Goal: Task Accomplishment & Management: Manage account settings

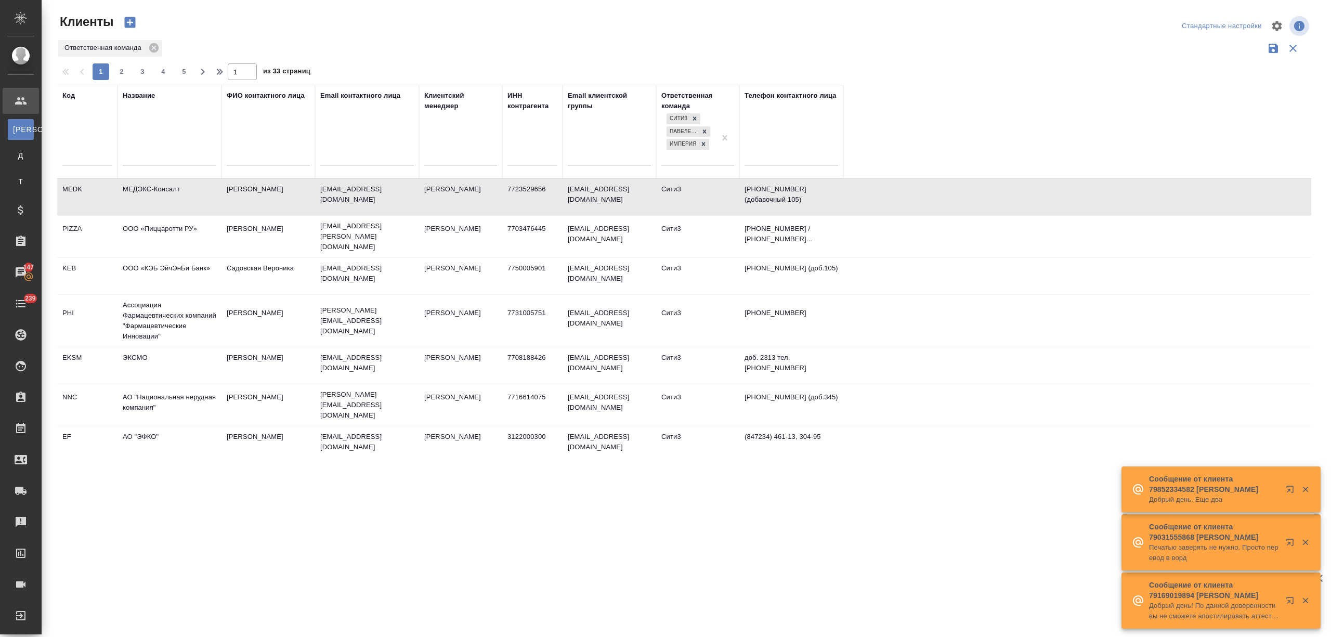
select select "RU"
click at [161, 154] on input "text" at bounding box center [170, 158] width 94 height 13
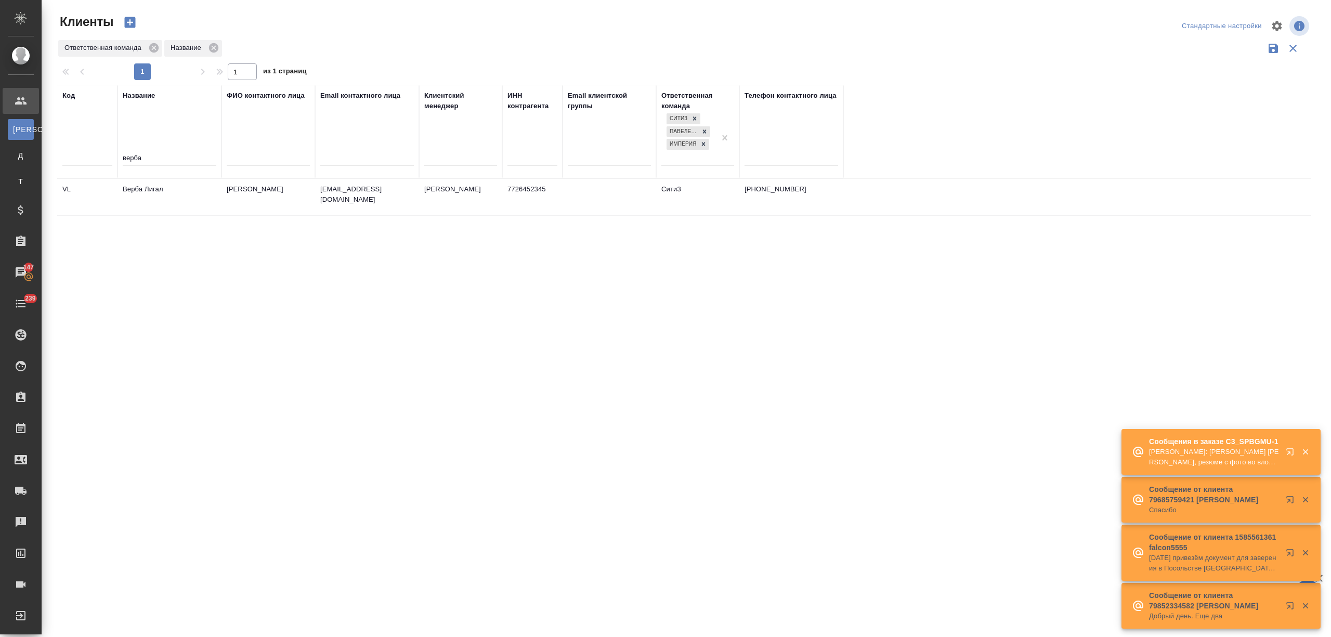
click at [161, 201] on td "Верба Лигал" at bounding box center [169, 197] width 104 height 36
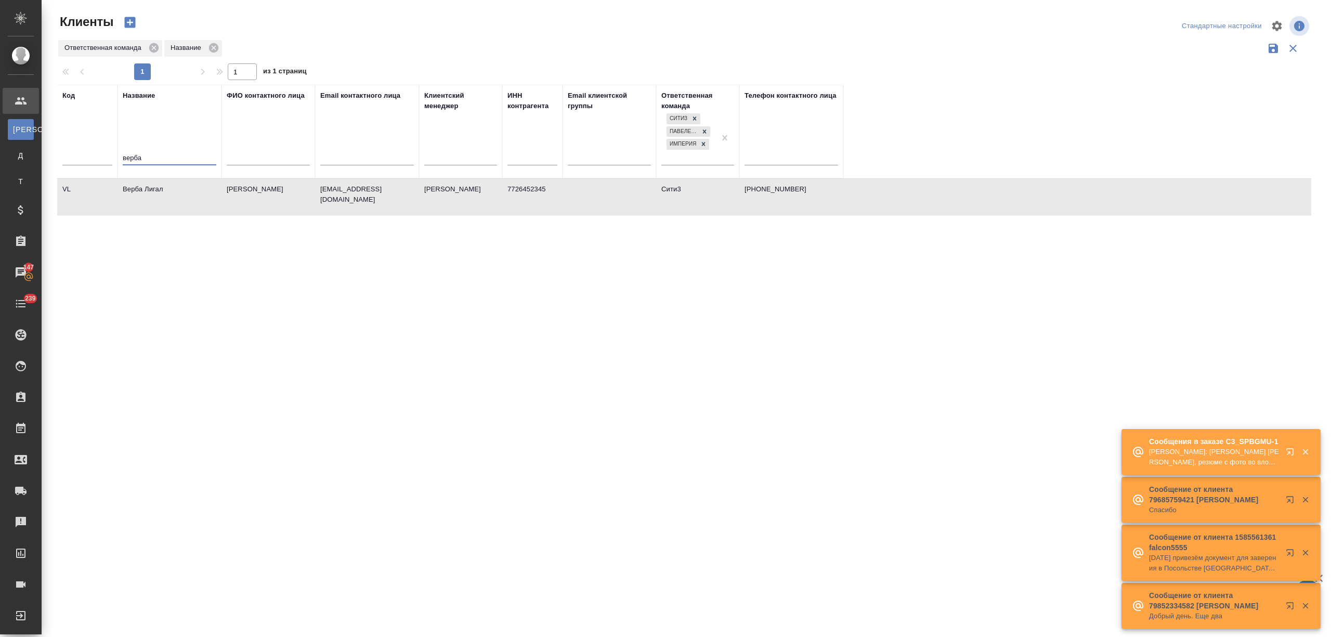
drag, startPoint x: 142, startPoint y: 158, endPoint x: 107, endPoint y: 158, distance: 35.9
click at [107, 158] on tr "Код Название верба ФИО контактного лица Email контактного лица Клиентский менед…" at bounding box center [450, 132] width 786 height 94
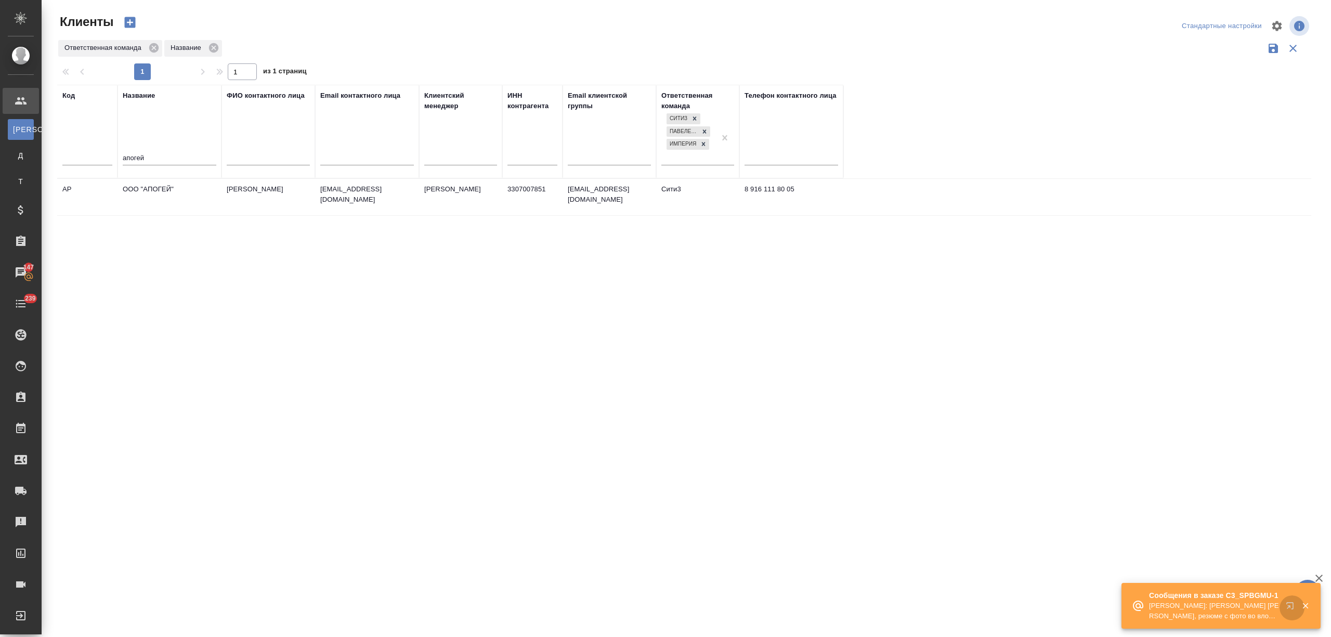
click at [1289, 606] on icon "button" at bounding box center [1289, 605] width 7 height 7
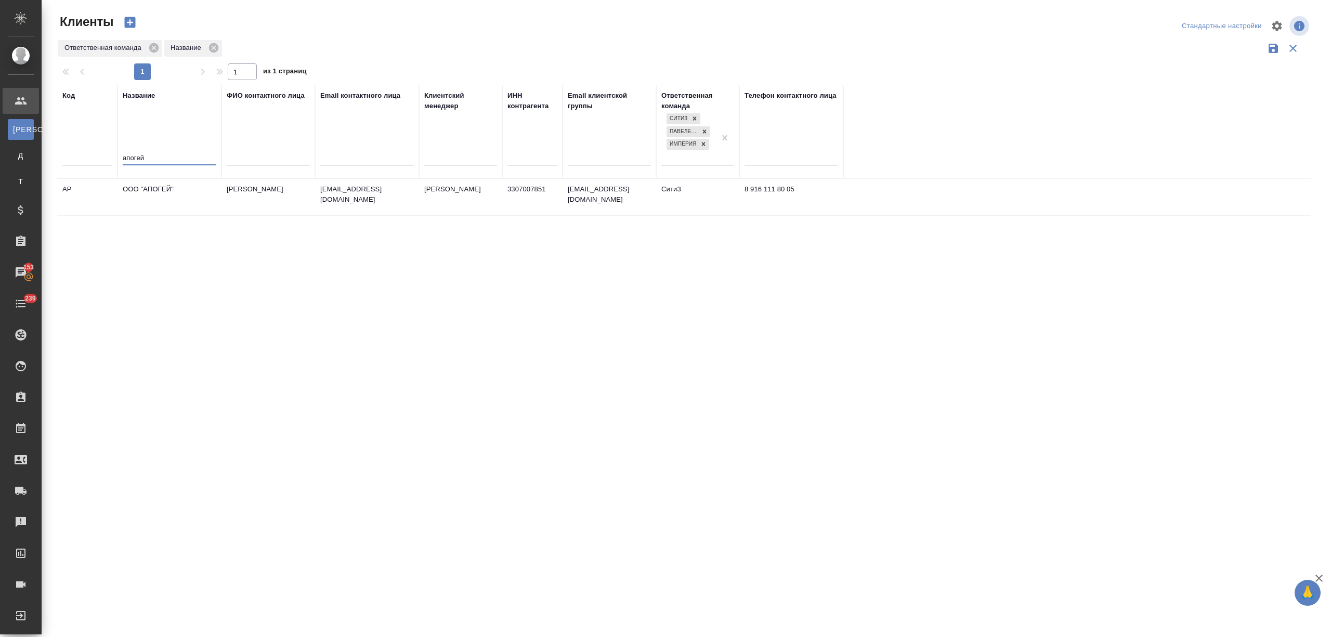
click at [105, 154] on tr "Код Название апогей ФИО контактного лица Email контактного лица Клиентский мене…" at bounding box center [450, 132] width 786 height 94
type input "париба"
click at [141, 190] on td "БНП Париба Банк" at bounding box center [169, 199] width 104 height 36
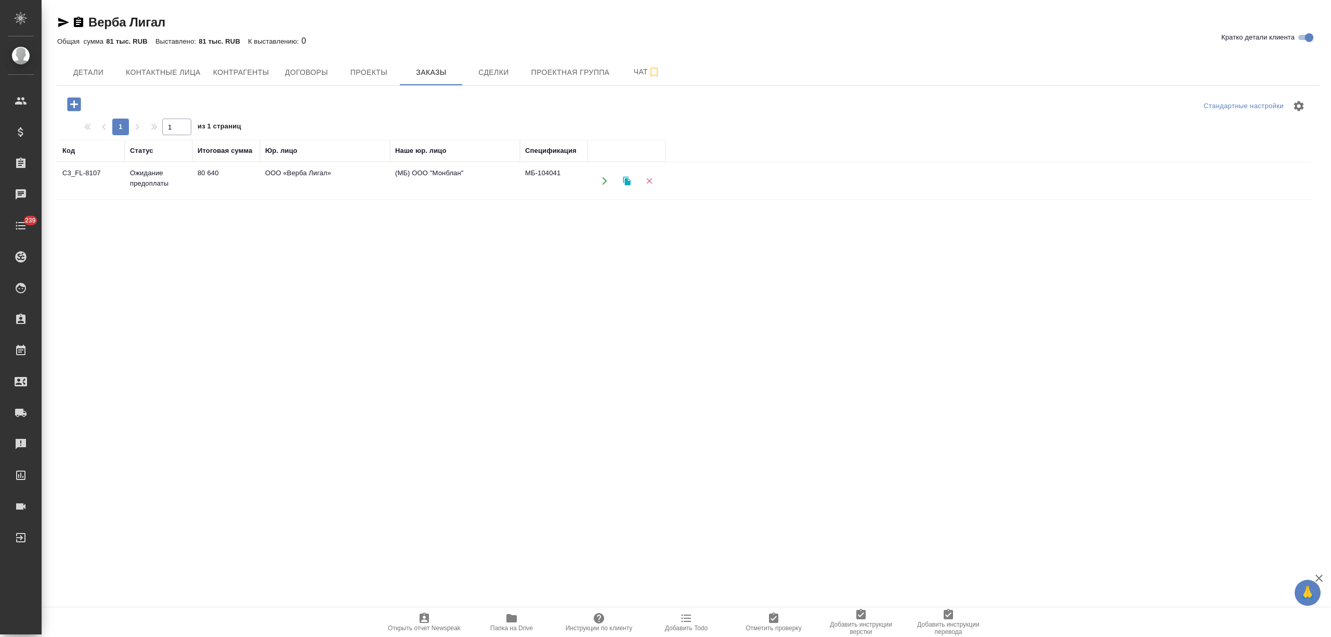
click at [213, 186] on td "80 640" at bounding box center [226, 181] width 68 height 36
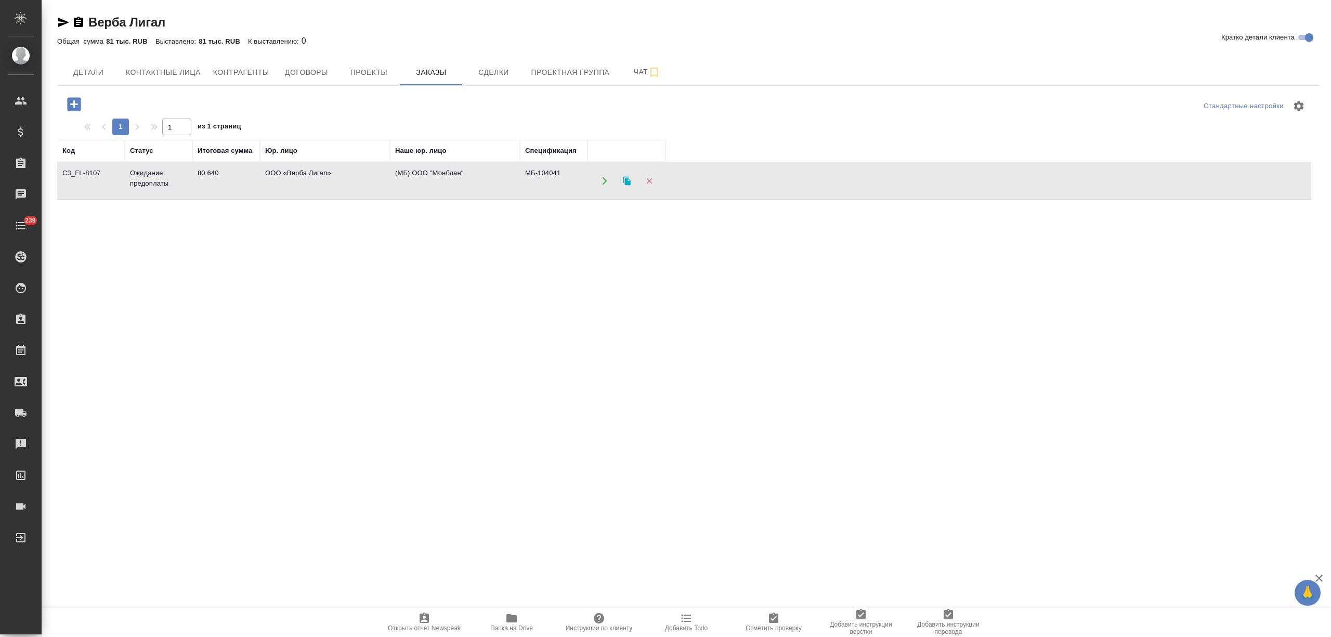
click at [213, 186] on td "80 640" at bounding box center [226, 181] width 68 height 36
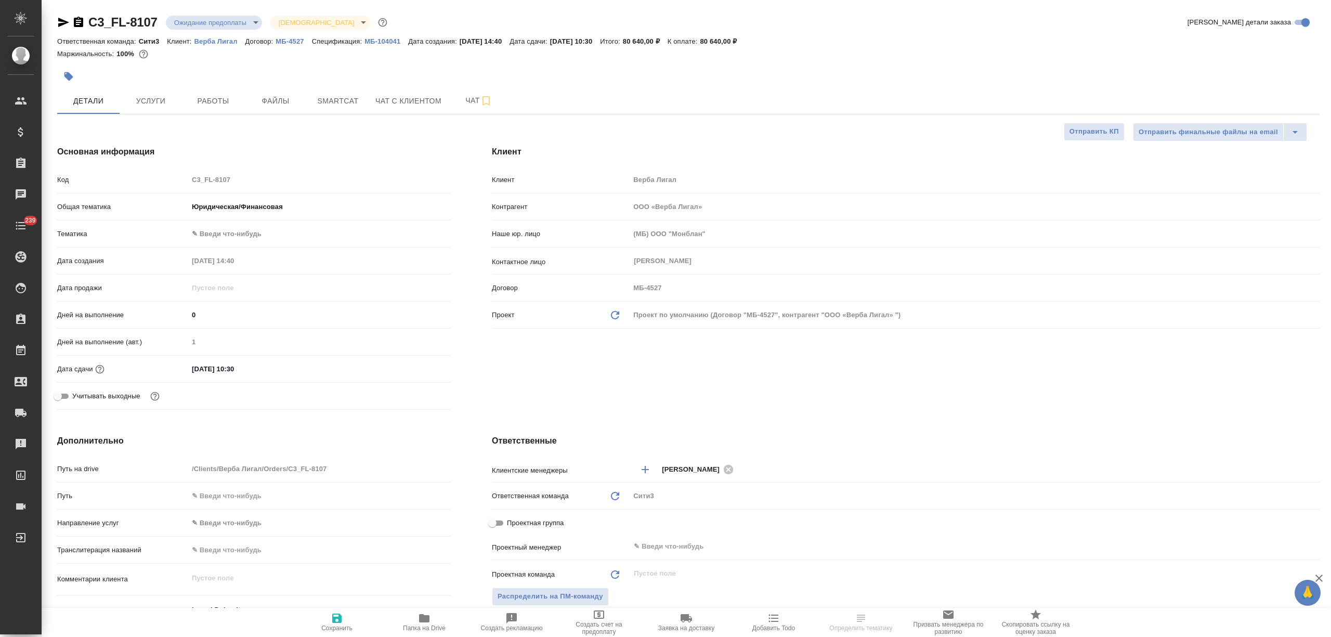
select select "RU"
click at [229, 205] on body "🙏 .cls-1 fill:#fff; AWATERA Nikitina Tatiana Клиенты Спецификации Заказы Чаты 2…" at bounding box center [665, 360] width 1331 height 720
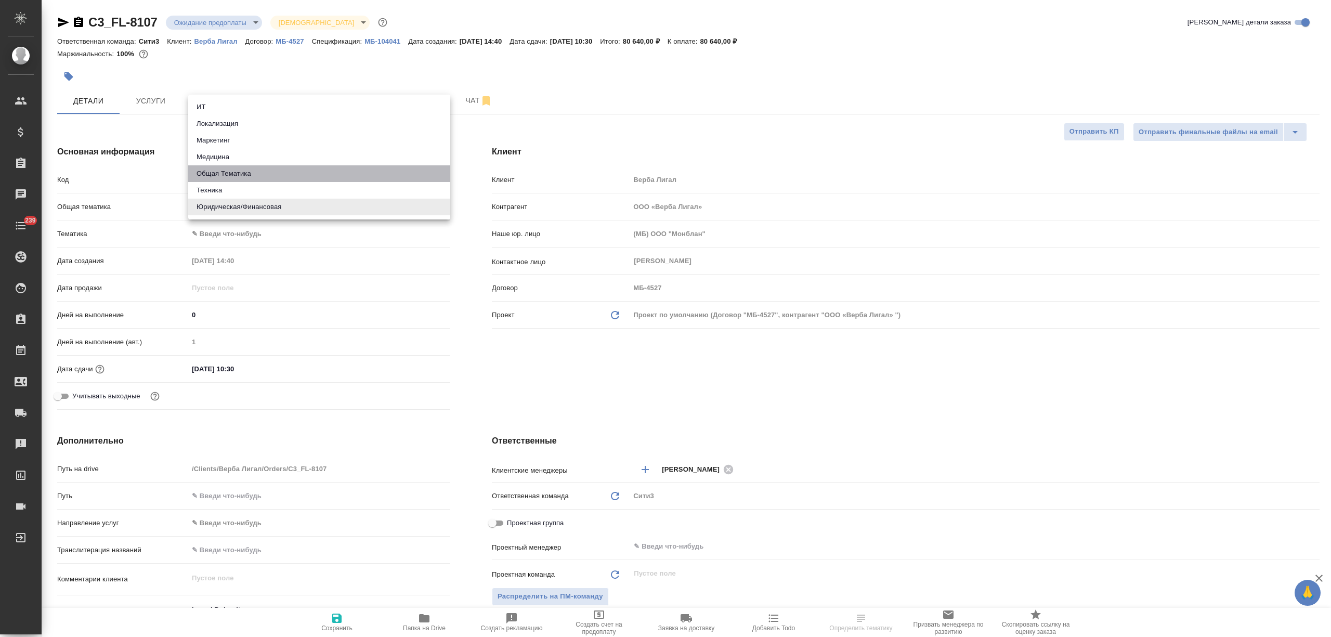
click at [227, 175] on li "Общая Тематика" at bounding box center [319, 173] width 262 height 17
type input "obtem"
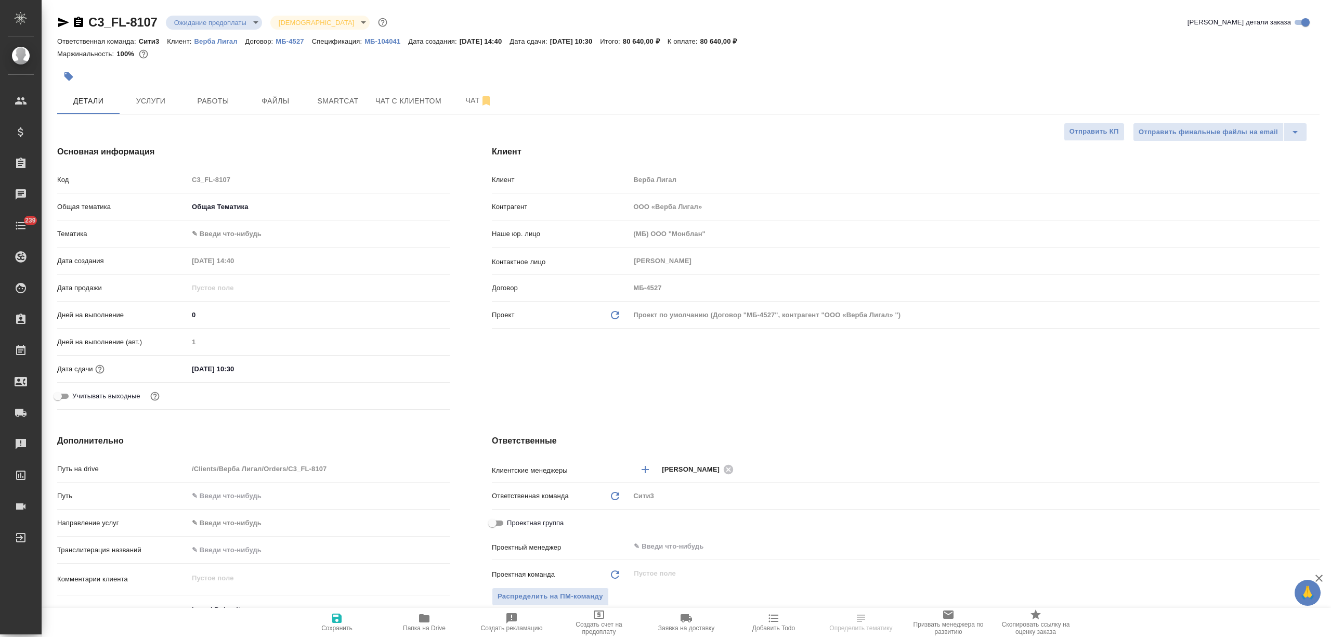
click at [229, 236] on body "🙏 .cls-1 fill:#fff; AWATERA Nikitina Tatiana Клиенты Спецификации Заказы Чаты 2…" at bounding box center [665, 360] width 1331 height 720
click at [229, 236] on li "Общая Тематика" at bounding box center [319, 234] width 262 height 17
type input "6012b1ca196b0e5c9229a120"
click at [330, 622] on span "Сохранить" at bounding box center [336, 622] width 75 height 20
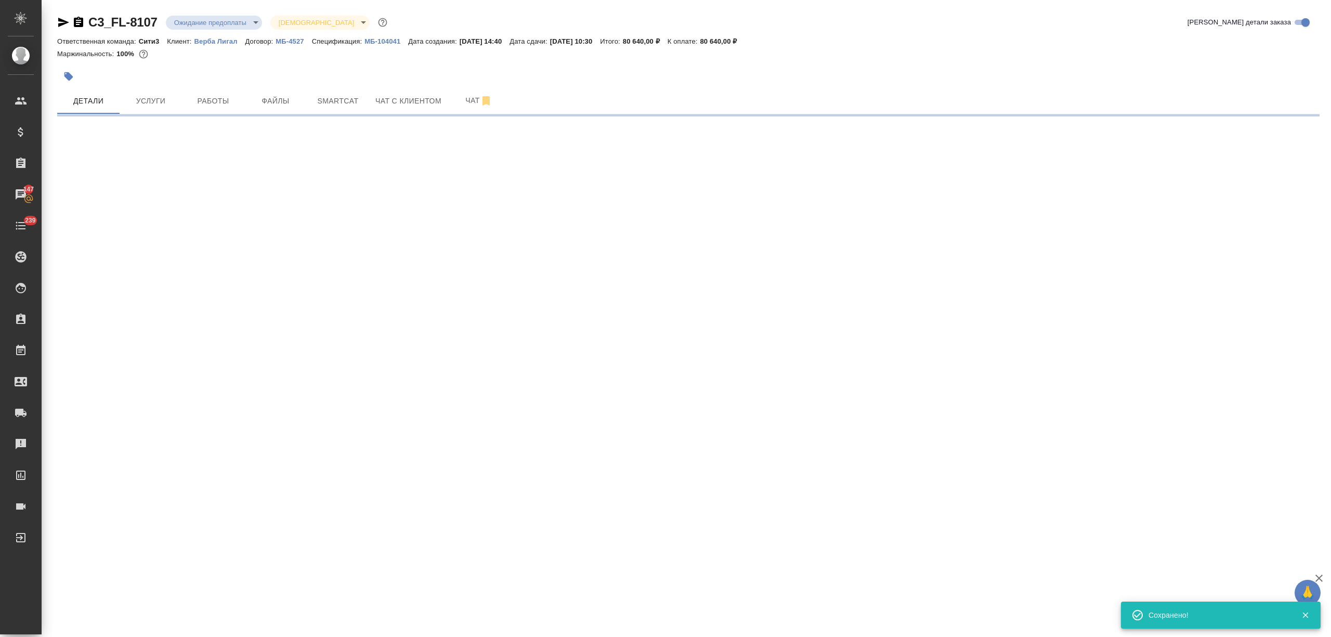
select select "RU"
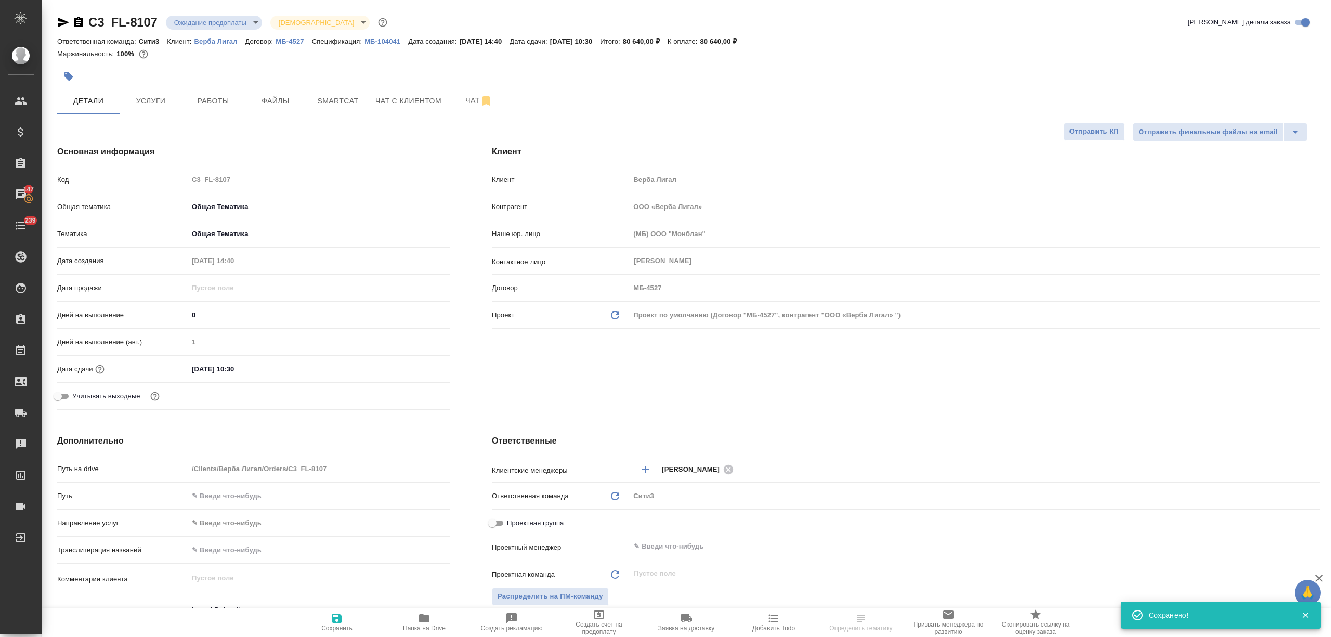
type textarea "x"
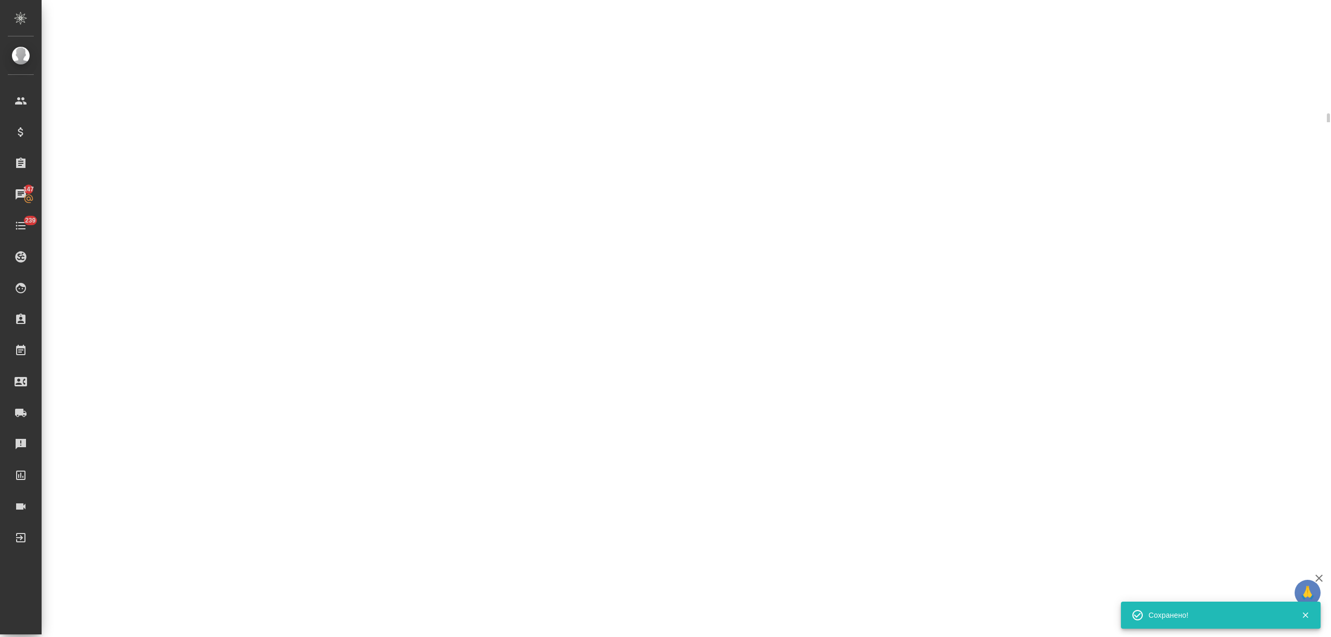
select select "RU"
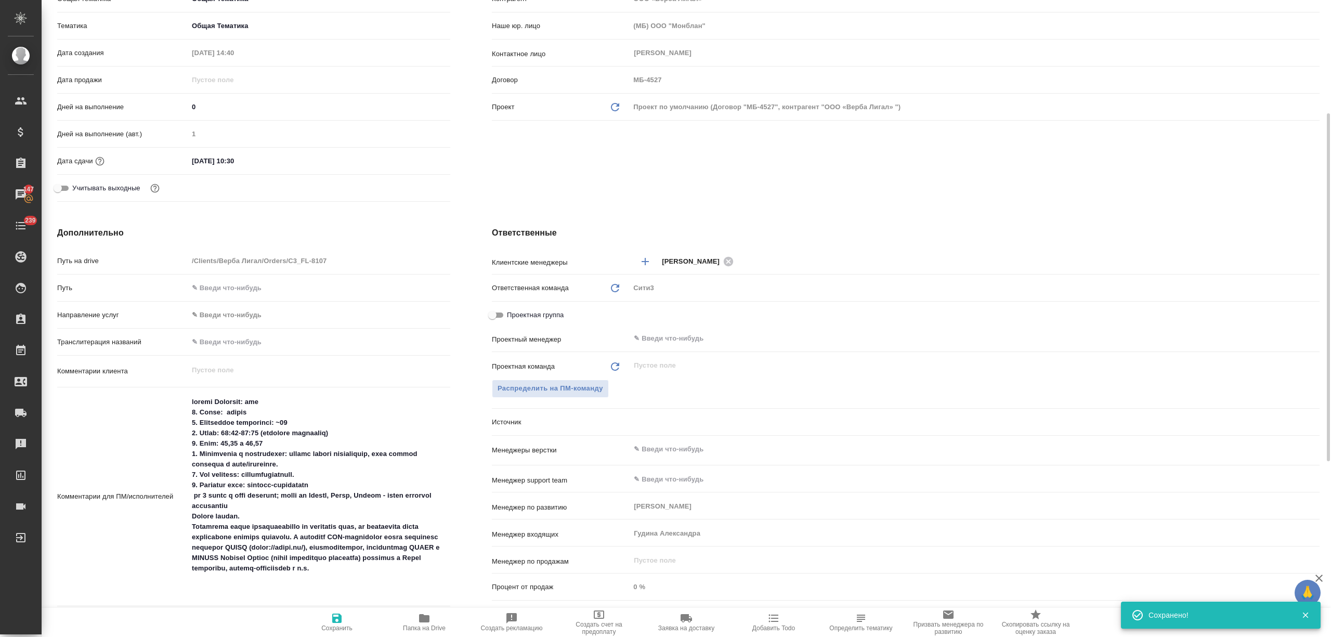
type textarea "x"
click at [199, 161] on input "25.09.2025 10:30" at bounding box center [234, 160] width 91 height 15
type input "26.09.2025 10:30"
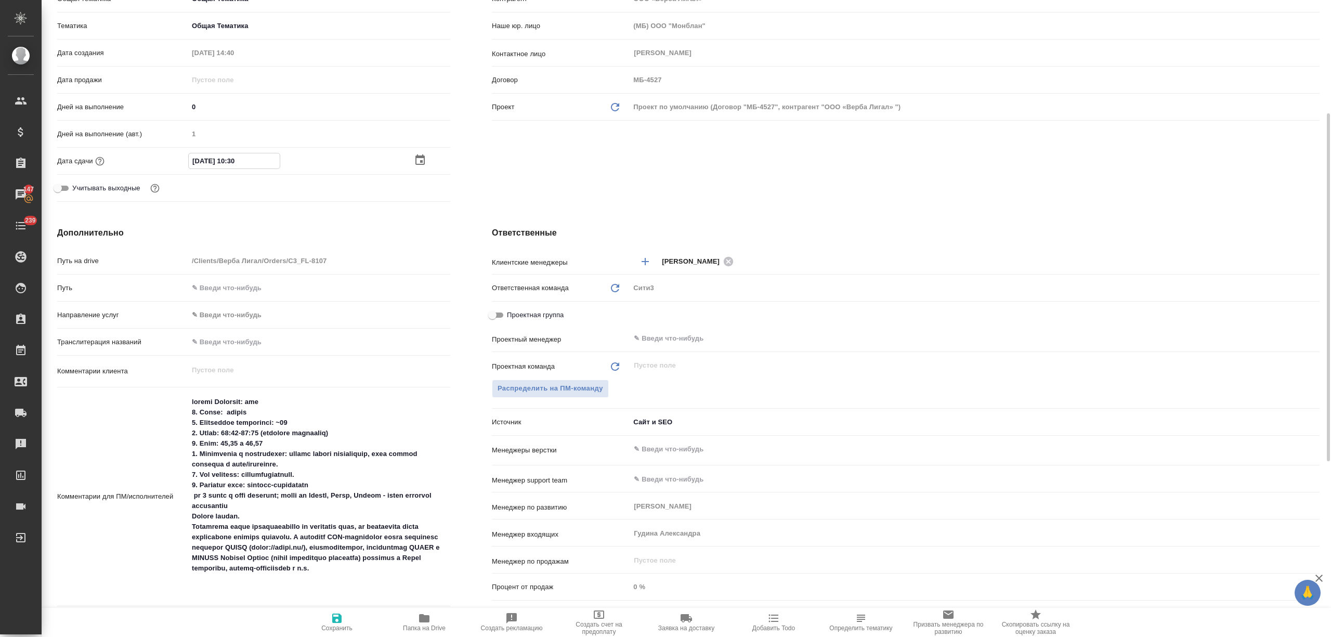
type textarea "x"
drag, startPoint x: 245, startPoint y: 158, endPoint x: 229, endPoint y: 159, distance: 16.1
click at [229, 159] on input "26.09.2025 10:30" at bounding box center [234, 160] width 91 height 15
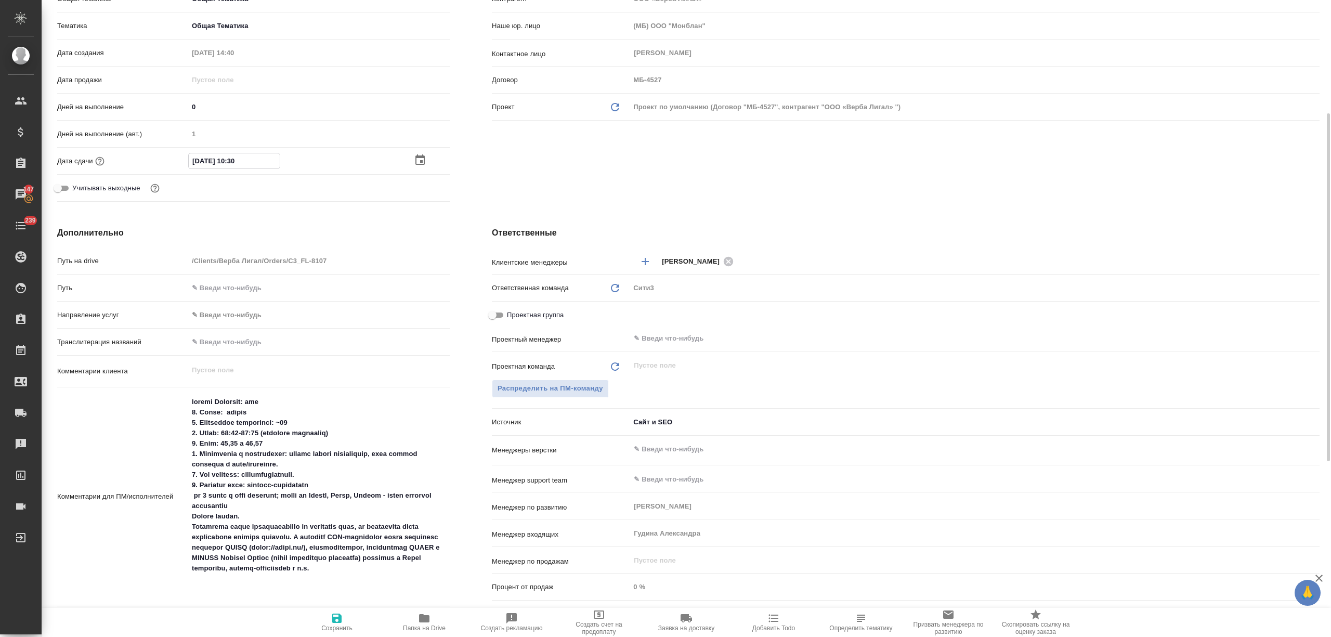
type input "26.09.2025 1_:__"
type textarea "x"
type input "26.09.2025 18:__"
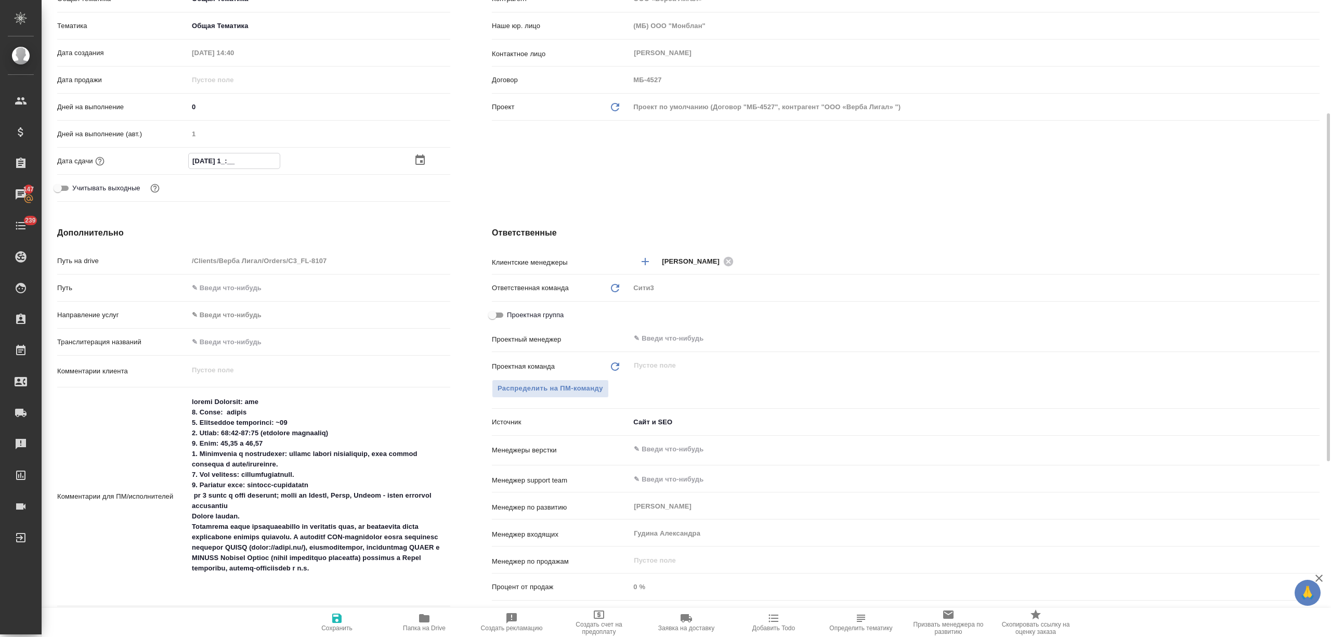
type textarea "x"
type input "26.09.2025 18:3_"
type textarea "x"
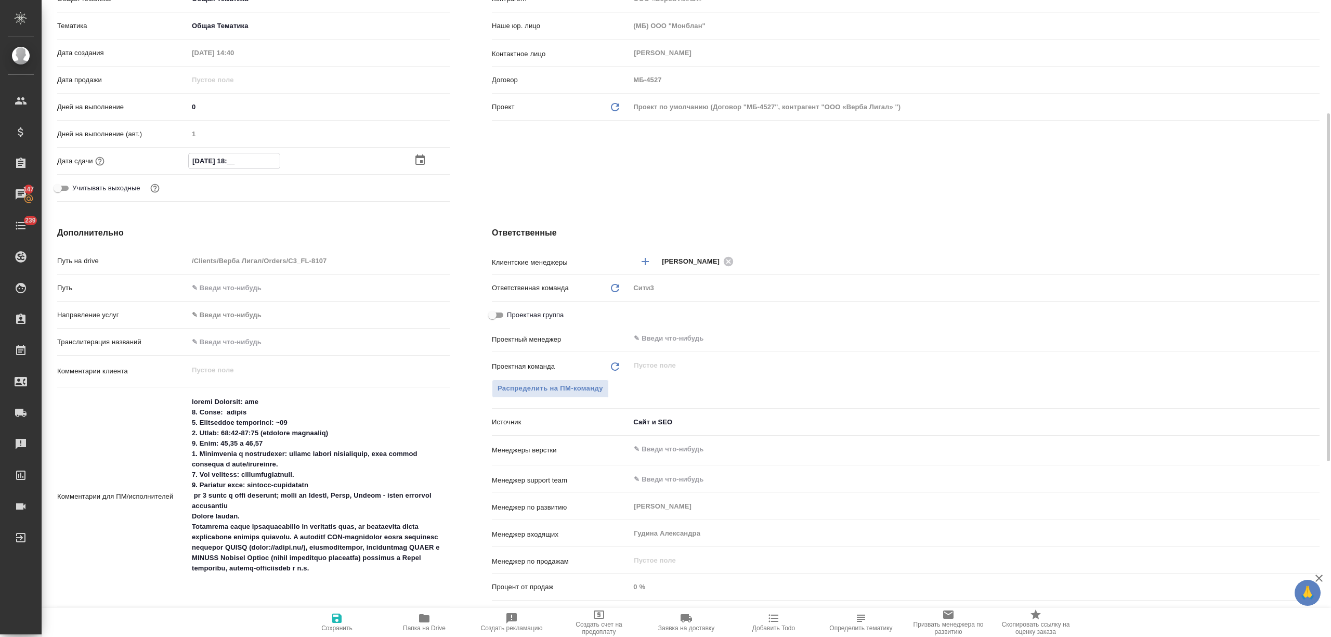
type textarea "x"
type input "26.09.2025 18:30"
type textarea "x"
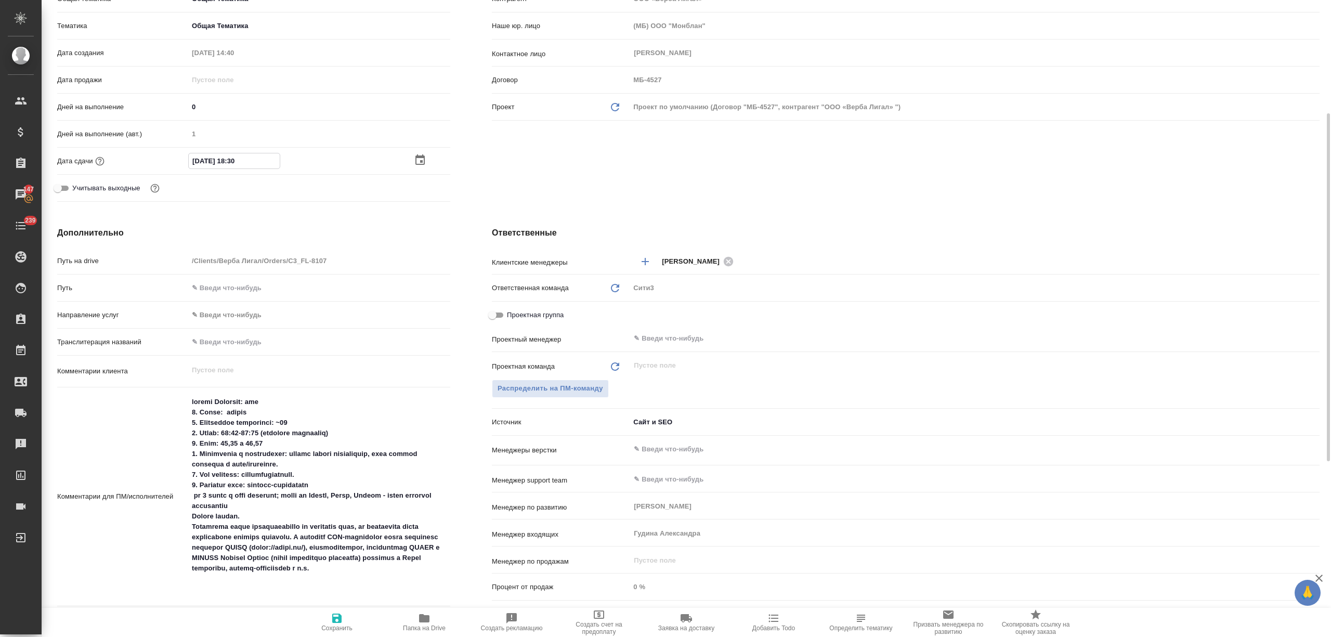
type textarea "x"
type input "26.09.2025 18:30"
click at [354, 616] on span "Сохранить" at bounding box center [336, 622] width 75 height 20
type textarea "x"
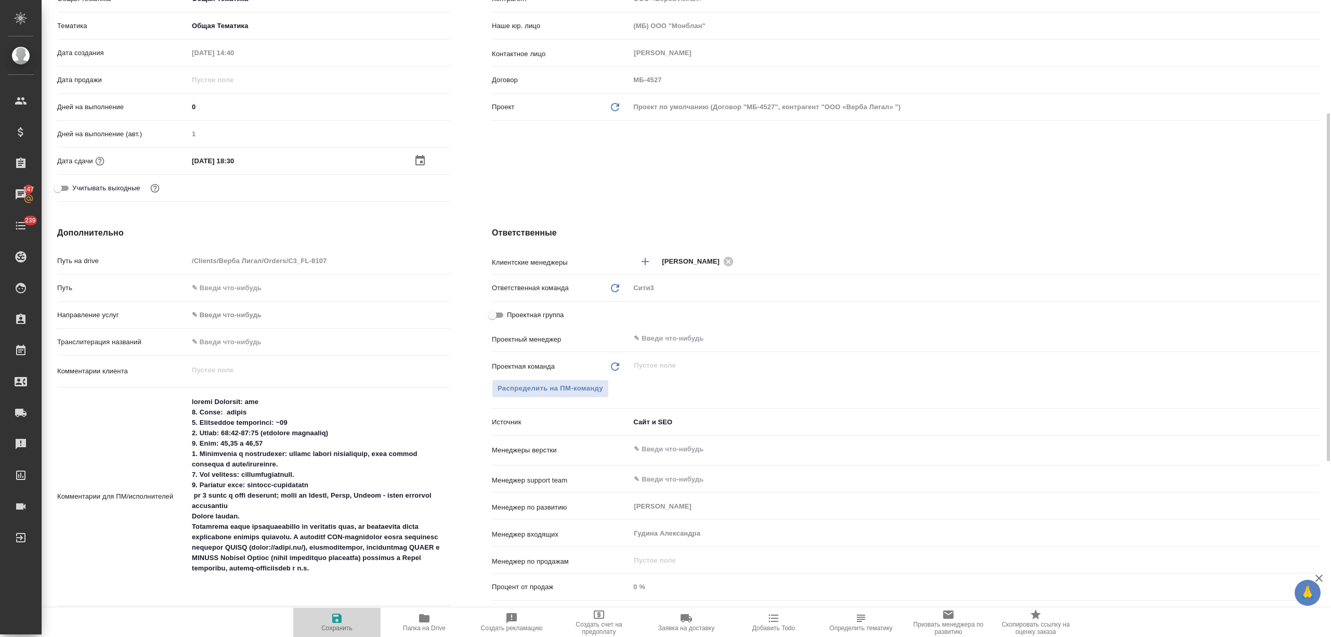
type textarea "x"
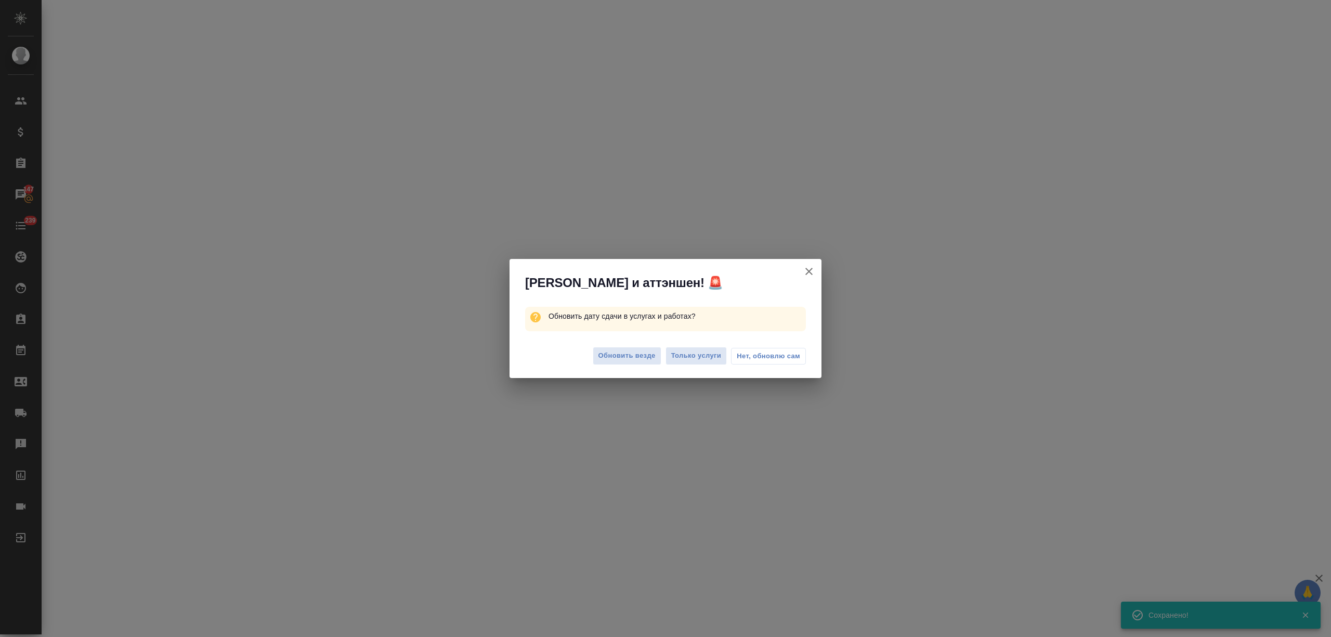
select select "RU"
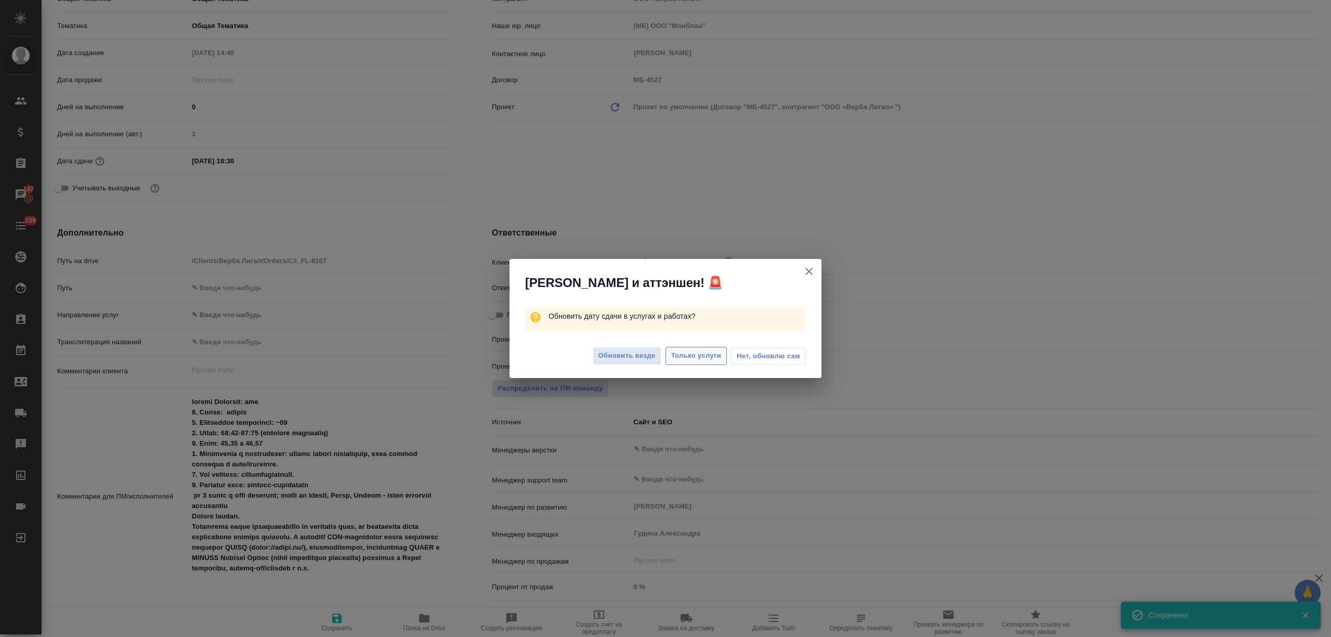
type textarea "x"
click at [639, 353] on span "Обновить везде" at bounding box center [626, 356] width 57 height 12
type textarea "x"
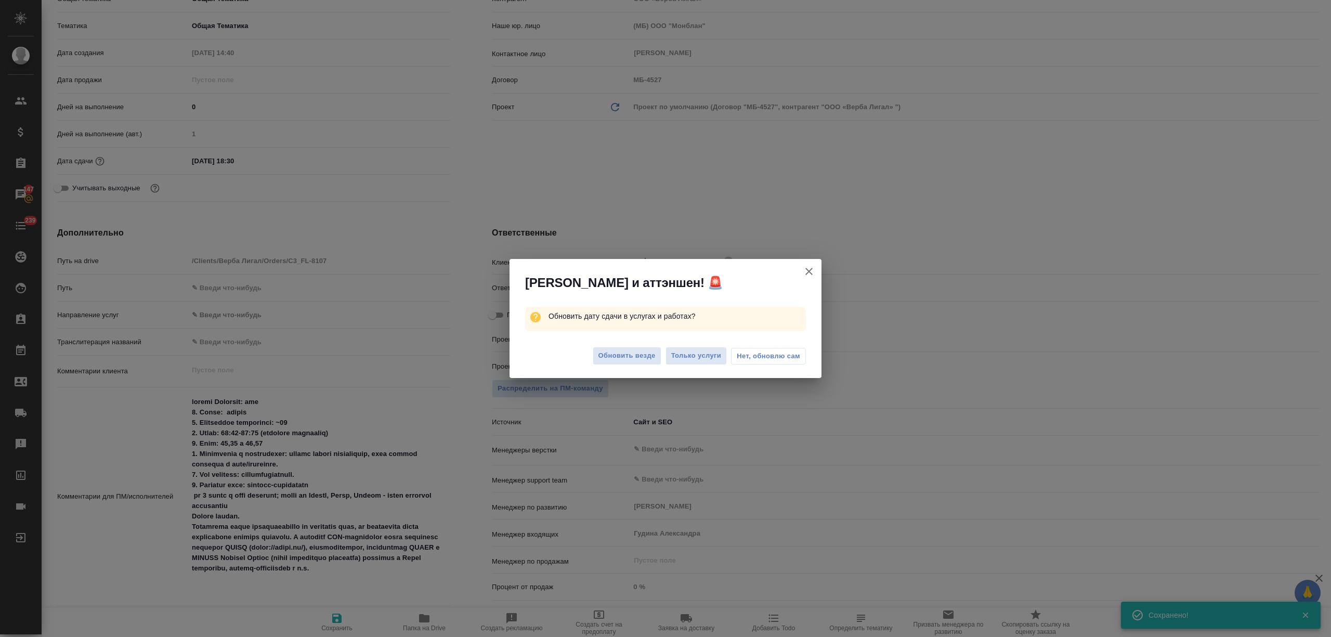
type textarea "x"
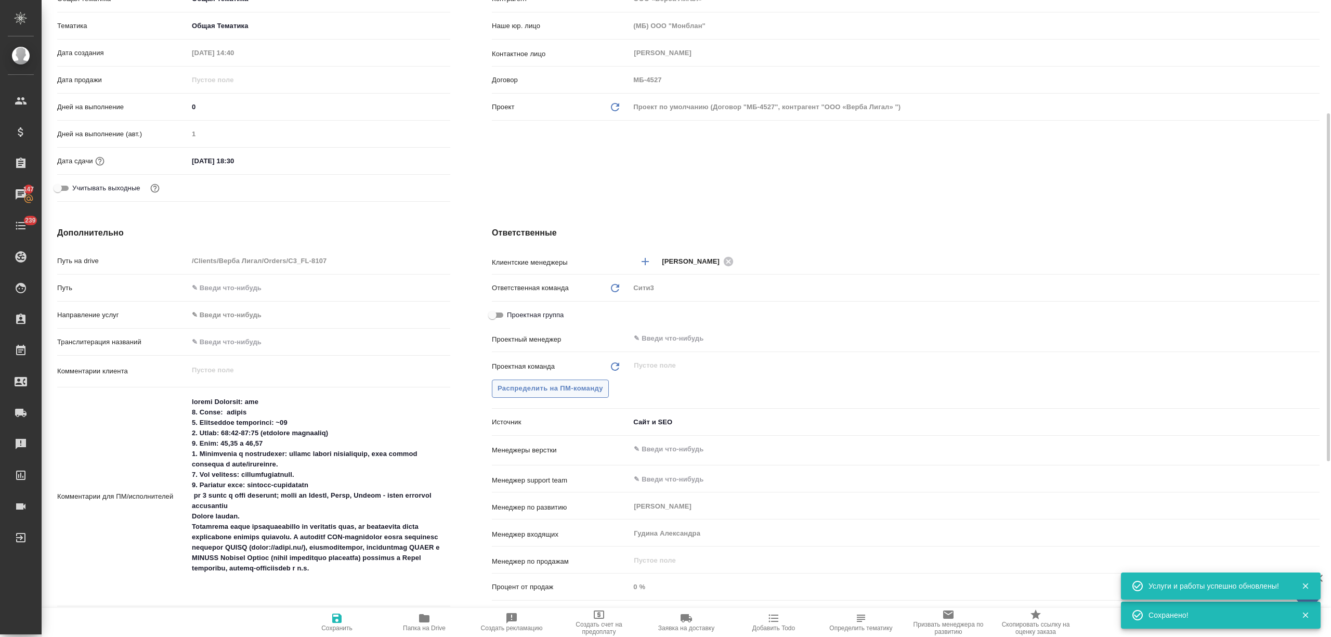
click at [585, 389] on span "Распределить на ПМ-команду" at bounding box center [550, 389] width 106 height 12
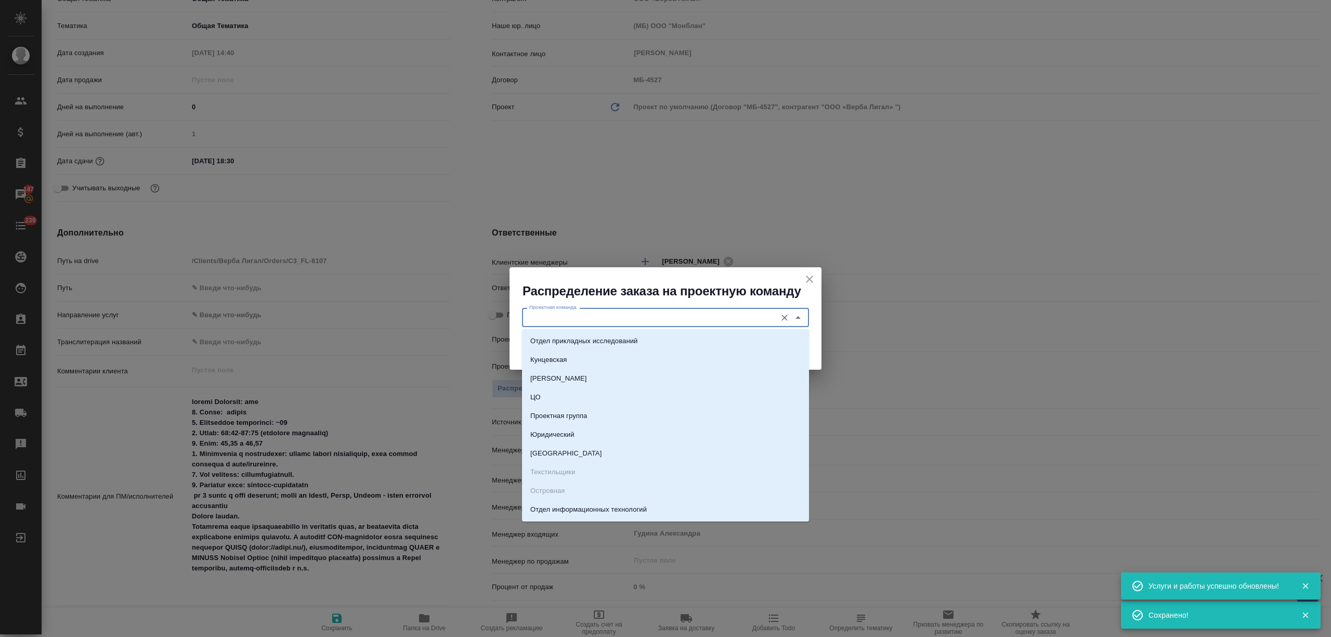
click at [594, 320] on input "Проектная команда" at bounding box center [648, 317] width 246 height 12
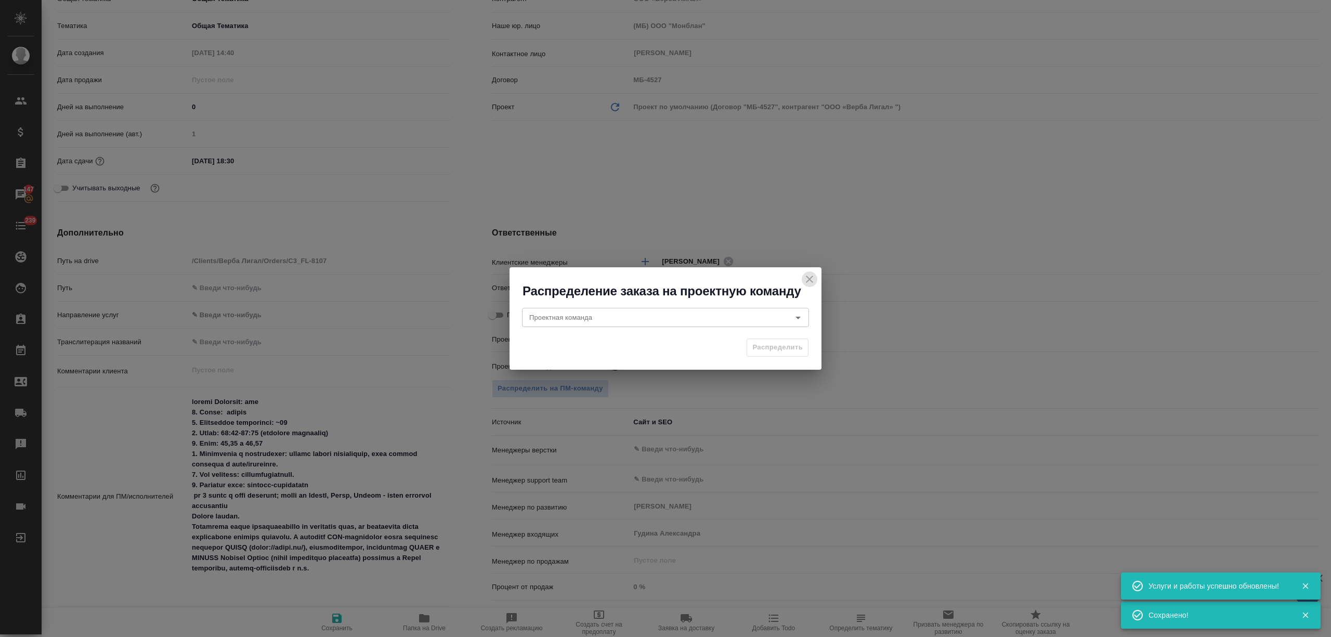
click at [808, 273] on icon "close" at bounding box center [809, 279] width 12 height 12
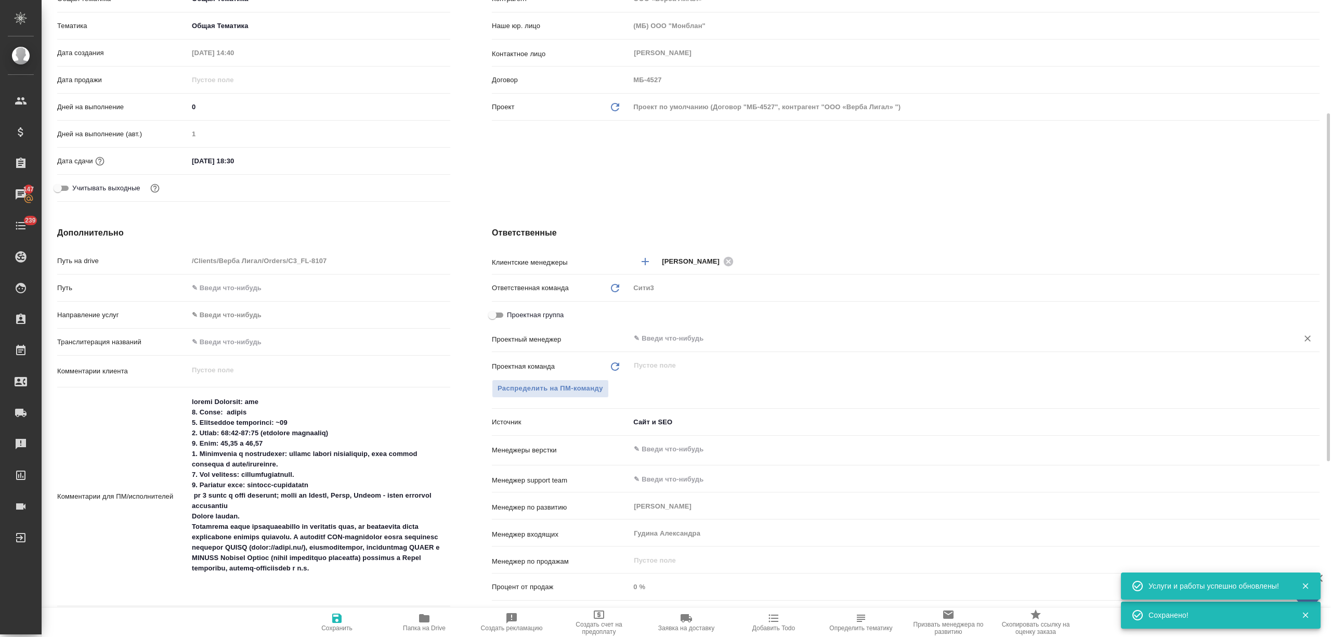
click at [666, 339] on input "text" at bounding box center [957, 338] width 649 height 12
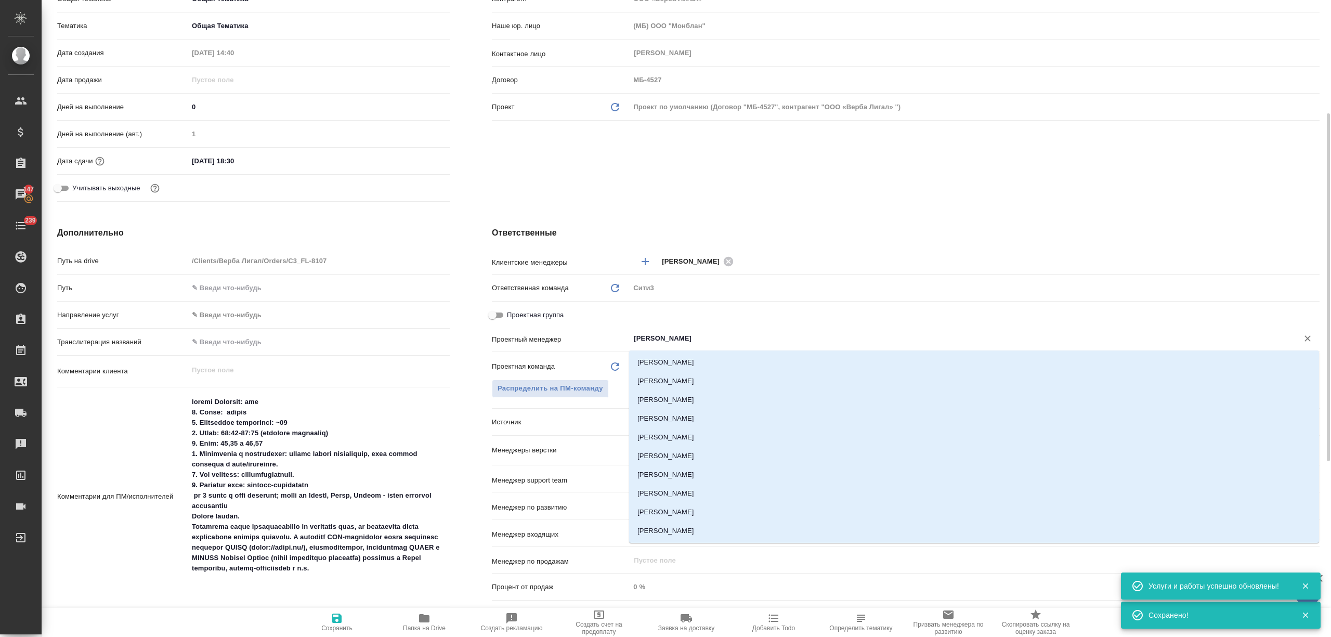
type input "ЕД"
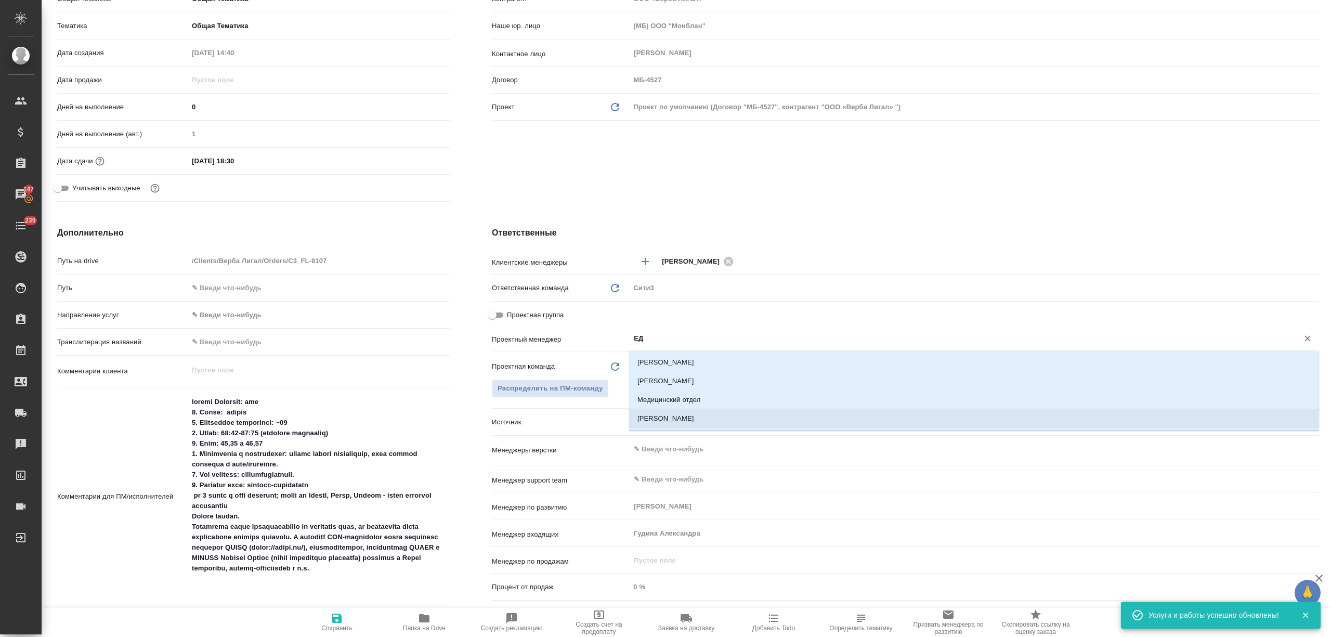
click at [700, 417] on li "Федотова Ирина" at bounding box center [974, 418] width 690 height 19
type textarea "x"
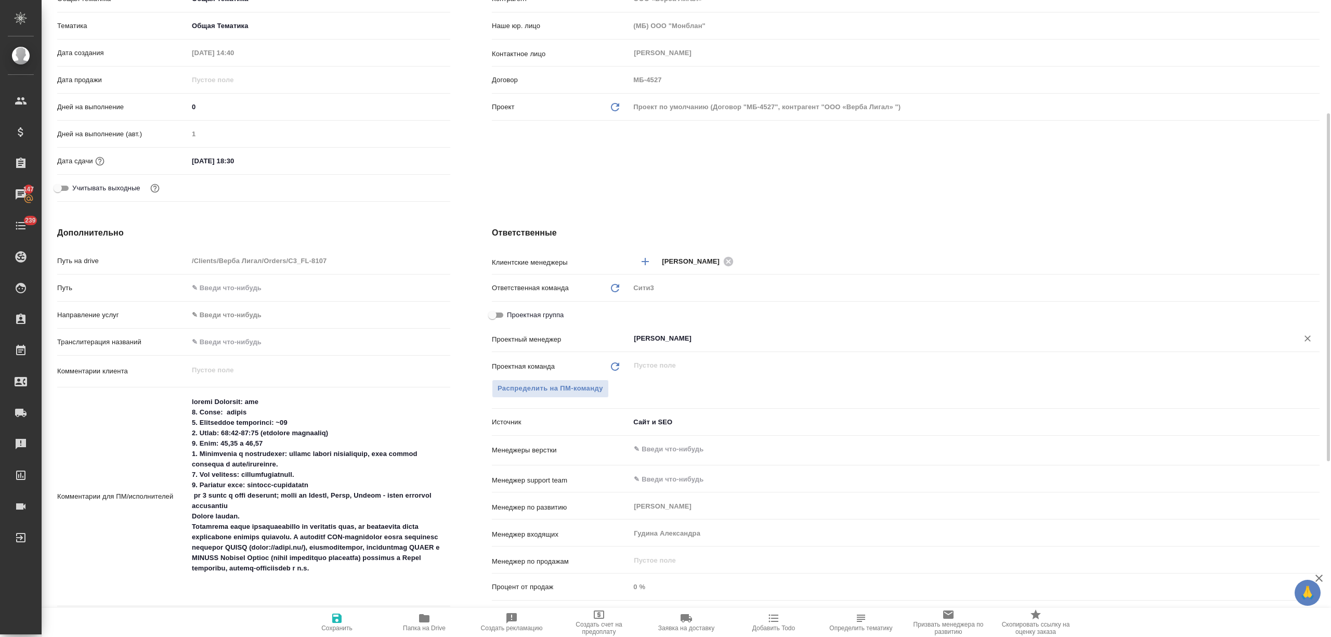
type input "Федотова Ирина"
click at [351, 614] on span "Сохранить" at bounding box center [336, 622] width 75 height 20
type textarea "x"
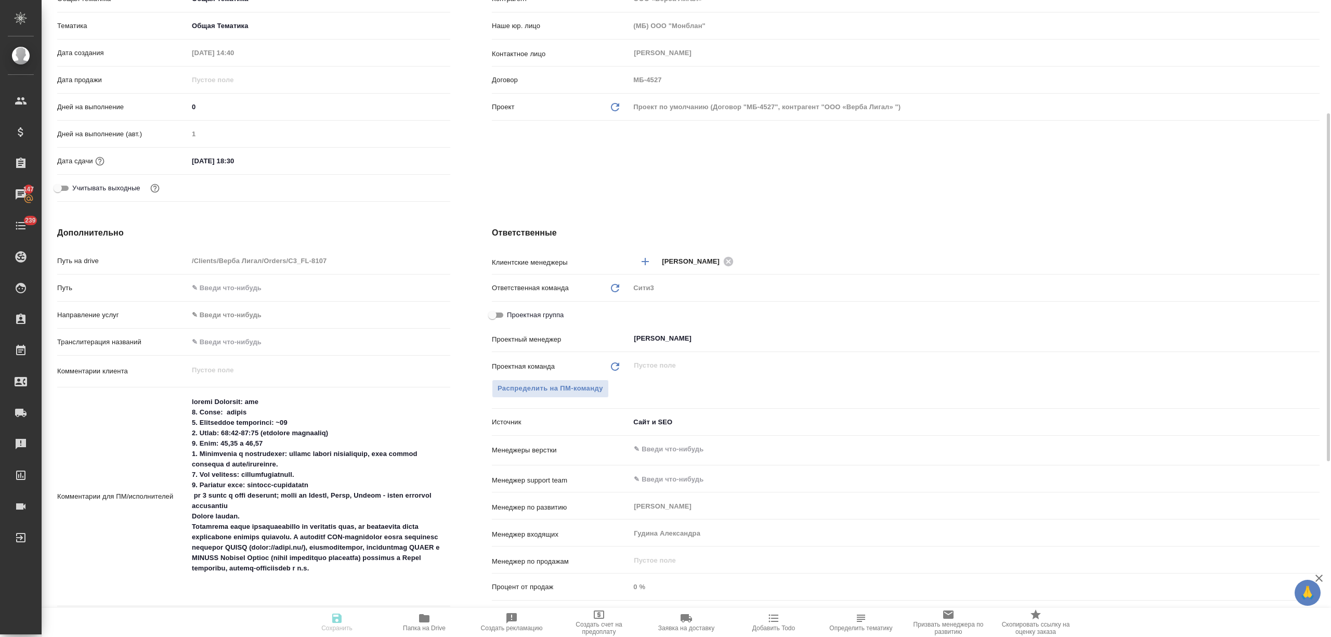
type textarea "x"
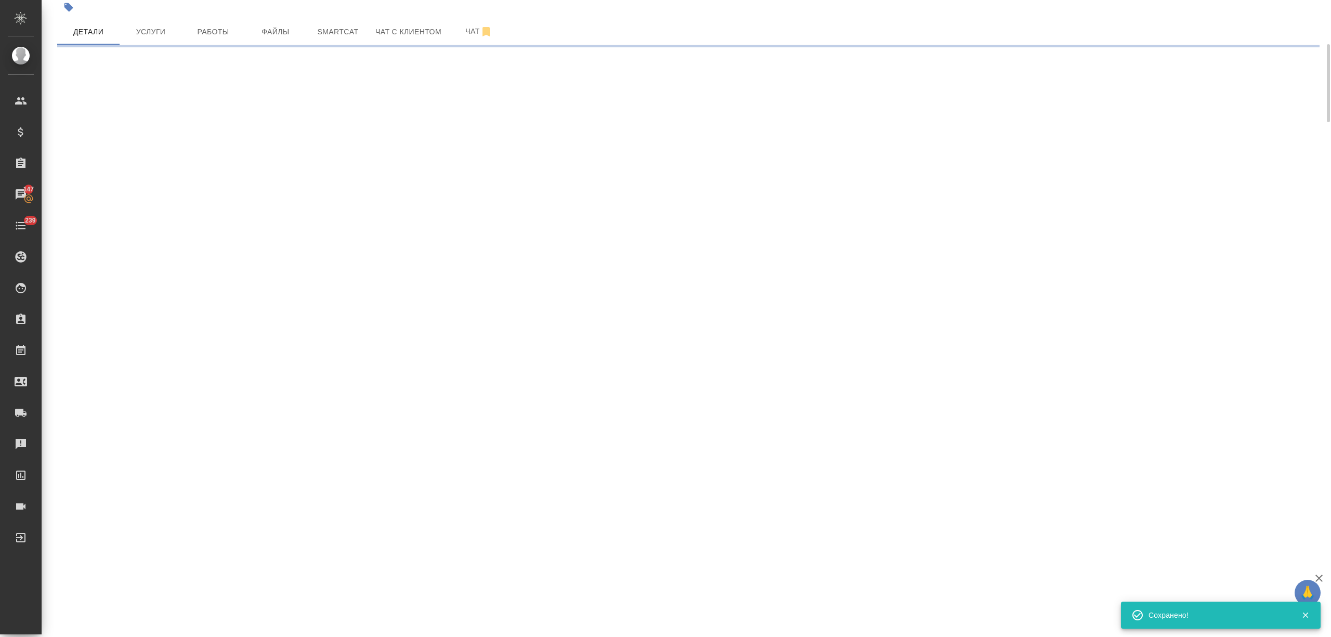
select select "RU"
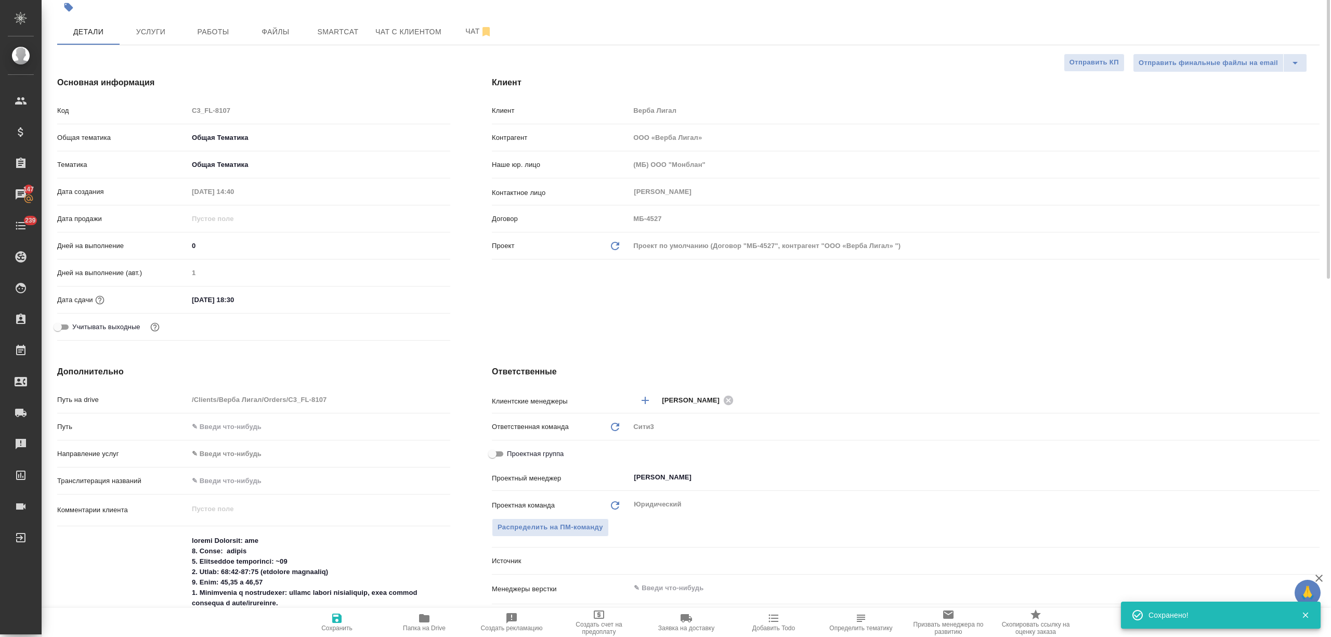
scroll to position [0, 0]
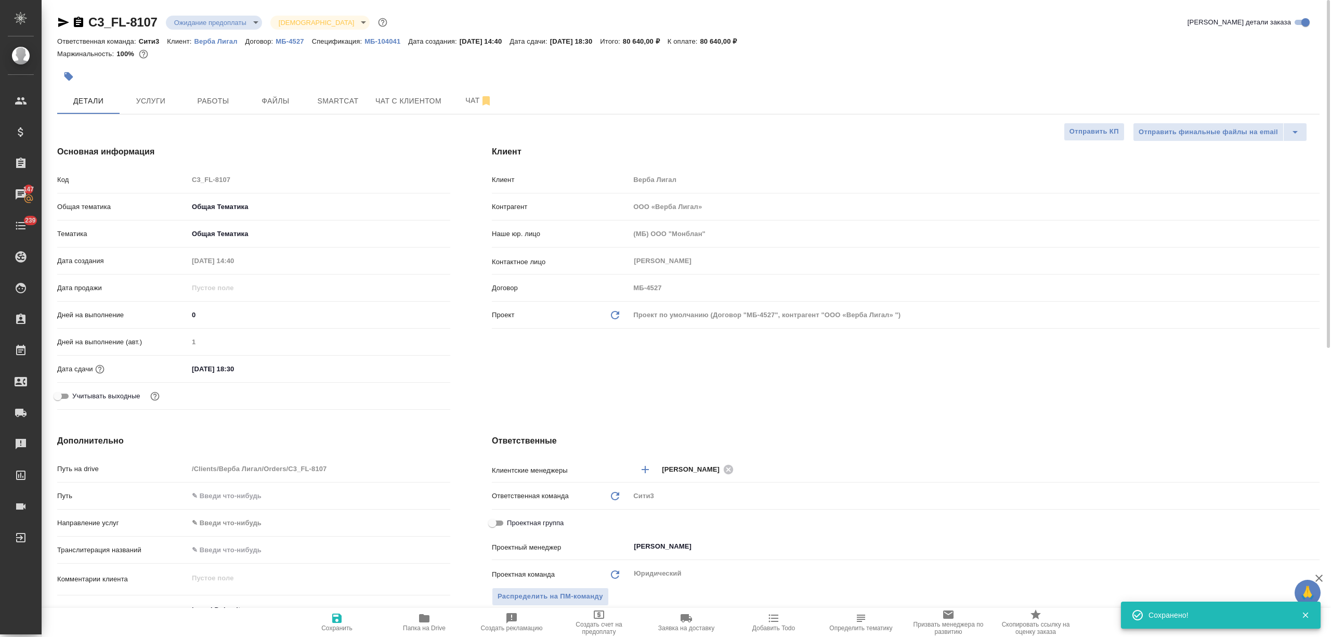
type textarea "x"
click at [223, 22] on body "🙏 .cls-1 fill:#fff; AWATERA Nikitina Tatiana Клиенты Спецификации Заказы 147 Ча…" at bounding box center [665, 360] width 1331 height 720
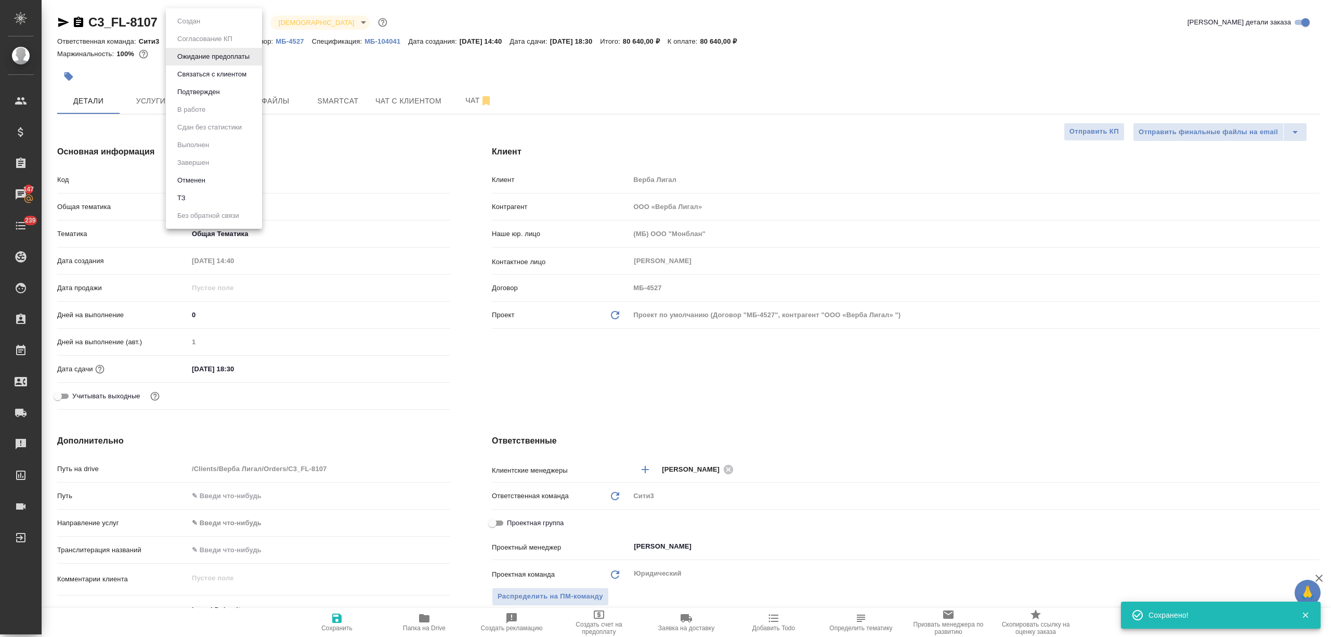
click at [226, 92] on li "Подтвержден" at bounding box center [214, 92] width 96 height 18
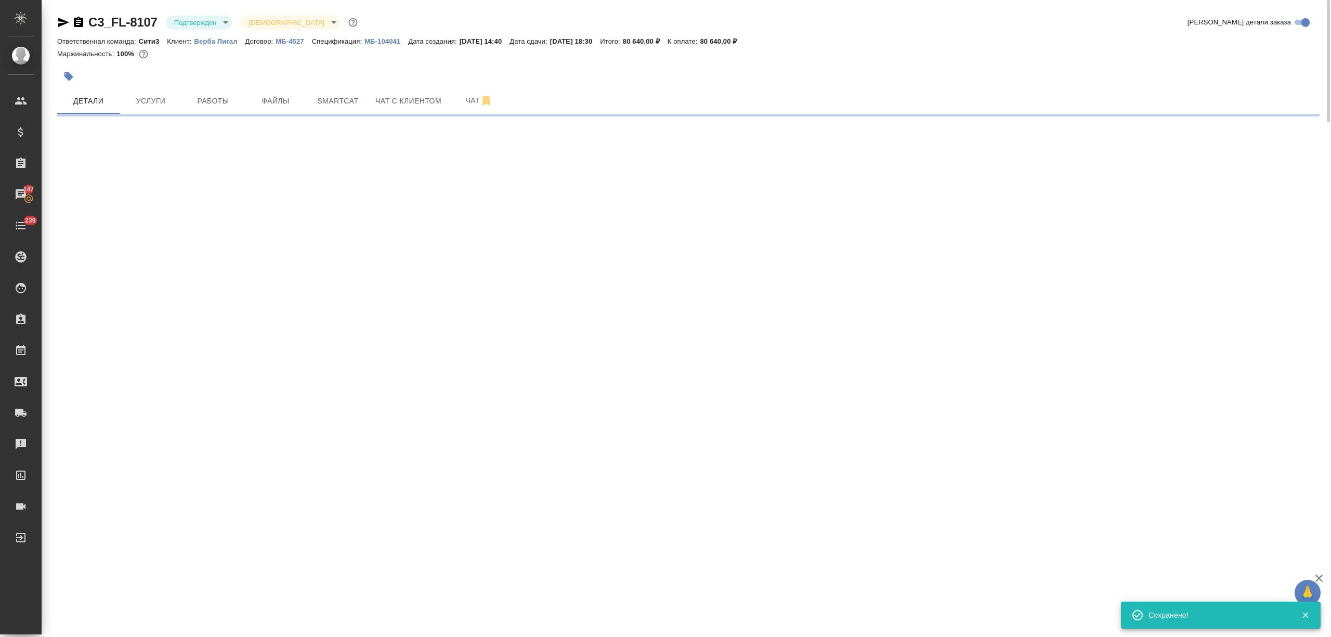
select select "RU"
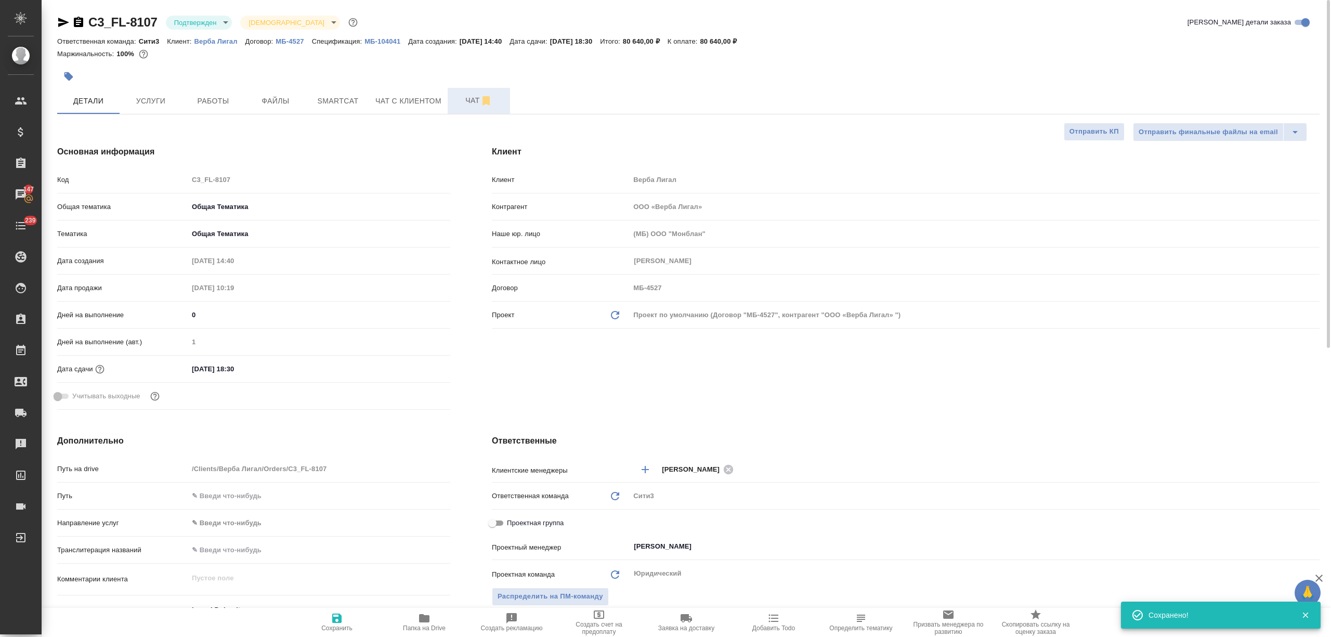
click at [458, 103] on span "Чат" at bounding box center [479, 100] width 50 height 13
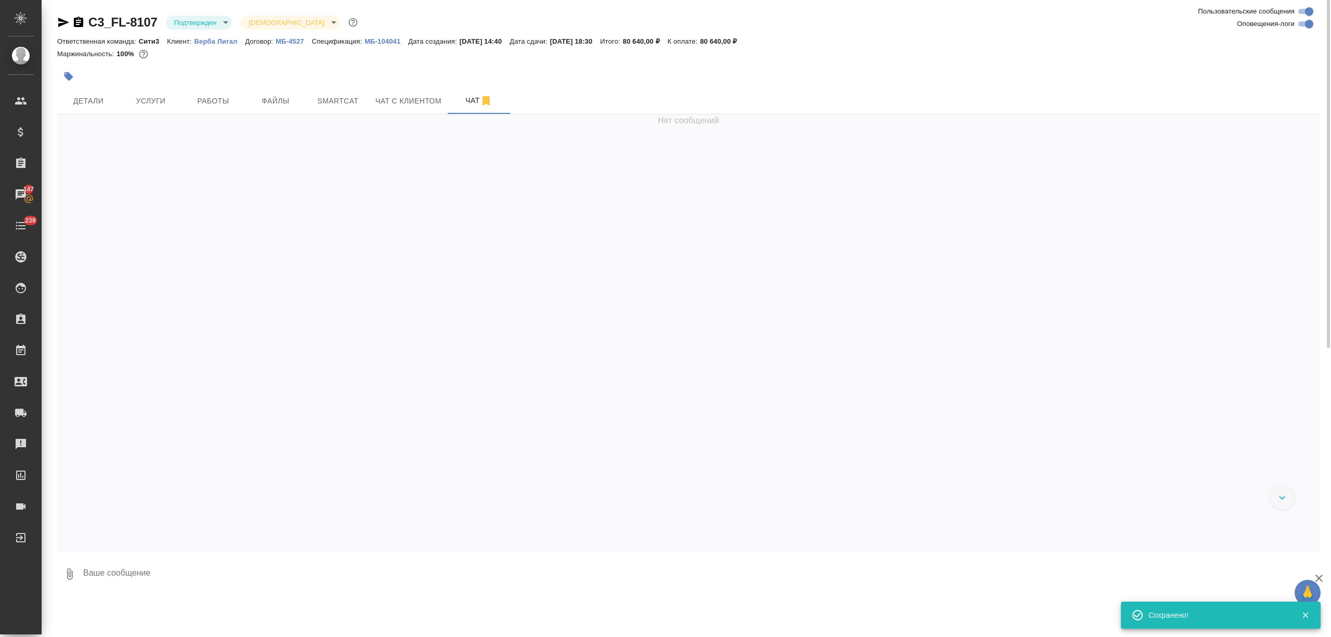
click at [144, 575] on textarea at bounding box center [700, 573] width 1237 height 35
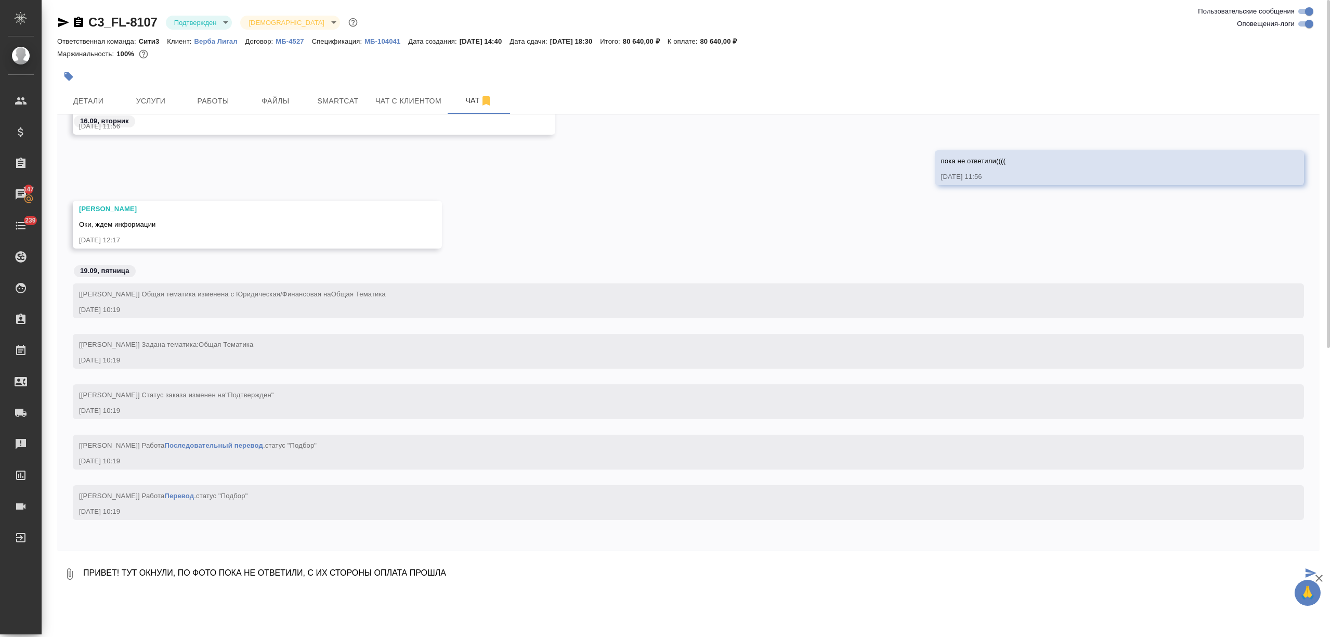
type textarea "ПРИВЕТ! ТУТ ОКНУЛИ, ПО ФОТО ПОКА НЕ ОТВЕТИЛИ, С ИХ СТОРОНЫ ОПЛАТА ПРОШЛА"
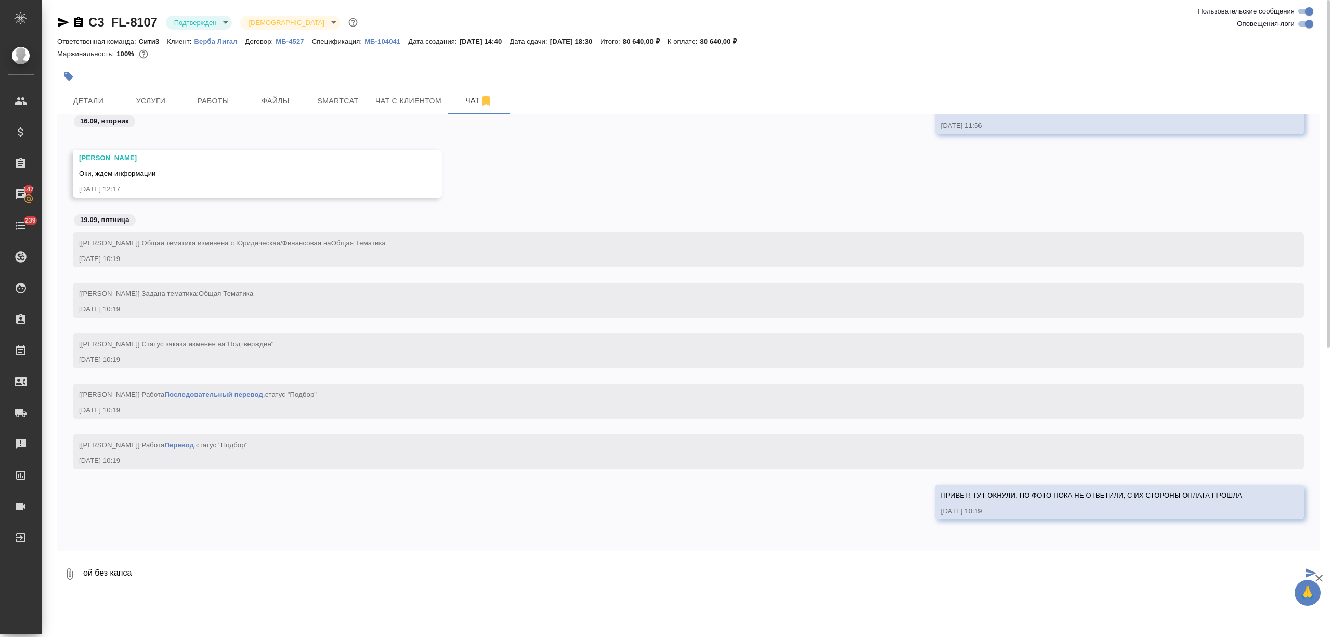
type textarea "ой без капса"
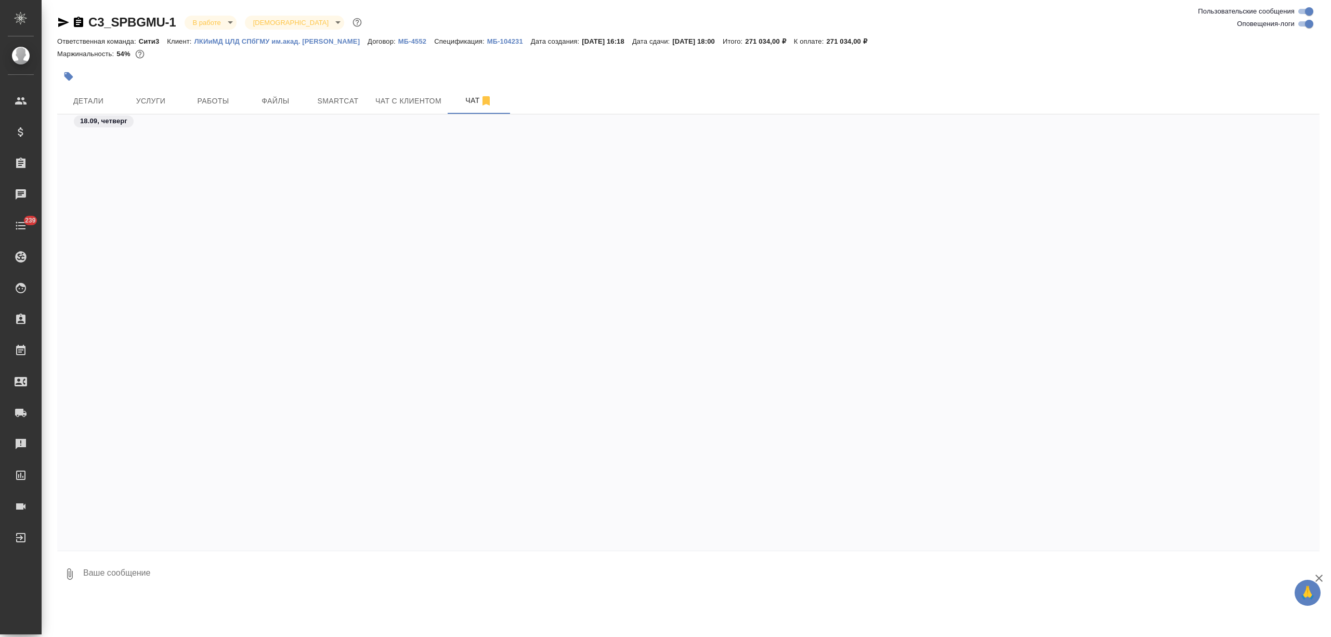
scroll to position [3346, 0]
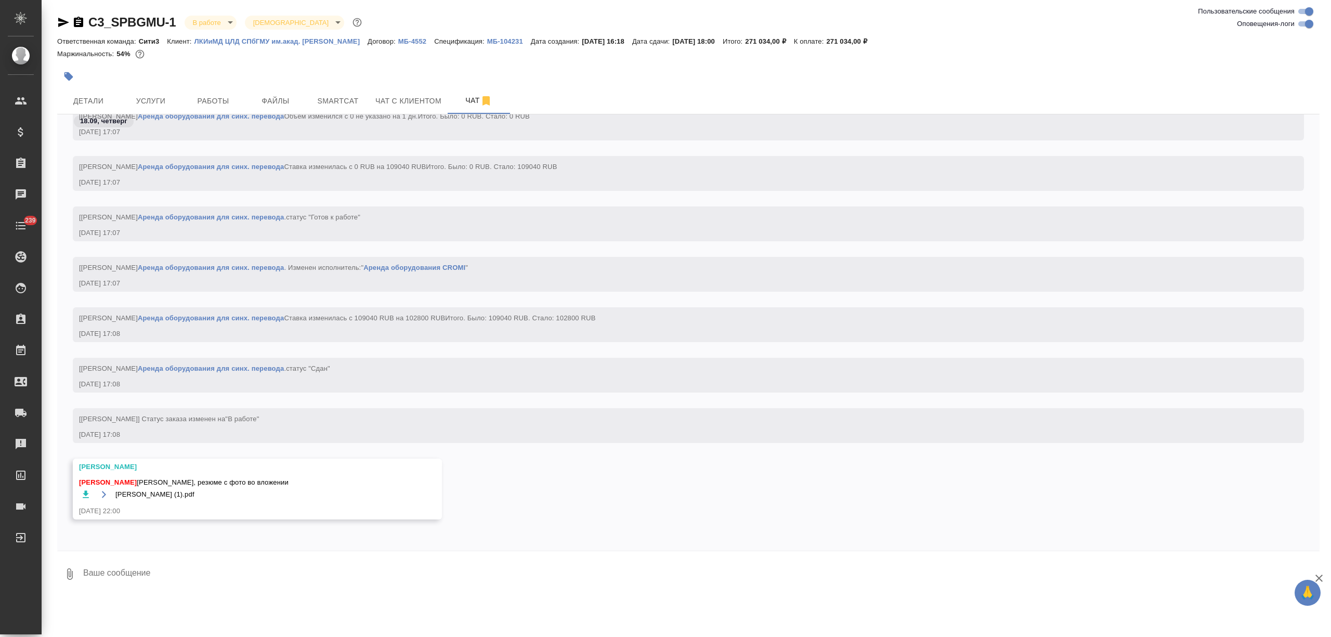
click at [140, 563] on textarea at bounding box center [700, 573] width 1237 height 35
type textarea "пасибо!"
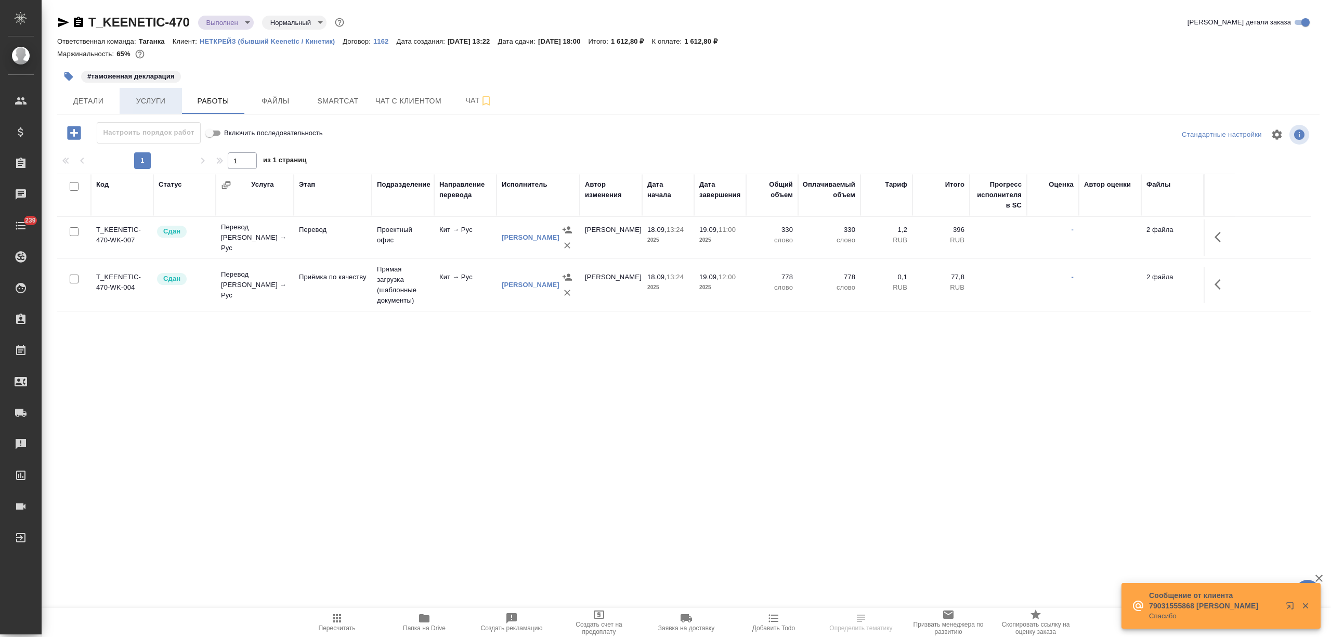
click at [160, 98] on span "Услуги" at bounding box center [151, 101] width 50 height 13
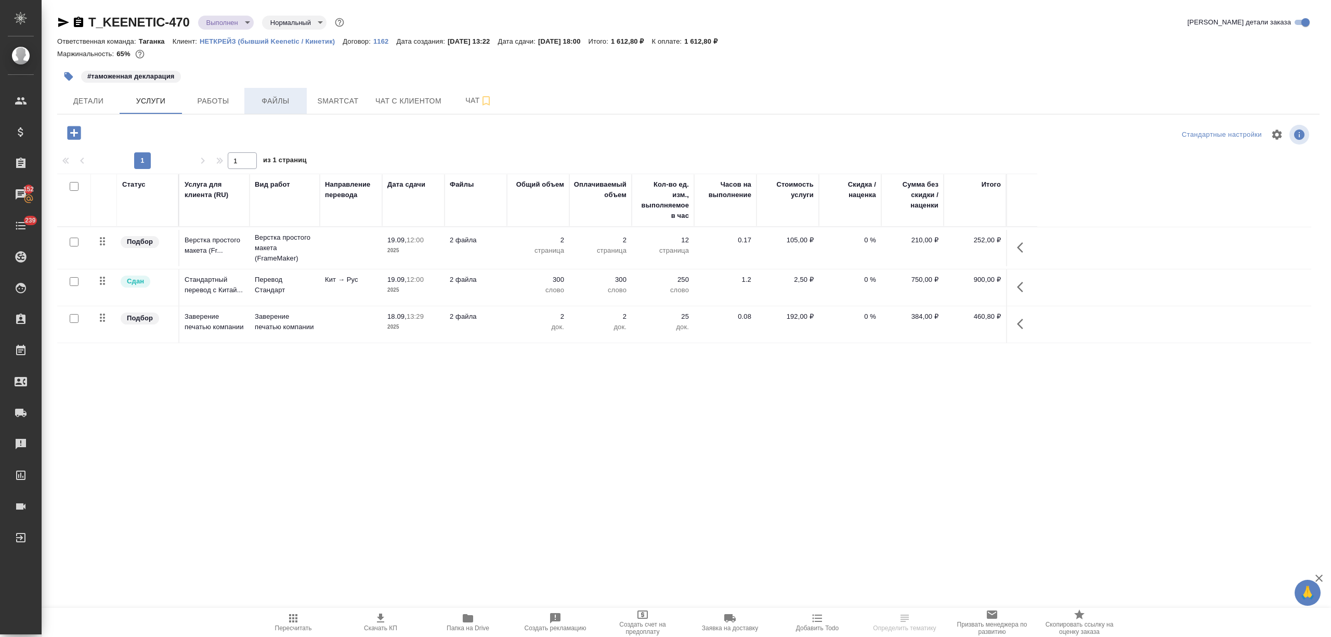
click at [287, 106] on span "Файлы" at bounding box center [276, 101] width 50 height 13
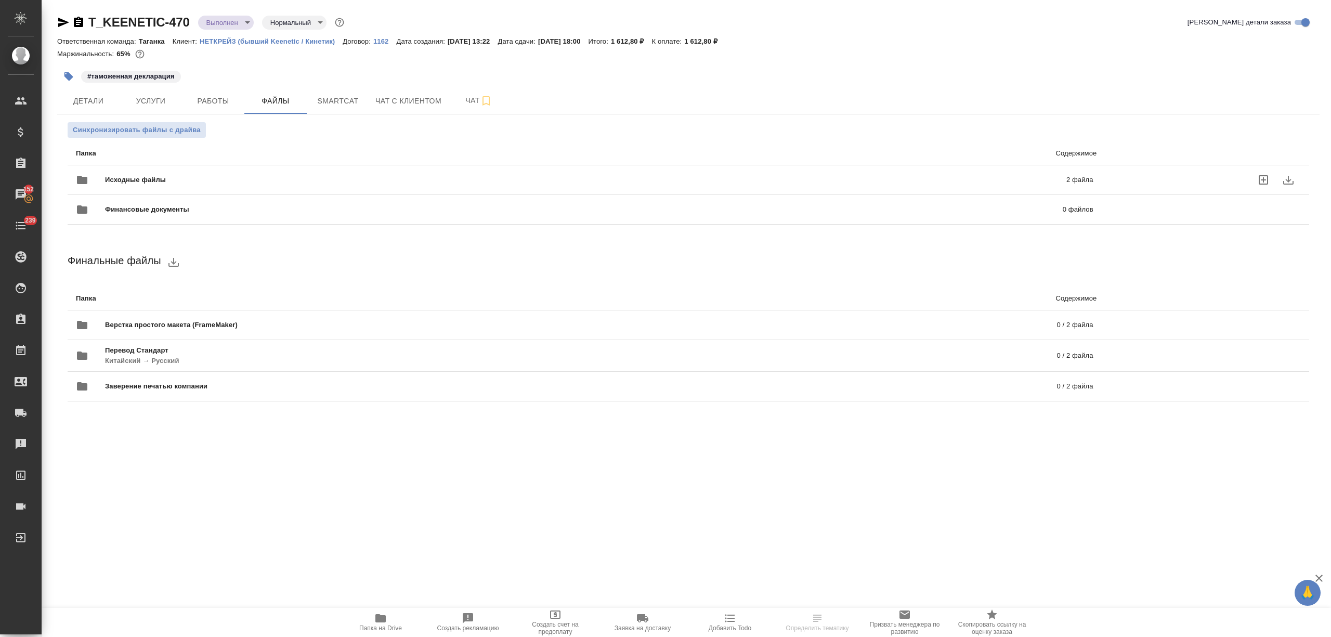
click at [252, 177] on span "Исходные файлы" at bounding box center [360, 180] width 511 height 10
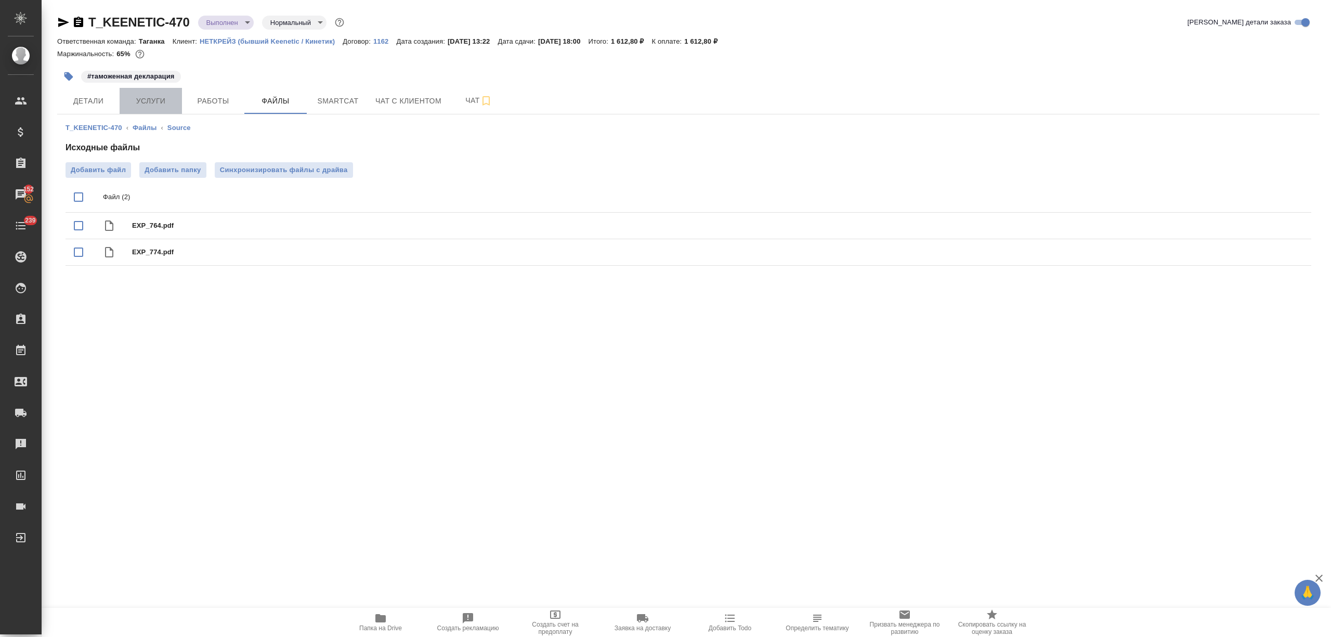
click at [140, 103] on span "Услуги" at bounding box center [151, 101] width 50 height 13
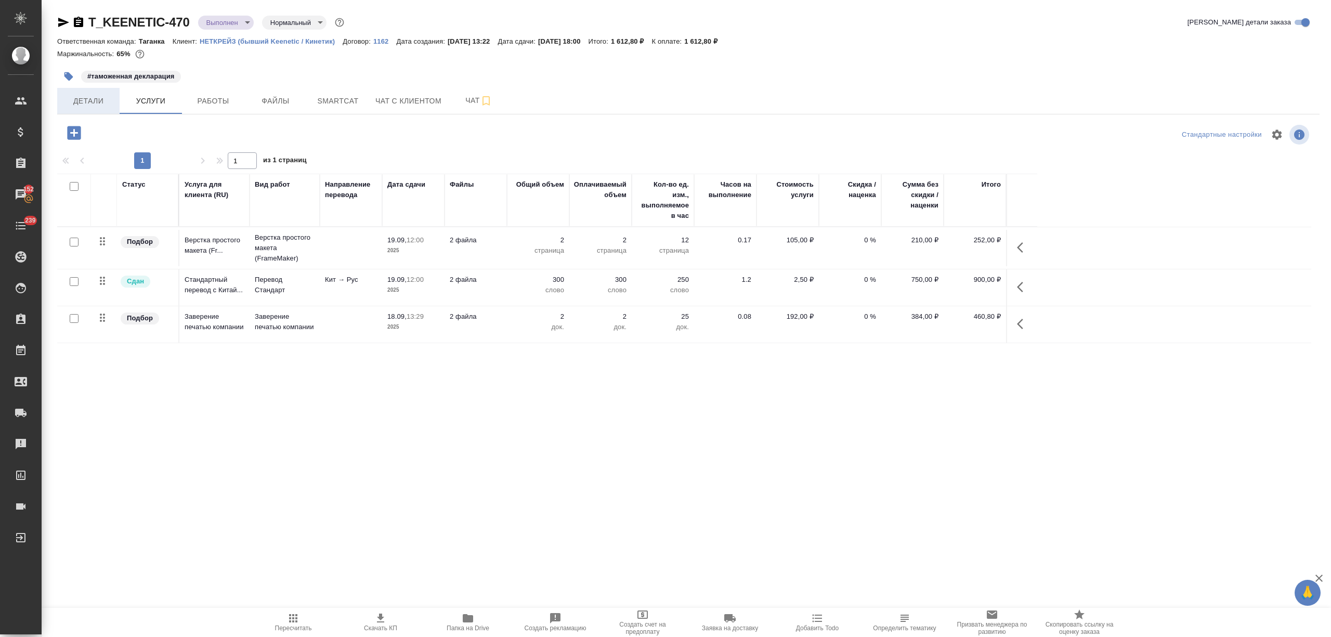
click at [97, 102] on span "Детали" at bounding box center [88, 101] width 50 height 13
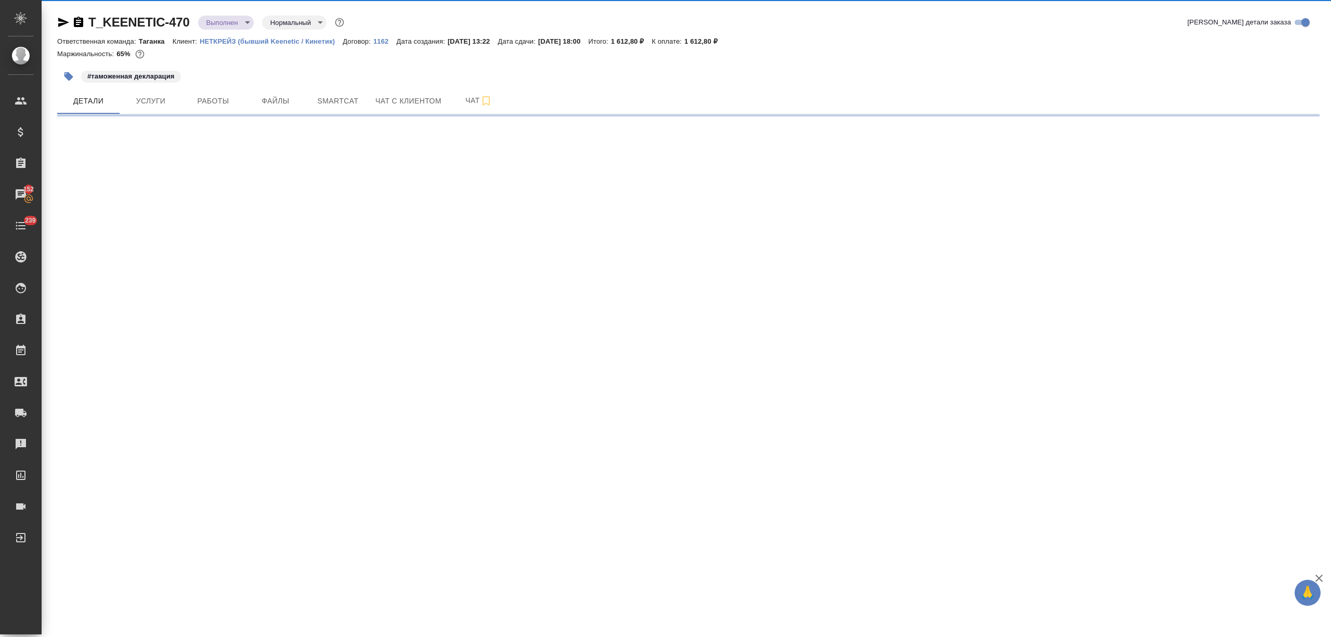
select select "RU"
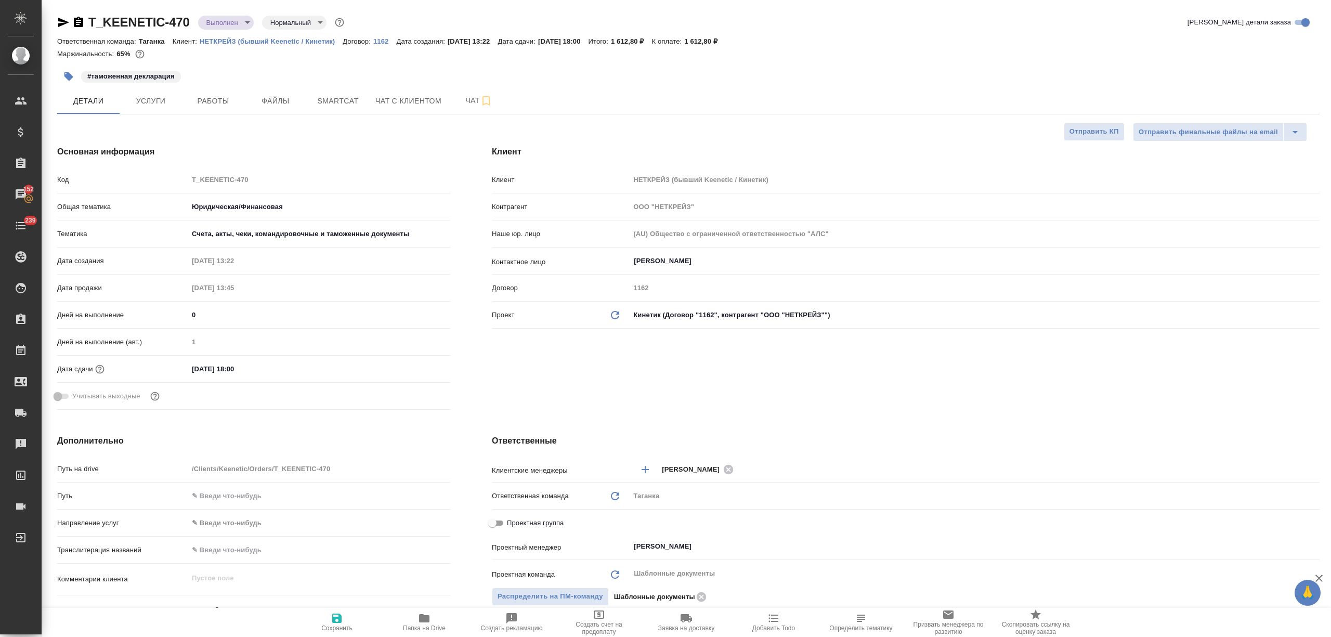
type textarea "x"
click at [58, 21] on icon "button" at bounding box center [63, 22] width 12 height 12
type textarea "x"
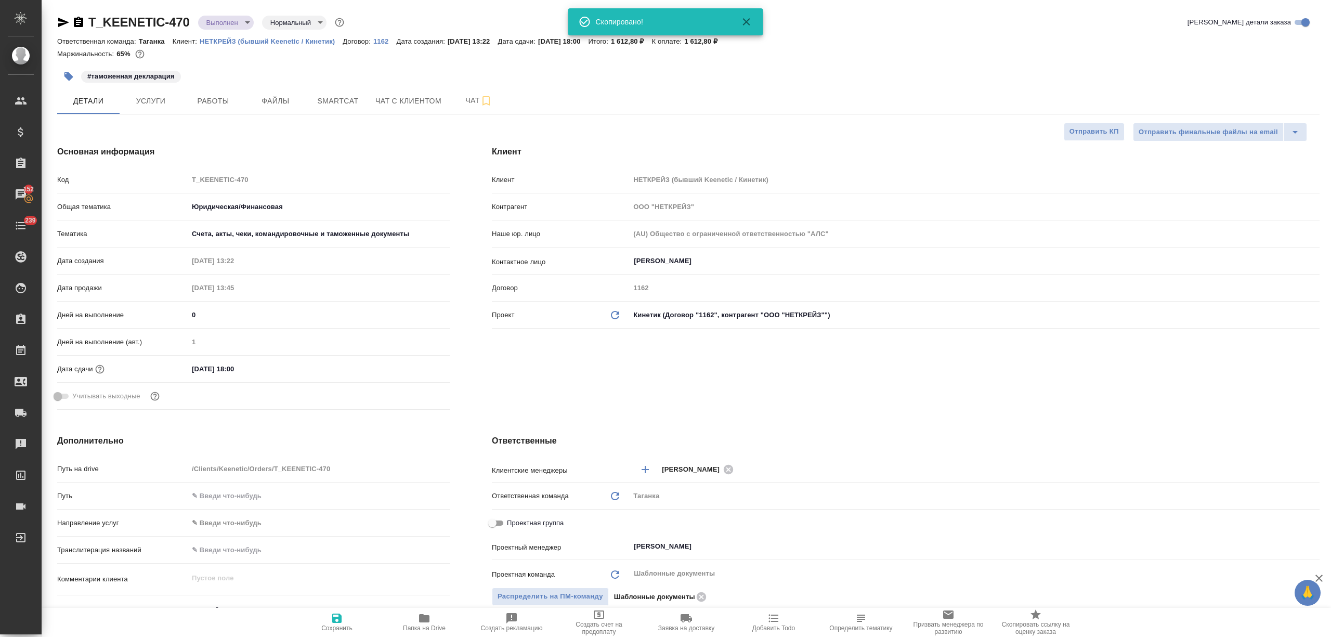
type textarea "x"
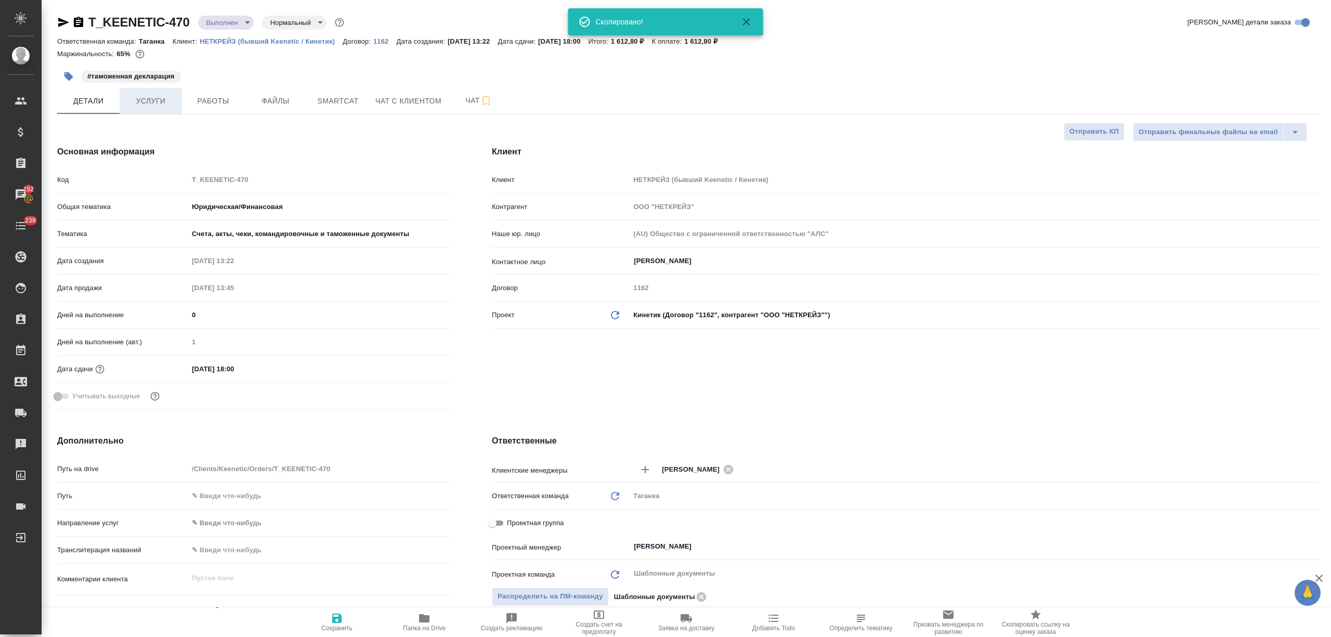
click at [154, 100] on span "Услуги" at bounding box center [151, 101] width 50 height 13
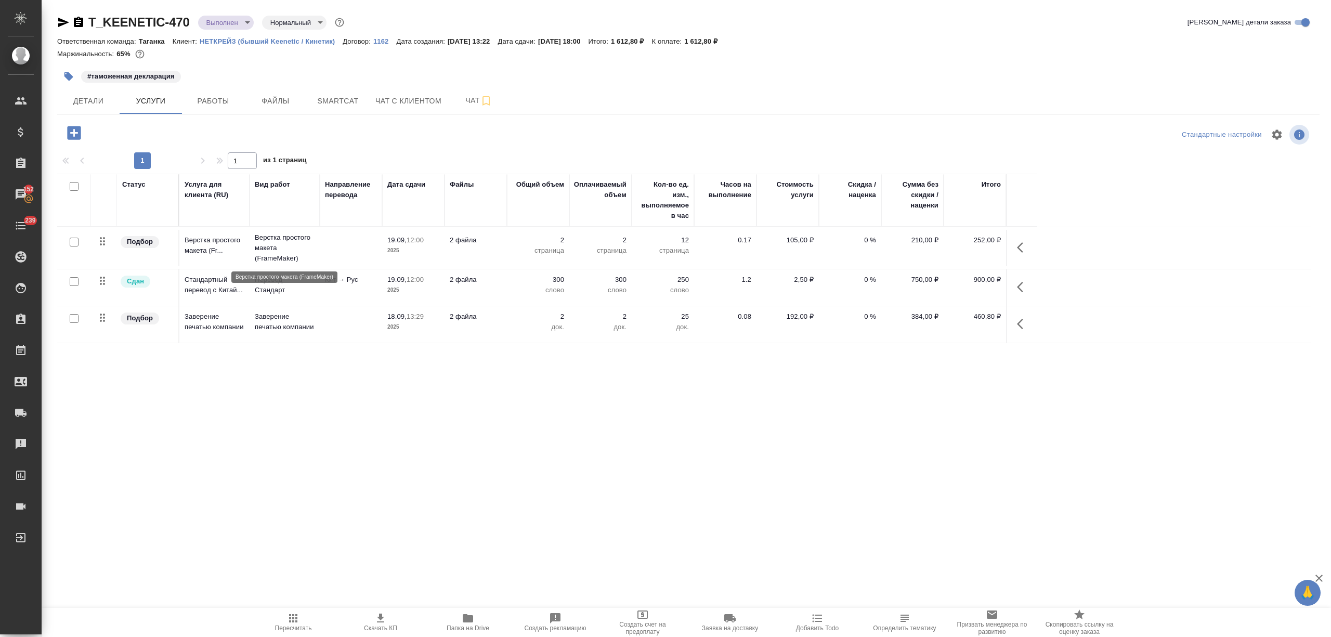
click at [288, 244] on p "Верстка простого макета (FrameMaker)" at bounding box center [285, 247] width 60 height 31
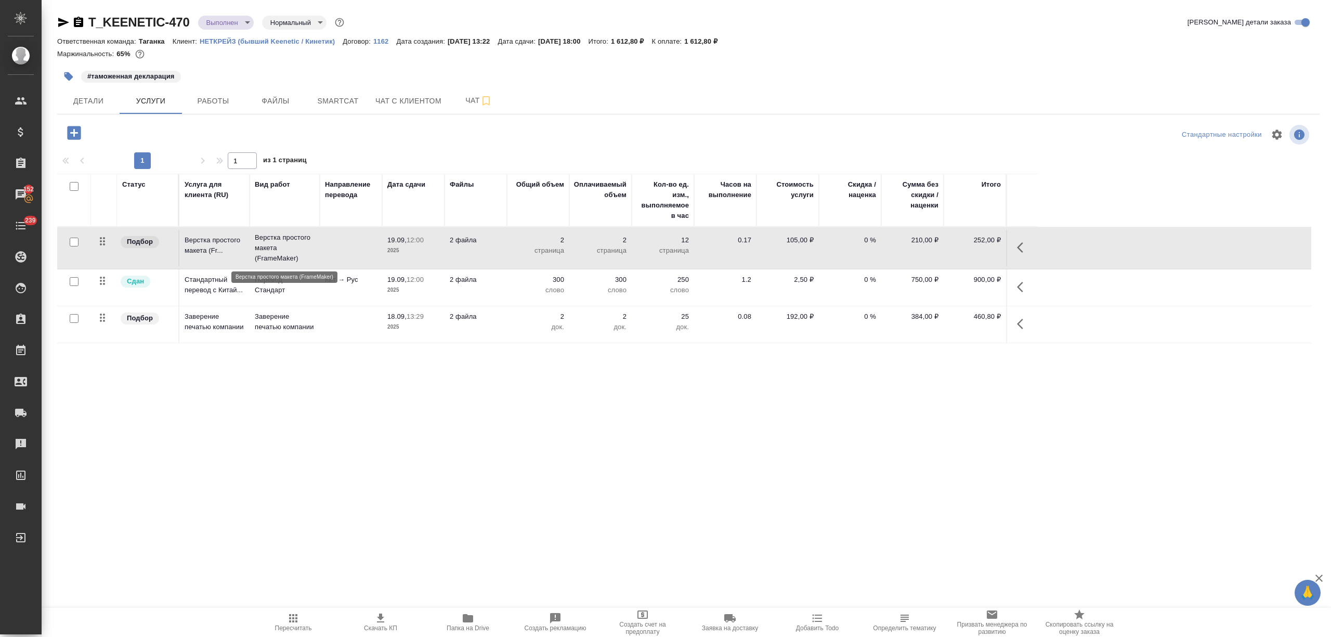
click at [288, 244] on p "Верстка простого макета (FrameMaker)" at bounding box center [285, 247] width 60 height 31
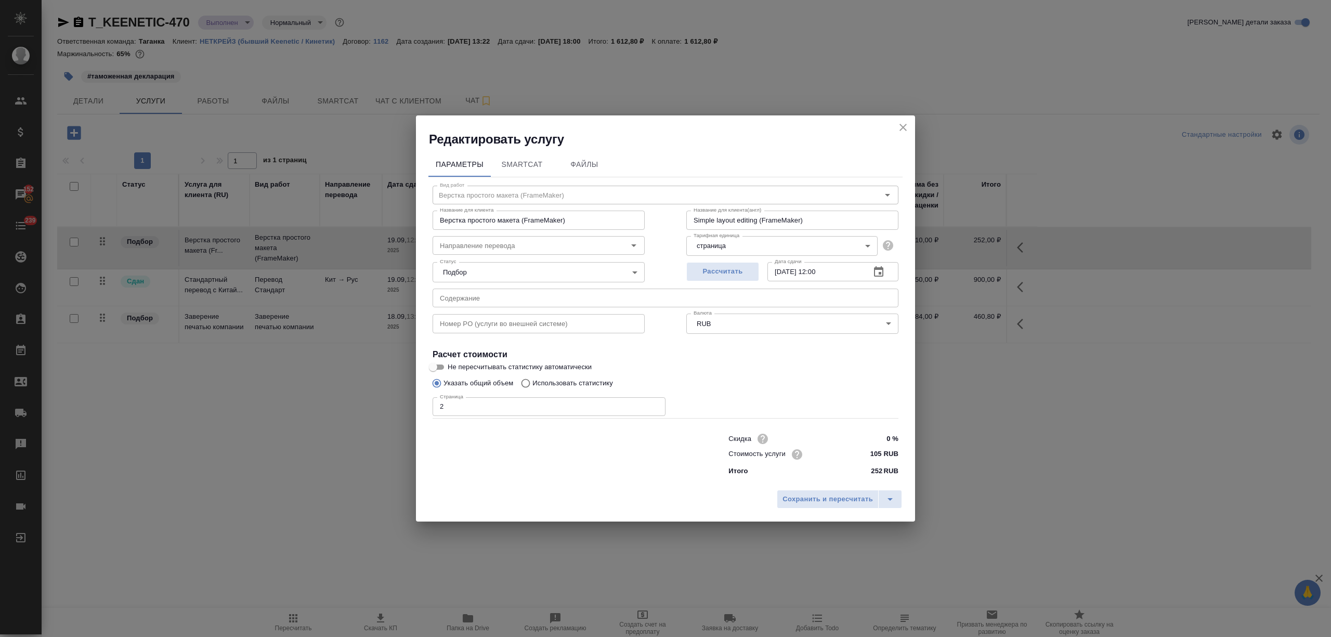
click at [902, 129] on icon "close" at bounding box center [903, 127] width 12 height 12
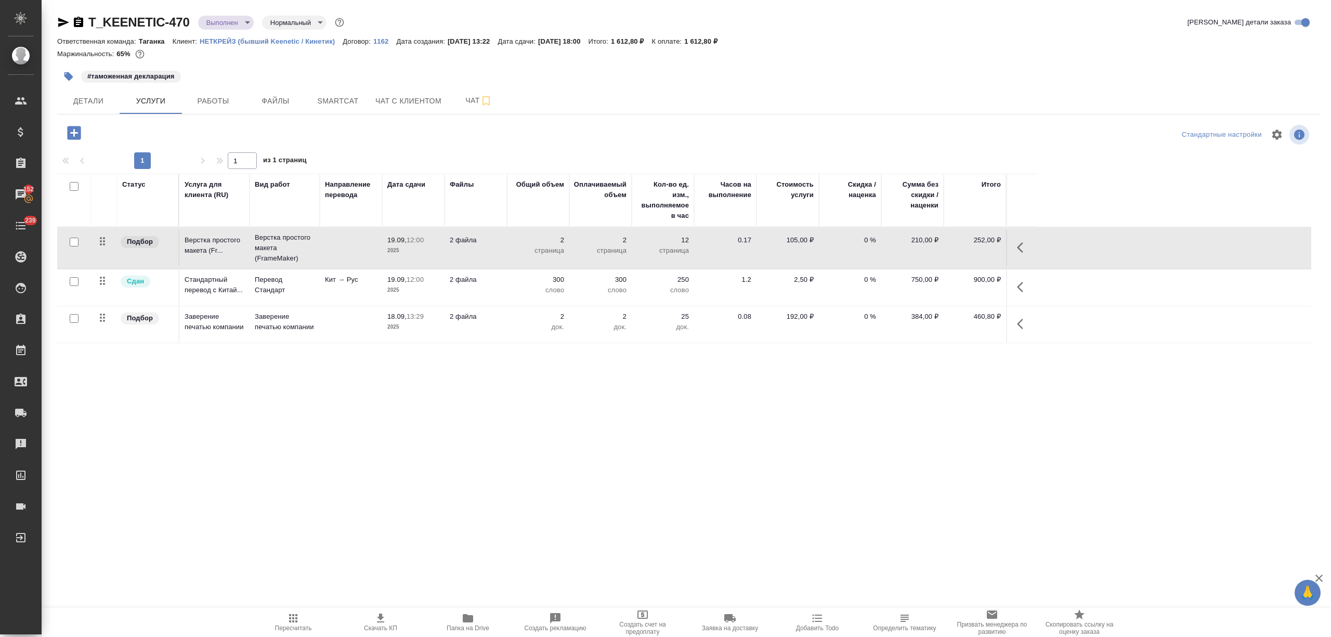
click at [460, 622] on span "Папка на Drive" at bounding box center [467, 622] width 75 height 20
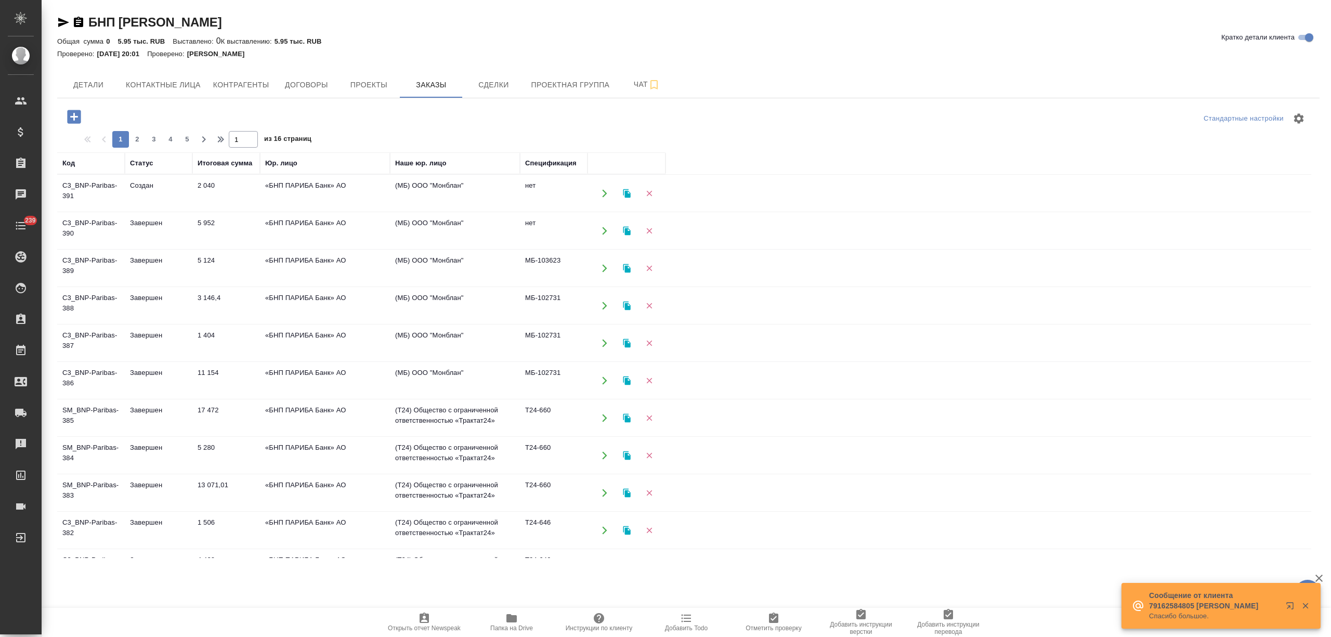
click at [223, 195] on td "2 040" at bounding box center [226, 193] width 68 height 36
click at [222, 195] on td "2 040" at bounding box center [226, 193] width 68 height 36
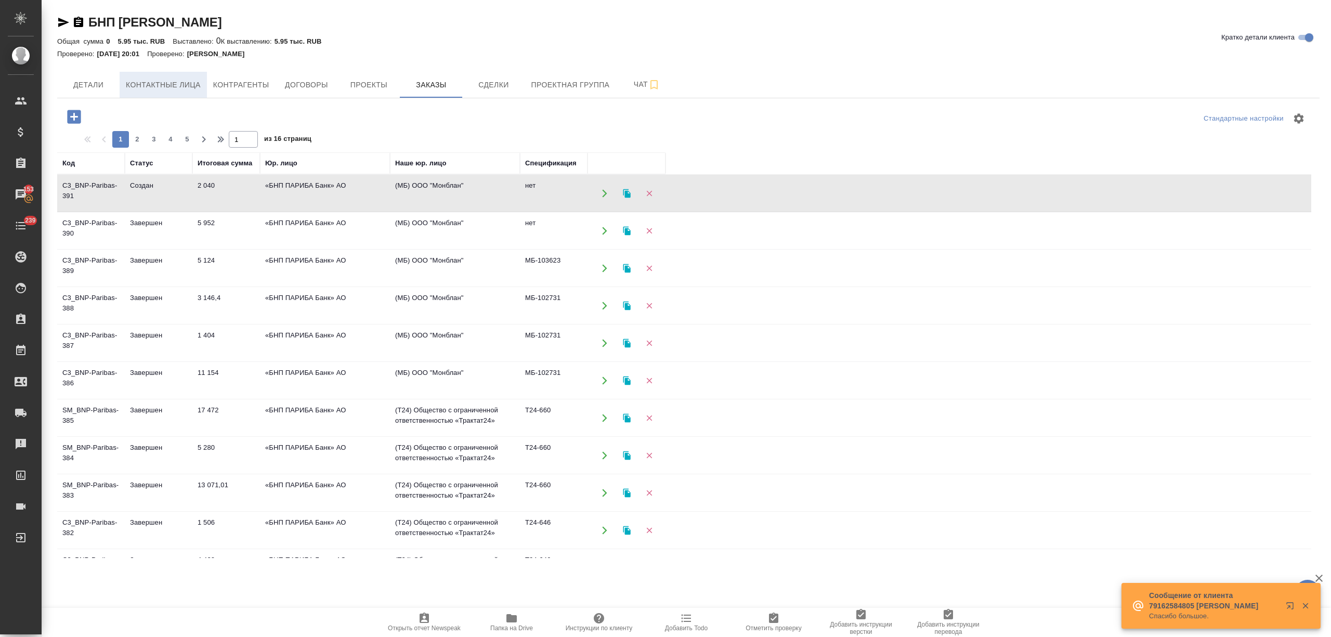
click at [183, 82] on span "Контактные лица" at bounding box center [163, 84] width 75 height 13
select select "RU"
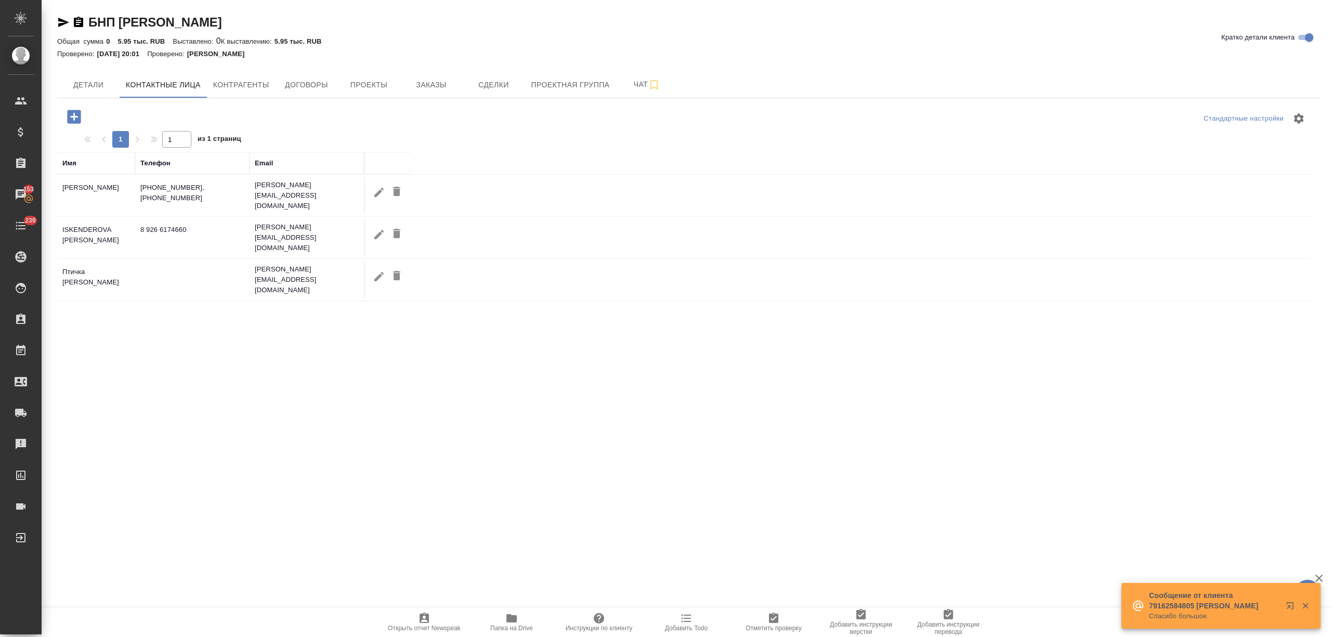
click at [74, 117] on icon "button" at bounding box center [74, 117] width 18 height 18
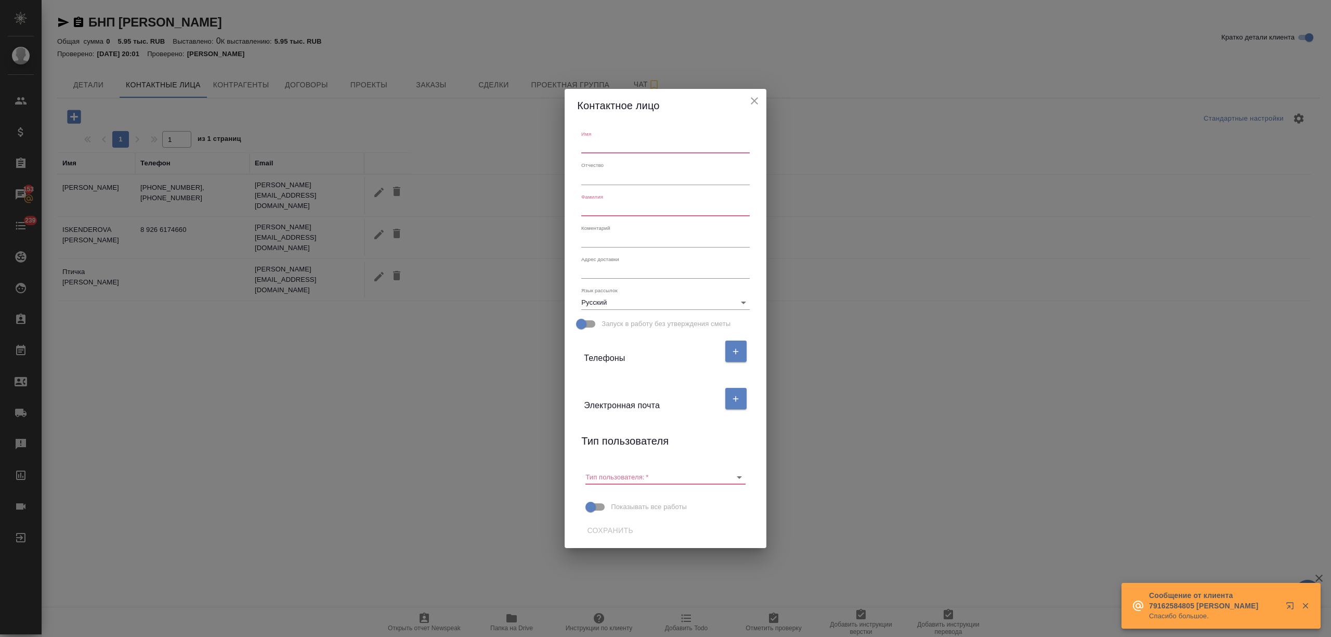
click at [630, 148] on input "text" at bounding box center [665, 146] width 168 height 15
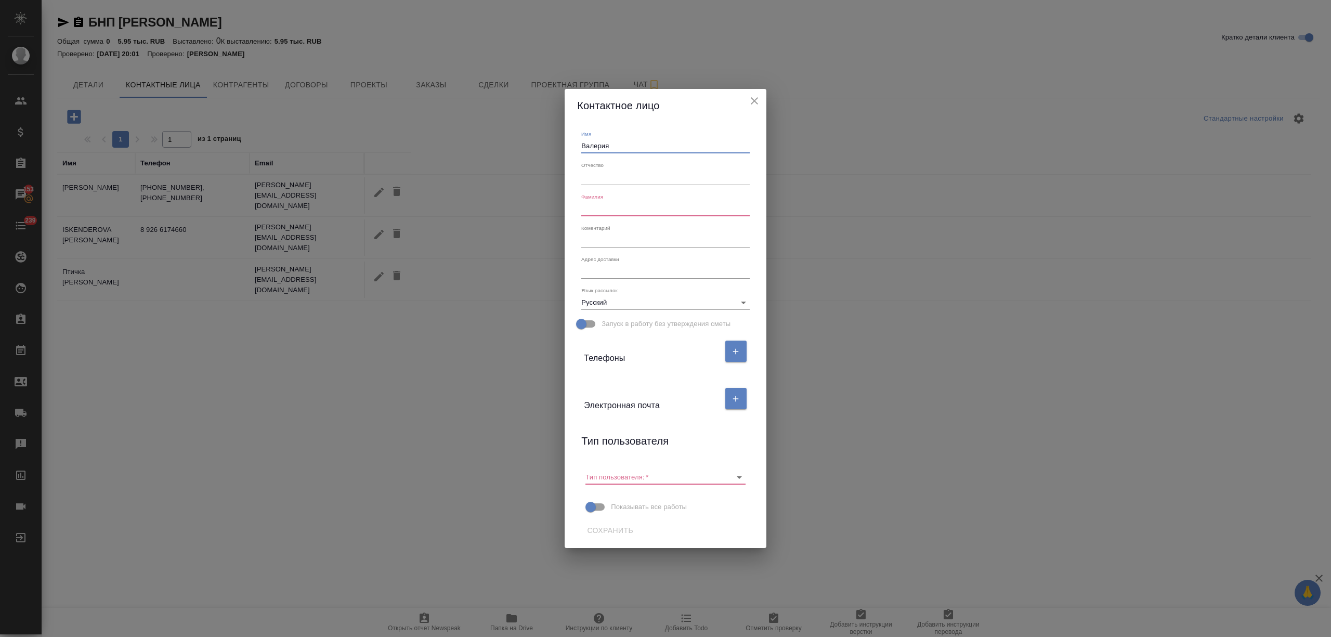
type input "Валерия"
click at [614, 210] on input "text" at bounding box center [665, 209] width 168 height 15
type input "Васева"
click at [734, 408] on button "button" at bounding box center [735, 398] width 21 height 21
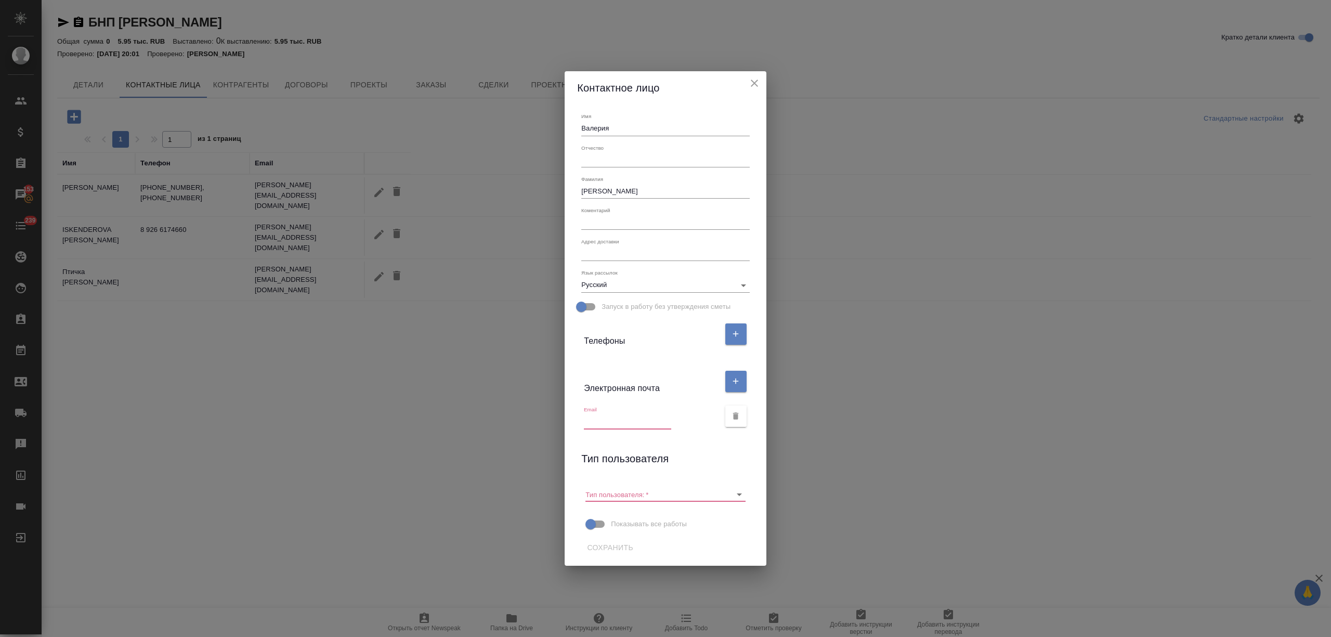
click at [624, 423] on input "text" at bounding box center [627, 421] width 87 height 15
paste input "Valeriya.VASEVA@external.bnpparibasbank.ru"
type input "Valeriya.VASEVA@external.bnpparibasbank.ru"
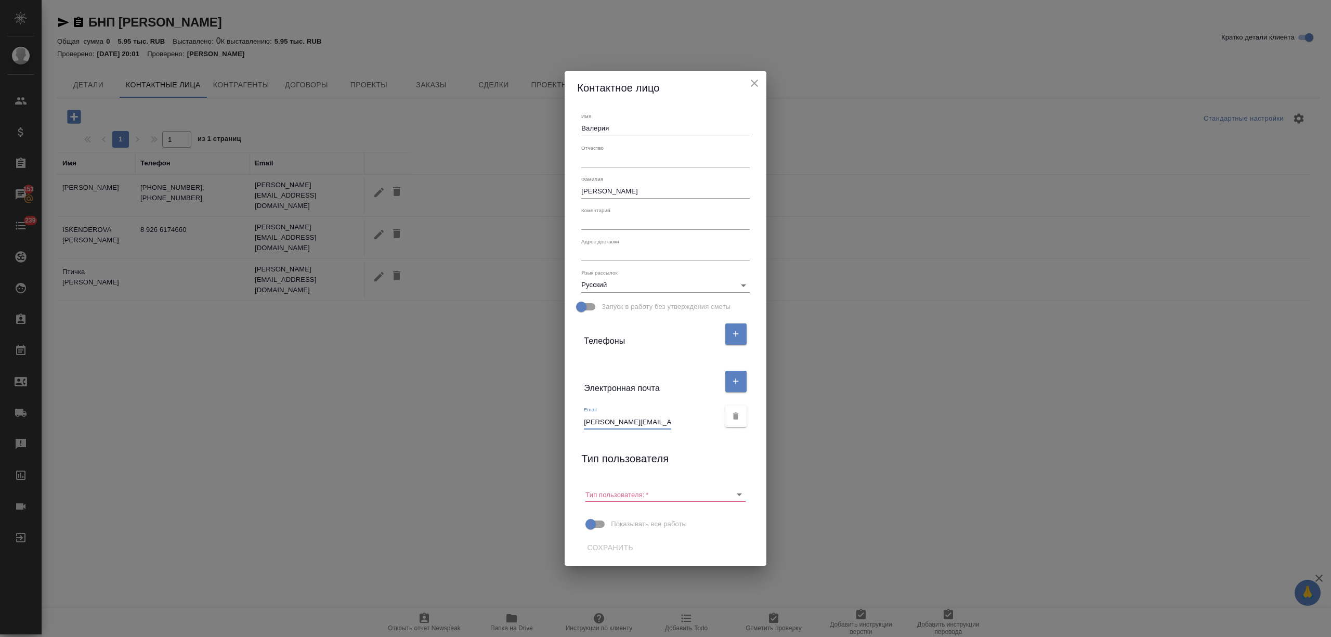
click at [621, 254] on textarea at bounding box center [665, 253] width 168 height 8
type textarea "Лесная ул., д. 5, строение Б"
click at [637, 487] on input "Тип пользователя:   *" at bounding box center [648, 494] width 126 height 14
click at [631, 507] on li "Пользователь" at bounding box center [665, 516] width 160 height 19
type input "Пользователь"
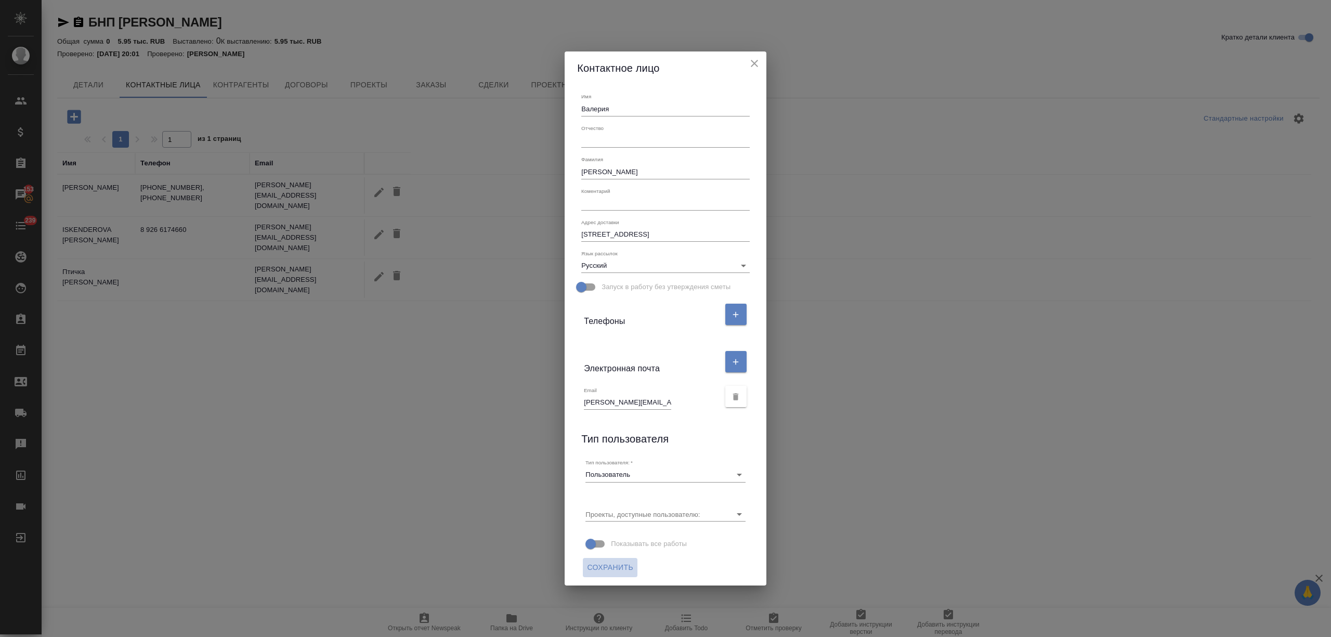
click at [589, 564] on span "Сохранить" at bounding box center [610, 567] width 46 height 13
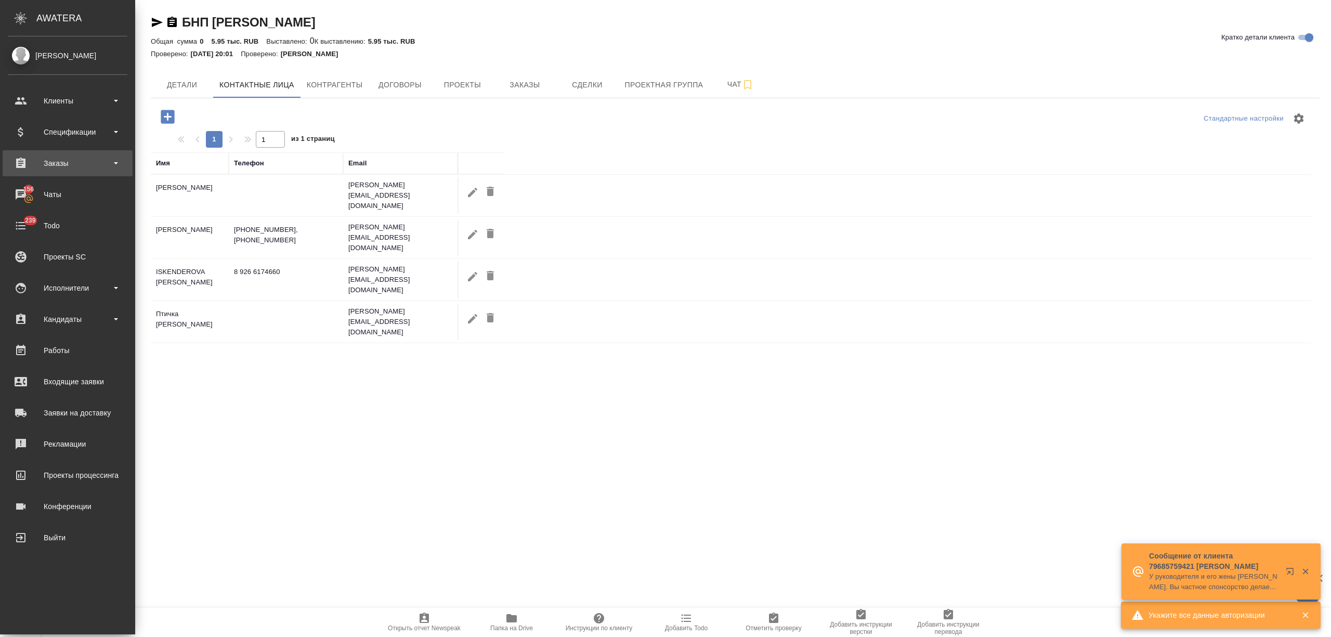
click at [85, 167] on div "Заказы" at bounding box center [68, 163] width 120 height 16
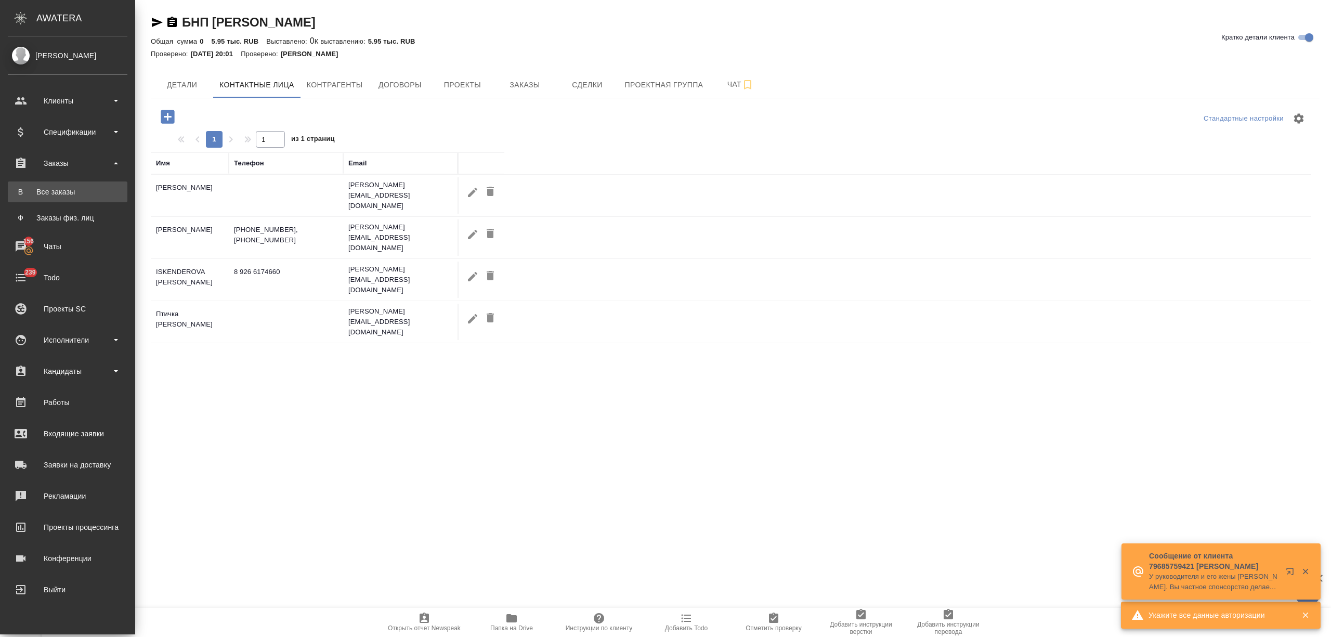
click at [80, 192] on div "Все заказы" at bounding box center [67, 192] width 109 height 10
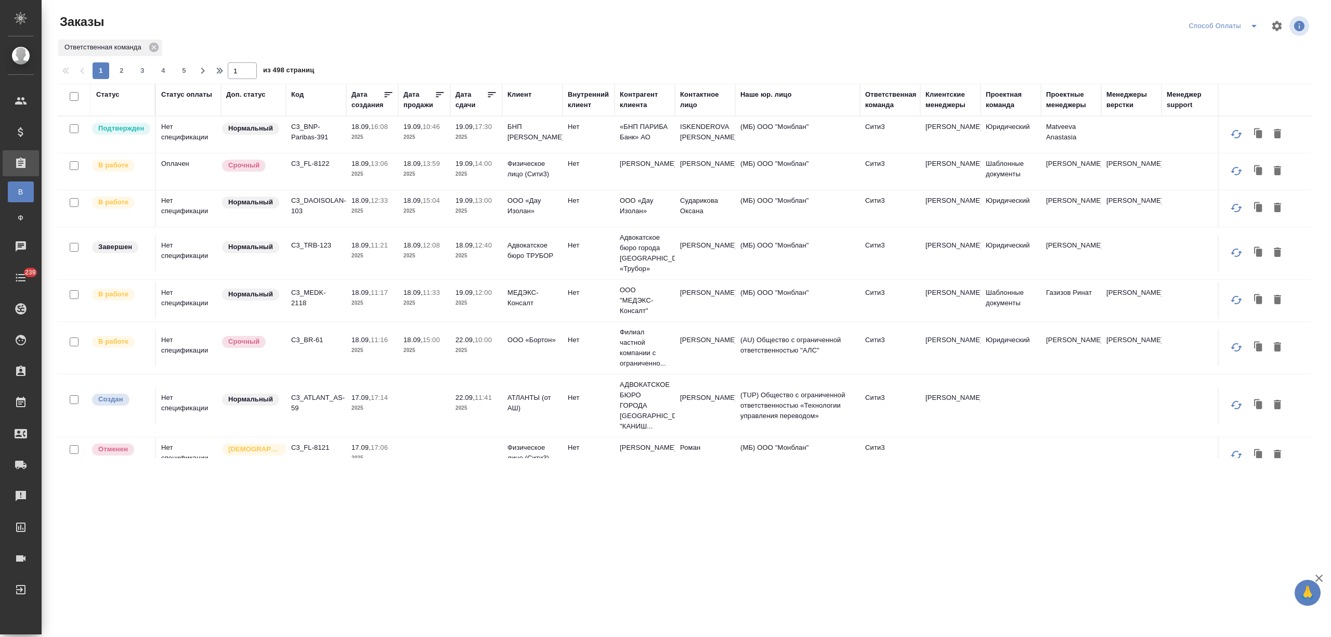
click at [468, 107] on div "Дата сдачи" at bounding box center [470, 99] width 31 height 21
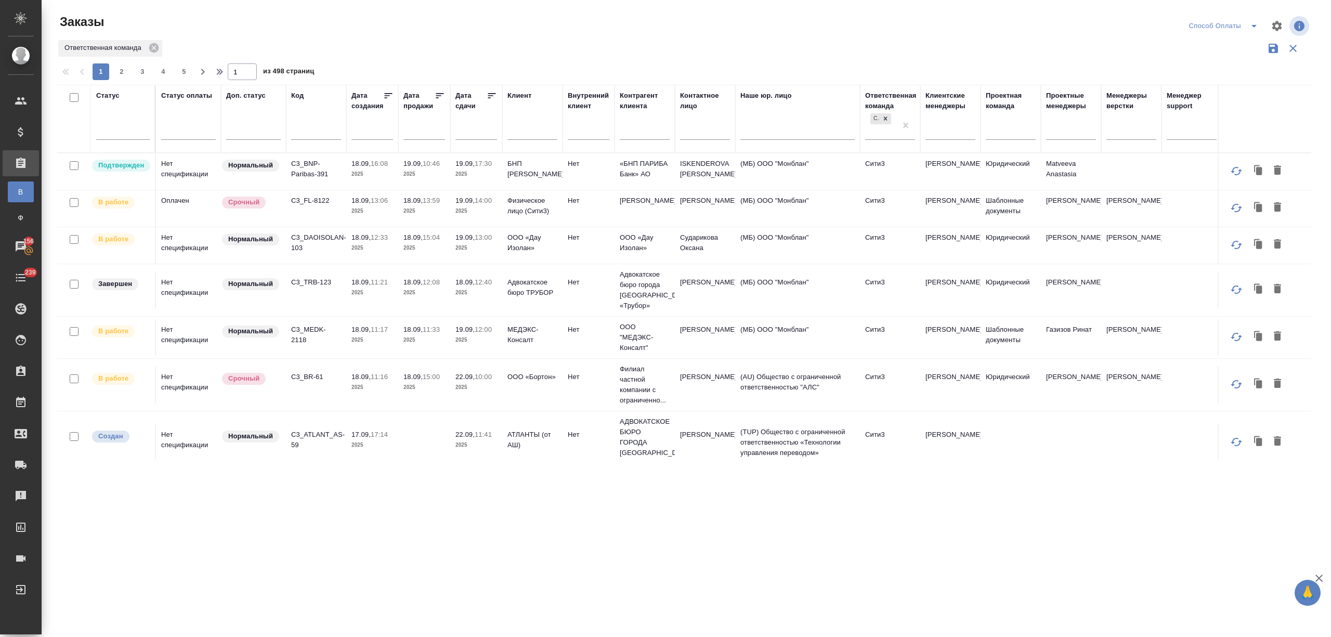
click at [474, 132] on input "text" at bounding box center [479, 131] width 35 height 15
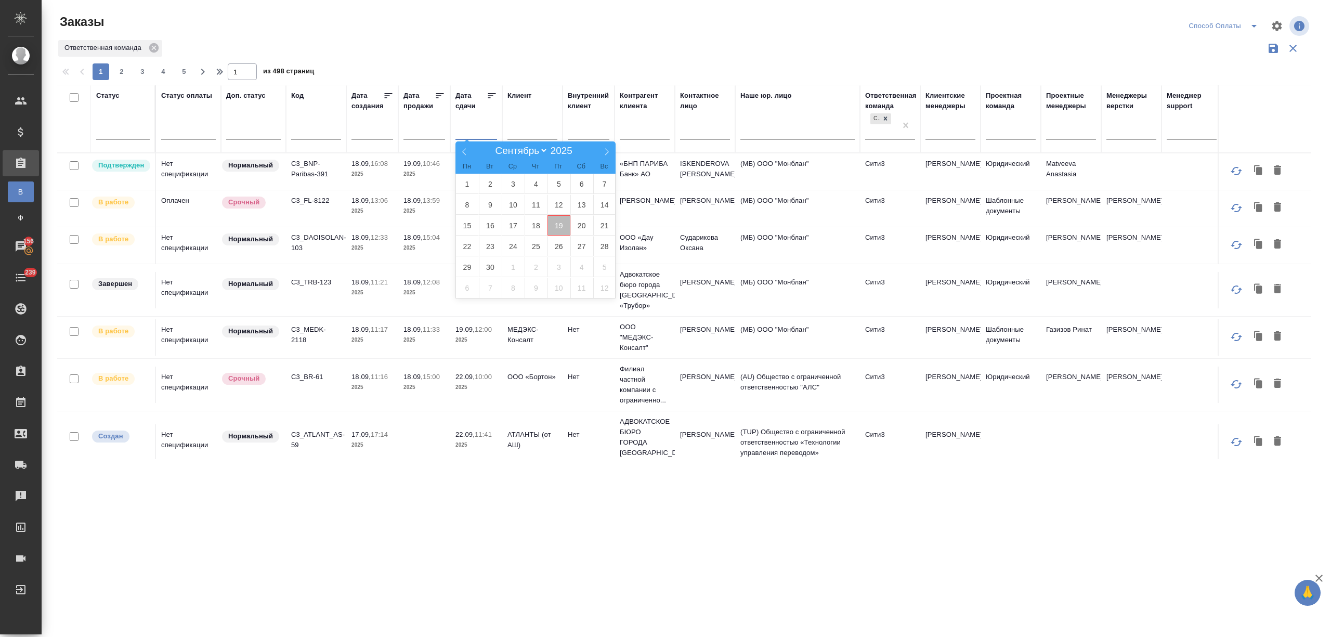
click at [560, 226] on span "19" at bounding box center [558, 225] width 23 height 20
type div "2025-09-18T21:00:00.000Z"
click at [571, 223] on span "20" at bounding box center [581, 225] width 23 height 20
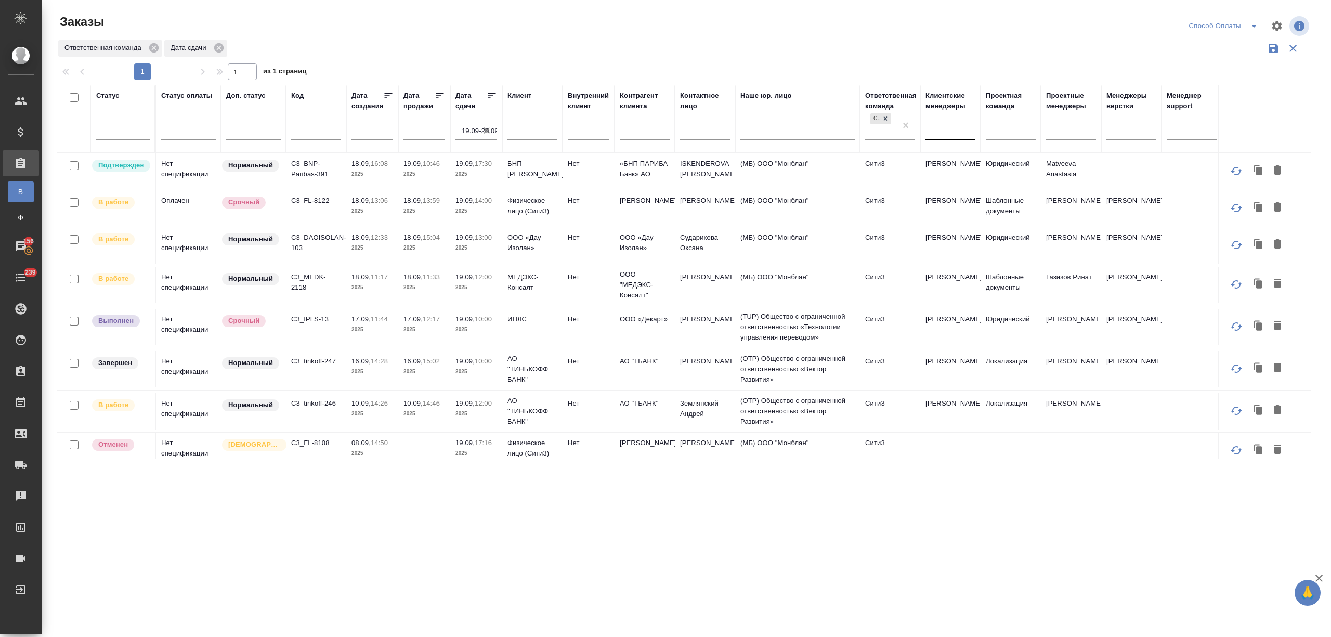
click at [946, 131] on div at bounding box center [950, 129] width 50 height 15
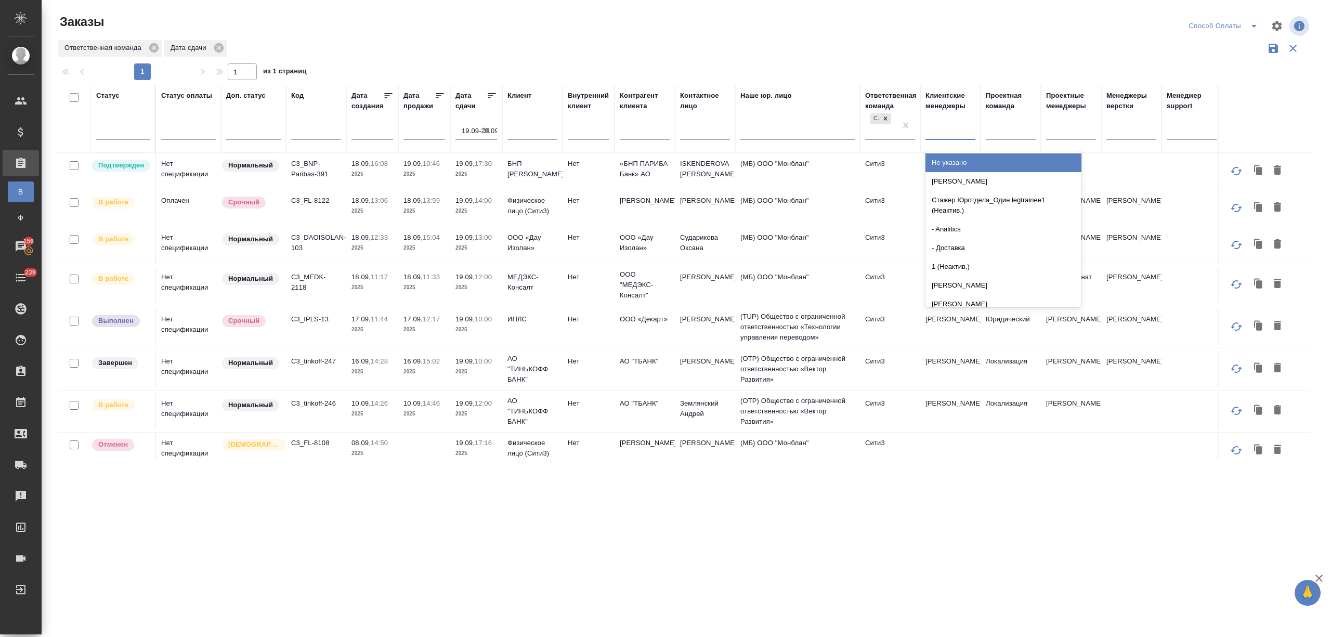
type input "е"
type input "никити"
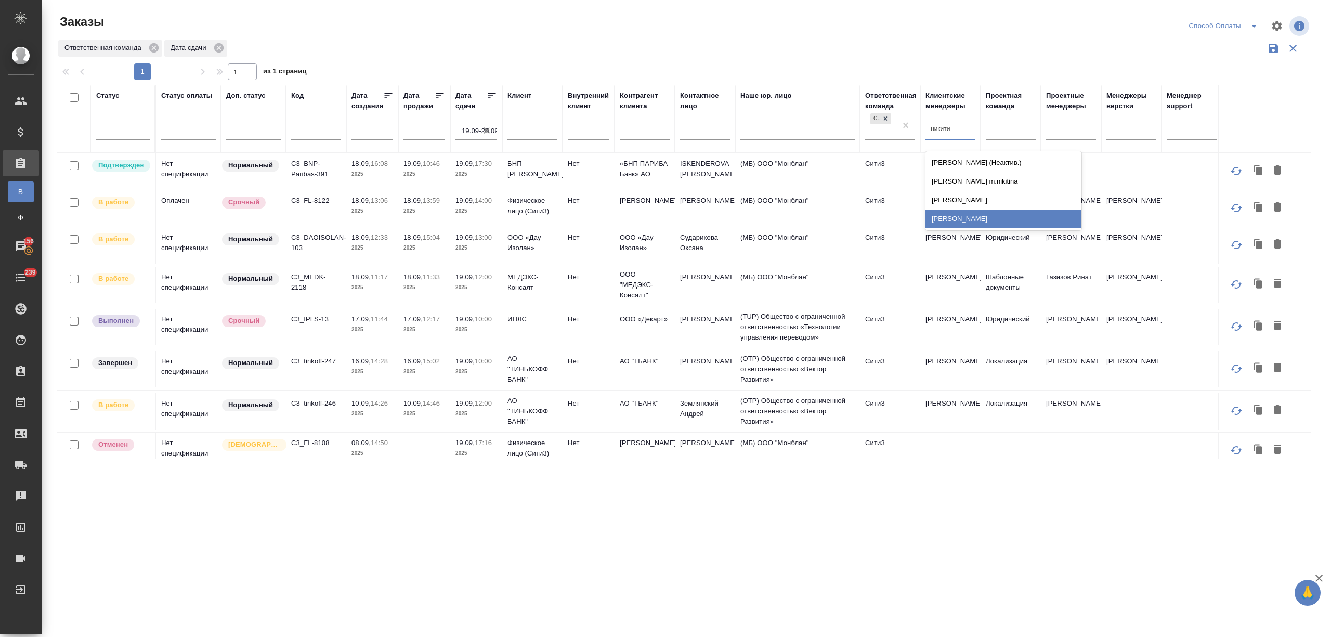
click at [966, 216] on div "[PERSON_NAME]" at bounding box center [1003, 218] width 156 height 19
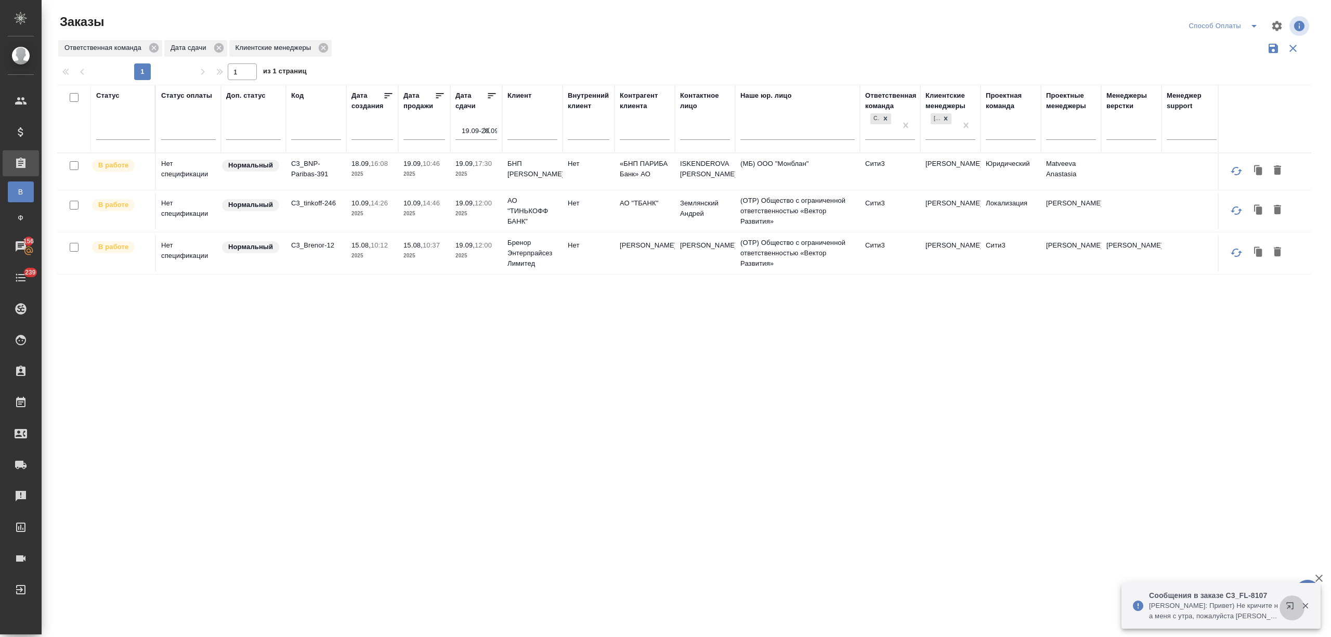
click at [1287, 604] on icon "button" at bounding box center [1291, 607] width 12 height 12
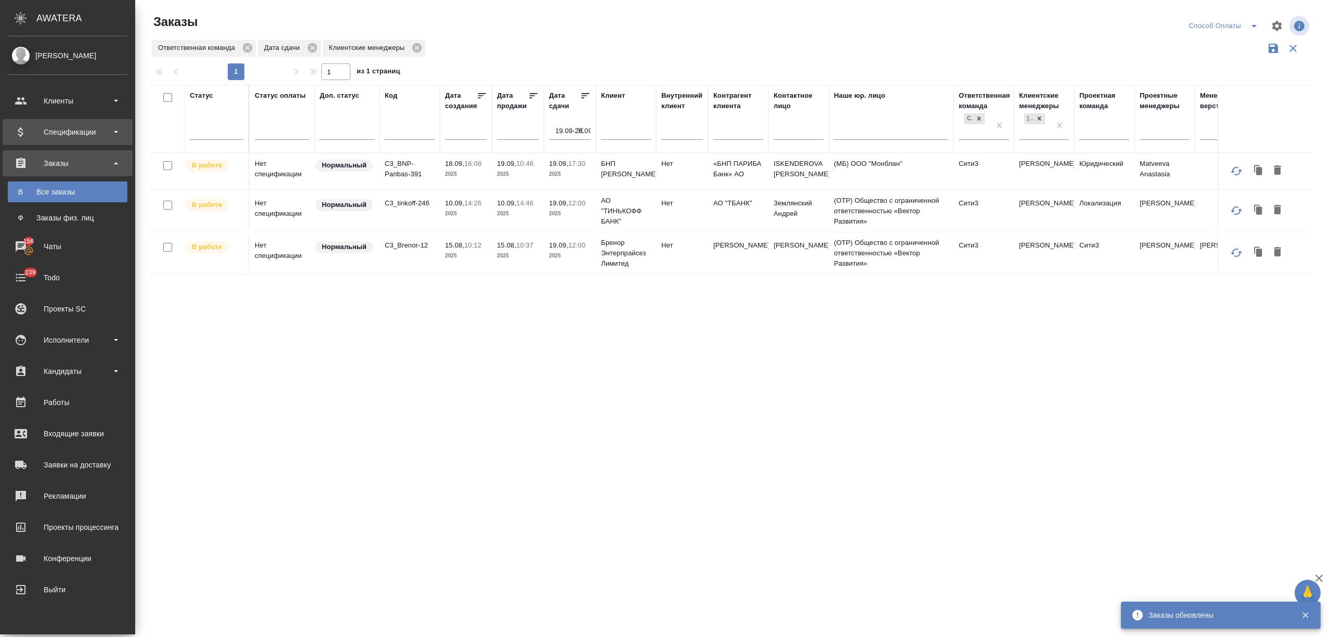
click at [32, 128] on div "Спецификации" at bounding box center [68, 132] width 120 height 16
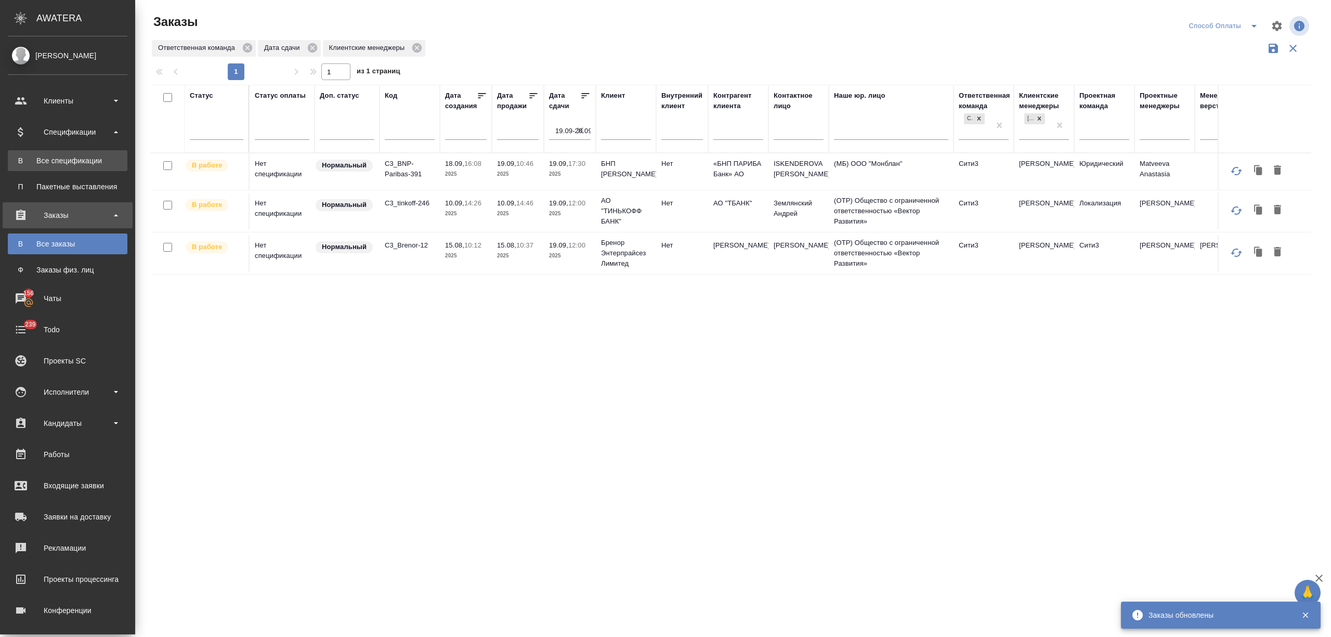
click at [57, 152] on link "В Все спецификации" at bounding box center [68, 160] width 120 height 21
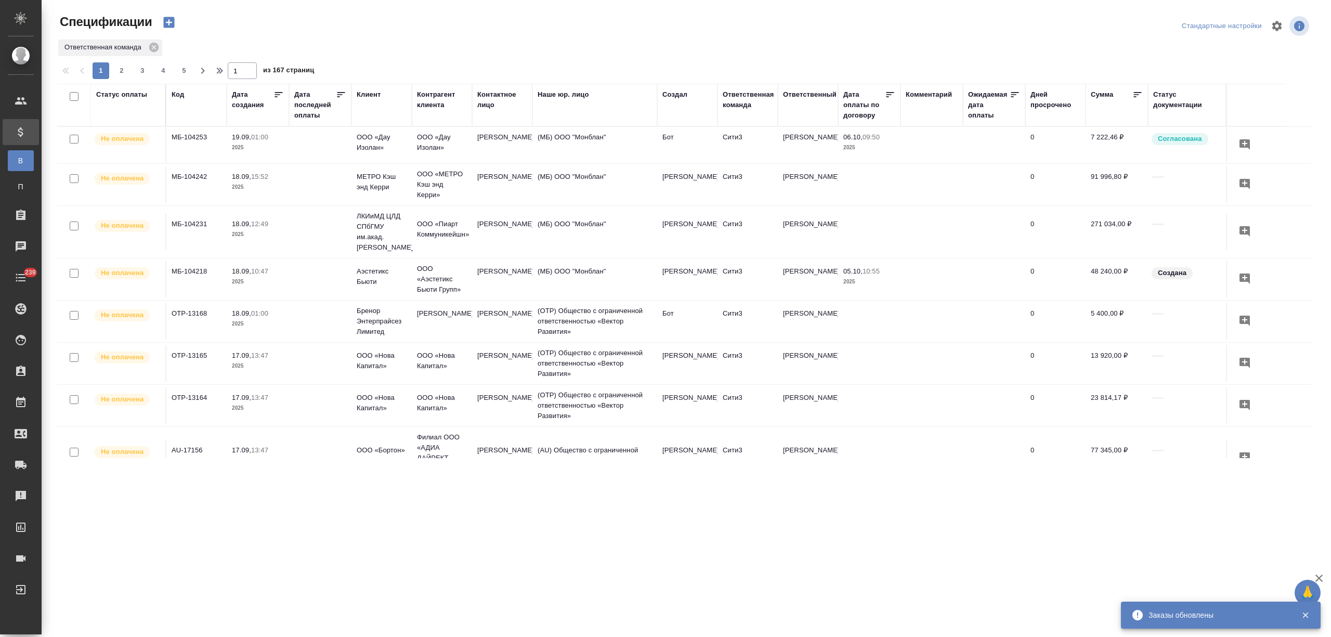
click at [367, 96] on div "Клиент" at bounding box center [369, 94] width 24 height 10
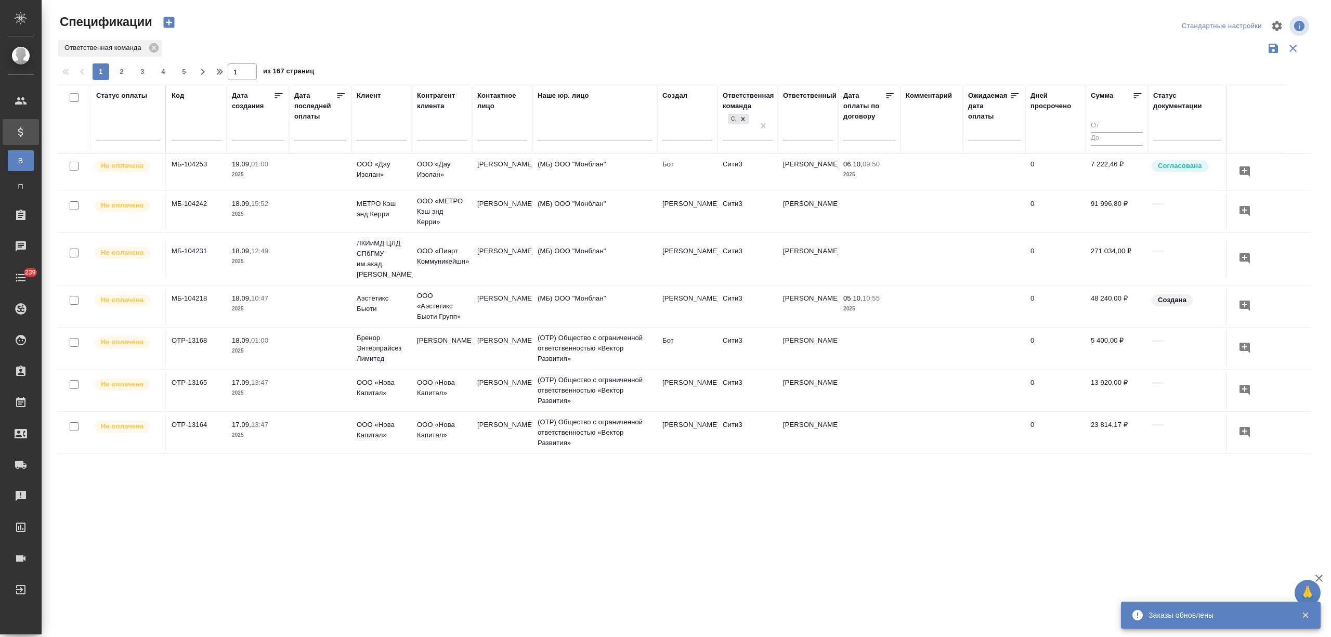
click at [373, 134] on input "text" at bounding box center [382, 133] width 50 height 13
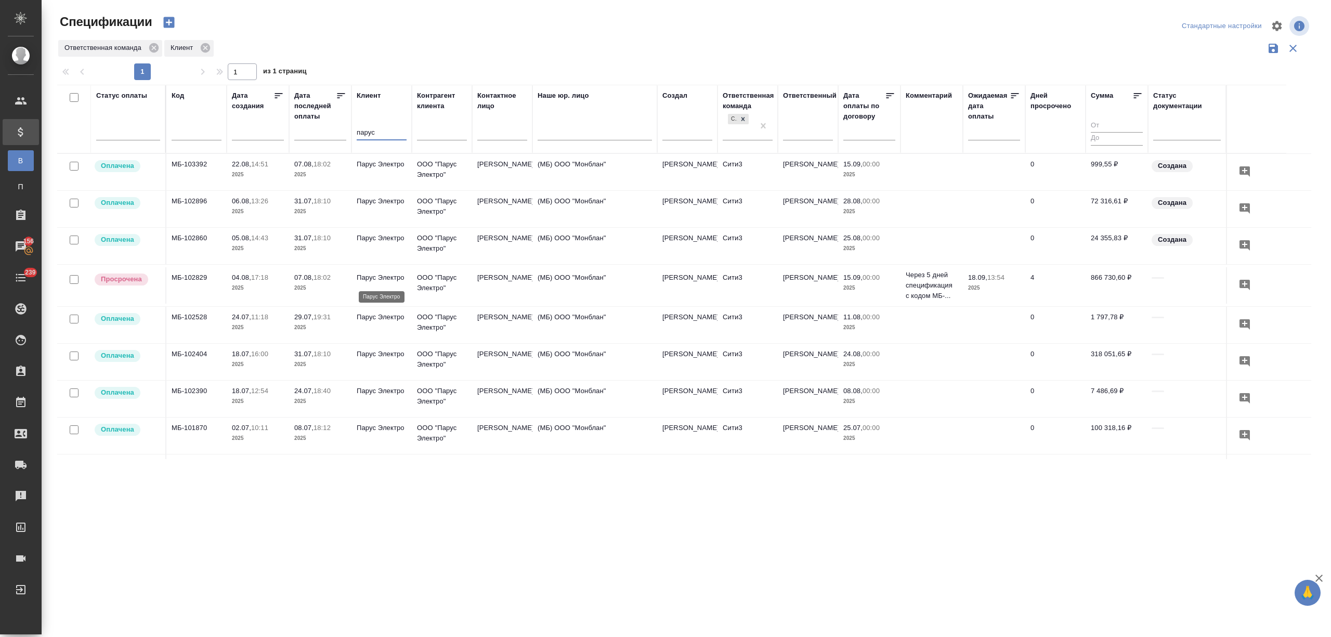
type input "парус"
click at [377, 283] on p "Парус Электро" at bounding box center [382, 277] width 50 height 10
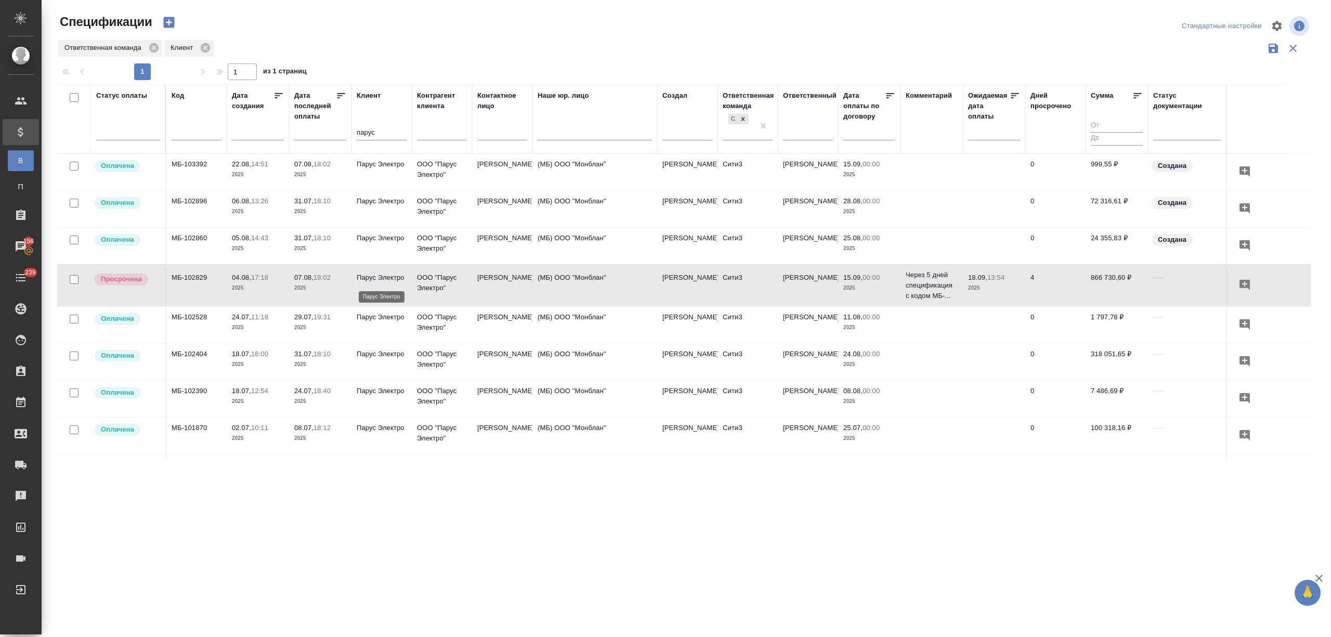
click at [378, 283] on p "Парус Электро" at bounding box center [382, 277] width 50 height 10
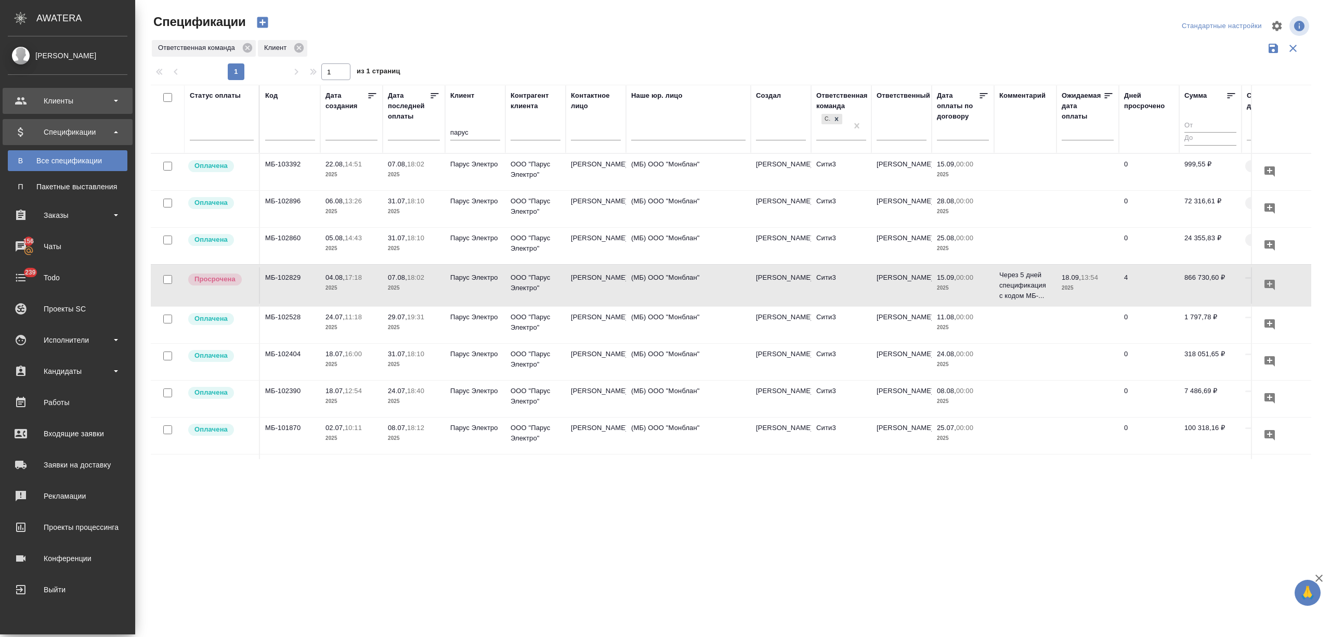
click at [34, 99] on div "Клиенты" at bounding box center [68, 101] width 120 height 16
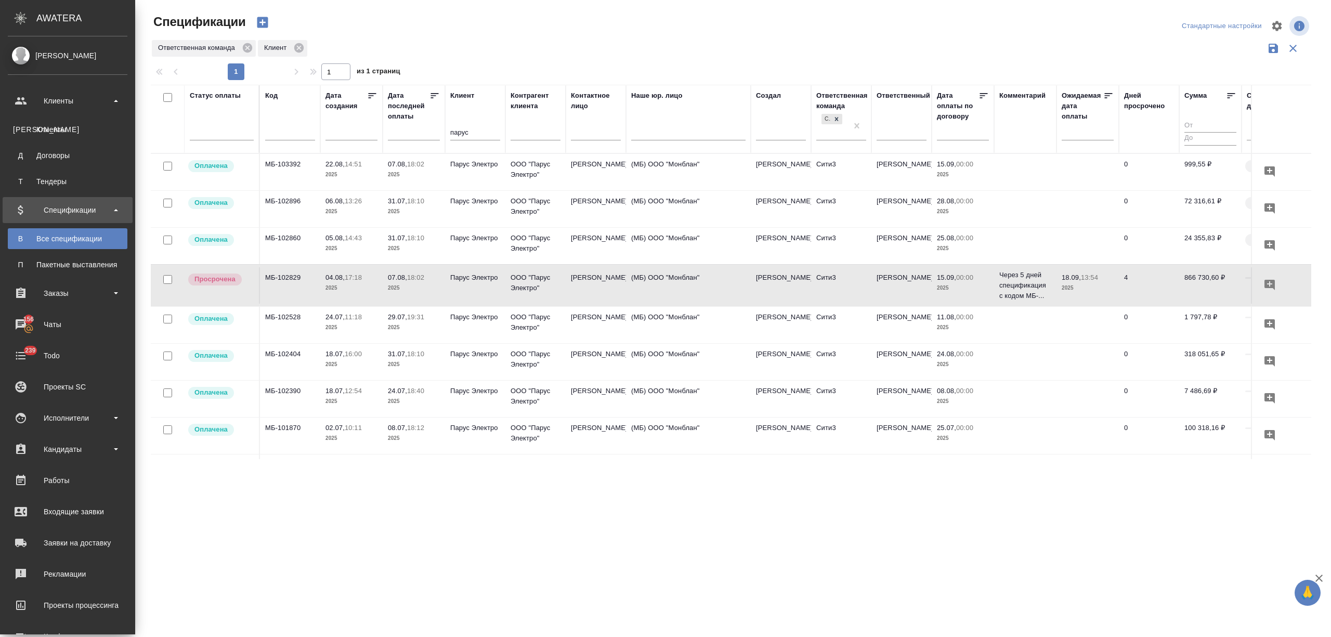
click at [67, 126] on div "Клиенты" at bounding box center [67, 129] width 109 height 10
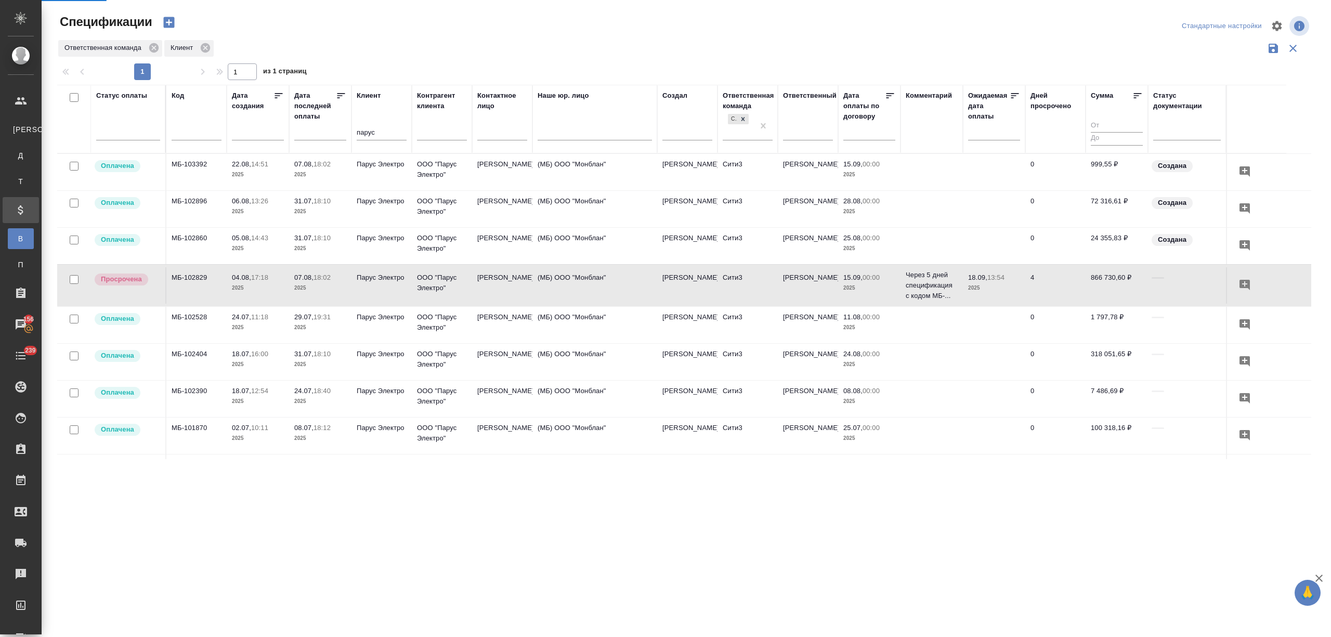
select select "RU"
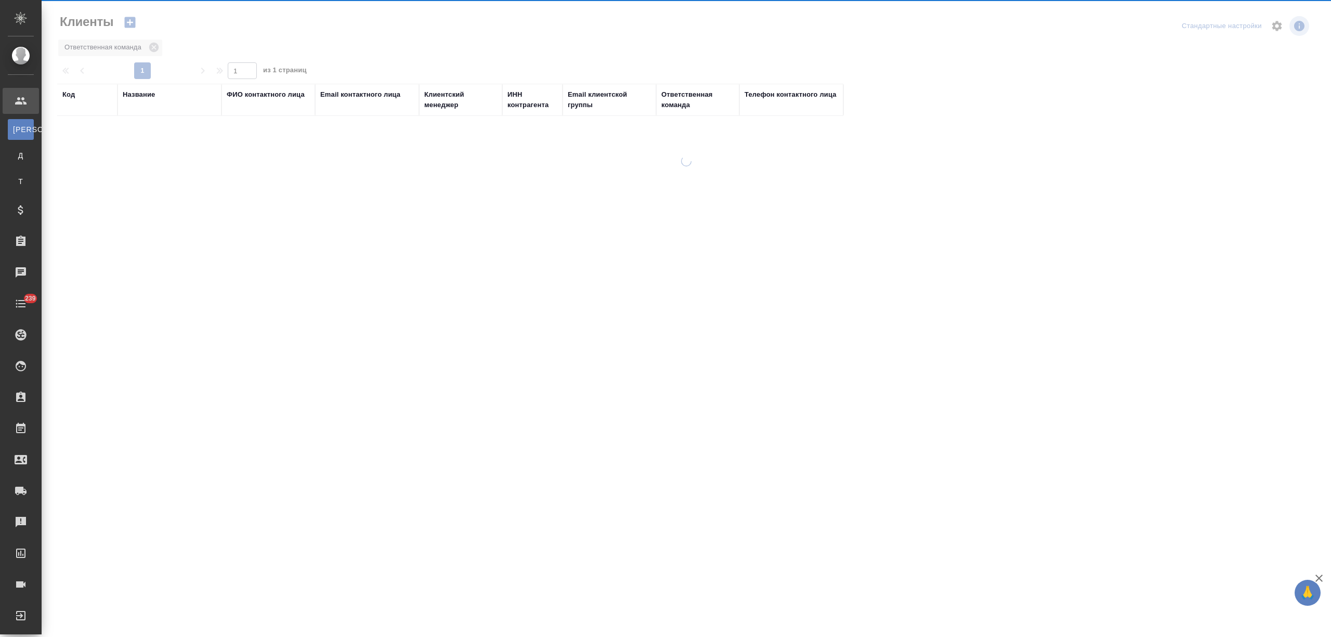
click at [143, 95] on div "Название" at bounding box center [139, 94] width 32 height 10
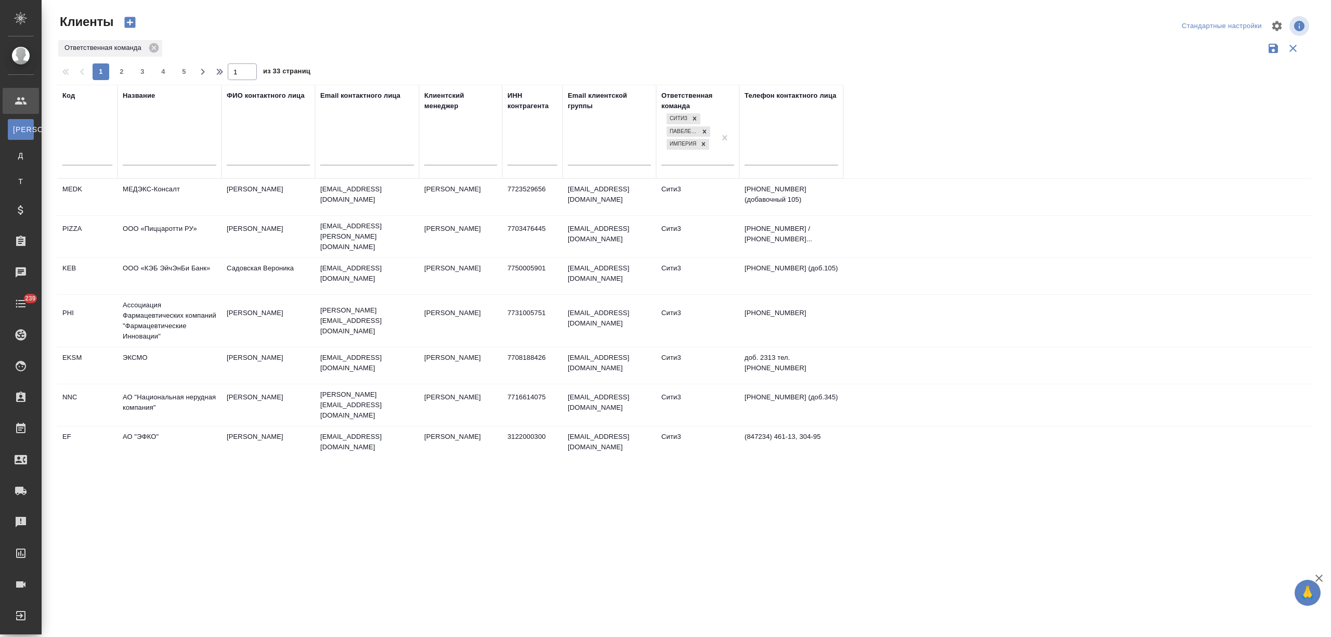
click at [144, 156] on input "text" at bounding box center [170, 158] width 94 height 13
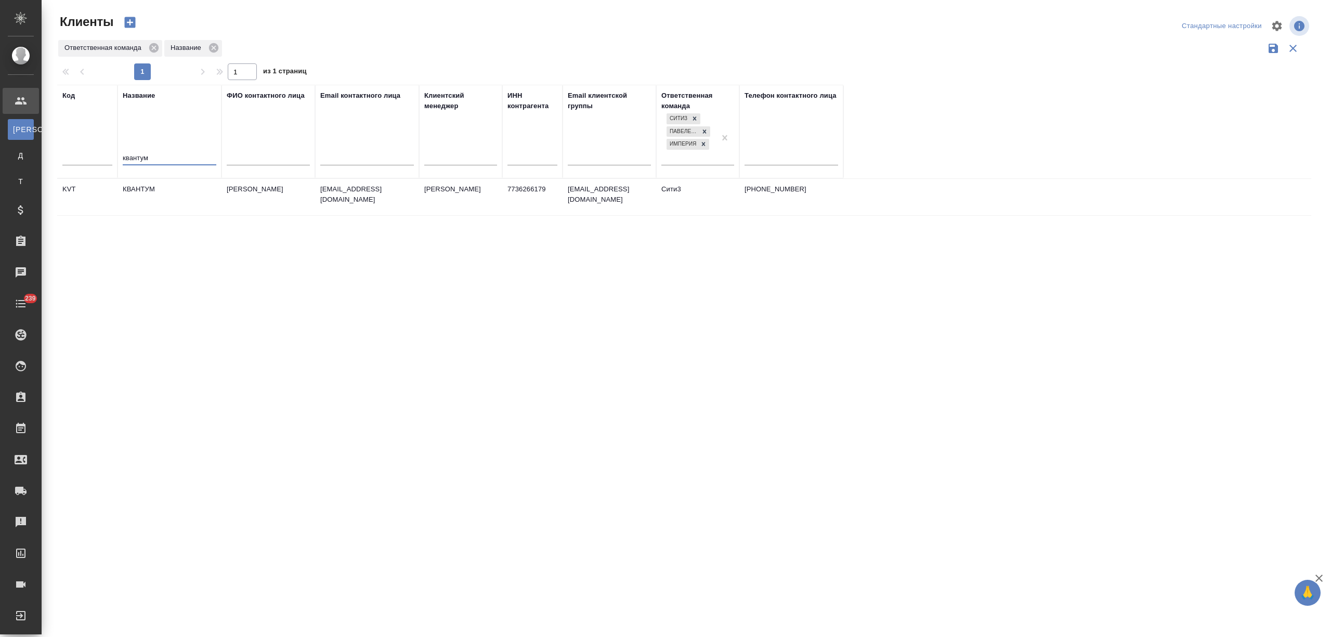
type input "квантум"
click at [164, 205] on td "КВАНТУМ" at bounding box center [169, 197] width 104 height 36
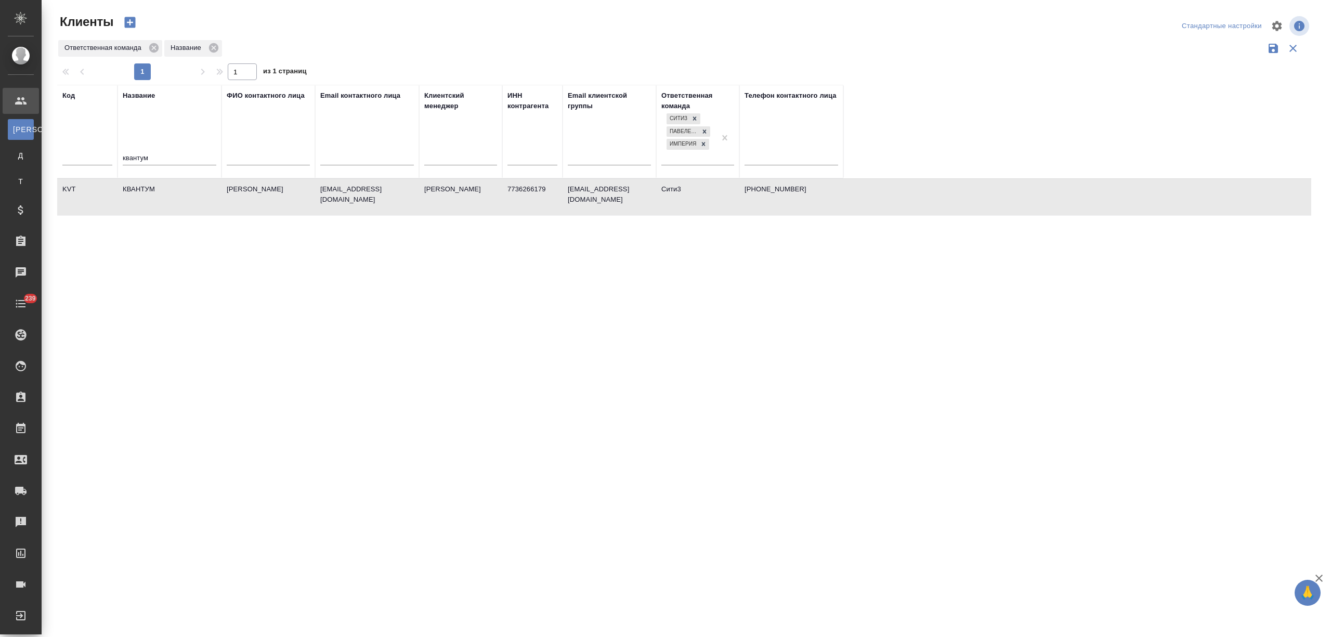
click at [164, 205] on td "КВАНТУМ" at bounding box center [169, 197] width 104 height 36
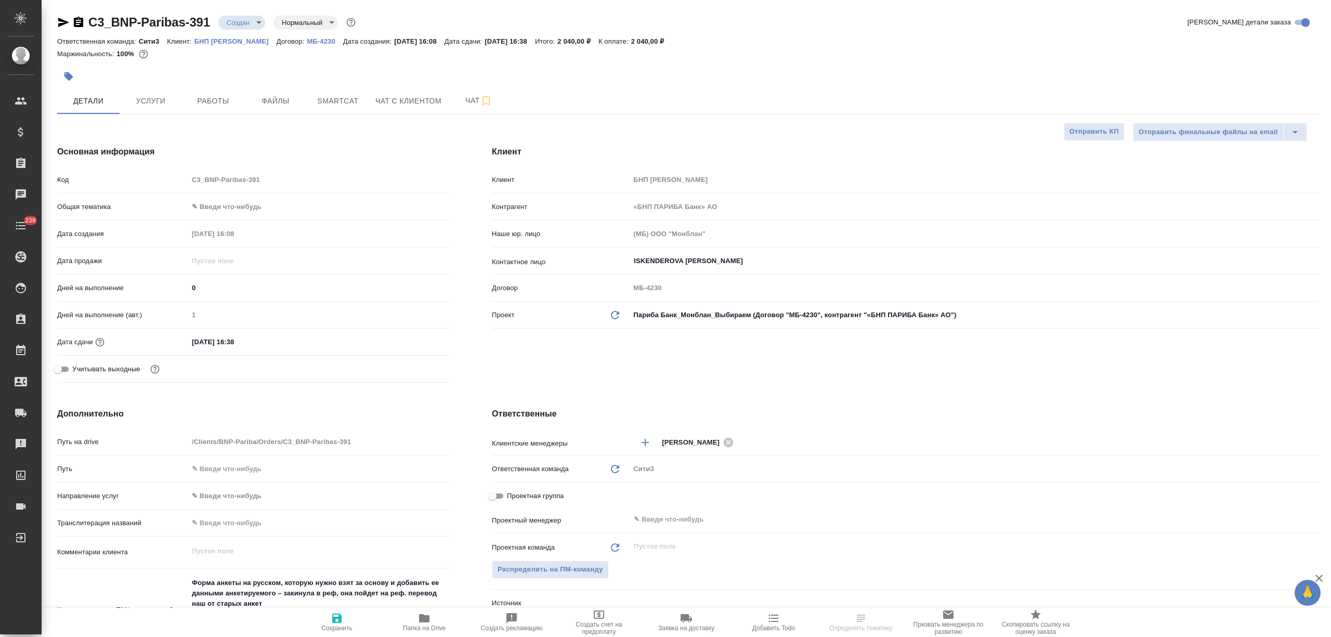
select select "RU"
click at [165, 95] on span "Услуги" at bounding box center [151, 101] width 50 height 13
type textarea "x"
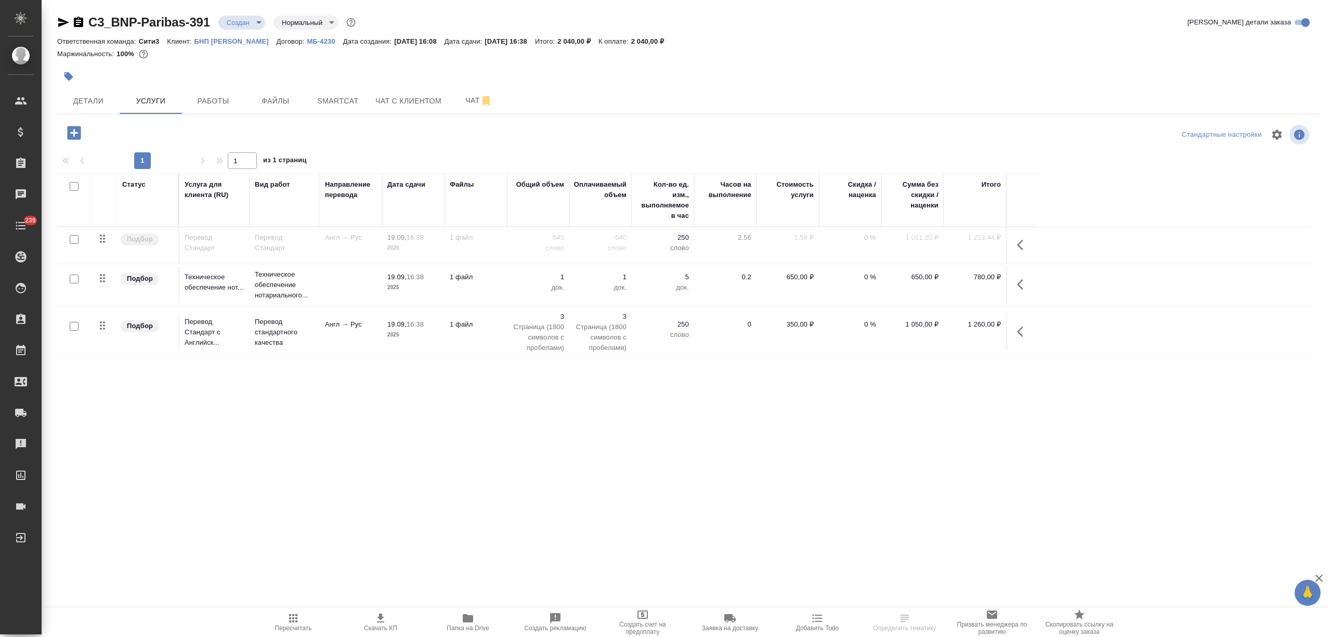
click at [73, 244] on input "checkbox" at bounding box center [74, 239] width 9 height 9
checkbox input "true"
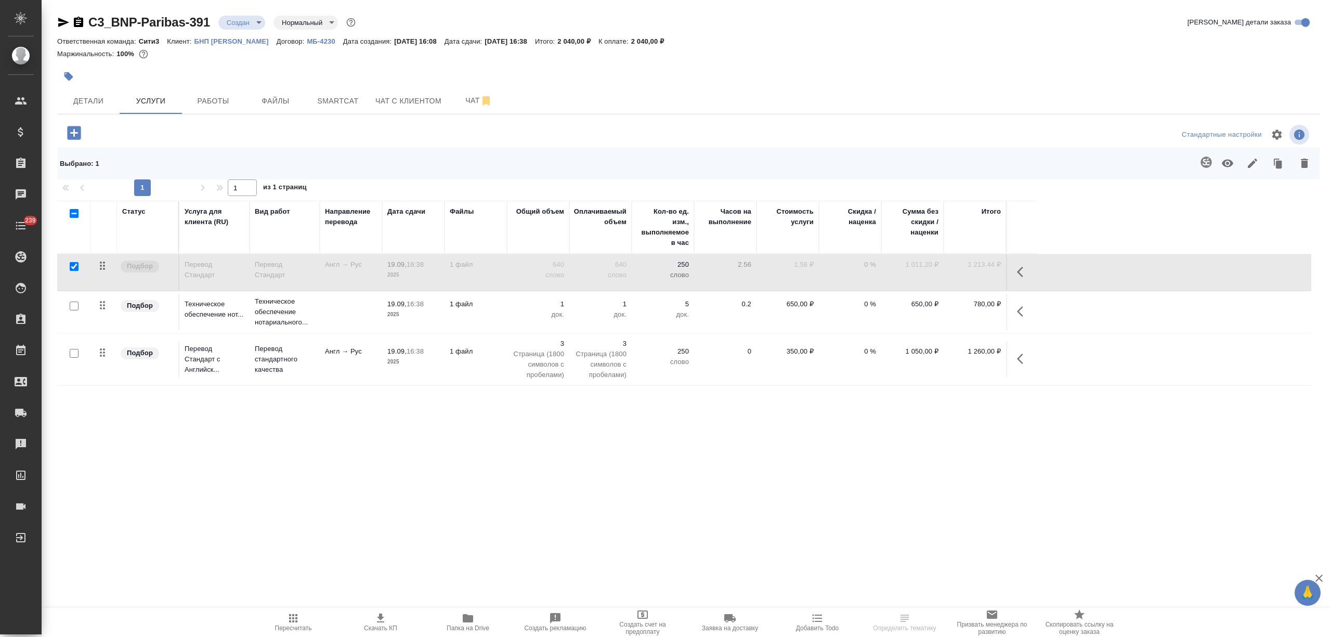
click at [1229, 159] on icon "button" at bounding box center [1227, 163] width 12 height 12
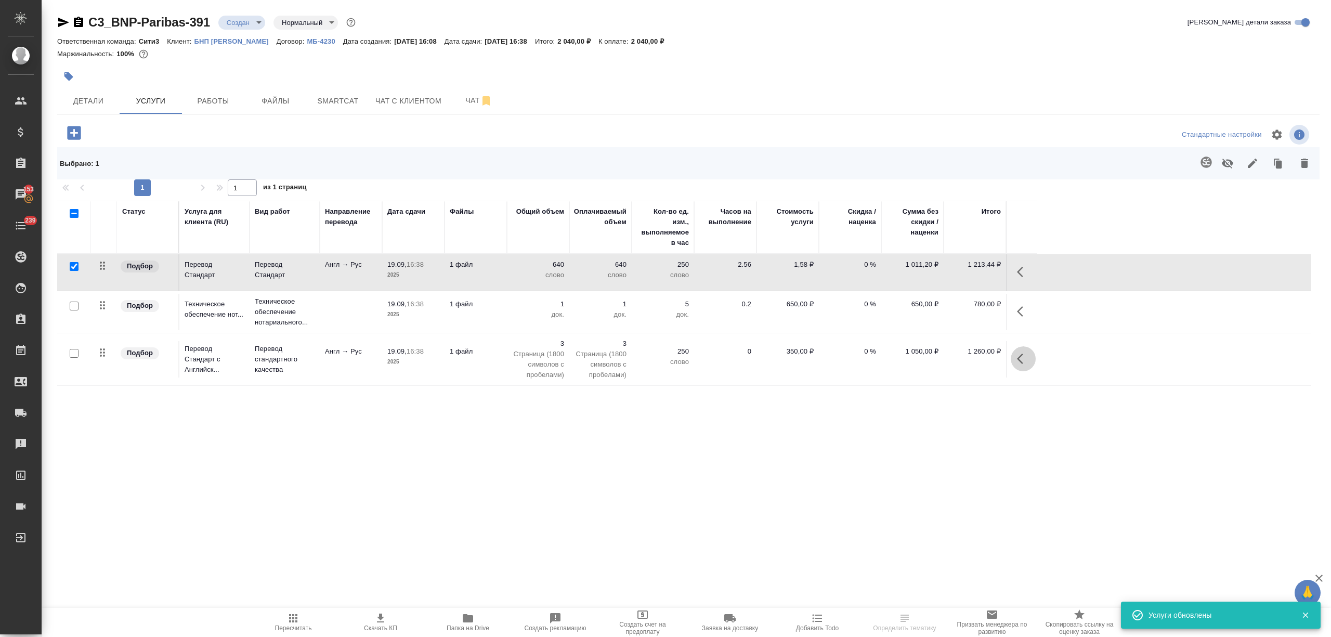
click at [1016, 356] on button "button" at bounding box center [1022, 358] width 25 height 25
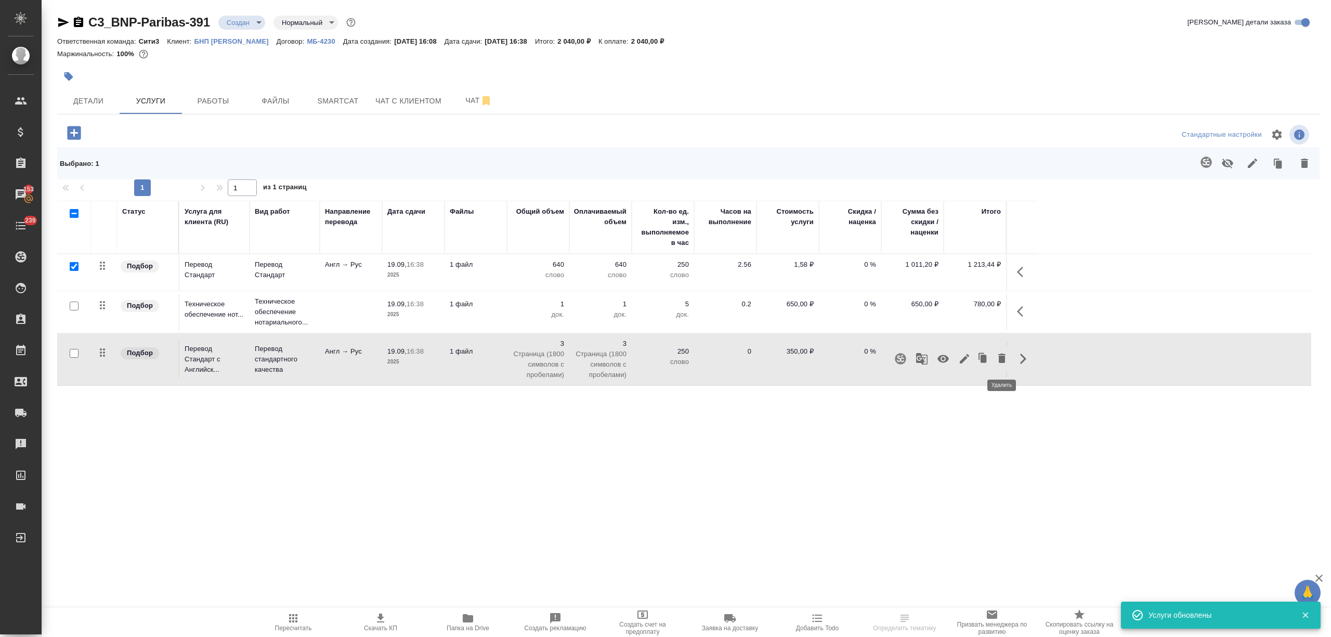
click at [994, 358] on button "button" at bounding box center [1002, 358] width 18 height 25
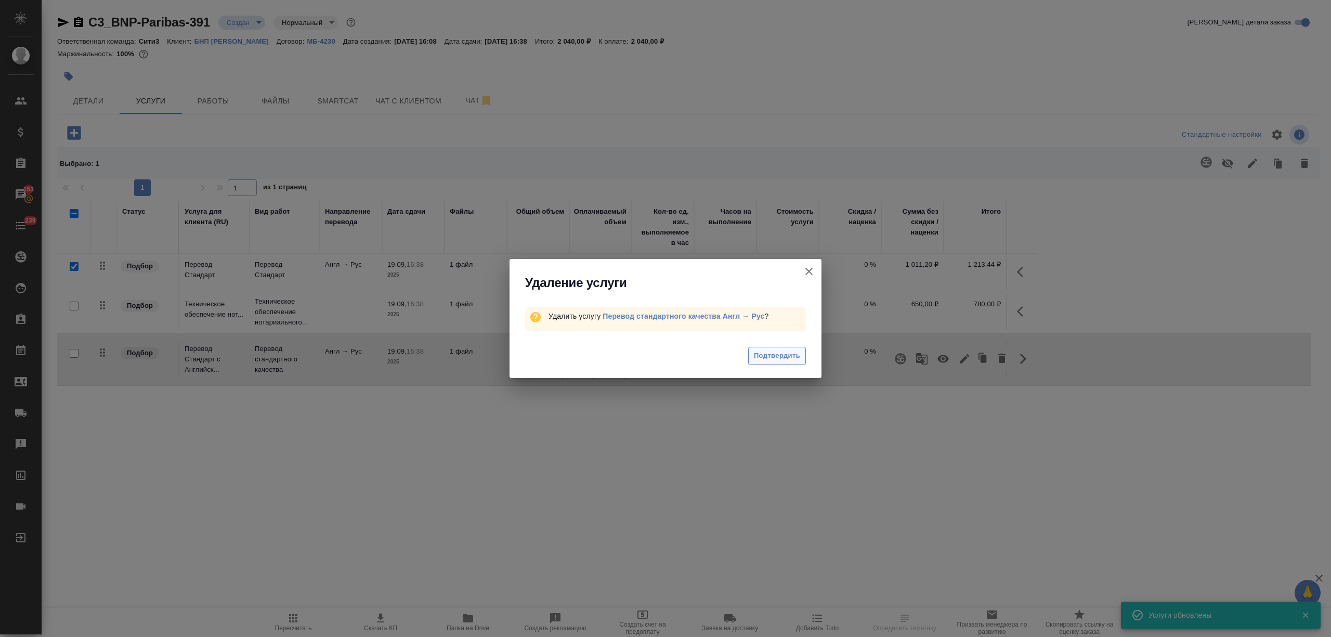
click at [786, 361] on span "Подтвердить" at bounding box center [777, 356] width 46 height 12
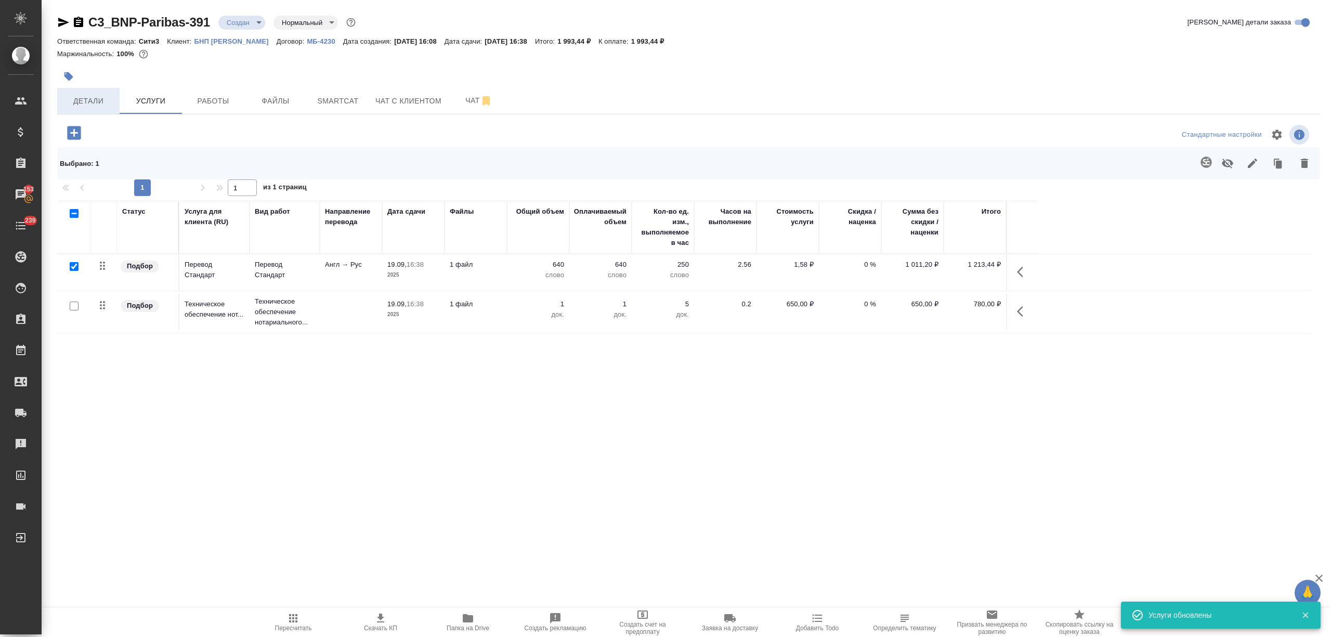
click at [113, 97] on button "Детали" at bounding box center [88, 101] width 62 height 26
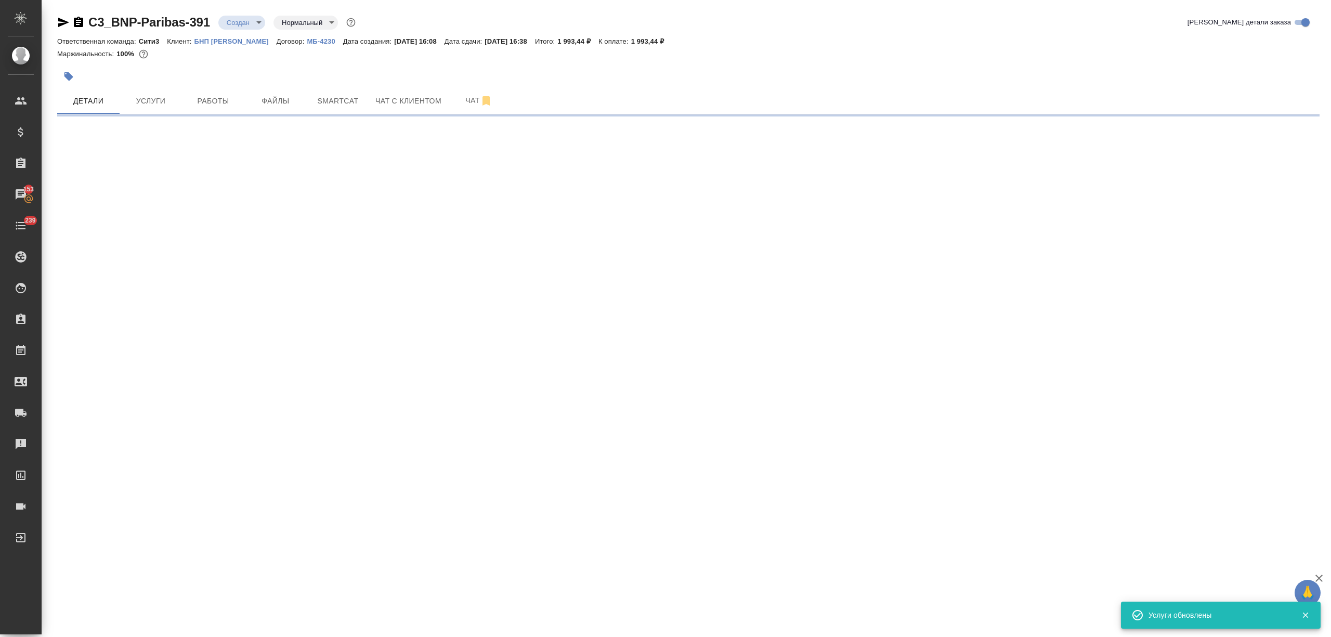
select select "RU"
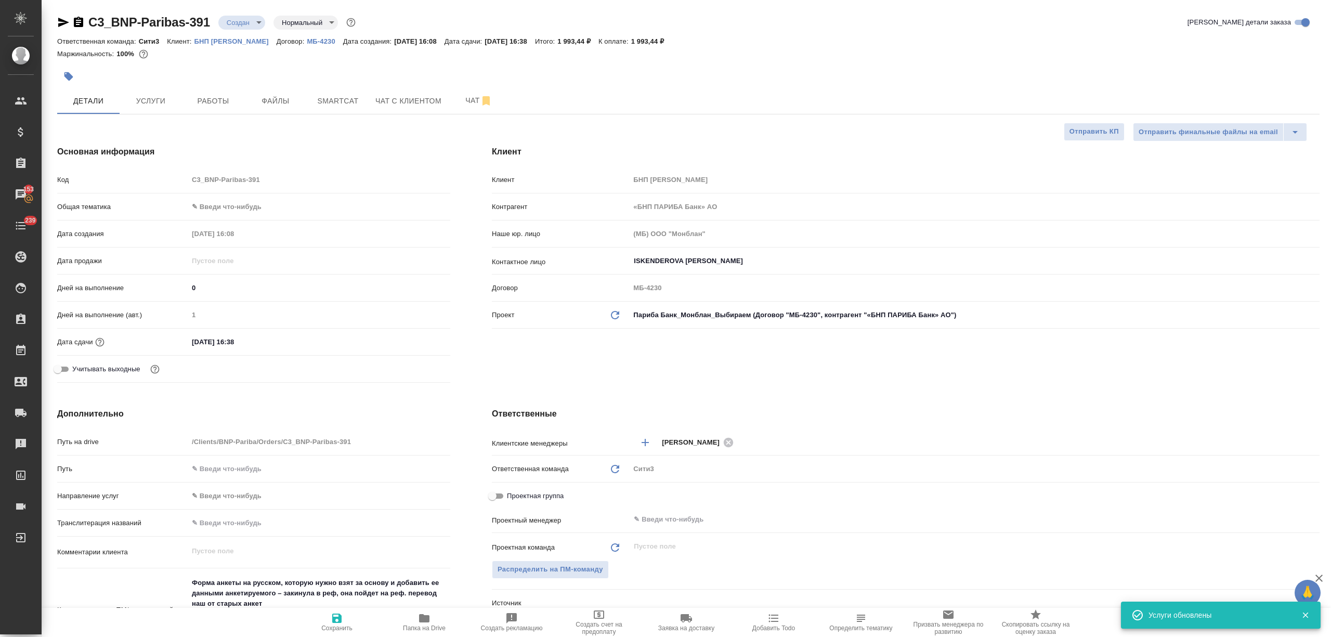
type textarea "x"
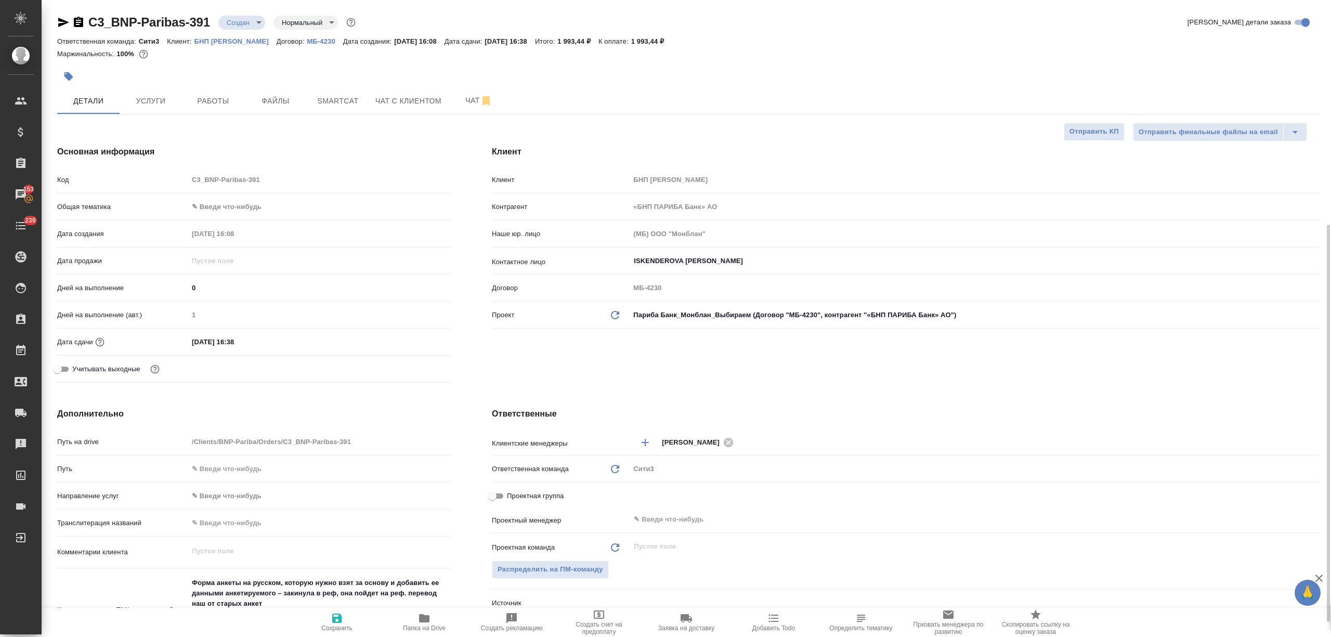
scroll to position [138, 0]
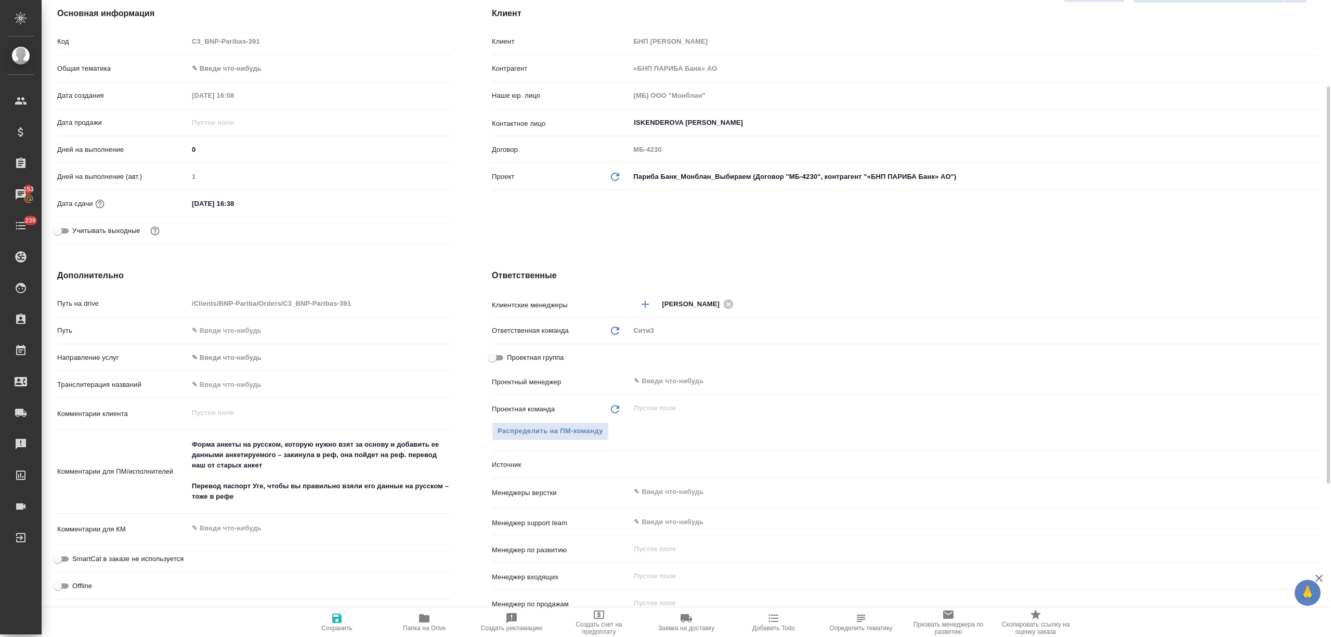
type textarea "x"
click at [273, 467] on textarea "Форма анкеты на русском, которую нужно взят за основу и добавить ее данными анк…" at bounding box center [319, 471] width 261 height 70
click at [270, 495] on textarea "Форма анкеты на русском, которую нужно взят за основу и добавить ее данными анк…" at bounding box center [319, 471] width 261 height 70
click at [298, 487] on textarea "Форма анкеты на русском, которую нужно взят за основу и добавить ее данными анк…" at bounding box center [319, 471] width 261 height 70
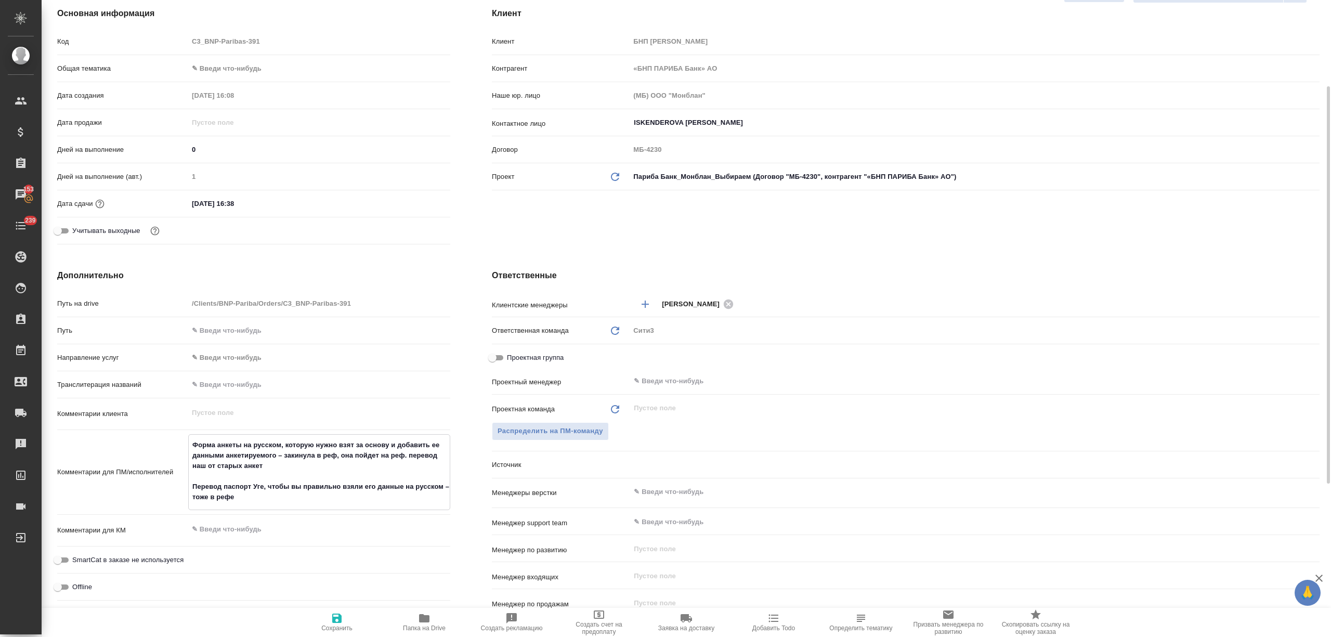
type textarea "x"
type textarea "Форма анкеты на русском, которую нужно взят за основу и добавить ее данными анк…"
type textarea "x"
click at [287, 467] on textarea "Форма анкеты на русском, которую нужно взят за основу и добавить ее данными анк…" at bounding box center [319, 471] width 261 height 70
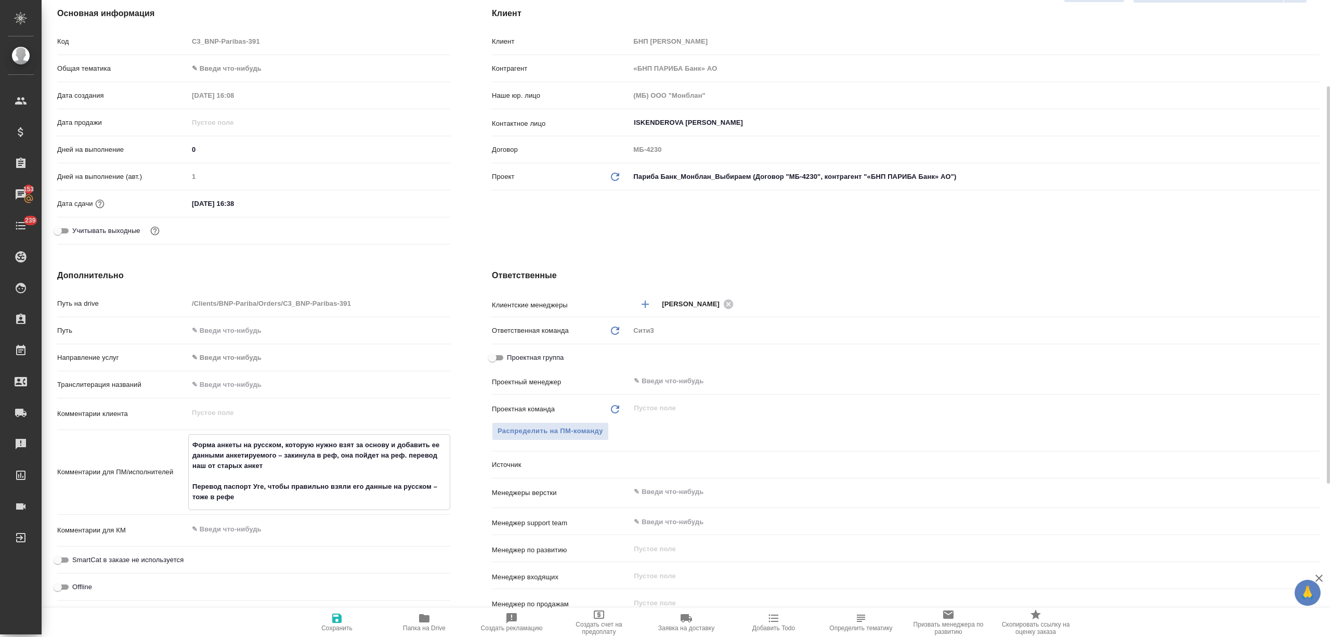
type textarea "x"
type textarea "Форма анкеты на русском, которую нужно взят за основу и добавить ее данными анк…"
type textarea "x"
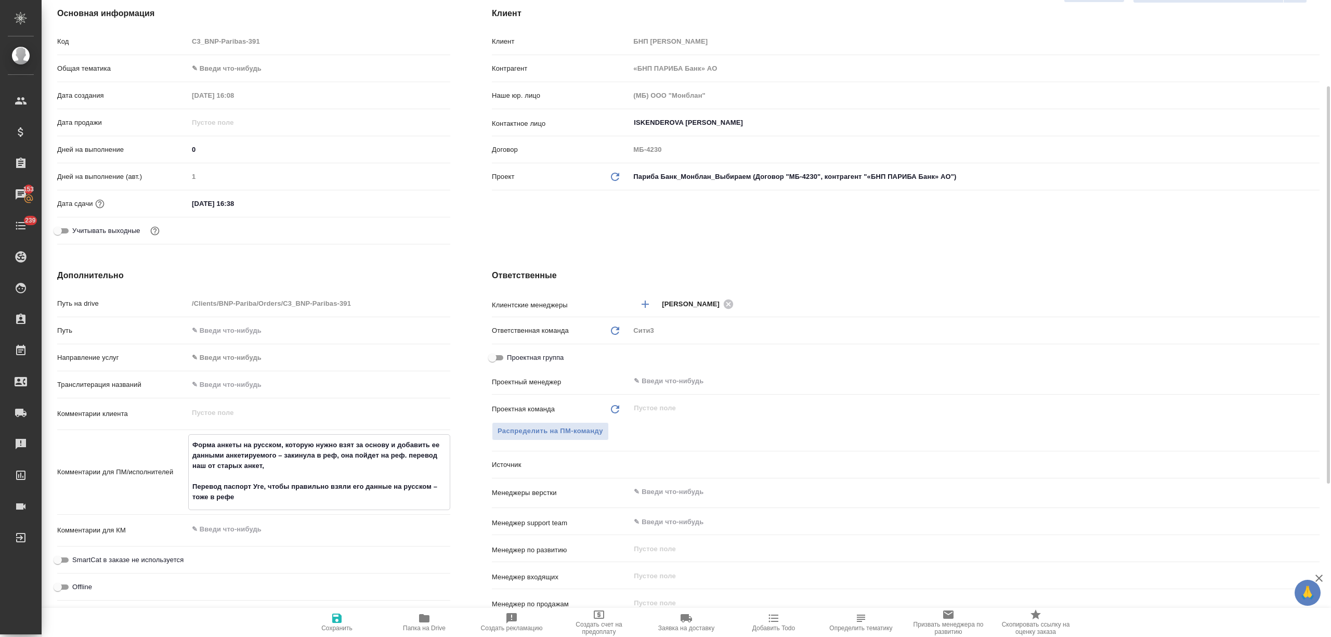
type textarea "Форма анкеты на русском, которую нужно взят за основу и добавить ее данными анк…"
type textarea "x"
type textarea "Форма анкеты на русском, которую нужно взят за основу и добавить ее данными анк…"
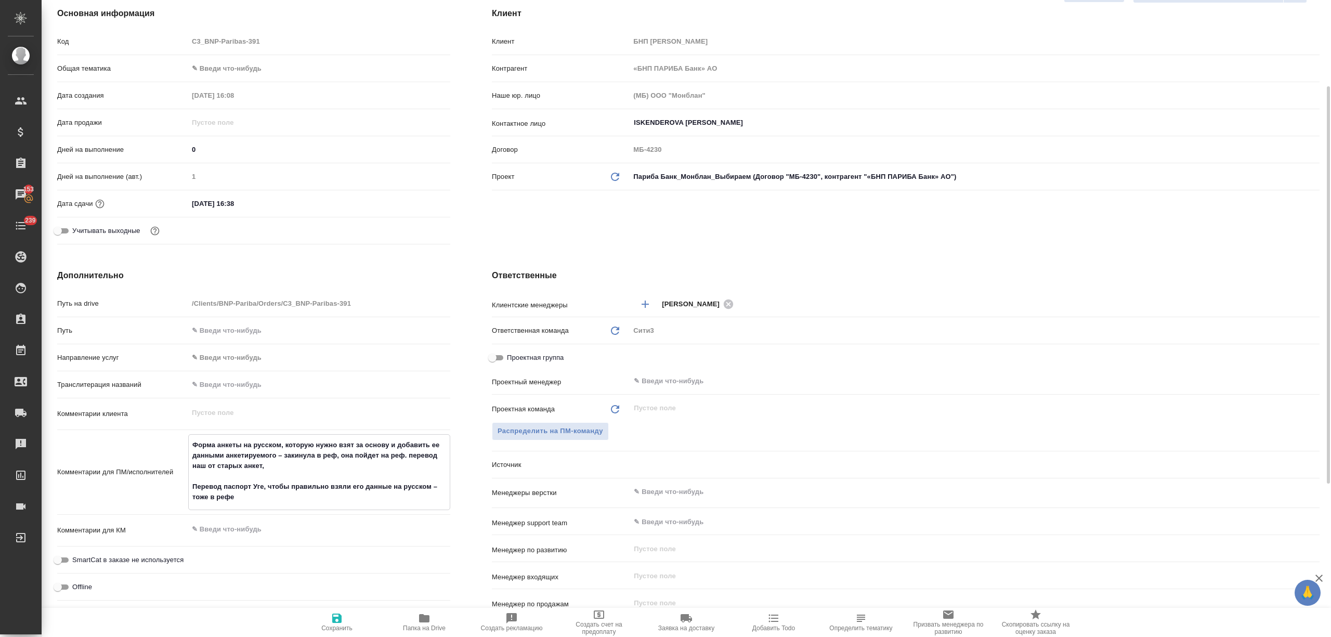
type textarea "x"
type textarea "Форма анкеты на русском, которую нужно взят за основу и добавить ее данными анк…"
type textarea "x"
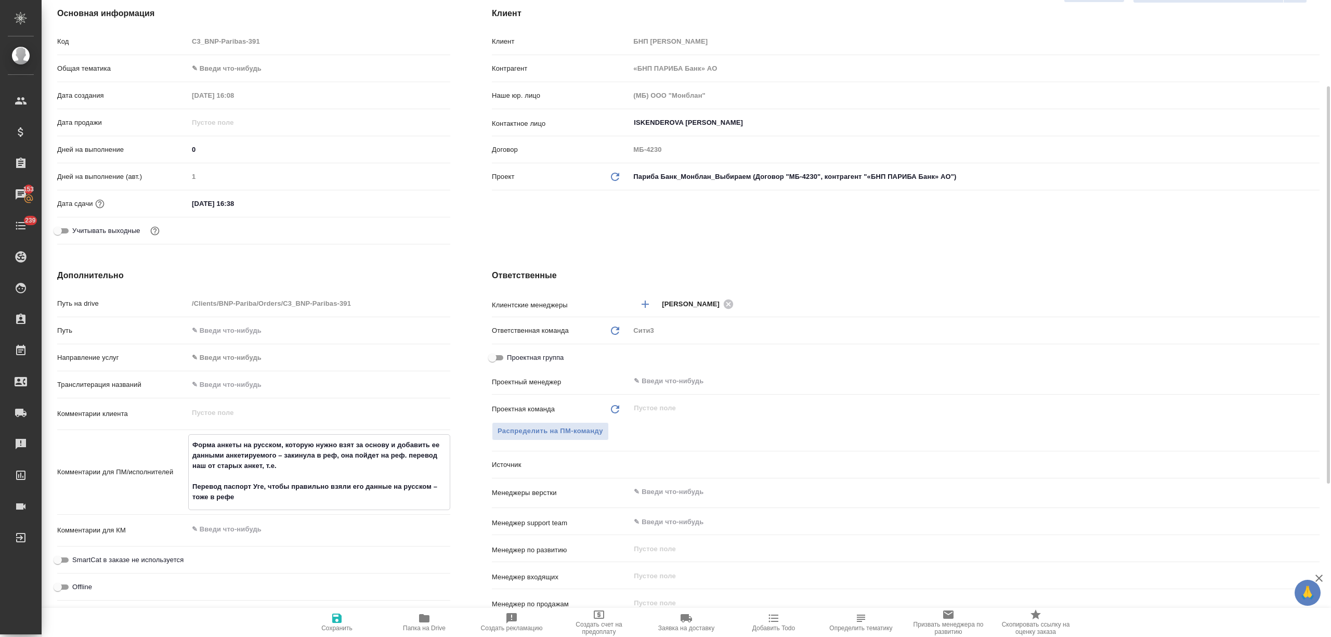
type textarea "x"
type textarea "Форма анкеты на русском, которую нужно взят за основу и добавить ее данными анк…"
type textarea "x"
type textarea "Форма анкеты на русском, которую нужно взят за основу и добавить ее данными анк…"
type textarea "x"
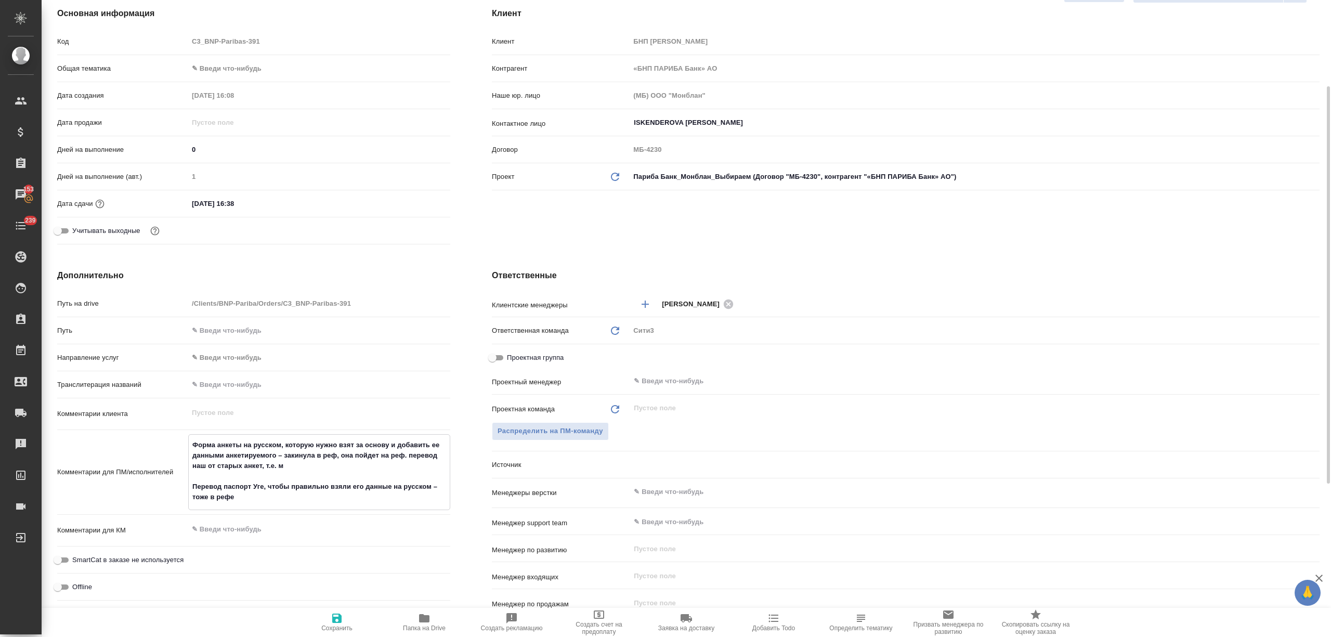
type textarea "x"
type textarea "Форма анкеты на русском, которую нужно взят за основу и добавить ее данными анк…"
type textarea "x"
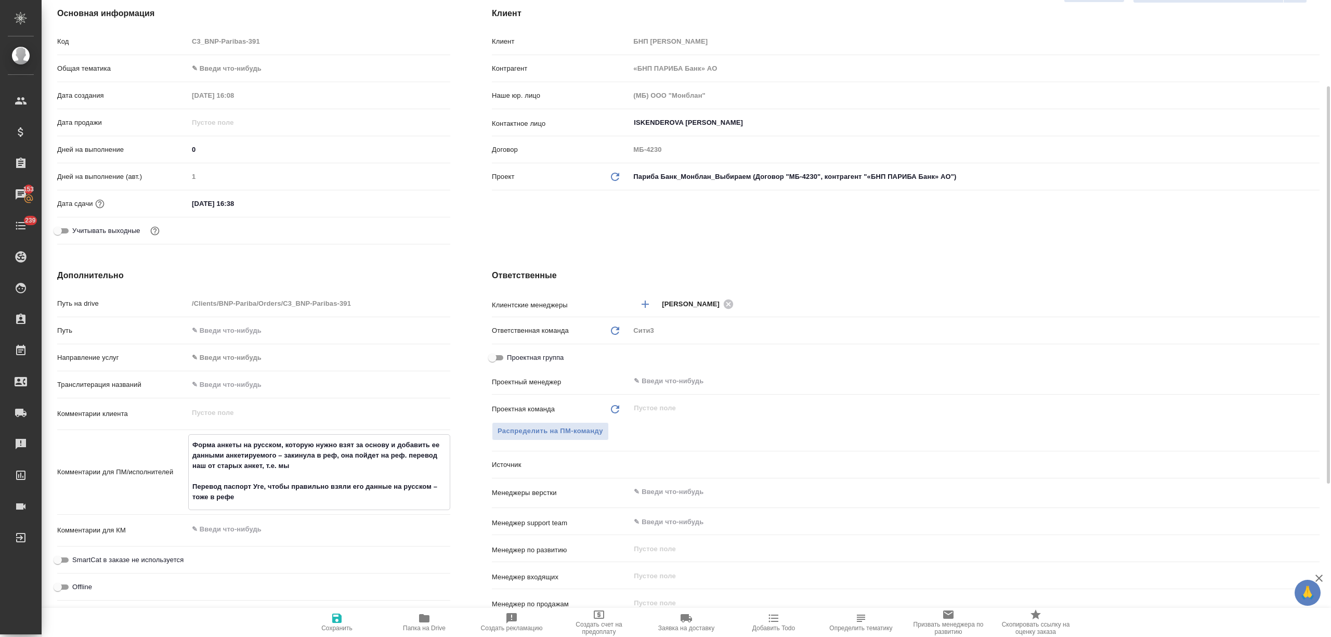
type textarea "Форма анкеты на русском, которую нужно взят за основу и добавить ее данными анк…"
type textarea "x"
type textarea "Форма анкеты на русском, которую нужно взят за основу и добавить ее данными анк…"
type textarea "x"
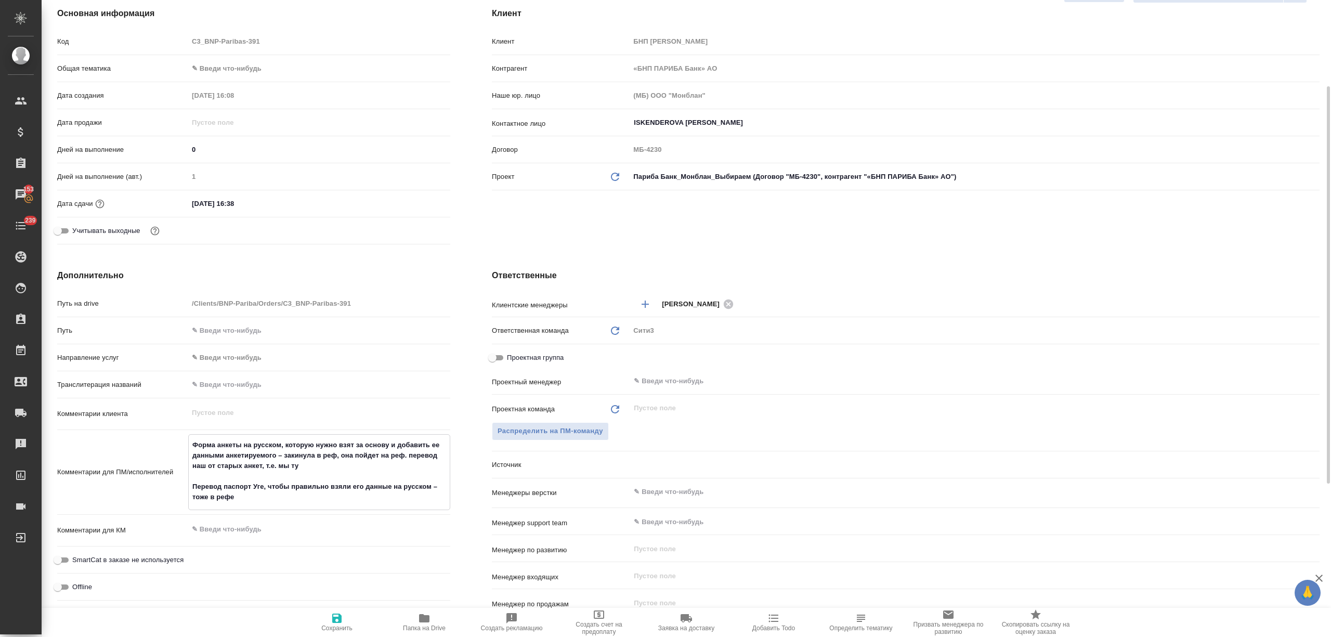
type textarea "x"
type textarea "Форма анкеты на русском, которую нужно взят за основу и добавить ее данными анк…"
type textarea "x"
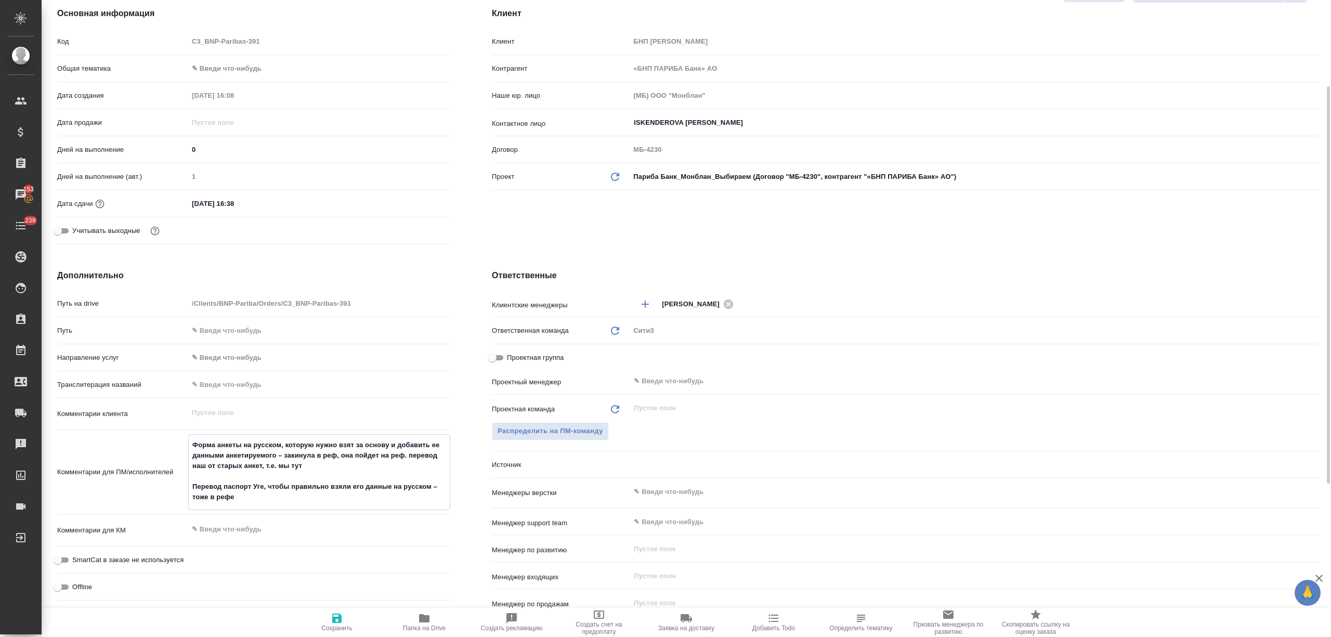
type textarea "Форма анкеты на русском, которую нужно взят за основу и добавить ее данными анк…"
type textarea "x"
type textarea "Форма анкеты на русском, которую нужно взят за основу и добавить ее данными анк…"
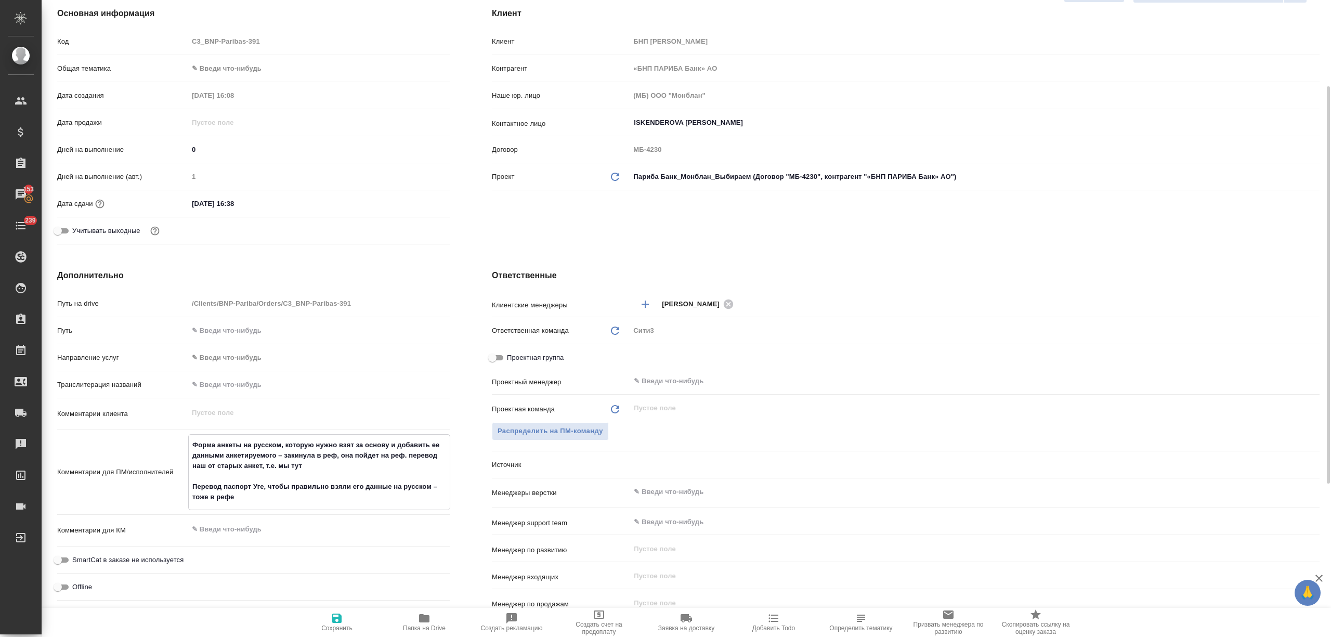
type textarea "x"
type textarea "Форма анкеты на русском, которую нужно взят за основу и добавить ее данными анк…"
type textarea "x"
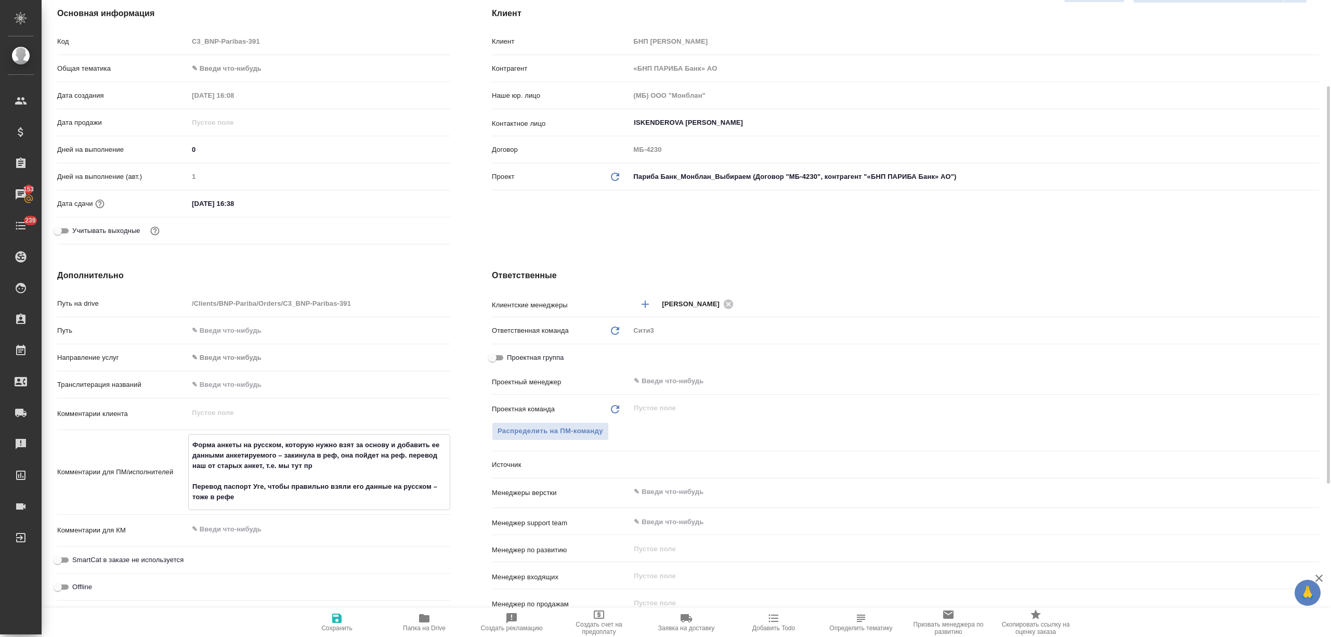
type textarea "x"
type textarea "Форма анкеты на русском, которую нужно взят за основу и добавить ее данными анк…"
type textarea "x"
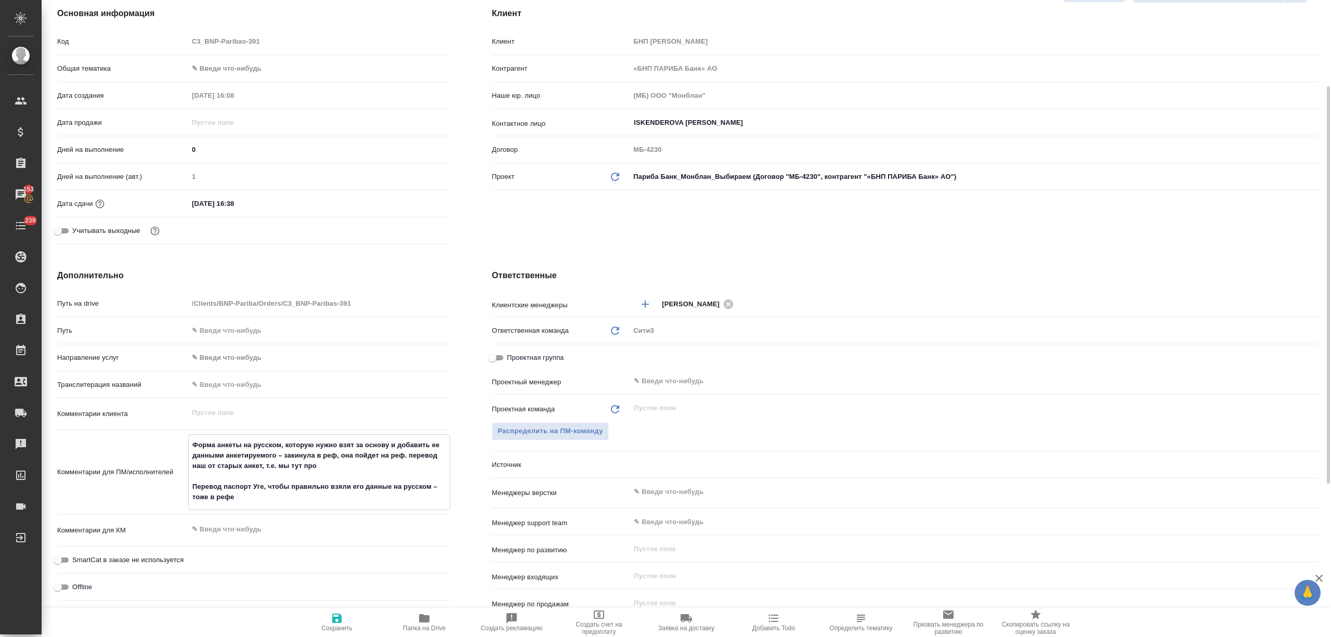
type textarea "x"
type textarea "Форма анкеты на русском, которую нужно взят за основу и добавить ее данными анк…"
type textarea "x"
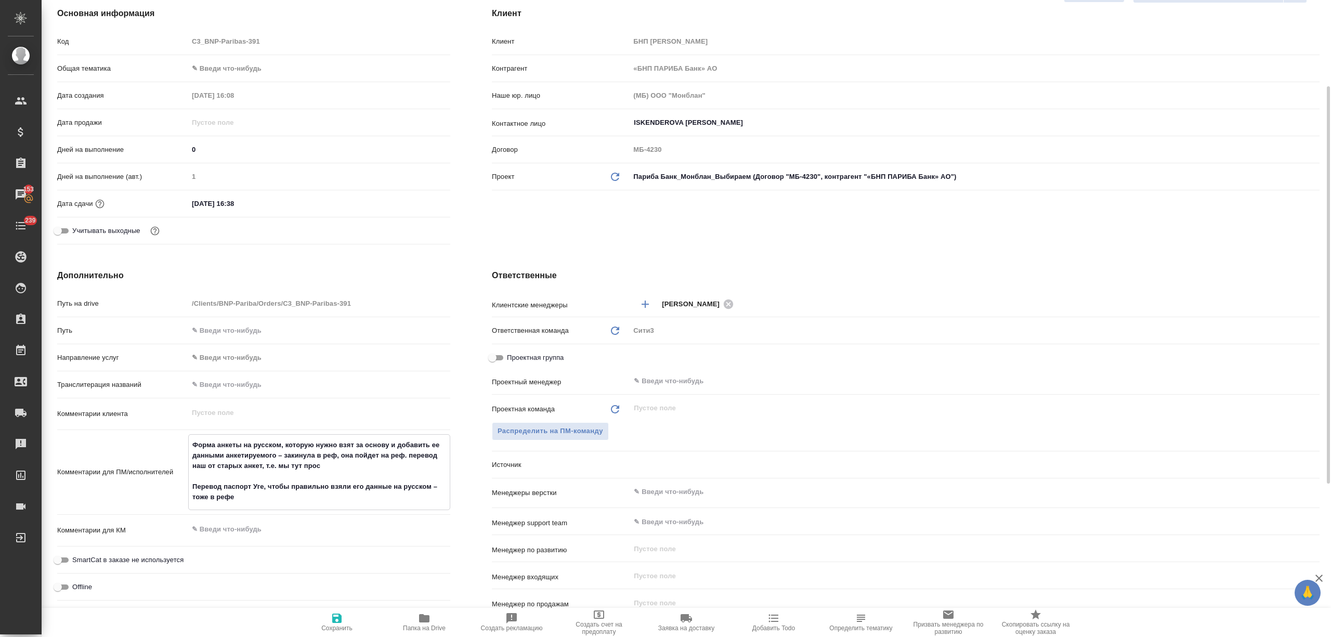
type textarea "Форма анкеты на русском, которую нужно взят за основу и добавить ее данными анк…"
type textarea "x"
type textarea "Форма анкеты на русском, которую нужно взят за основу и добавить ее данными анк…"
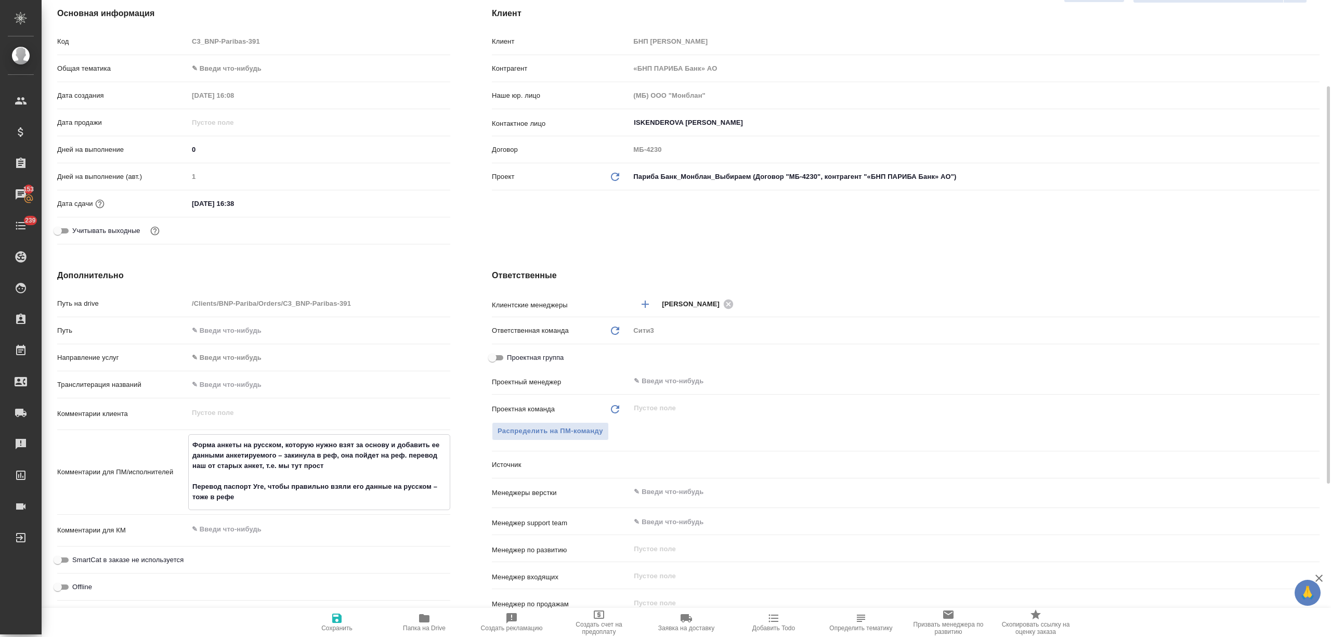
type textarea "x"
type textarea "Форма анкеты на русском, которую нужно взят за основу и добавить ее данными анк…"
type textarea "x"
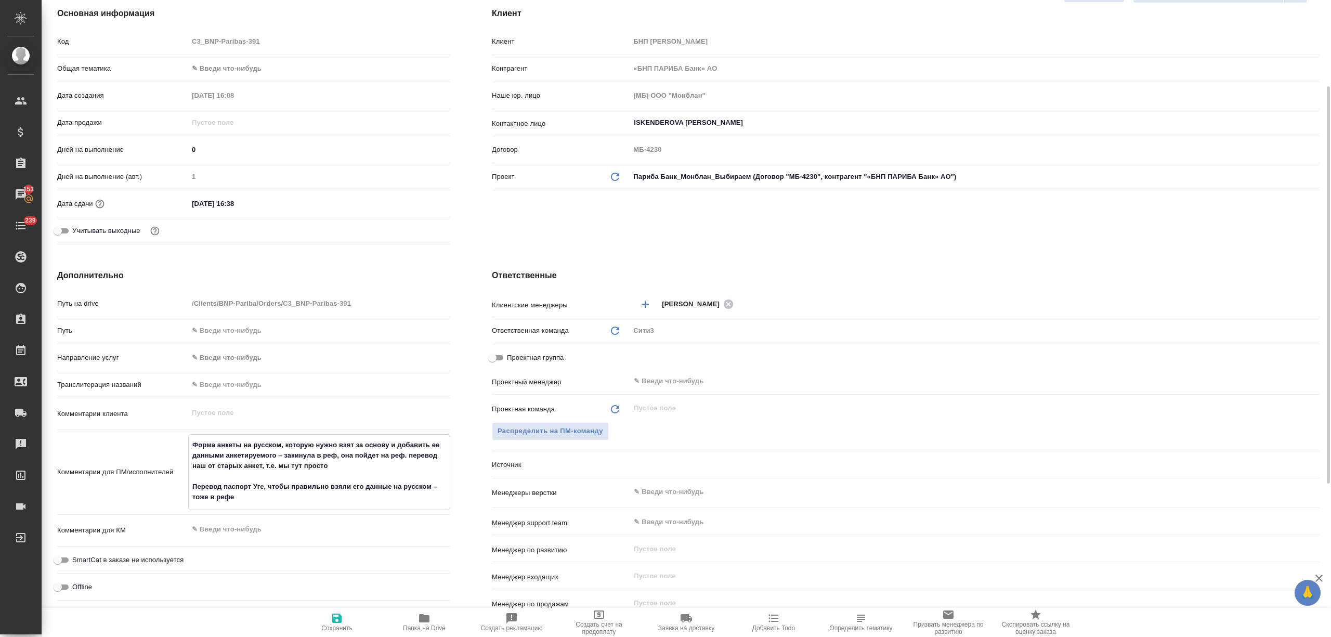
type textarea "x"
type textarea "Форма анкеты на русском, которую нужно взят за основу и добавить ее данными анк…"
type textarea "x"
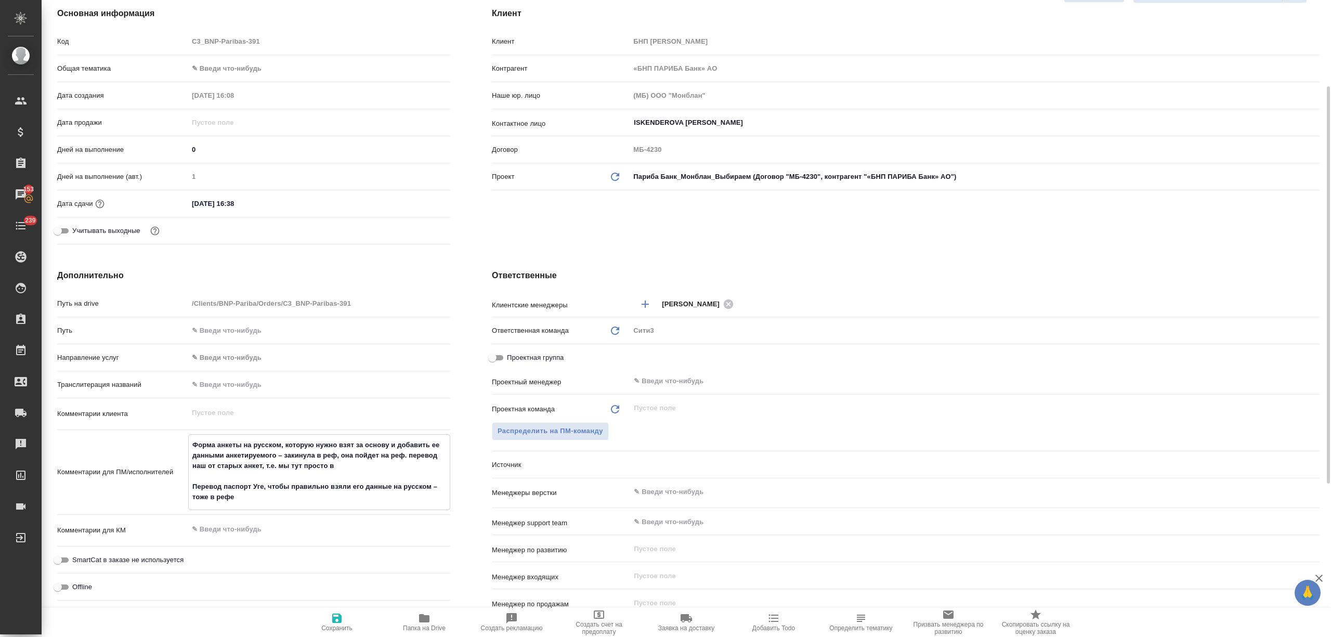
type textarea "x"
type textarea "Форма анкеты на русском, которую нужно взят за основу и добавить ее данными анк…"
type textarea "x"
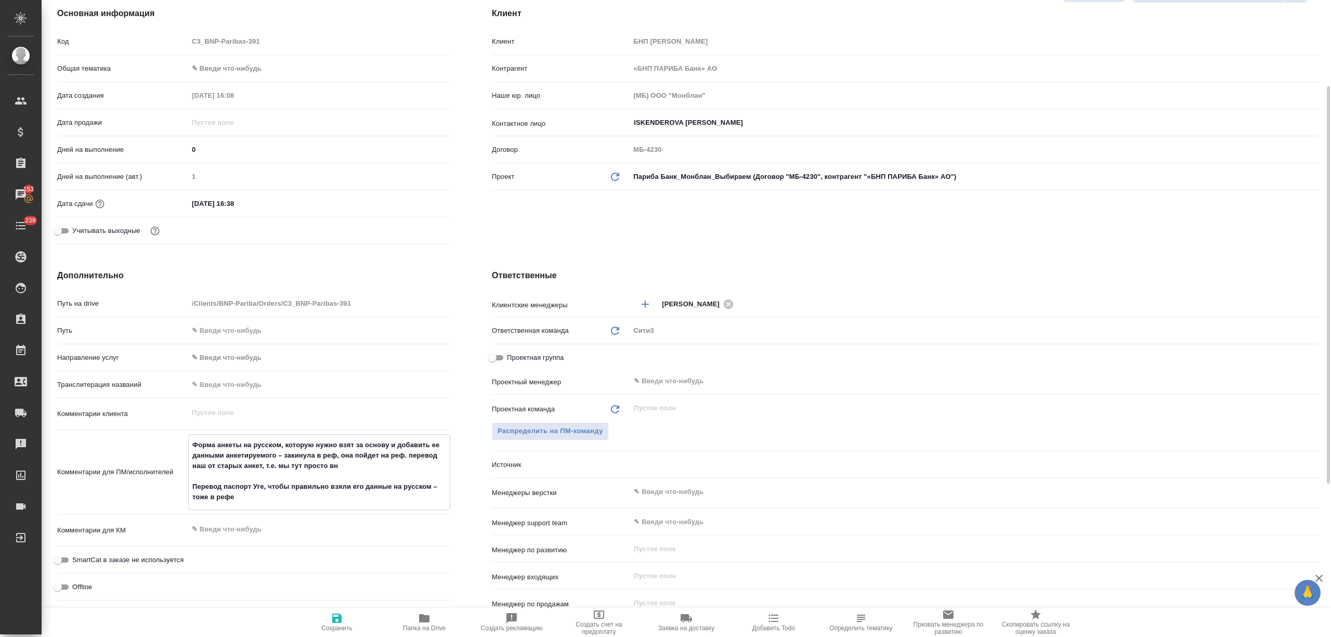
type textarea "Форма анкеты на русском, которую нужно взят за основу и добавить ее данными анк…"
type textarea "x"
type textarea "Форма анкеты на русском, которую нужно взят за основу и добавить ее данными анк…"
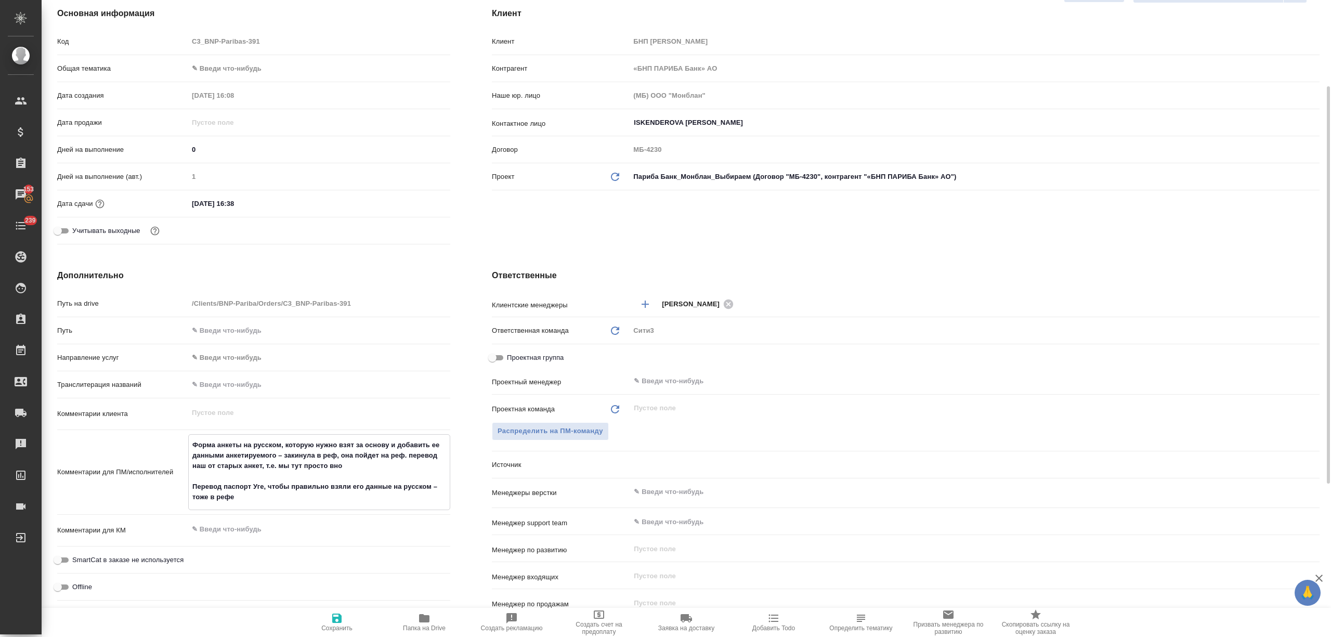
type textarea "x"
type textarea "Форма анкеты на русском, которую нужно взят за основу и добавить ее данными анк…"
type textarea "x"
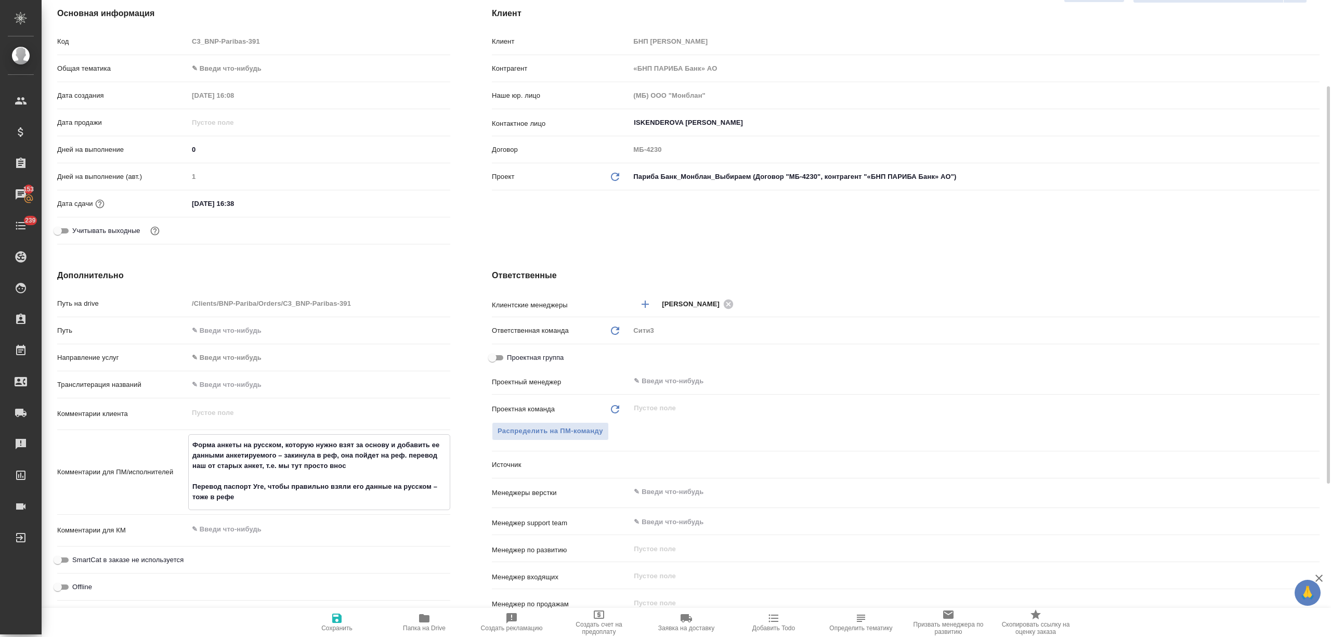
type textarea "x"
type textarea "Форма анкеты на русском, которую нужно взят за основу и добавить ее данными анк…"
type textarea "x"
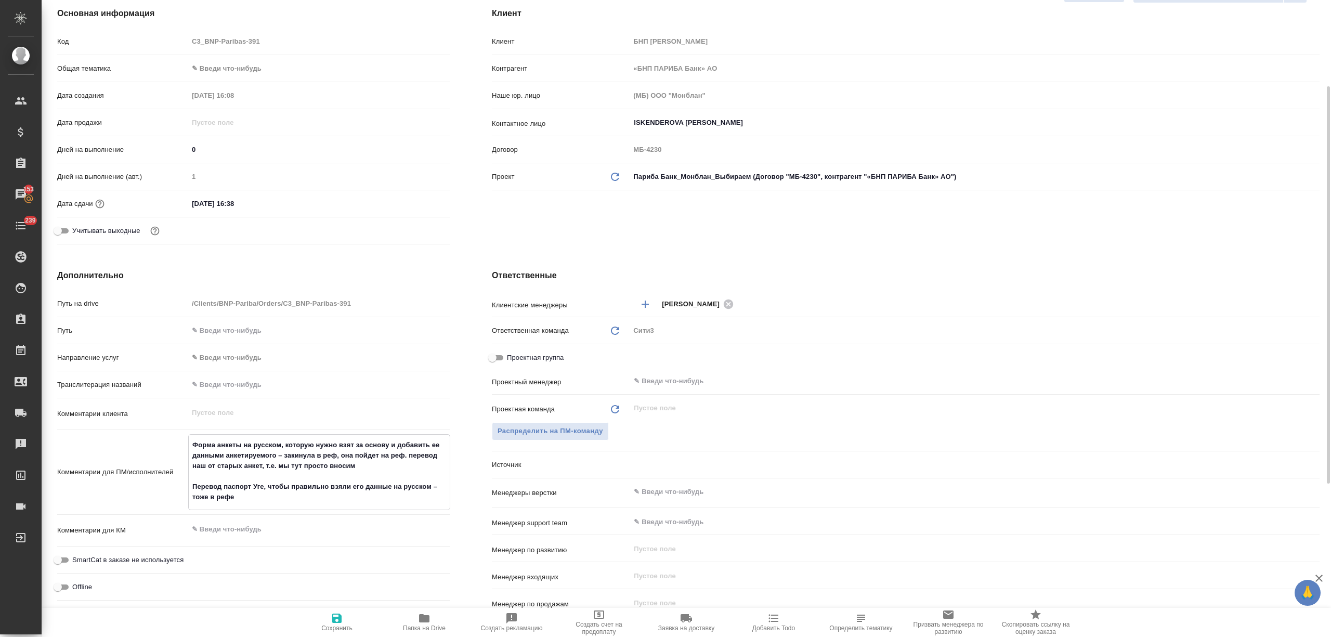
type textarea "x"
type textarea "Форма анкеты на русском, которую нужно взят за основу и добавить ее данными анк…"
type textarea "x"
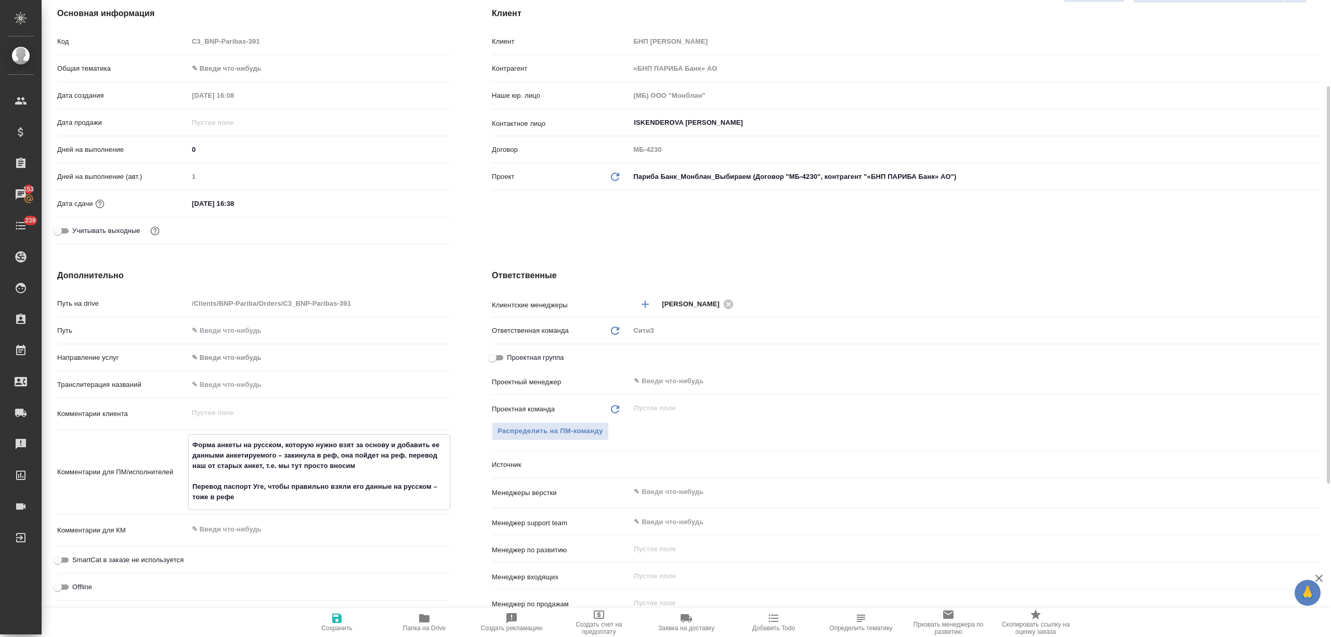
type textarea "Форма анкеты на русском, которую нужно взят за основу и добавить ее данными анк…"
type textarea "x"
type textarea "Форма анкеты на русском, которую нужно взят за основу и добавить ее данными анк…"
type textarea "x"
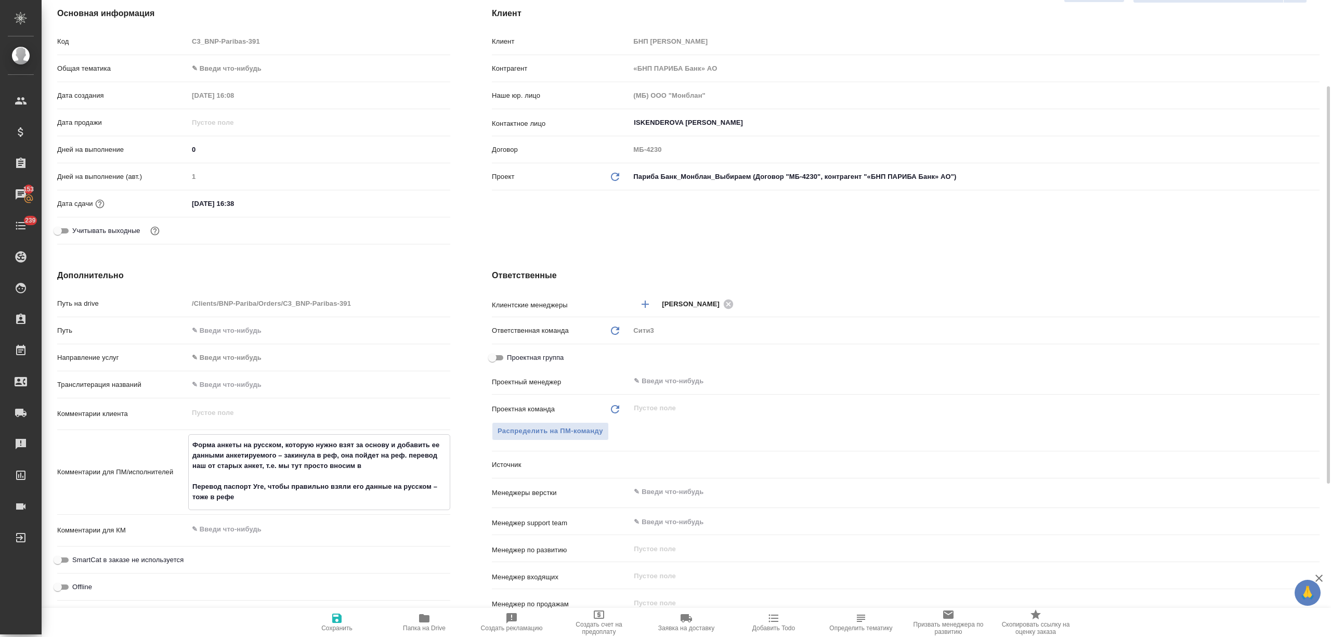
type textarea "x"
type textarea "Форма анкеты на русском, которую нужно взят за основу и добавить ее данными анк…"
type textarea "x"
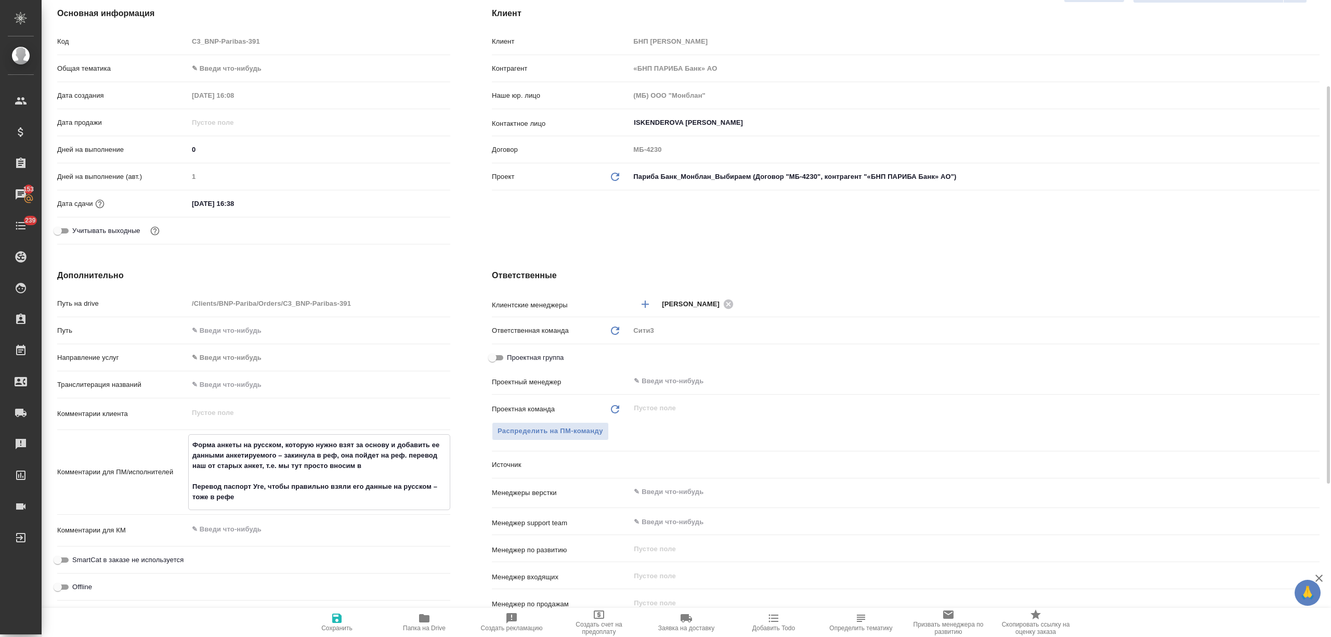
type textarea "x"
type textarea "Форма анкеты на русском, которую нужно взят за основу и добавить ее данными анк…"
type textarea "x"
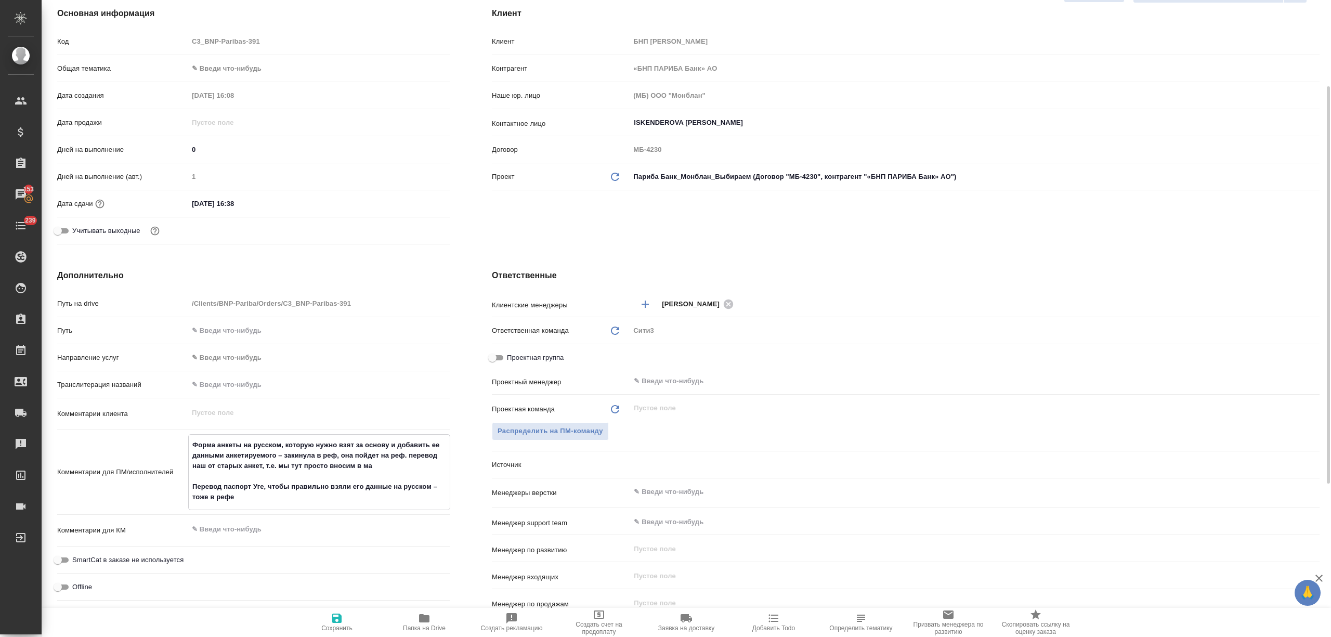
type textarea "Форма анкеты на русском, которую нужно взят за основу и добавить ее данными анк…"
type textarea "x"
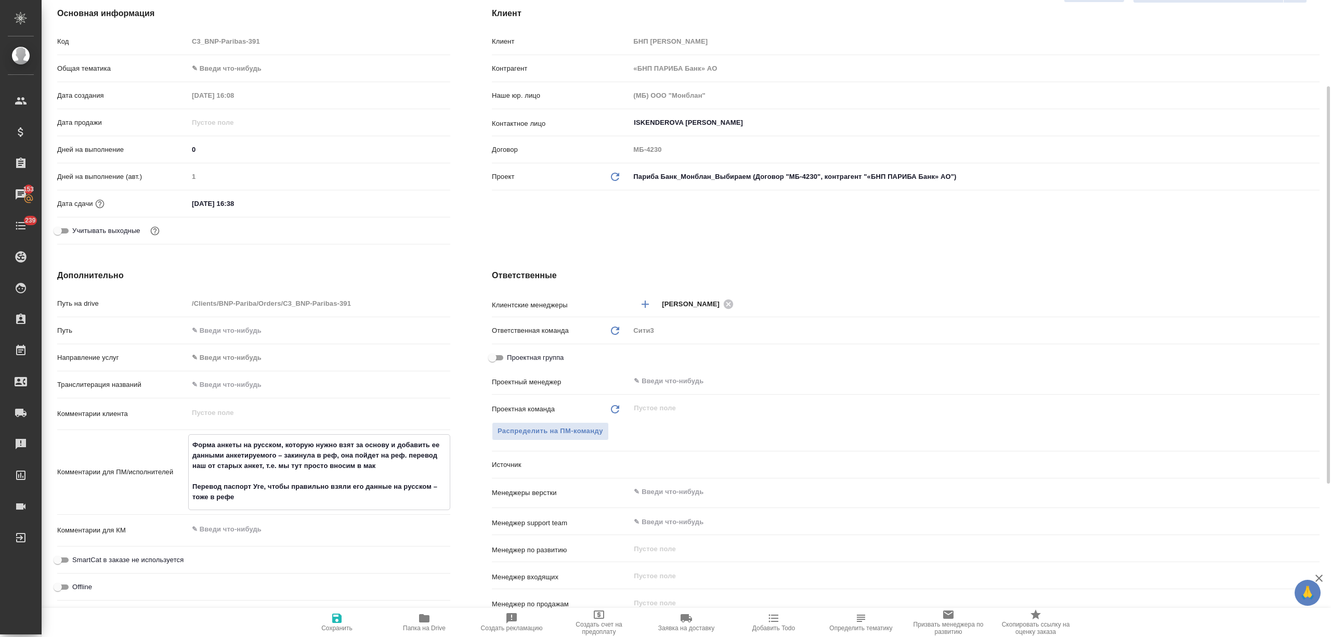
type textarea "Форма анкеты на русском, которую нужно взят за основу и добавить ее данными анк…"
type textarea "x"
type textarea "Форма анкеты на русском, которую нужно взят за основу и добавить ее данными анк…"
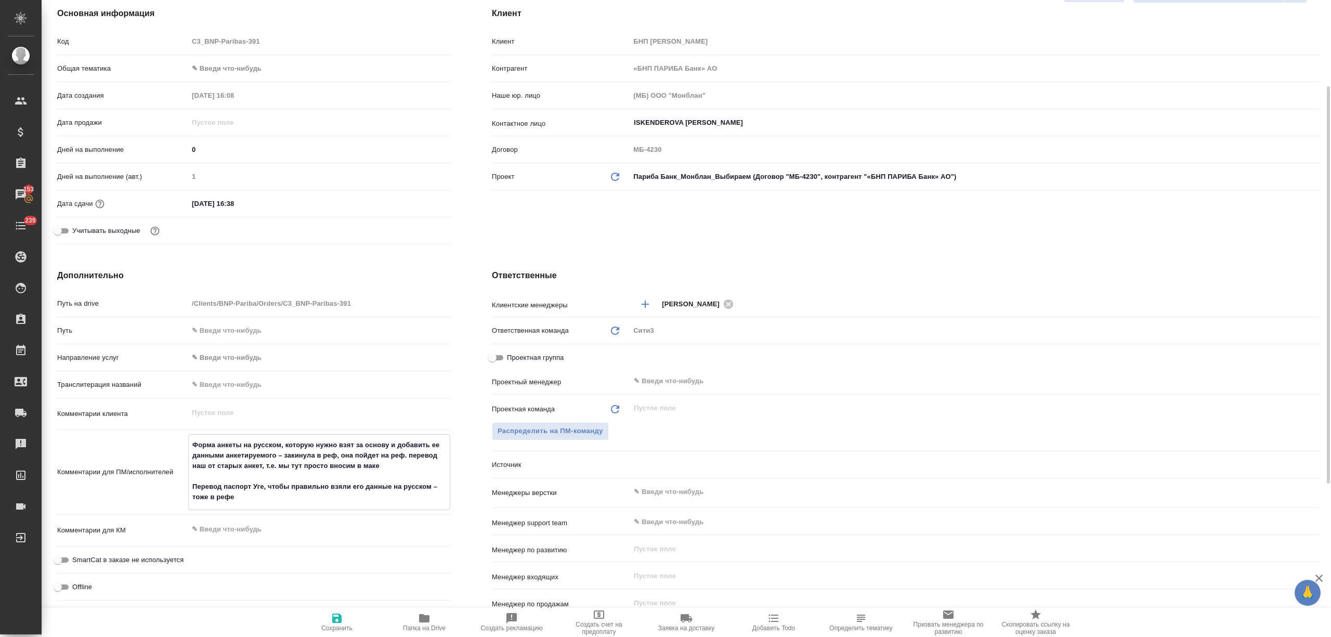
type textarea "x"
type textarea "Форма анкеты на русском, которую нужно взят за основу и добавить ее данными анк…"
type textarea "x"
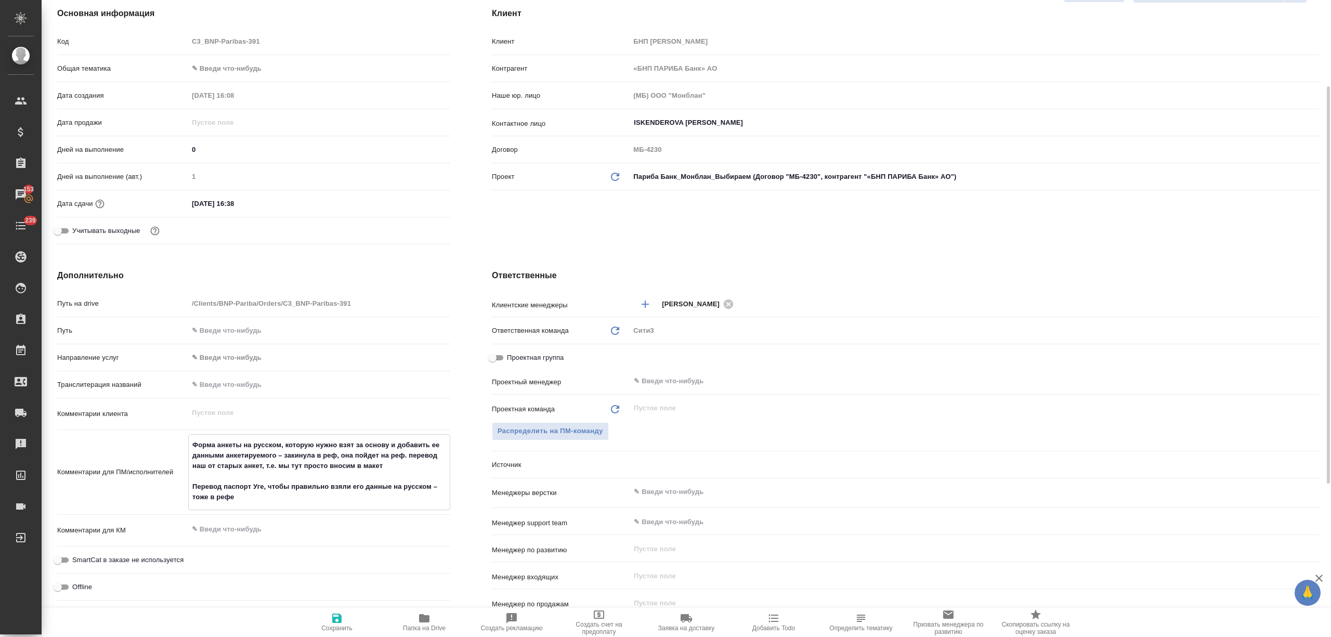
type textarea "x"
type textarea "Форма анкеты на русском, которую нужно взят за основу и добавить ее данными анк…"
type textarea "x"
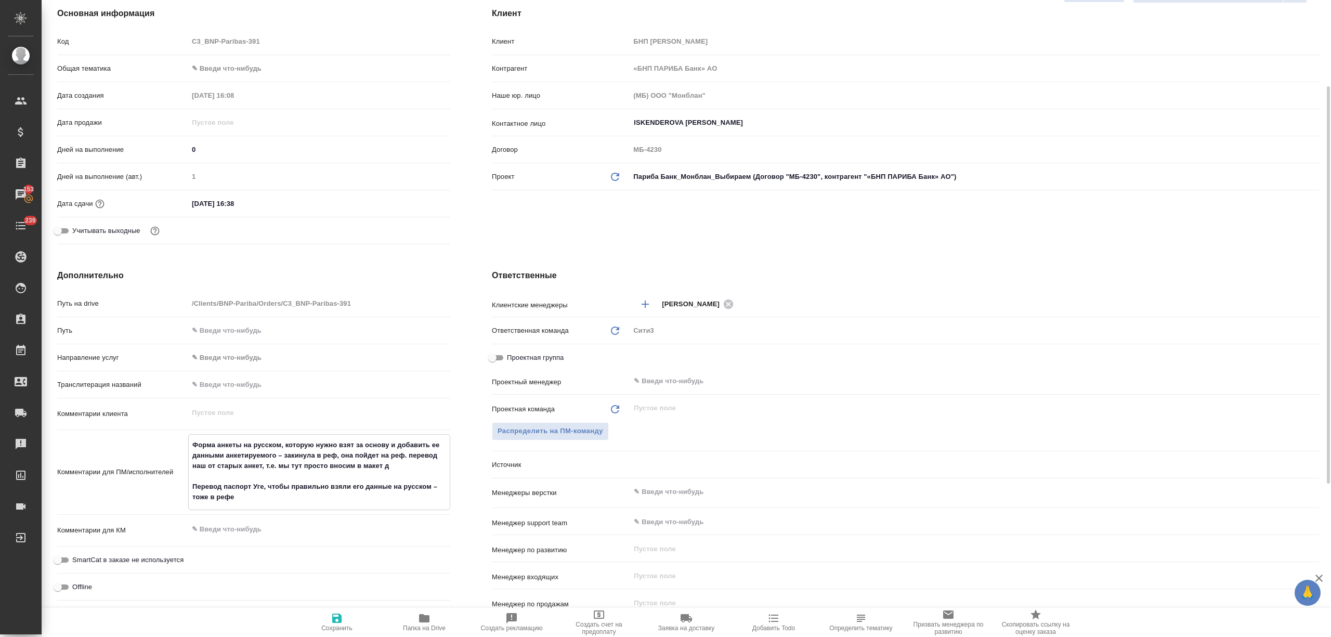
type textarea "x"
type textarea "Форма анкеты на русском, которую нужно взят за основу и добавить ее данными анк…"
type textarea "x"
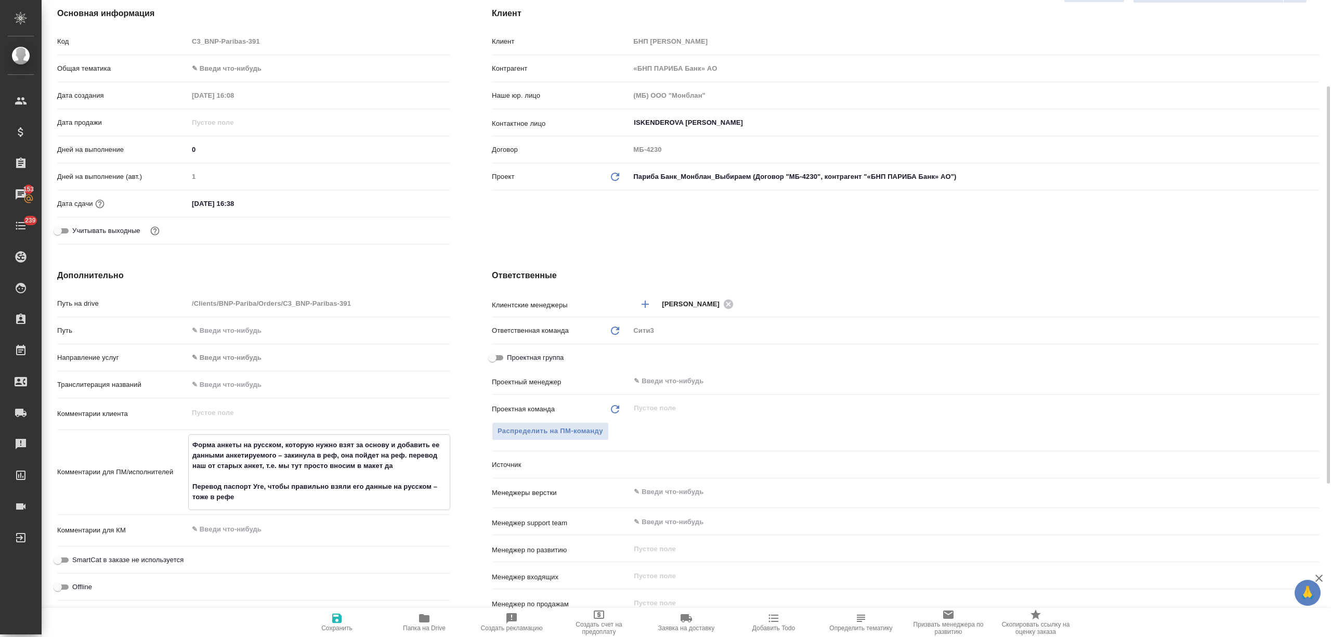
type textarea "Форма анкеты на русском, которую нужно взят за основу и добавить ее данными анк…"
type textarea "x"
type textarea "Форма анкеты на русском, которую нужно взят за основу и добавить ее данными анк…"
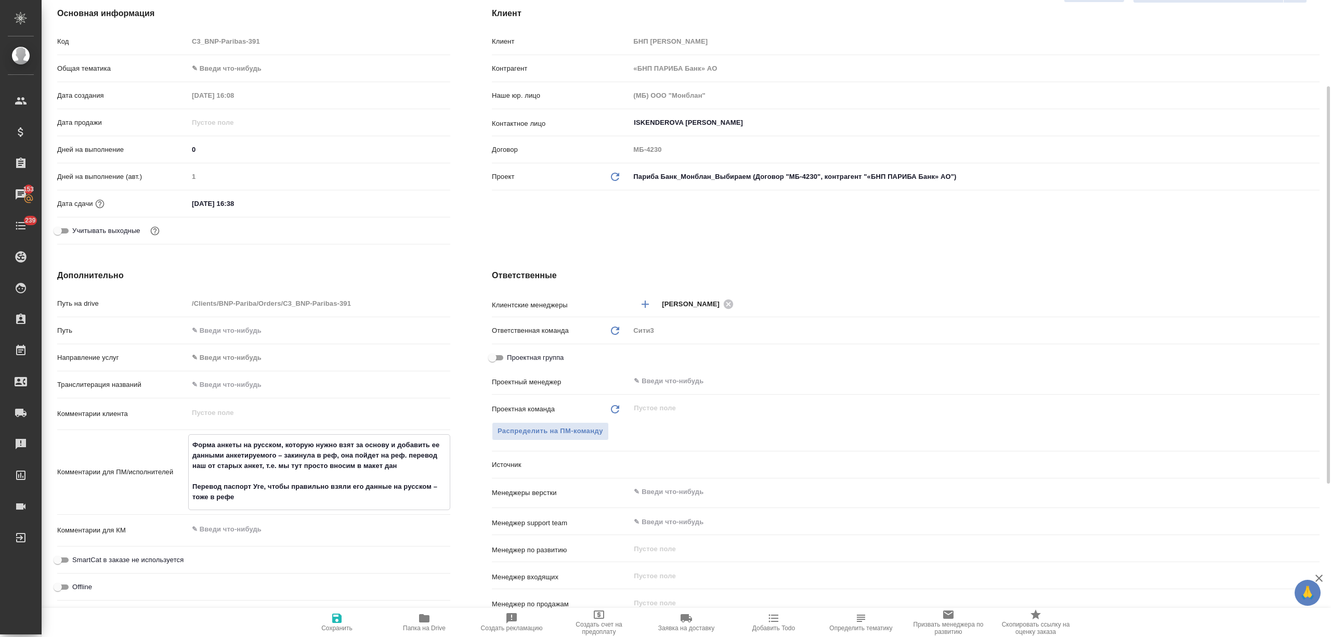
type textarea "x"
type textarea "Форма анкеты на русском, которую нужно взят за основу и добавить ее данными анк…"
type textarea "x"
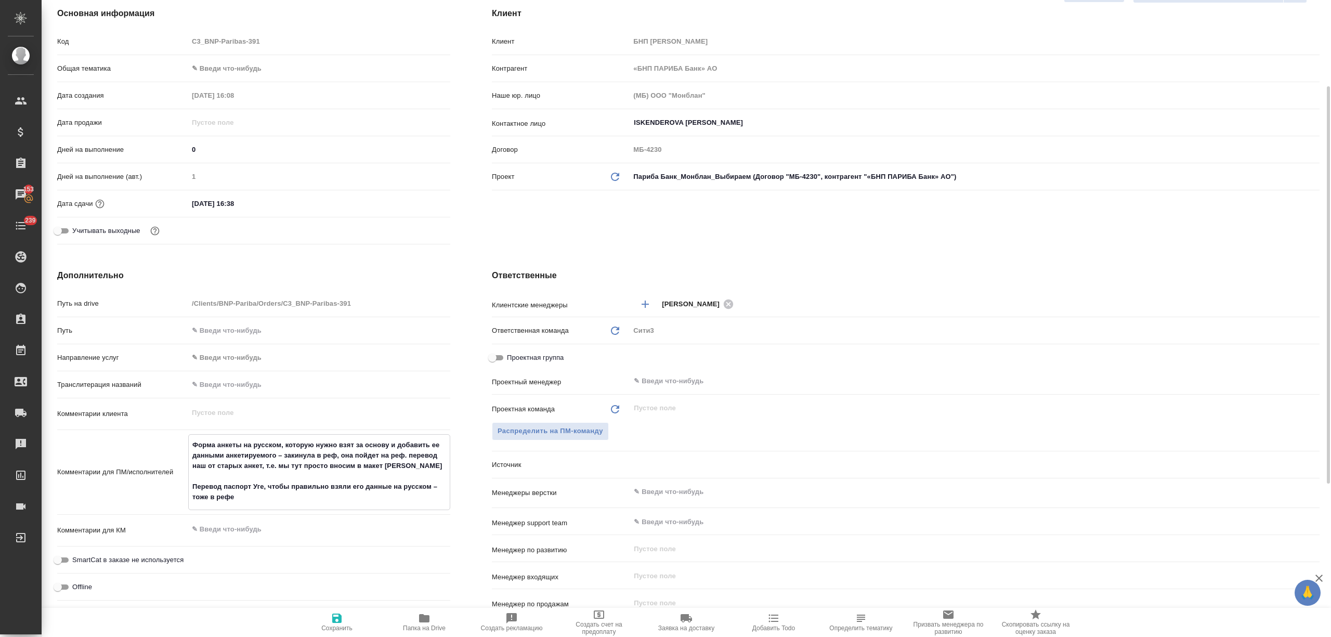
type textarea "x"
type textarea "Форма анкеты на русском, которую нужно взят за основу и добавить ее данными анк…"
type textarea "x"
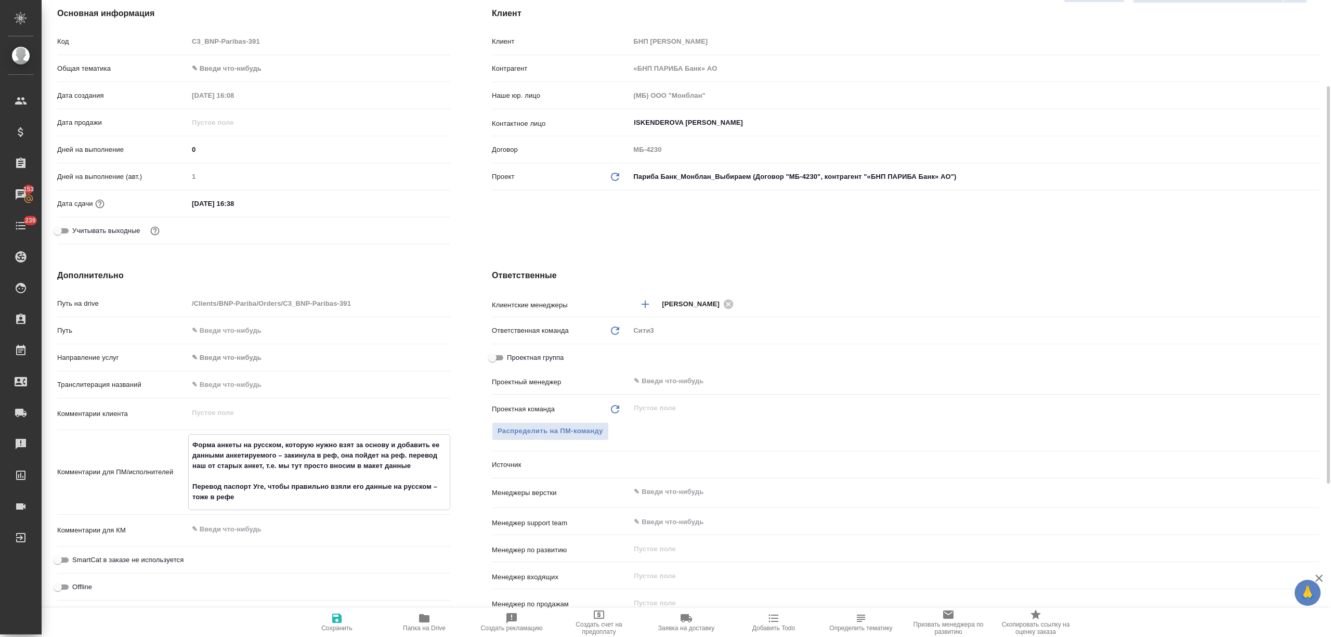
type textarea "x"
type textarea "Форма анкеты на русском, которую нужно взят за основу и добавить ее данными анк…"
type textarea "x"
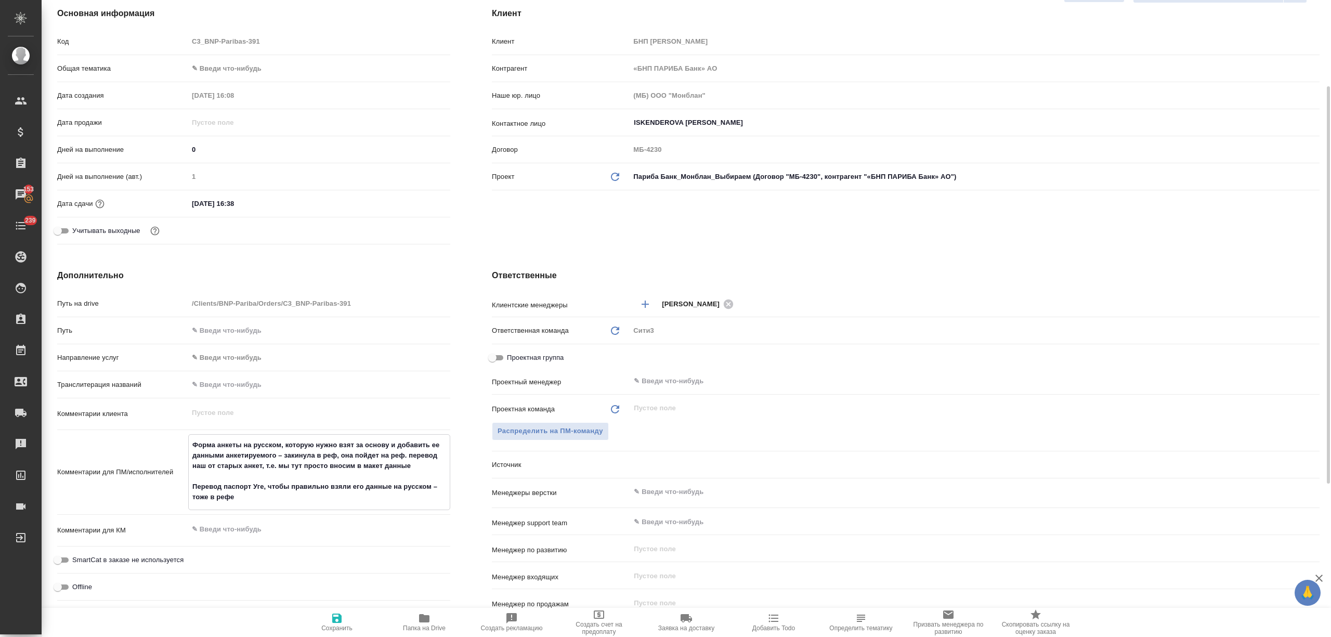
type textarea "Форма анкеты на русском, которую нужно взят за основу и добавить ее данными анк…"
type textarea "x"
type textarea "Форма анкеты на русском, которую нужно взят за основу и добавить ее данными анк…"
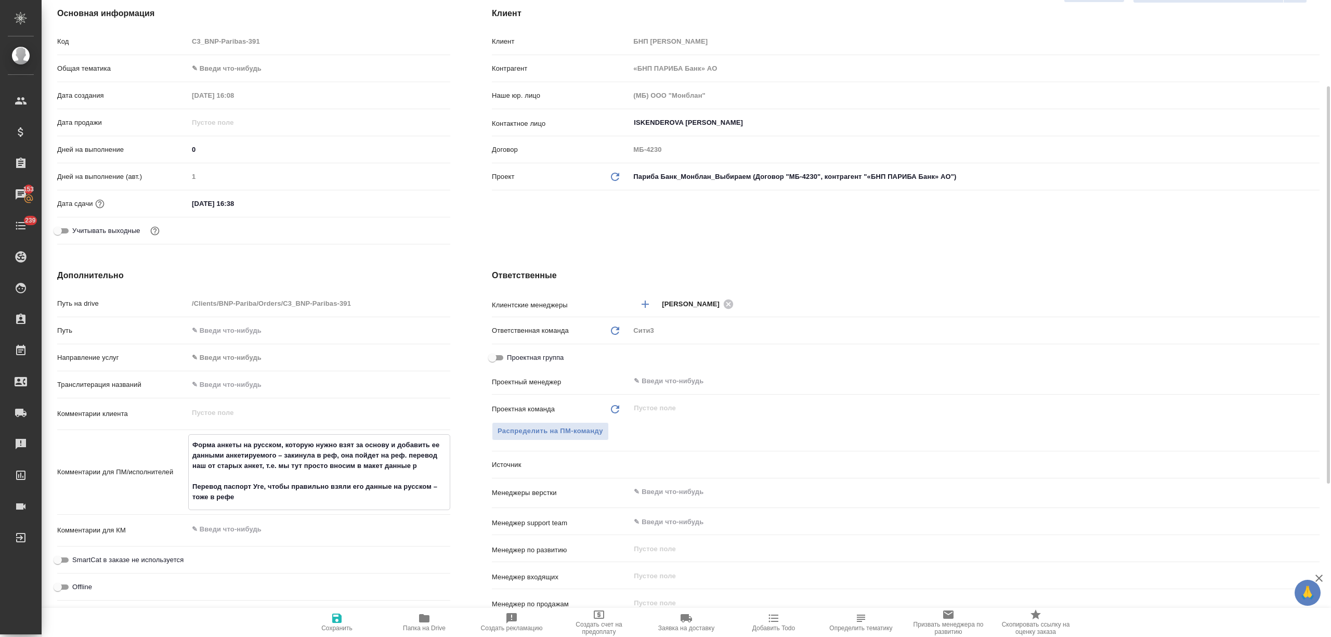
type textarea "x"
type textarea "Форма анкеты на русском, которую нужно взят за основу и добавить ее данными анк…"
type textarea "x"
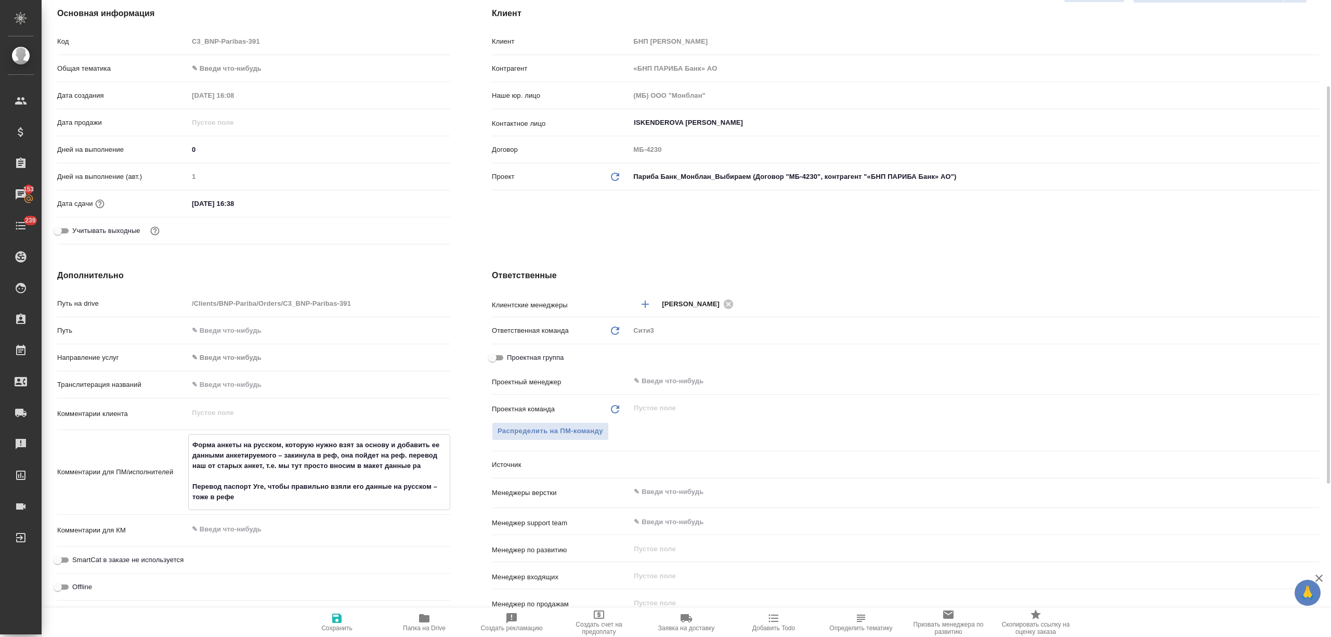
type textarea "x"
type textarea "Форма анкеты на русском, которую нужно взят за основу и добавить ее данными анк…"
type textarea "x"
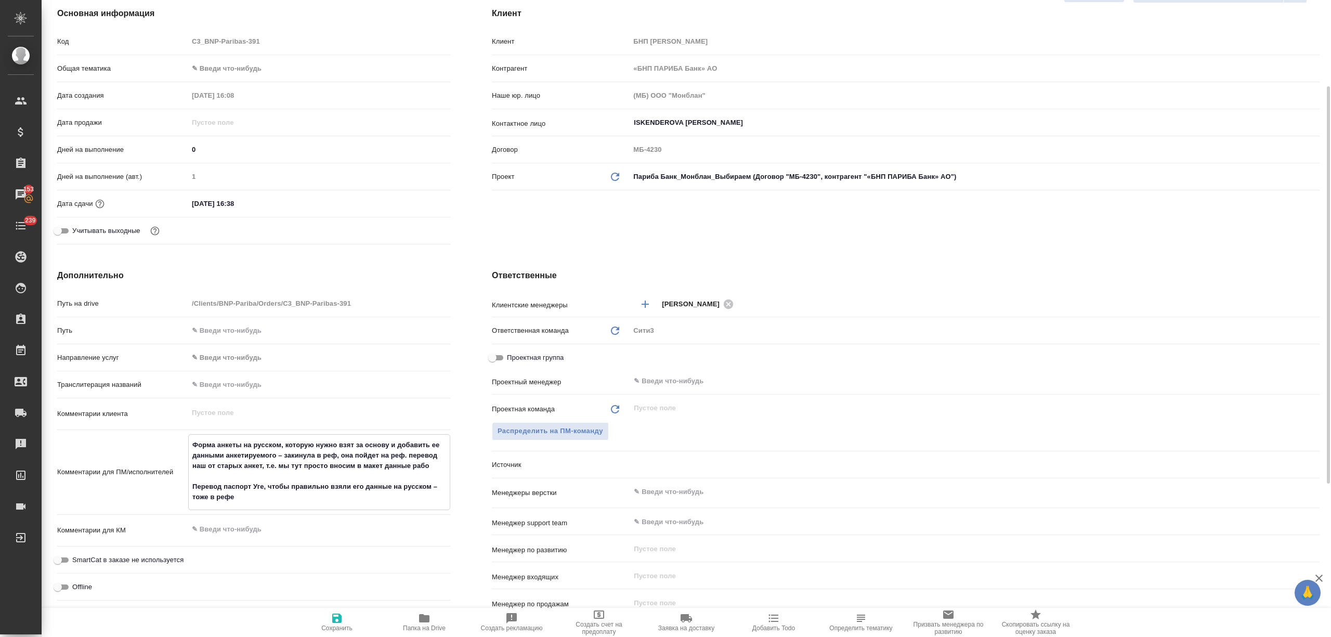
type textarea "x"
type textarea "Форма анкеты на русском, которую нужно взят за основу и добавить ее данными анк…"
type textarea "x"
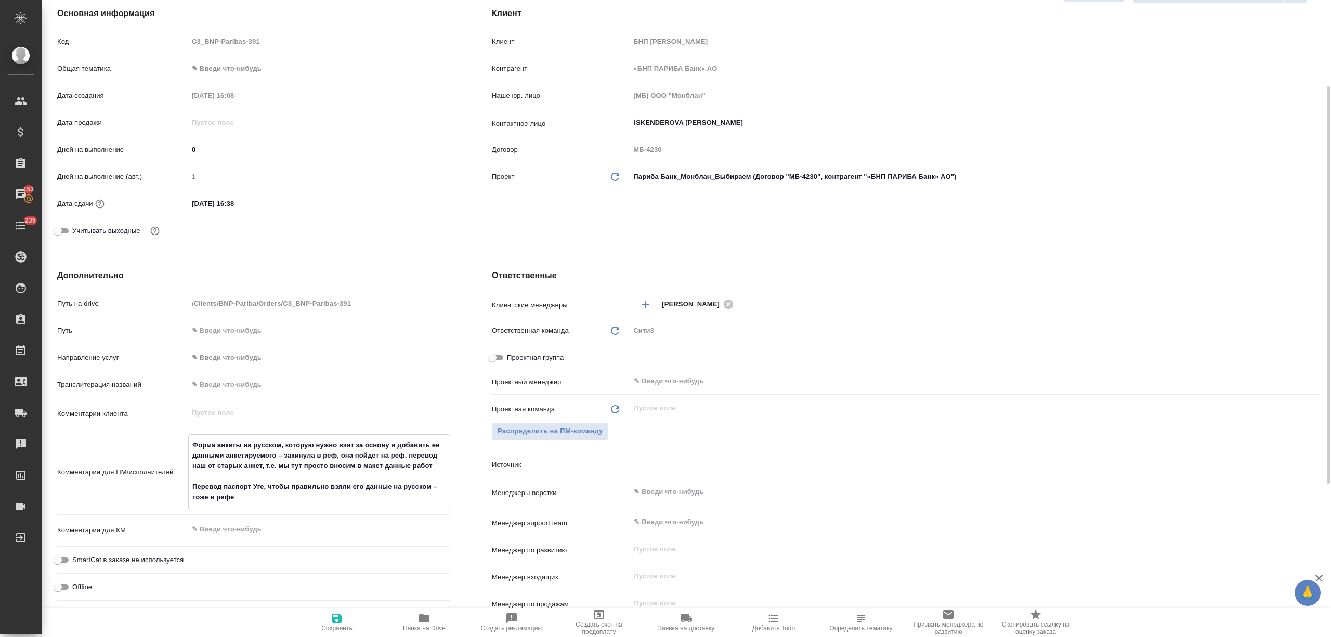
type textarea "Форма анкеты на русском, которую нужно взят за основу и добавить ее данными анк…"
type textarea "x"
type textarea "Форма анкеты на русском, которую нужно взят за основу и добавить ее данными анк…"
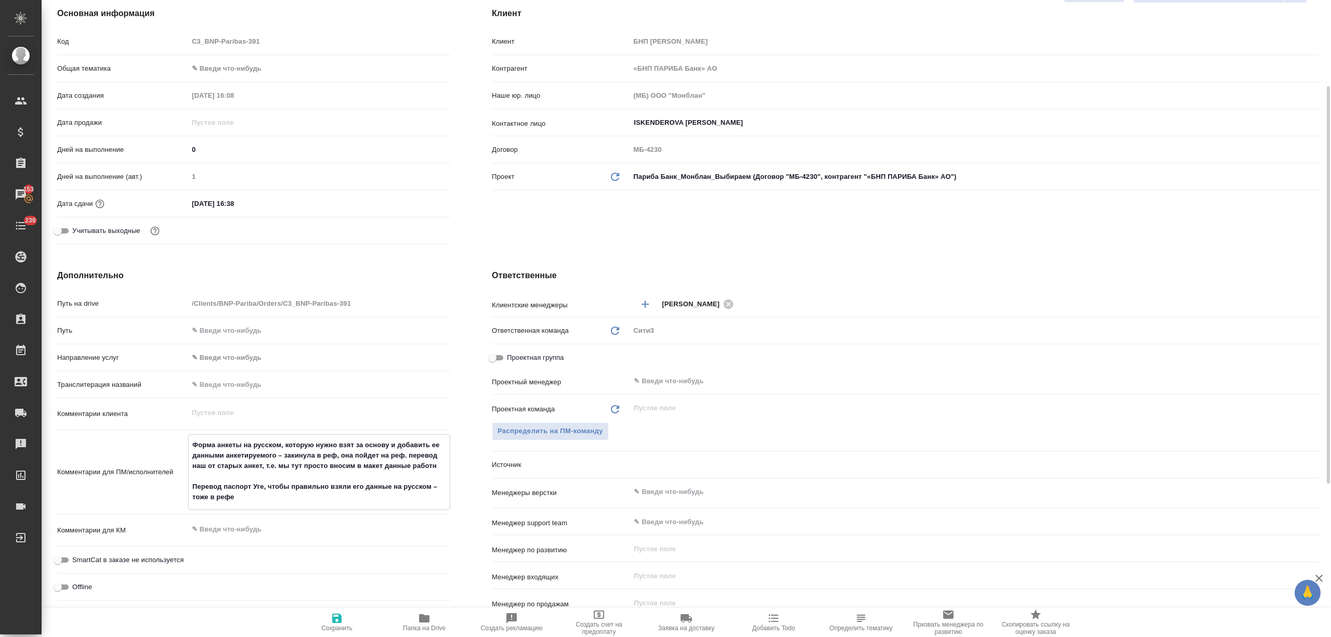
type textarea "x"
type textarea "Форма анкеты на русском, которую нужно взят за основу и добавить ее данными анк…"
type textarea "x"
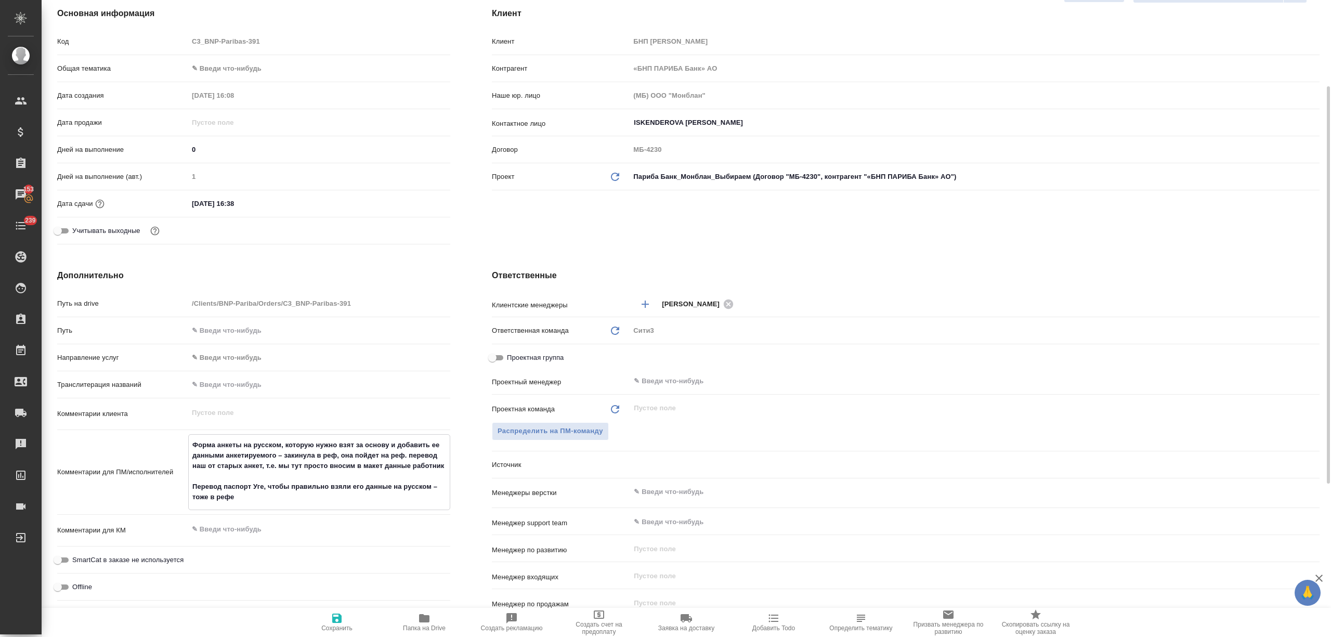
type textarea "x"
click at [331, 624] on span "Сохранить" at bounding box center [336, 627] width 31 height 7
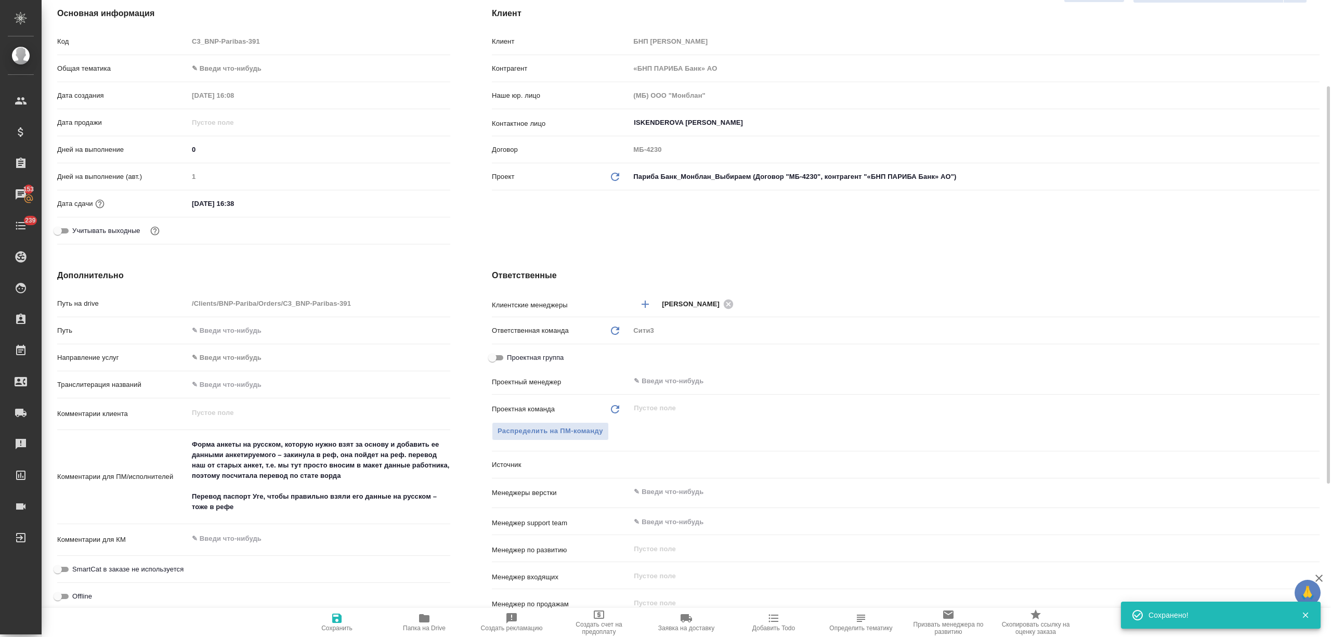
scroll to position [0, 0]
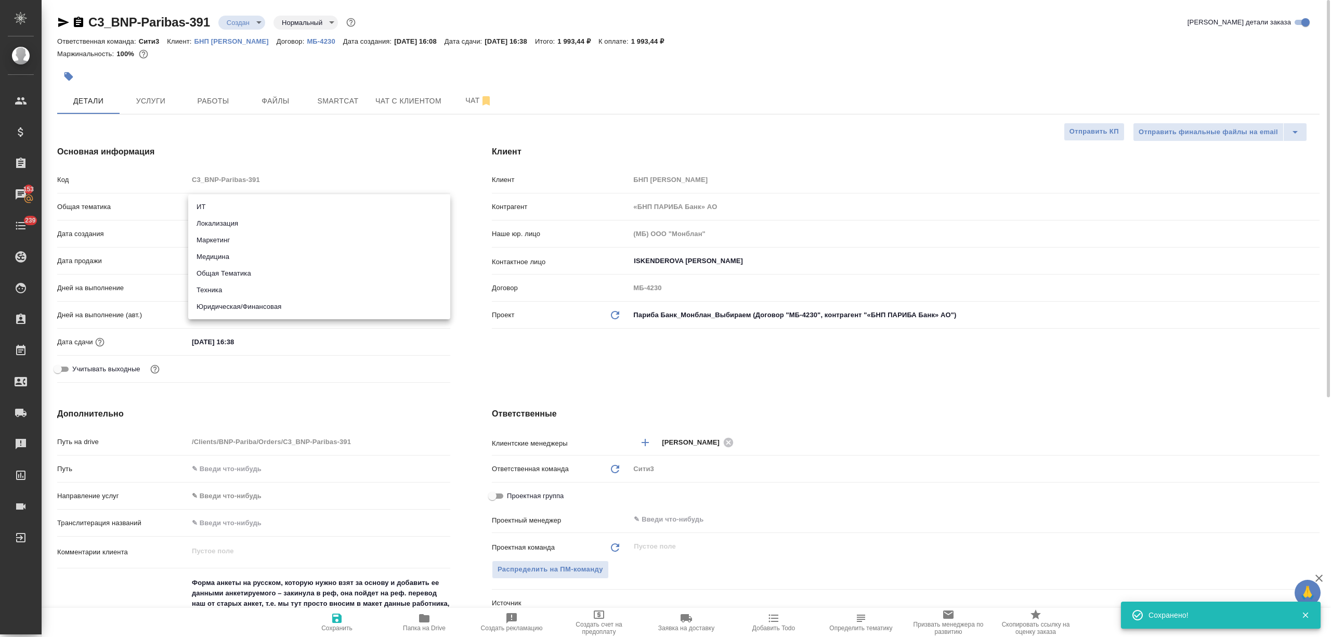
click at [226, 206] on body "🙏 .cls-1 fill:#fff; AWATERA Nikitina Tatiana Клиенты Спецификации Заказы 153 Ча…" at bounding box center [665, 360] width 1331 height 720
click at [238, 308] on li "Юридическая/Финансовая" at bounding box center [319, 306] width 262 height 17
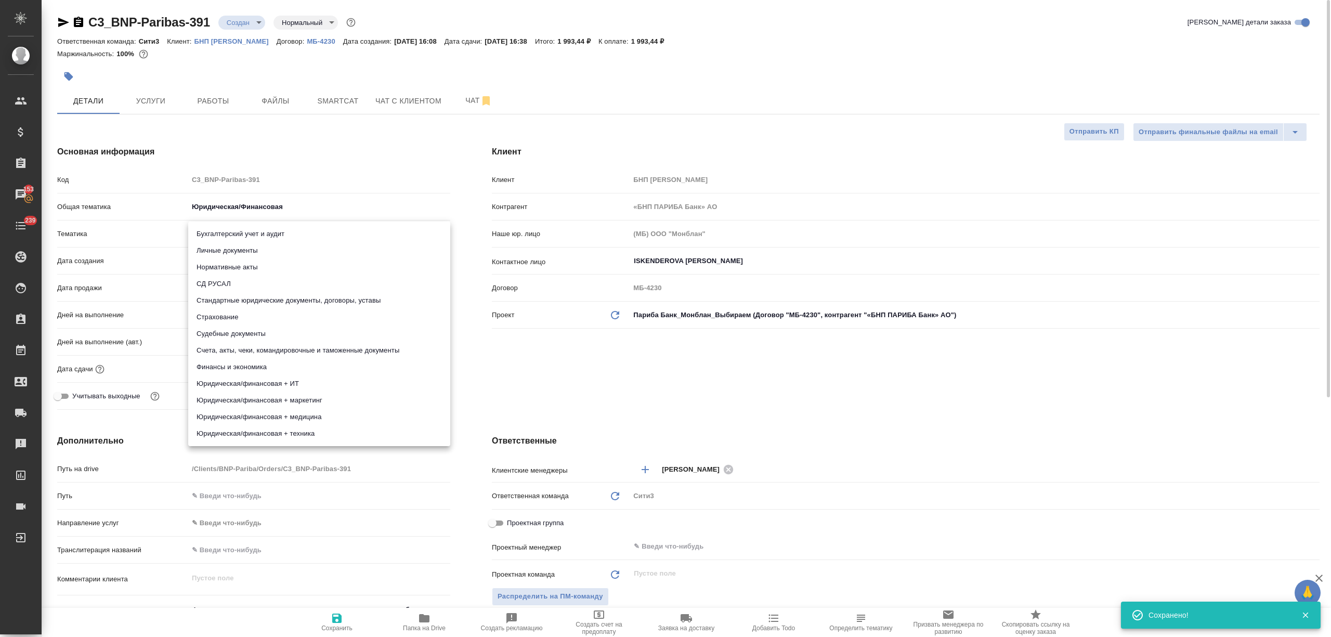
click at [241, 236] on body "🙏 .cls-1 fill:#fff; AWATERA Nikitina Tatiana Клиенты Спецификации Заказы 153 Ча…" at bounding box center [665, 360] width 1331 height 720
click at [258, 295] on li "Стандартные юридические документы, договоры, уставы" at bounding box center [319, 300] width 262 height 17
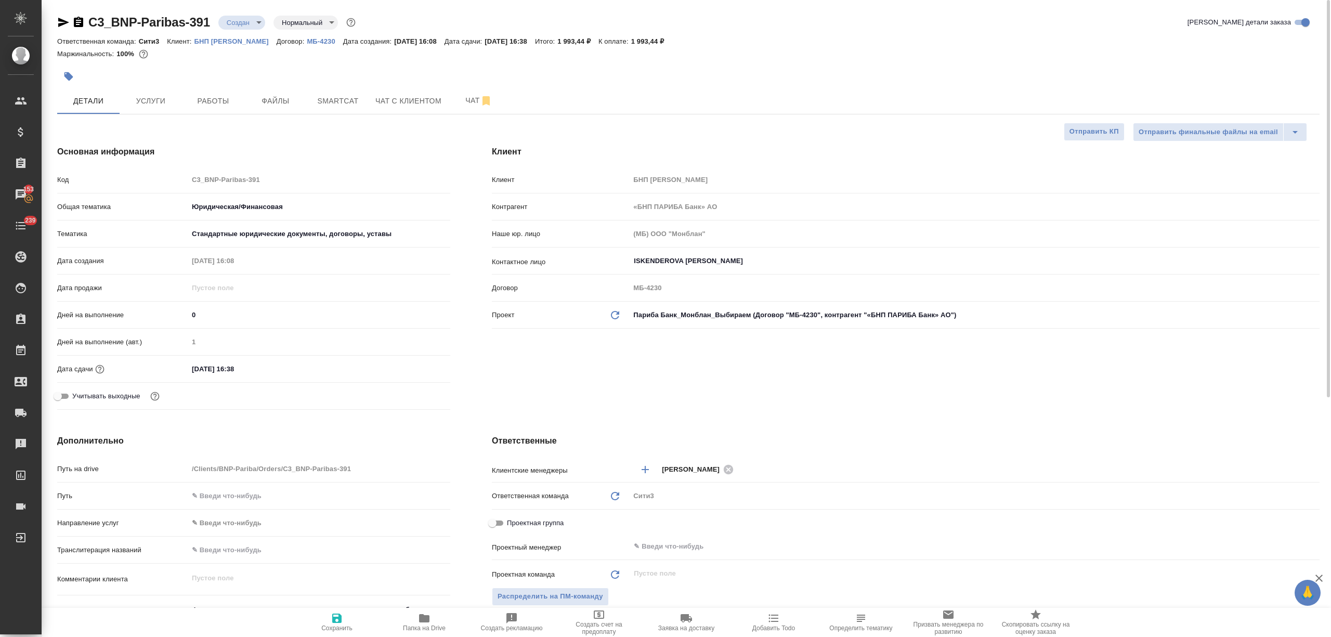
click at [260, 367] on input "19.09.2025 16:38" at bounding box center [233, 368] width 91 height 15
click at [419, 367] on icon "button" at bounding box center [420, 368] width 12 height 12
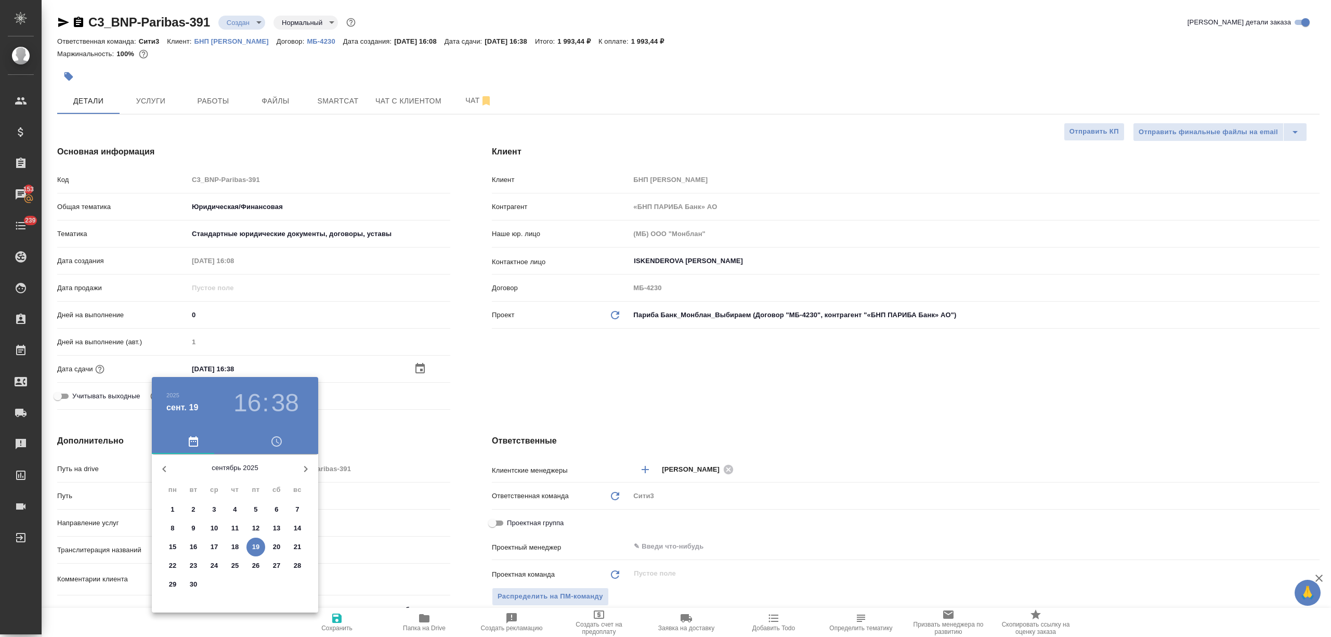
click at [254, 543] on p "19" at bounding box center [256, 547] width 8 height 10
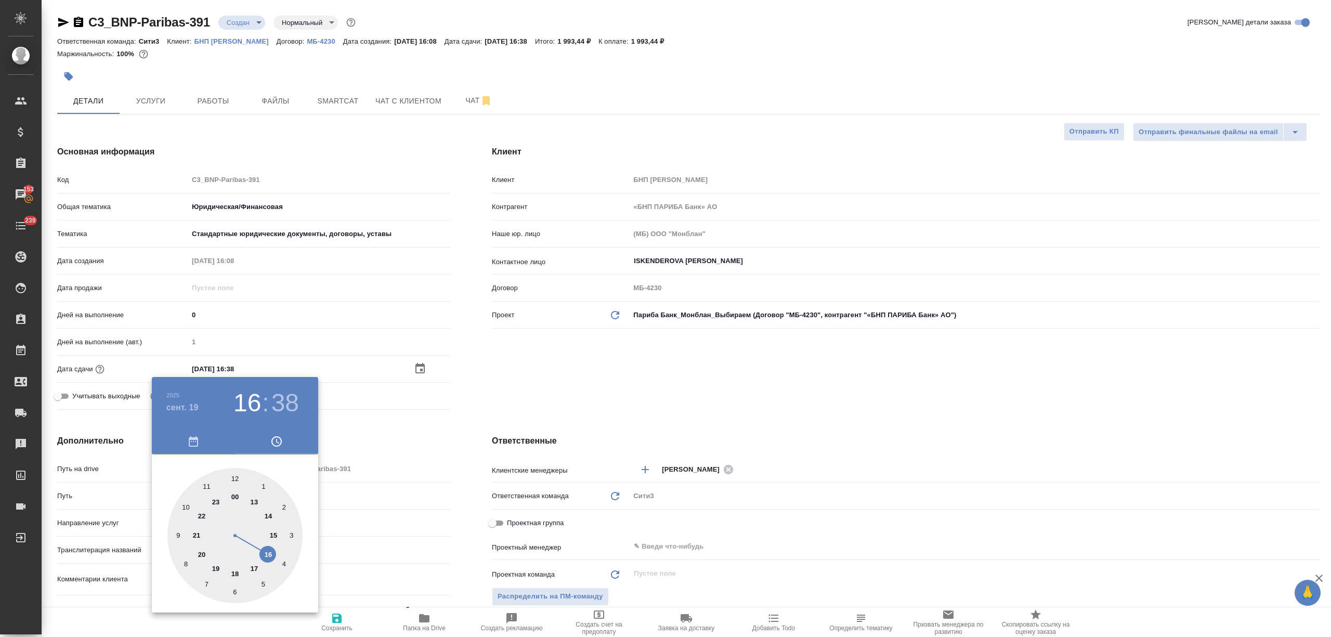
click at [252, 568] on div at bounding box center [234, 535] width 135 height 135
drag, startPoint x: 234, startPoint y: 587, endPoint x: 260, endPoint y: 588, distance: 26.5
click at [234, 588] on div at bounding box center [234, 535] width 135 height 135
click at [396, 581] on div at bounding box center [665, 318] width 1331 height 637
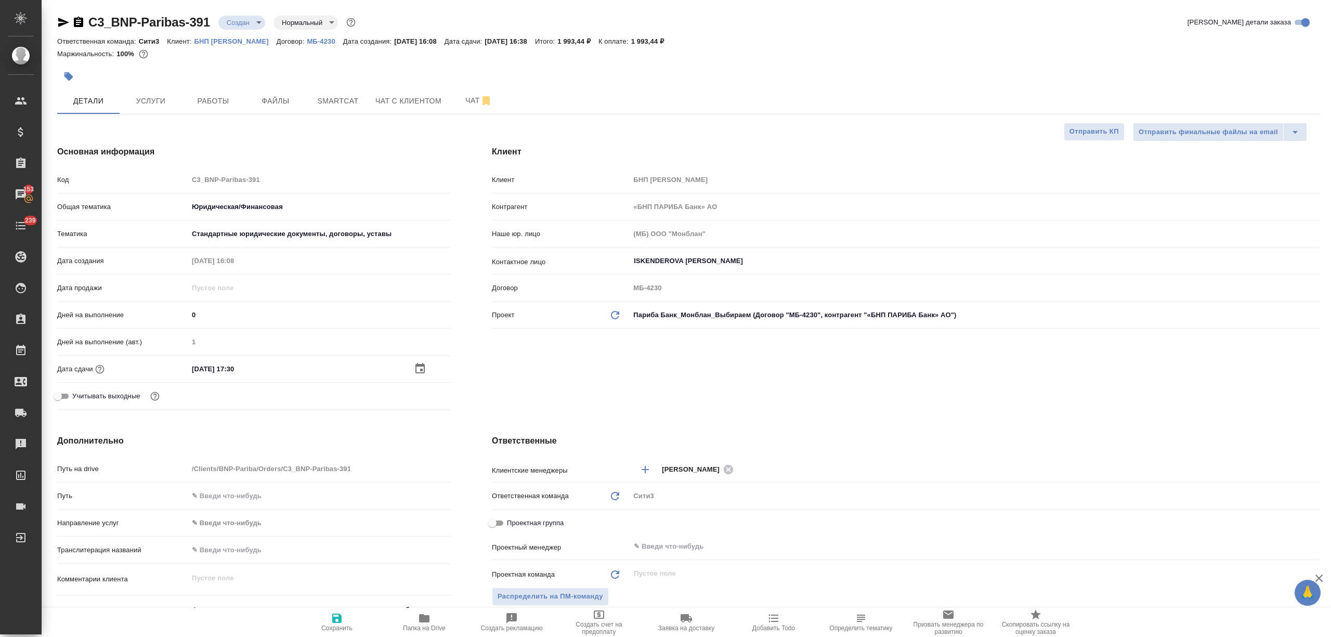
click at [346, 613] on span "Сохранить" at bounding box center [336, 622] width 75 height 20
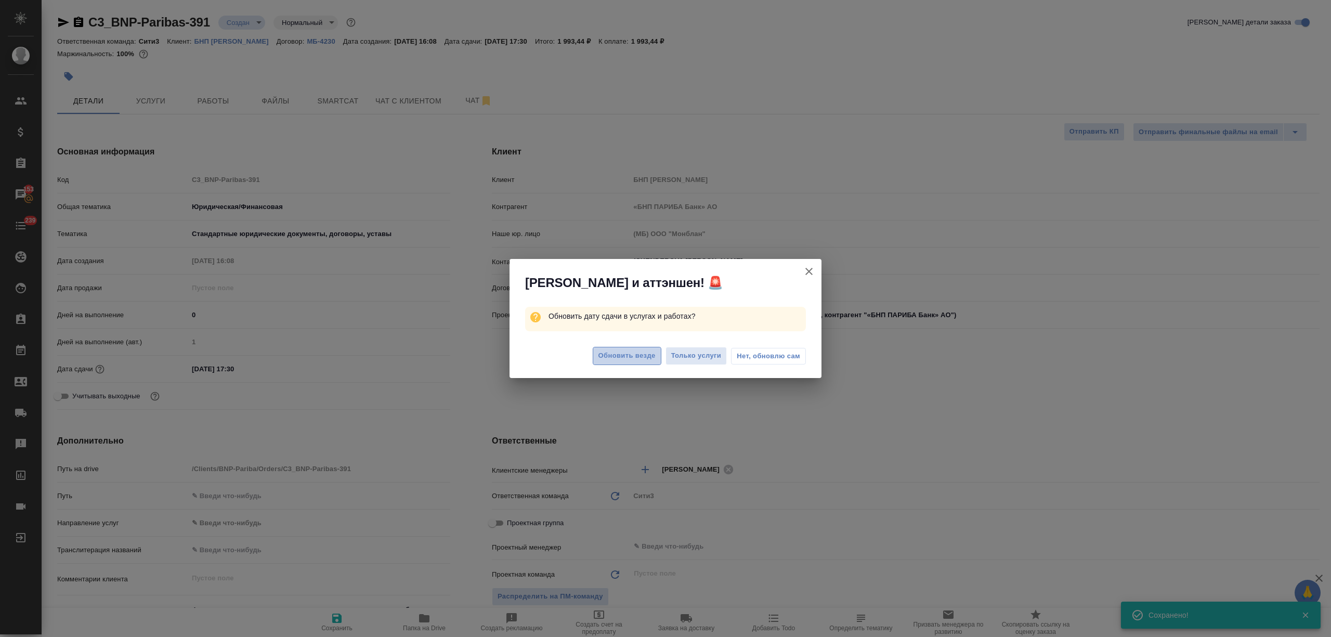
click at [647, 354] on span "Обновить везде" at bounding box center [626, 356] width 57 height 12
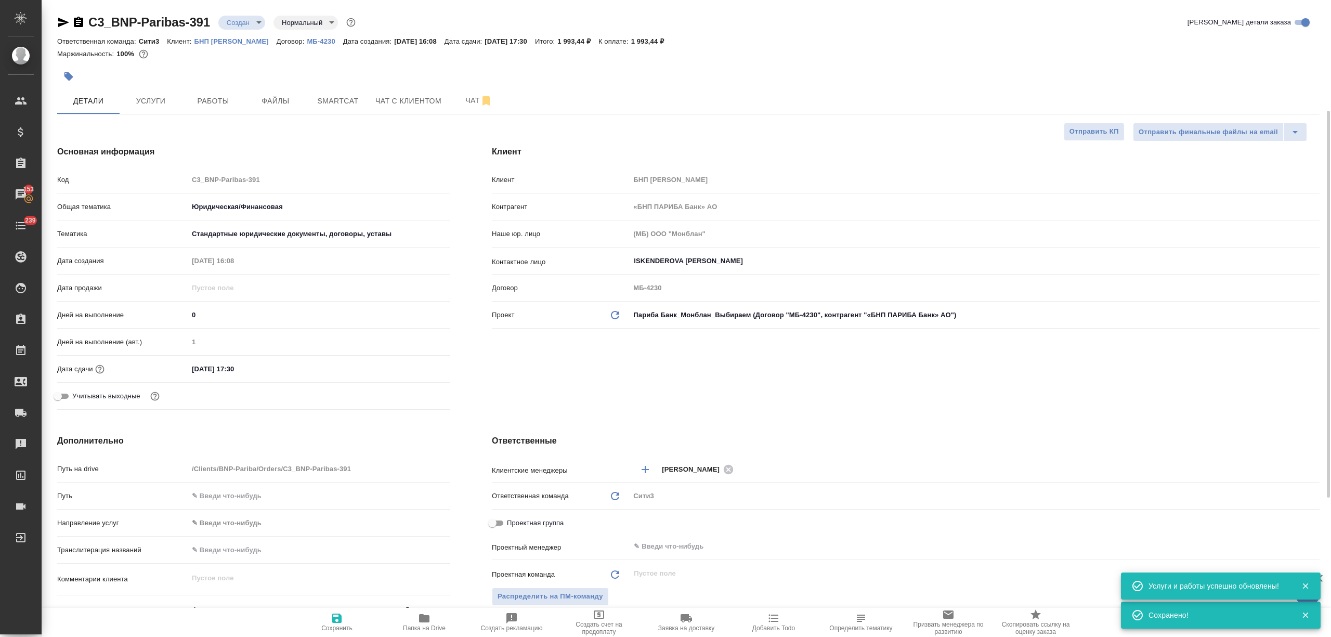
scroll to position [138, 0]
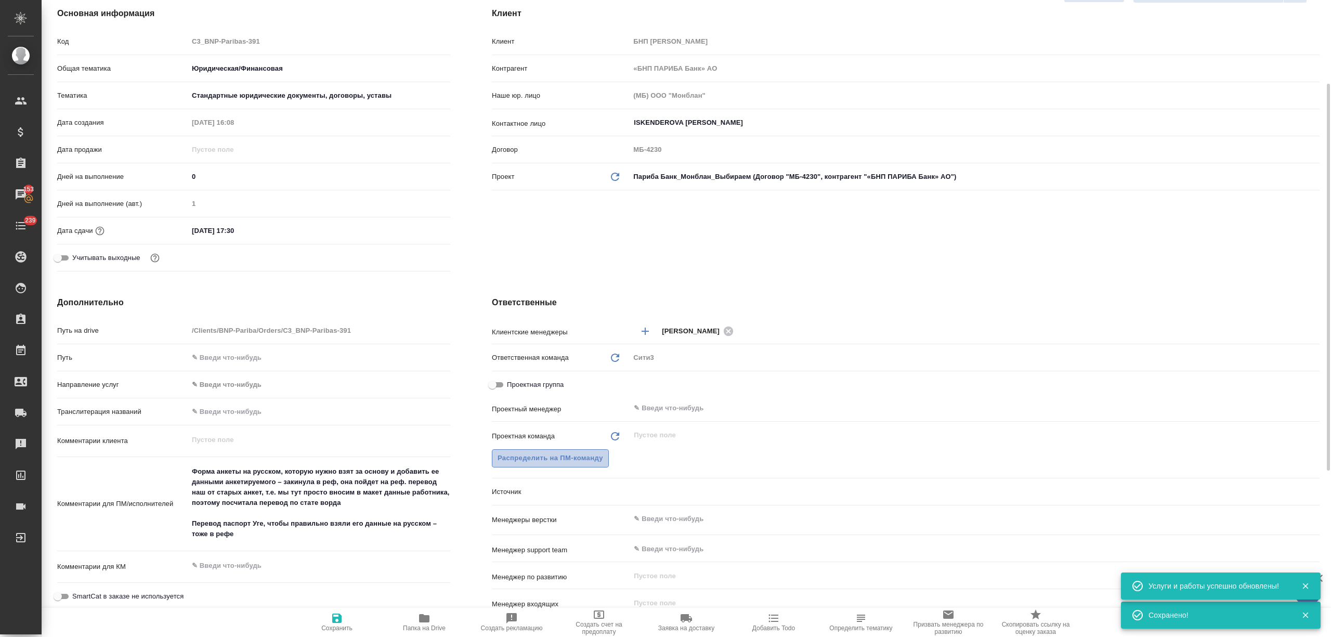
click at [566, 458] on span "Распределить на ПМ-команду" at bounding box center [550, 458] width 106 height 12
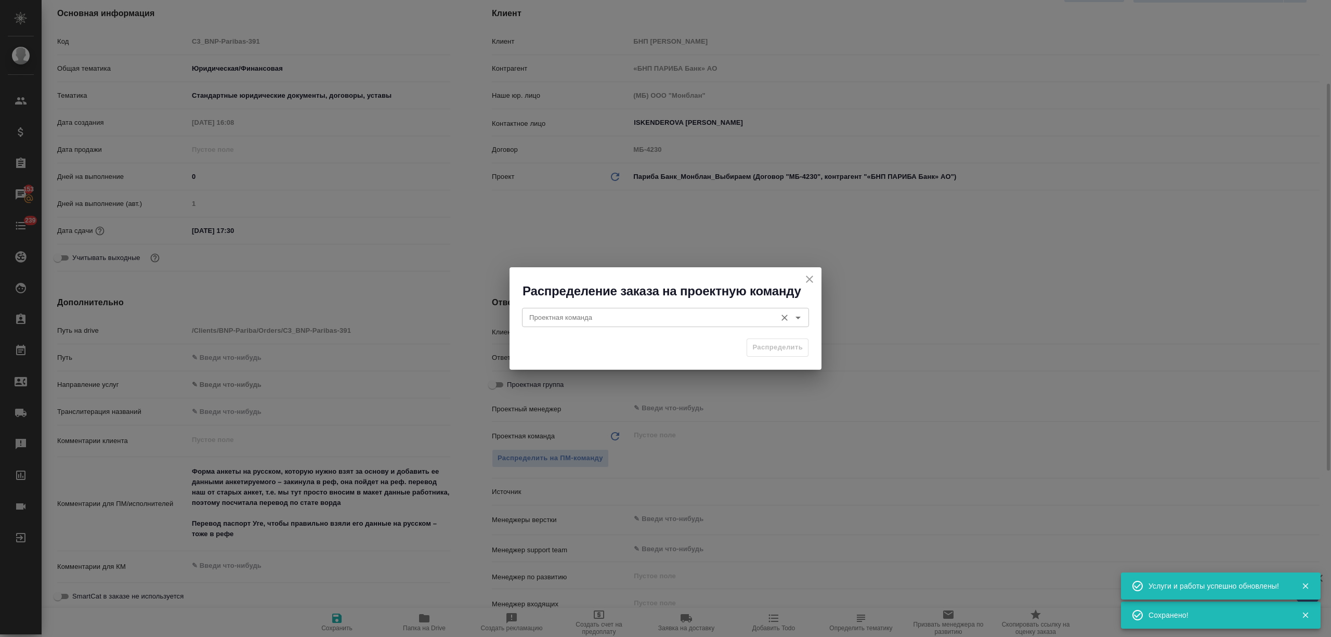
click at [622, 321] on input "Проектная команда" at bounding box center [648, 317] width 246 height 12
click at [637, 337] on li "Юридический" at bounding box center [665, 341] width 287 height 19
click at [799, 352] on span "Распределить" at bounding box center [777, 347] width 50 height 12
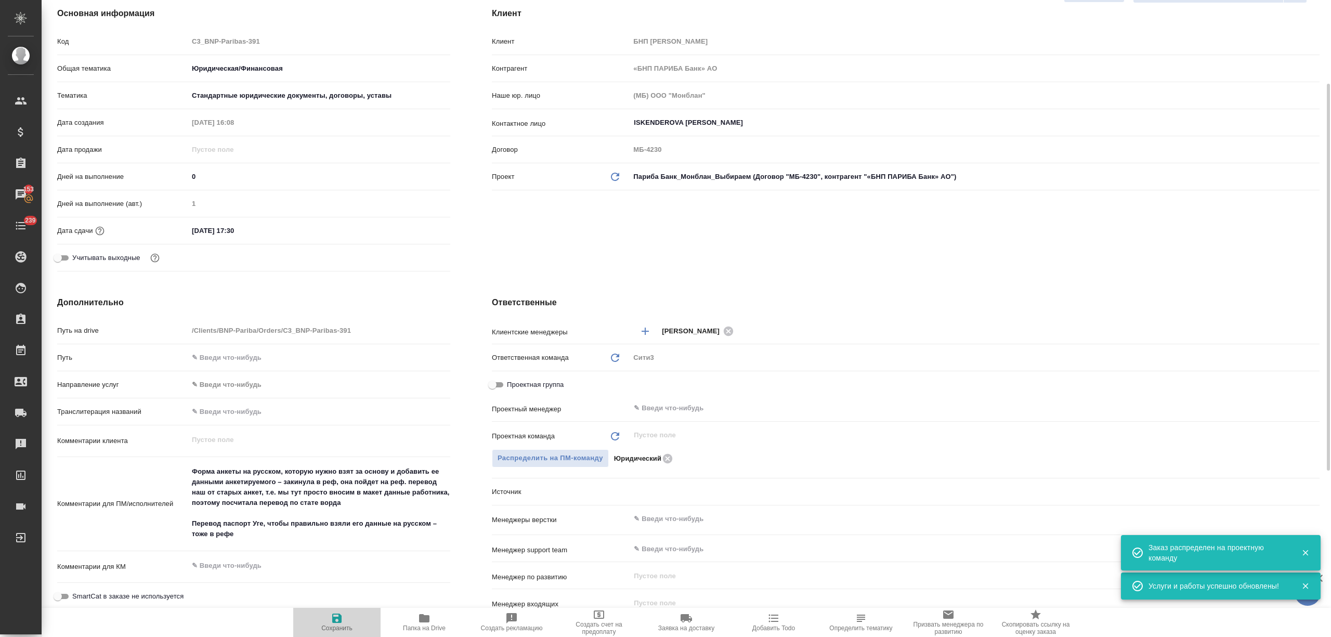
click at [329, 610] on button "Сохранить" at bounding box center [336, 622] width 87 height 29
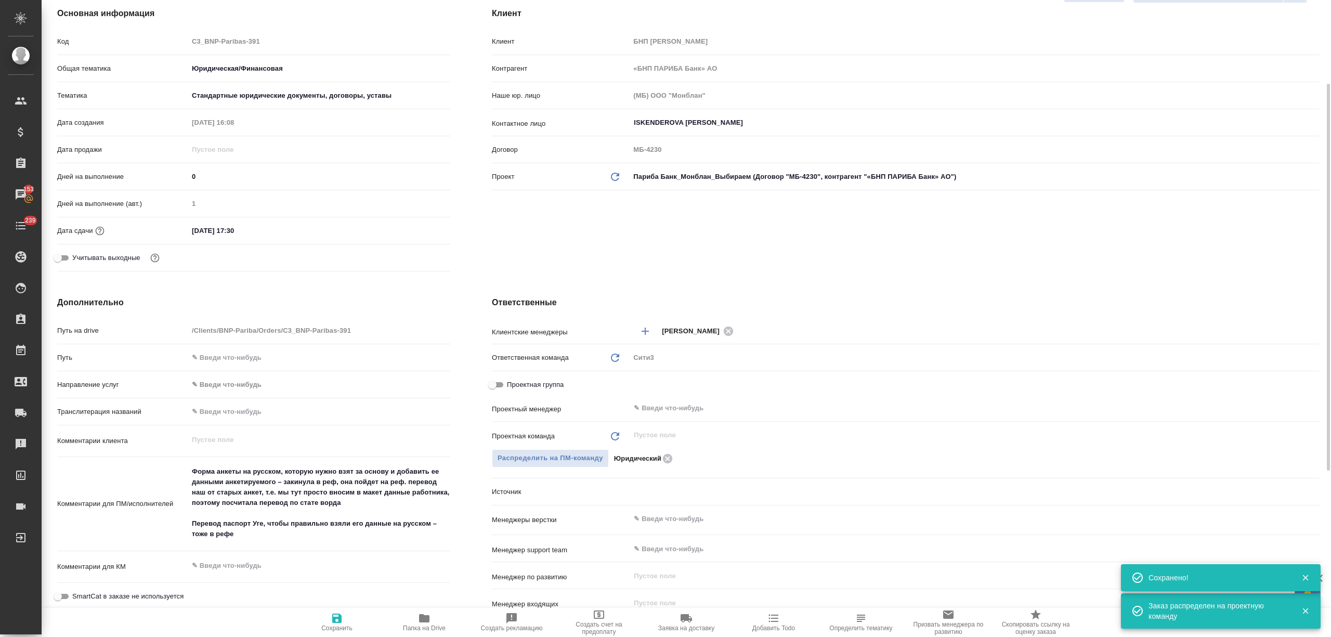
click at [343, 504] on textarea "Форма анкеты на русском, которую нужно взят за основу и добавить ее данными анк…" at bounding box center [319, 503] width 262 height 80
click at [380, 502] on textarea "Форма анкеты на русском, которую нужно взят за основу и добавить ее данными анк…" at bounding box center [319, 503] width 261 height 80
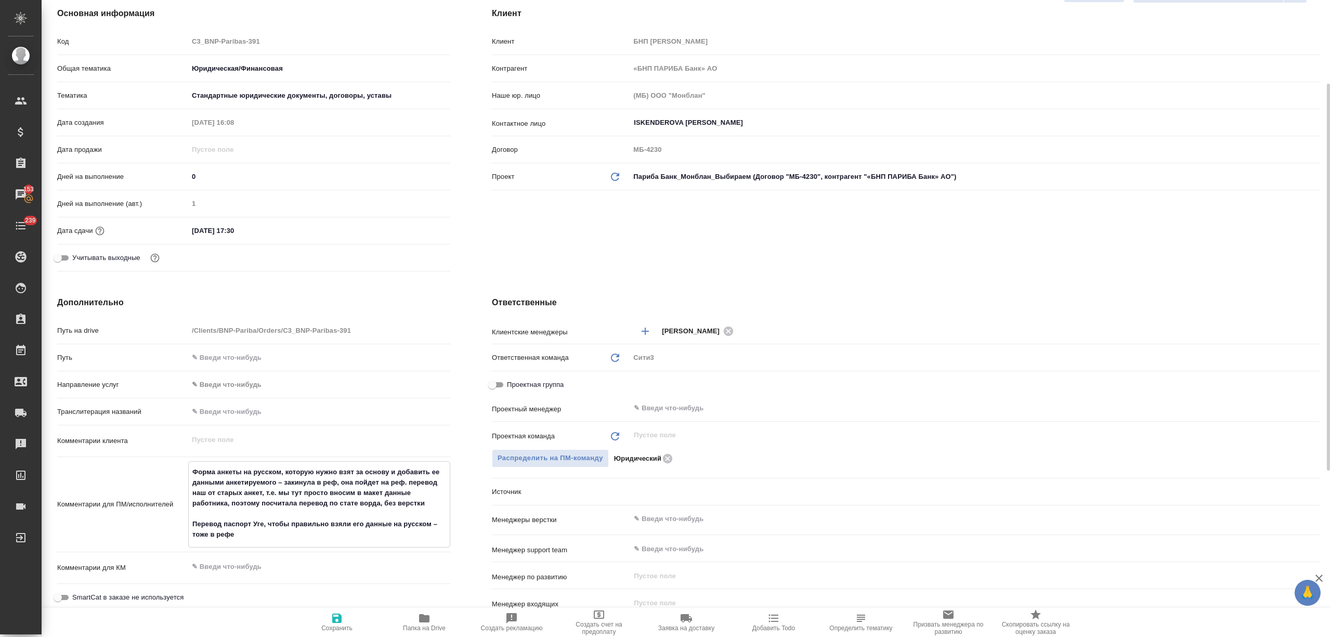
click at [381, 500] on textarea "Форма анкеты на русском, которую нужно взят за основу и добавить ее данными анк…" at bounding box center [319, 503] width 261 height 80
click at [383, 503] on textarea "Форма анкеты на русском, которую нужно взят за основу и добавить ее данными анк…" at bounding box center [319, 503] width 261 height 80
click at [345, 616] on span "Сохранить" at bounding box center [336, 622] width 75 height 20
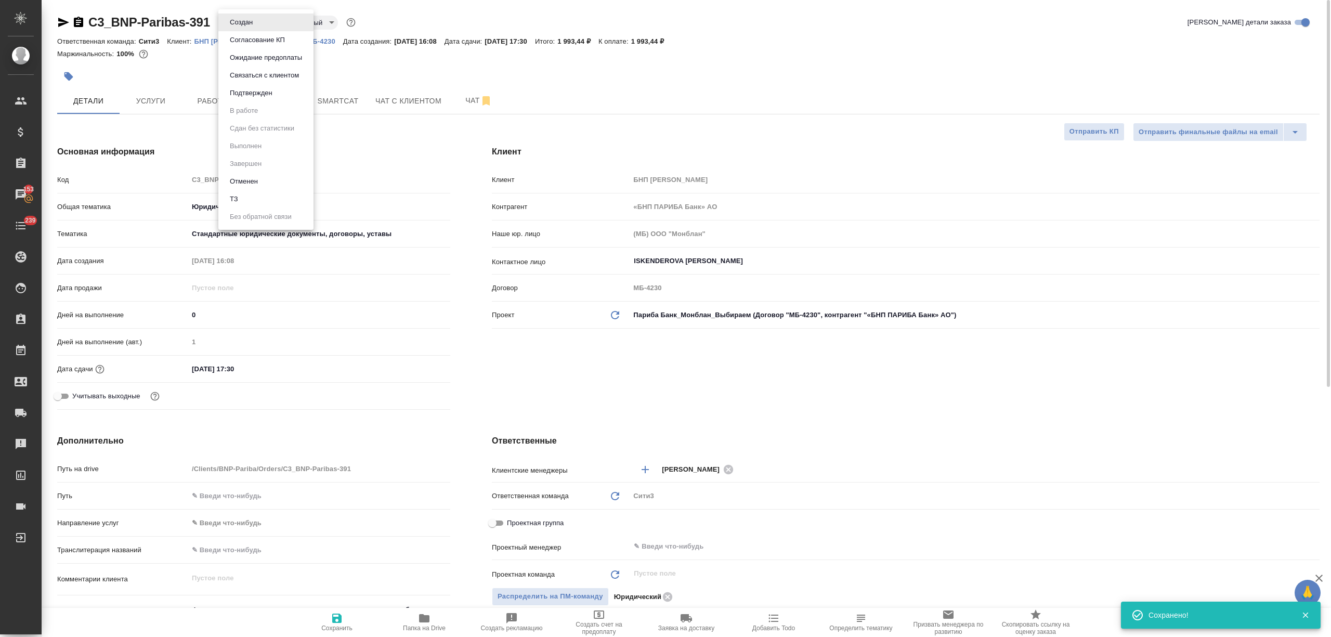
click at [238, 16] on body "🙏 .cls-1 fill:#fff; AWATERA Nikitina Tatiana Клиенты Спецификации Заказы 153 Ча…" at bounding box center [665, 360] width 1331 height 720
click at [256, 98] on button "Подтвержден" at bounding box center [251, 92] width 49 height 11
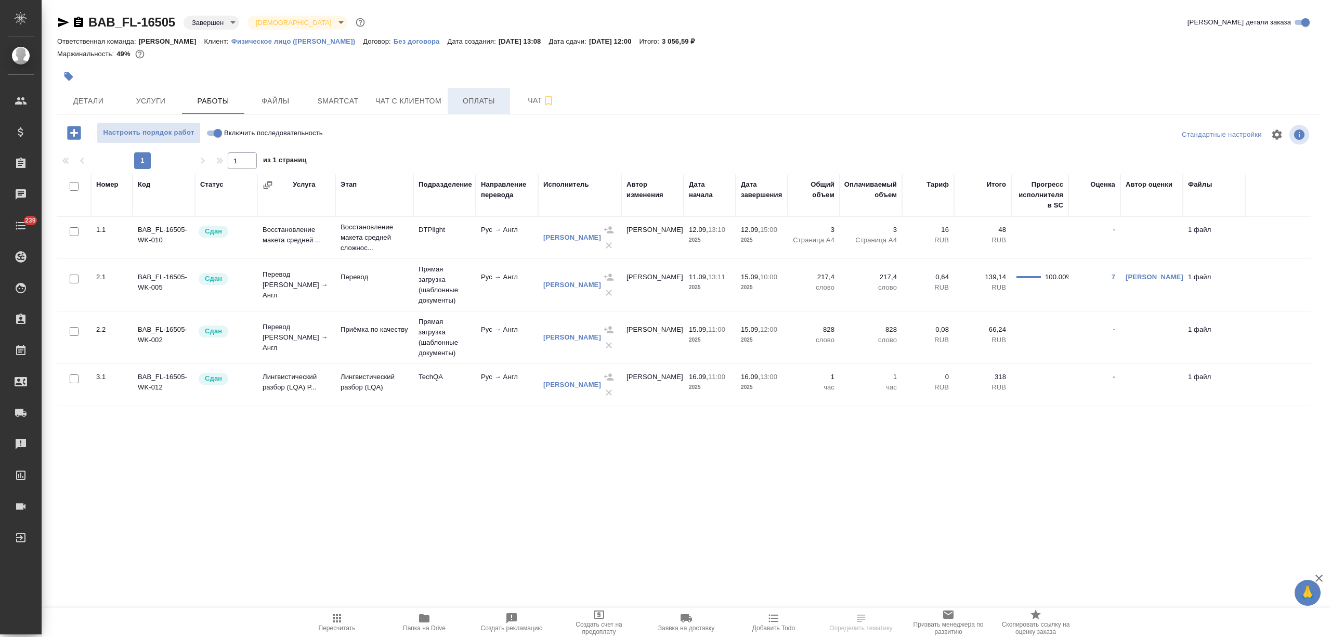
click at [472, 98] on span "Оплаты" at bounding box center [479, 101] width 50 height 13
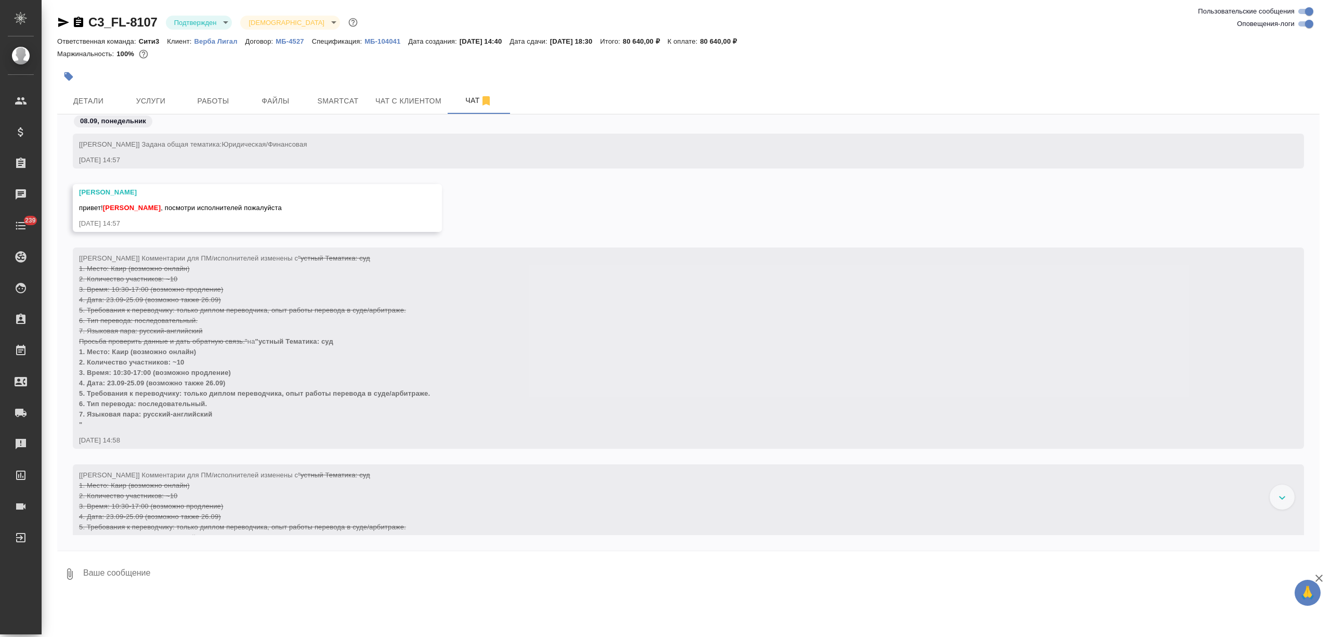
scroll to position [4870, 0]
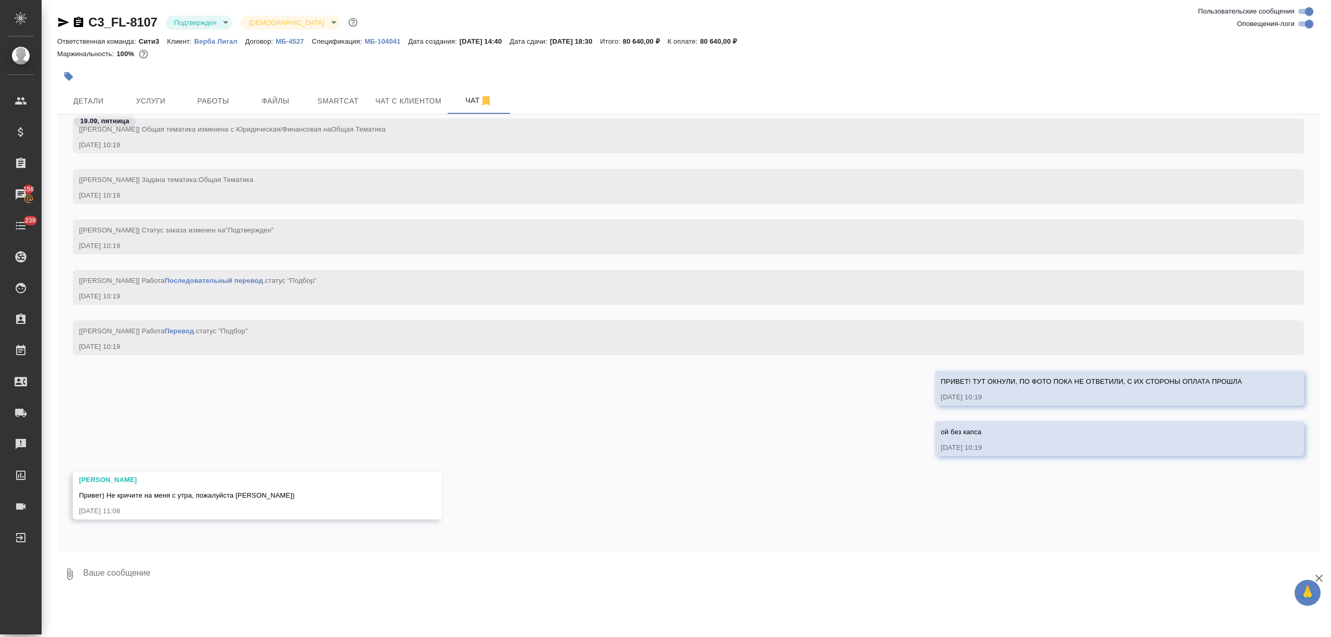
click at [138, 572] on textarea at bounding box center [700, 573] width 1237 height 35
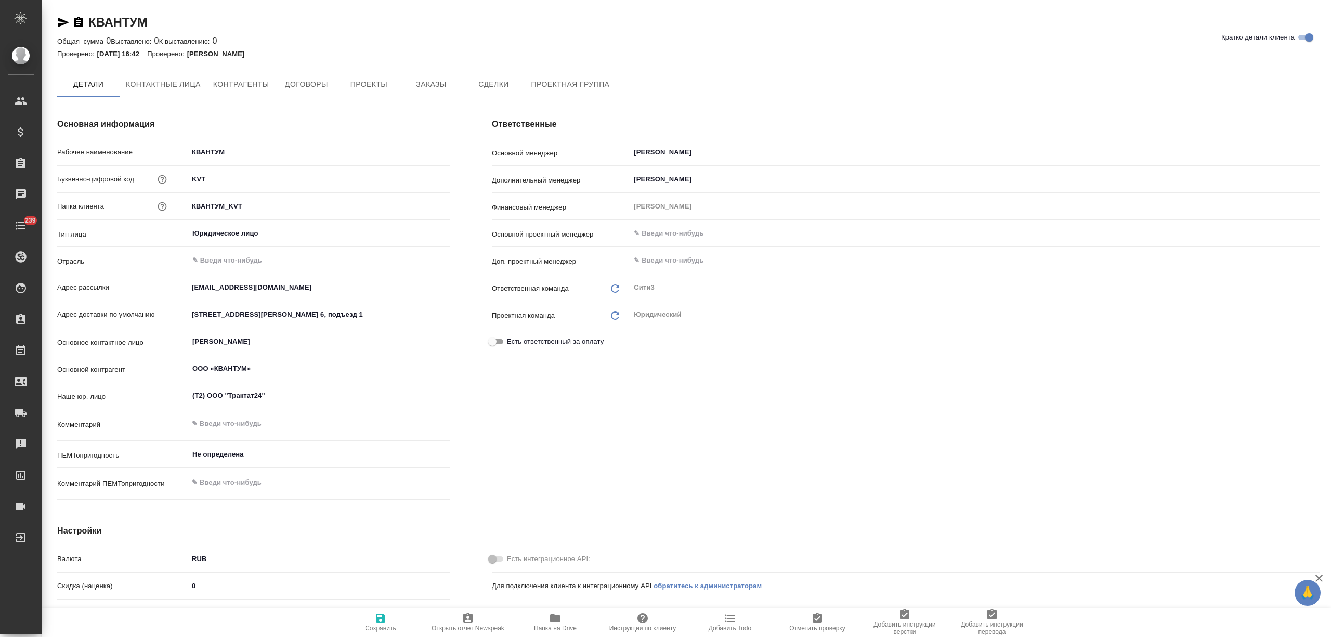
click at [428, 86] on span "Заказы" at bounding box center [431, 84] width 50 height 13
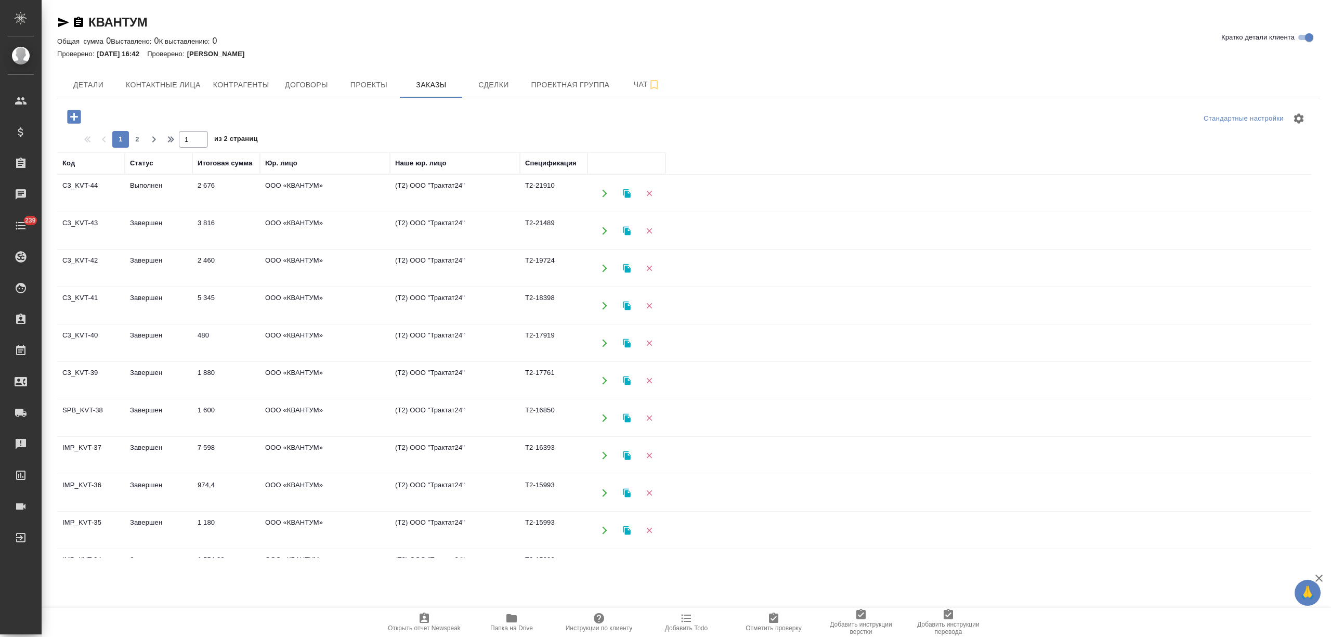
click at [184, 198] on td "Выполнен" at bounding box center [159, 193] width 68 height 36
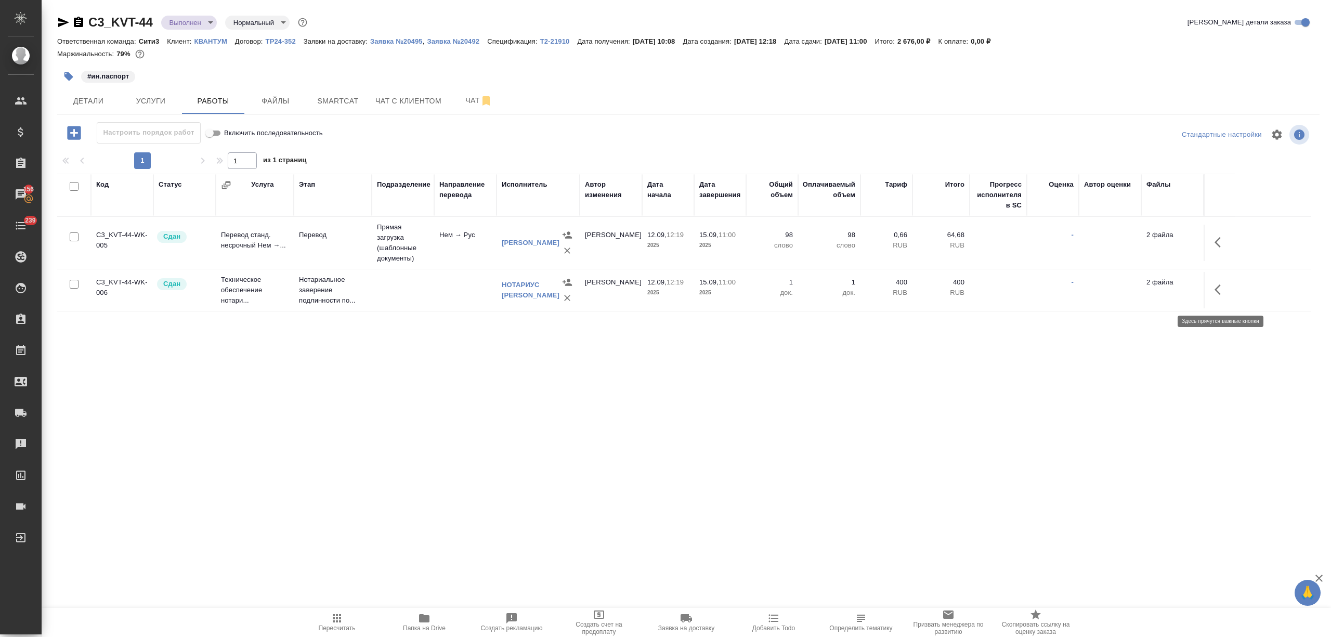
click at [1216, 294] on icon "button" at bounding box center [1217, 289] width 6 height 10
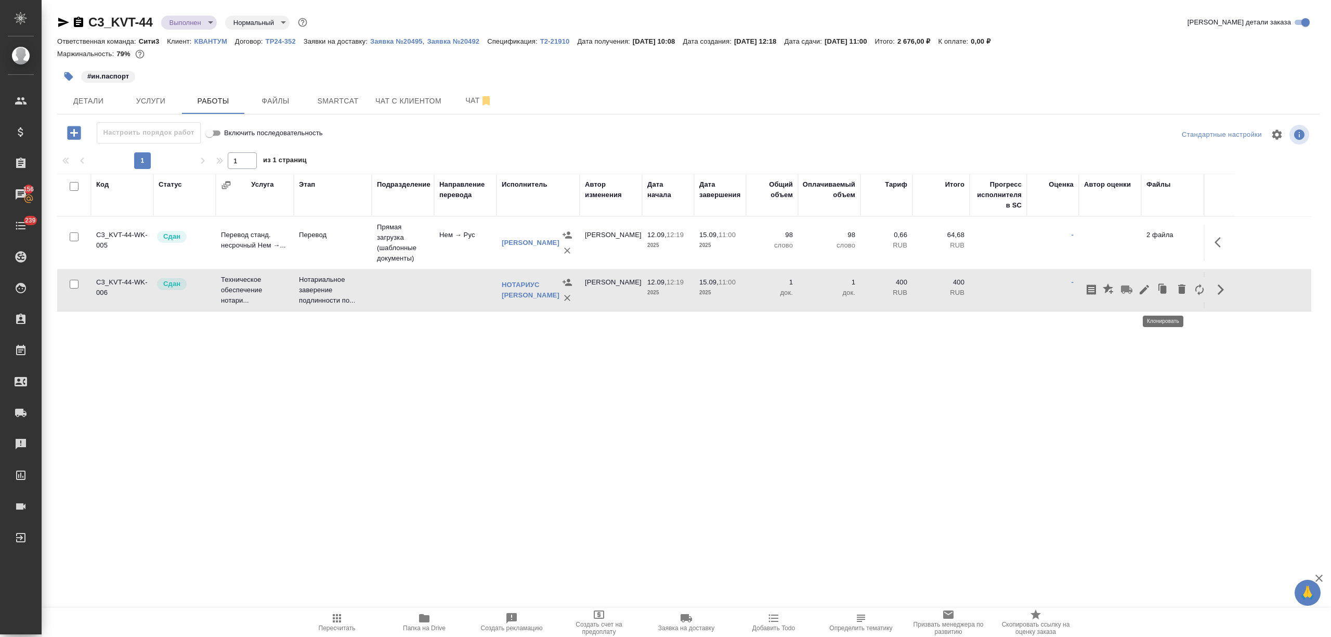
click at [1162, 290] on icon "button" at bounding box center [1161, 287] width 6 height 7
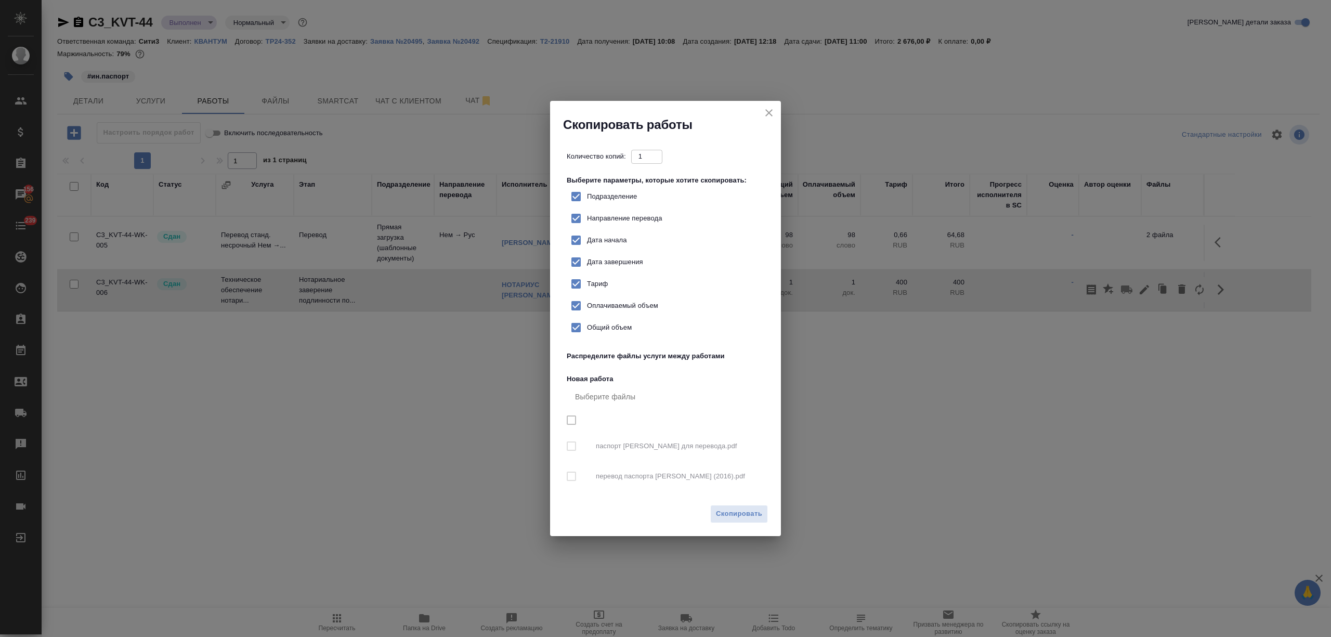
checkbox input "true"
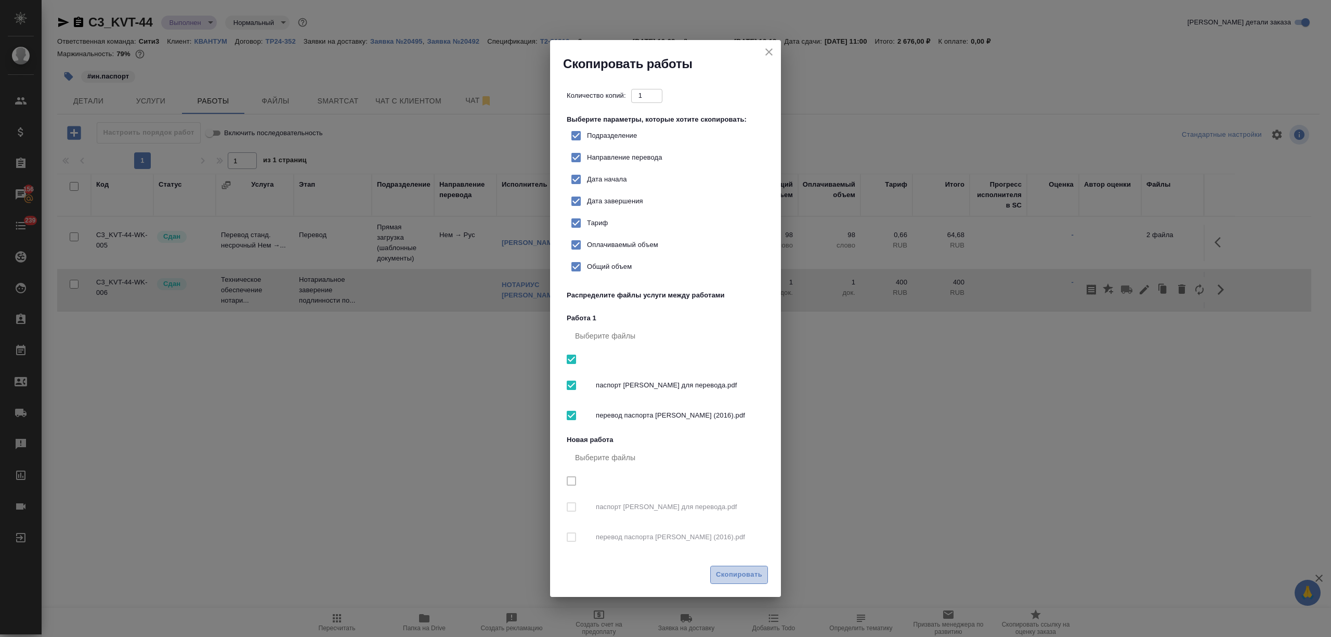
click at [724, 570] on span "Скопировать" at bounding box center [739, 575] width 46 height 12
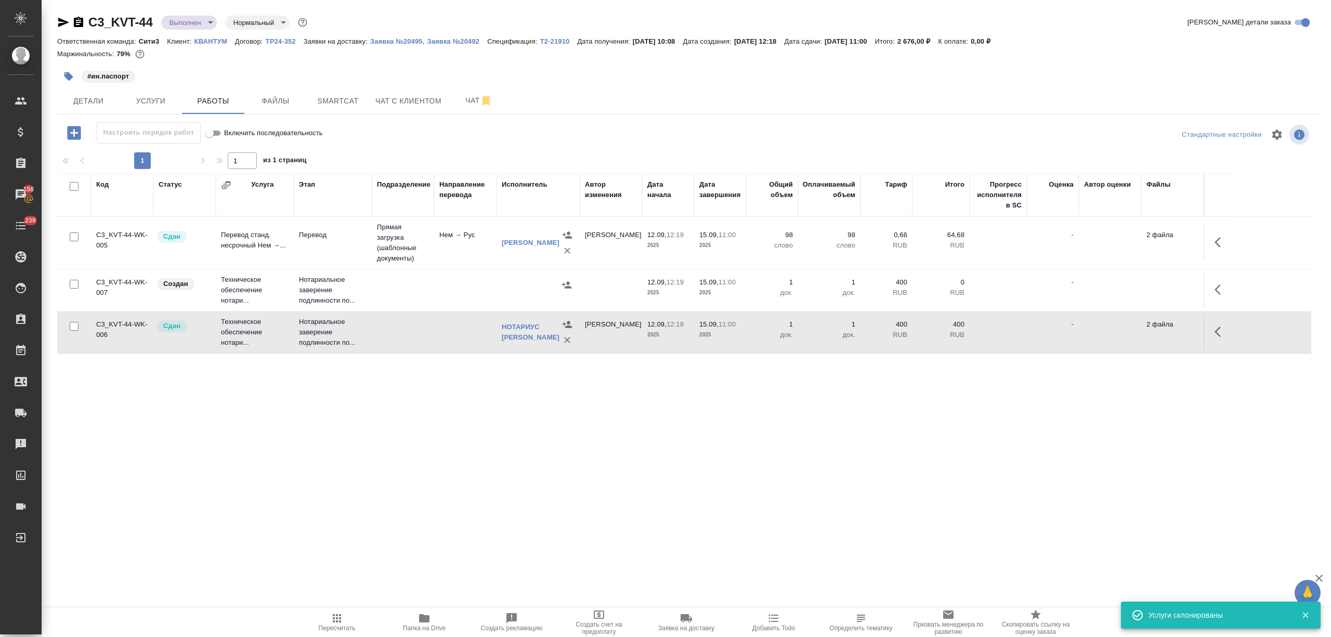
click at [419, 298] on td at bounding box center [403, 290] width 62 height 36
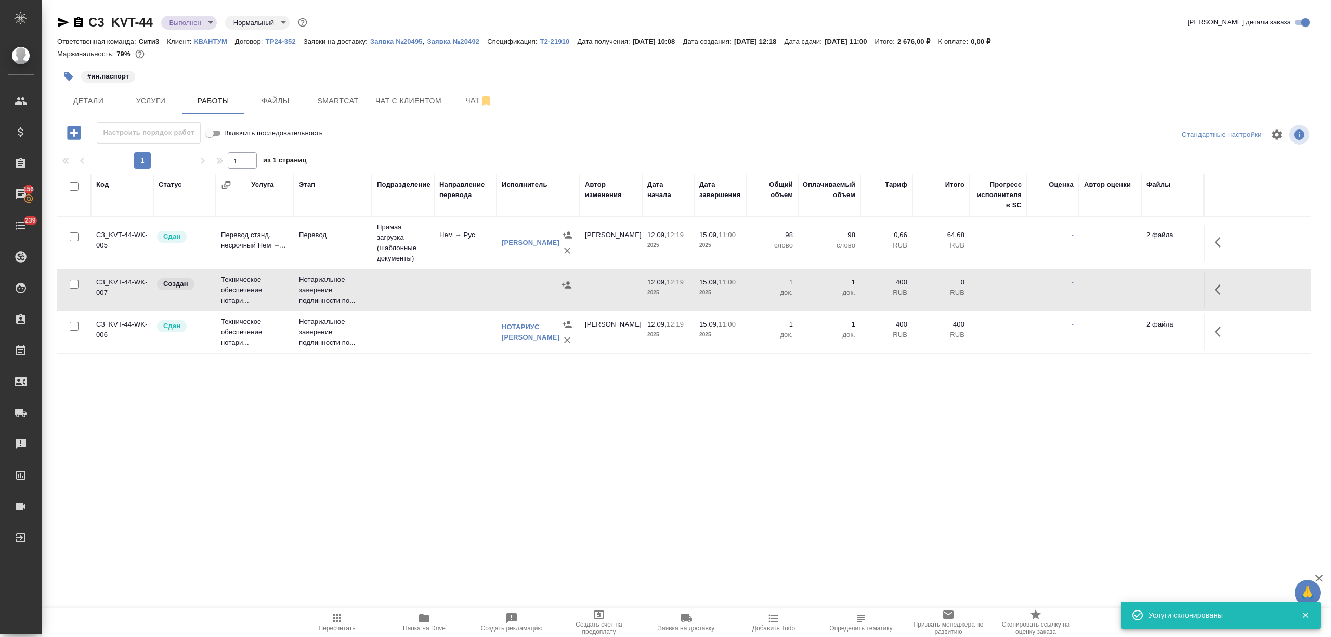
click at [419, 298] on td at bounding box center [403, 290] width 62 height 36
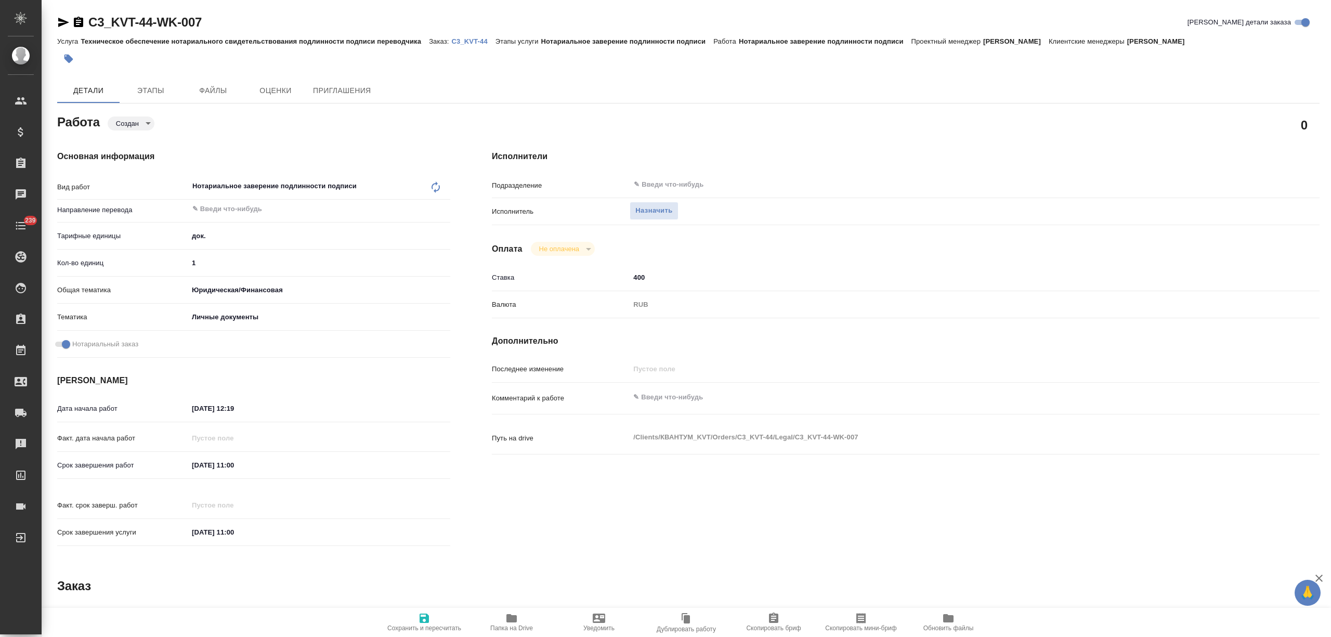
type textarea "x"
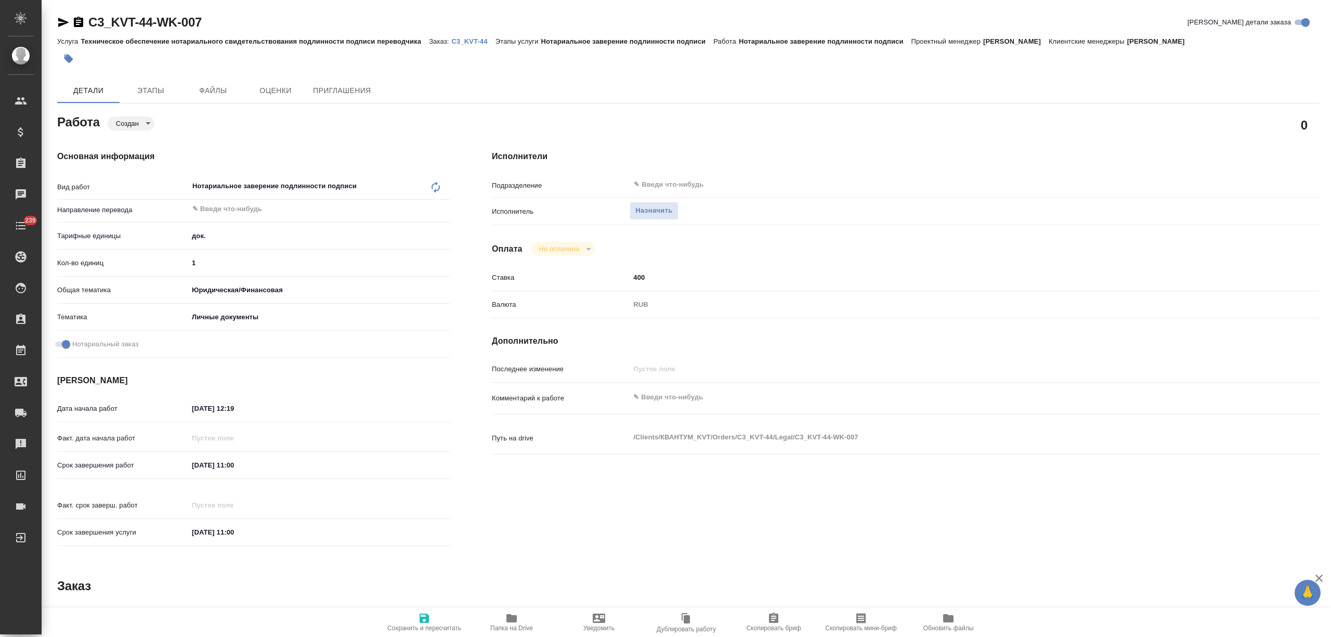
type textarea "x"
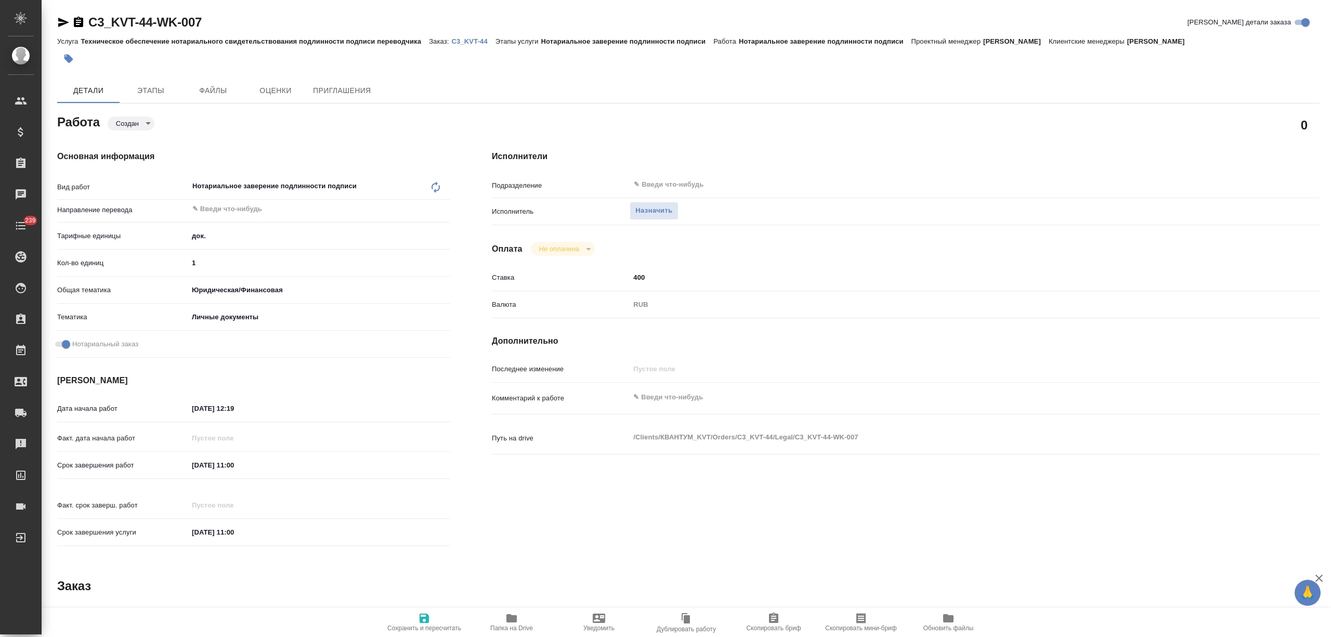
type textarea "x"
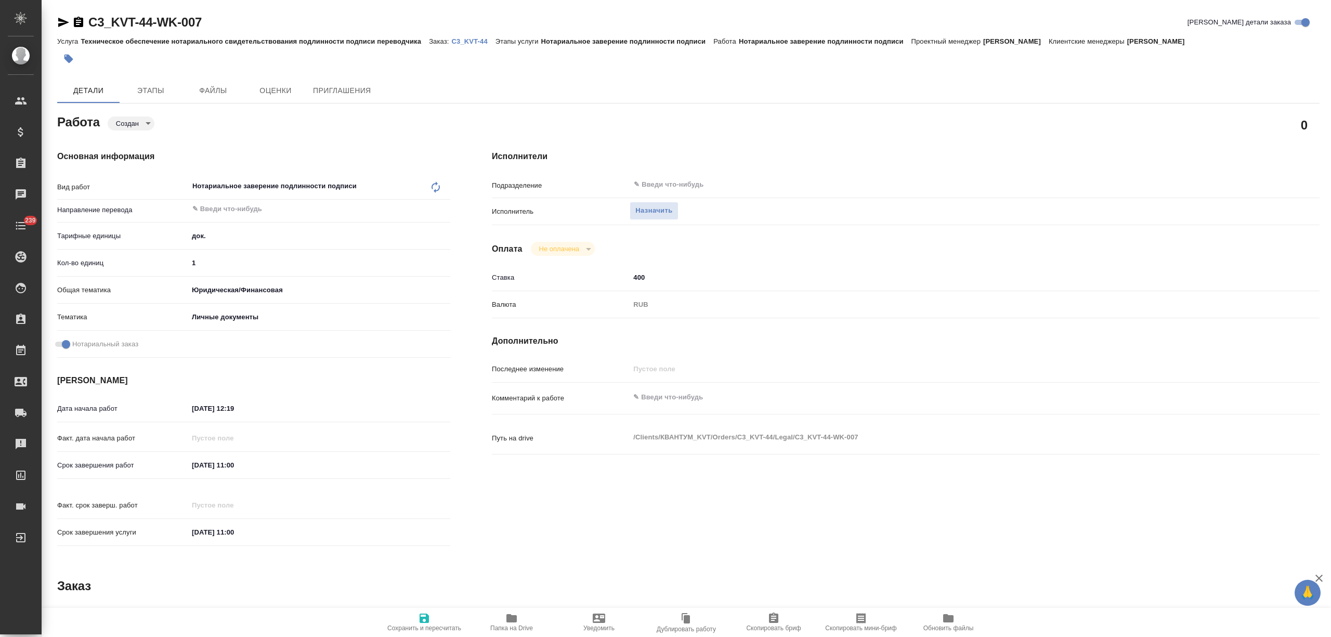
type textarea "x"
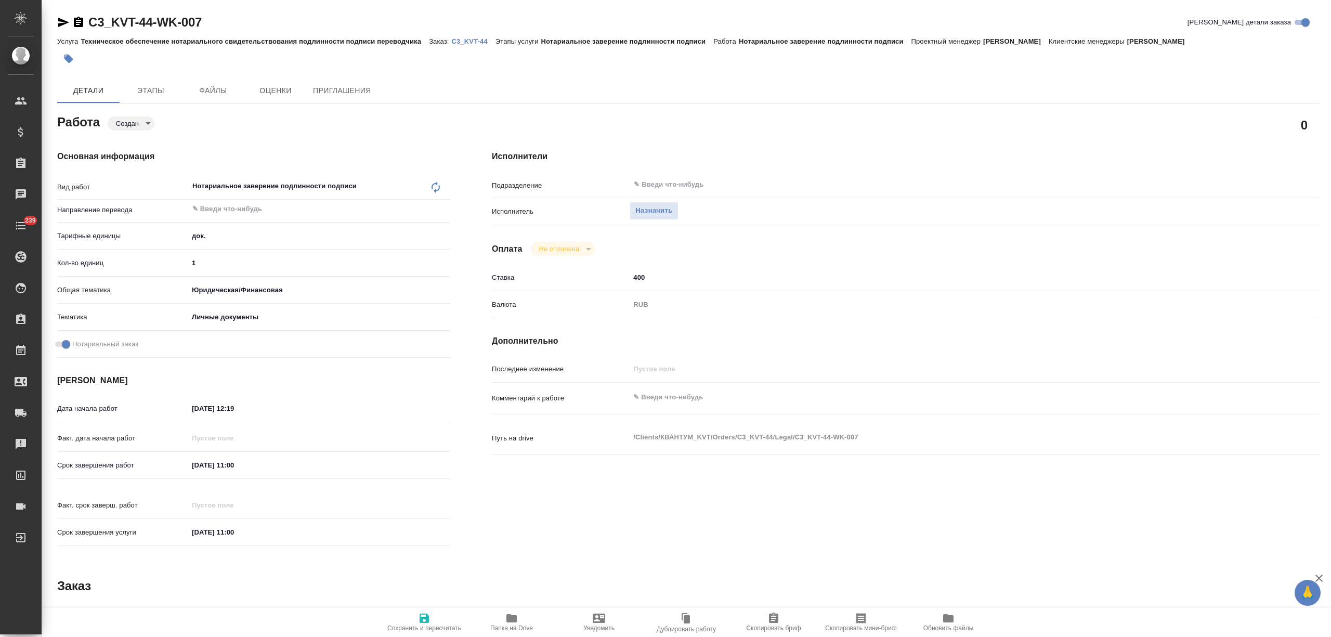
type textarea "x"
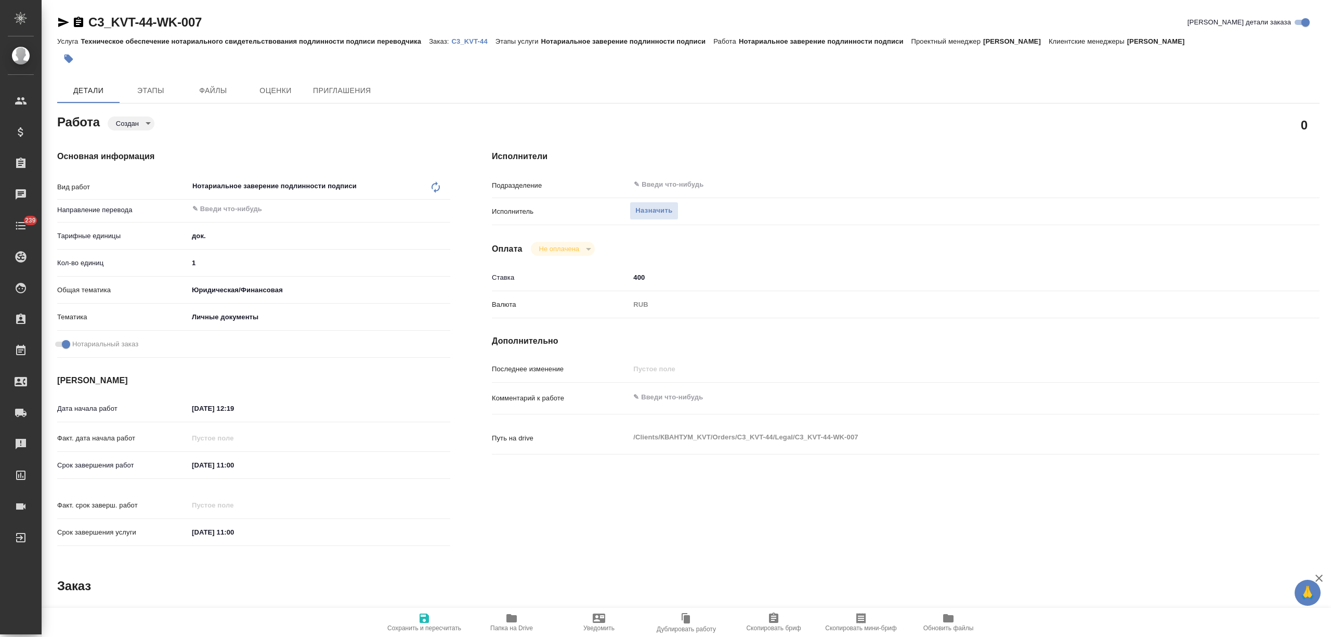
type textarea "x"
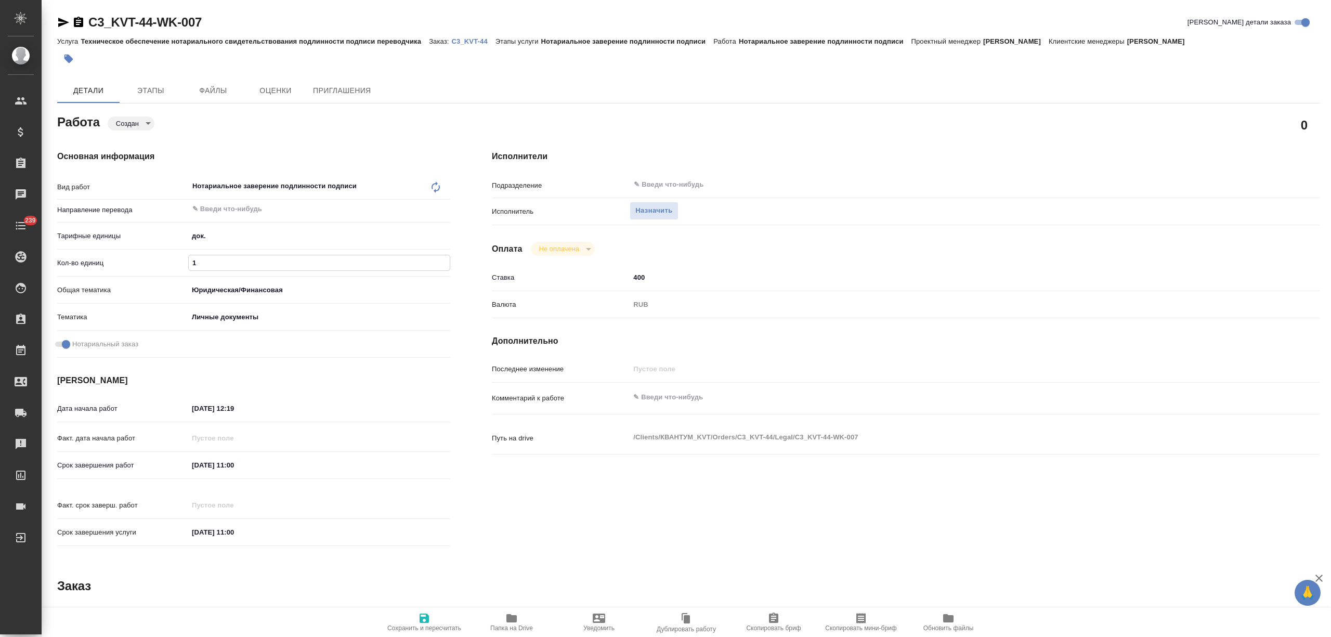
drag, startPoint x: 196, startPoint y: 258, endPoint x: 184, endPoint y: 259, distance: 12.0
click at [184, 259] on div "Кол-во единиц 1" at bounding box center [253, 263] width 393 height 18
type textarea "x"
type input "2"
type textarea "x"
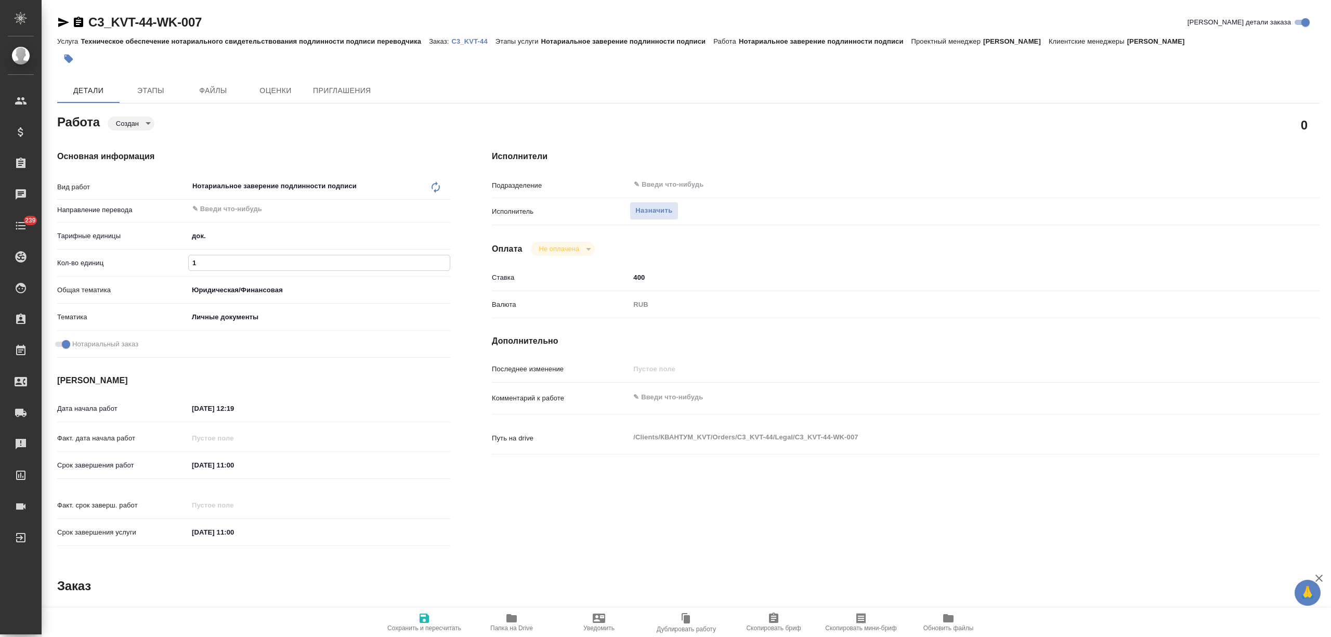
type textarea "x"
type input "2"
type textarea "x"
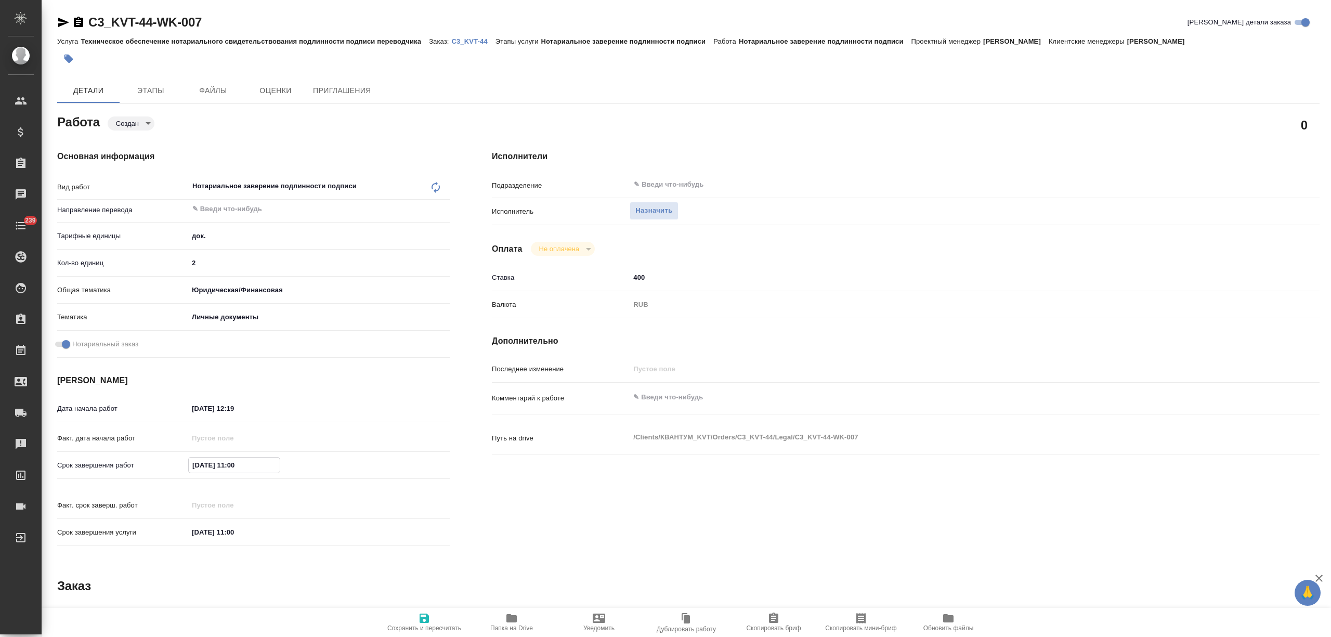
type textarea "x"
click at [202, 466] on input "15.09.2025 11:00" at bounding box center [234, 464] width 91 height 15
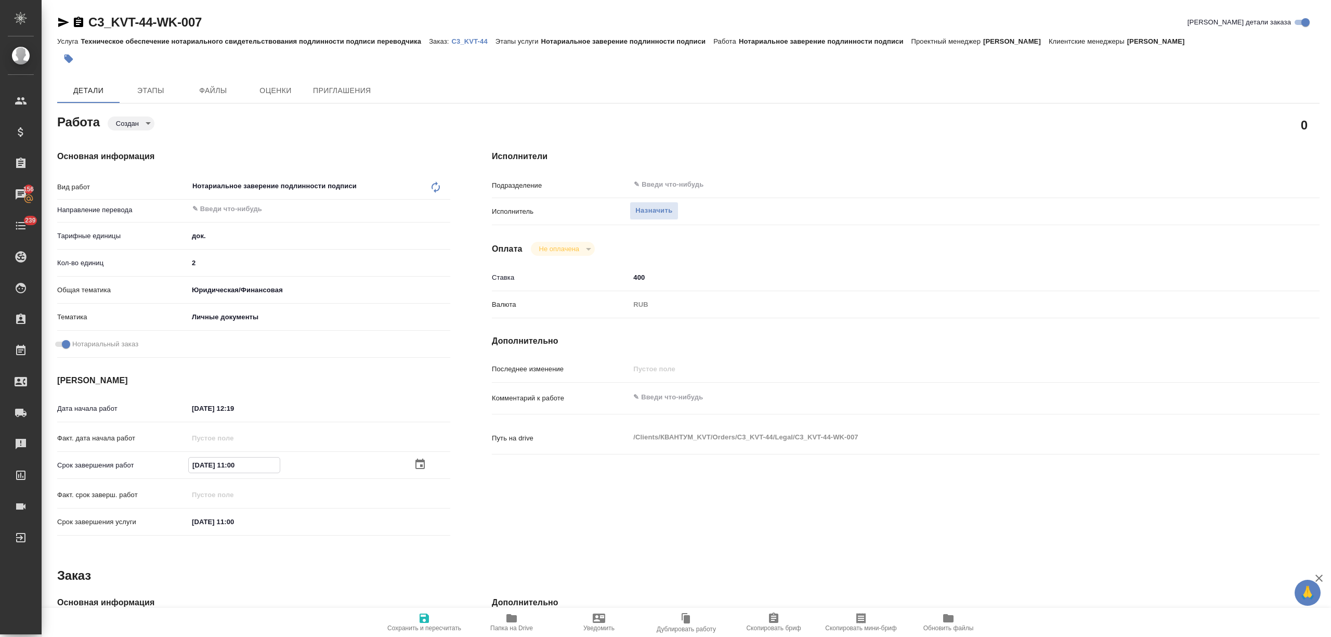
type textarea "x"
type input "18.09.2025 11:00"
type textarea "x"
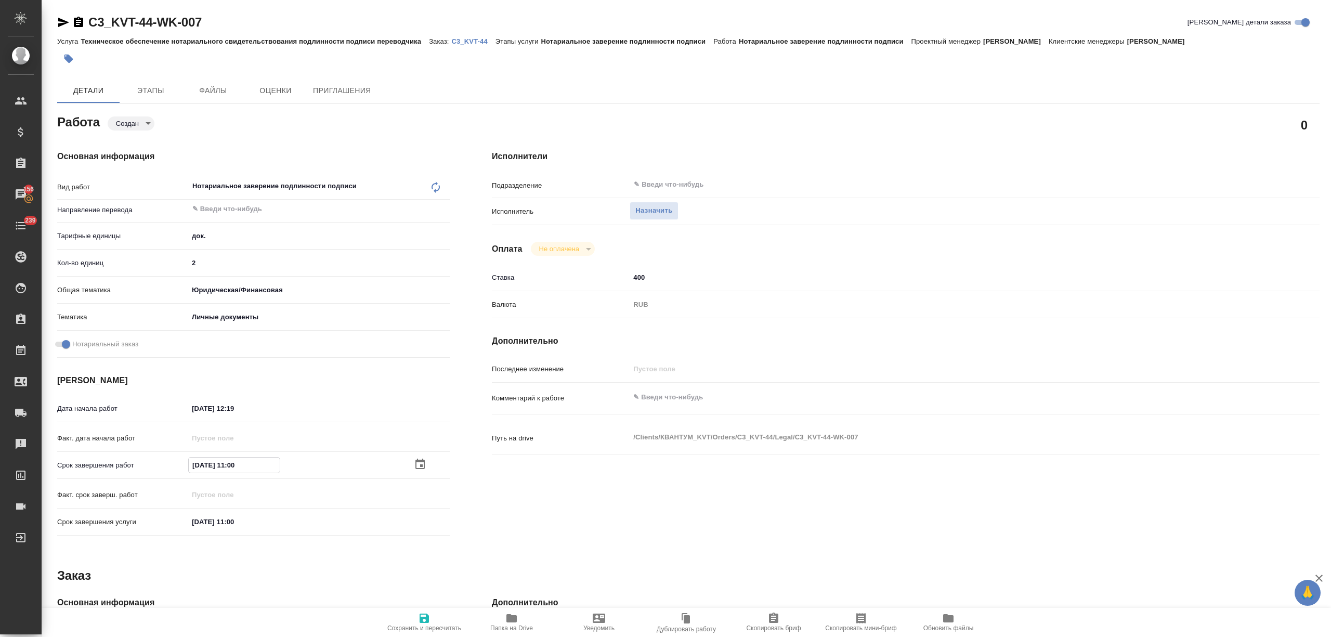
type textarea "x"
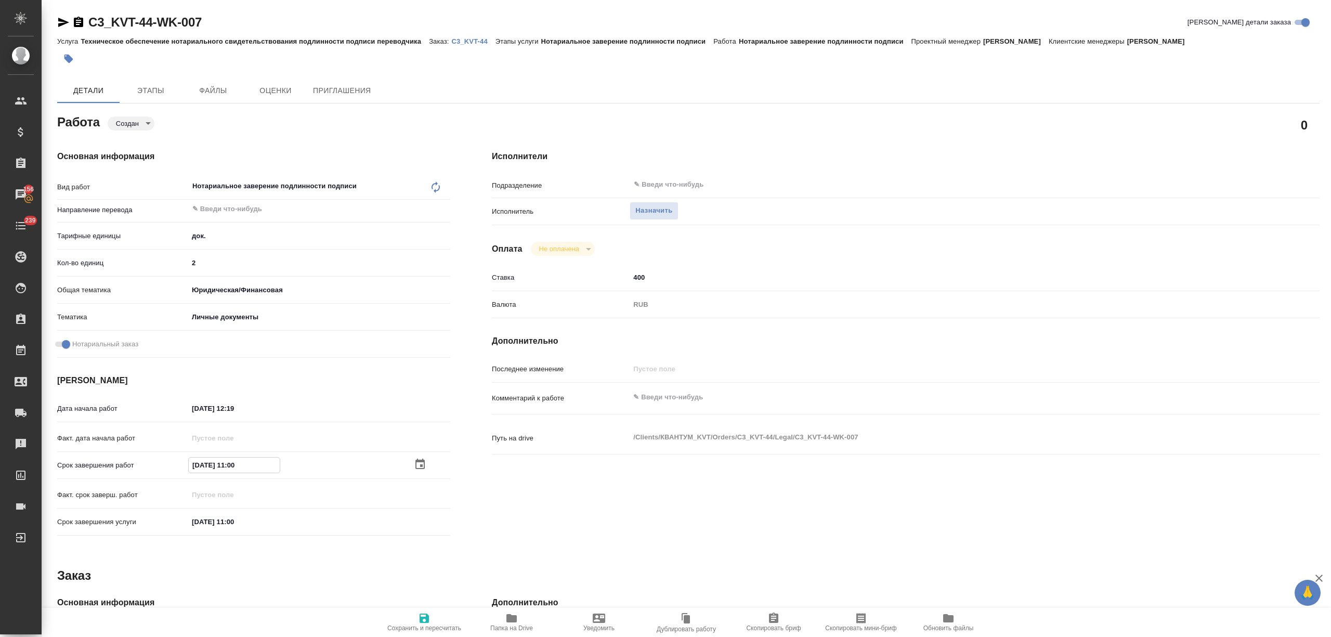
type textarea "x"
type input "18.09.2025 11:00"
click at [405, 628] on span "Сохранить и пересчитать" at bounding box center [424, 627] width 74 height 7
type textarea "x"
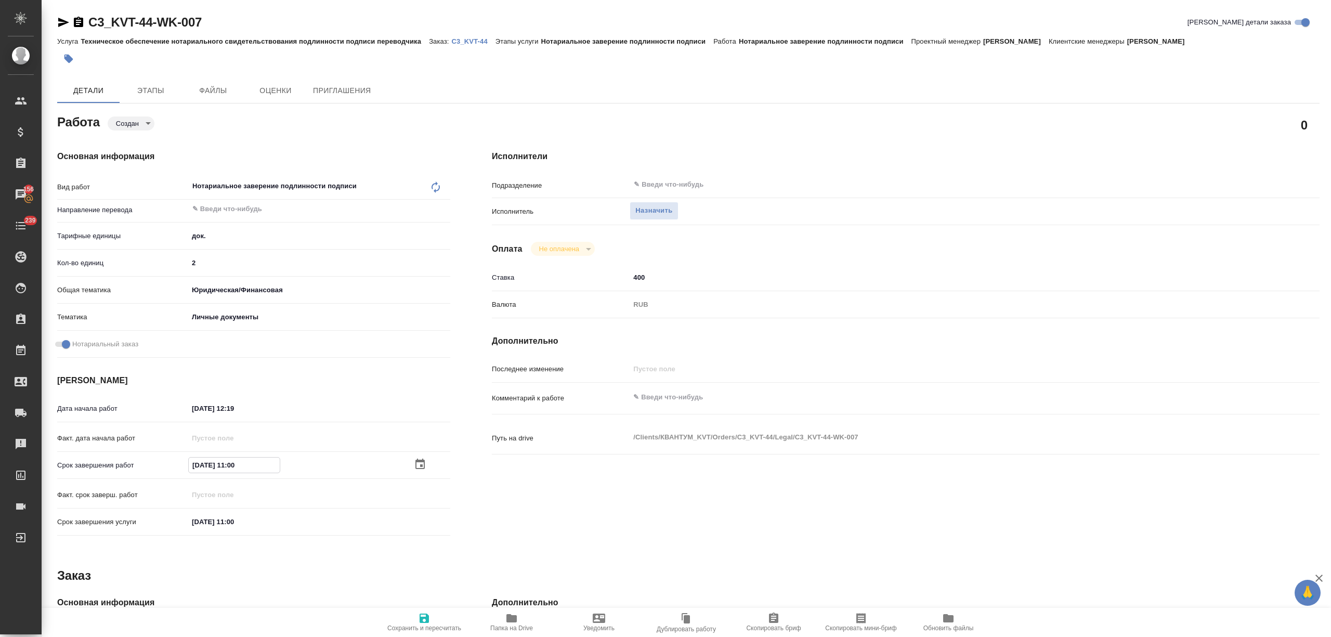
type textarea "x"
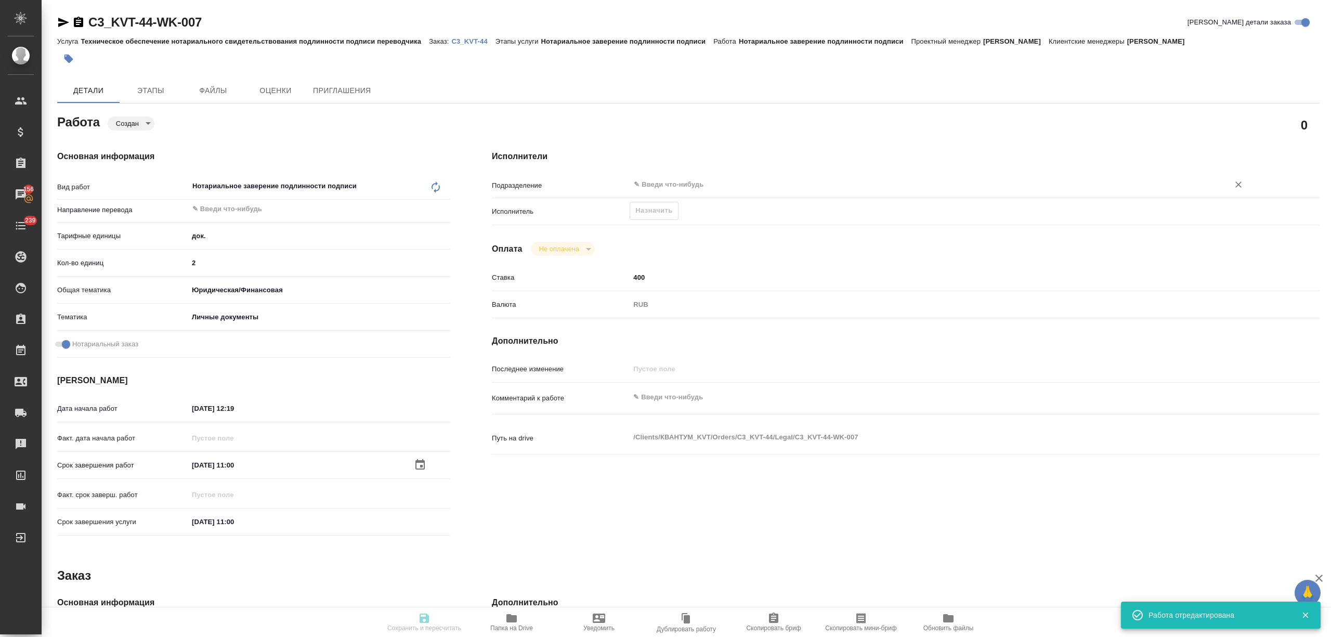
type textarea "x"
type input "created"
type textarea "Нотариальное заверение подлинности подписи"
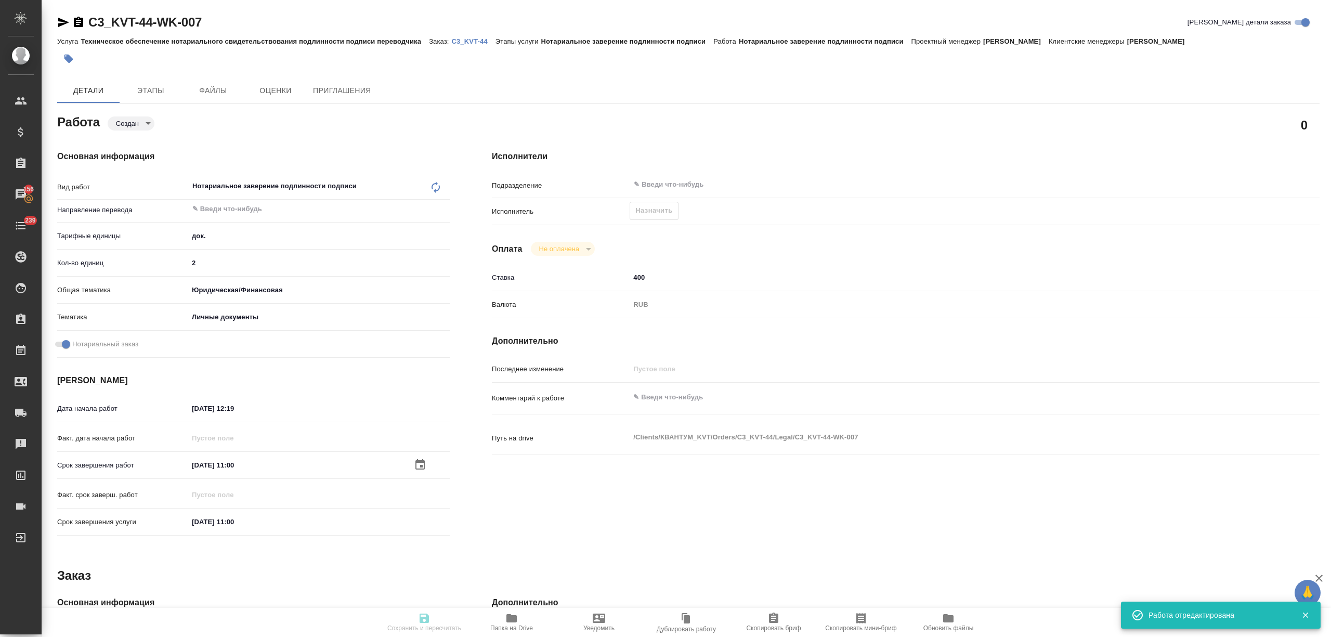
type textarea "x"
type input "5a8b1489cc6b4906c91bfd8b"
type input "2"
type input "yr-fn"
type input "5a8b8b956a9677013d343cfe"
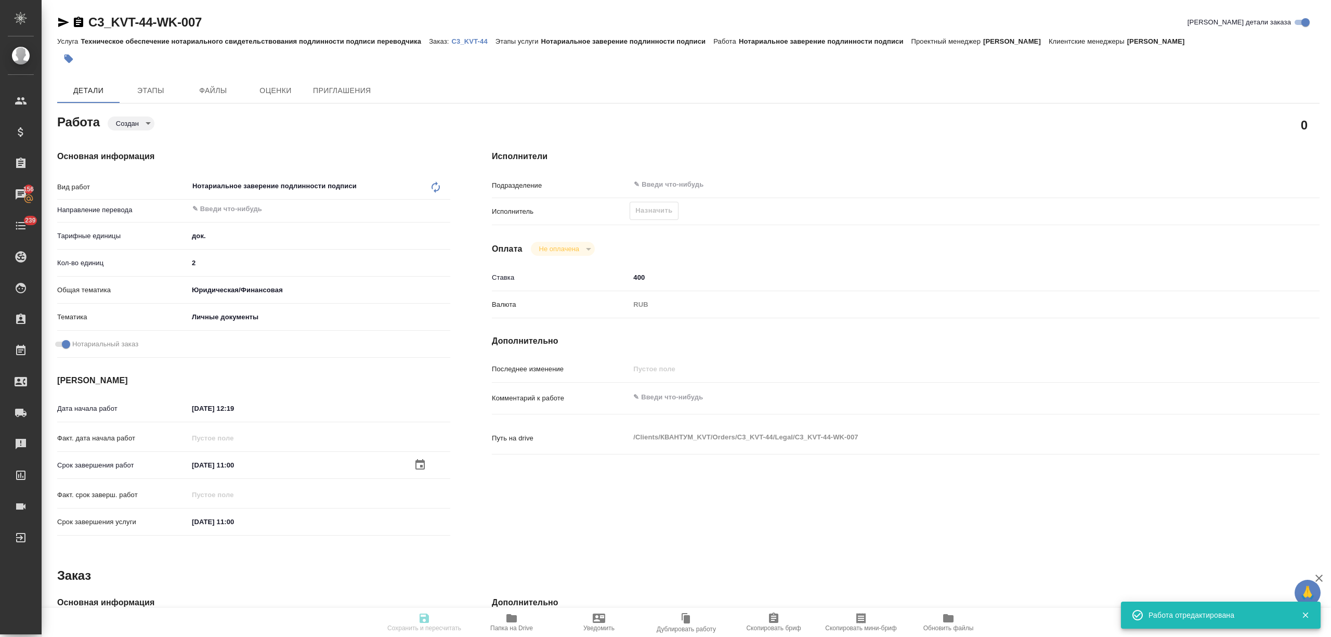
checkbox input "true"
type input "12.09.2025 12:19"
type input "18.09.2025 11:00"
type input "notPayed"
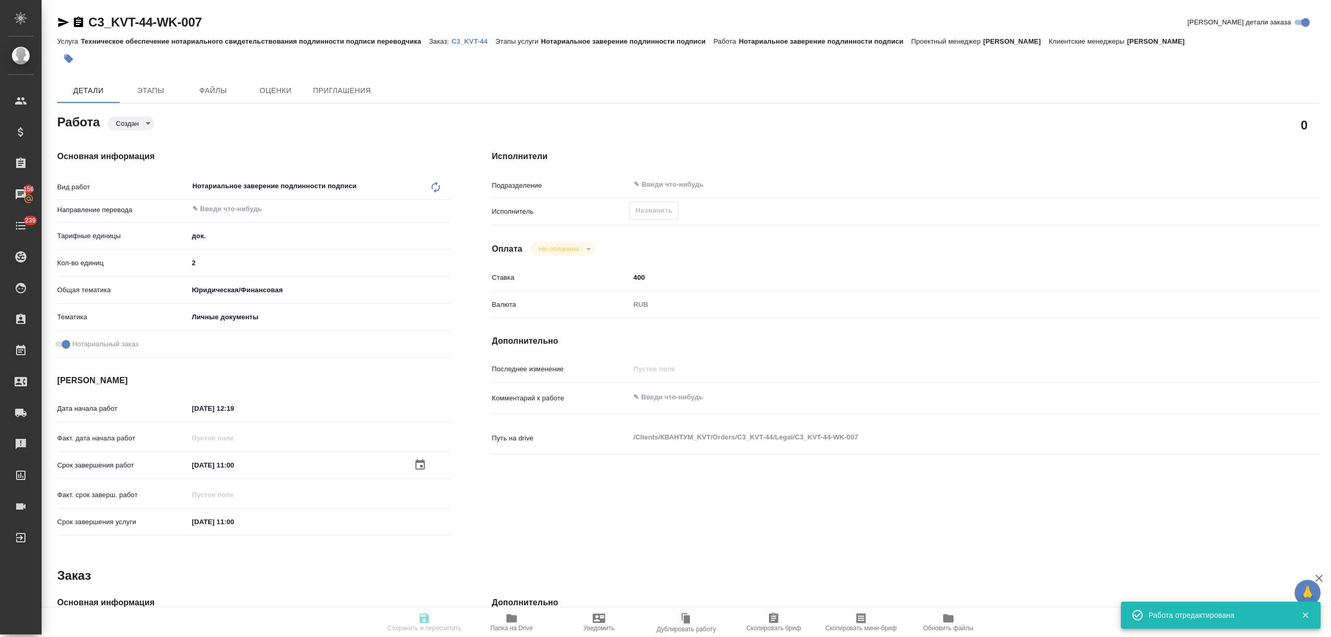
type input "400"
type input "RUB"
type input "[PERSON_NAME]"
type textarea "x"
type textarea "/Clients/КВАНТУМ_KVT/Orders/C3_KVT-44/Legal/C3_KVT-44-WK-007"
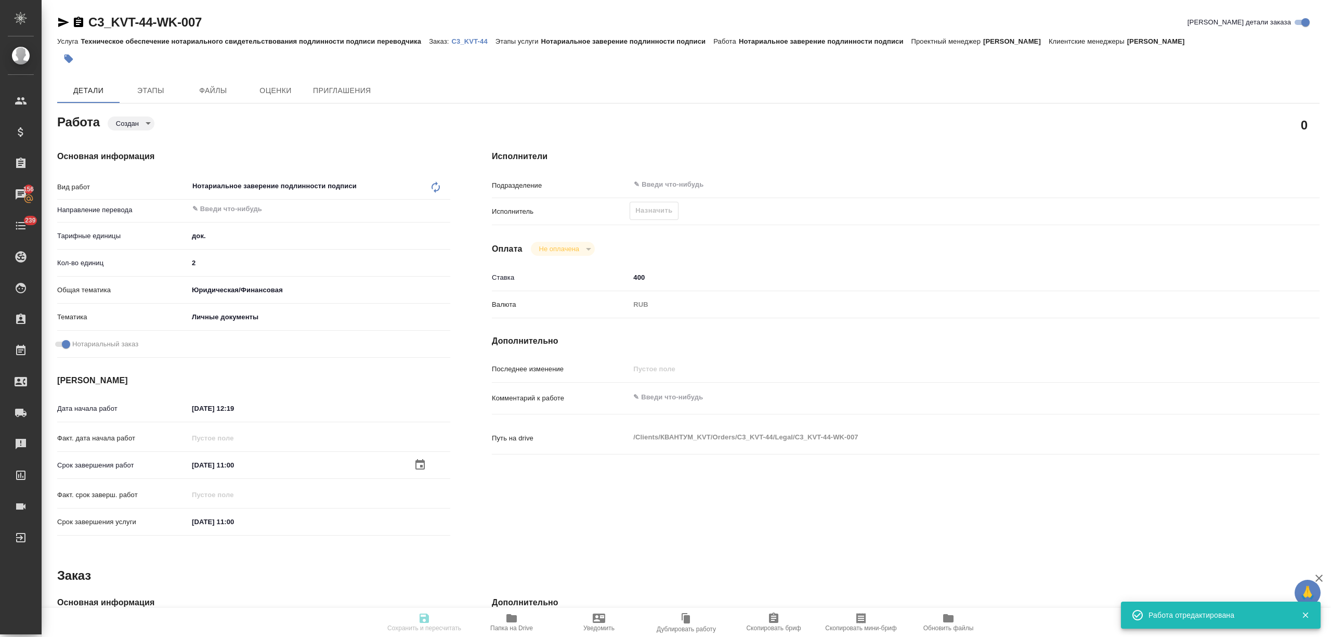
type textarea "x"
type input "C3_KVT-44"
type input "Техническое обеспечение нотариального свидетельствования подлинности подписи пе…"
type input "Нотариальное заверение подлинности подписи"
type input "[PERSON_NAME]"
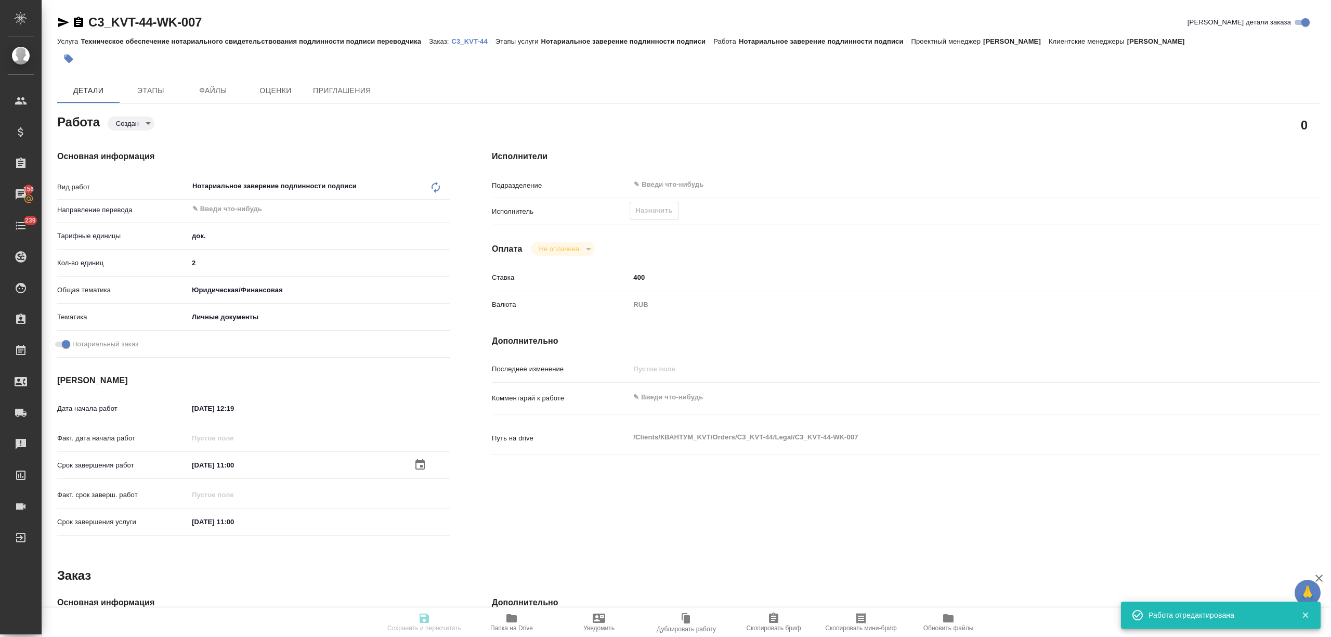
type input "/Clients/КВАНТУМ_KVT/Orders/C3_KVT-44"
type textarea "x"
type textarea "переводим новый паспорт, файл с переводом - для референса в написании имени"
type textarea "x"
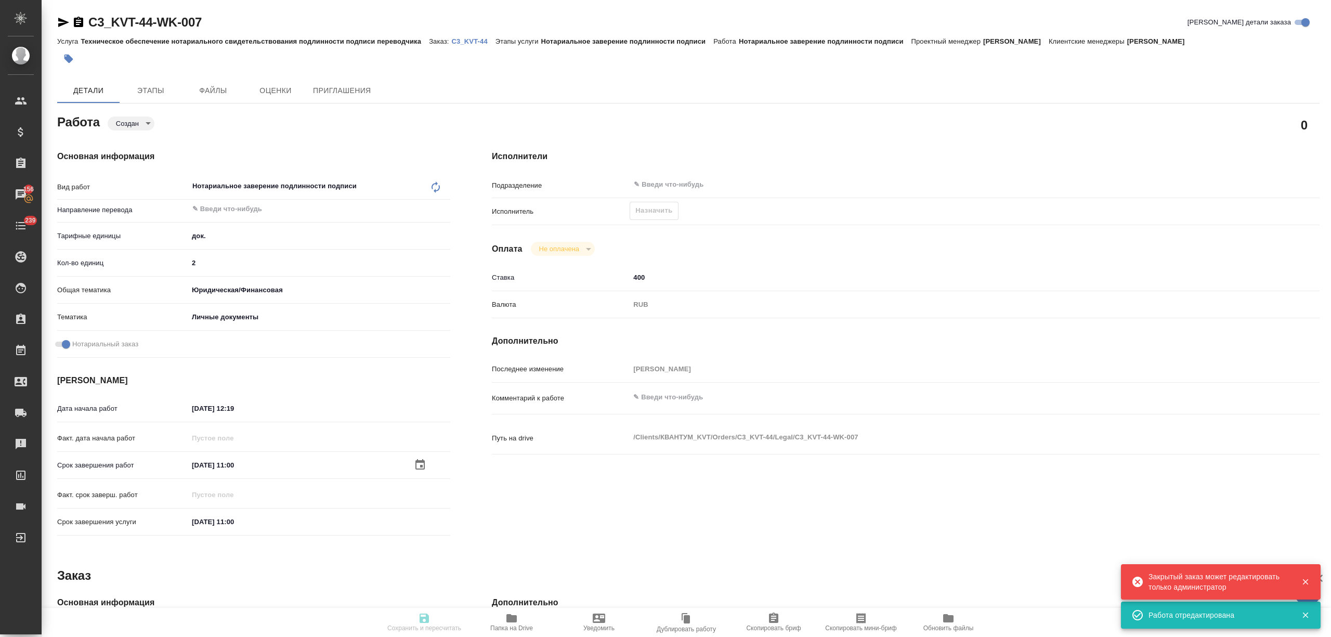
type textarea "x"
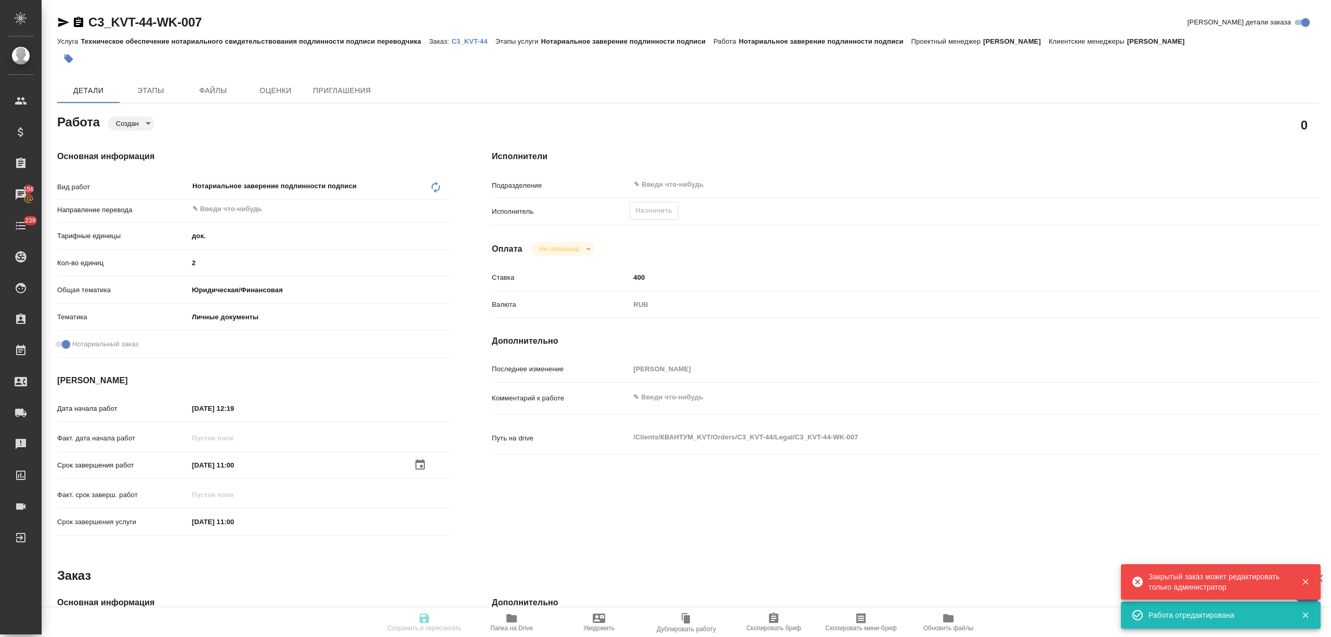
type textarea "x"
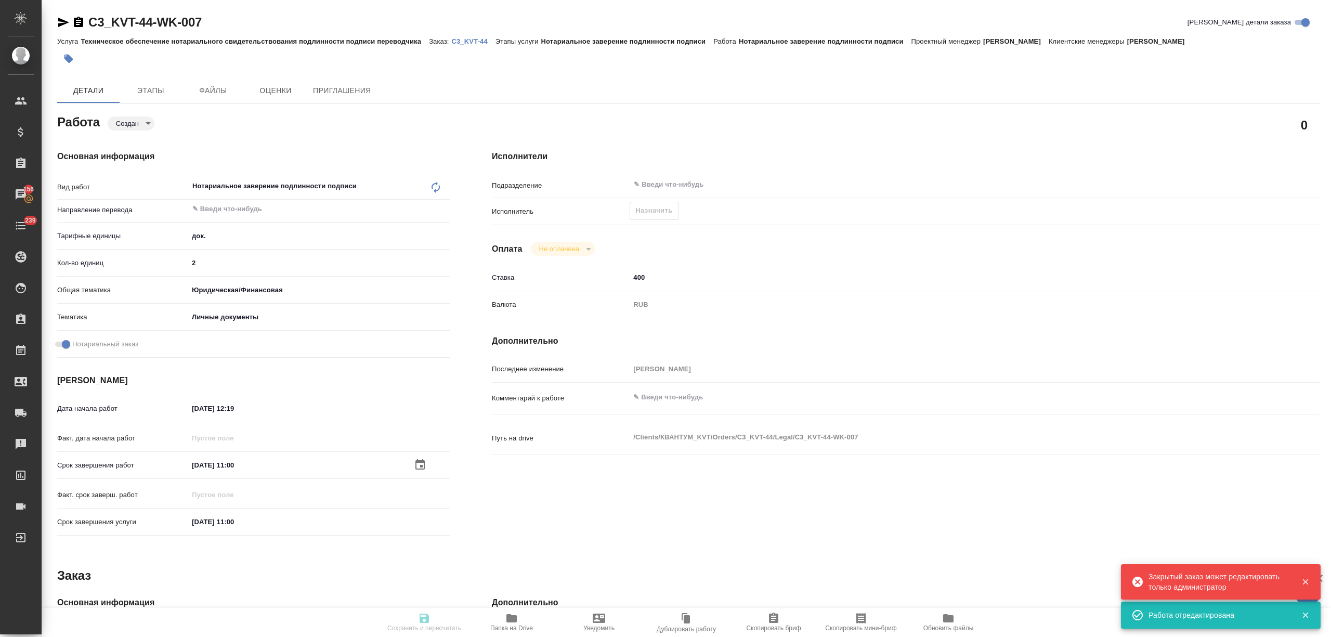
type textarea "x"
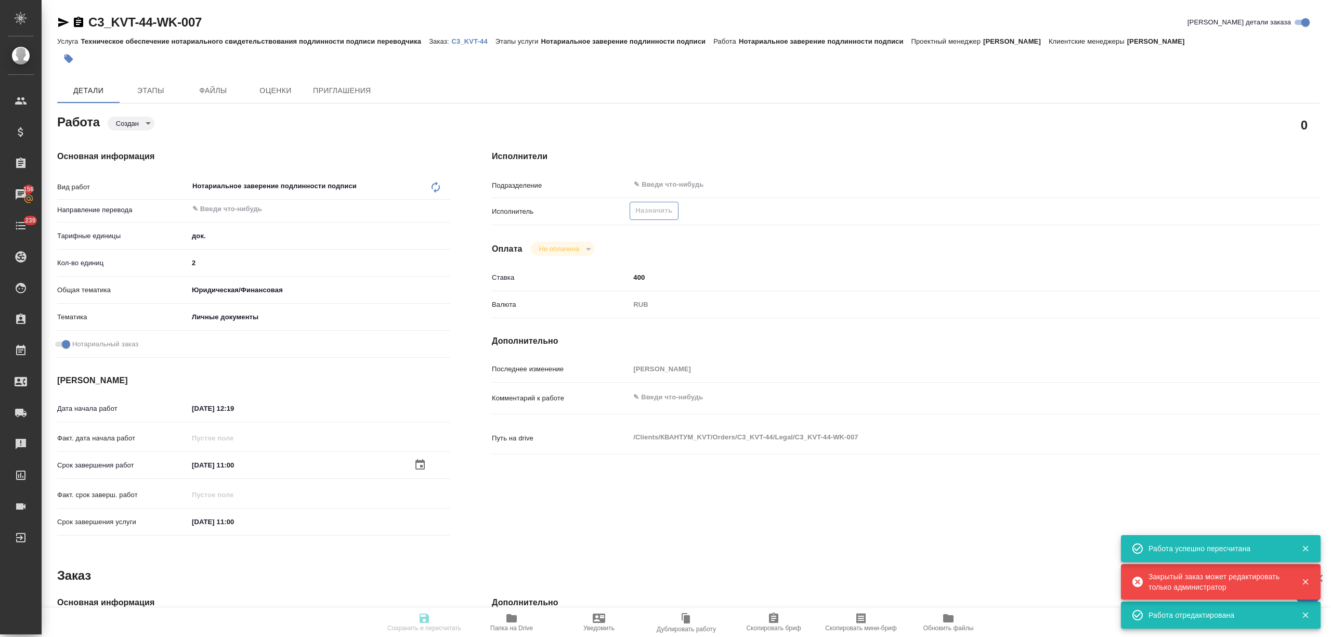
type input "created"
type textarea "Нотариальное заверение подлинности подписи"
type textarea "x"
type input "5a8b1489cc6b4906c91bfd8b"
type input "2"
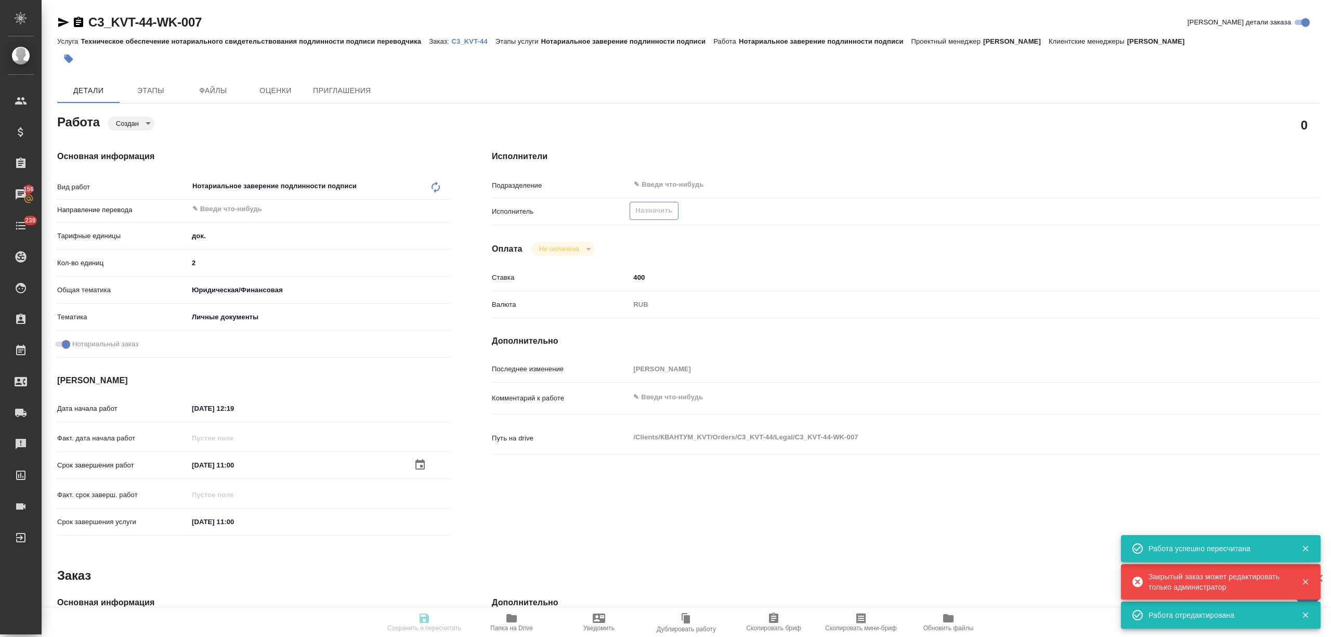
type input "yr-fn"
type input "5a8b8b956a9677013d343cfe"
checkbox input "true"
type input "12.09.2025 12:19"
type input "18.09.2025 11:00"
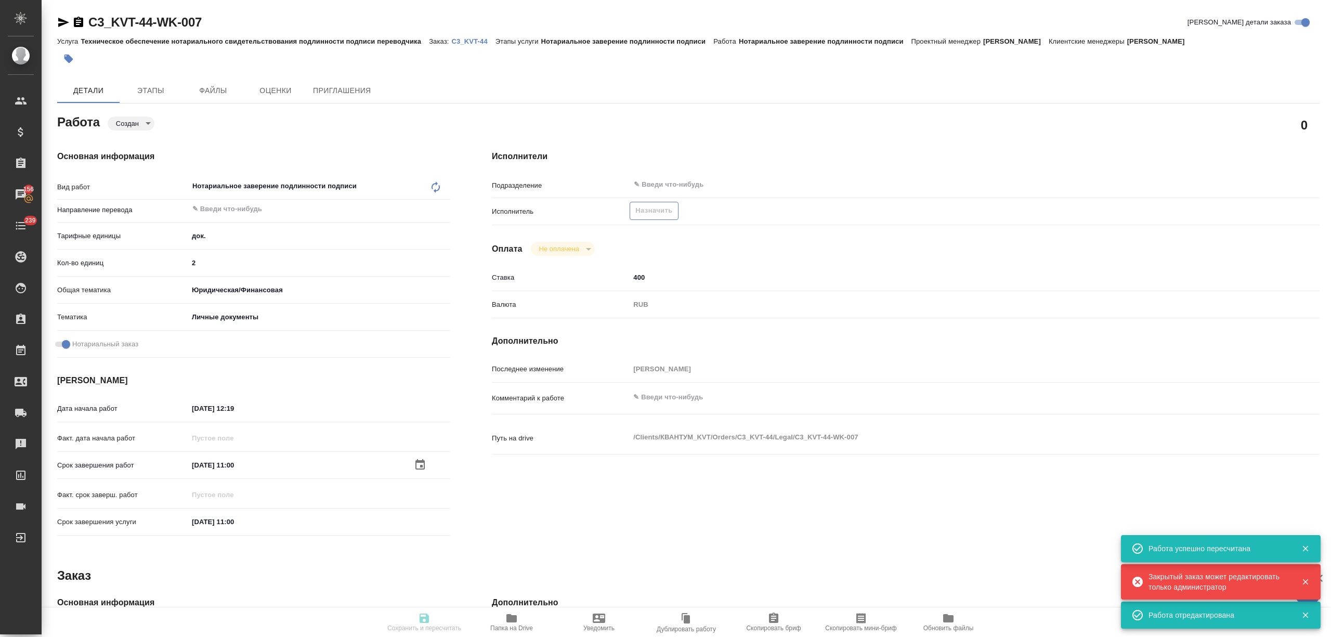
type input "18.09.2025 11:00"
type input "notPayed"
type input "400"
type input "RUB"
type input "[PERSON_NAME]"
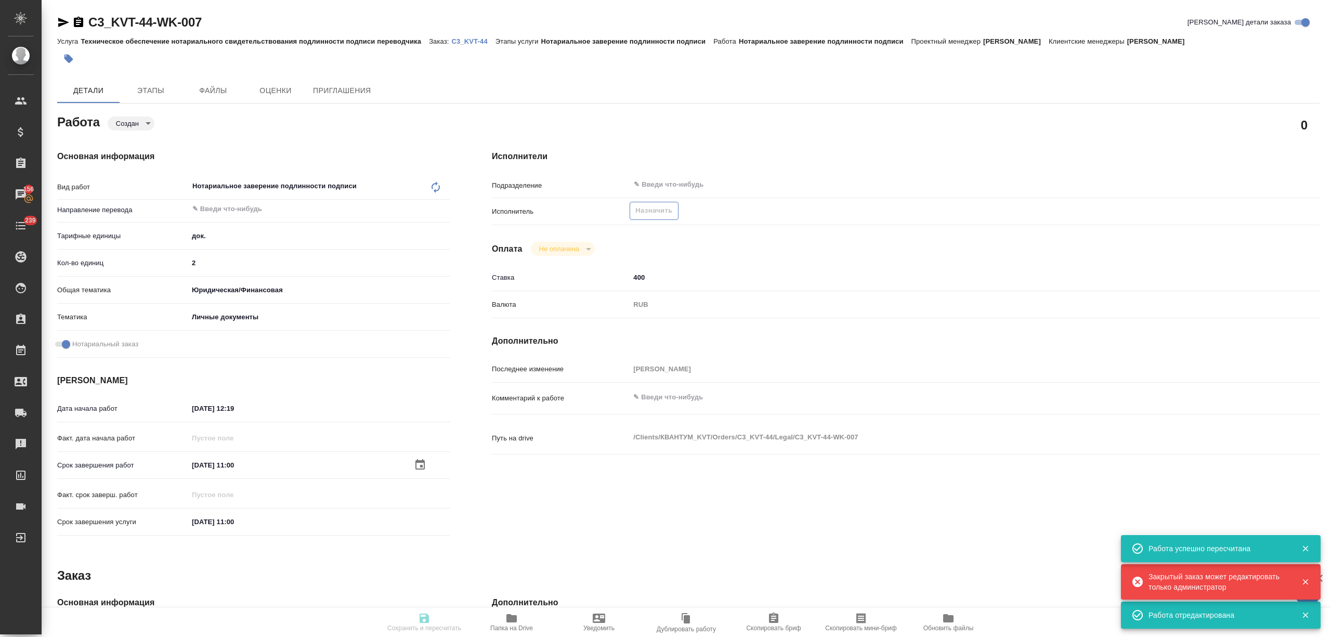
type textarea "x"
type textarea "/Clients/КВАНТУМ_KVT/Orders/C3_KVT-44/Legal/C3_KVT-44-WK-007"
type textarea "x"
type input "C3_KVT-44"
type input "Техническое обеспечение нотариального свидетельствования подлинности подписи пе…"
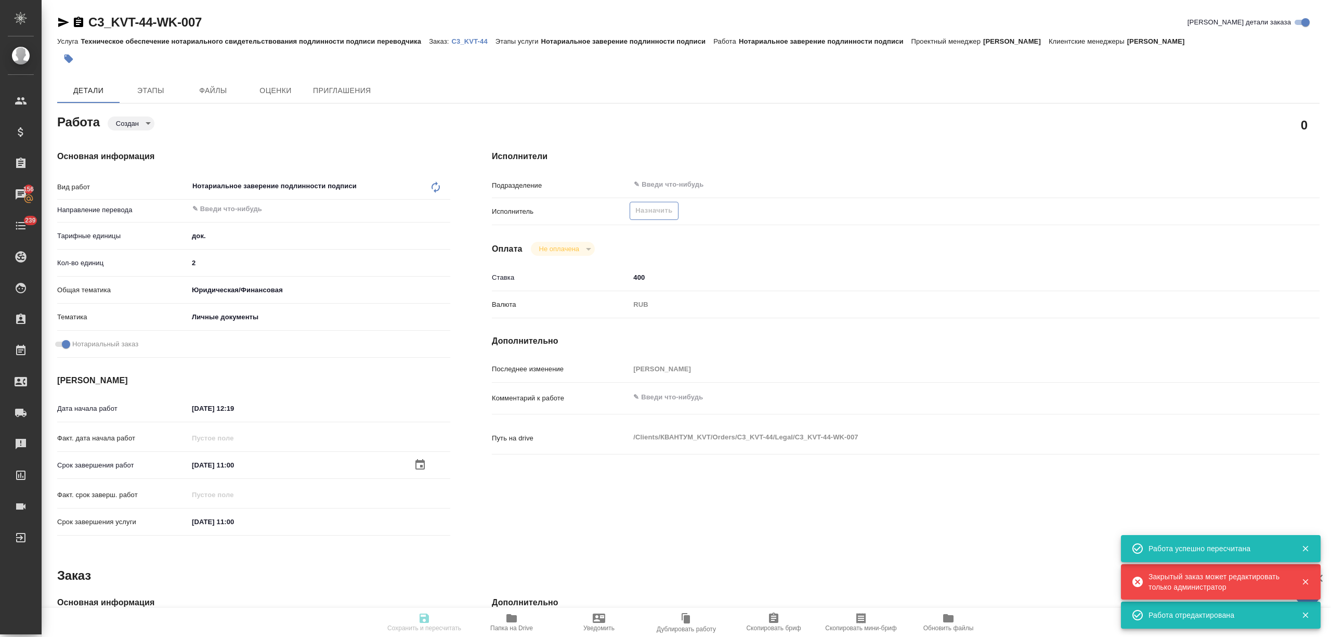
type input "Нотариальное заверение подлинности подписи"
type input "[PERSON_NAME]"
type input "/Clients/КВАНТУМ_KVT/Orders/C3_KVT-44"
type textarea "x"
type textarea "переводим новый паспорт, файл с переводом - для референса в написании имени"
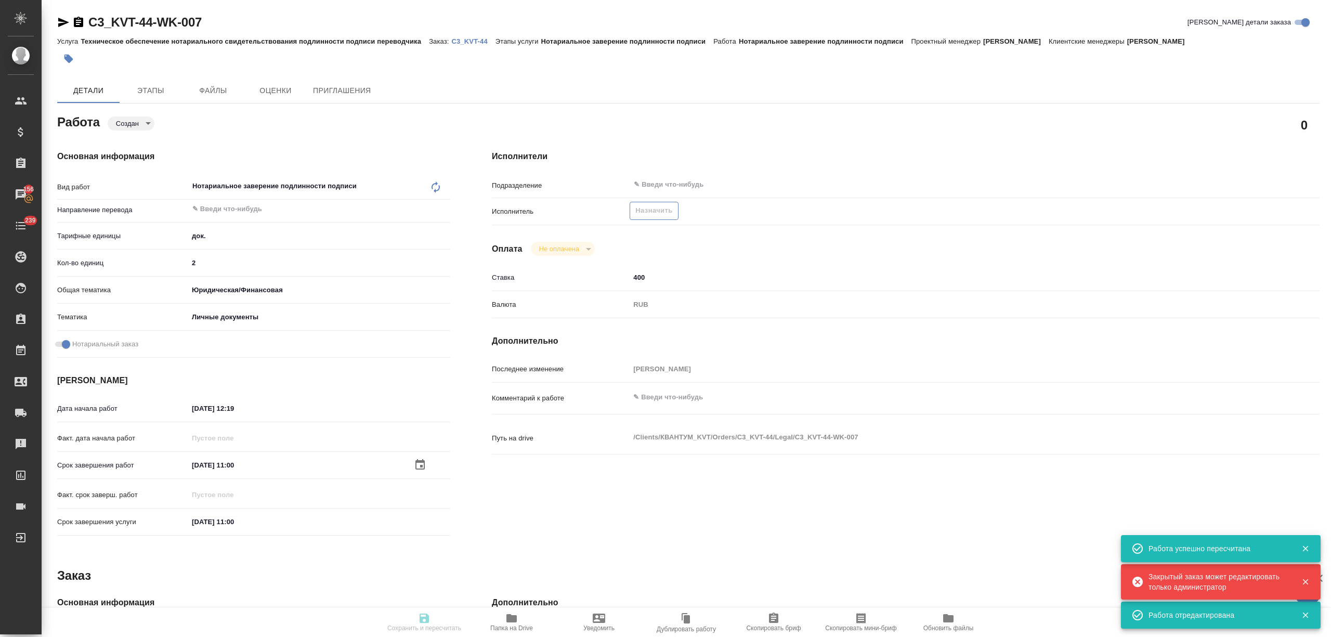
type textarea "x"
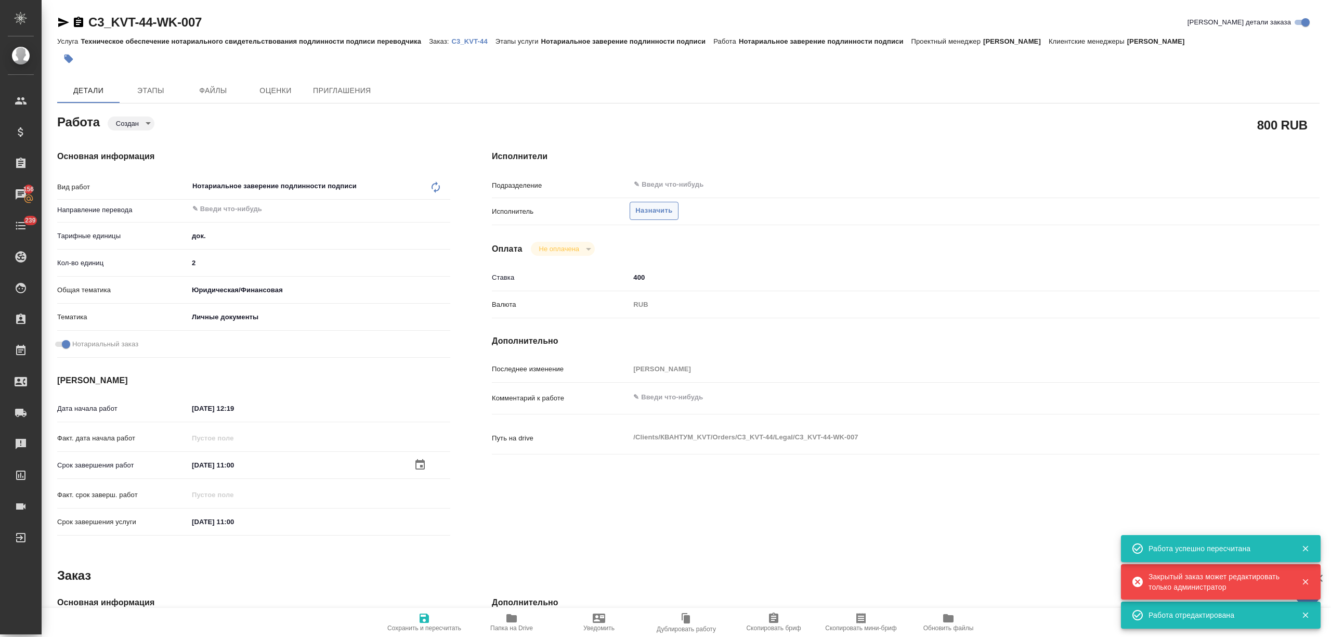
type textarea "x"
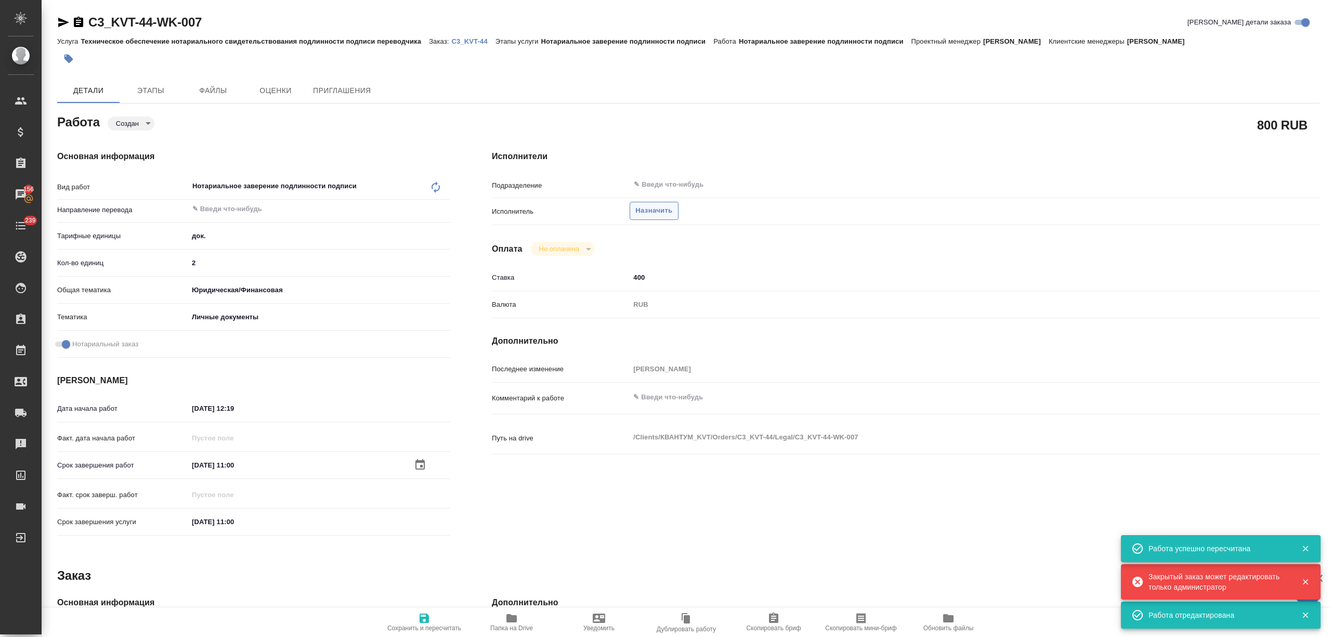
type textarea "x"
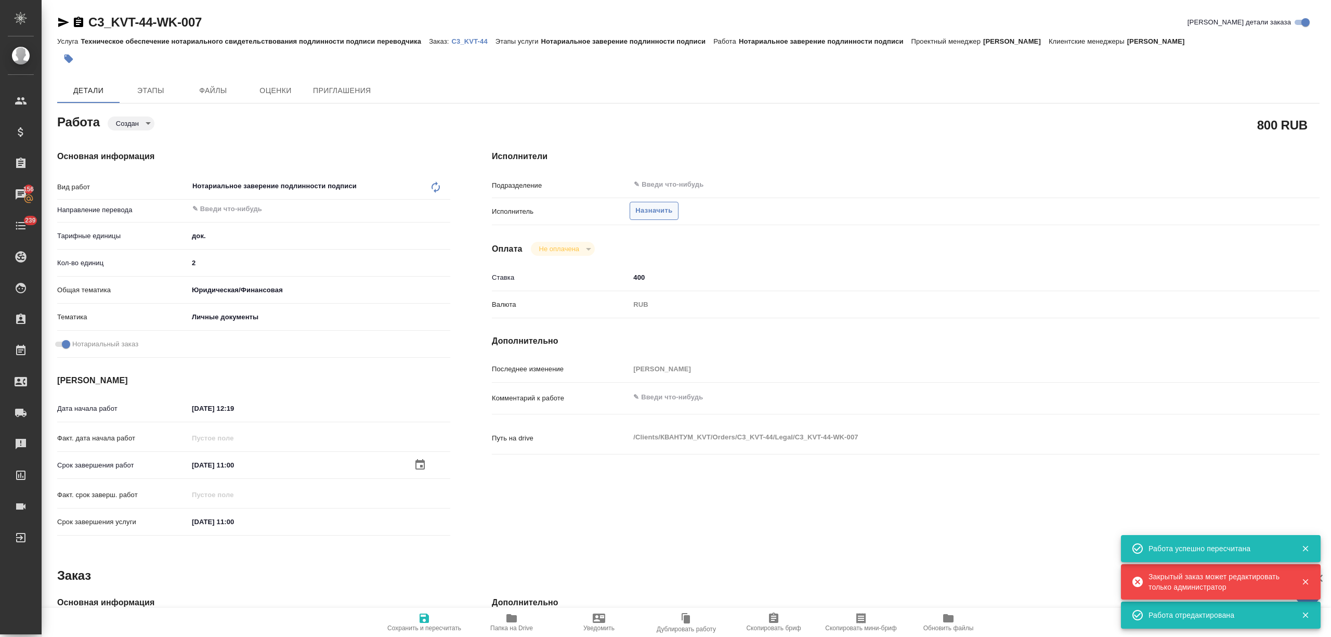
type textarea "x"
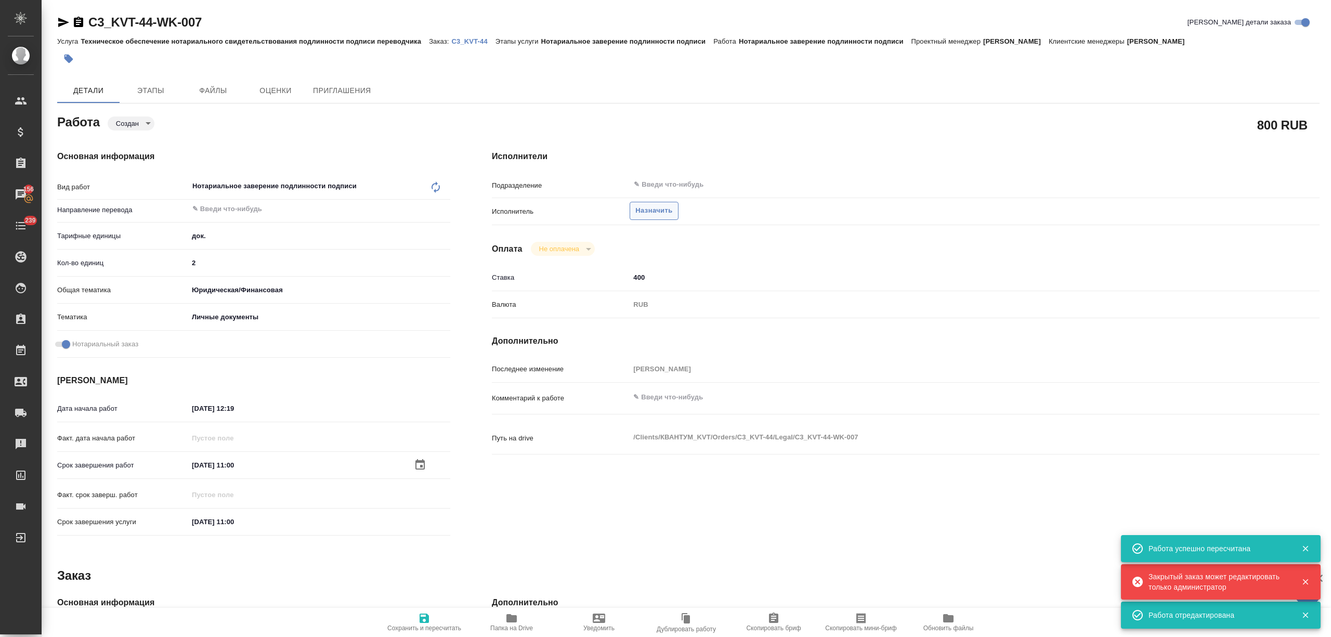
type textarea "x"
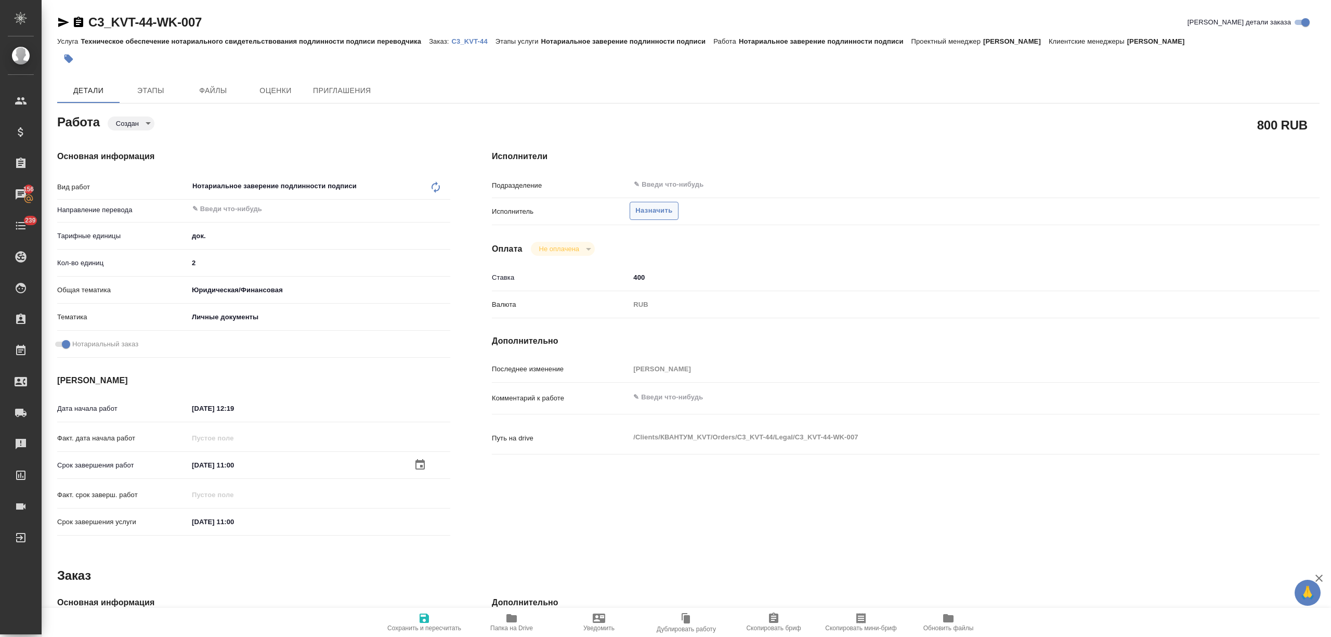
click at [640, 210] on span "Назначить" at bounding box center [653, 211] width 37 height 12
type textarea "x"
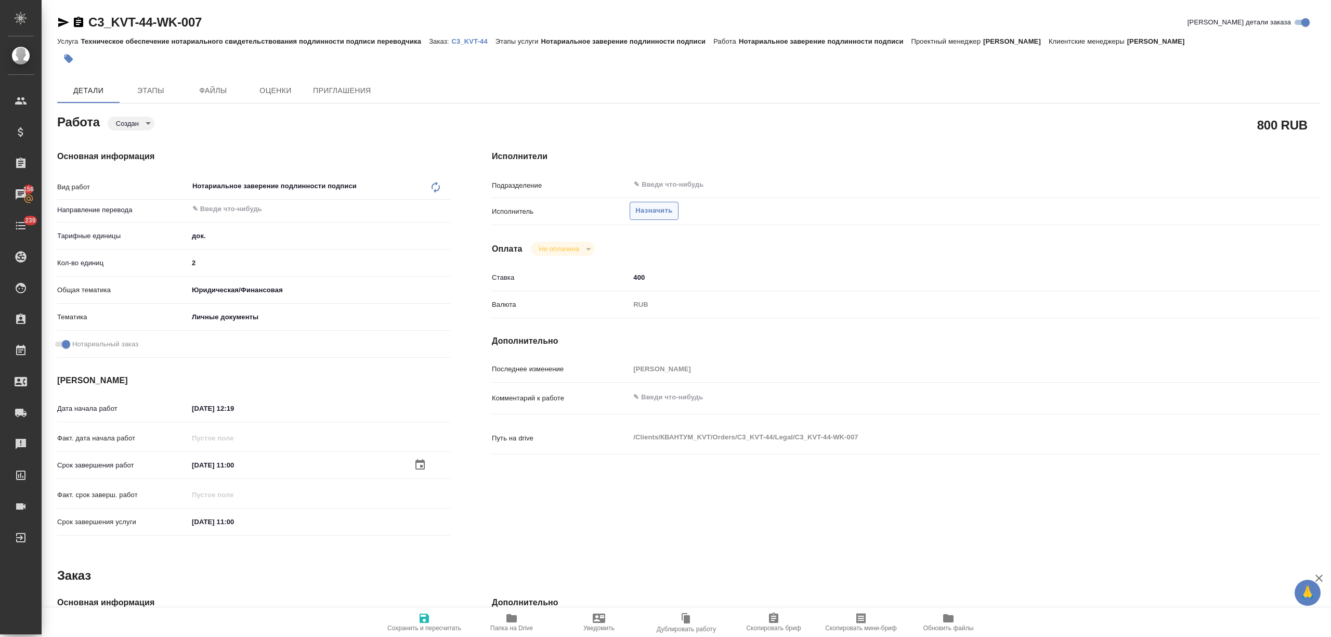
type textarea "x"
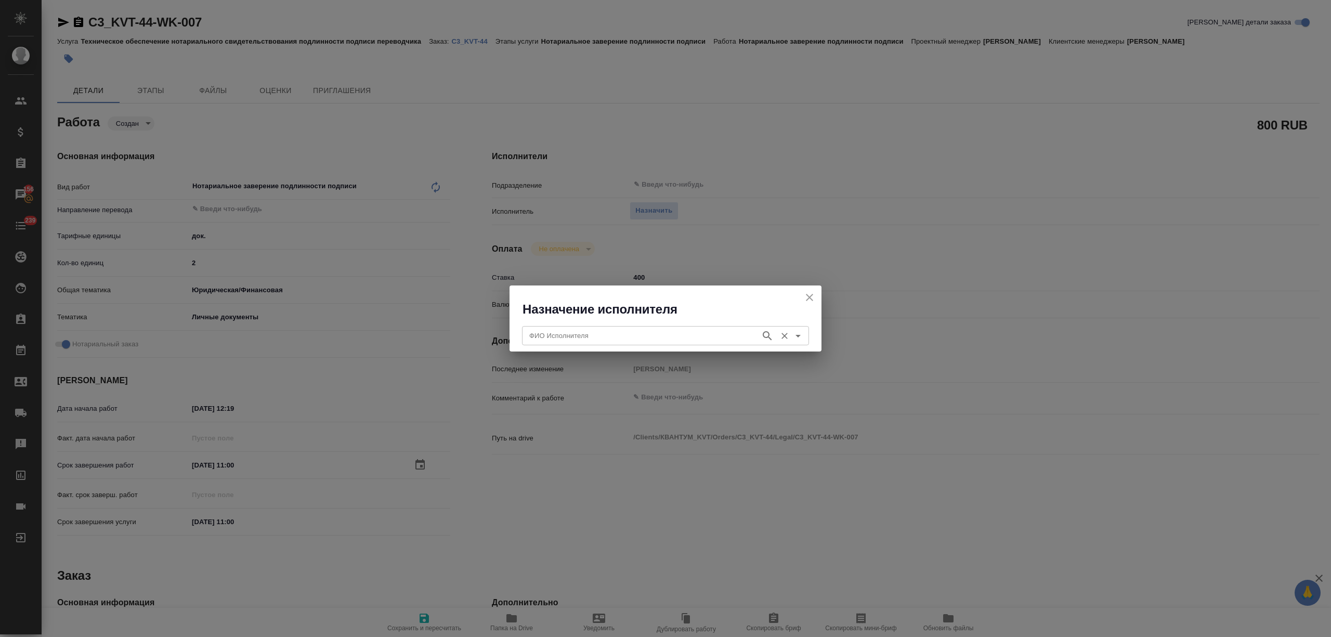
click at [645, 341] on input "ФИО Исполнителя" at bounding box center [640, 335] width 230 height 12
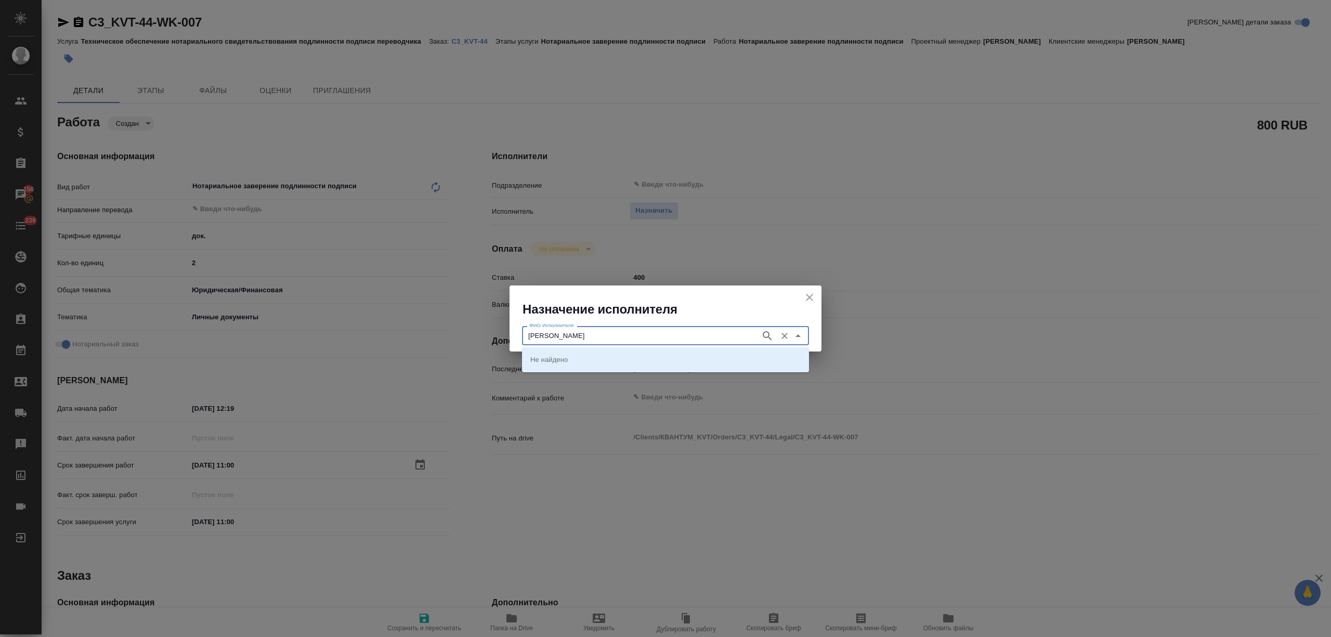
type input "миллер"
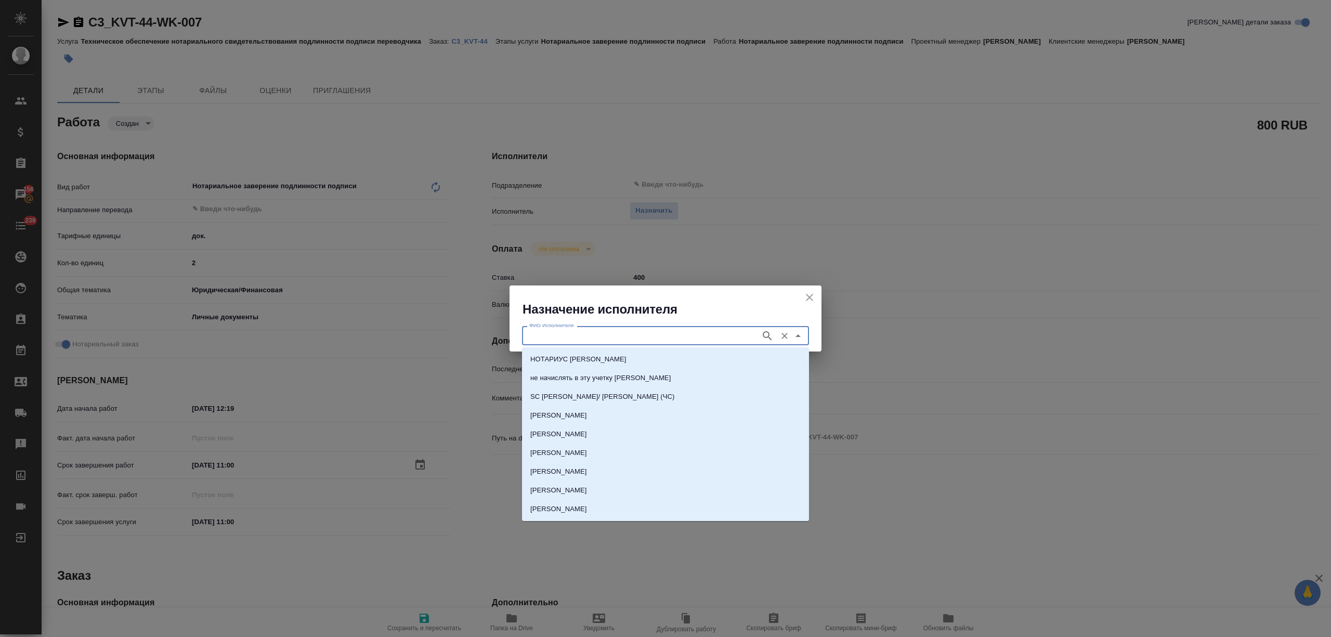
click at [626, 363] on p "НОТАРИУС Миллер Николай Николаевич" at bounding box center [578, 359] width 96 height 10
type input "НОТАРИУС Миллер Николай Николаевич"
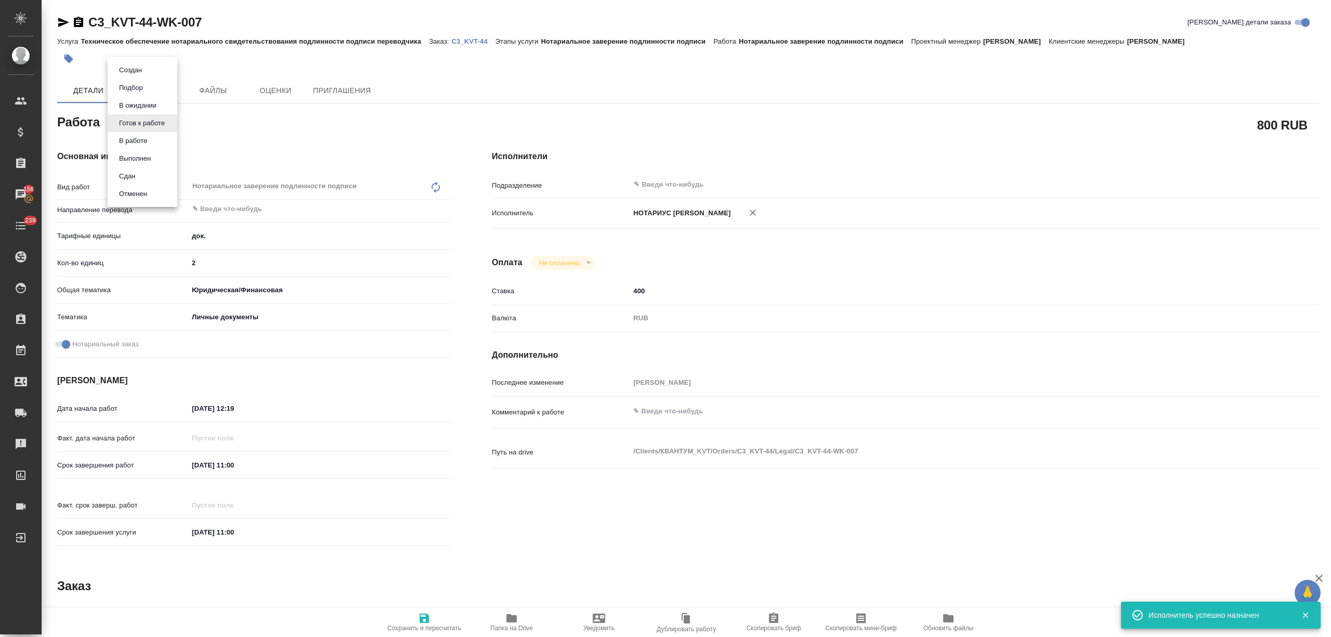
click at [144, 119] on body "🙏 .cls-1 fill:#fff; AWATERA Nikitina Tatiana Клиенты Спецификации Заказы 156 Ча…" at bounding box center [665, 360] width 1331 height 720
type textarea "x"
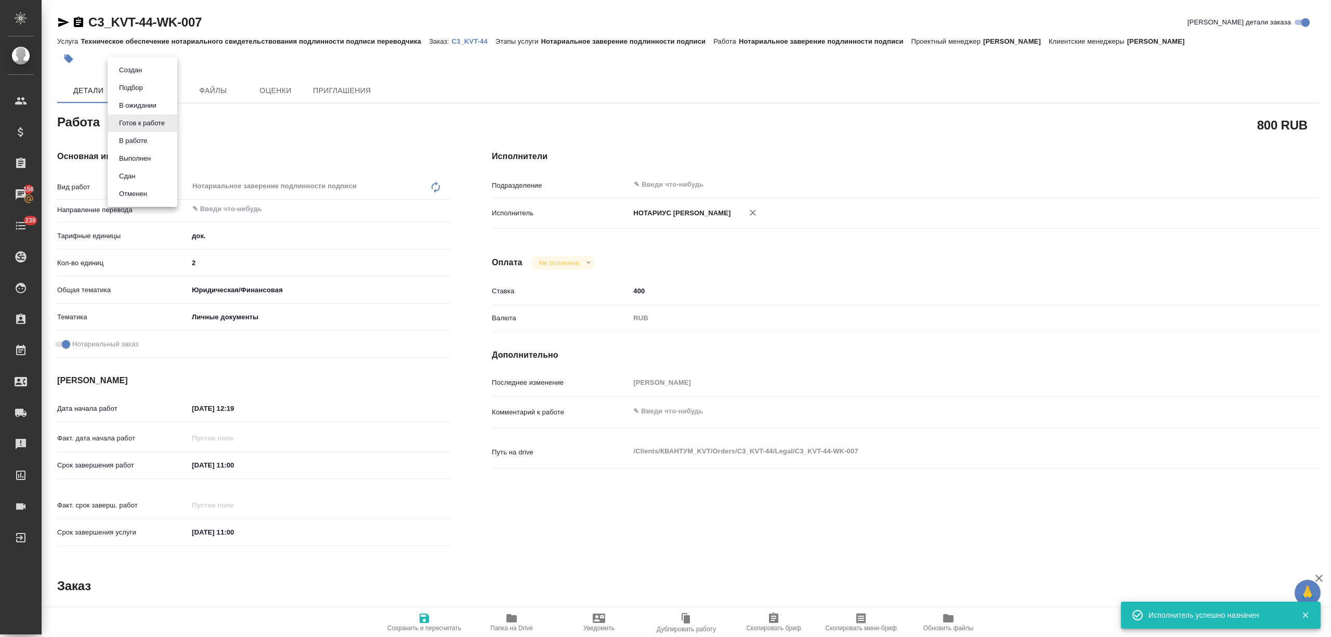
type textarea "x"
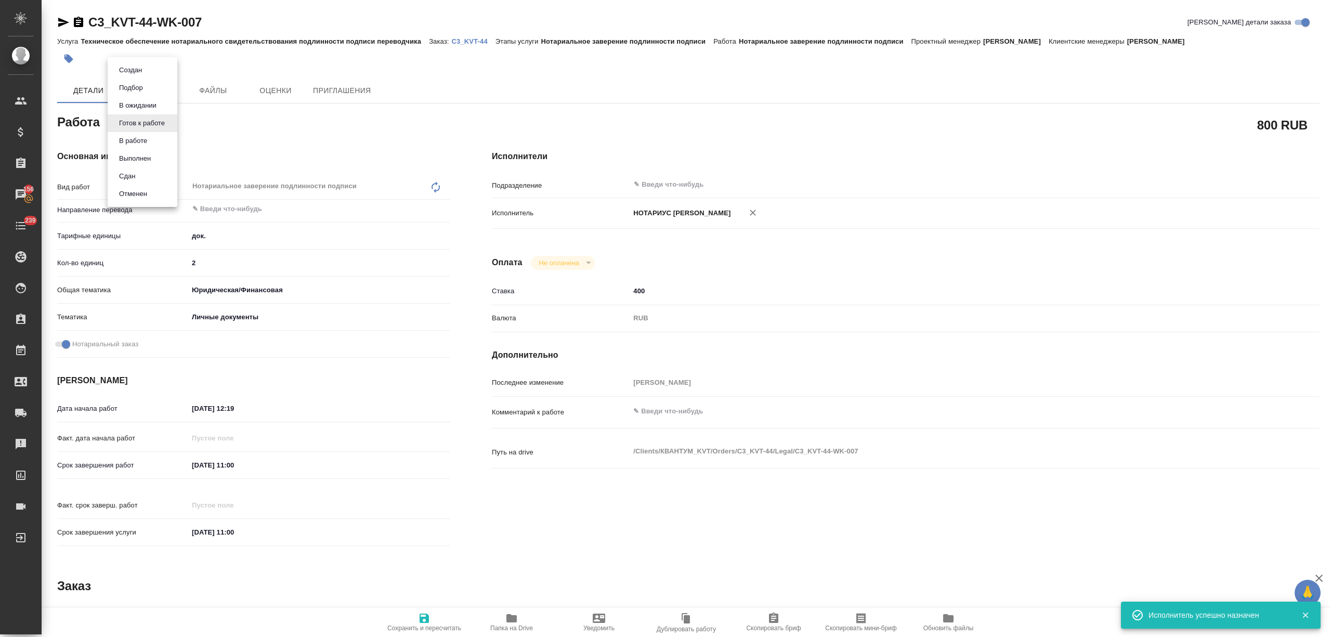
type textarea "x"
click at [135, 171] on button "Сдан" at bounding box center [127, 175] width 22 height 11
type textarea "x"
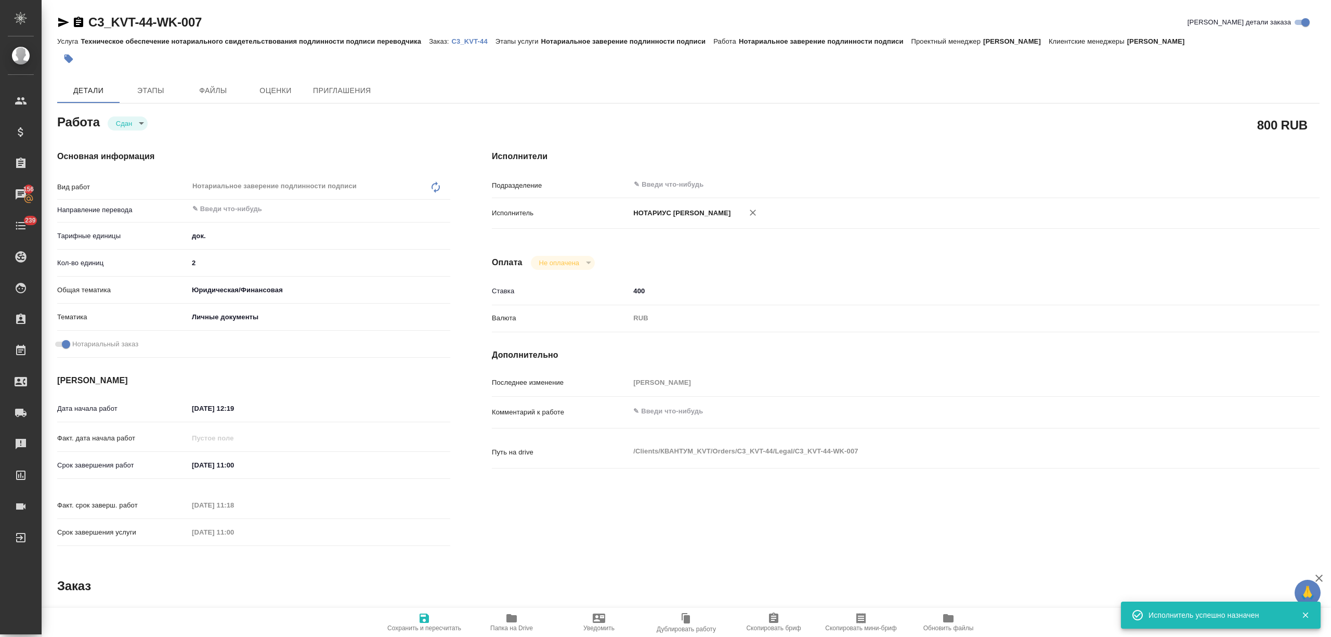
type textarea "x"
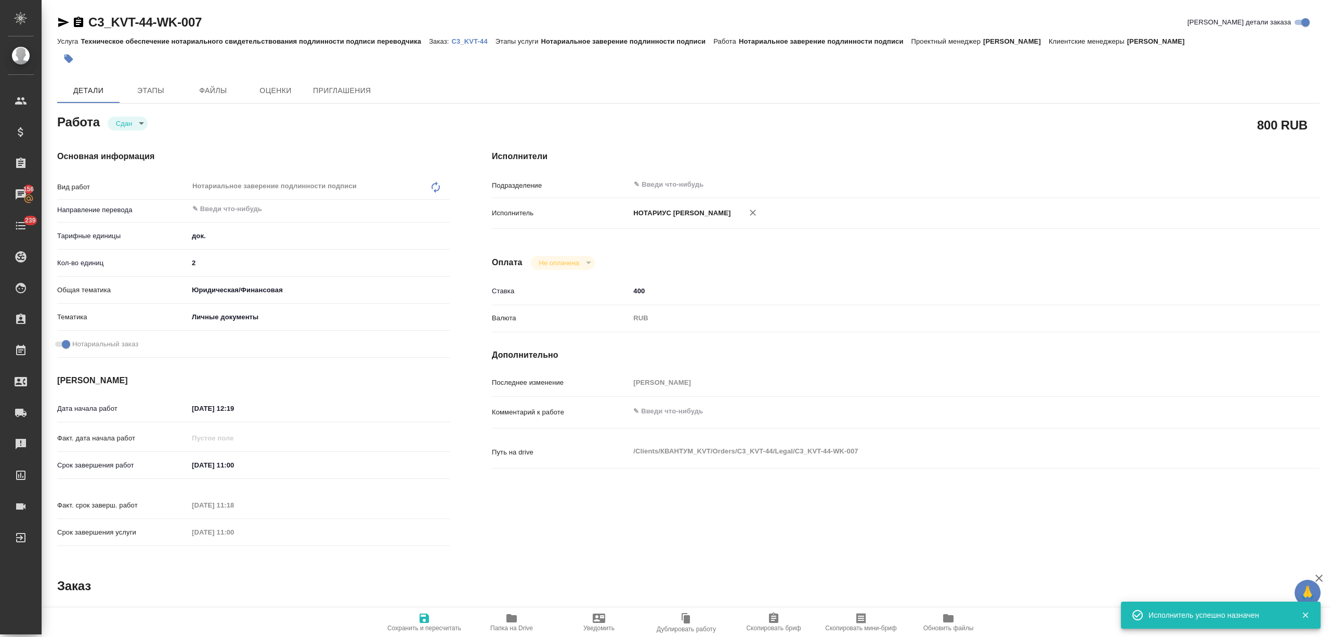
type textarea "x"
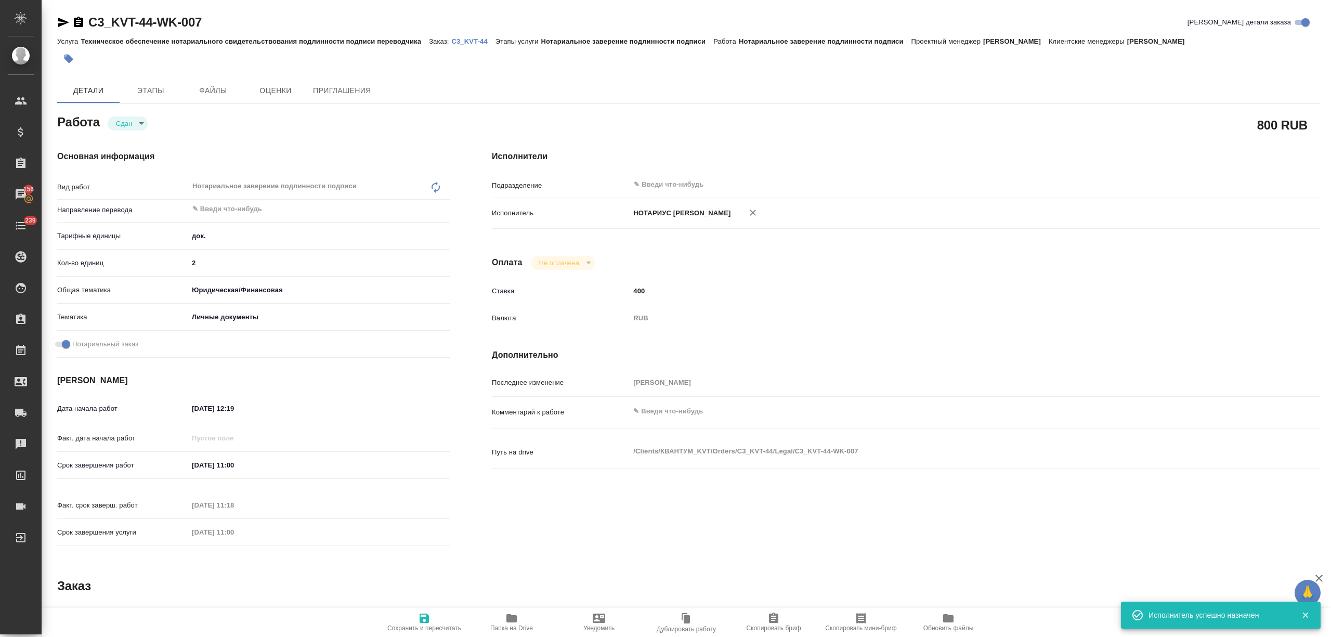
type textarea "x"
click at [427, 623] on icon "button" at bounding box center [423, 617] width 9 height 9
type textarea "x"
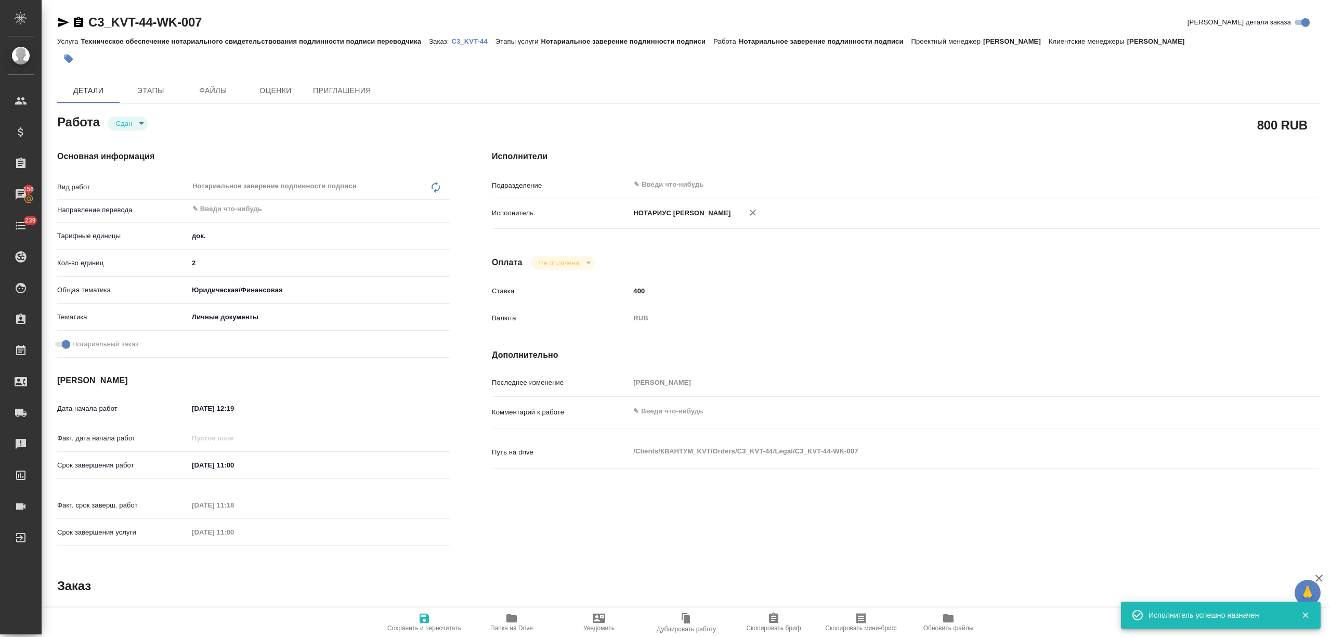
type textarea "x"
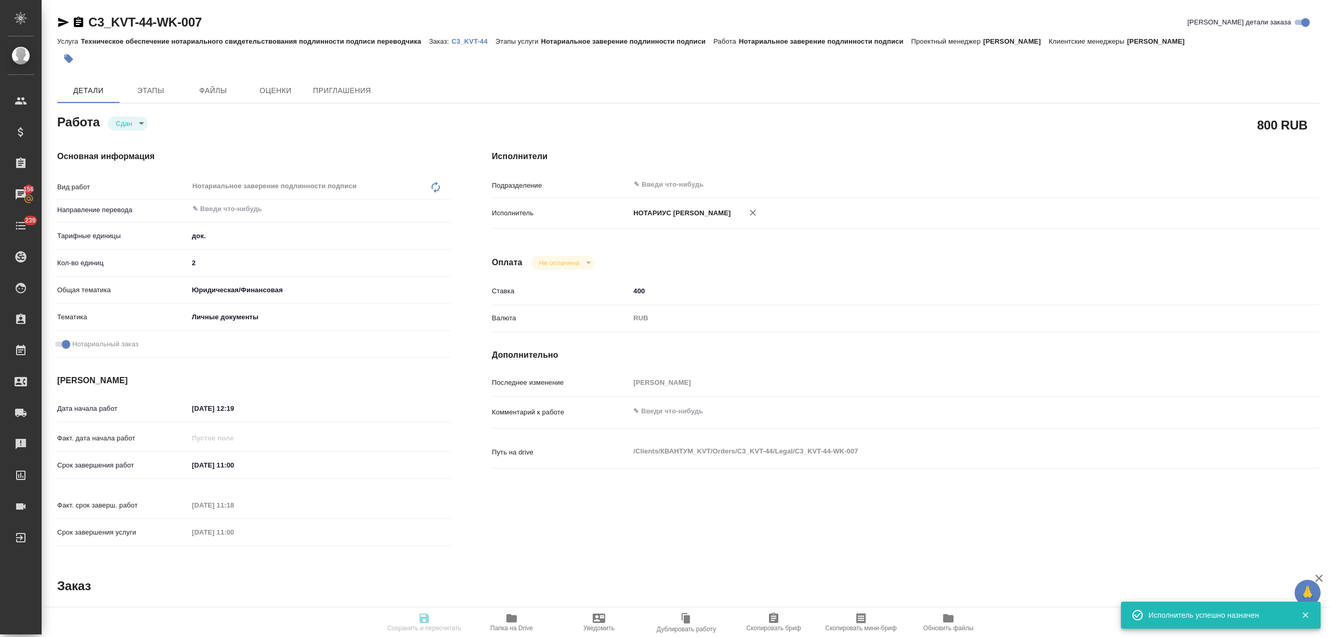
type textarea "x"
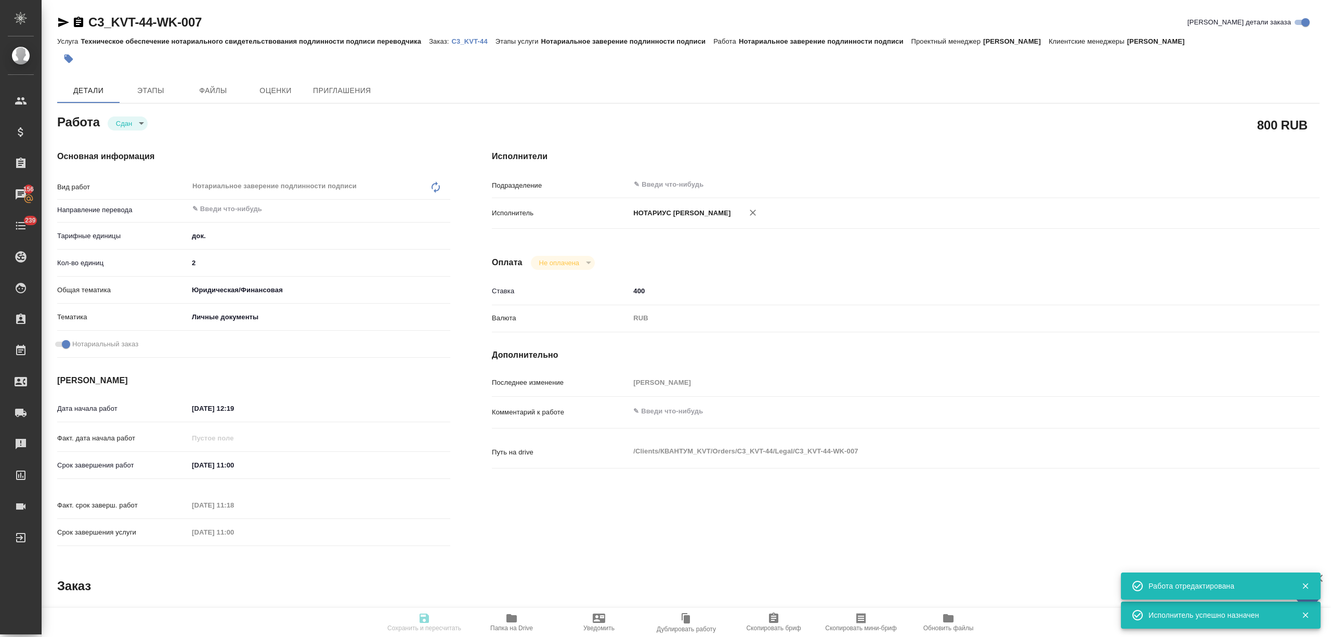
type textarea "x"
type input "closed"
type textarea "Нотариальное заверение подлинности подписи"
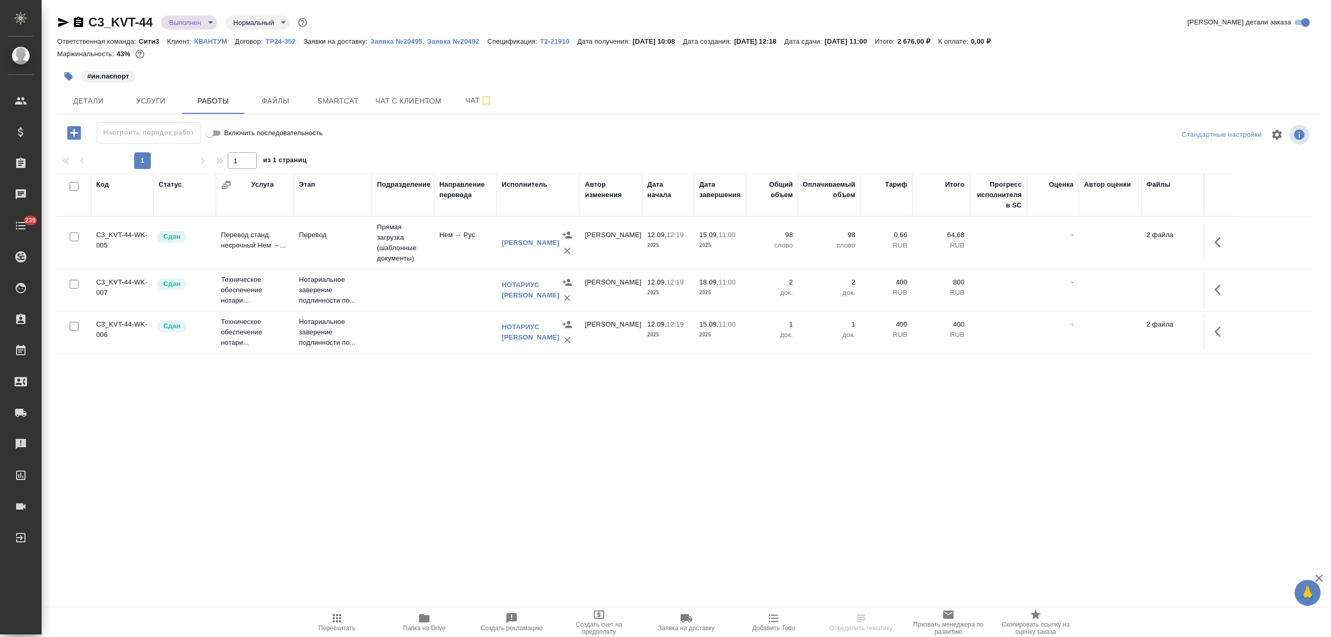
click at [173, 24] on body "🙏 .cls-1 fill:#fff; AWATERA [PERSON_NAME] Спецификации Заказы Чаты 239 Todo Про…" at bounding box center [665, 360] width 1331 height 720
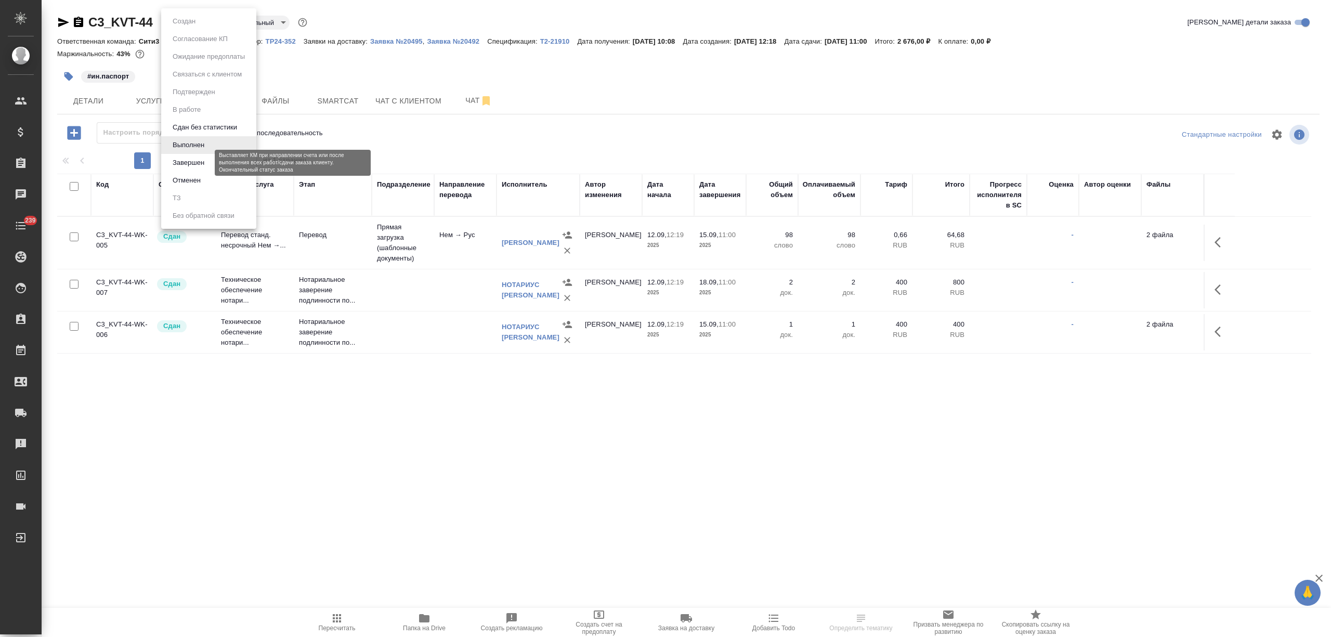
click at [190, 159] on button "Завершен" at bounding box center [188, 162] width 38 height 11
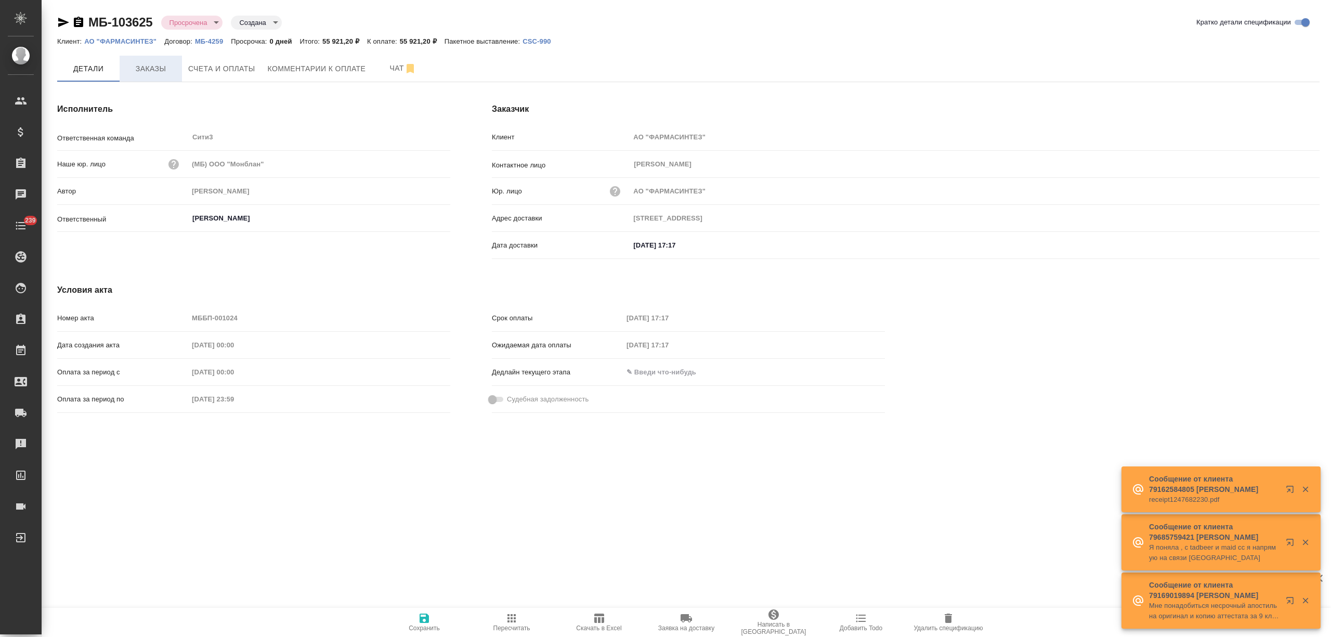
click at [181, 75] on button "Заказы" at bounding box center [151, 69] width 62 height 26
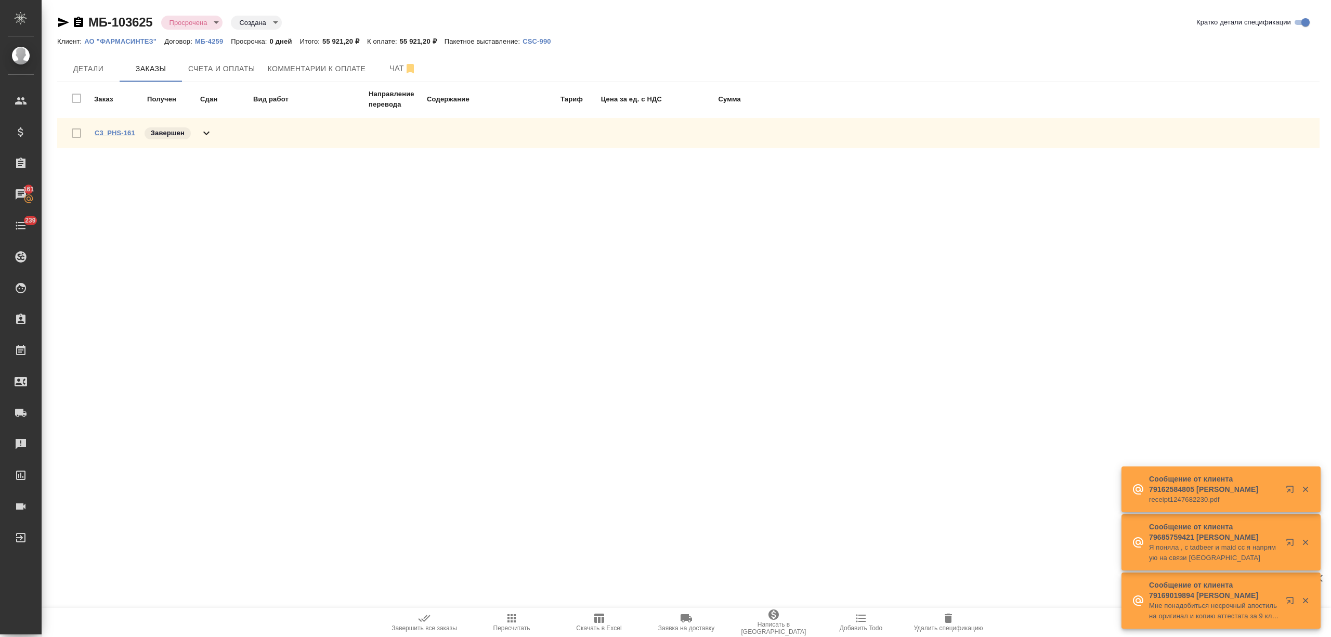
click at [119, 130] on link "C3_PHS-161" at bounding box center [115, 133] width 41 height 8
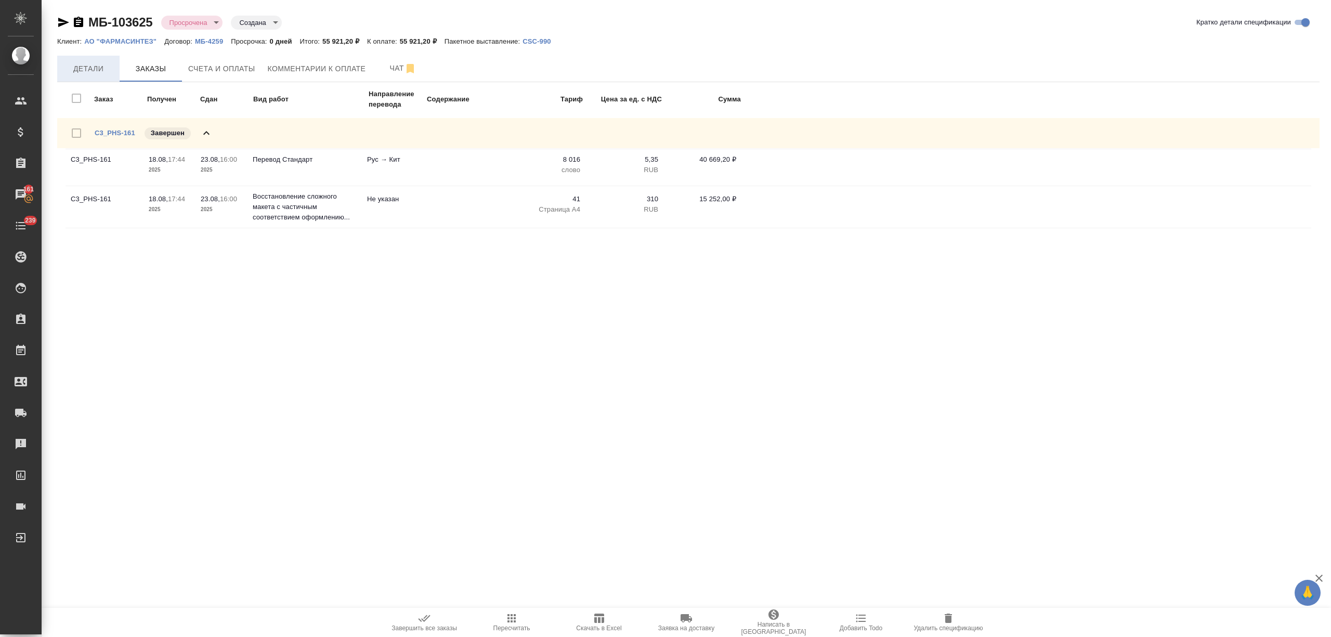
click at [108, 77] on button "Детали" at bounding box center [88, 69] width 62 height 26
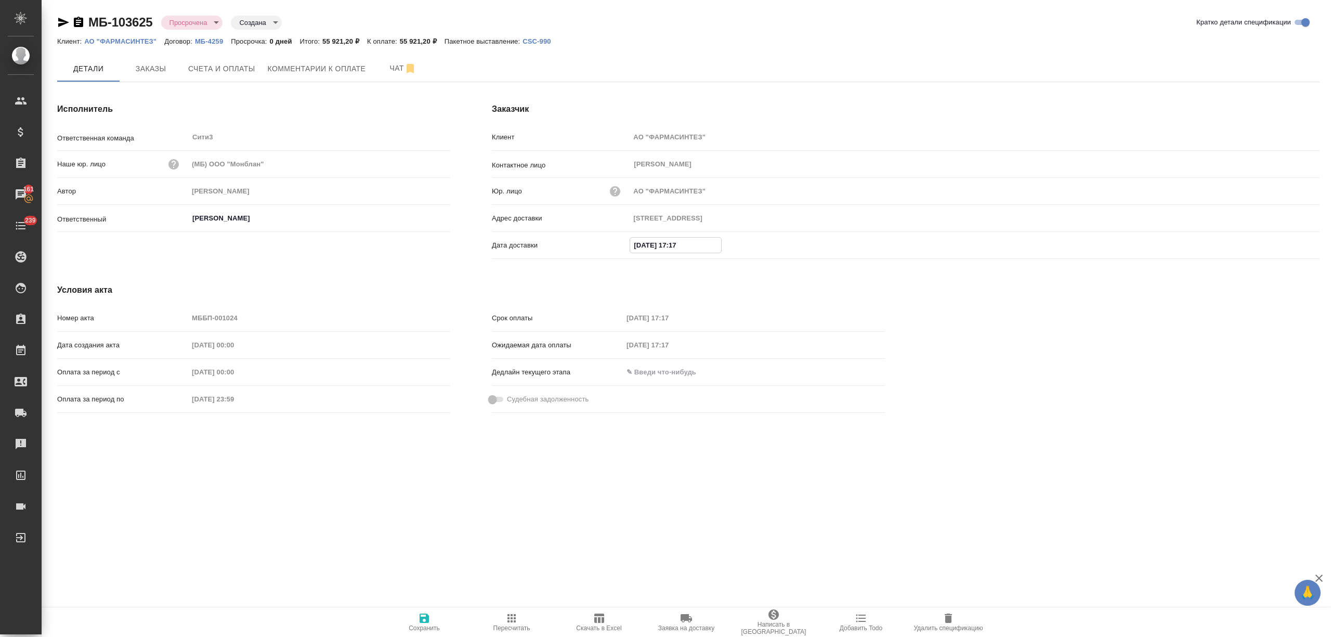
drag, startPoint x: 687, startPoint y: 246, endPoint x: 624, endPoint y: 244, distance: 62.9
click at [624, 244] on div "Дата доставки 01.09.2025 17:17" at bounding box center [905, 245] width 827 height 18
click at [638, 247] on input "01.09.2025 17:17" at bounding box center [675, 245] width 91 height 15
click at [617, 290] on div "Срок оплаты 18.09.2025 17:17 Ожидаемая дата оплаты 18.09.2025 17:17 Дедлайн тек…" at bounding box center [688, 363] width 435 height 150
drag, startPoint x: 146, startPoint y: 19, endPoint x: 82, endPoint y: 17, distance: 63.5
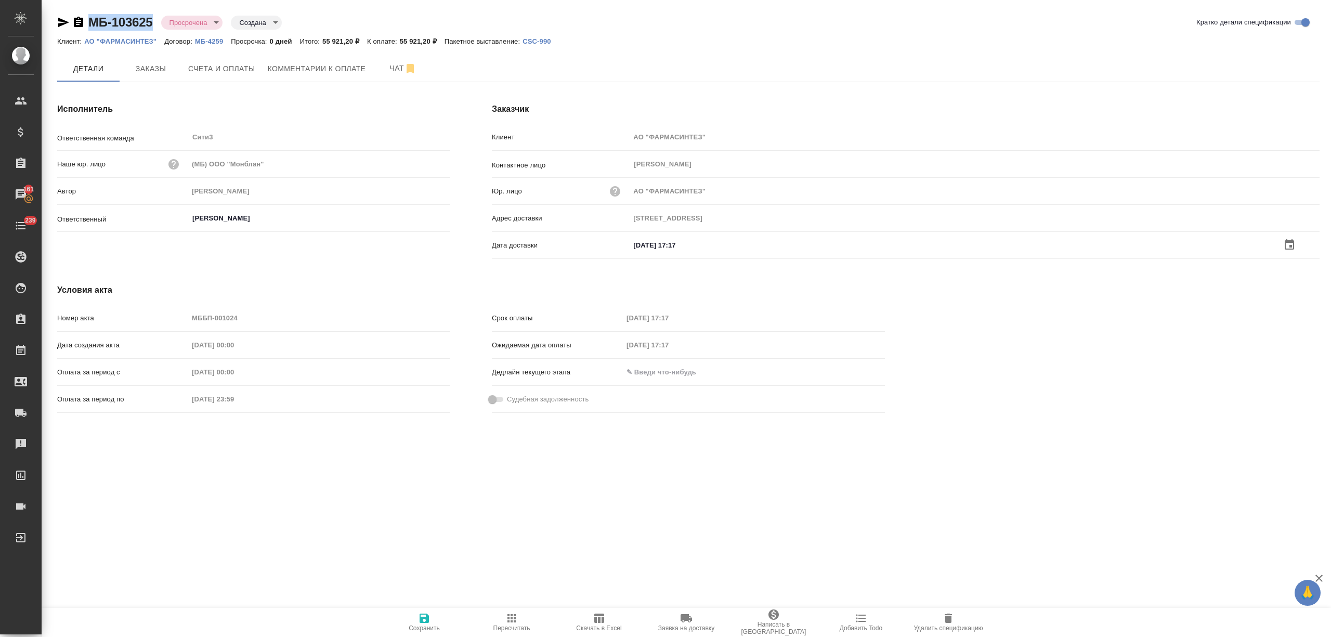
click at [82, 17] on div "МБ-103625 Просрочена delayed Создана created" at bounding box center [169, 22] width 225 height 17
copy link "МБ-103625"
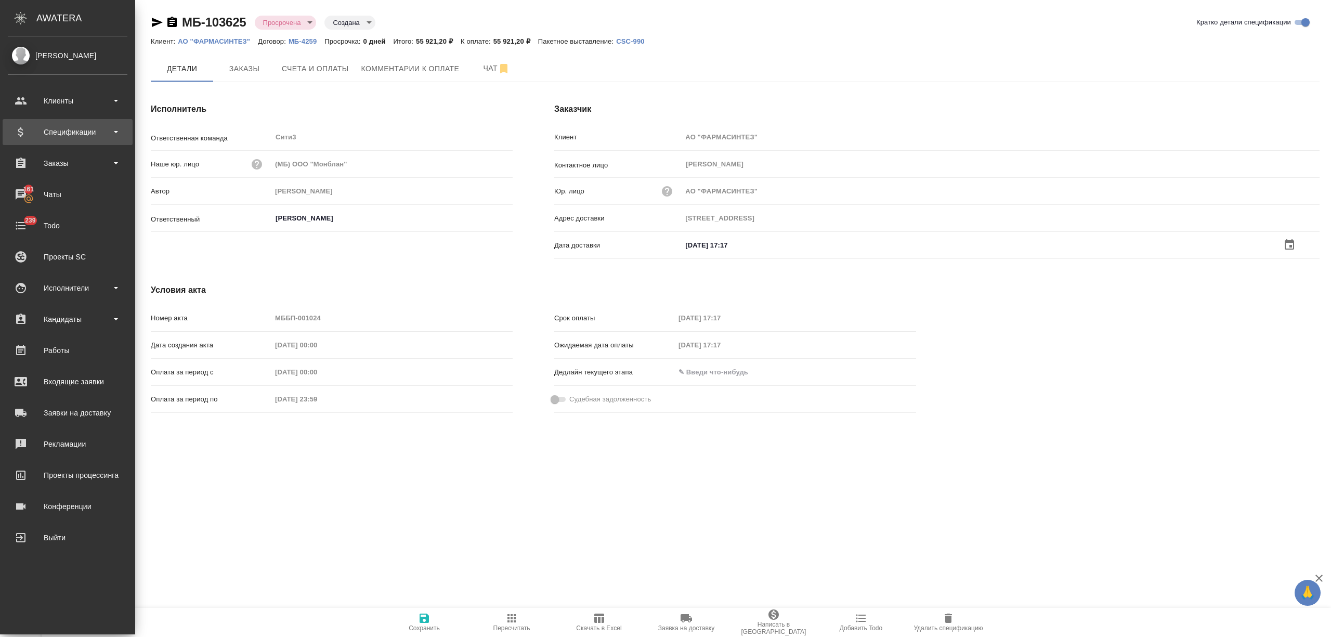
click at [71, 133] on div "Спецификации" at bounding box center [68, 132] width 120 height 16
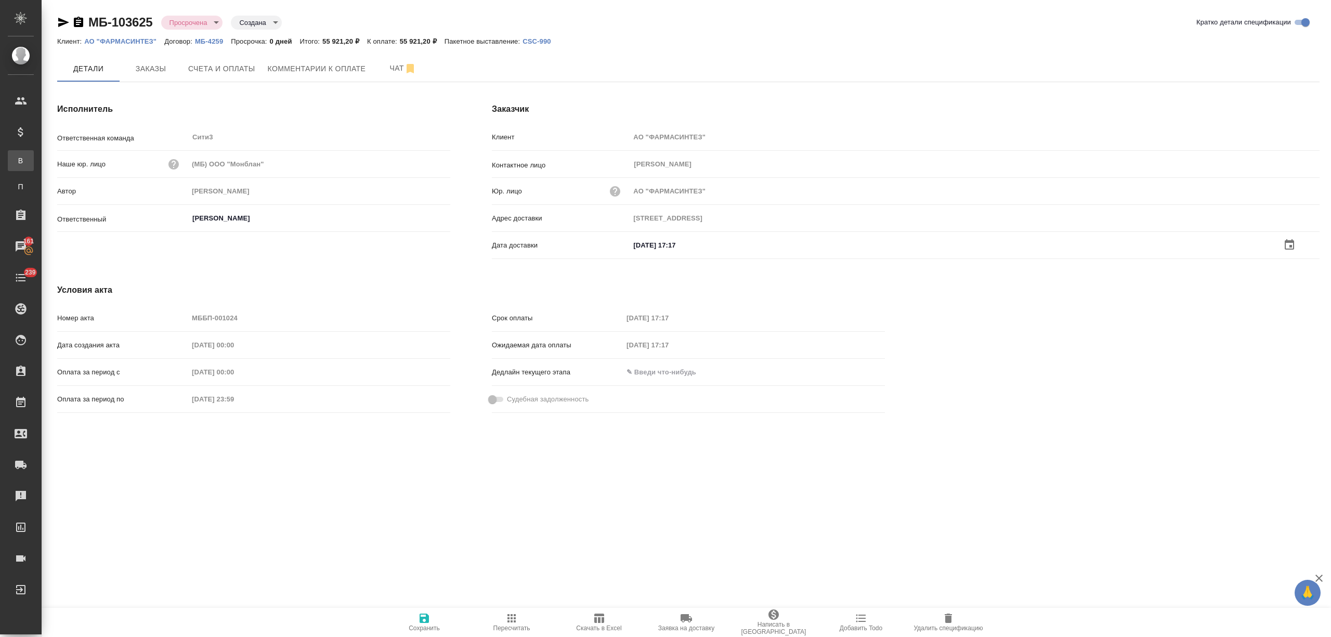
click at [16, 158] on div "Все спецификации" at bounding box center [8, 160] width 16 height 10
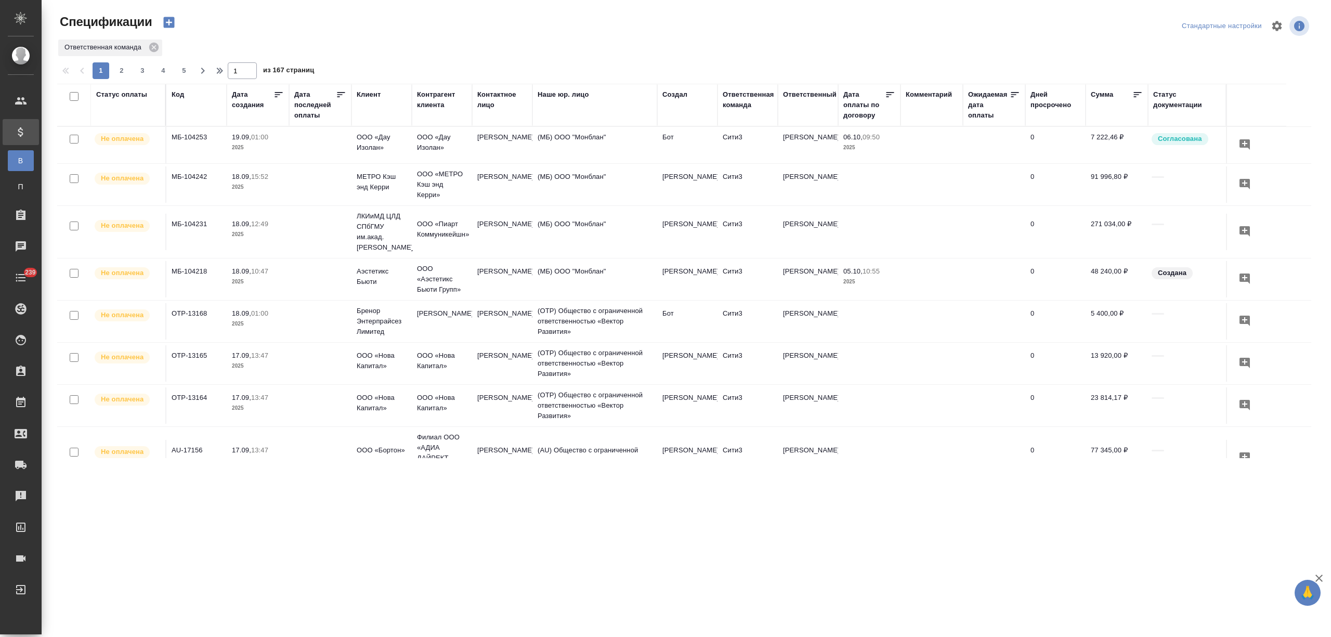
click at [369, 98] on div "Клиент" at bounding box center [369, 94] width 24 height 10
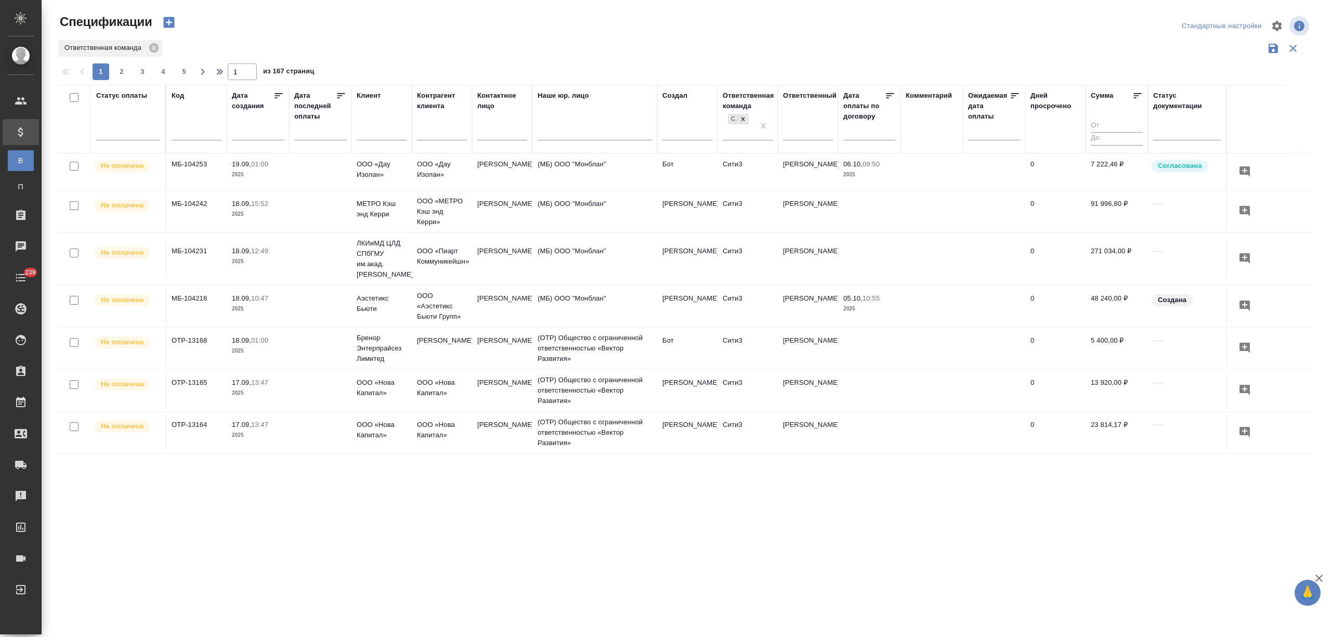
click at [369, 130] on input "text" at bounding box center [382, 133] width 50 height 13
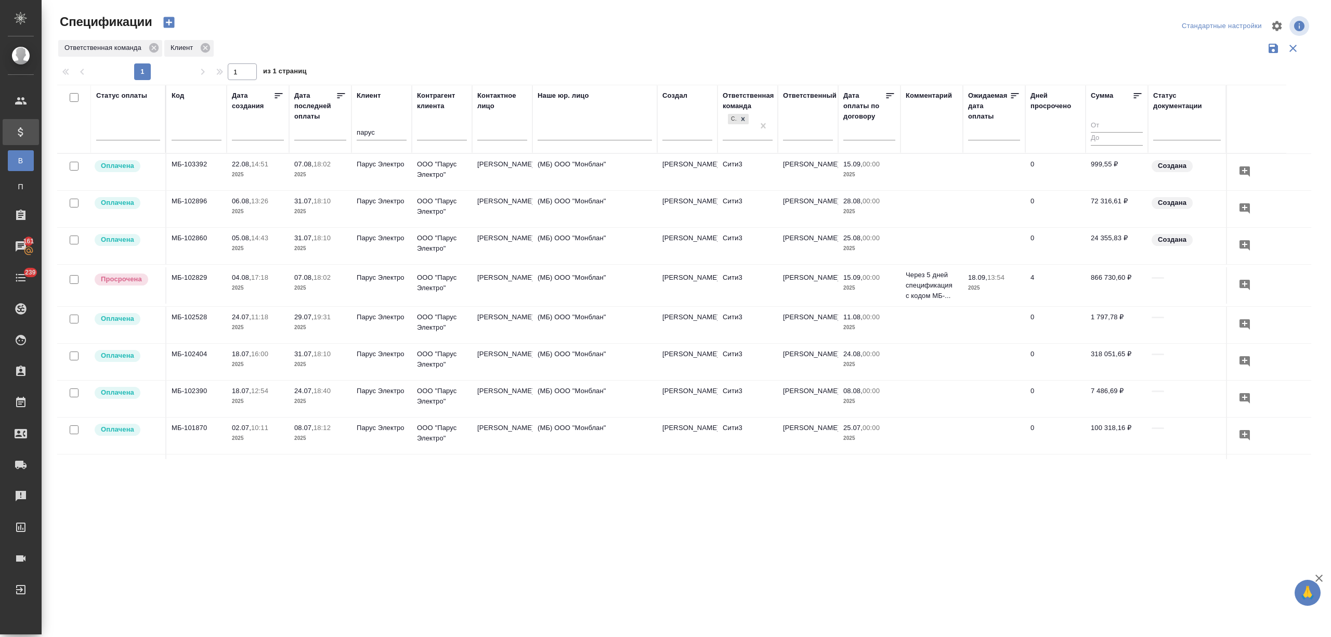
click at [321, 277] on p "18:02" at bounding box center [321, 277] width 17 height 8
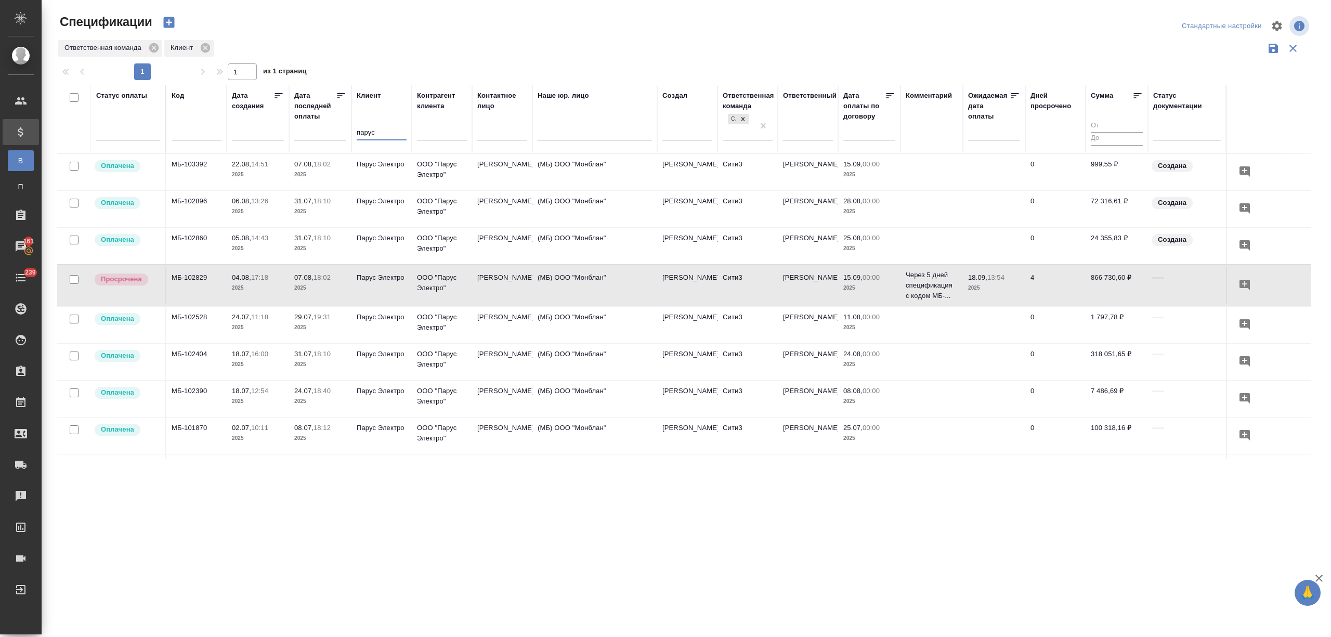
drag, startPoint x: 377, startPoint y: 135, endPoint x: 347, endPoint y: 130, distance: 30.1
click at [347, 130] on tr "Статус оплаты Код Дата создания Дата последней оплаты Клиент парус Контрагент к…" at bounding box center [671, 119] width 1229 height 69
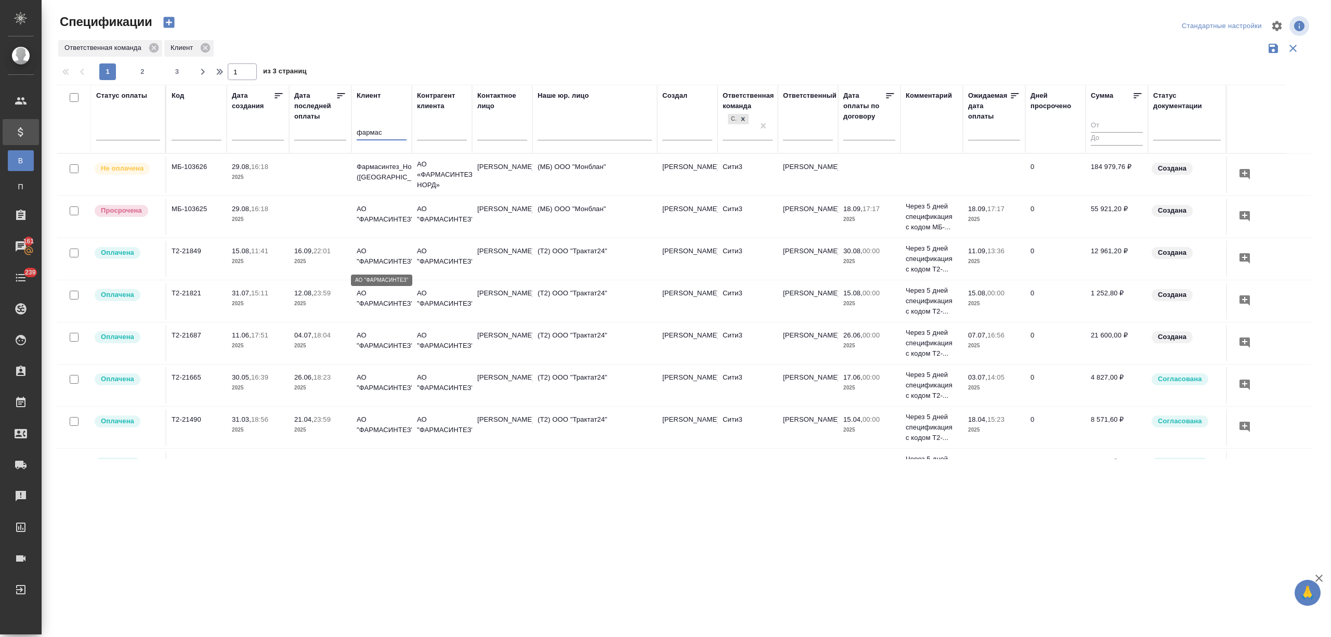
type input "фармас"
click at [375, 258] on p "АО "ФАРМАСИНТЕЗ"" at bounding box center [382, 256] width 50 height 21
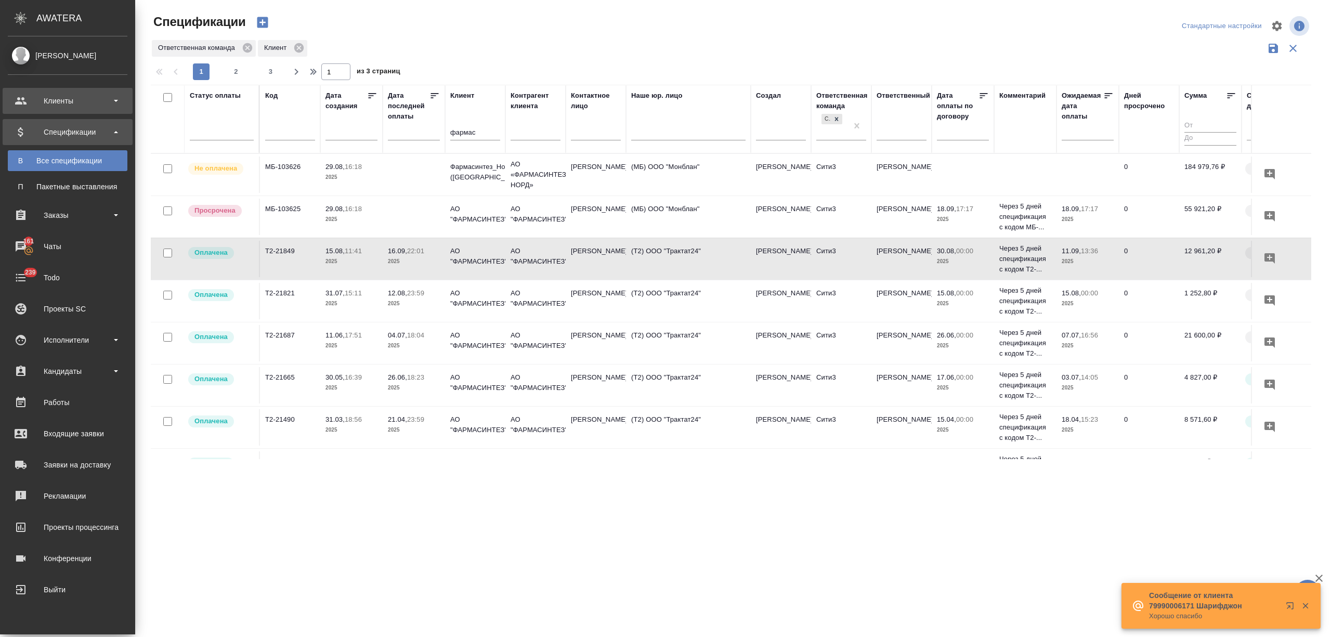
click at [24, 100] on div "Клиенты" at bounding box center [68, 101] width 120 height 16
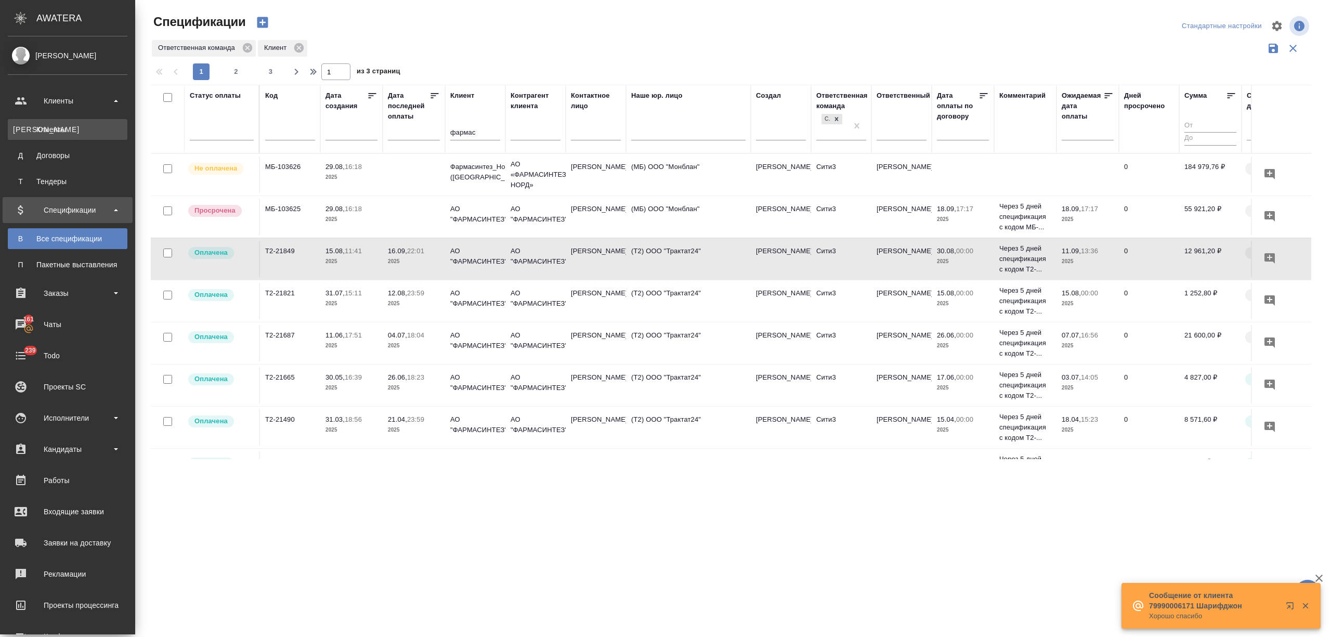
click at [30, 121] on link "К Клиенты" at bounding box center [68, 129] width 120 height 21
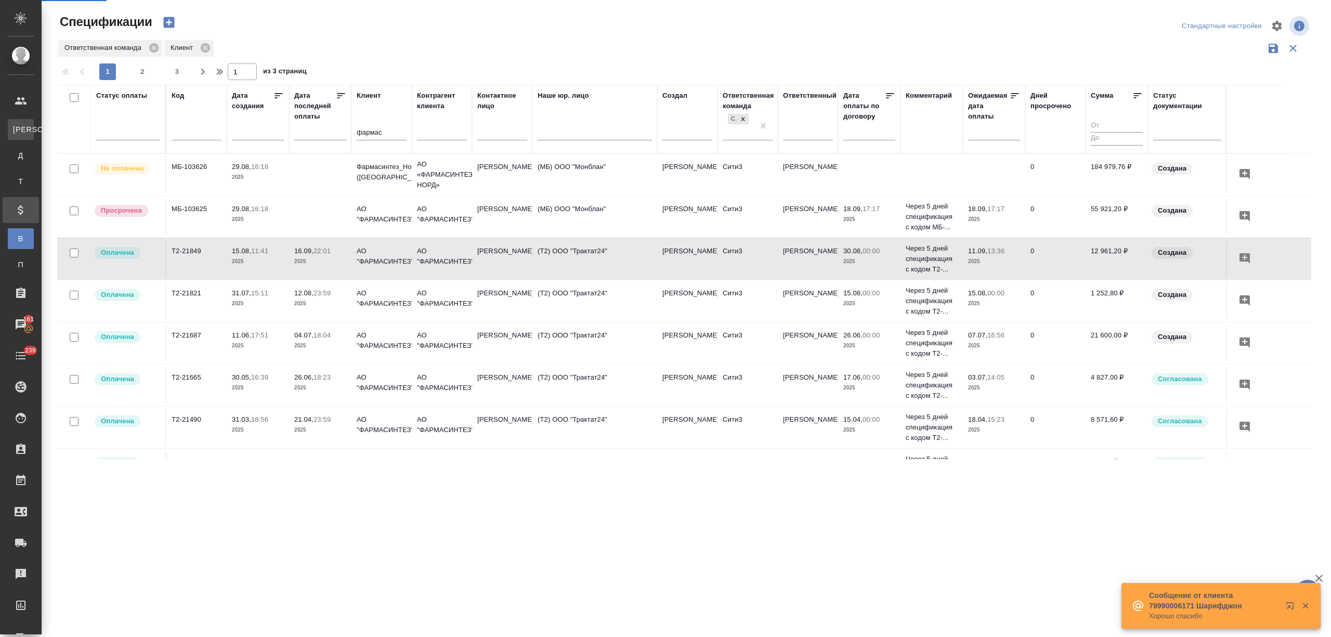
select select "RU"
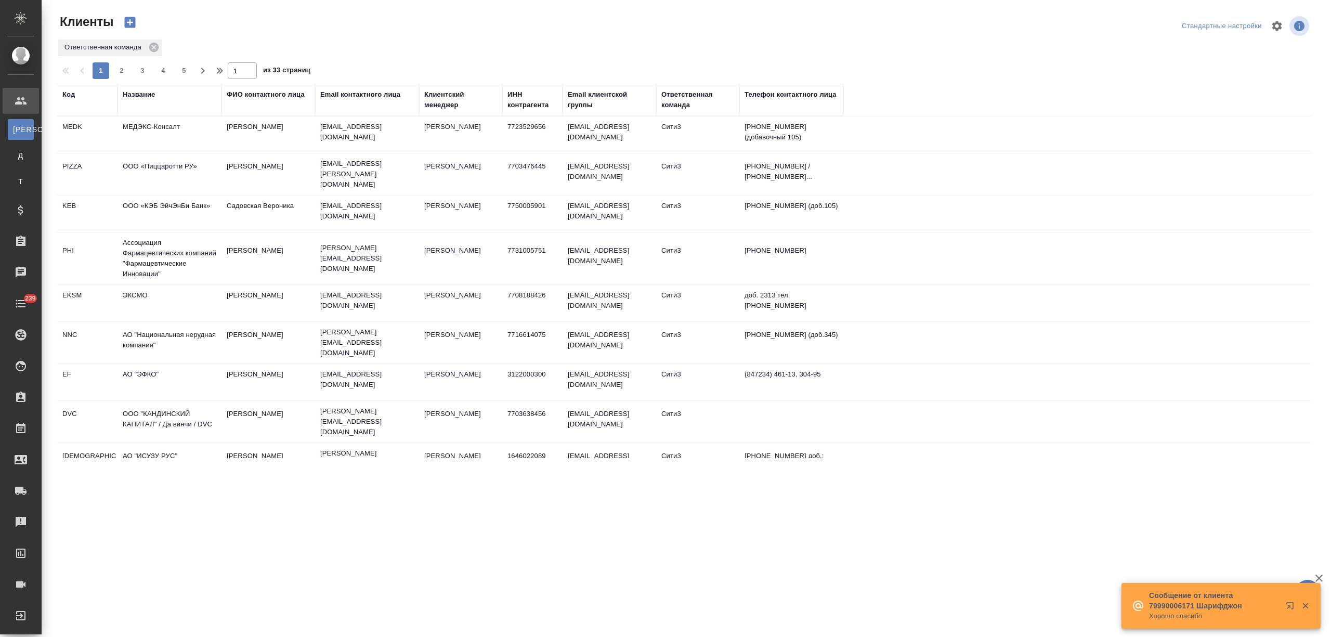
click at [146, 94] on div "Название" at bounding box center [139, 94] width 32 height 10
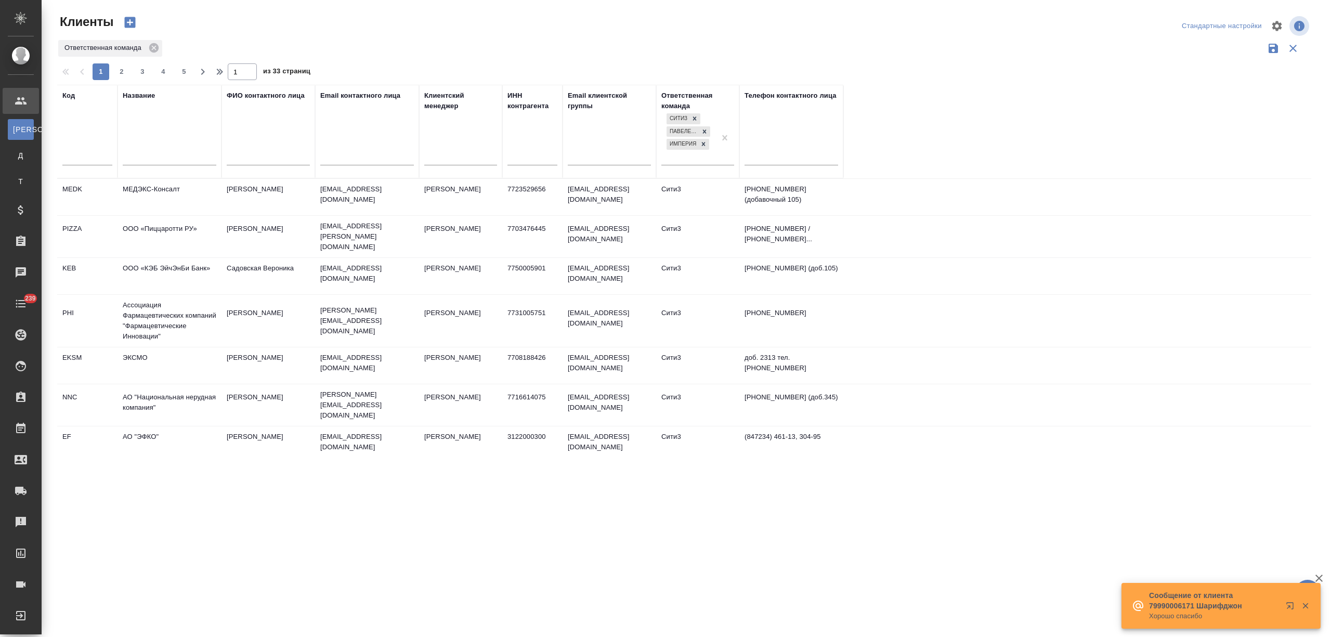
click at [137, 155] on input "text" at bounding box center [170, 158] width 94 height 13
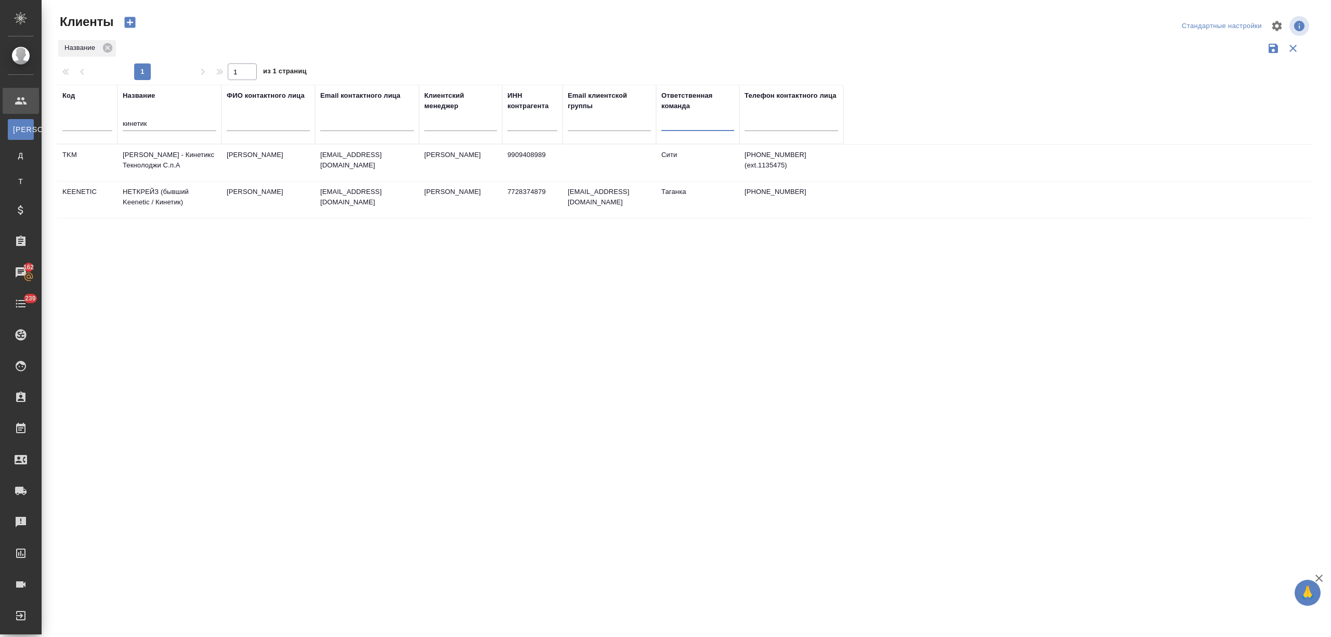
click at [173, 194] on td "НЕТКРЕЙЗ (бывший Keenetic / Кинетик)" at bounding box center [169, 199] width 104 height 36
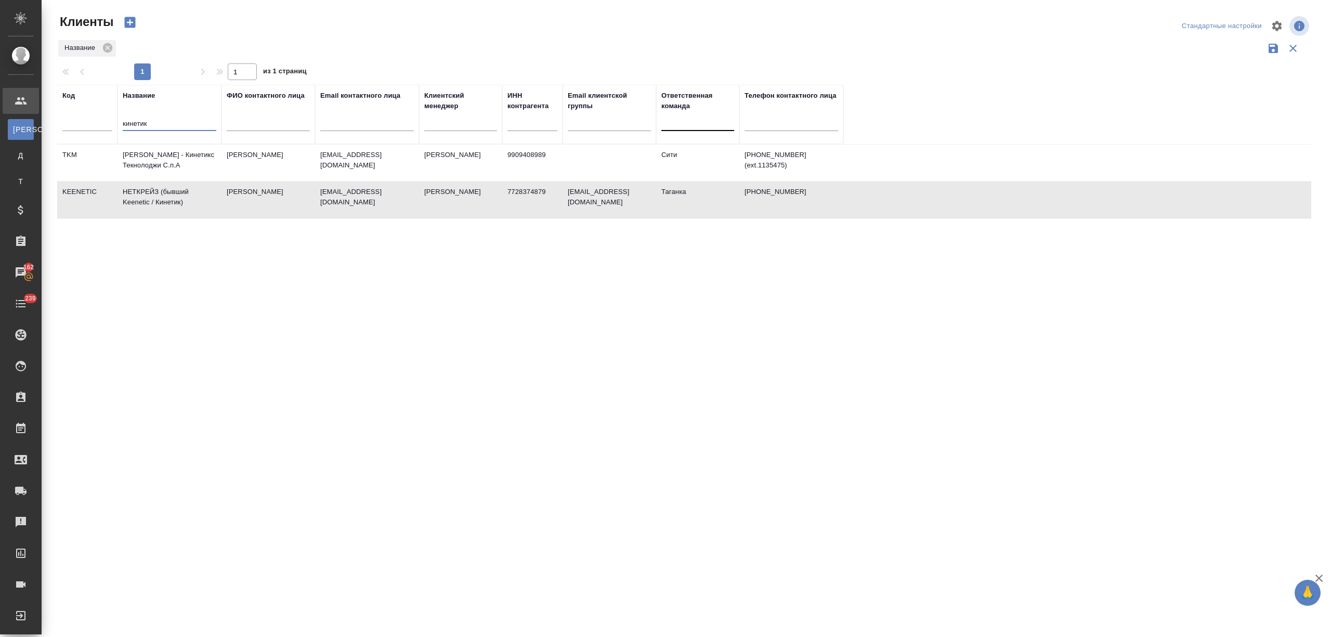
drag, startPoint x: 155, startPoint y: 123, endPoint x: 117, endPoint y: 125, distance: 38.0
click at [117, 125] on tr "Код Название кинетик ФИО контактного лица Email контактного лица Клиентский мен…" at bounding box center [450, 114] width 786 height 59
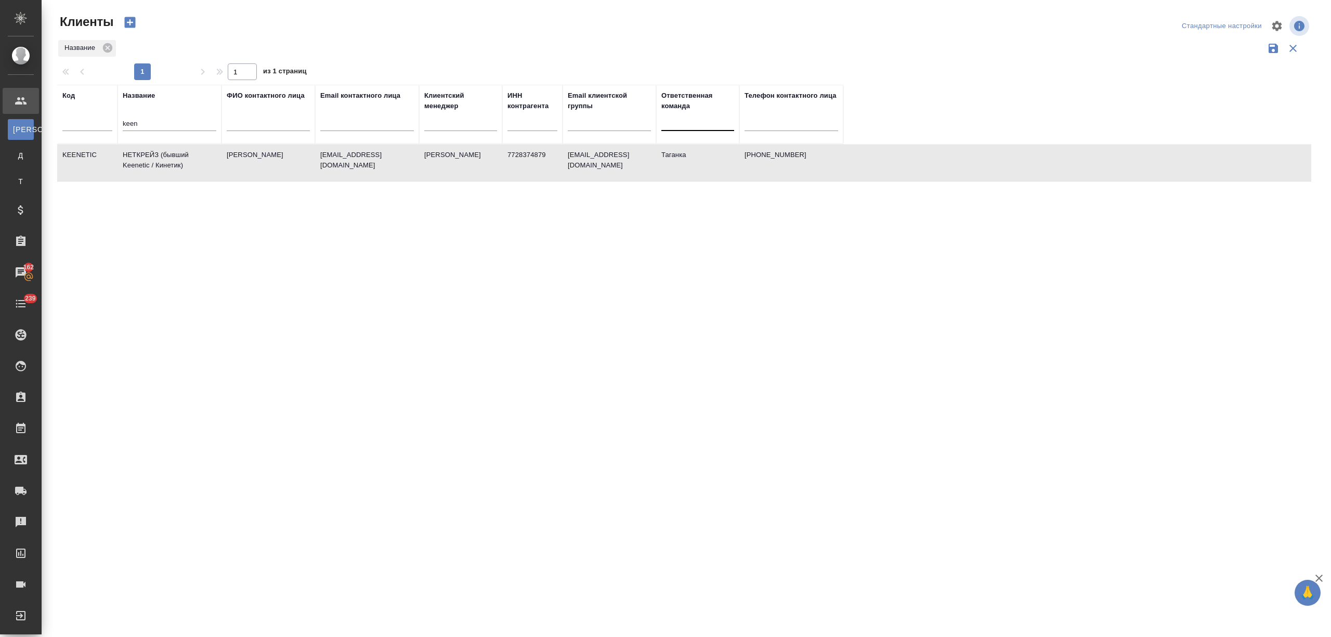
click at [155, 156] on td "НЕТКРЕЙЗ (бывший Keenetic / Кинетик)" at bounding box center [169, 162] width 104 height 36
drag, startPoint x: 156, startPoint y: 121, endPoint x: 150, endPoint y: 123, distance: 6.3
click at [153, 121] on input "keen" at bounding box center [170, 124] width 94 height 13
drag, startPoint x: 131, startPoint y: 123, endPoint x: 111, endPoint y: 123, distance: 20.8
click at [111, 123] on tr "Код Название keen ФИО контактного лица Email контактного лица Клиентский менедж…" at bounding box center [450, 114] width 786 height 59
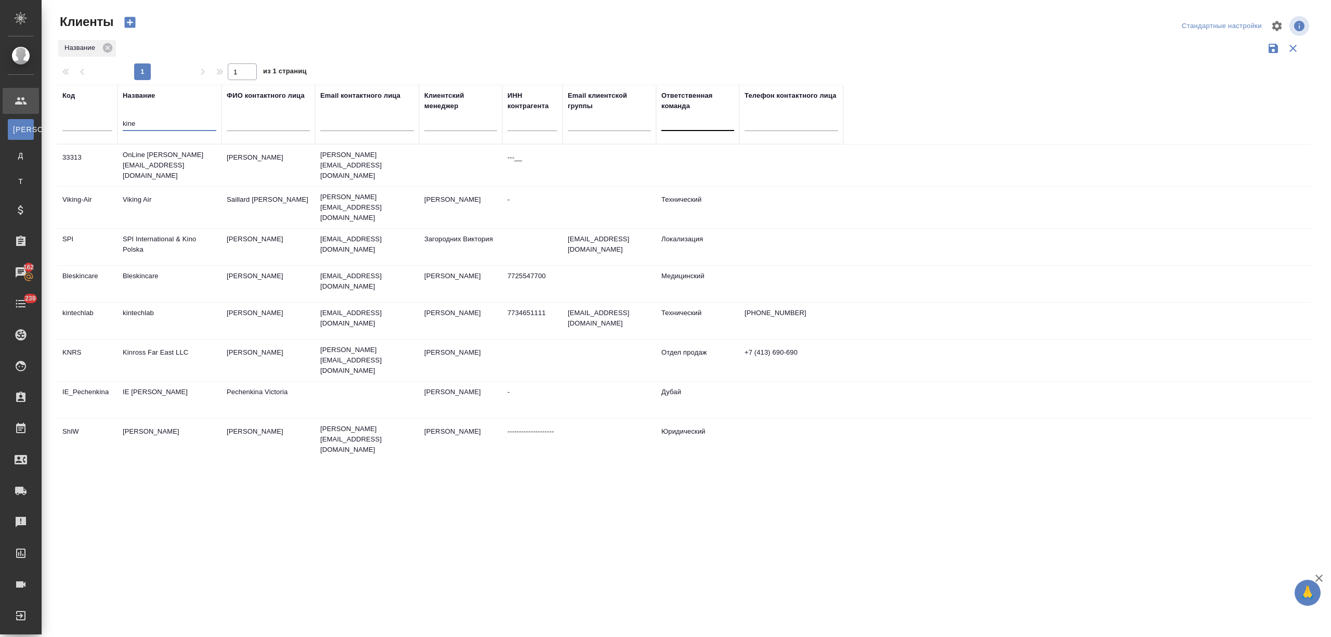
type input "kinet"
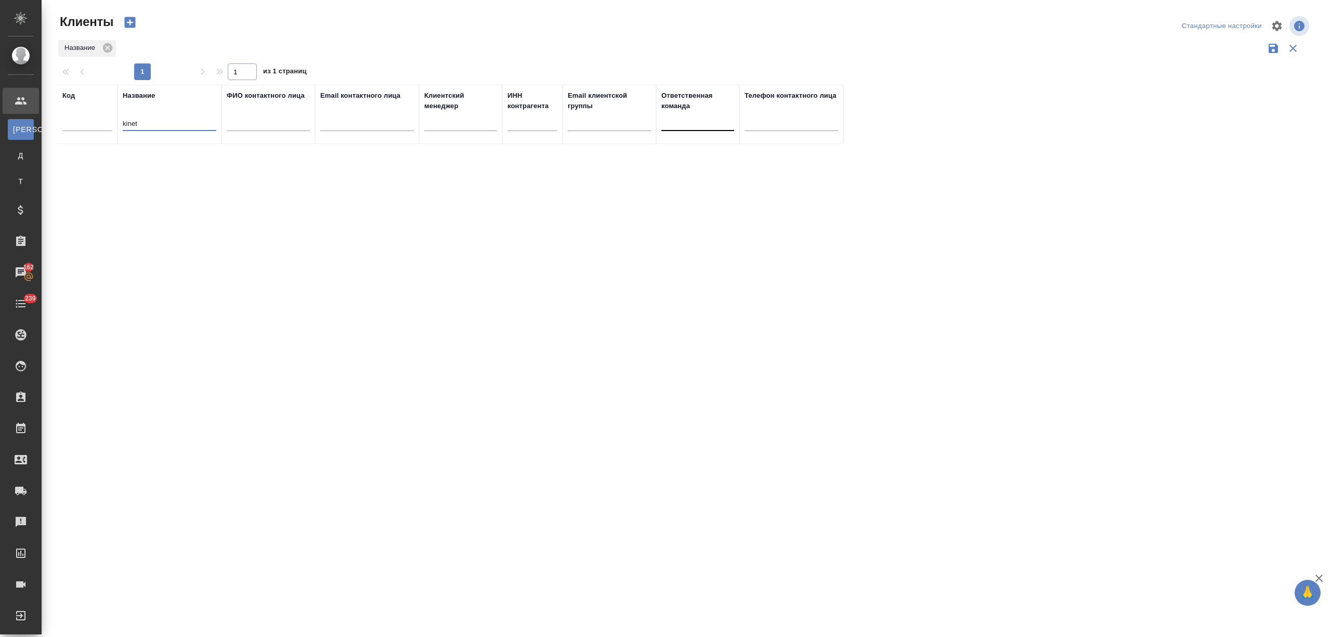
drag, startPoint x: 91, startPoint y: 125, endPoint x: 76, endPoint y: 125, distance: 15.6
click at [76, 125] on tr "Код Название kinet ФИО контактного лица Email контактного лица Клиентский менед…" at bounding box center [450, 114] width 786 height 59
click at [88, 121] on input "text" at bounding box center [87, 124] width 50 height 13
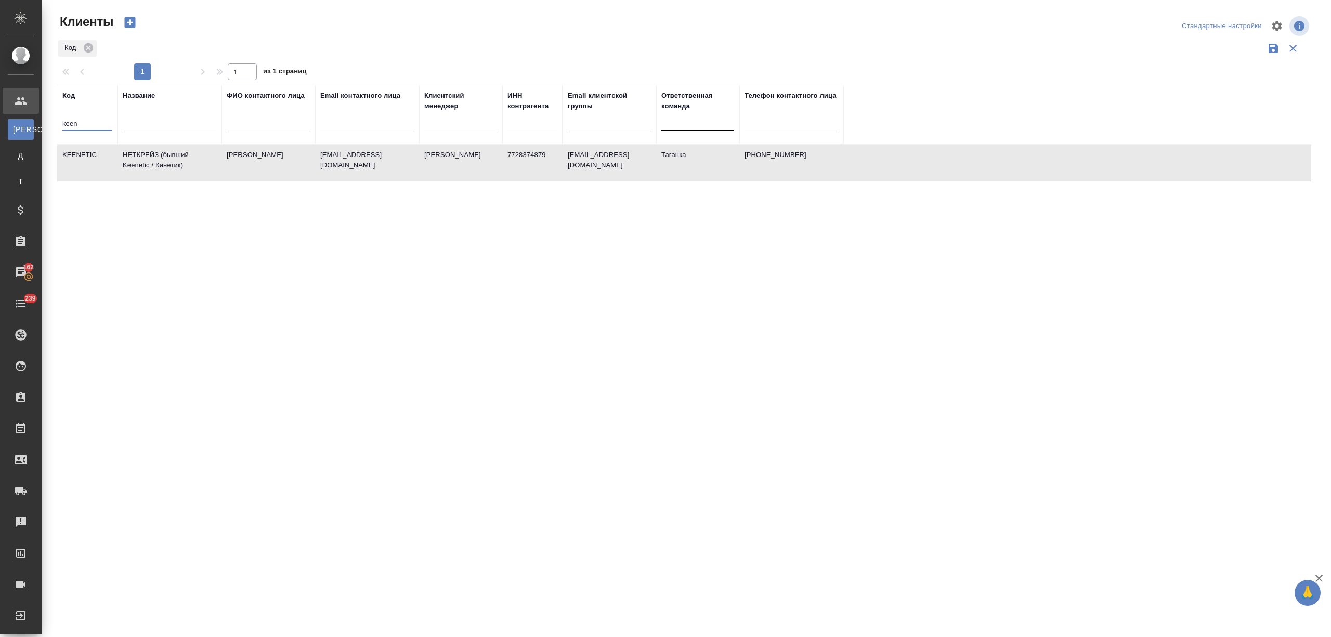
type input "keen"
click at [156, 164] on td "НЕТКРЕЙЗ (бывший Keenetic / Кинетик)" at bounding box center [169, 162] width 104 height 36
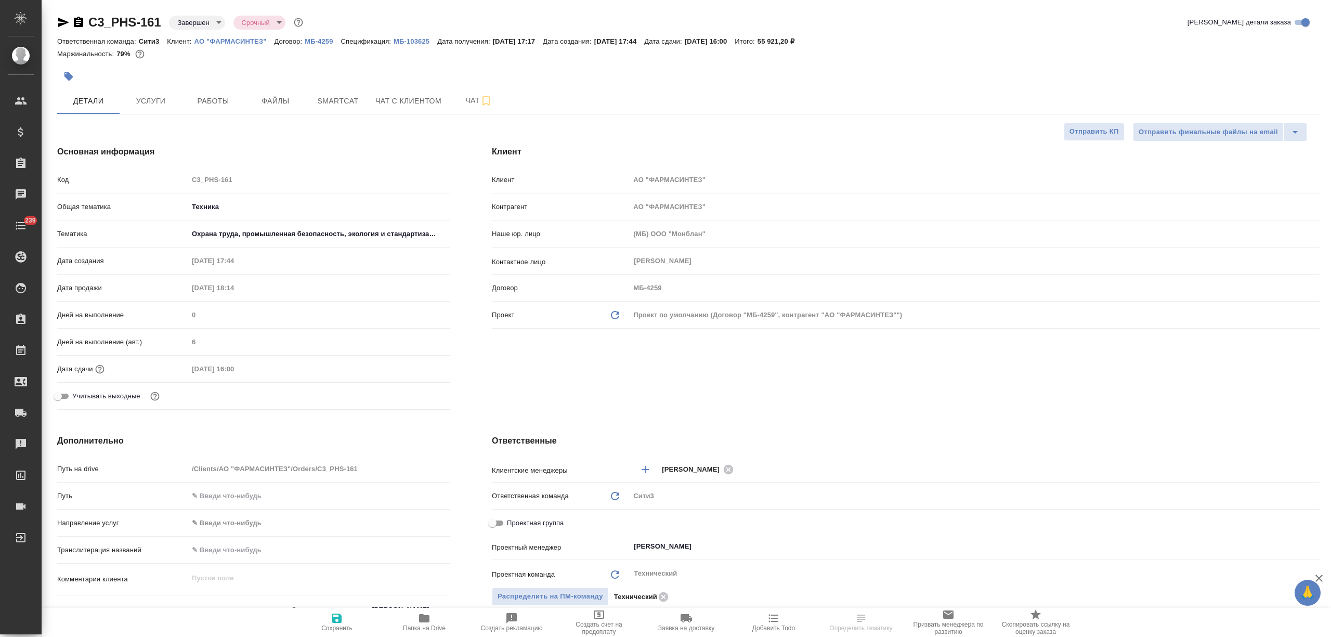
select select "RU"
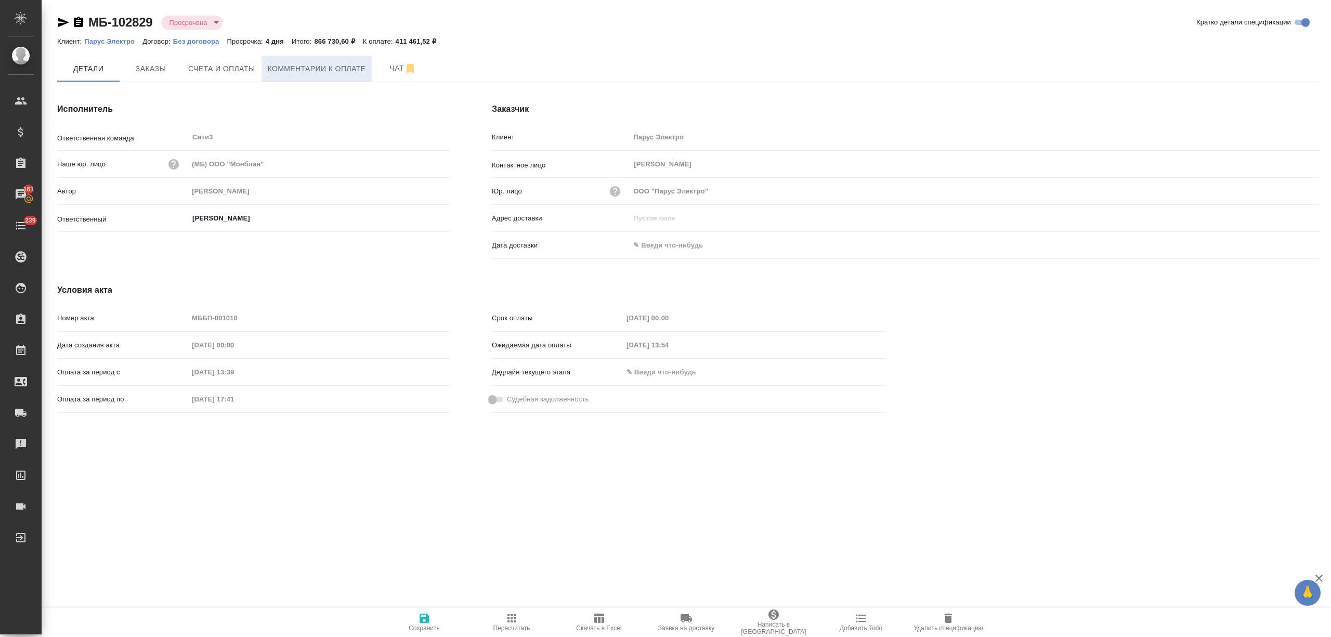
click at [315, 73] on span "Комментарии к оплате" at bounding box center [317, 68] width 98 height 13
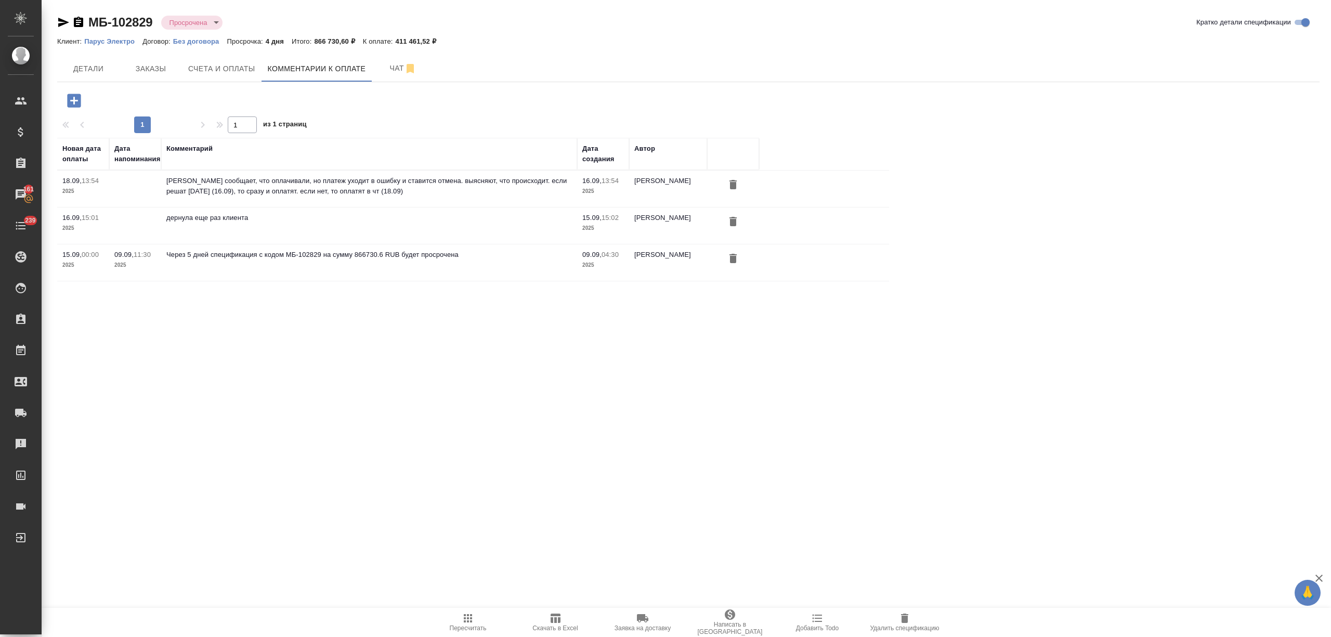
click at [78, 98] on icon "button" at bounding box center [74, 101] width 14 height 14
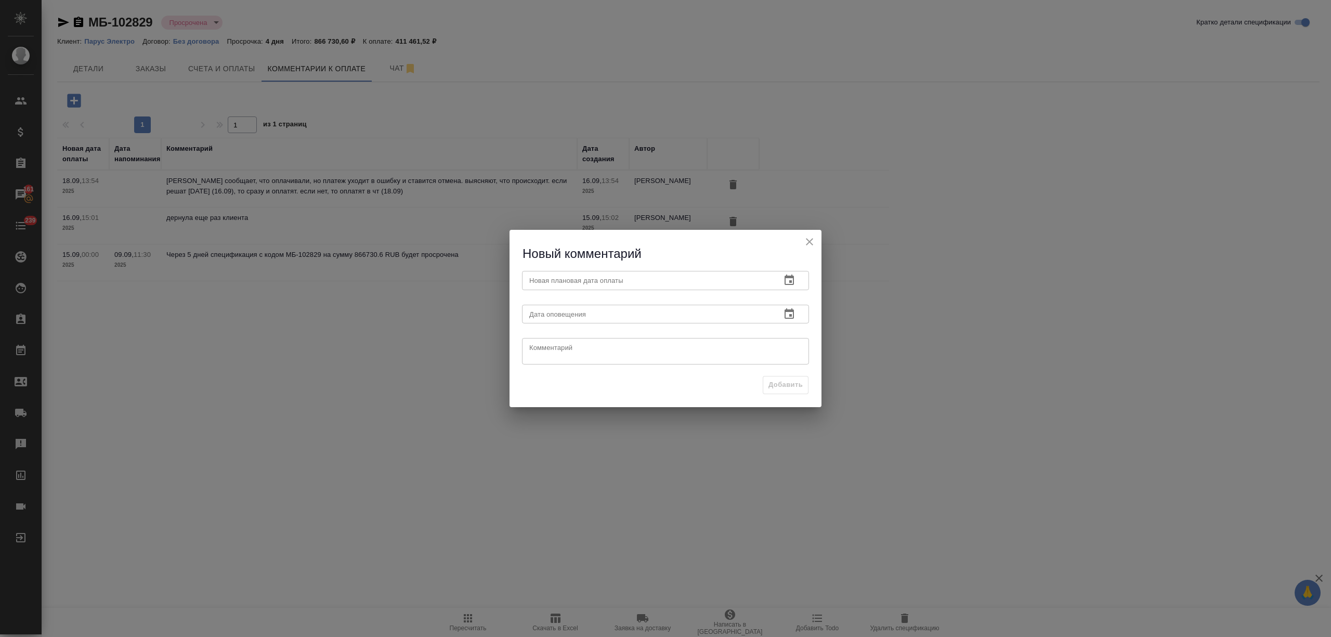
click at [786, 287] on button "button" at bounding box center [789, 280] width 25 height 25
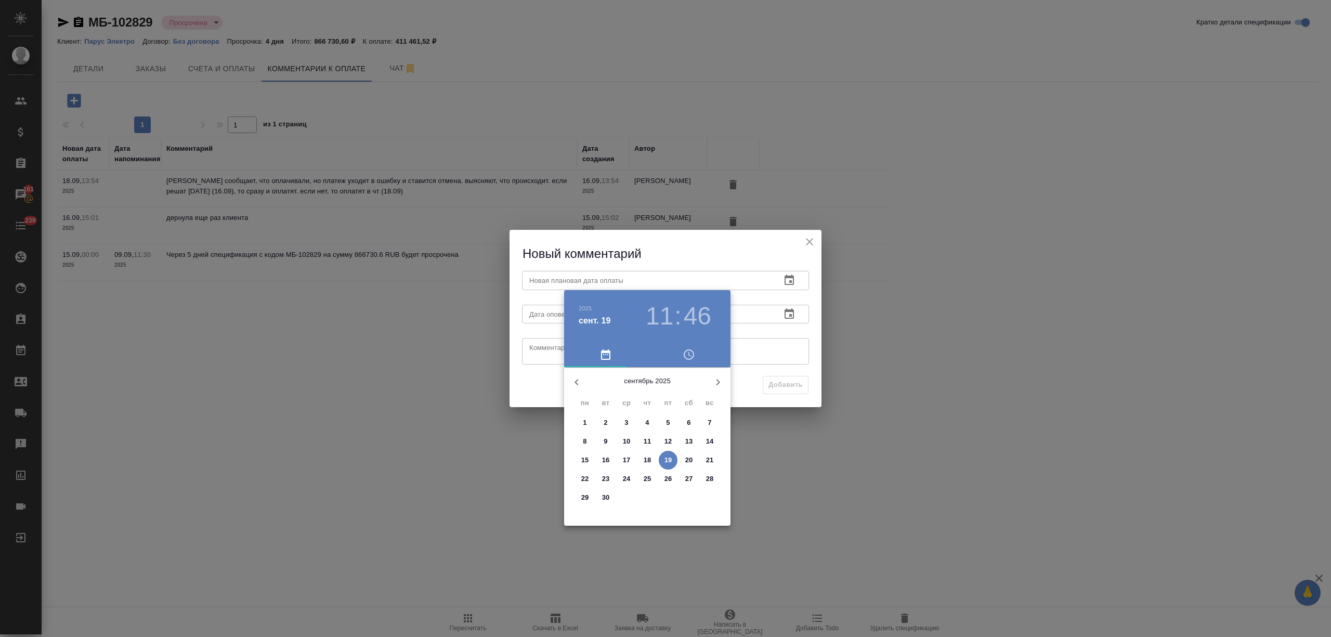
click at [648, 478] on p "25" at bounding box center [647, 478] width 8 height 10
type input "[DATE] 11:46"
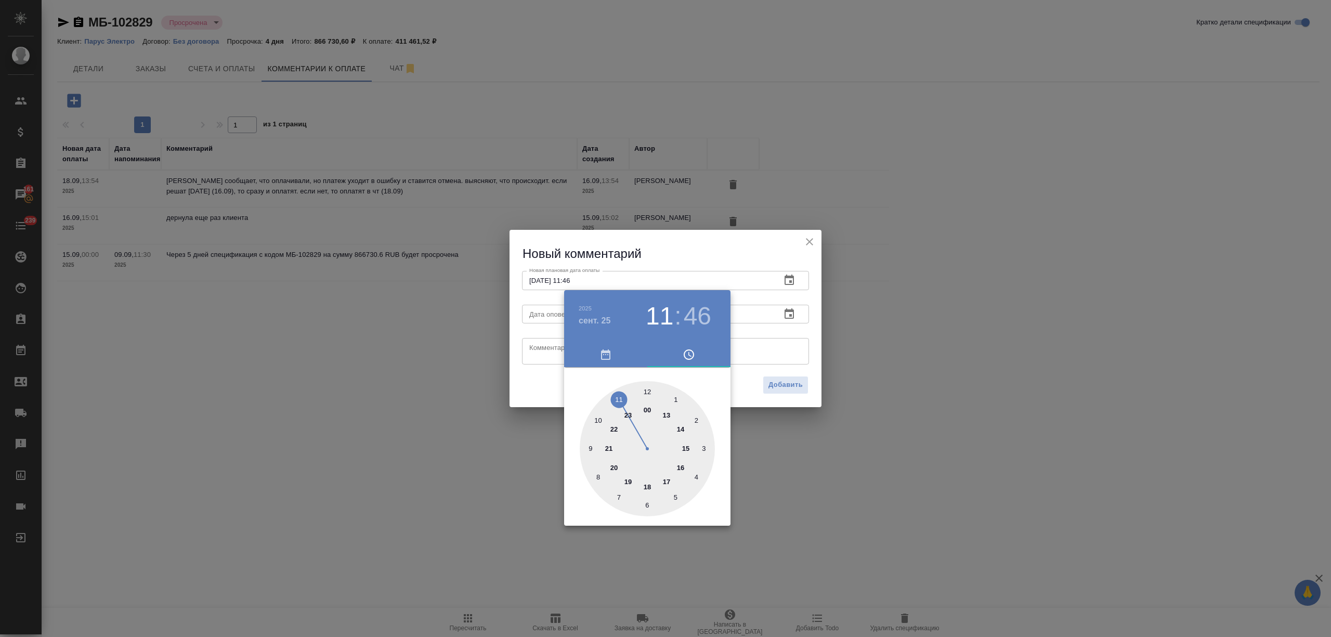
click at [553, 339] on div at bounding box center [665, 318] width 1331 height 637
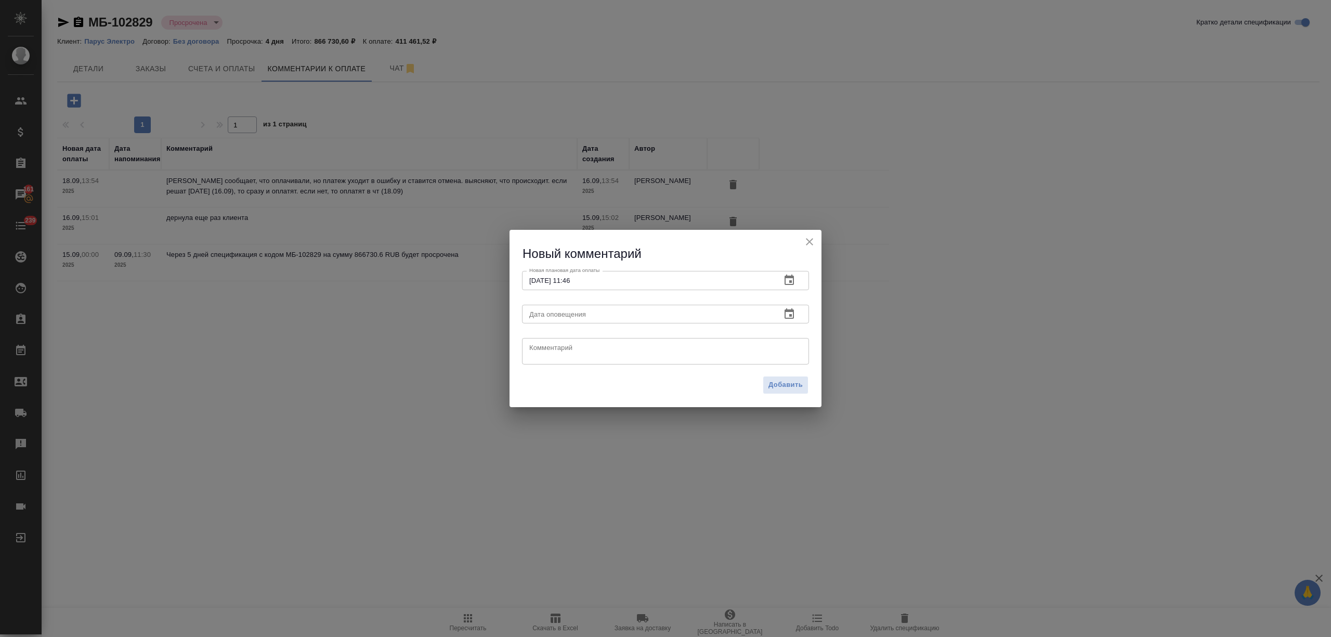
click at [543, 350] on textarea at bounding box center [665, 352] width 272 height 16
type textarea "клиент сообщил, что у них все еще накладка с платежами (не дает провести платеж…"
click at [783, 380] on span "Добавить" at bounding box center [785, 385] width 34 height 12
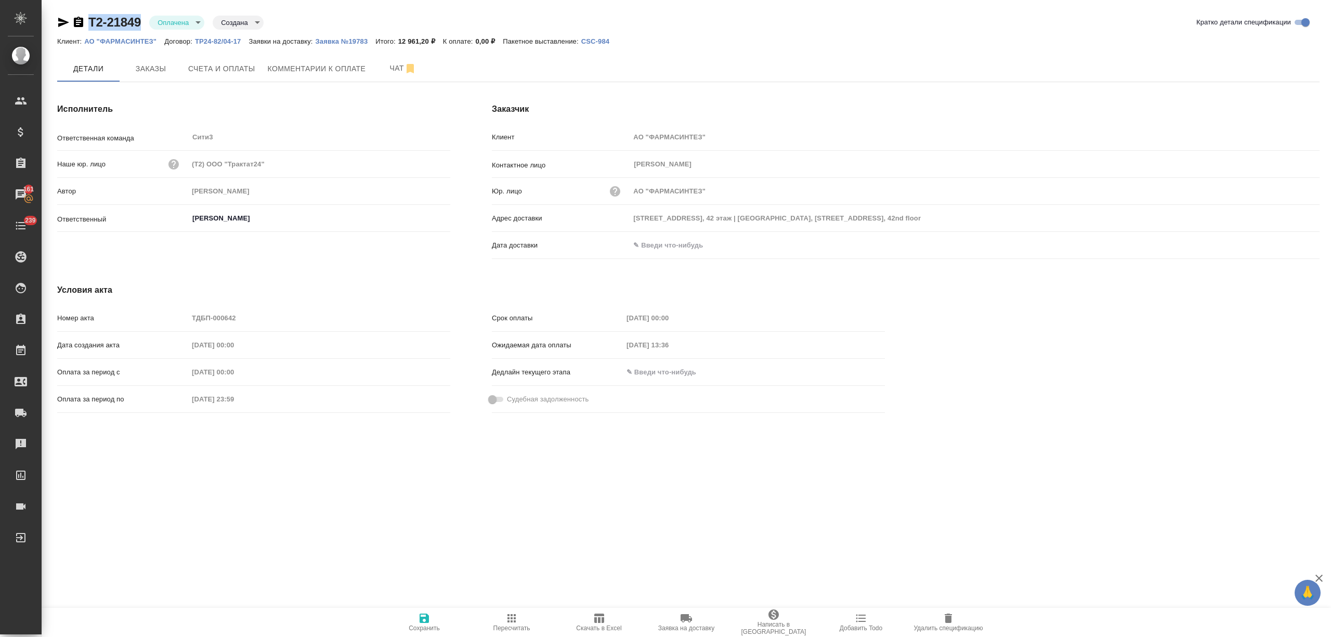
drag, startPoint x: 146, startPoint y: 17, endPoint x: 88, endPoint y: 16, distance: 57.2
click at [88, 16] on div "Т2-21849 Оплачена payed Создана created" at bounding box center [160, 22] width 206 height 17
copy link "Т2-21849"
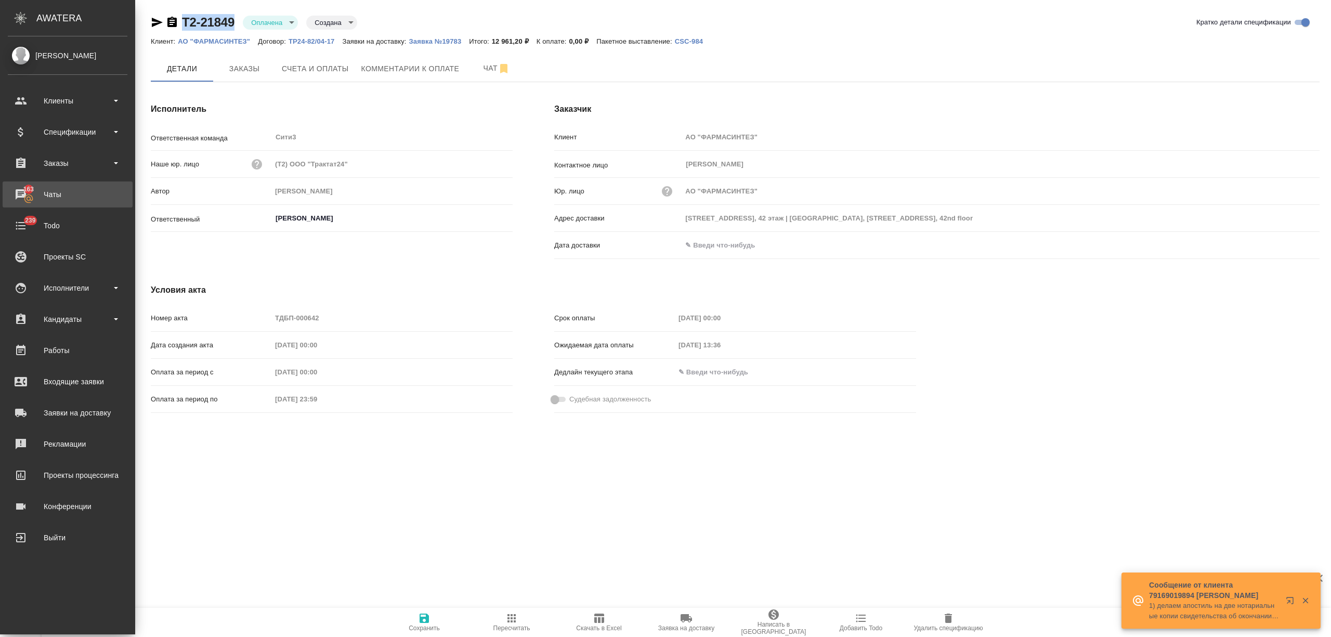
click at [45, 198] on div "Чаты" at bounding box center [68, 195] width 120 height 16
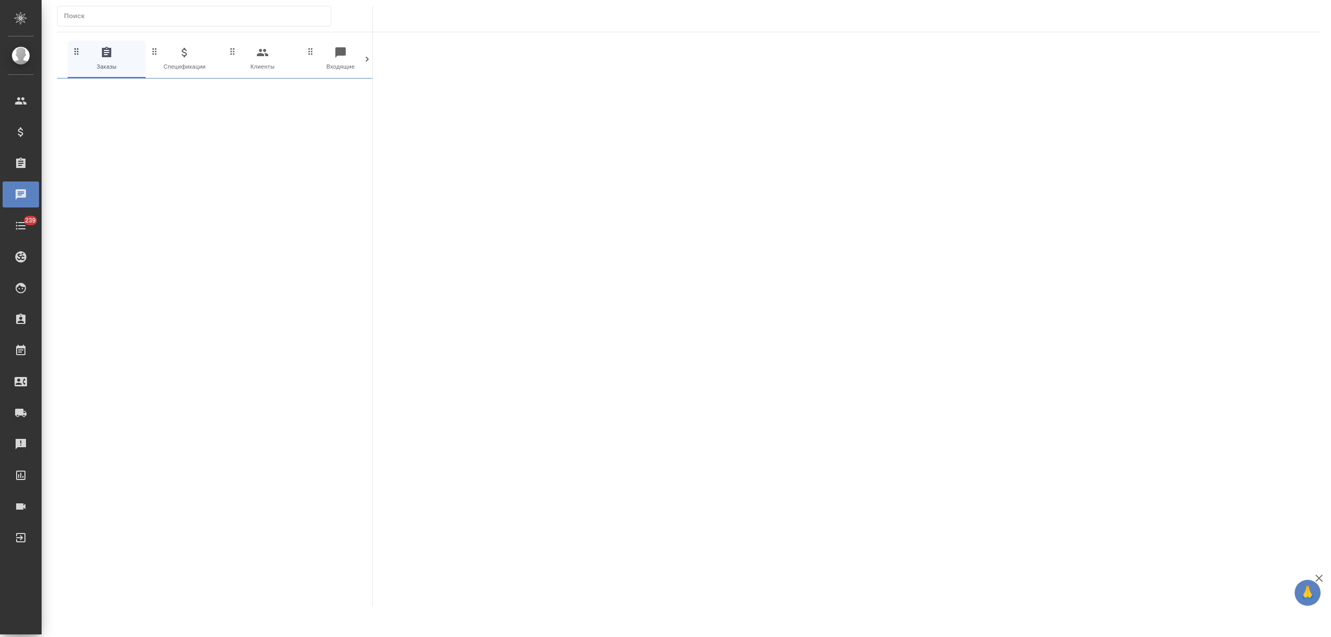
click at [366, 58] on icon at bounding box center [367, 59] width 10 height 10
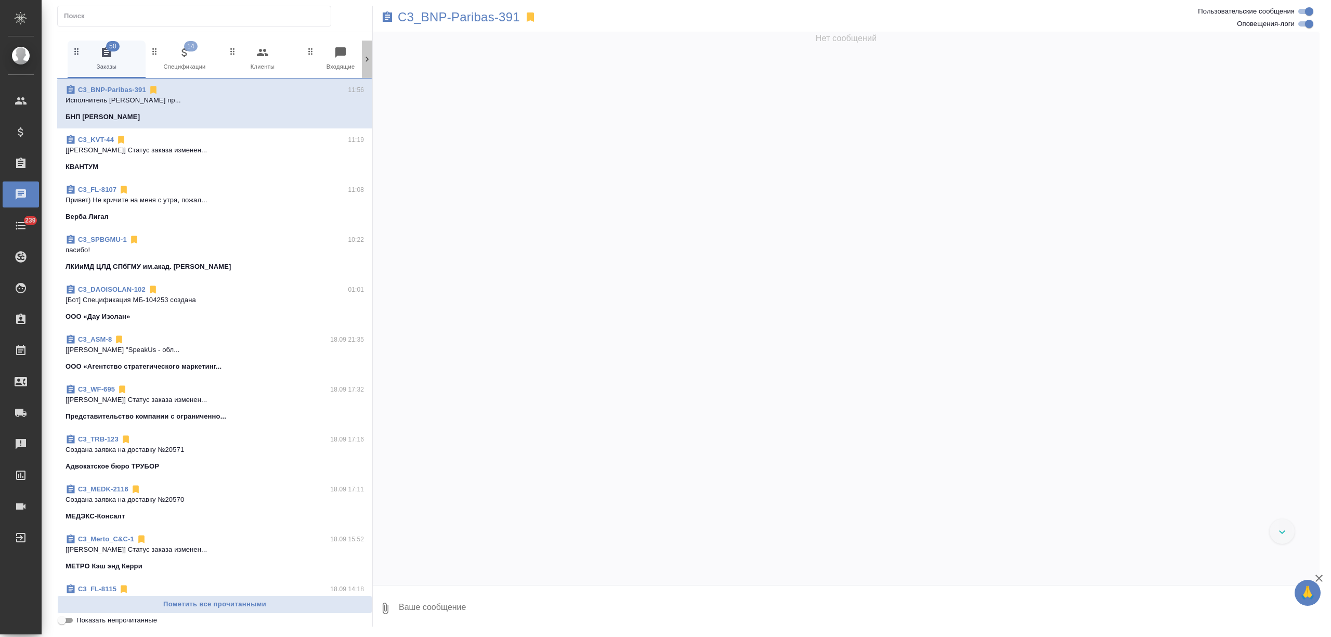
click at [366, 59] on icon at bounding box center [367, 59] width 10 height 10
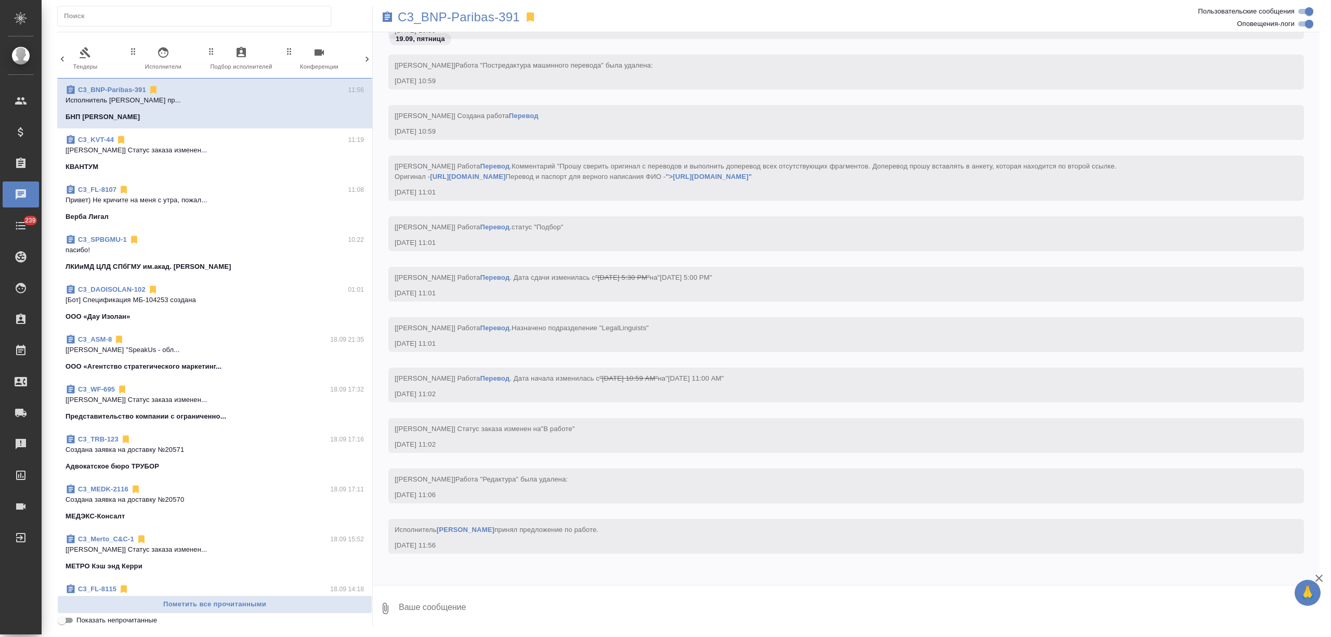
click at [366, 59] on icon at bounding box center [367, 59] width 10 height 10
drag, startPoint x: 366, startPoint y: 59, endPoint x: 339, endPoint y: 60, distance: 27.1
click at [365, 59] on icon at bounding box center [367, 59] width 10 height 10
click at [321, 61] on span "63 Мессенджеры" at bounding box center [323, 58] width 70 height 25
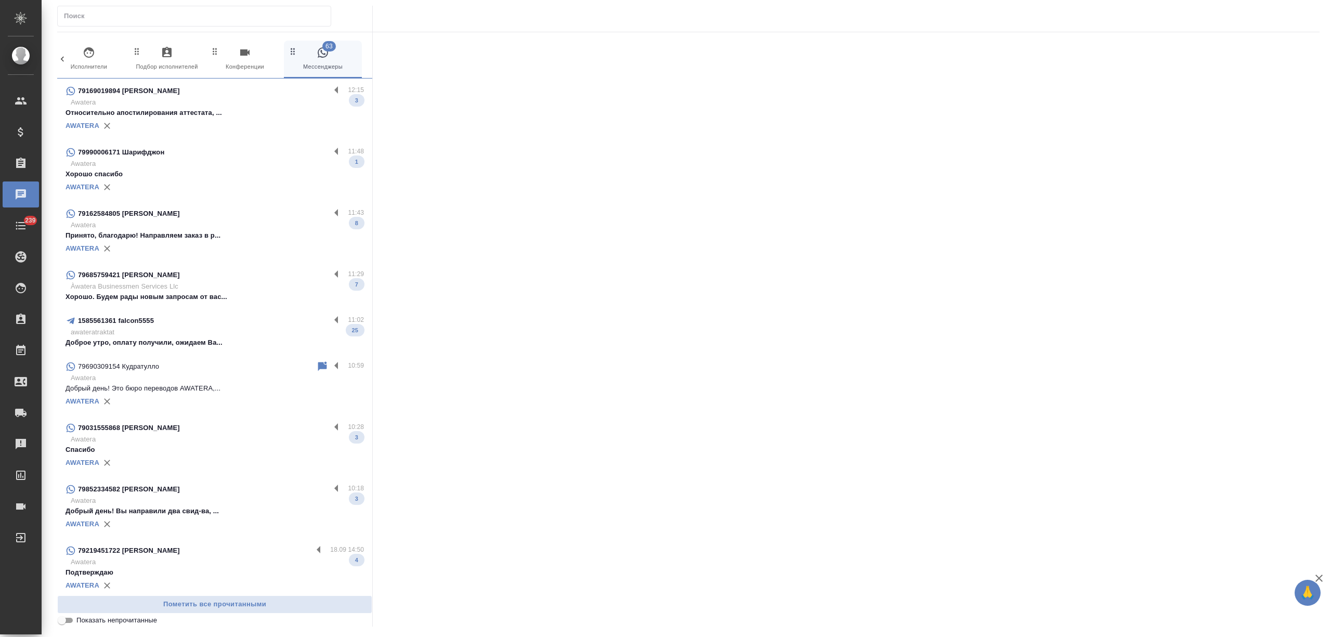
click at [218, 111] on p "Относительно апостилирования аттестата, ..." at bounding box center [214, 113] width 298 height 10
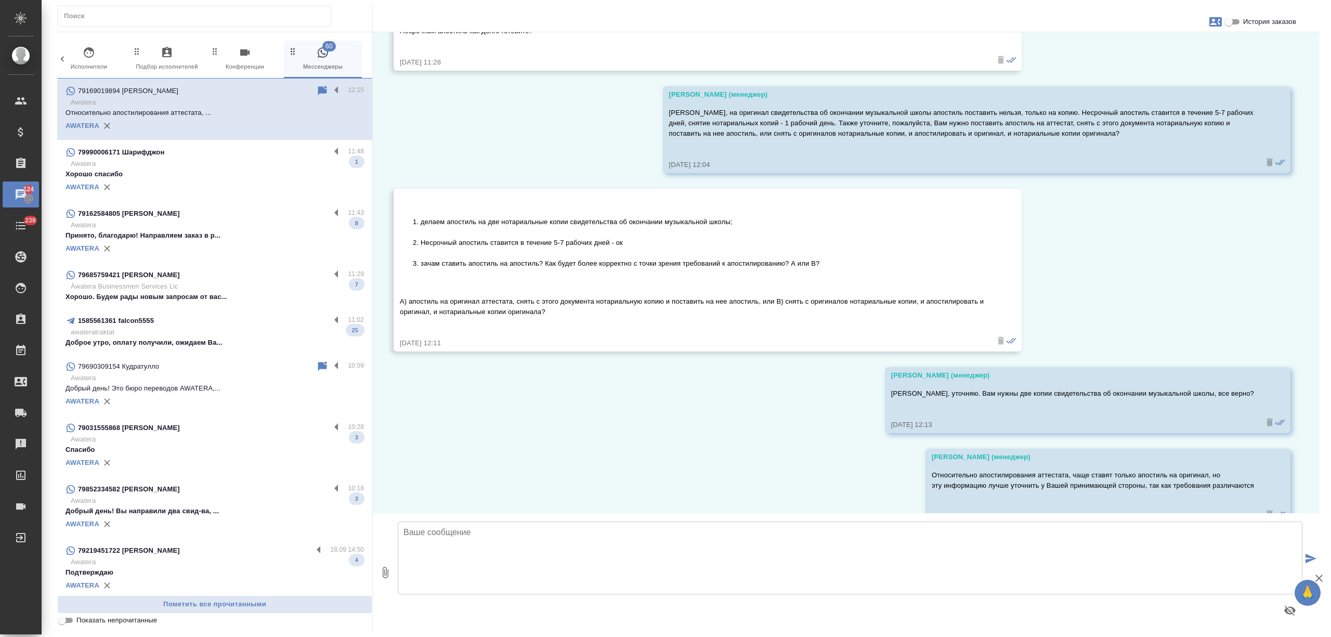
scroll to position [4381, 0]
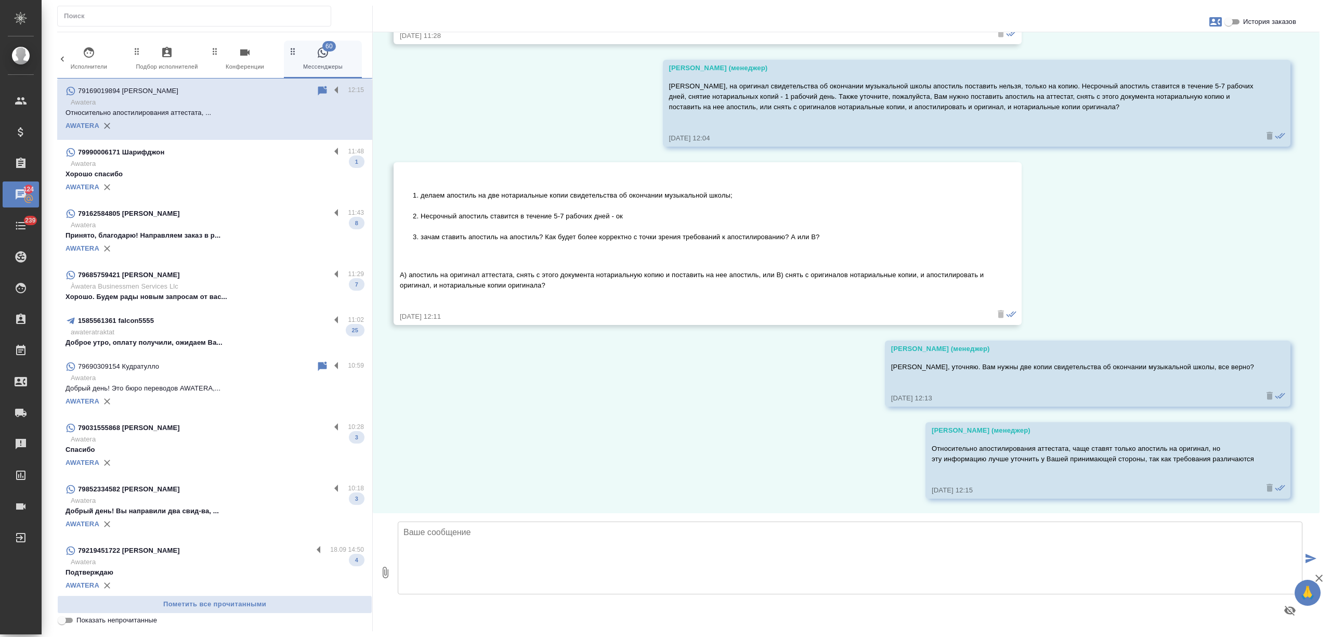
click at [225, 179] on p "Хорошо спасибо" at bounding box center [214, 174] width 298 height 10
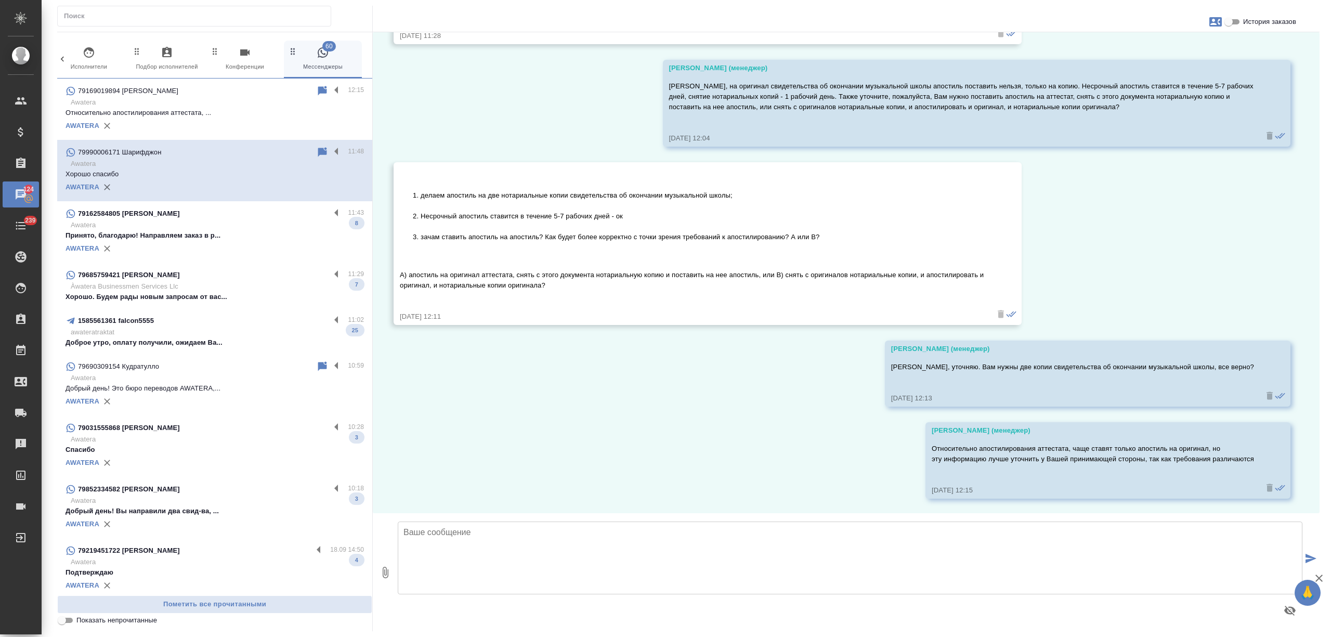
scroll to position [0, 0]
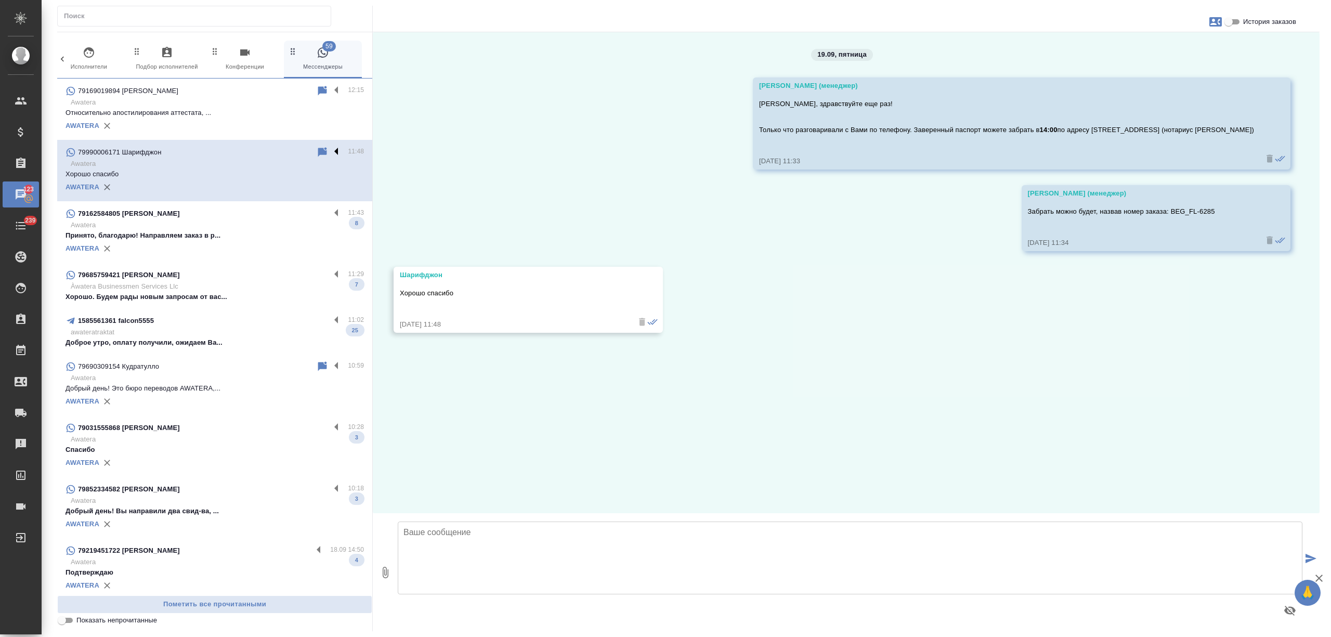
click at [330, 150] on label at bounding box center [339, 152] width 18 height 12
click at [0, 0] on input "checkbox" at bounding box center [0, 0] width 0 height 0
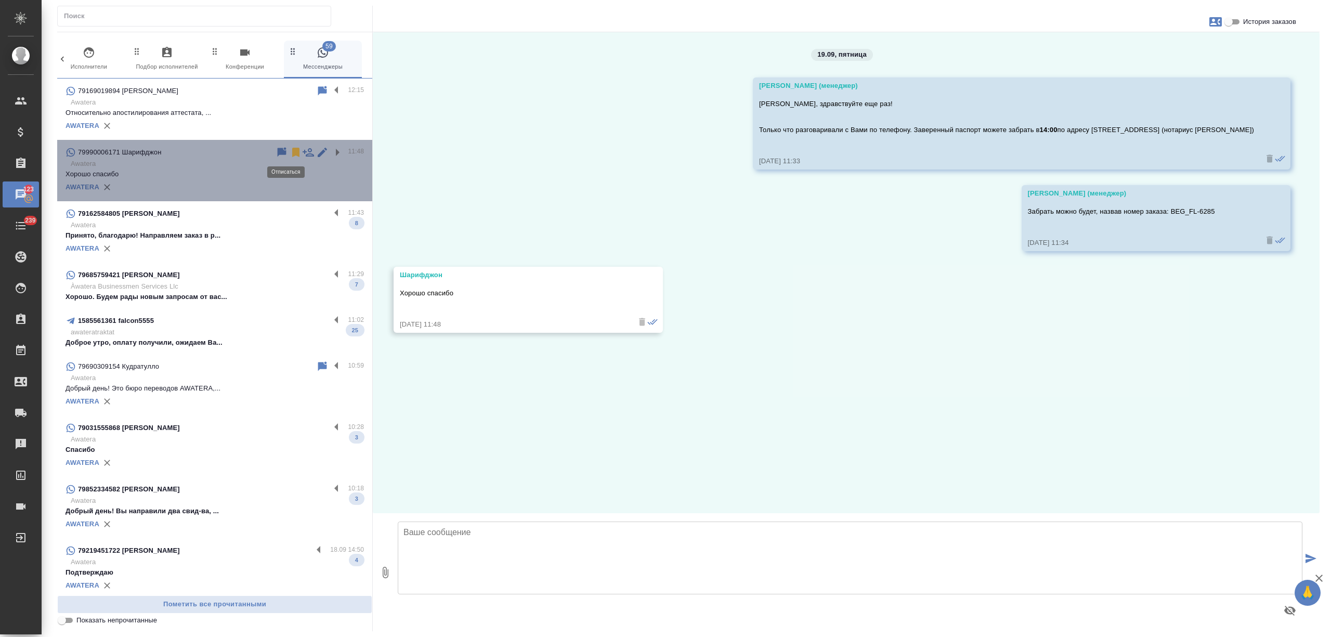
click at [292, 150] on icon at bounding box center [295, 152] width 7 height 9
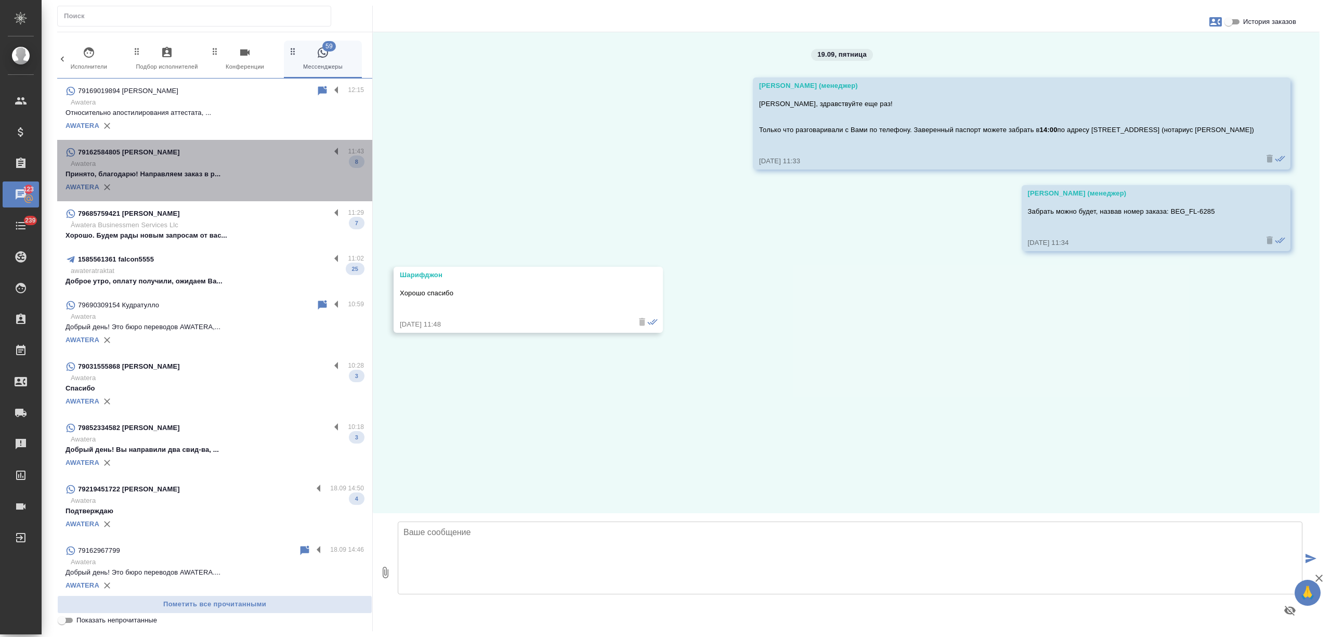
click at [238, 179] on div "AWATERA" at bounding box center [214, 187] width 298 height 16
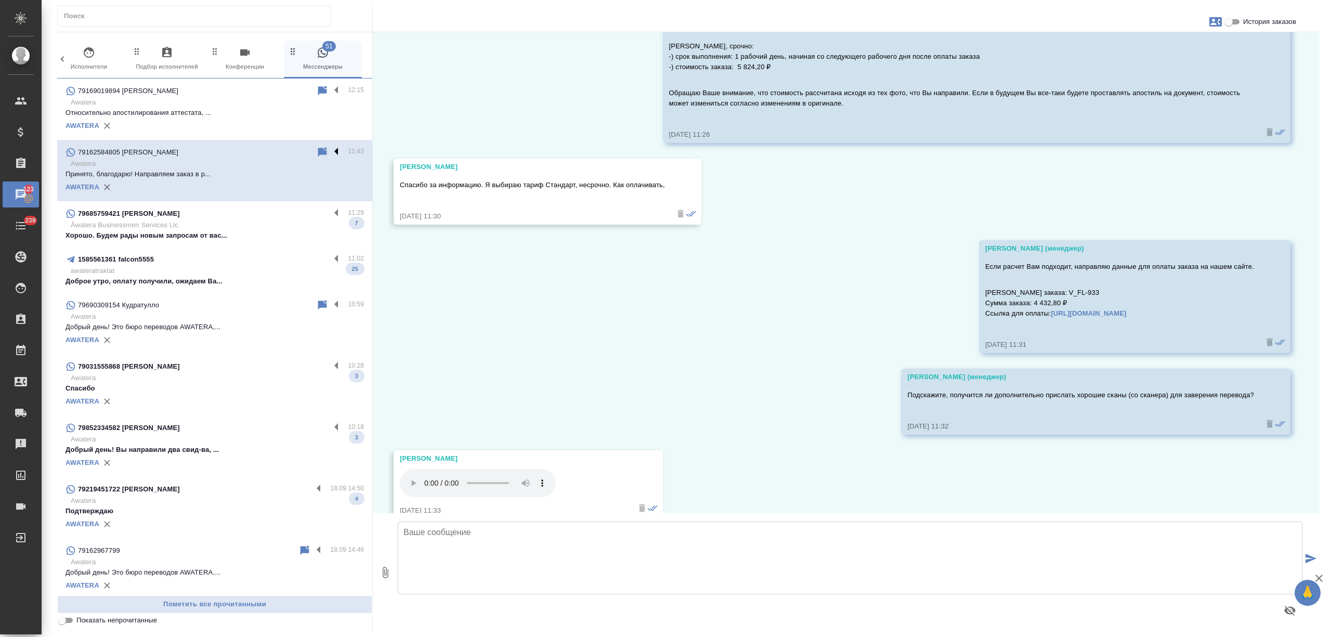
scroll to position [1177, 0]
click at [330, 154] on label at bounding box center [339, 152] width 18 height 12
click at [0, 0] on input "checkbox" at bounding box center [0, 0] width 0 height 0
click at [292, 152] on icon at bounding box center [295, 152] width 7 height 9
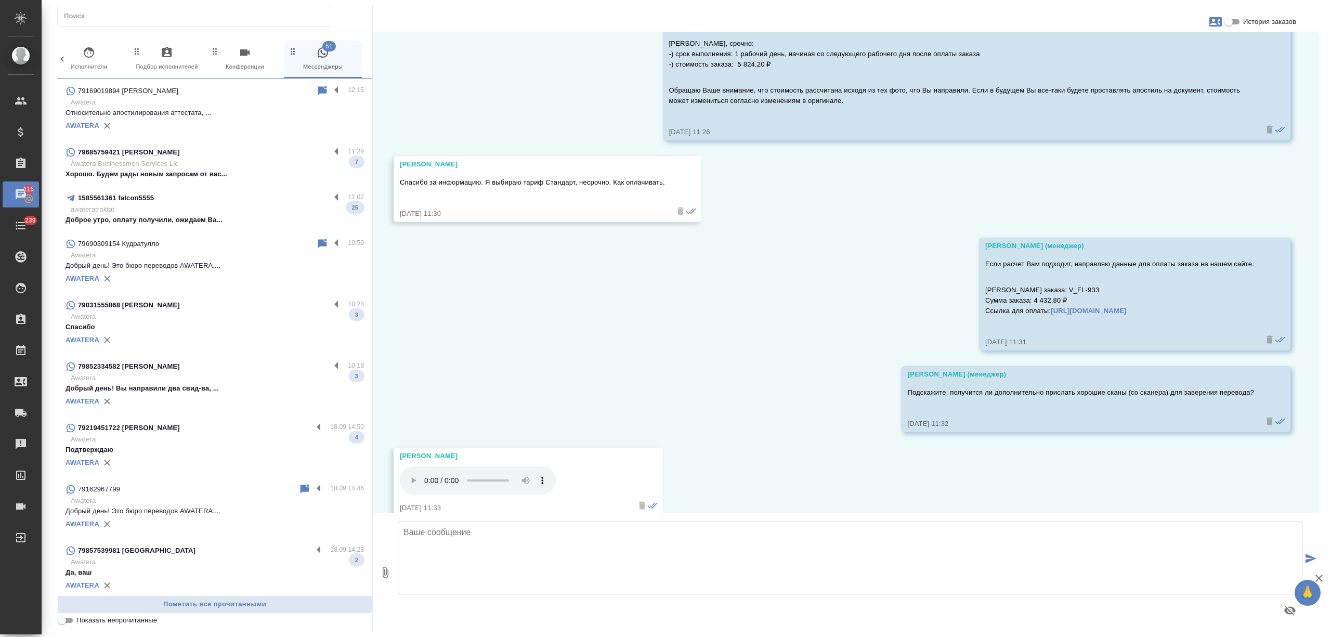
click at [262, 169] on p "Хорошо. Будем рады новым запросам от вас..." at bounding box center [214, 174] width 298 height 10
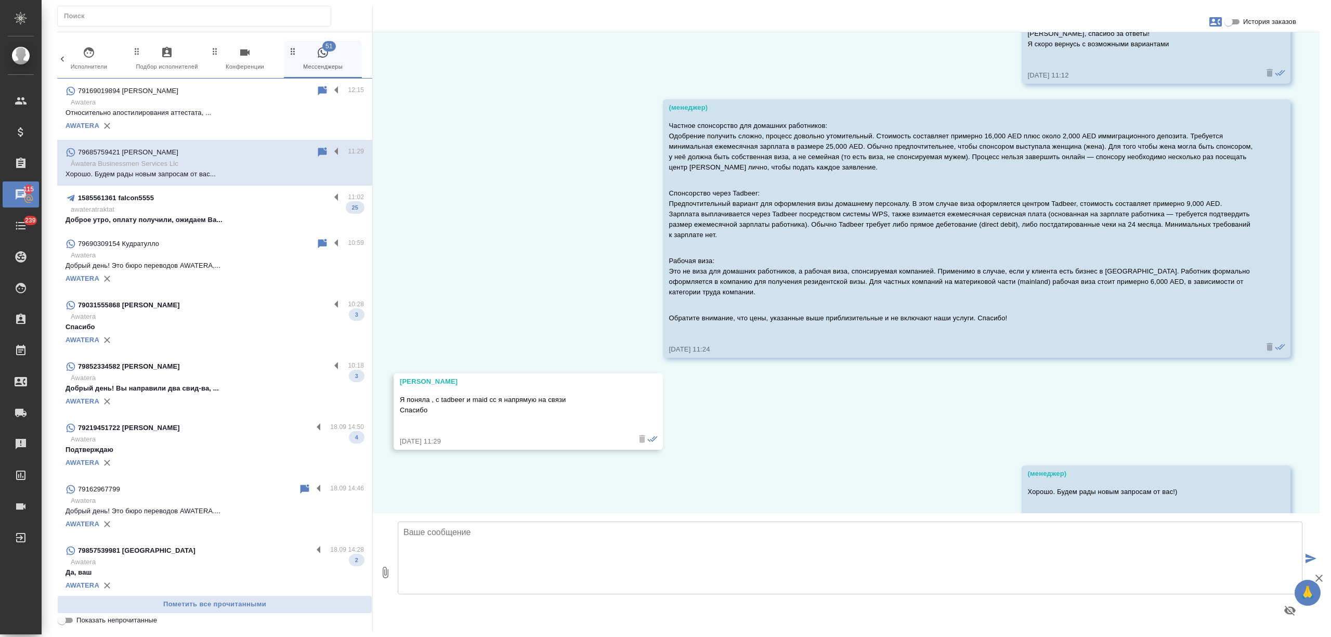
scroll to position [1210, 0]
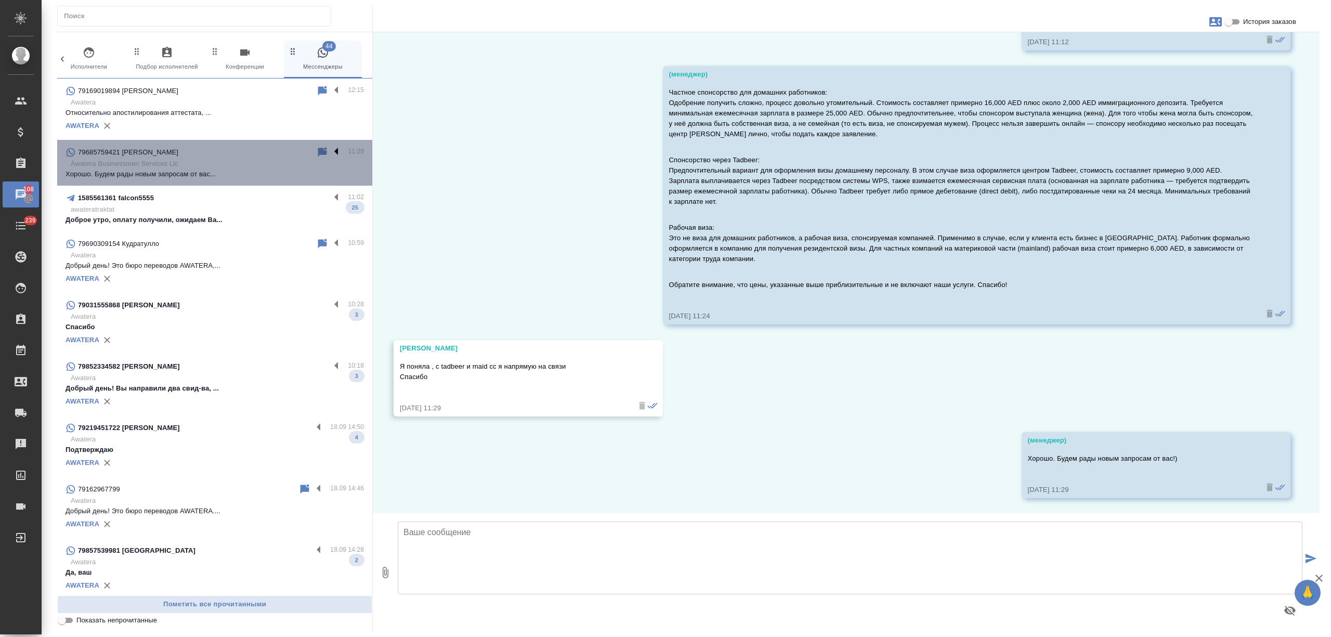
click at [330, 153] on label at bounding box center [339, 152] width 18 height 12
click at [0, 0] on input "checkbox" at bounding box center [0, 0] width 0 height 0
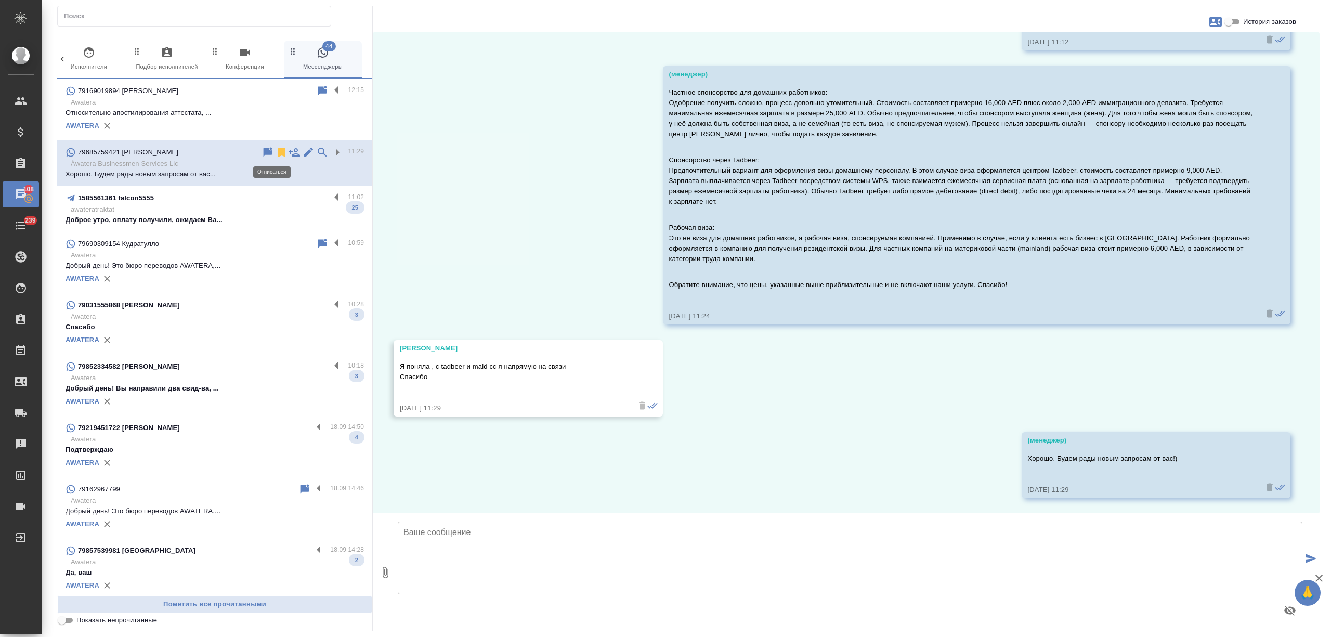
click at [278, 152] on icon at bounding box center [281, 152] width 7 height 9
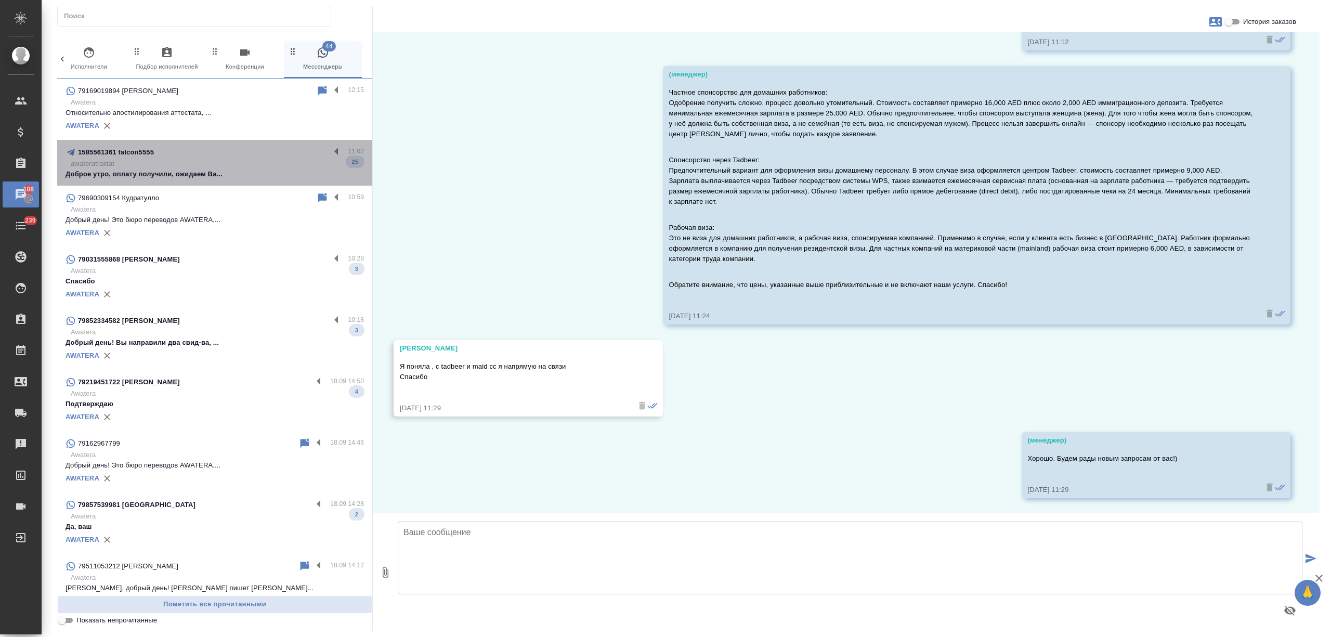
click at [254, 170] on p "Доброе утро, оплату получили, ожидаем Ва..." at bounding box center [214, 174] width 298 height 10
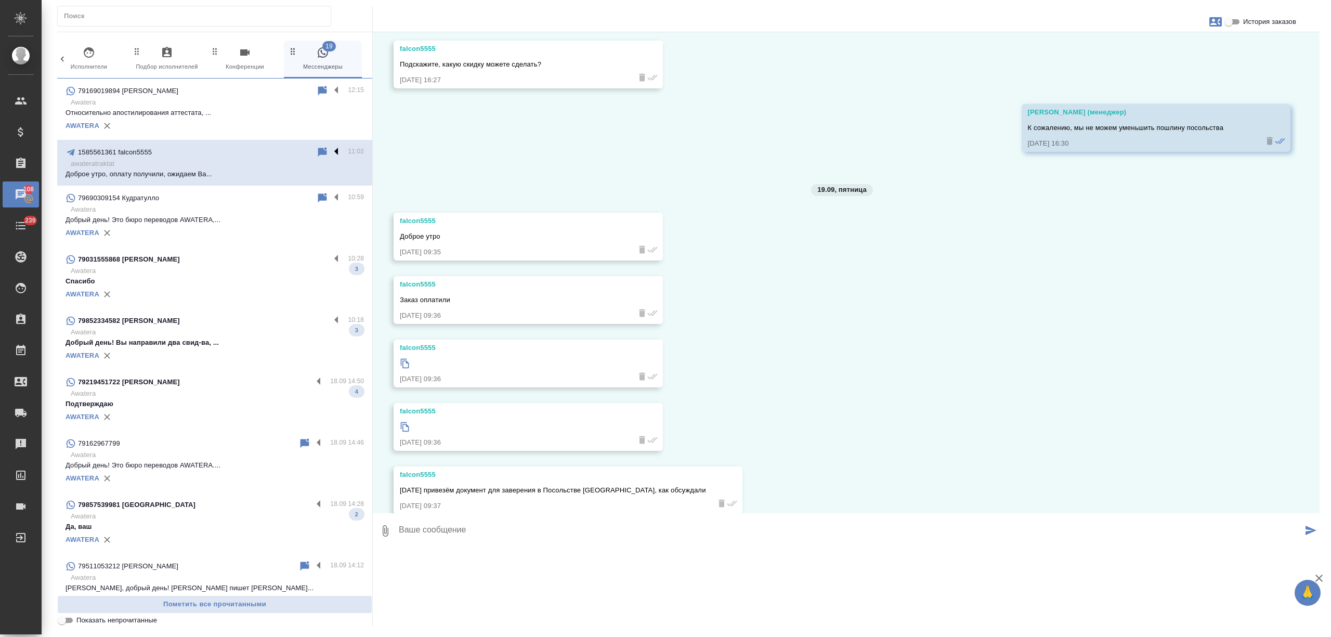
scroll to position [1940, 0]
click at [330, 152] on label at bounding box center [339, 152] width 18 height 12
click at [0, 0] on input "checkbox" at bounding box center [0, 0] width 0 height 0
click at [292, 152] on icon at bounding box center [295, 152] width 7 height 9
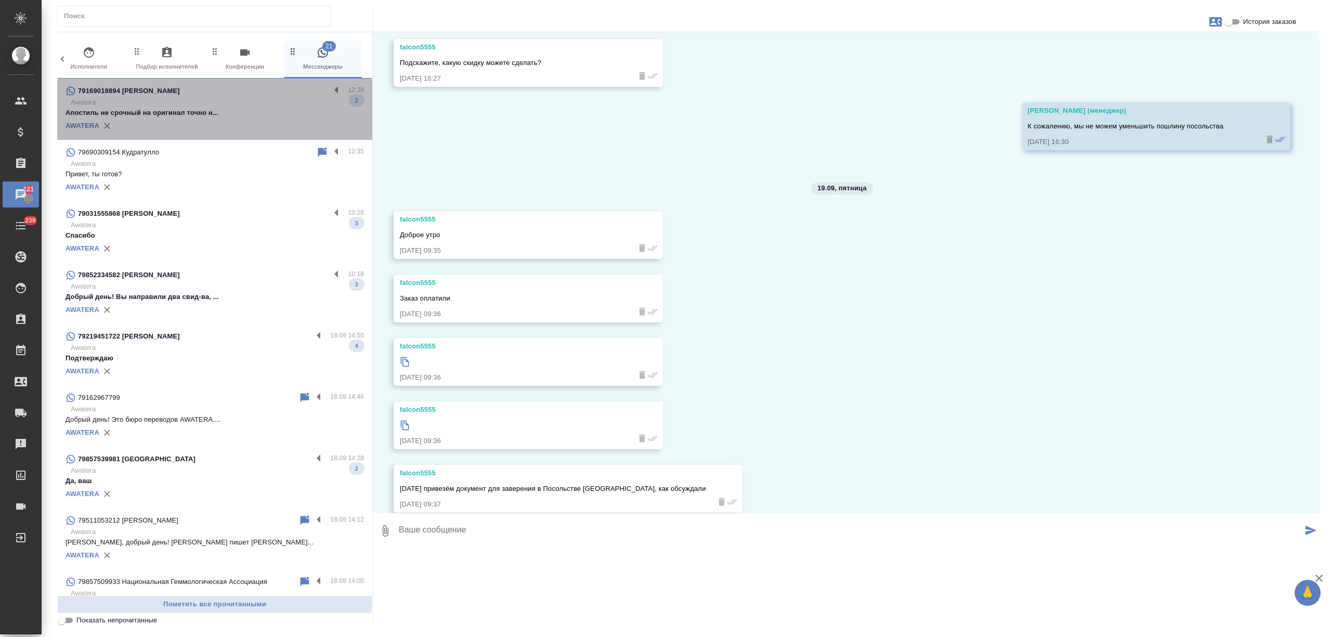
click at [235, 124] on div "AWATERA" at bounding box center [214, 126] width 298 height 16
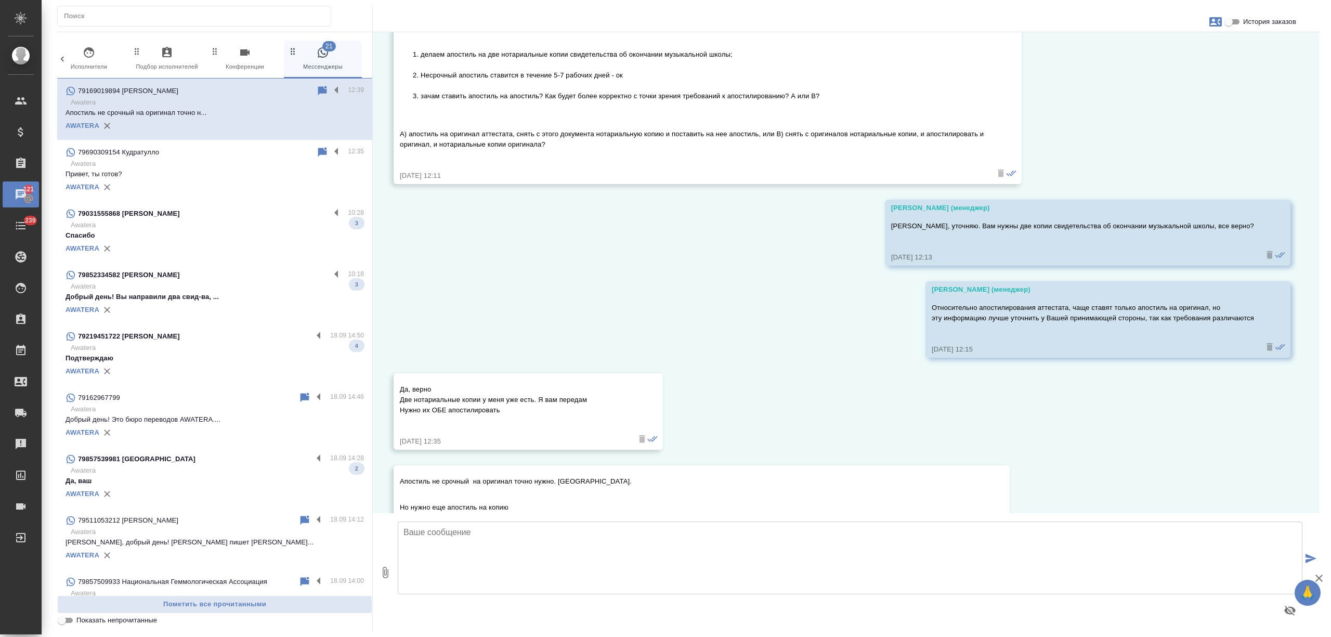
scroll to position [4581, 0]
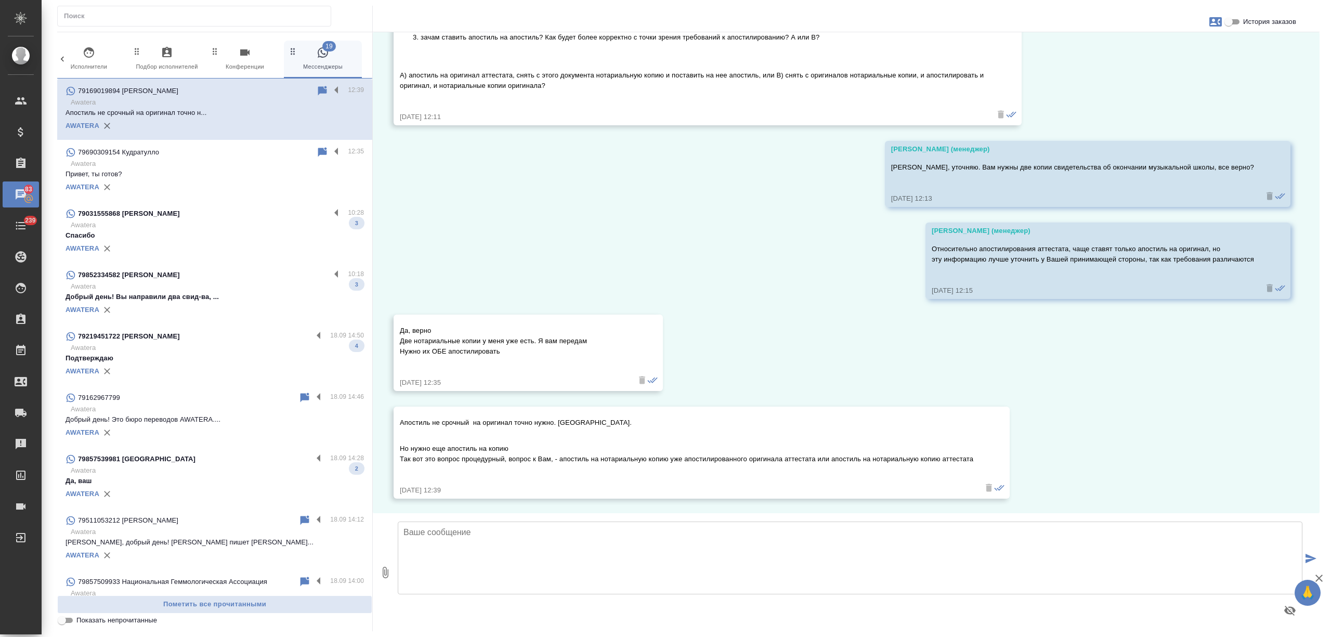
click at [232, 219] on div "79031555868 Анастасия" at bounding box center [197, 213] width 265 height 12
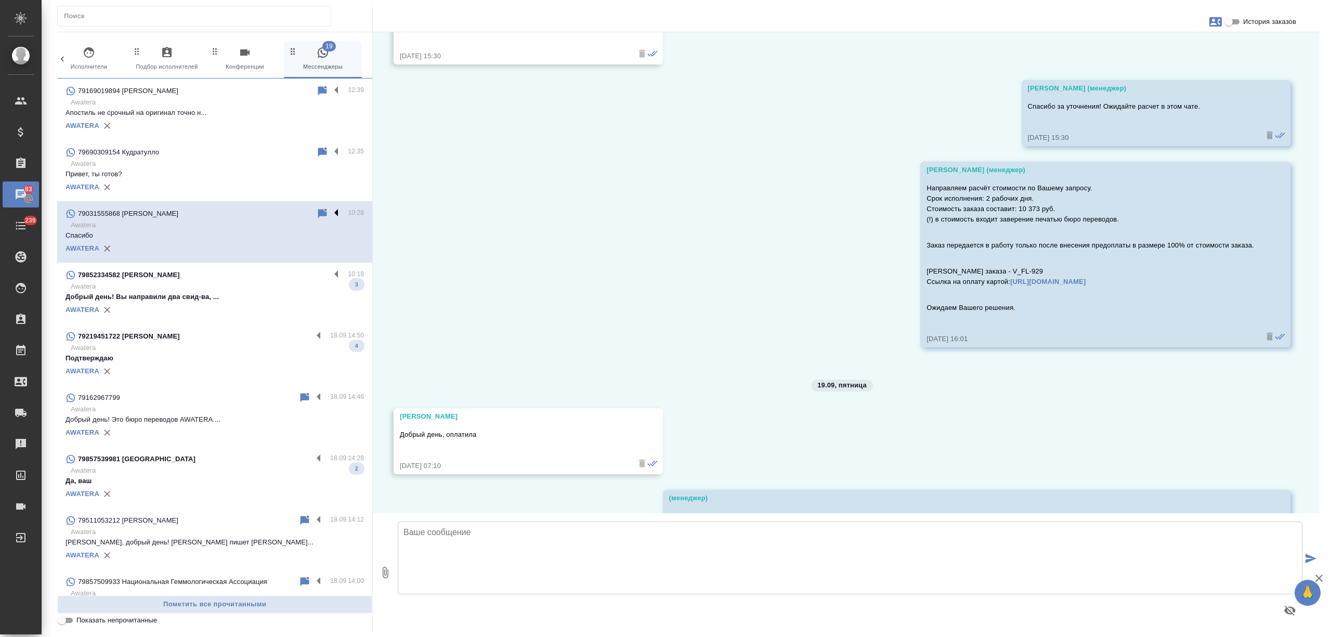
scroll to position [1485, 0]
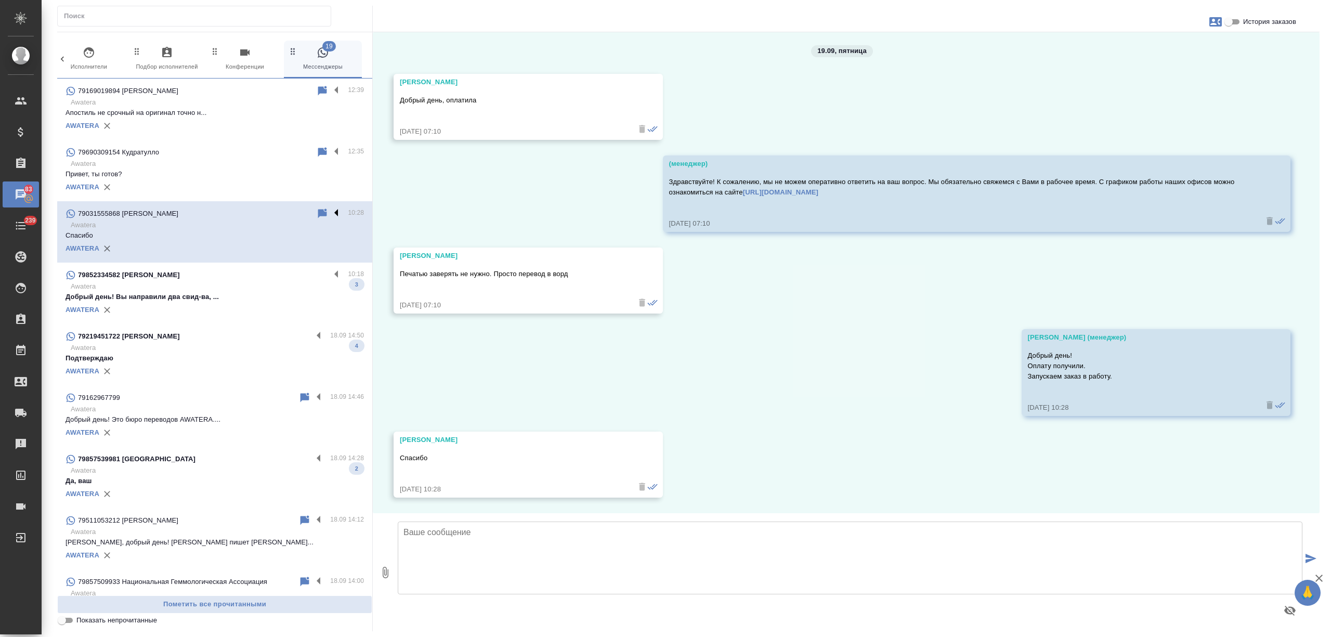
click at [330, 212] on label at bounding box center [339, 213] width 18 height 12
click at [0, 0] on input "checkbox" at bounding box center [0, 0] width 0 height 0
click at [292, 213] on icon at bounding box center [295, 213] width 7 height 9
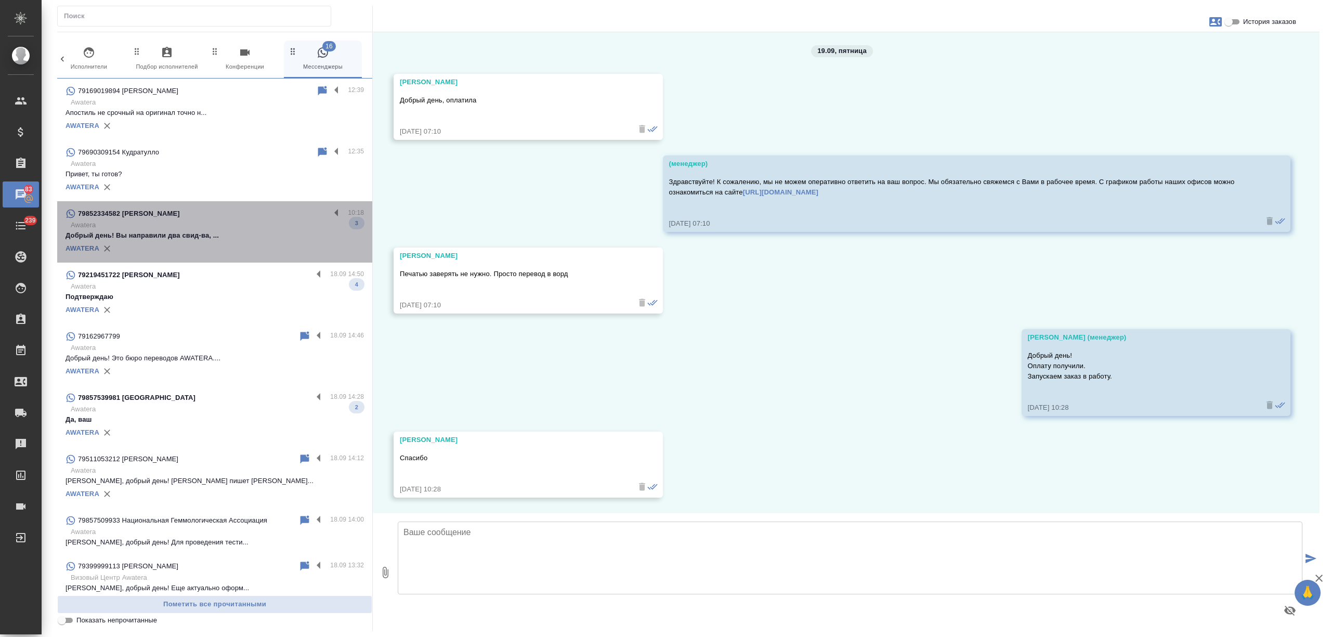
click at [251, 252] on div "AWATERA" at bounding box center [214, 249] width 298 height 16
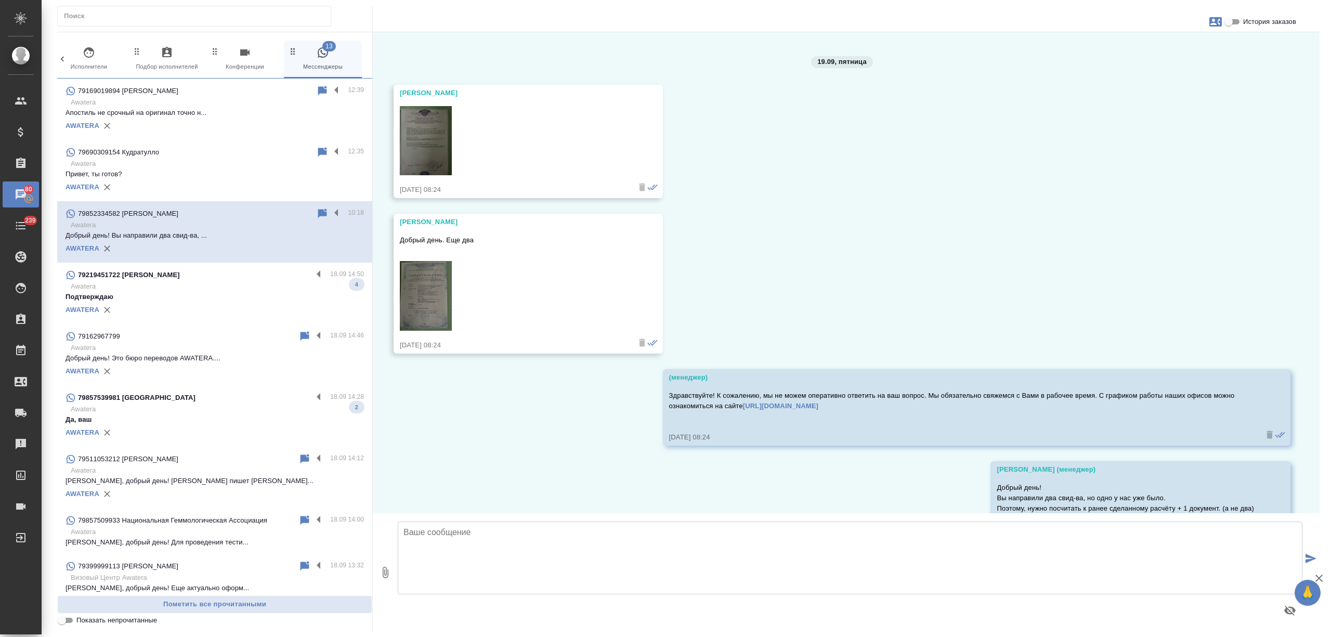
scroll to position [1039, 0]
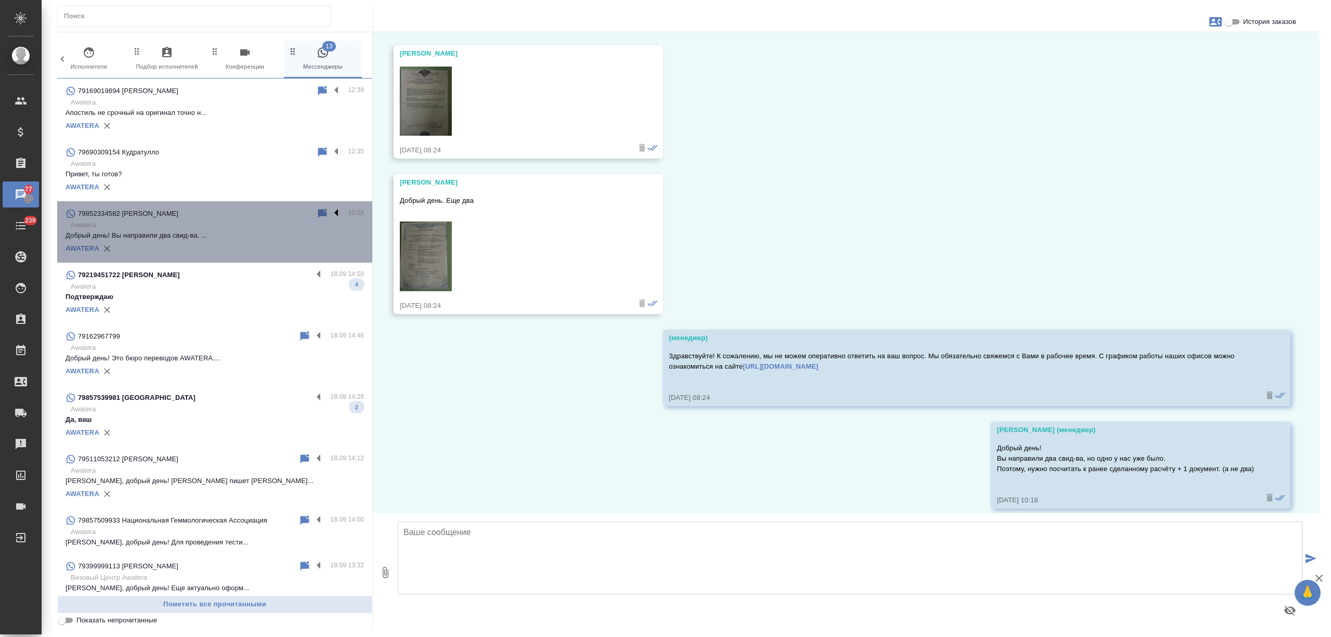
click at [330, 210] on label at bounding box center [339, 213] width 18 height 12
click at [0, 0] on input "checkbox" at bounding box center [0, 0] width 0 height 0
click at [292, 212] on icon at bounding box center [295, 213] width 7 height 9
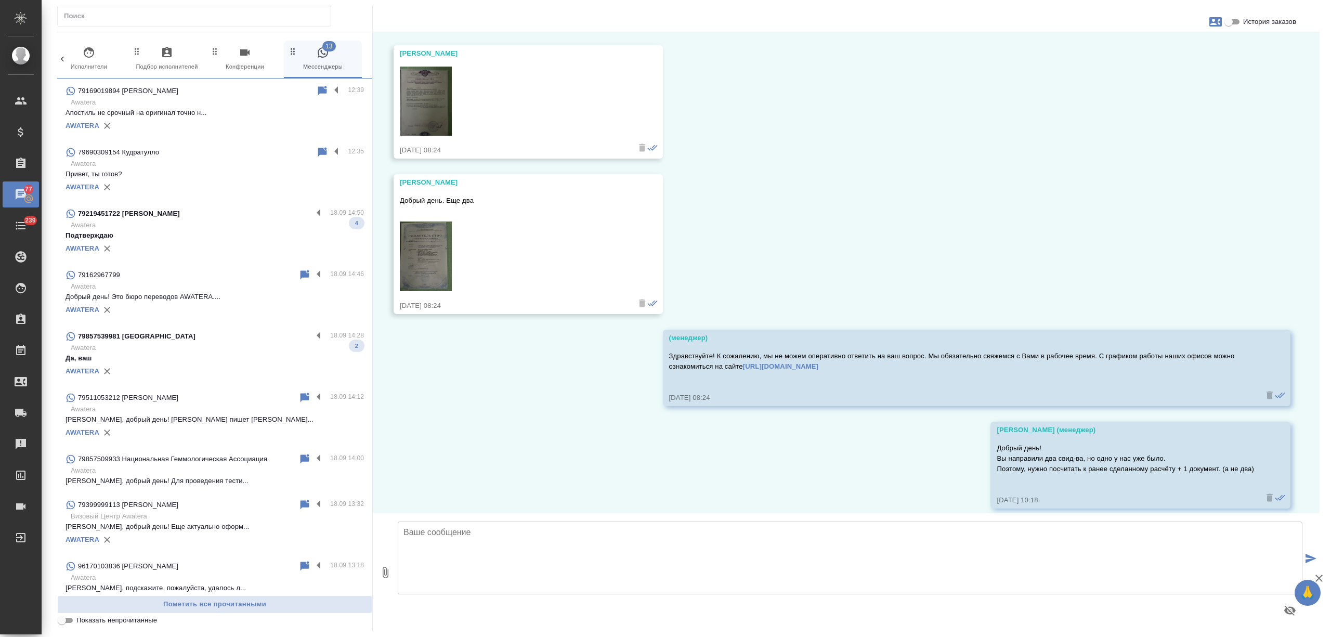
click at [210, 223] on p "Awatera" at bounding box center [217, 225] width 293 height 10
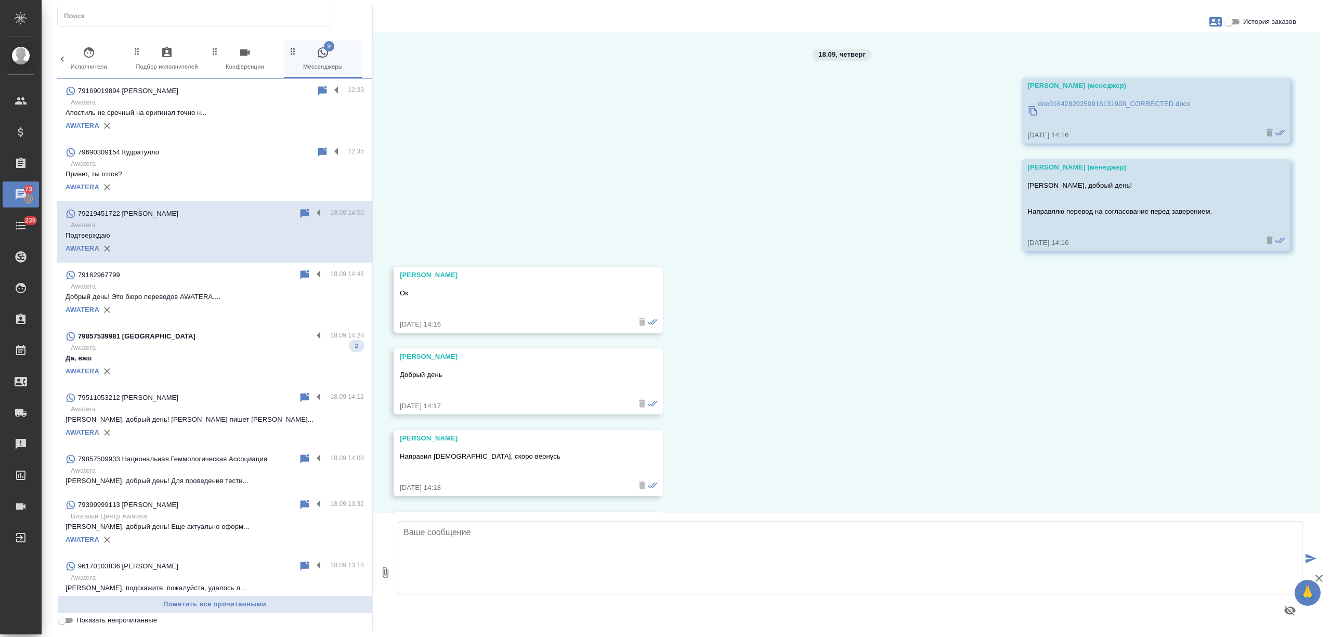
scroll to position [80, 0]
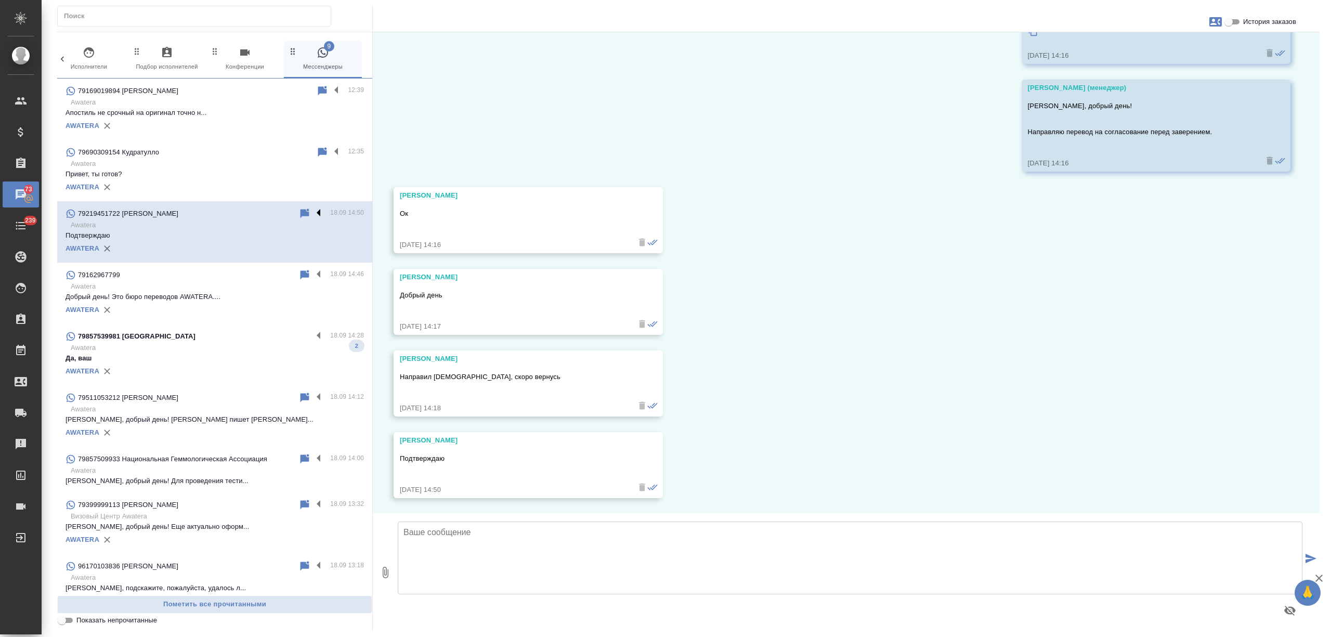
click at [312, 210] on label at bounding box center [321, 213] width 18 height 12
click at [0, 0] on input "checkbox" at bounding box center [0, 0] width 0 height 0
click at [274, 210] on icon at bounding box center [277, 213] width 7 height 9
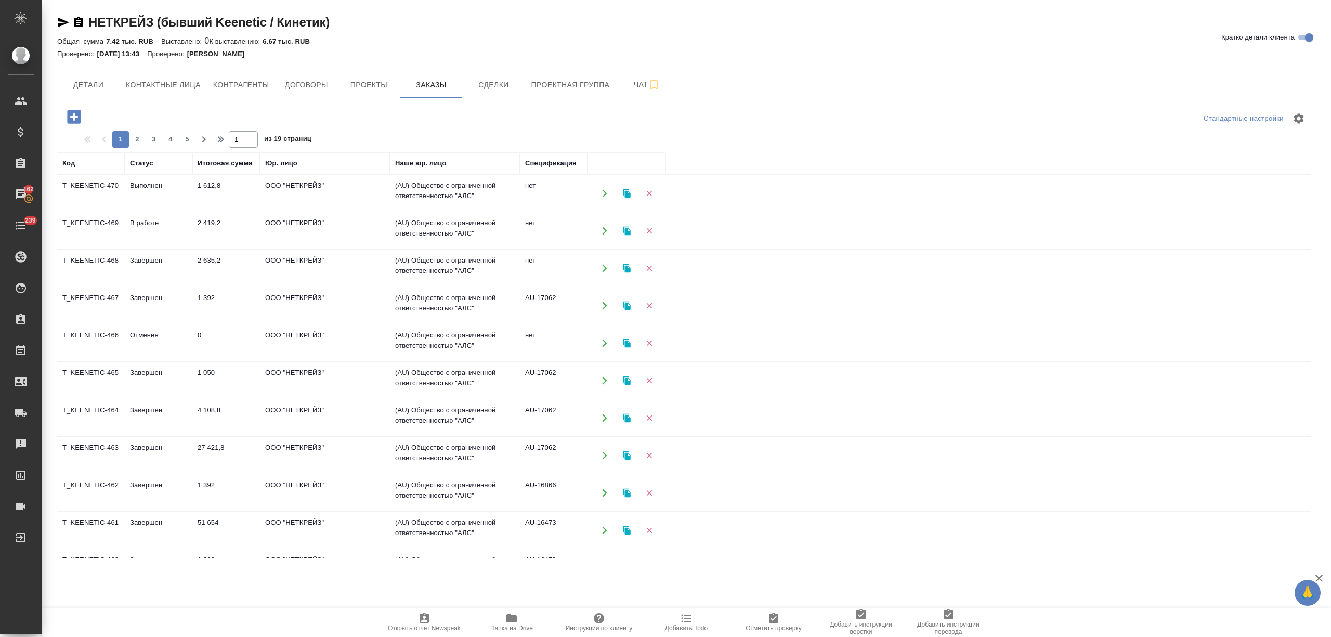
click at [211, 235] on td "2 419,2" at bounding box center [226, 231] width 68 height 36
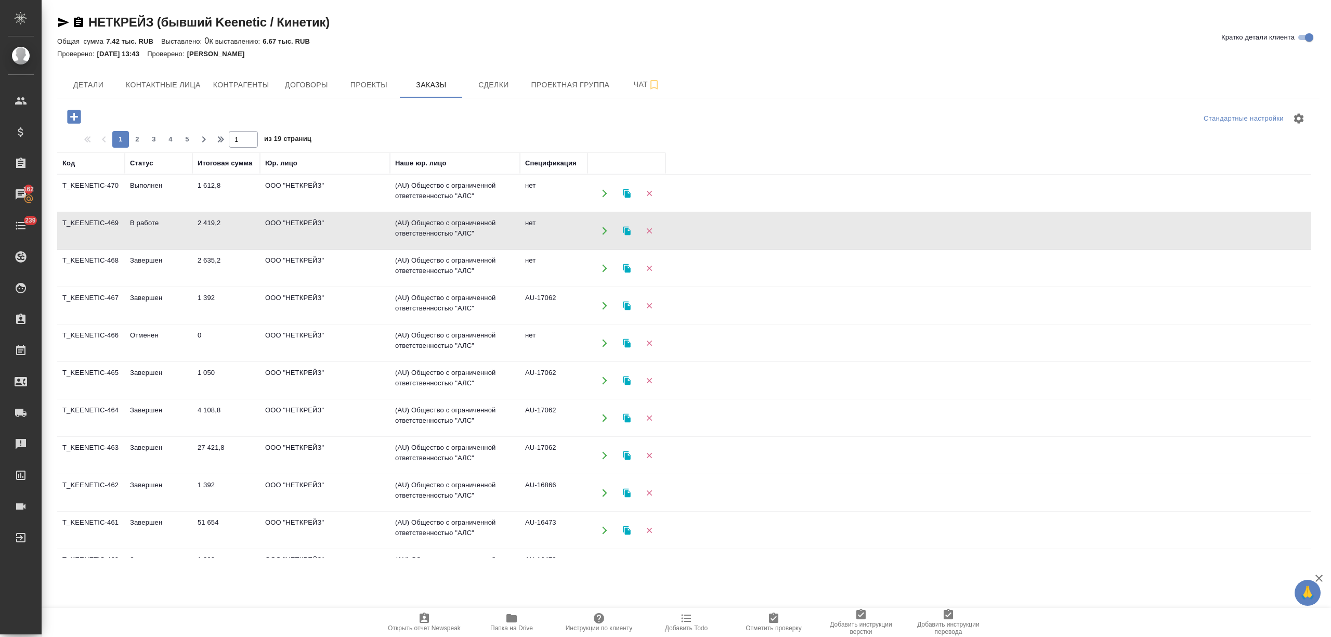
click at [211, 235] on td "2 419,2" at bounding box center [226, 231] width 68 height 36
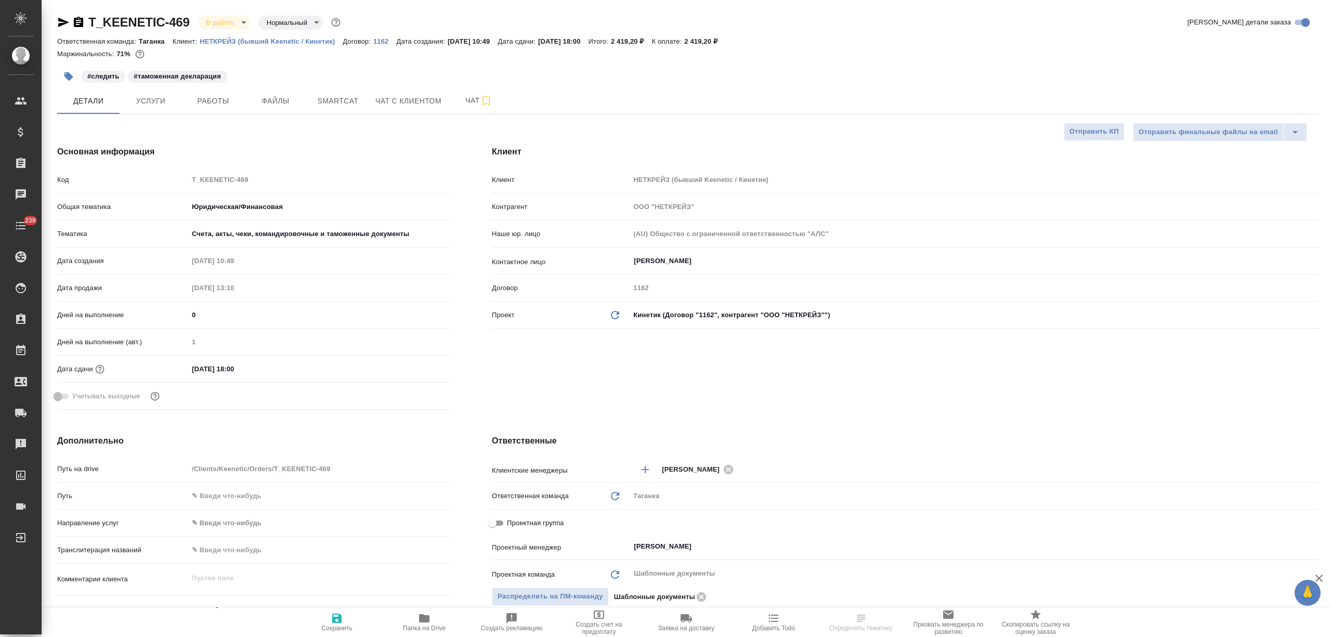
select select "RU"
click at [159, 106] on span "Услуги" at bounding box center [151, 101] width 50 height 13
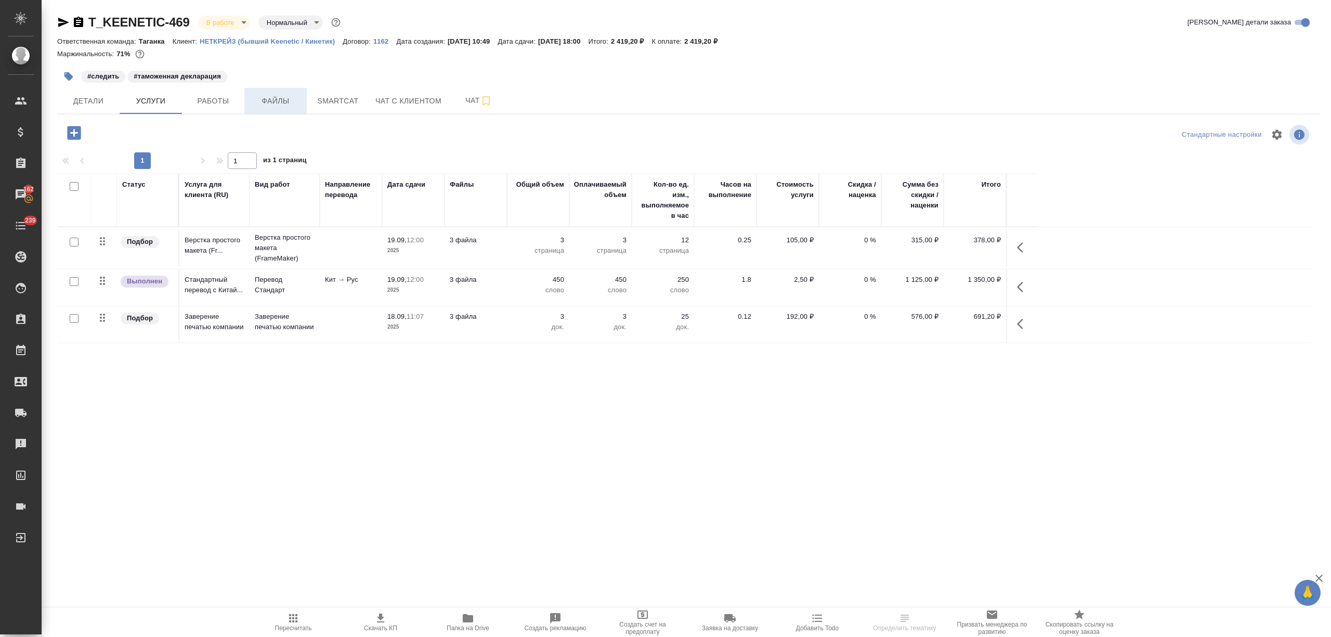
click at [283, 103] on span "Файлы" at bounding box center [276, 101] width 50 height 13
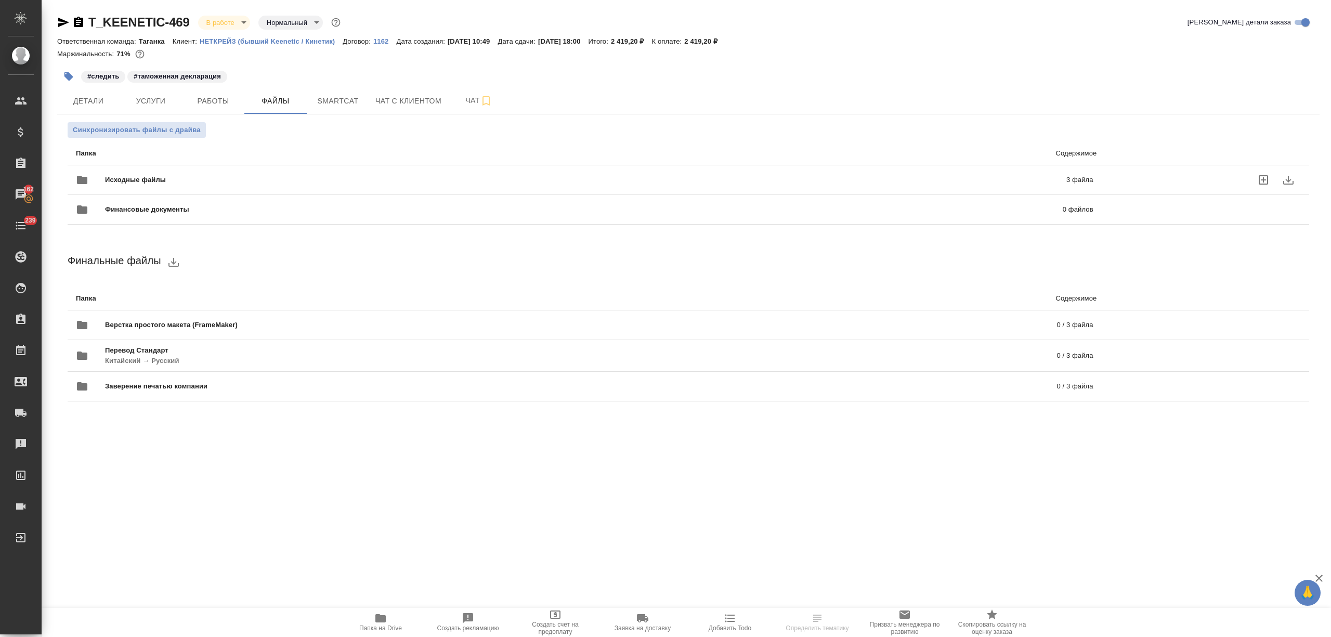
click at [216, 176] on span "Исходные файлы" at bounding box center [360, 180] width 511 height 10
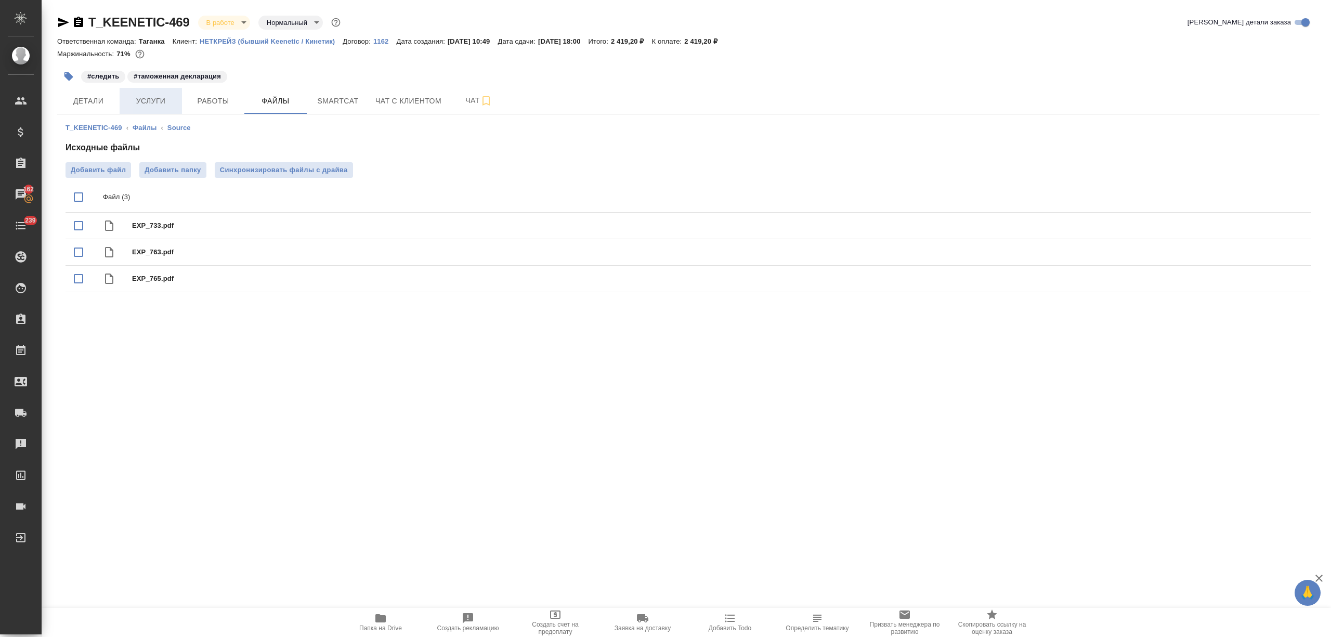
click at [159, 93] on button "Услуги" at bounding box center [151, 101] width 62 height 26
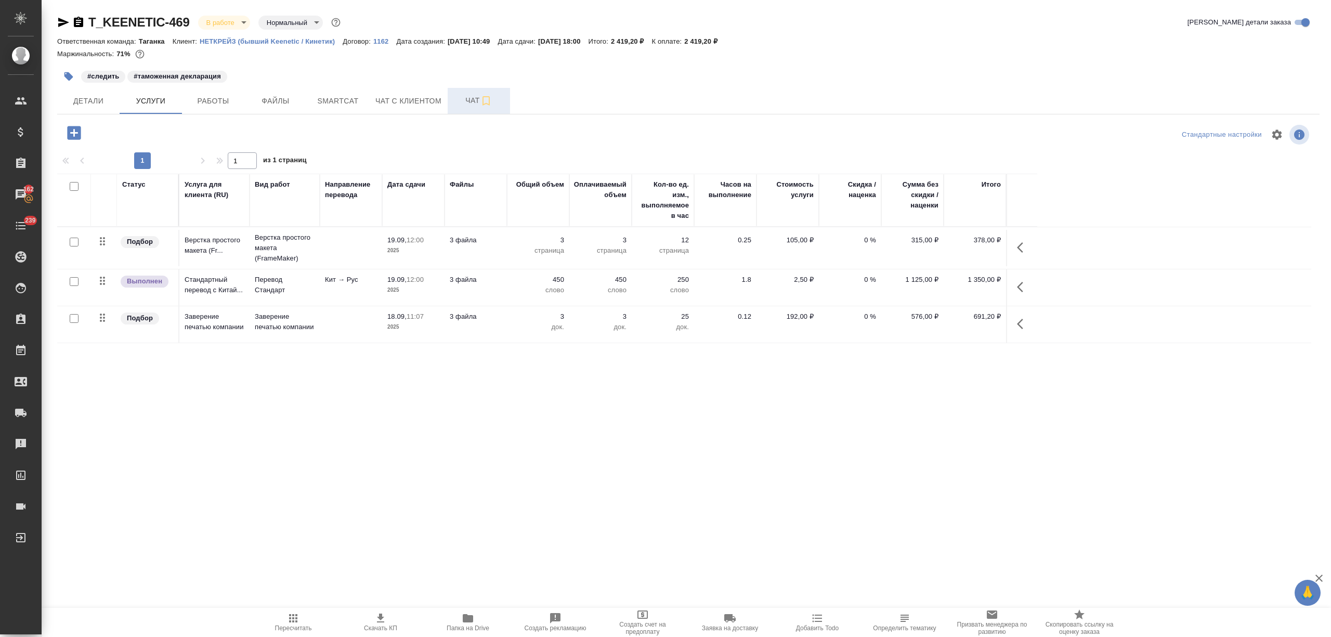
click at [452, 100] on button "Чат" at bounding box center [479, 101] width 62 height 26
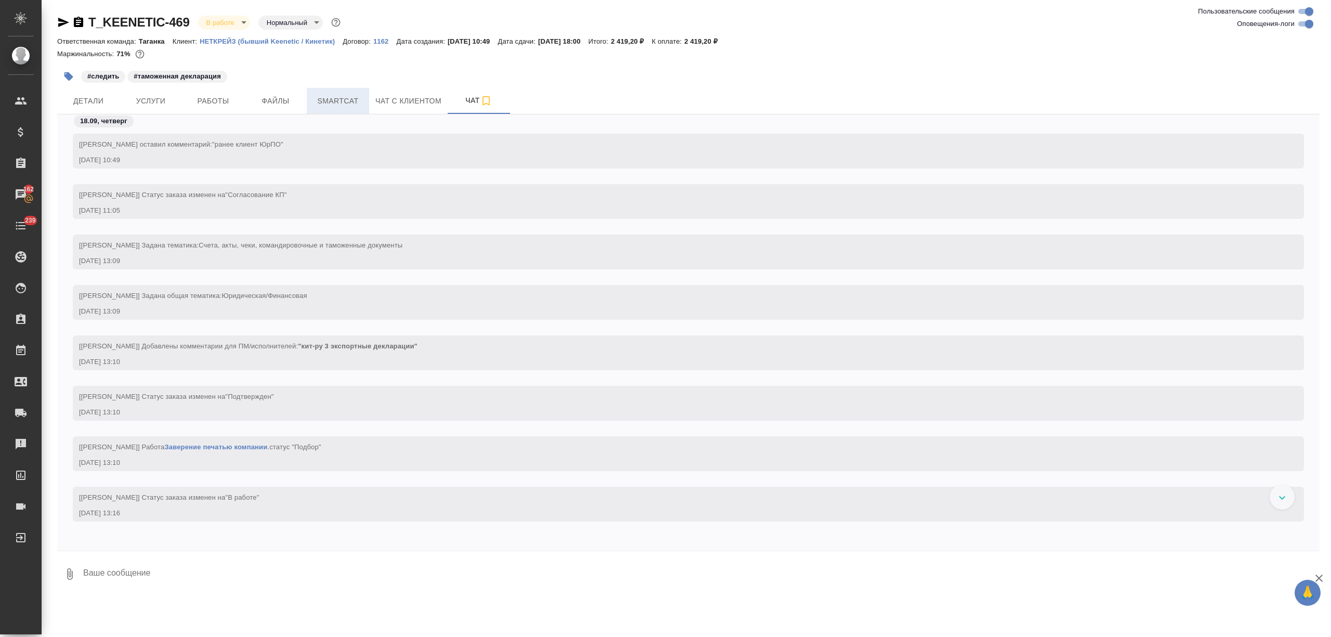
click at [347, 95] on span "Smartcat" at bounding box center [338, 101] width 50 height 13
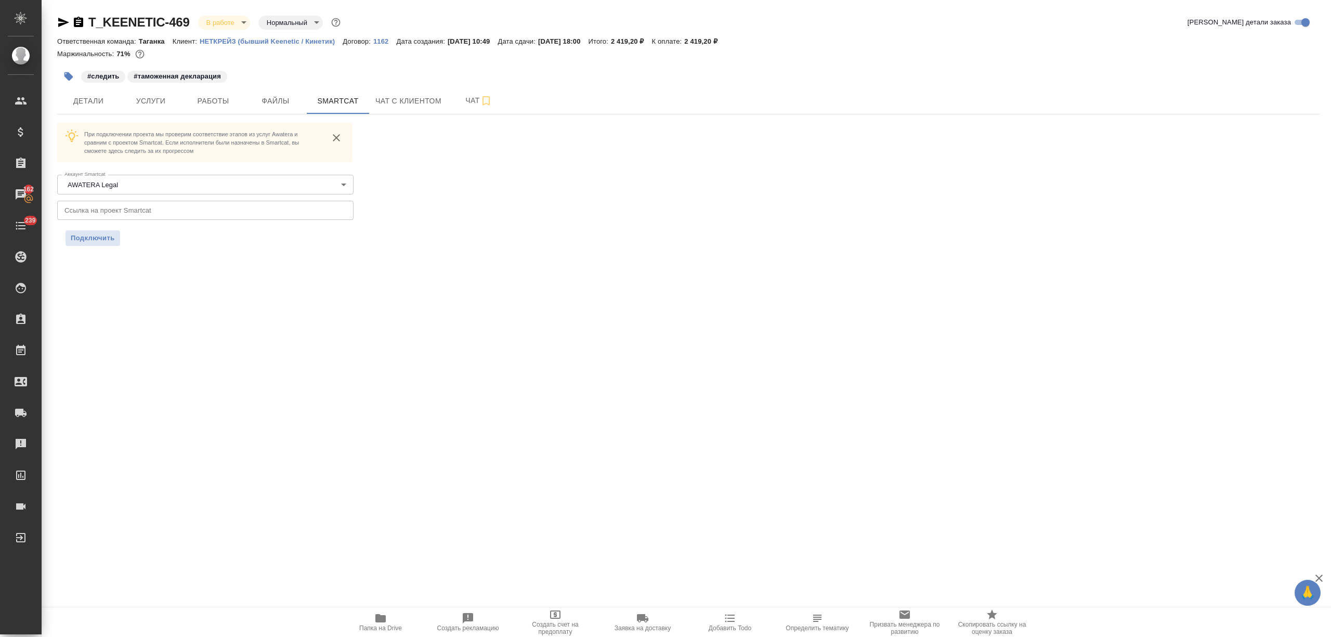
click at [396, 622] on span "Папка на Drive" at bounding box center [380, 622] width 75 height 20
click at [94, 104] on span "Детали" at bounding box center [88, 101] width 50 height 13
click at [102, 102] on span "Детали" at bounding box center [88, 101] width 50 height 13
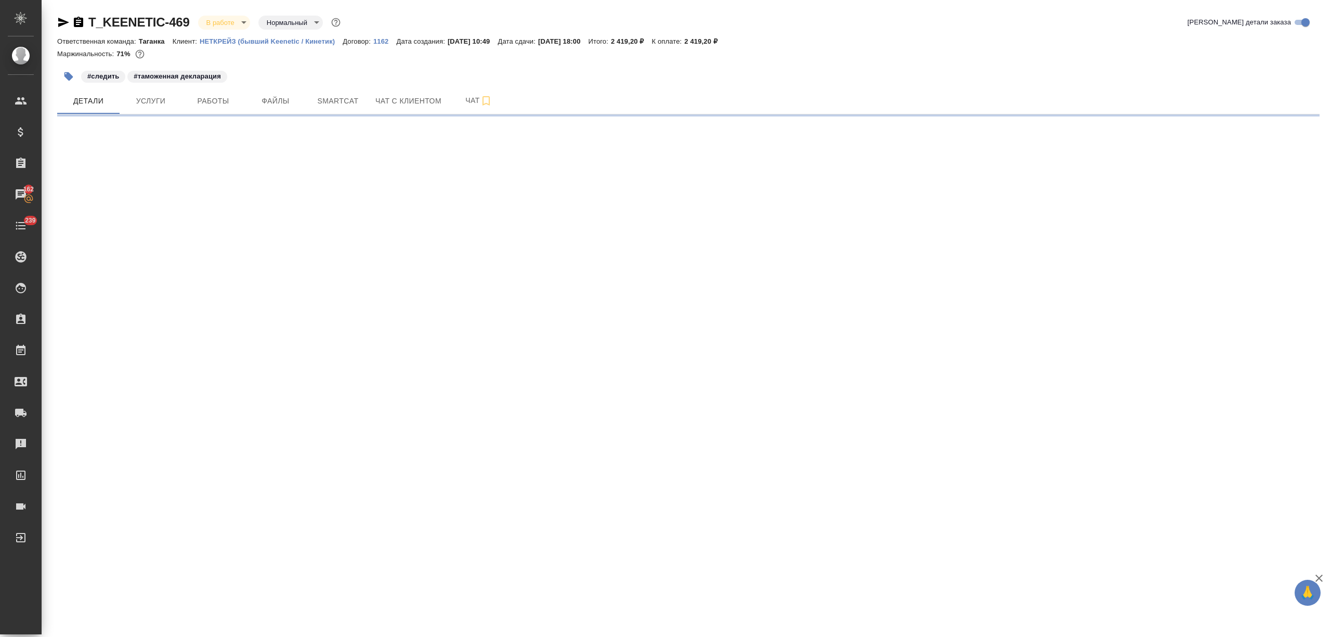
select select "RU"
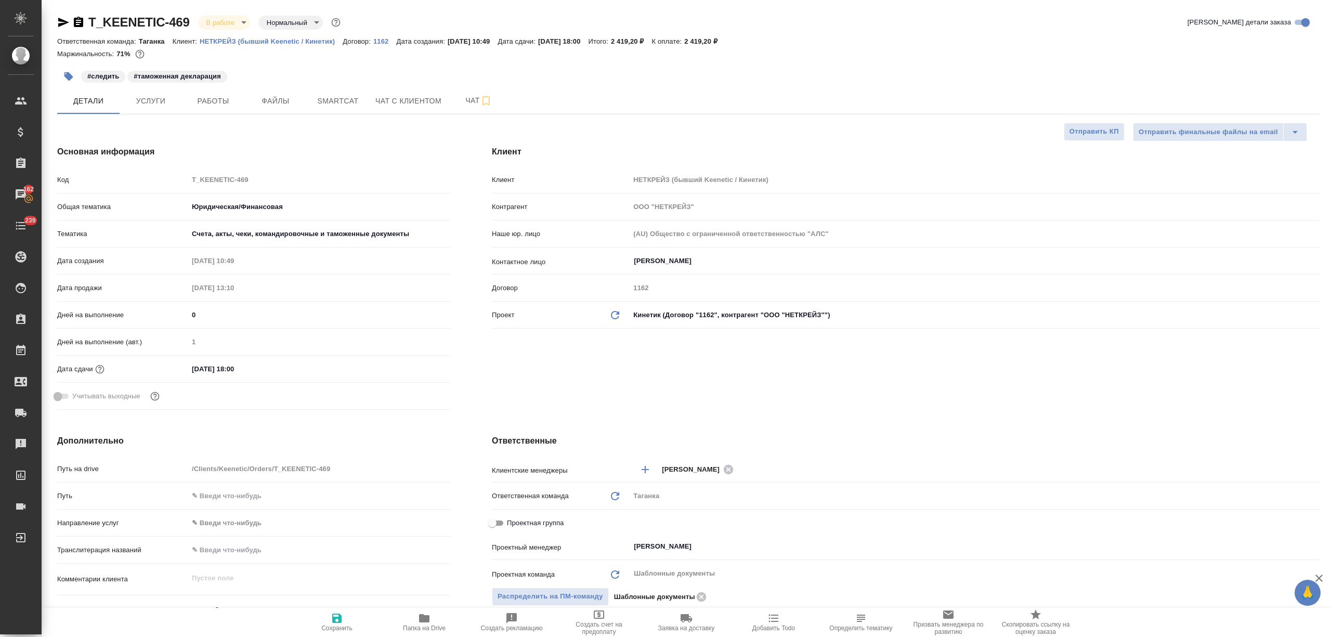
type textarea "x"
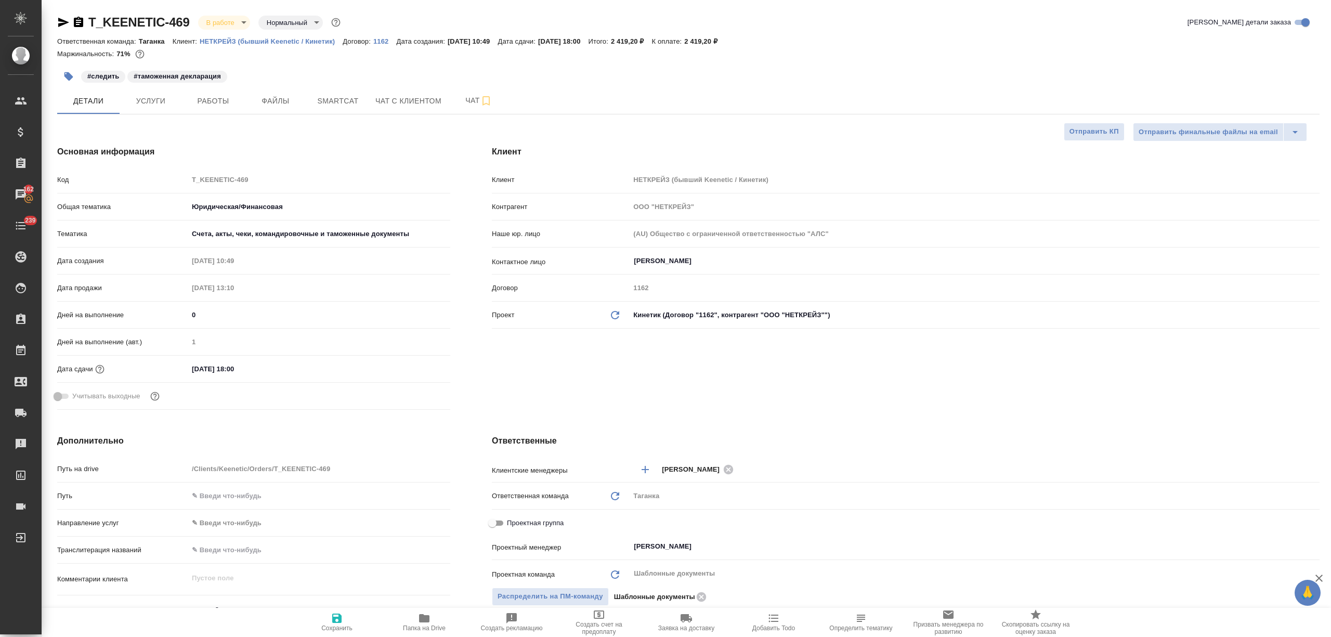
type textarea "x"
click at [283, 100] on span "Файлы" at bounding box center [276, 101] width 50 height 13
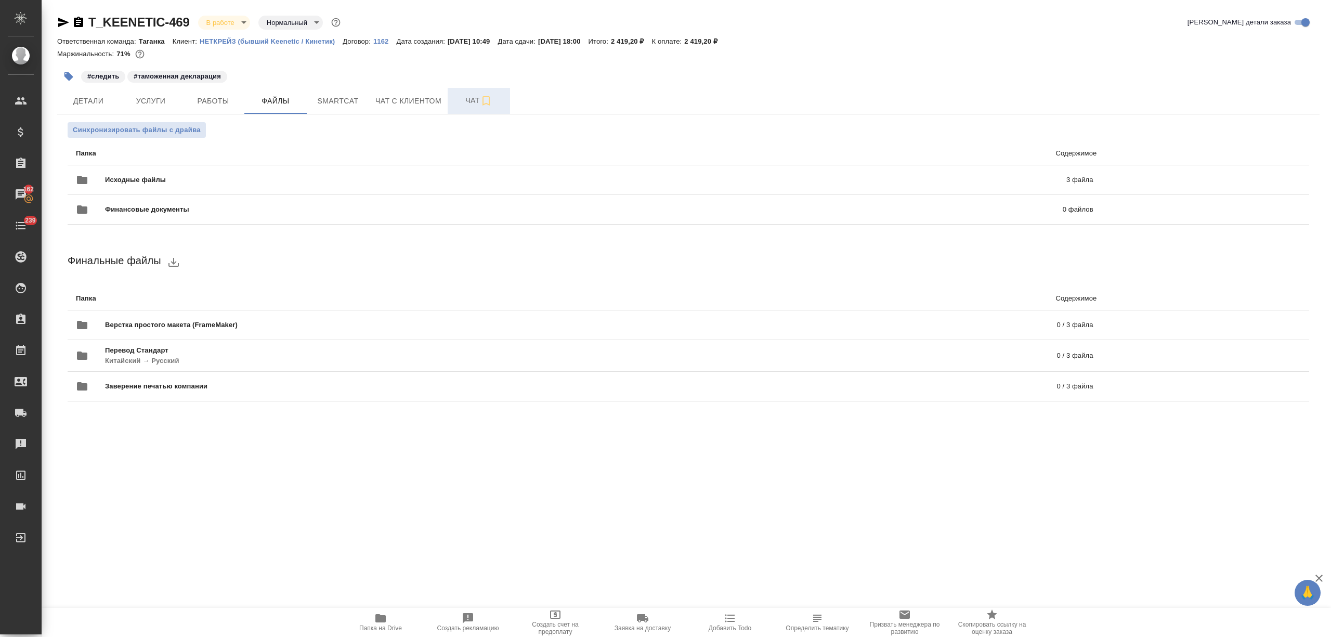
click at [458, 100] on span "Чат" at bounding box center [479, 100] width 50 height 13
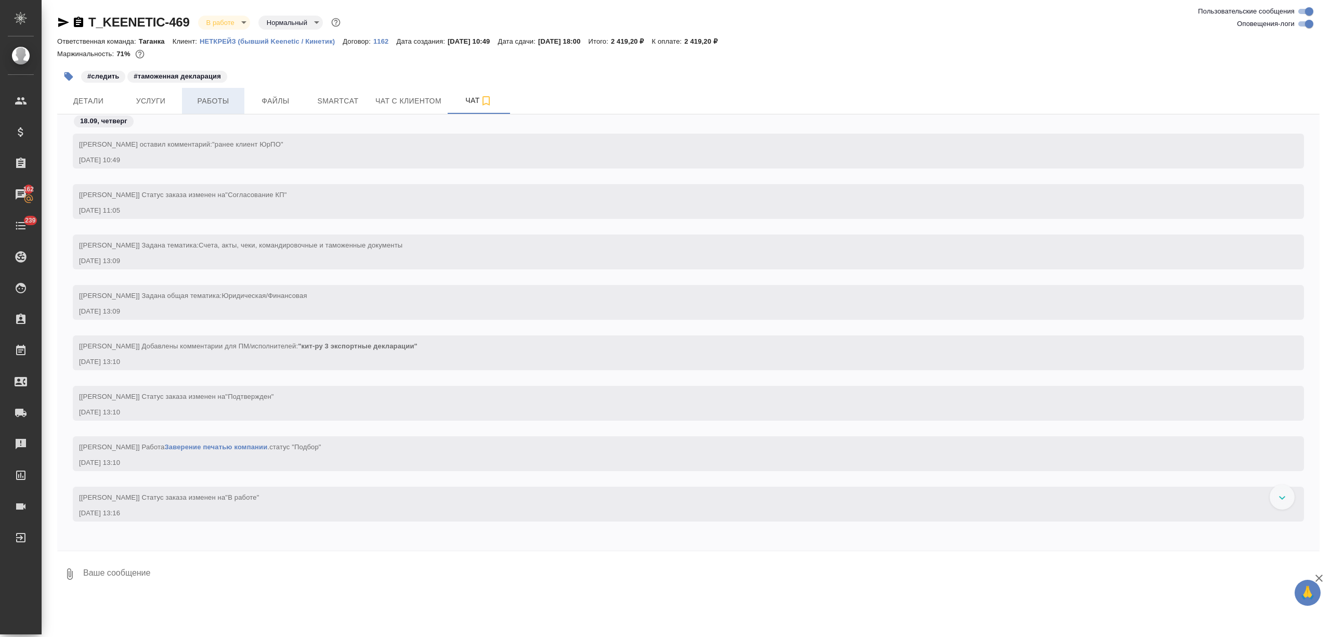
click at [227, 102] on span "Работы" at bounding box center [213, 101] width 50 height 13
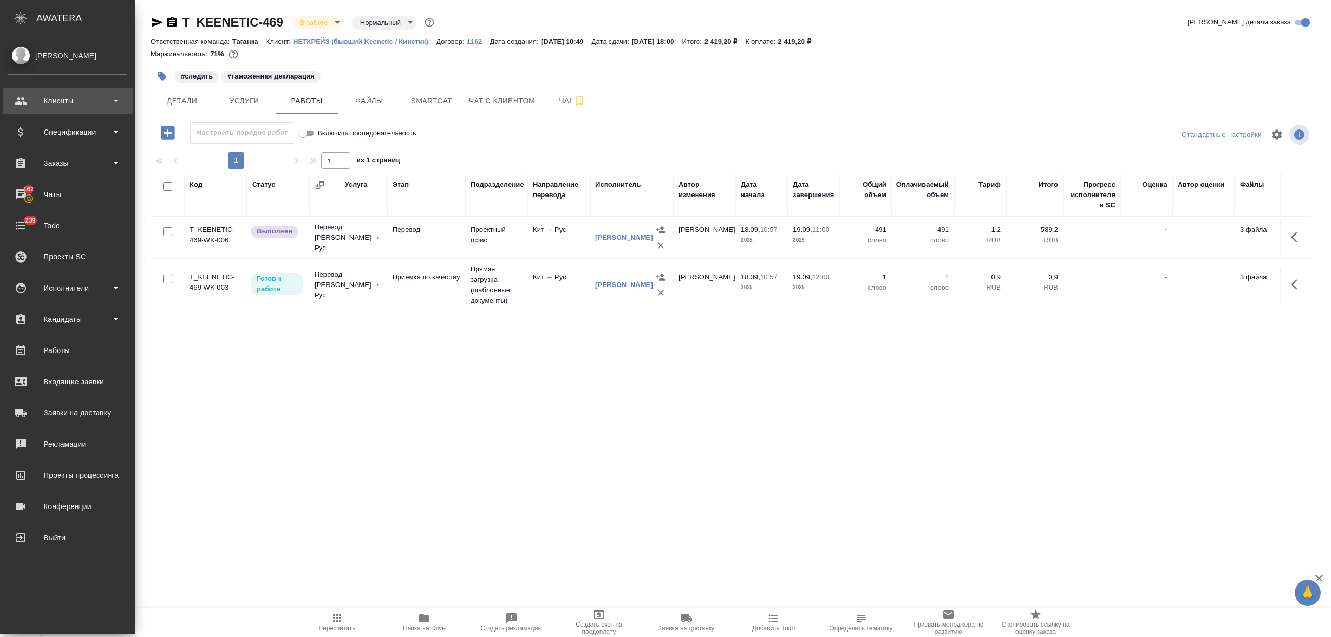
click at [29, 103] on div "Клиенты" at bounding box center [68, 101] width 120 height 16
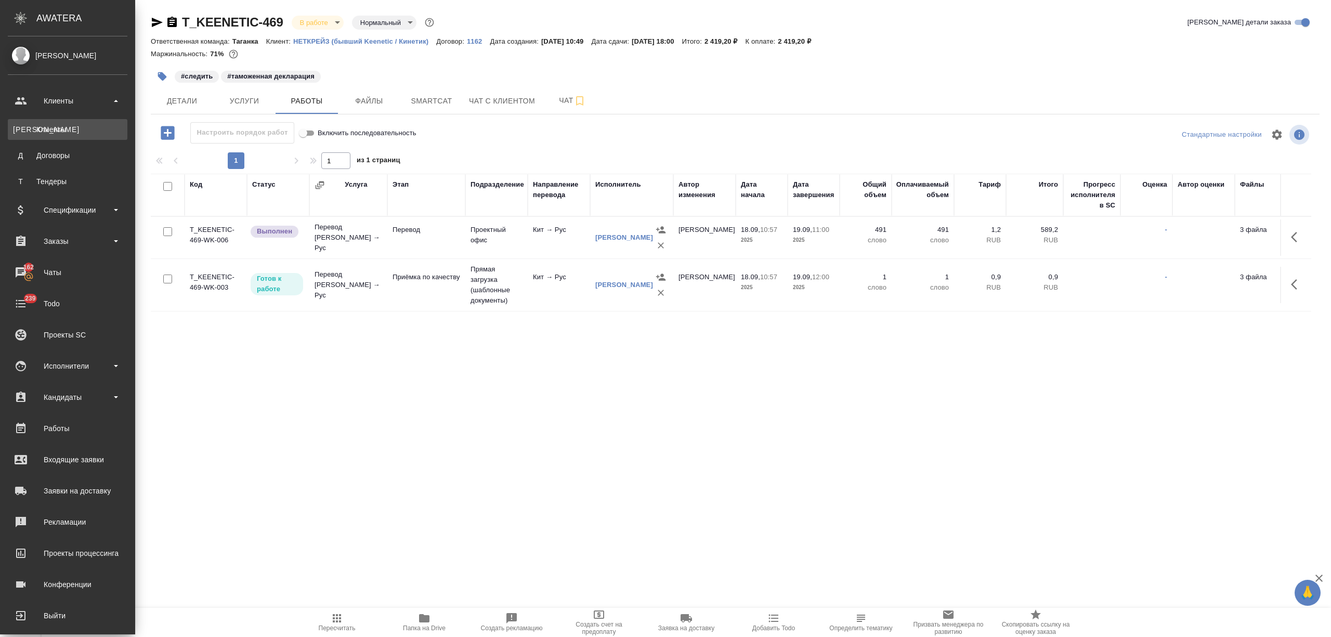
click at [46, 127] on div "Клиенты" at bounding box center [67, 129] width 109 height 10
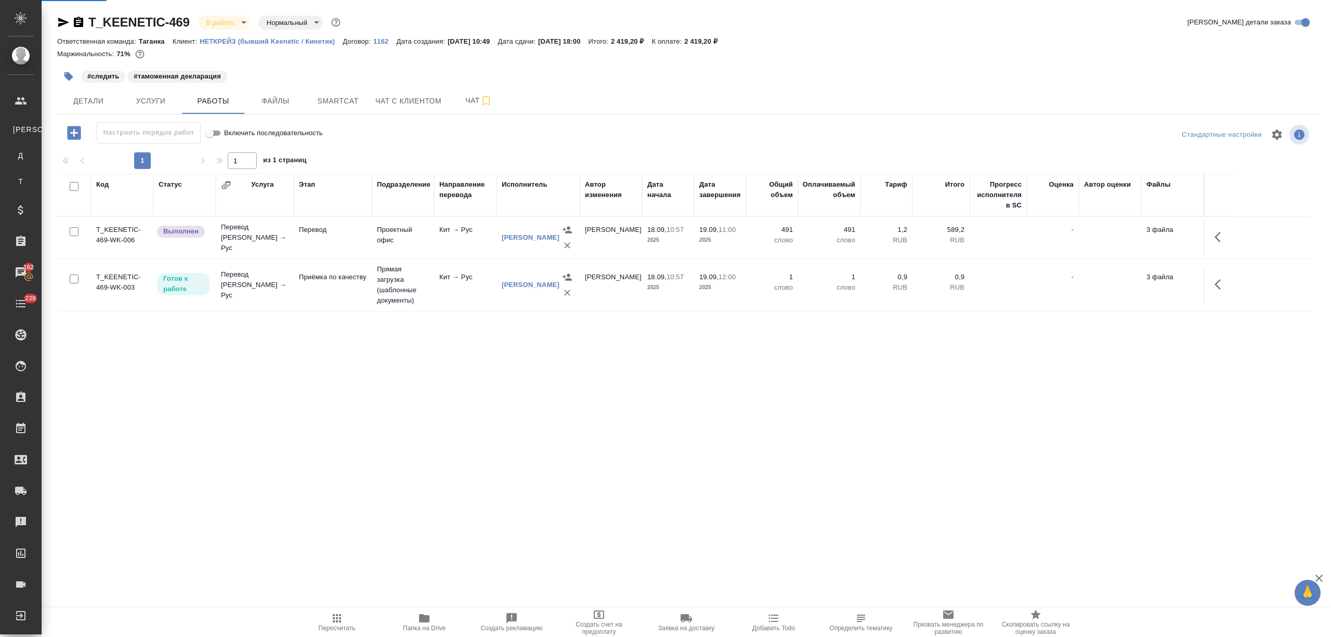
select select "RU"
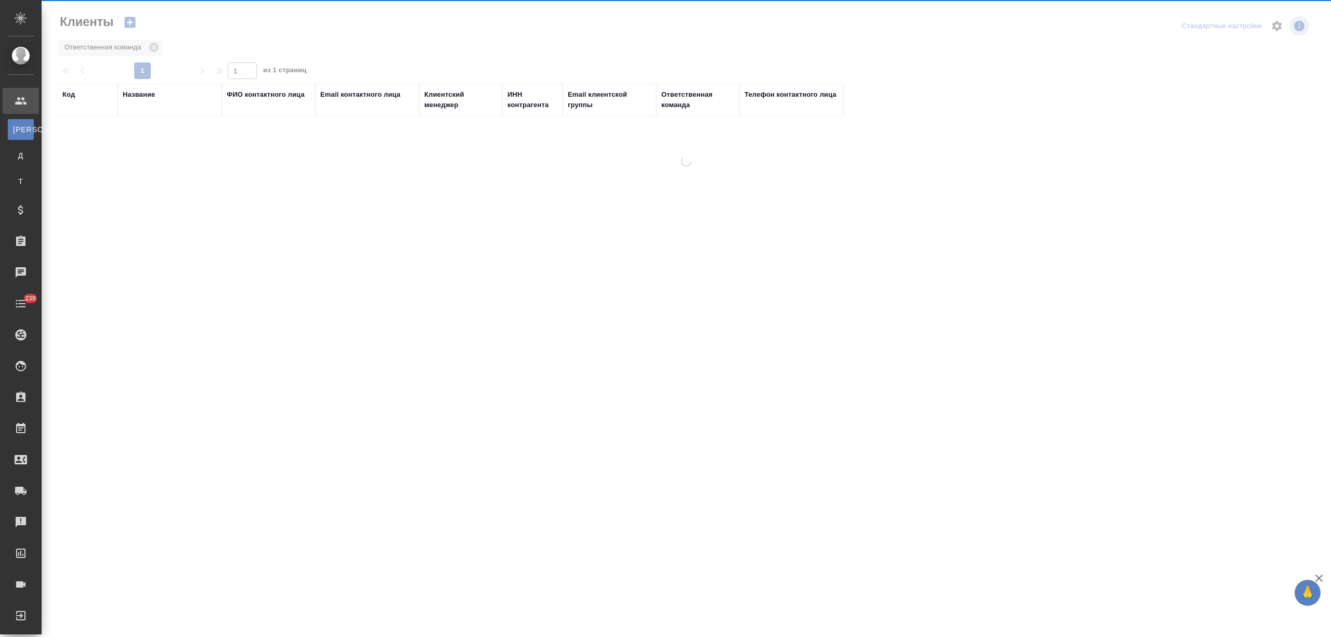
click at [150, 92] on div "Название" at bounding box center [139, 94] width 32 height 10
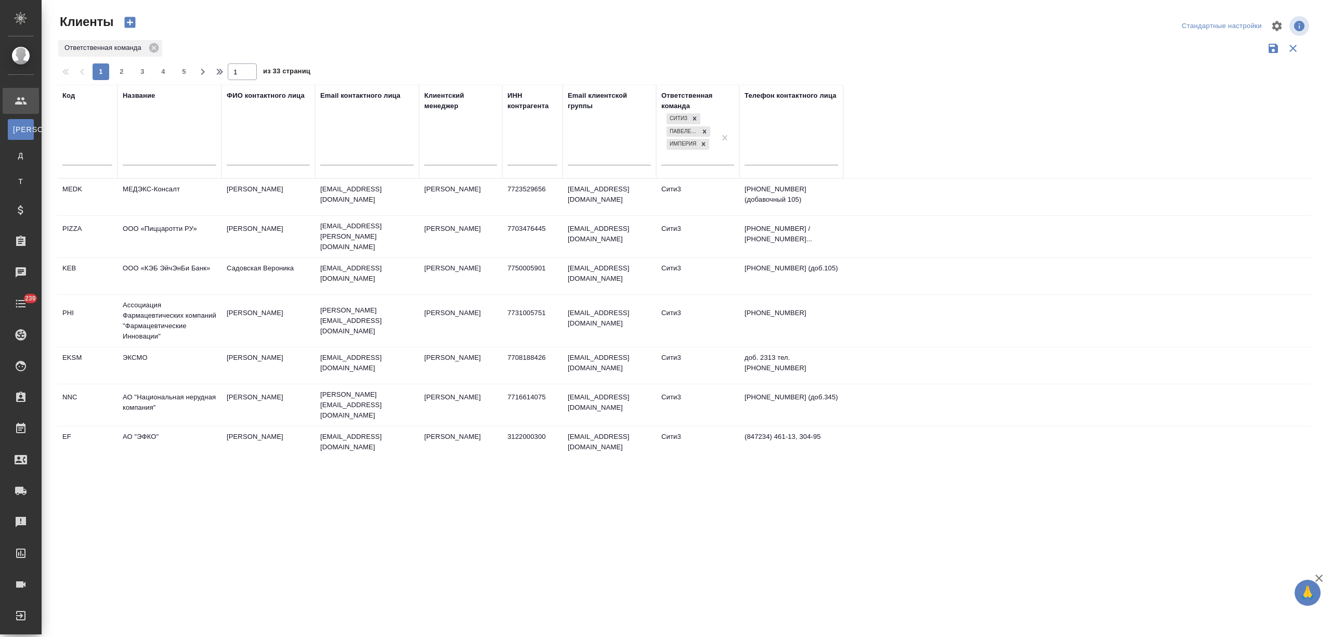
click at [148, 155] on input "text" at bounding box center [170, 158] width 94 height 13
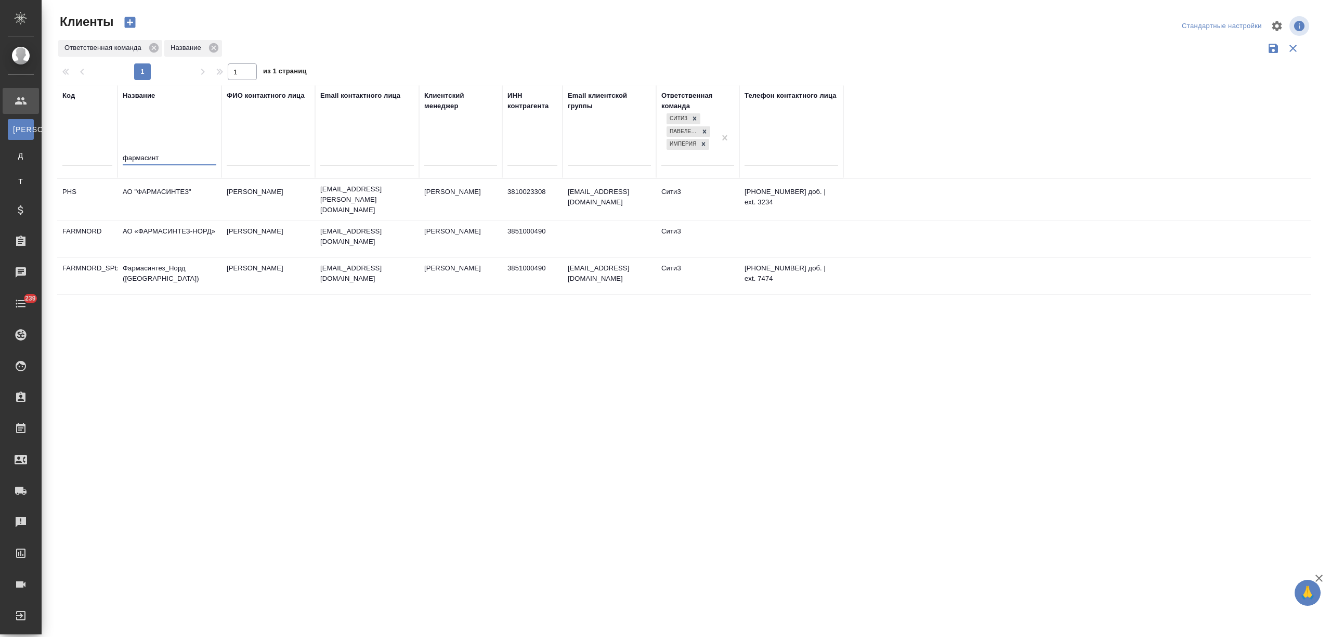
type input "фармасинт"
click at [150, 206] on td "АО "ФАРМАСИНТЕЗ"" at bounding box center [169, 199] width 104 height 36
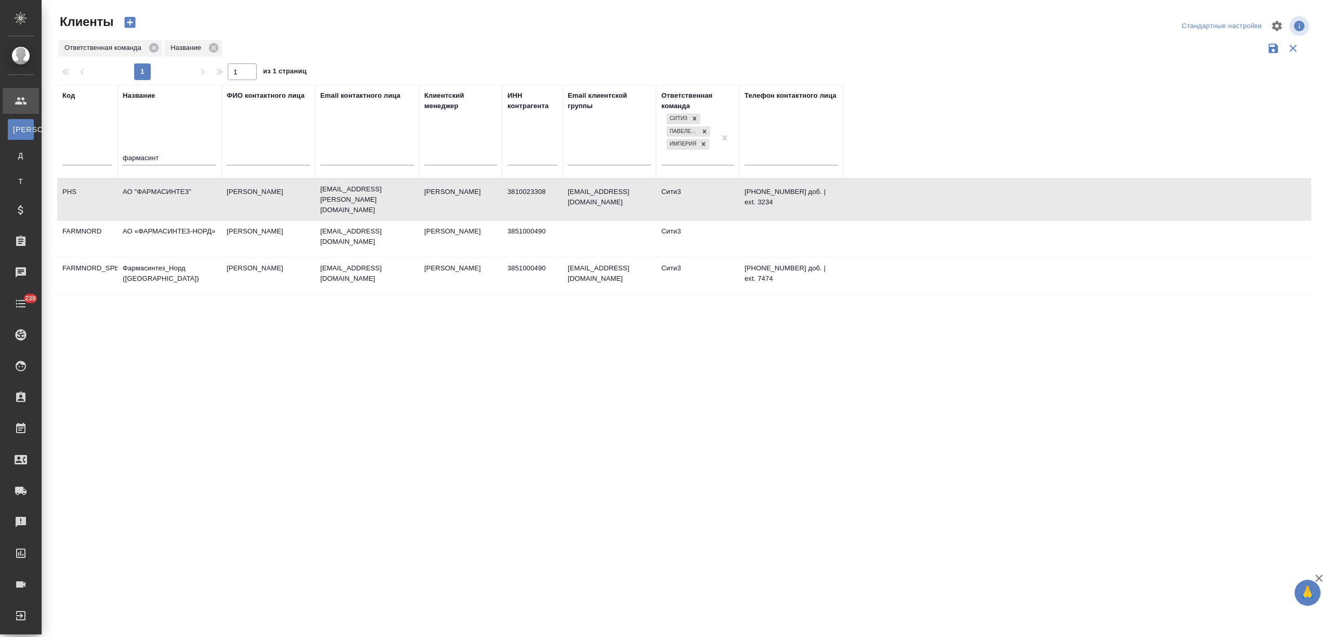
click at [150, 206] on td "АО "ФАРМАСИНТЕЗ"" at bounding box center [169, 199] width 104 height 36
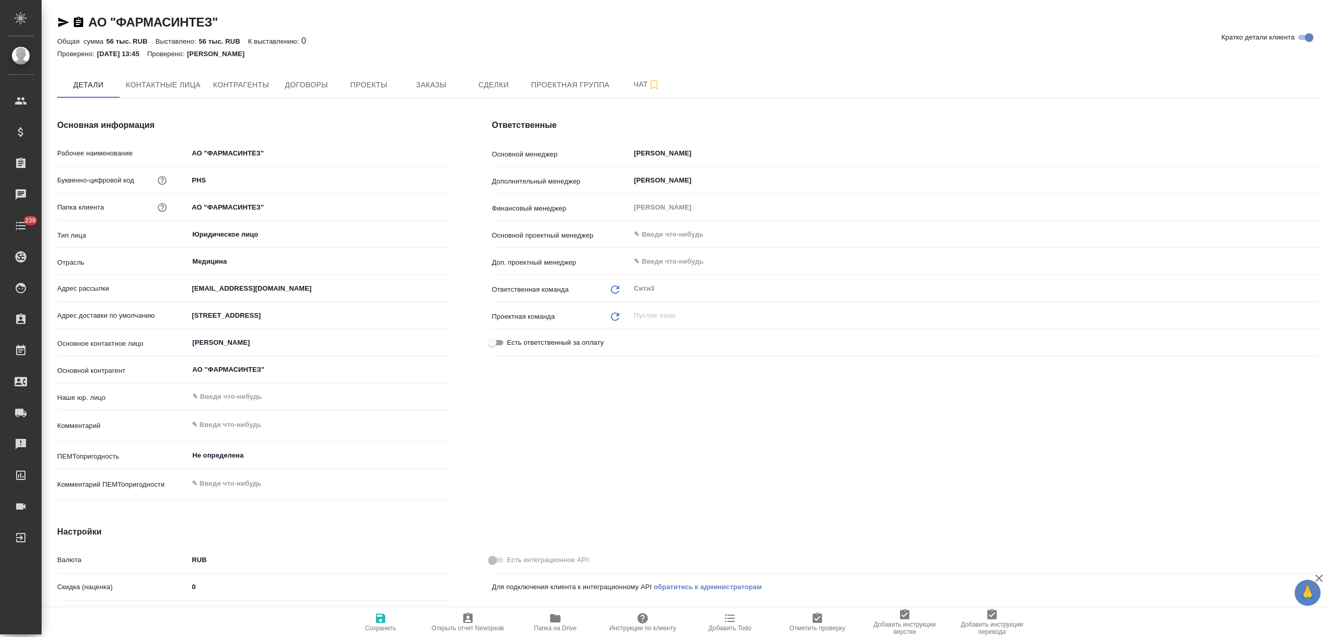
click at [547, 608] on button "Папка на Drive" at bounding box center [554, 622] width 87 height 29
click at [446, 81] on span "Заказы" at bounding box center [431, 84] width 50 height 13
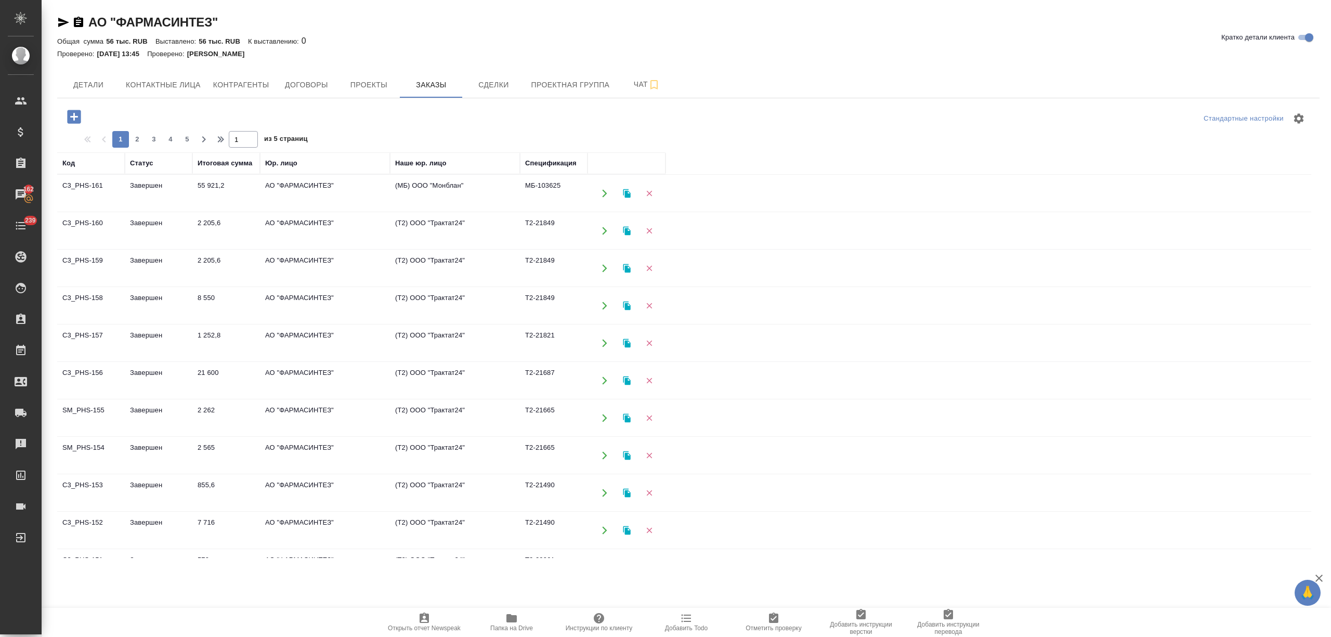
click at [193, 194] on td "55 921,2" at bounding box center [226, 193] width 68 height 36
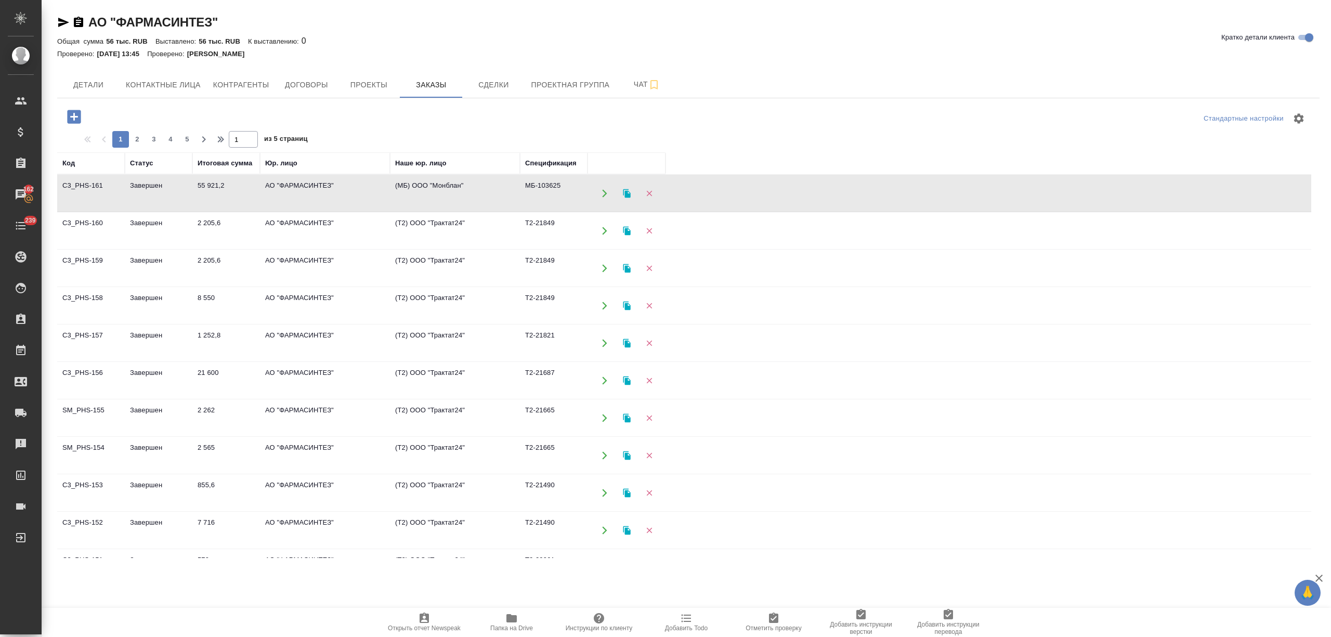
click at [193, 194] on td "55 921,2" at bounding box center [226, 193] width 68 height 36
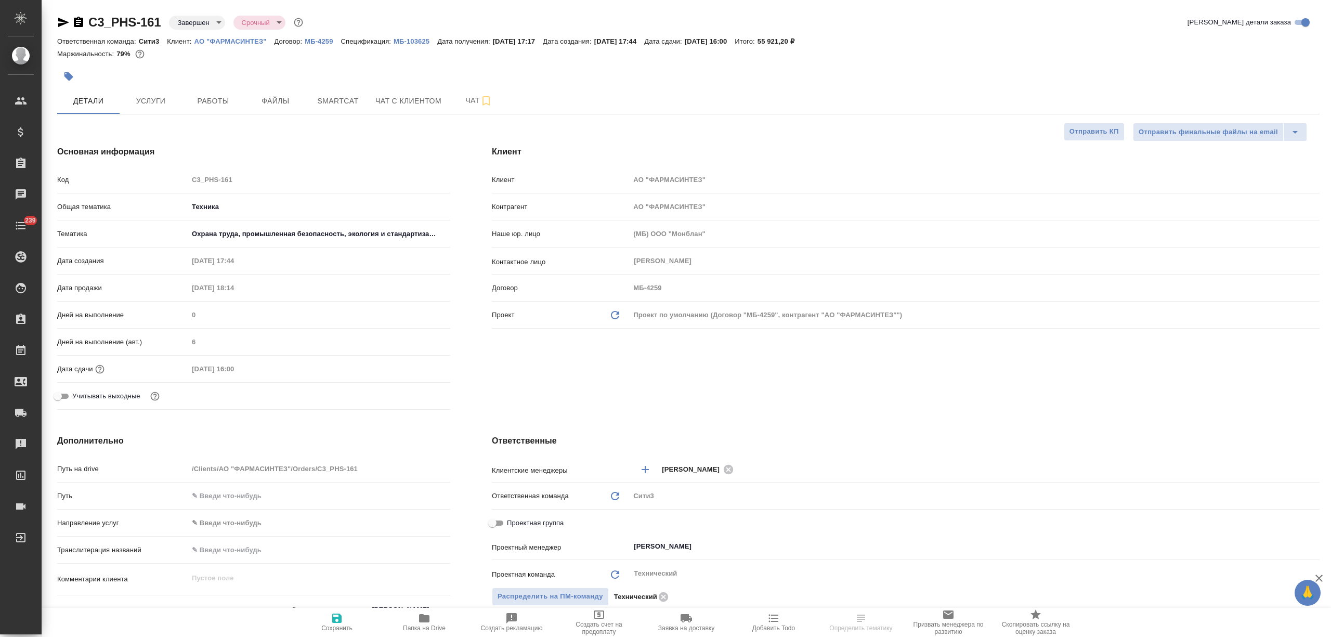
select select "RU"
click at [401, 40] on p "МБ-103625" at bounding box center [415, 41] width 44 height 8
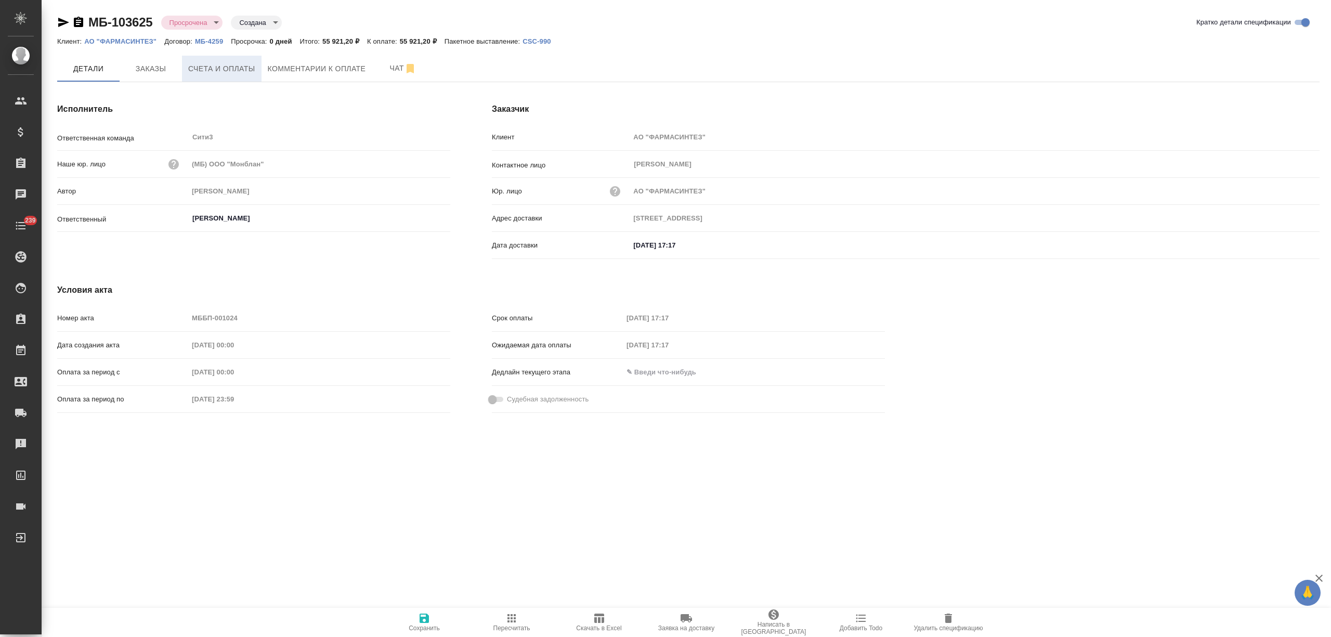
click at [222, 75] on button "Счета и оплаты" at bounding box center [222, 69] width 80 height 26
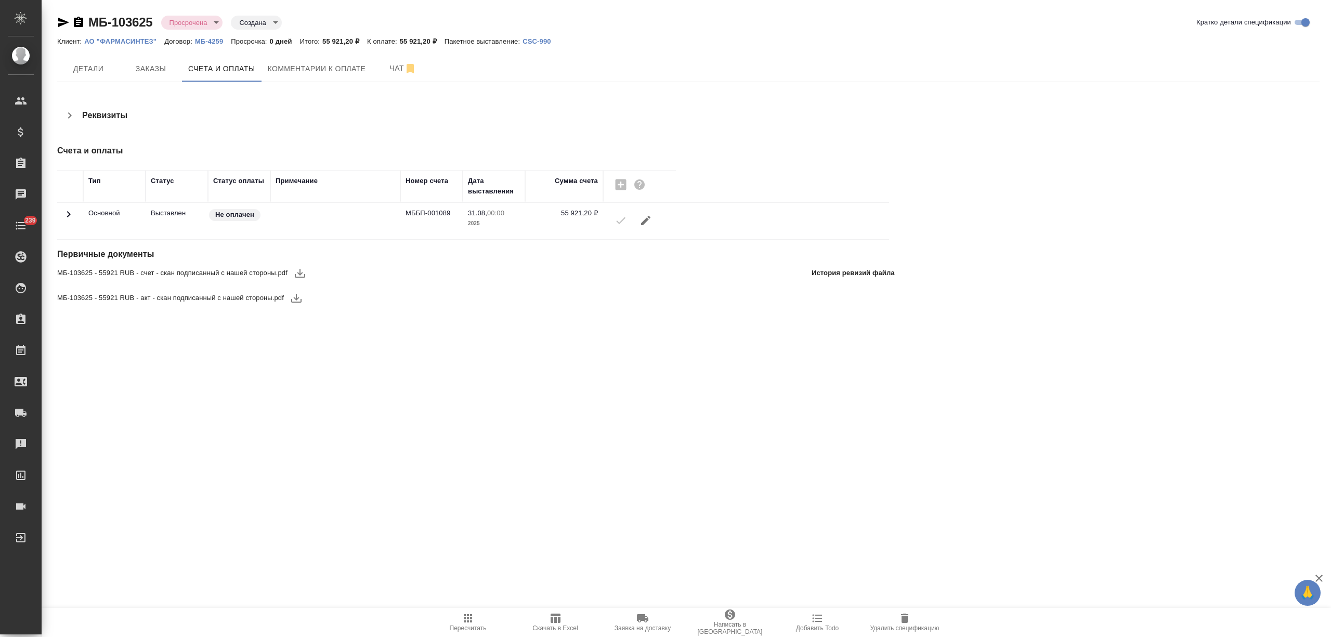
click at [294, 273] on icon "button" at bounding box center [300, 273] width 12 height 12
click at [292, 296] on icon "button" at bounding box center [296, 298] width 12 height 12
click at [555, 617] on icon "button" at bounding box center [555, 617] width 10 height 9
click at [144, 83] on div "МБ-103625 Просрочена delayed Создана created Кратко детали спецификации Клиент:…" at bounding box center [687, 168] width 1273 height 337
click at [148, 71] on span "Заказы" at bounding box center [151, 68] width 50 height 13
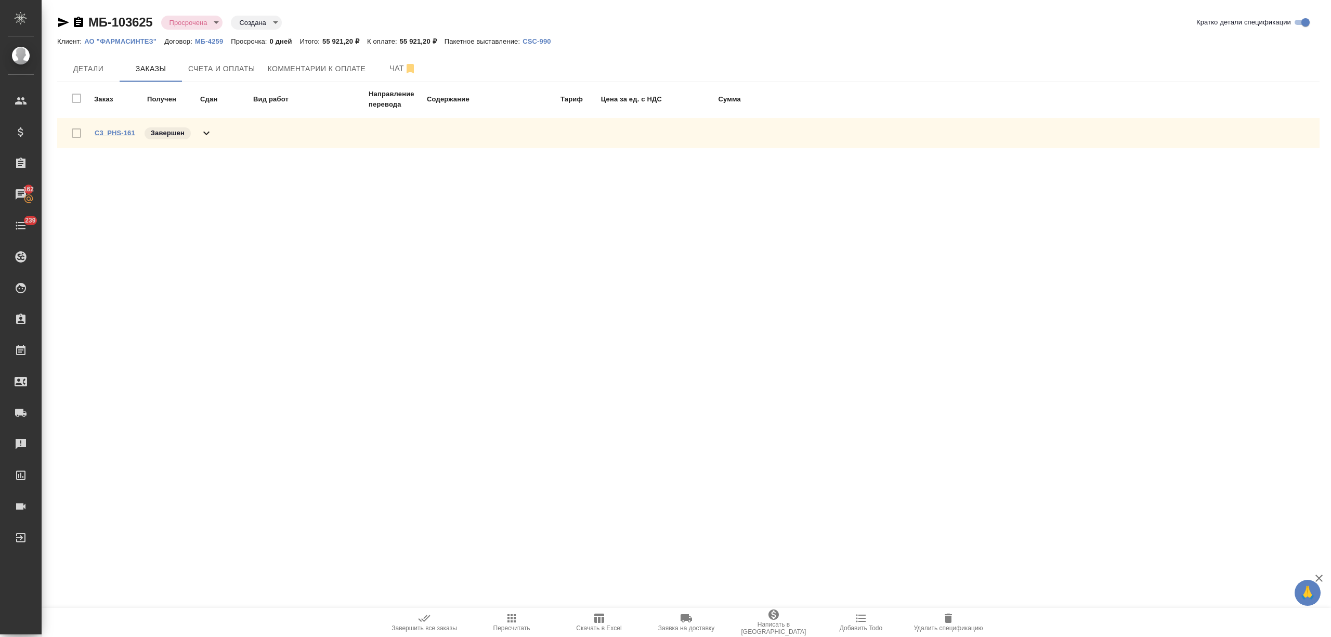
click at [114, 135] on link "C3_PHS-161" at bounding box center [115, 133] width 41 height 8
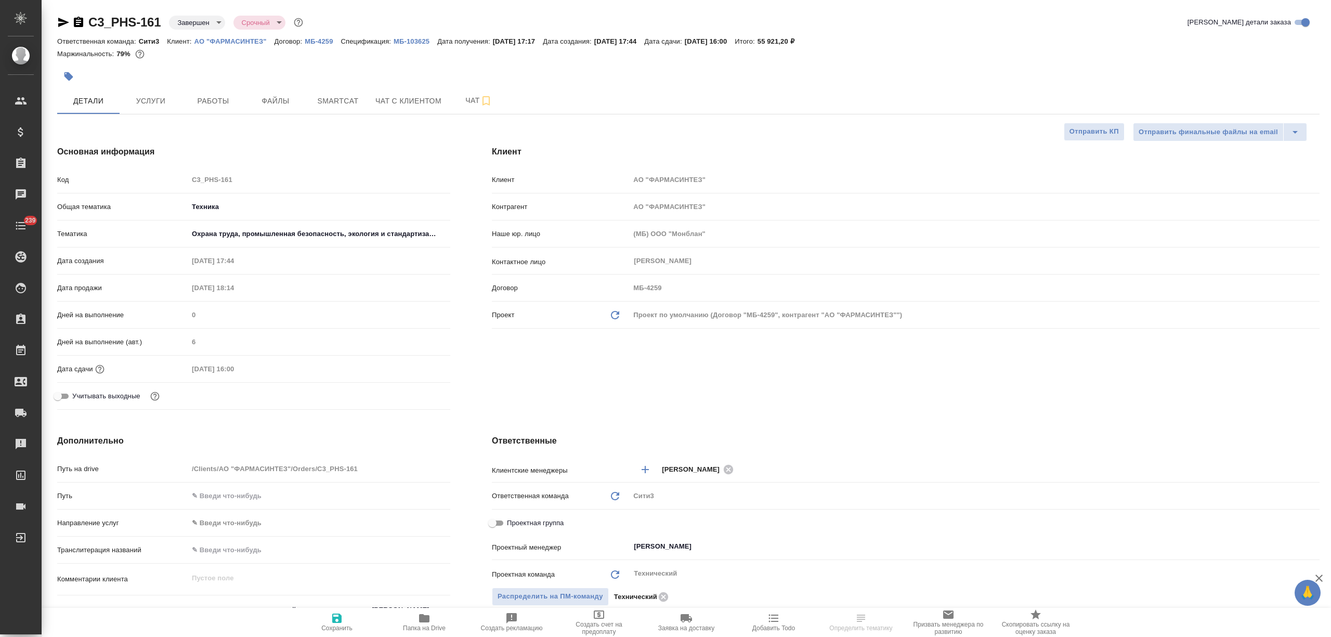
select select "RU"
click at [90, 16] on div "C3_PHS-161 Завершен closed Срочный urgent" at bounding box center [181, 22] width 248 height 17
select select "RU"
type textarea "x"
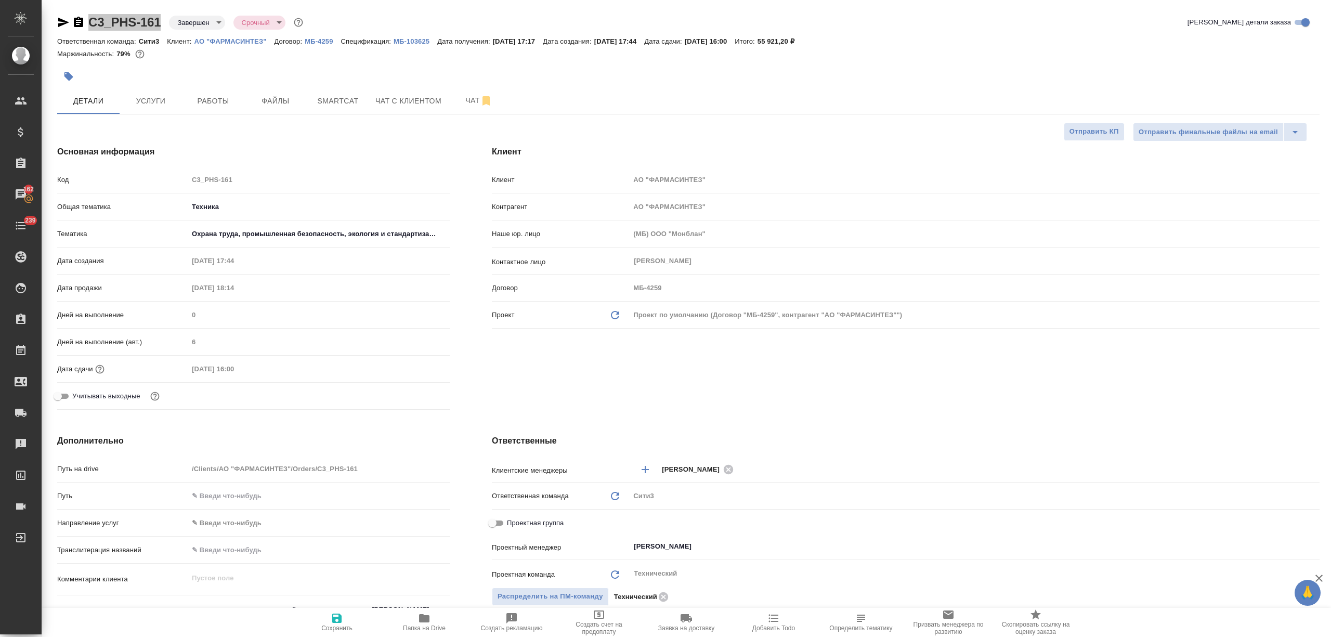
type textarea "x"
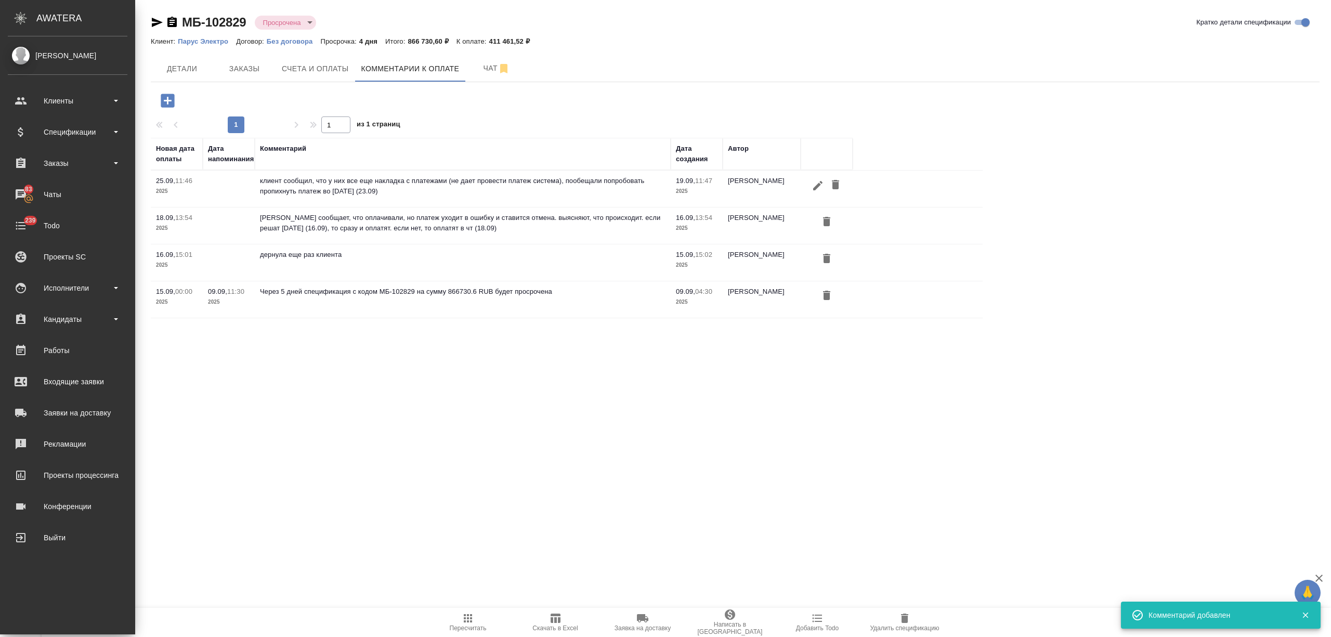
click at [47, 105] on div "Клиенты" at bounding box center [68, 101] width 120 height 16
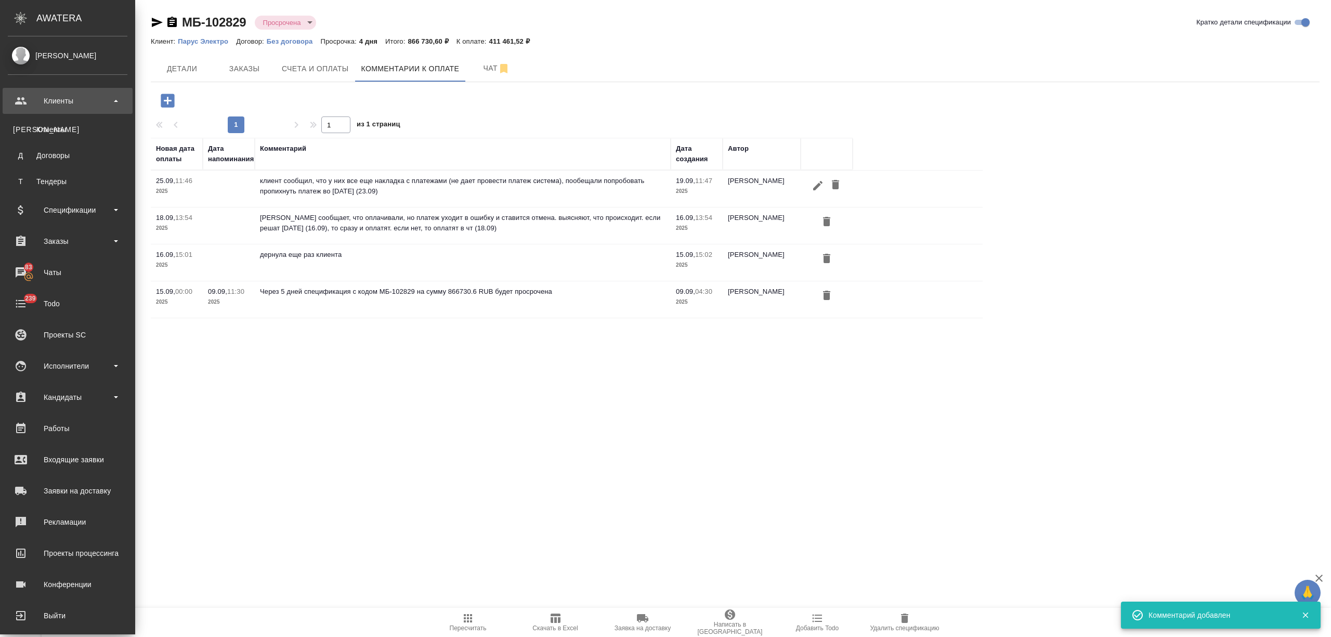
click at [52, 127] on div "Клиенты" at bounding box center [67, 129] width 109 height 10
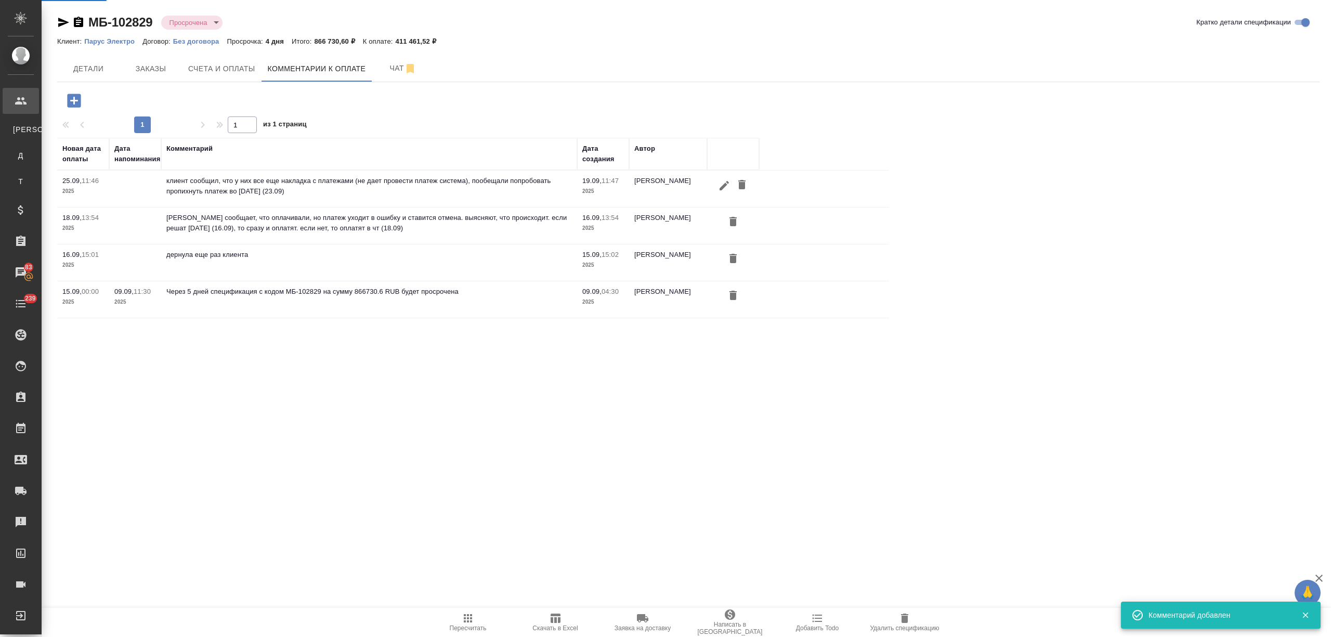
select select "RU"
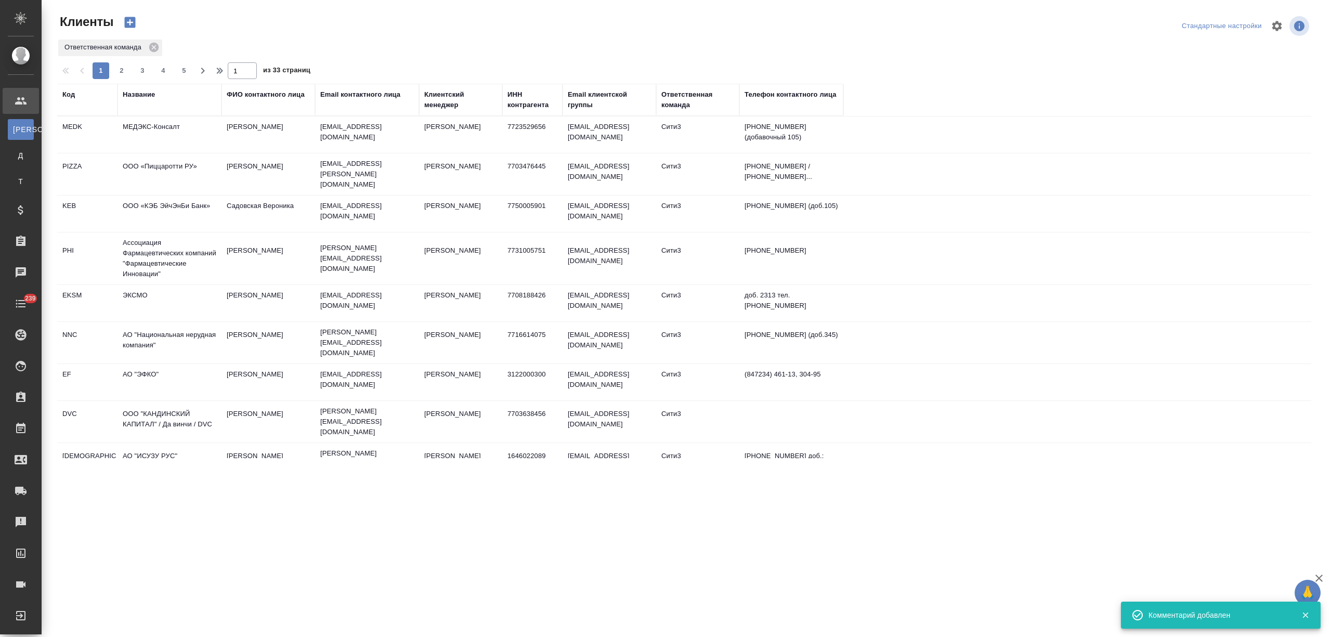
click at [137, 94] on div "Название" at bounding box center [139, 94] width 32 height 10
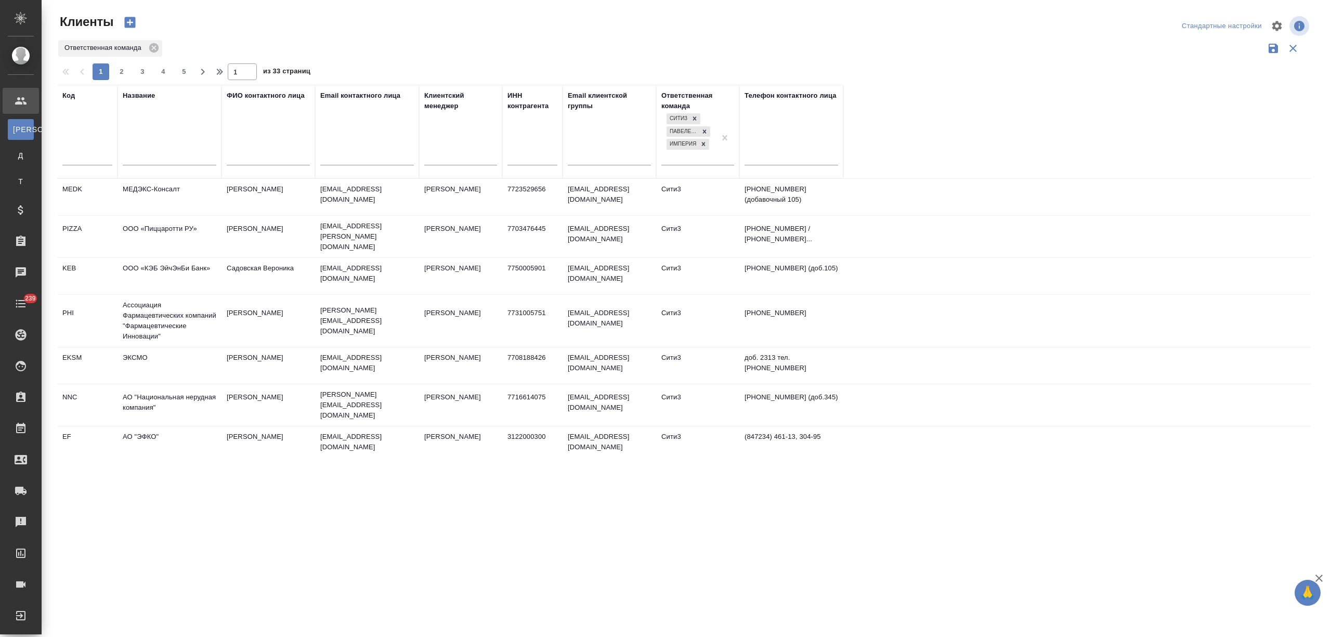
click at [146, 156] on input "text" at bounding box center [170, 158] width 94 height 13
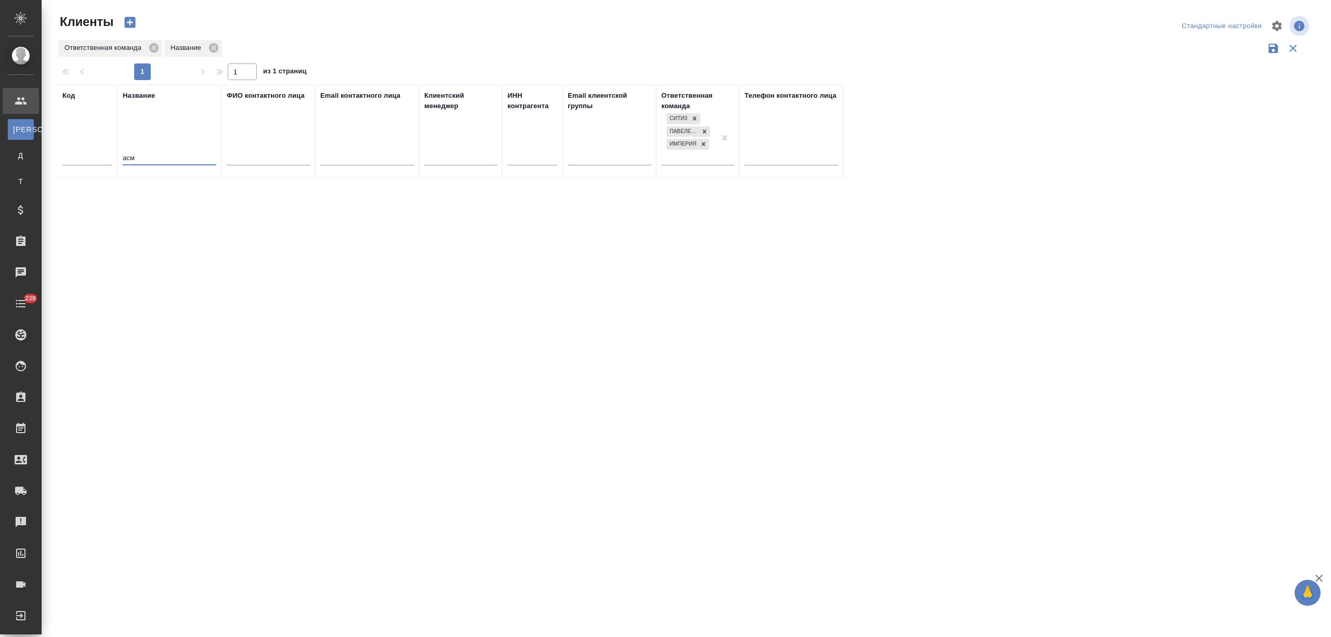
drag, startPoint x: 166, startPoint y: 165, endPoint x: 117, endPoint y: 161, distance: 49.0
click at [117, 161] on tr "Код Название асм ФИО контактного лица Email контактного лица Клиентский менедже…" at bounding box center [450, 132] width 786 height 94
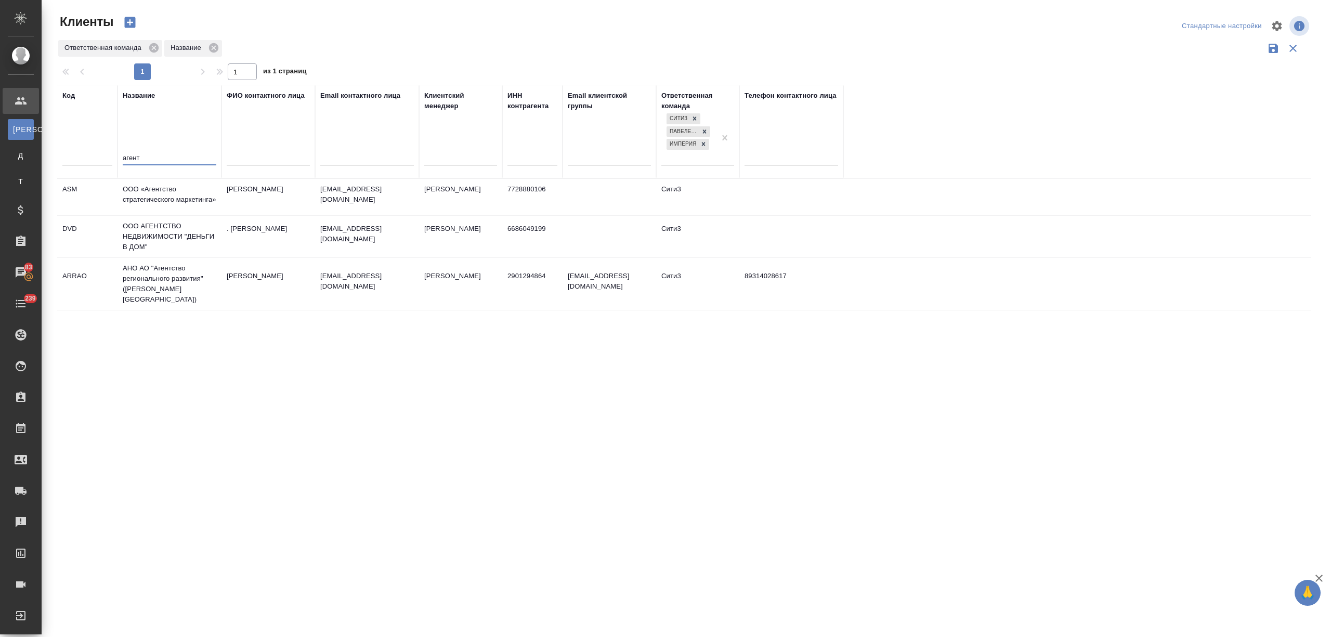
type input "агент"
click at [154, 196] on td "ООО «Агентство стратегического маркетинга»" at bounding box center [169, 197] width 104 height 36
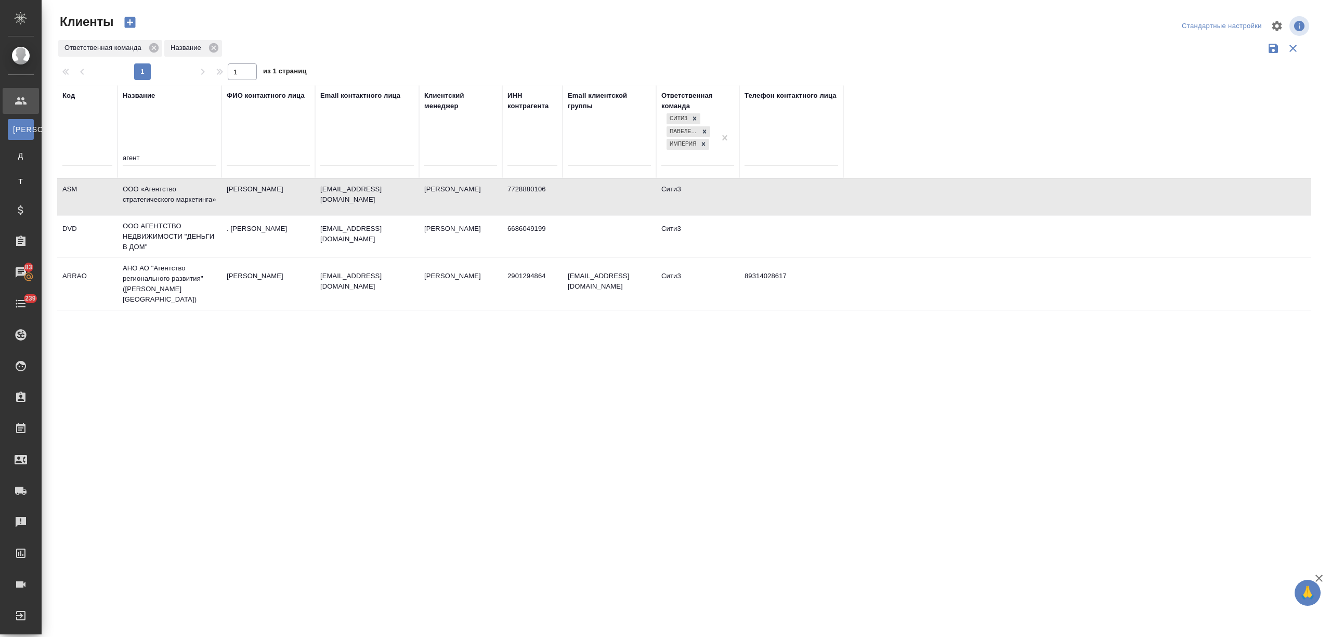
click at [154, 196] on td "ООО «Агентство стратегического маркетинга»" at bounding box center [169, 197] width 104 height 36
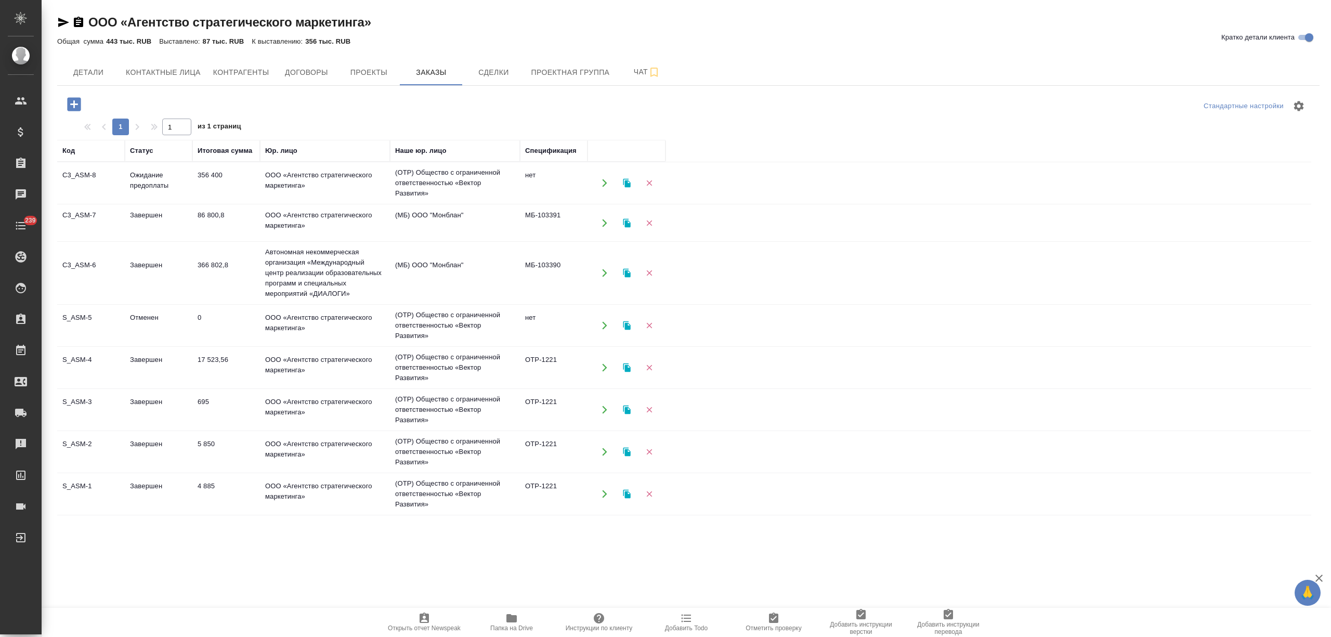
click at [225, 186] on td "356 400" at bounding box center [226, 183] width 68 height 36
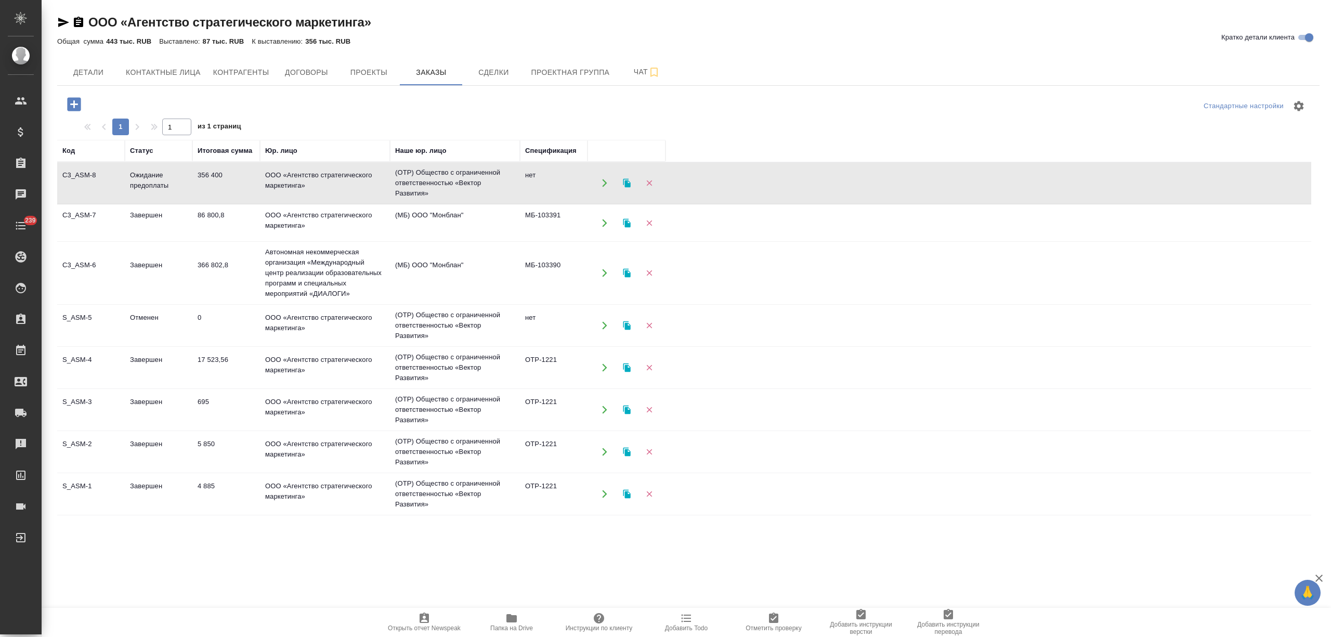
click at [225, 186] on td "356 400" at bounding box center [226, 183] width 68 height 36
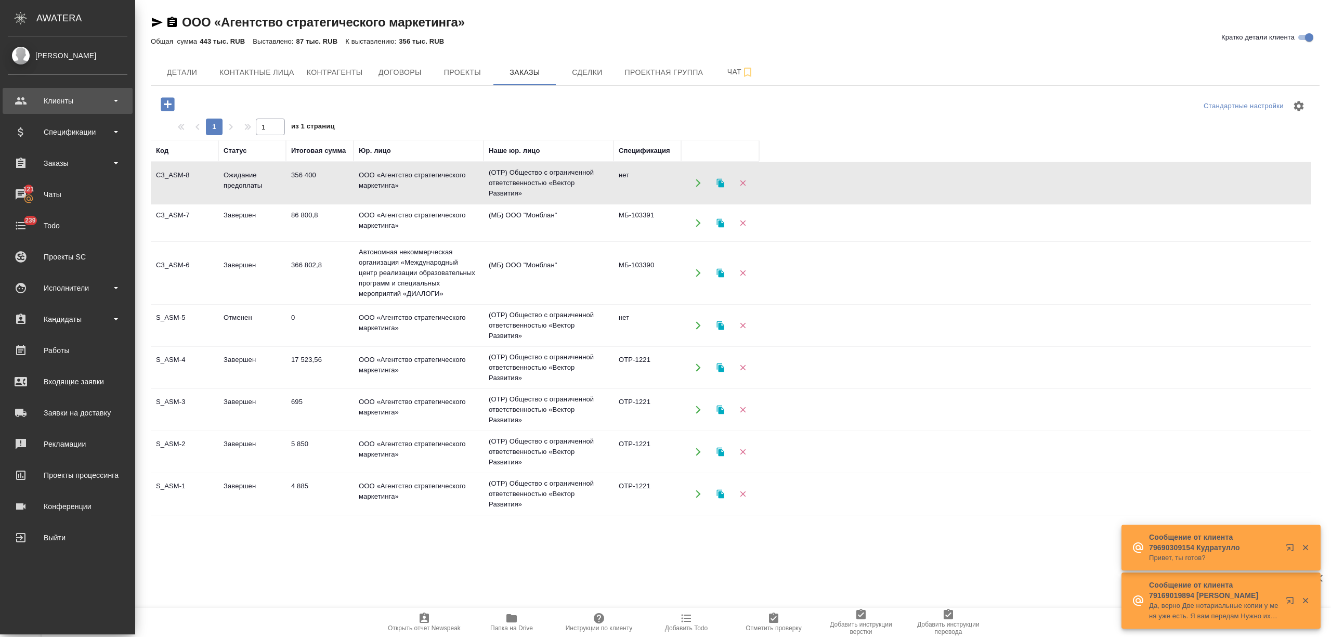
click at [69, 98] on div "Клиенты" at bounding box center [68, 101] width 120 height 16
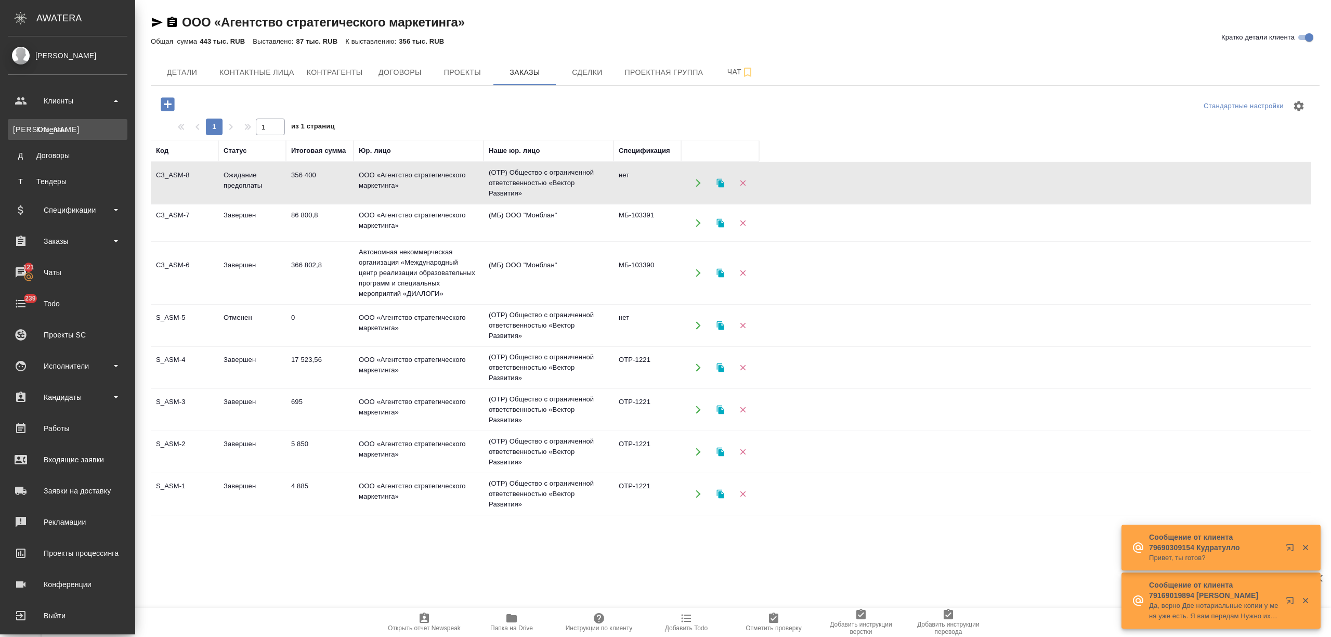
click at [65, 123] on link "К Клиенты" at bounding box center [68, 129] width 120 height 21
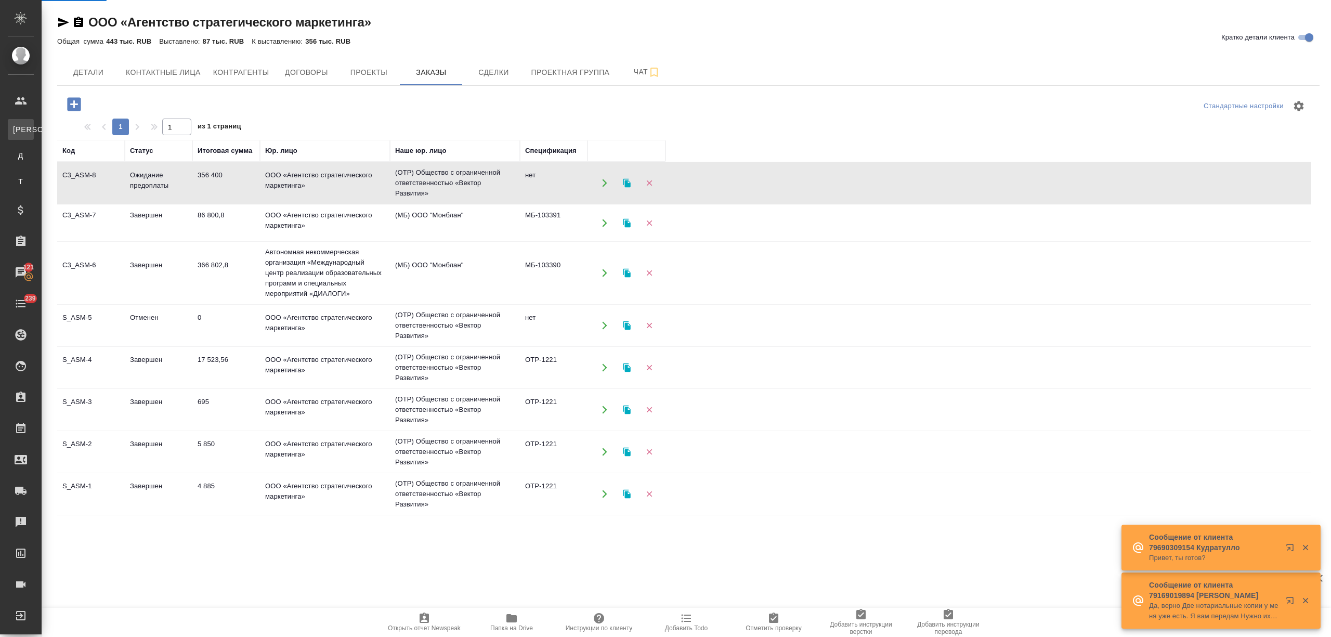
select select "RU"
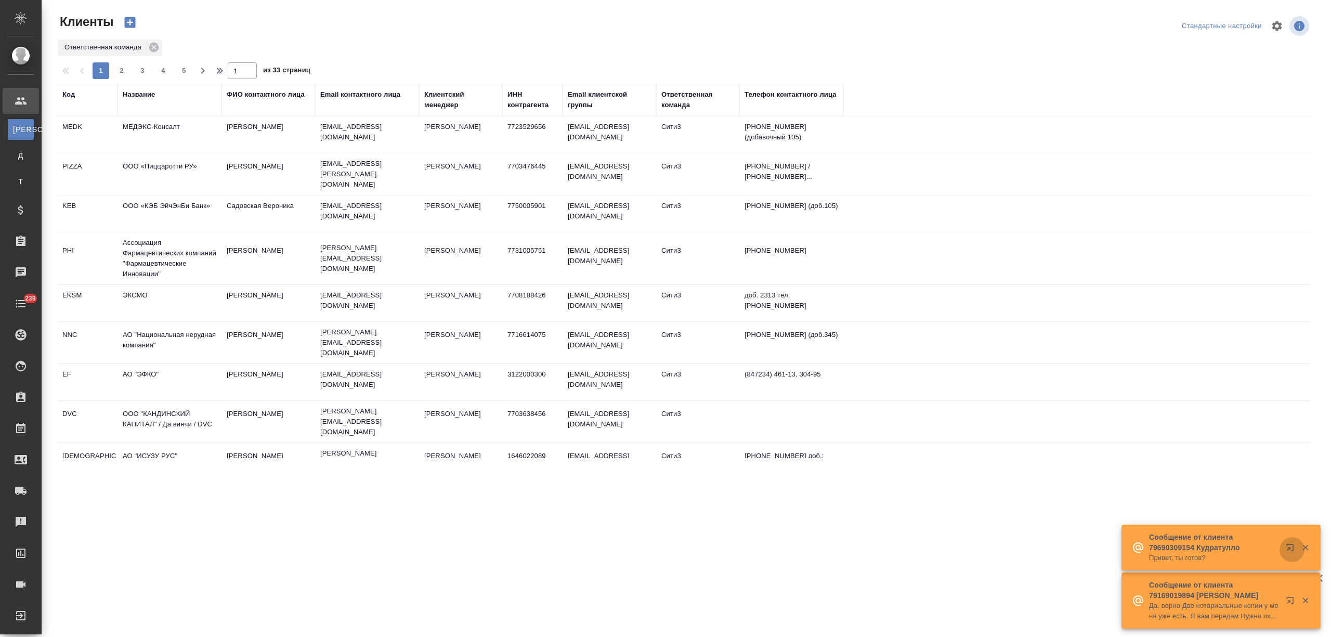
click at [1288, 546] on icon "button" at bounding box center [1291, 549] width 12 height 12
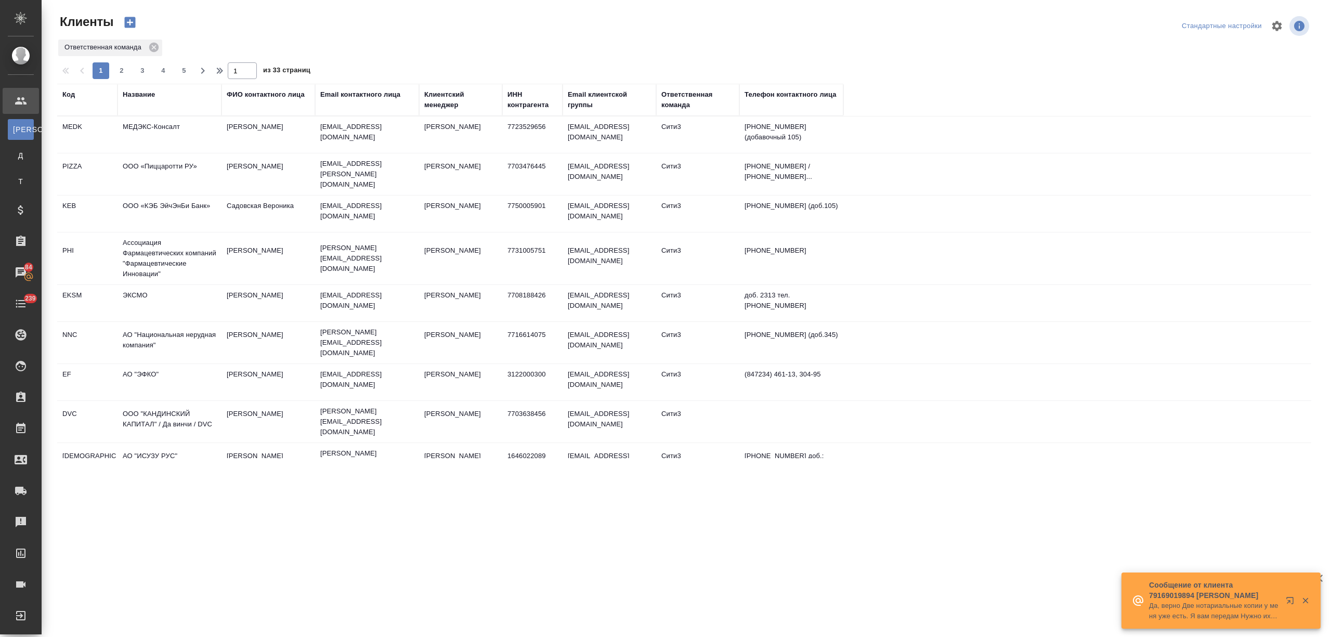
click at [132, 97] on div "Название" at bounding box center [139, 94] width 32 height 10
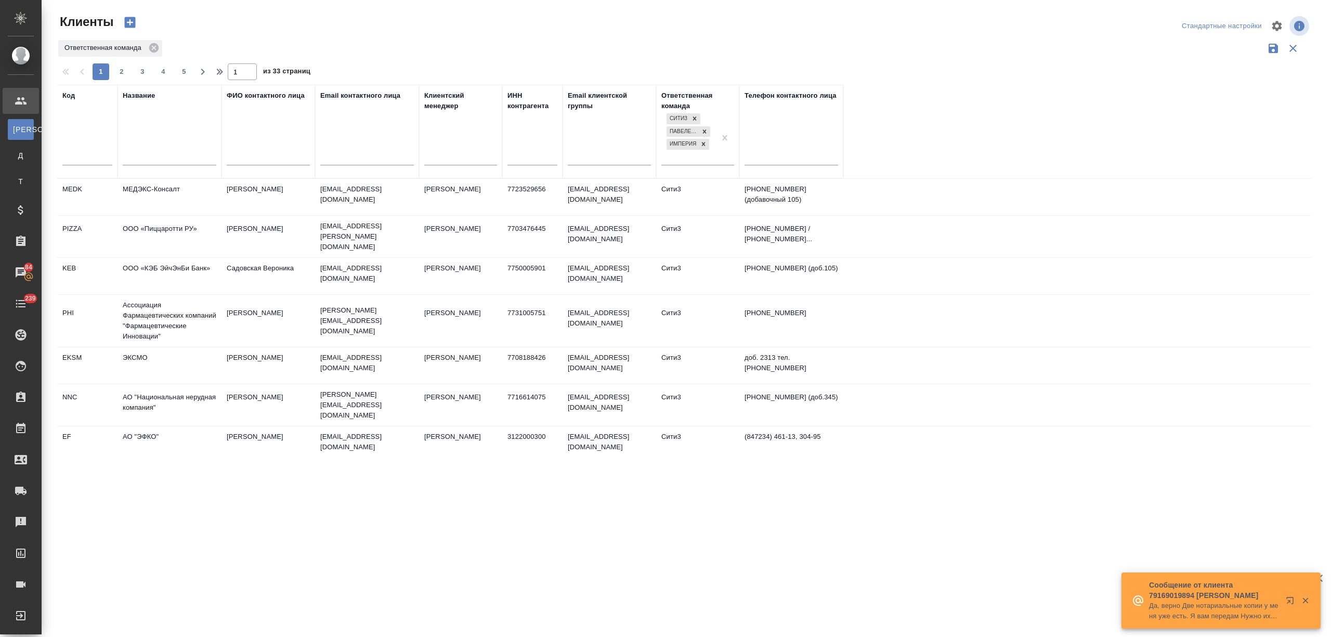
click at [144, 183] on td "МЕДЭКС-Консалт" at bounding box center [169, 197] width 104 height 36
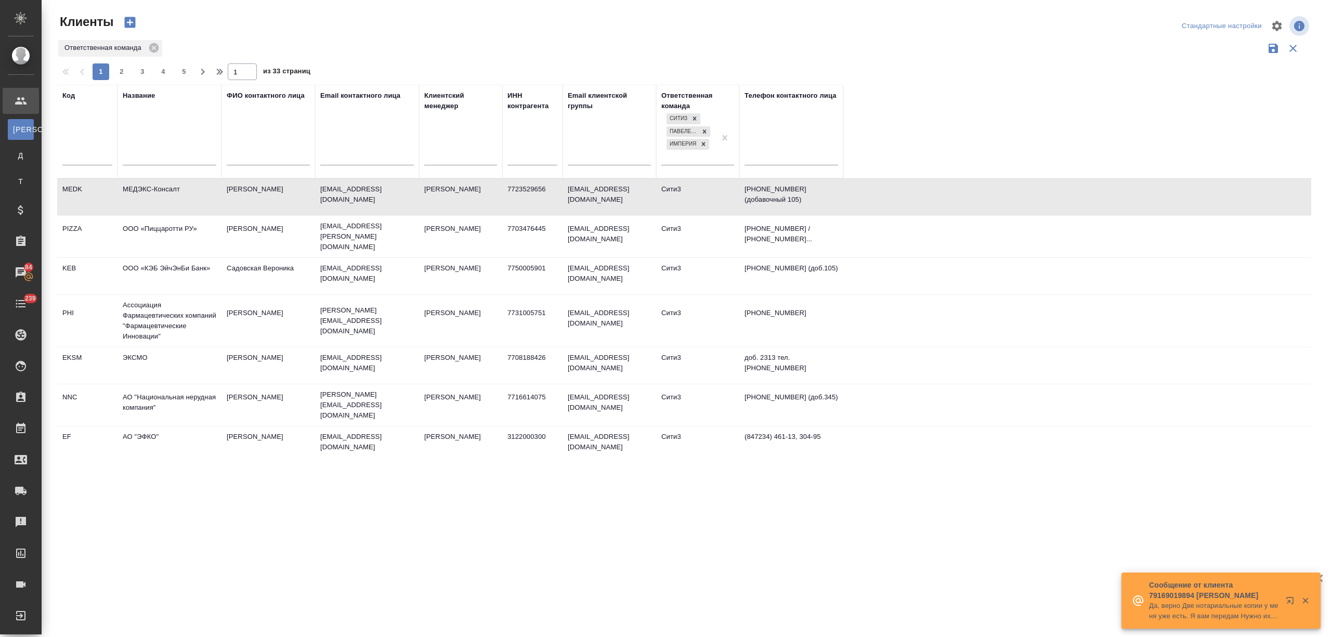
click at [144, 183] on td "МЕДЭКС-Консалт" at bounding box center [169, 197] width 104 height 36
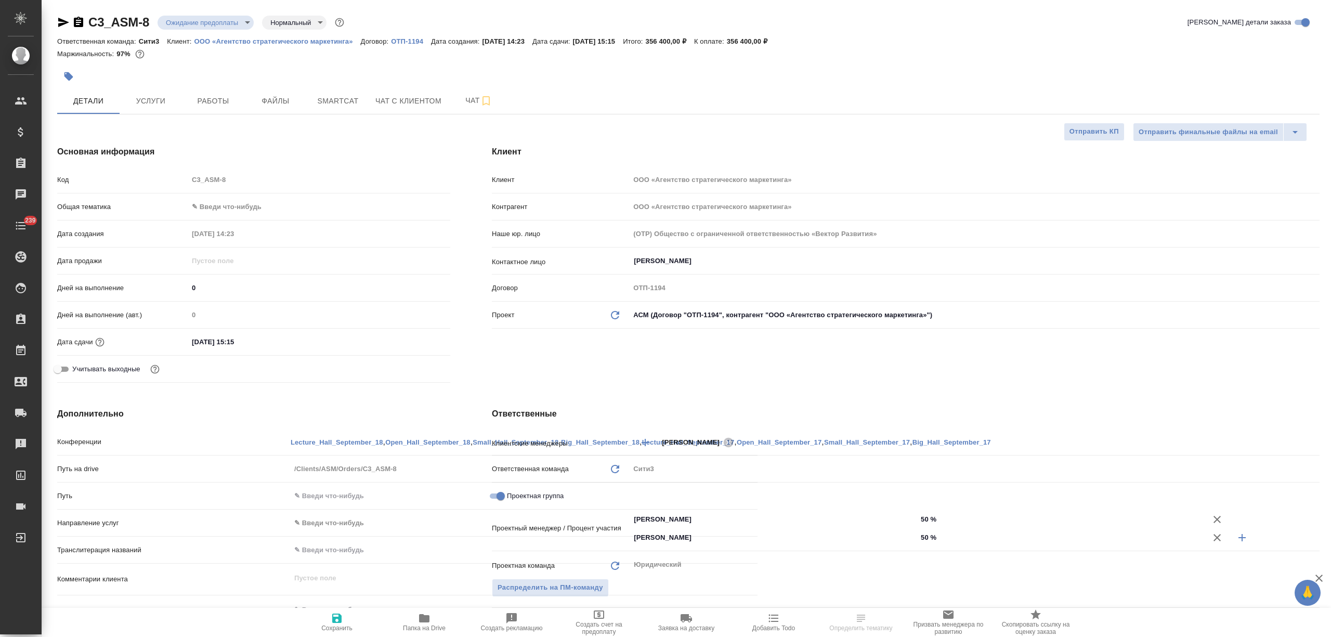
select select "RU"
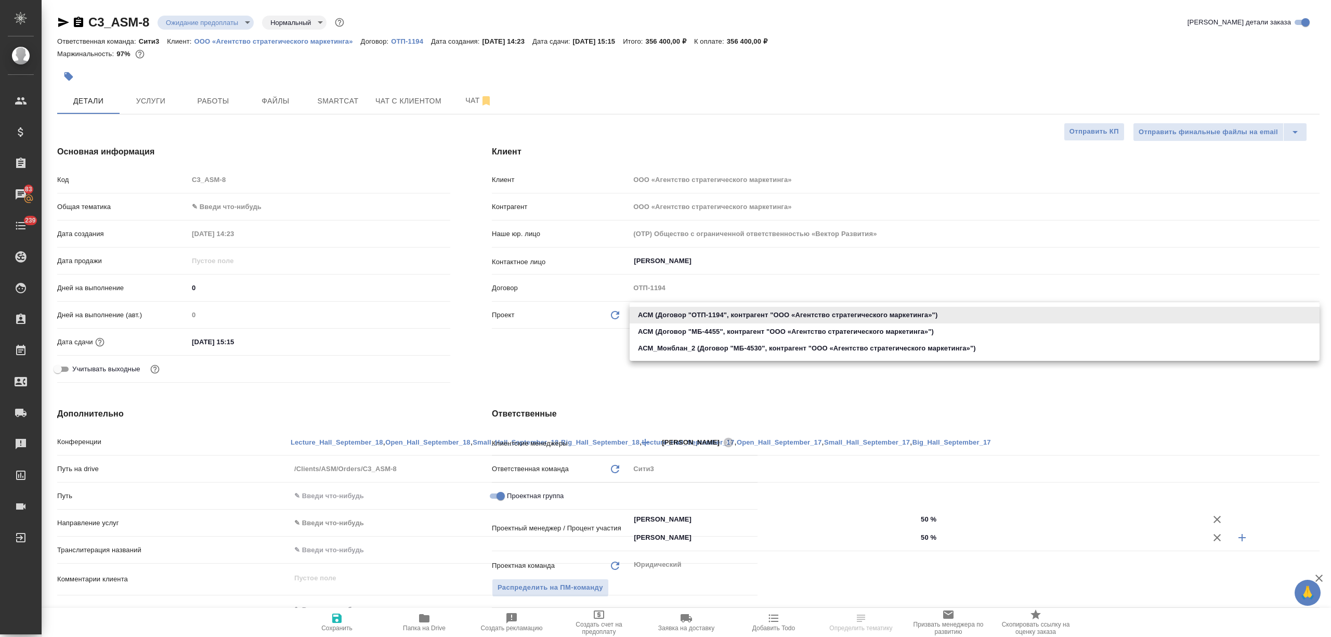
click at [734, 312] on body "🙏 .cls-1 fill:#fff; AWATERA [PERSON_NAME] Спецификации Заказы 83 Чаты 239 Todo …" at bounding box center [665, 360] width 1331 height 720
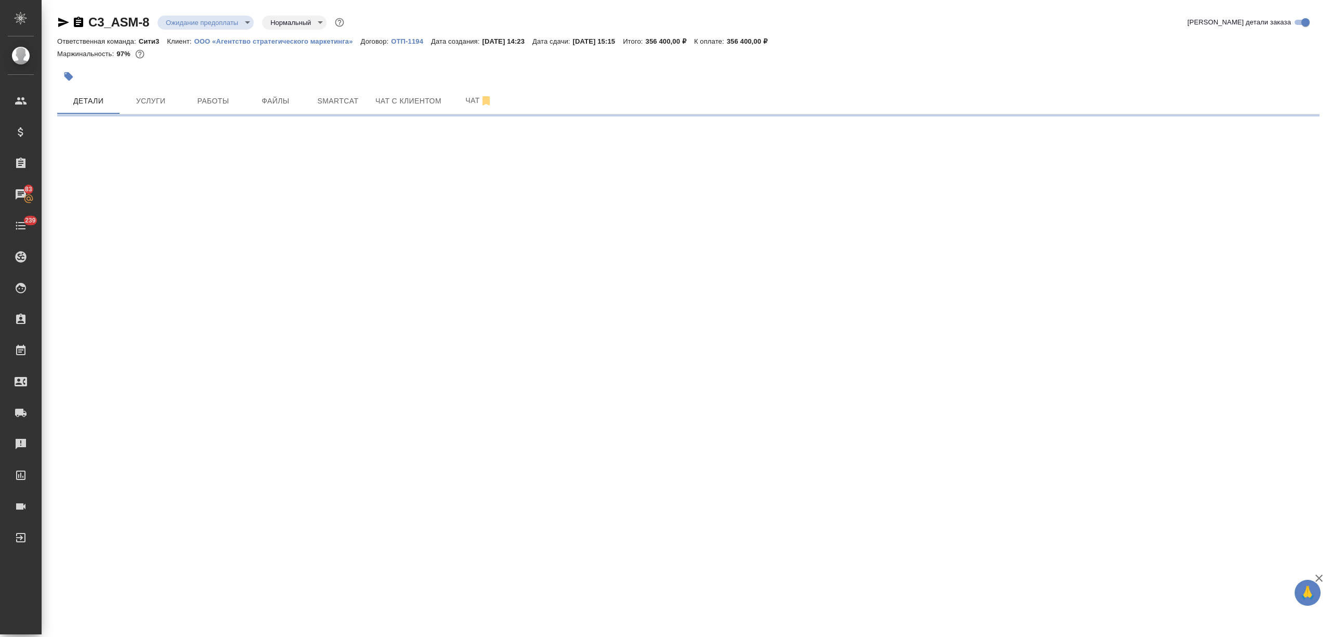
select select "RU"
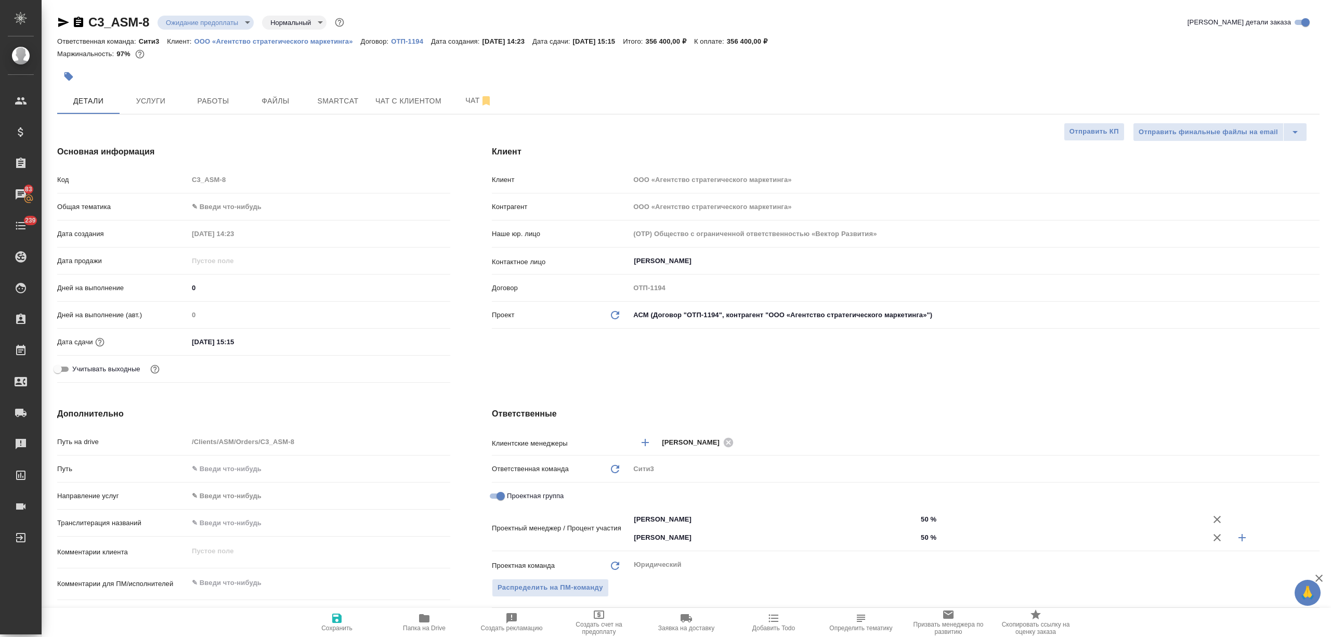
type textarea "x"
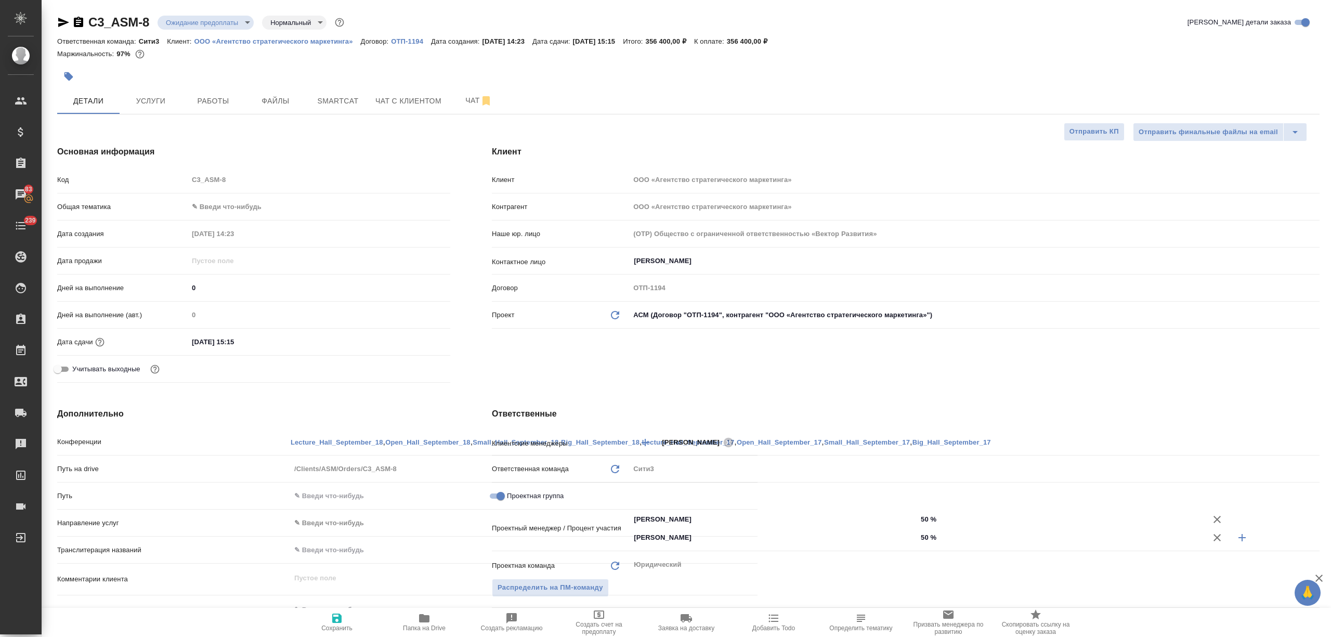
click at [335, 38] on p "ООО «Агентство стратегического маркетинга»" at bounding box center [277, 41] width 166 height 8
type textarea "x"
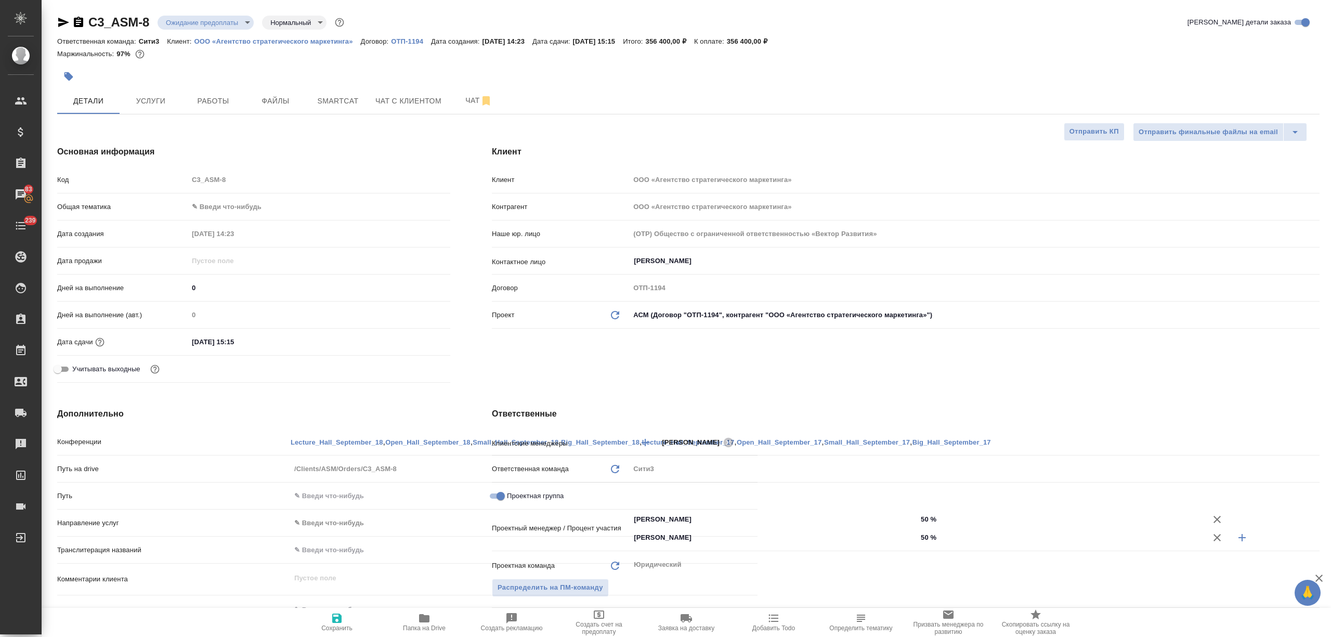
type textarea "x"
click at [336, 40] on p "ООО «Агентство стратегического маркетинга»" at bounding box center [277, 41] width 166 height 8
type textarea "x"
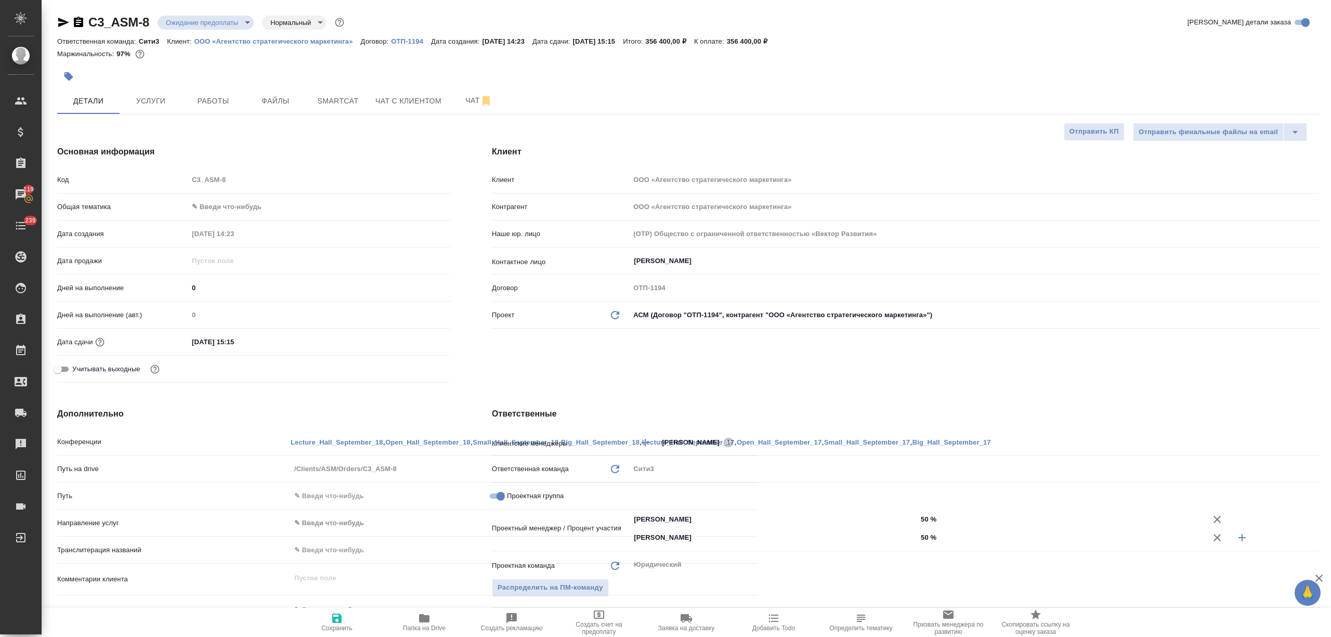
type textarea "x"
click at [691, 316] on body "🙏 .cls-1 fill:#fff; AWATERA [PERSON_NAME] Спецификации Заказы 119 Чаты 239 Todo…" at bounding box center [665, 360] width 1331 height 720
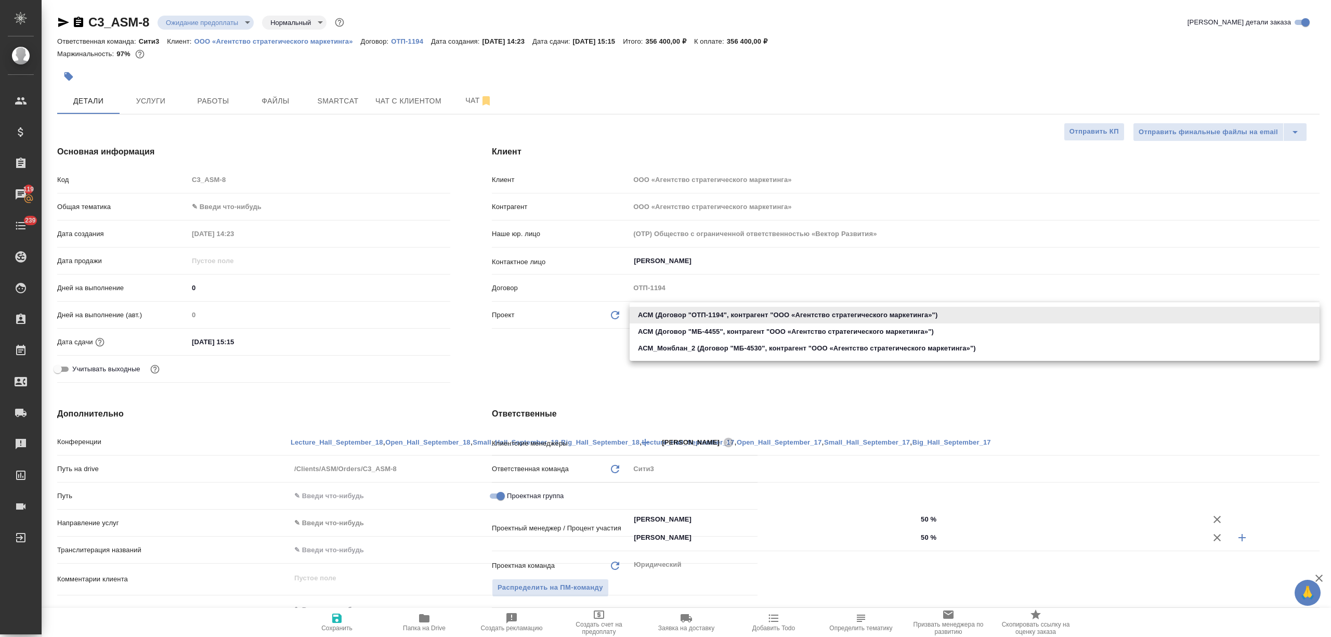
type textarea "x"
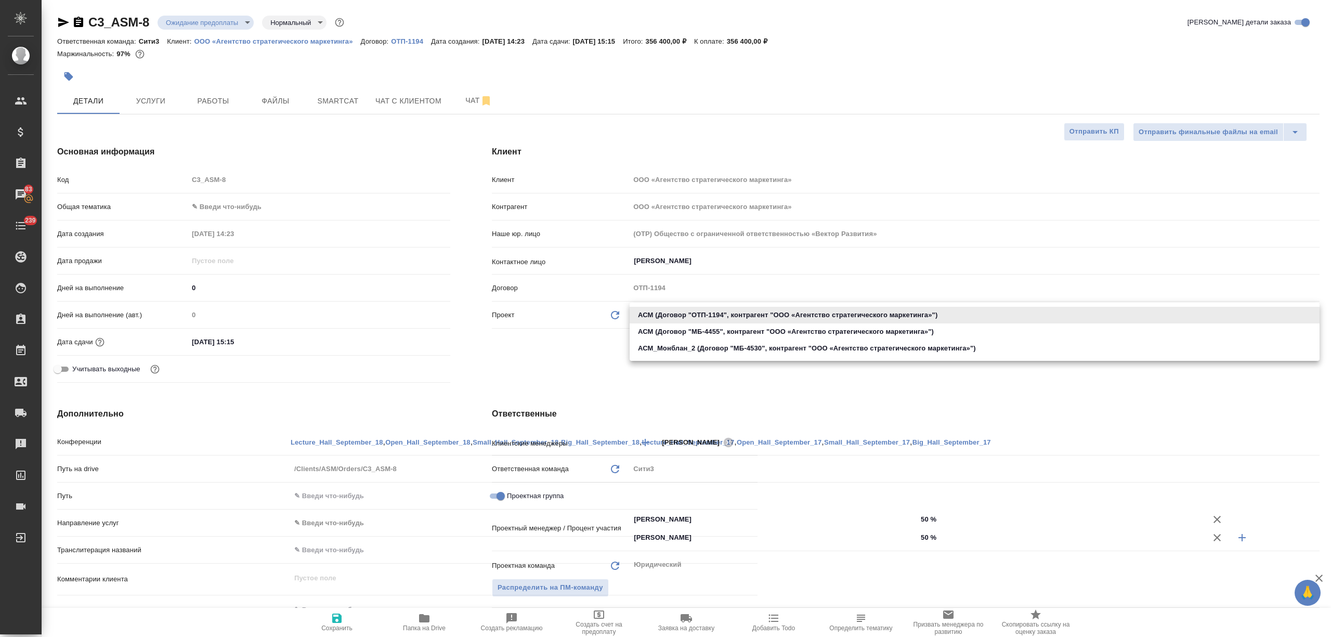
type textarea "x"
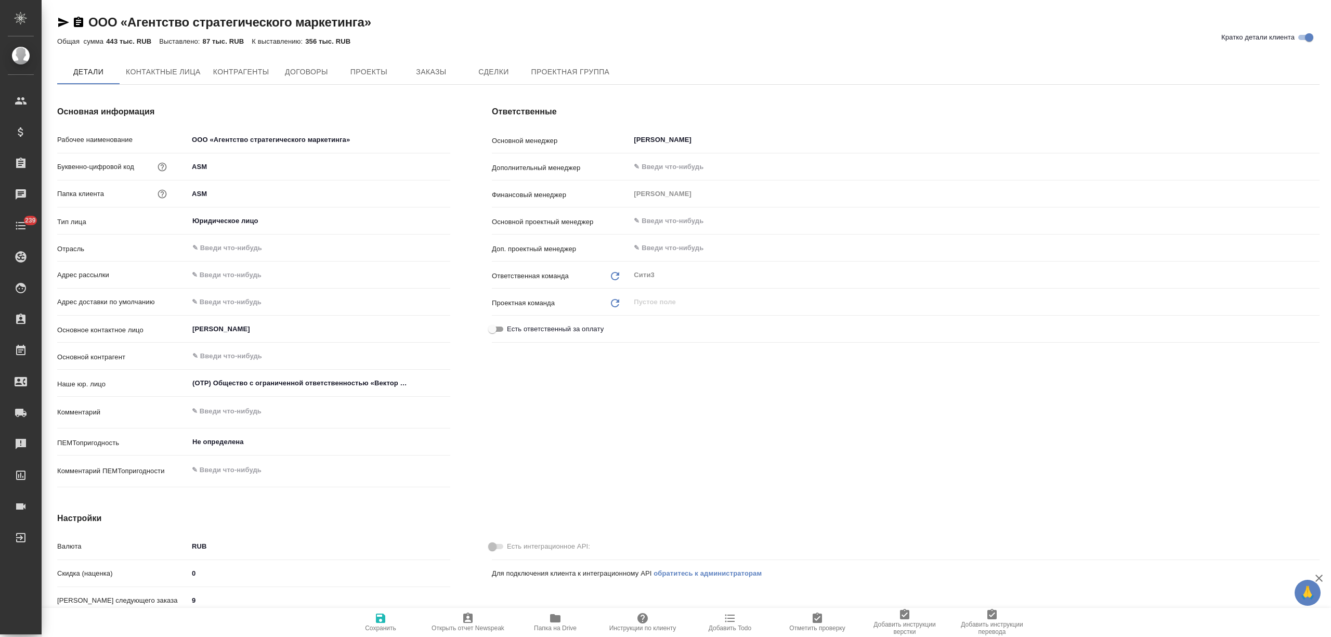
click at [235, 75] on span "Контрагенты" at bounding box center [241, 71] width 56 height 13
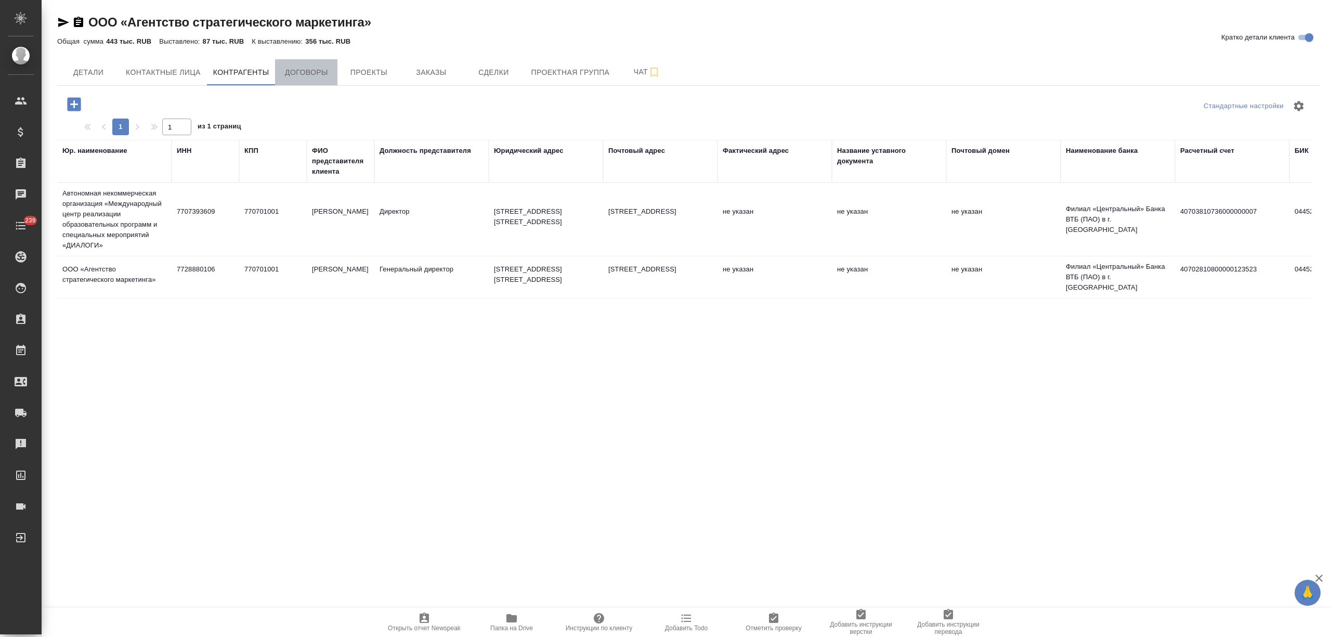
click at [312, 77] on span "Договоры" at bounding box center [306, 72] width 50 height 13
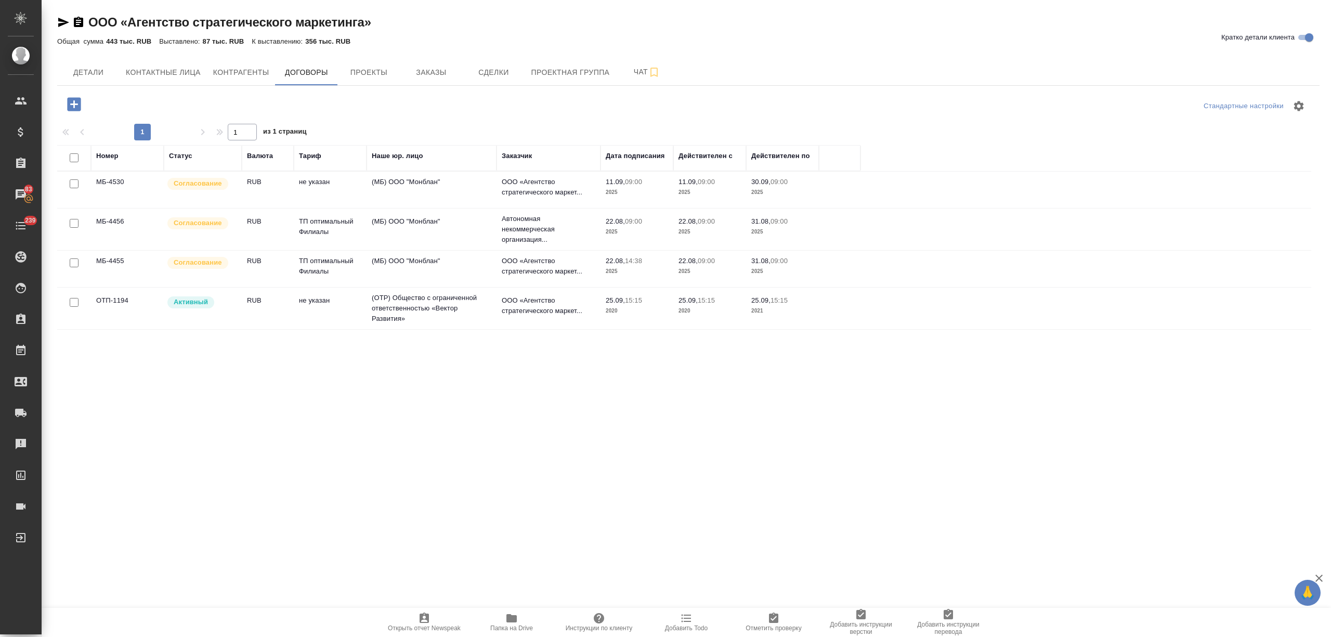
click at [319, 229] on td "ТП оптимальный Филиалы" at bounding box center [330, 229] width 73 height 36
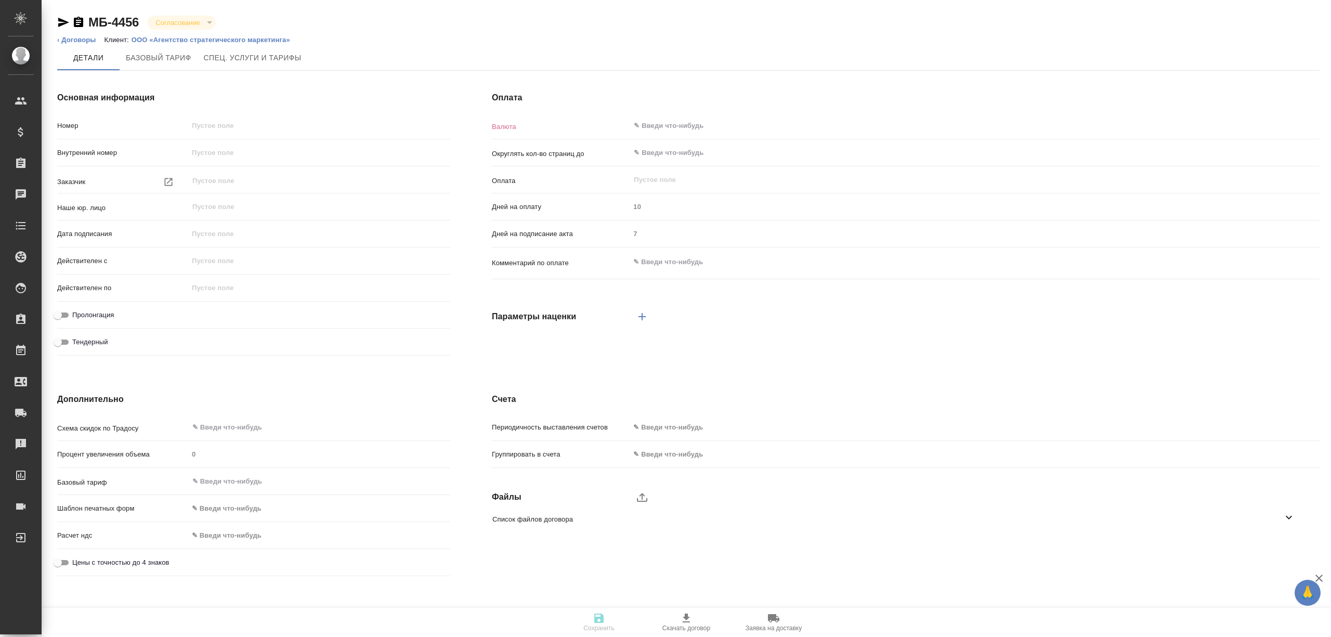
type input "МБ-4456"
type input "Автономная некоммерческая организация «Международный центр реализации образоват…"
type input "(МБ) ООО "Монблан""
type input "22.08.2025 09:00"
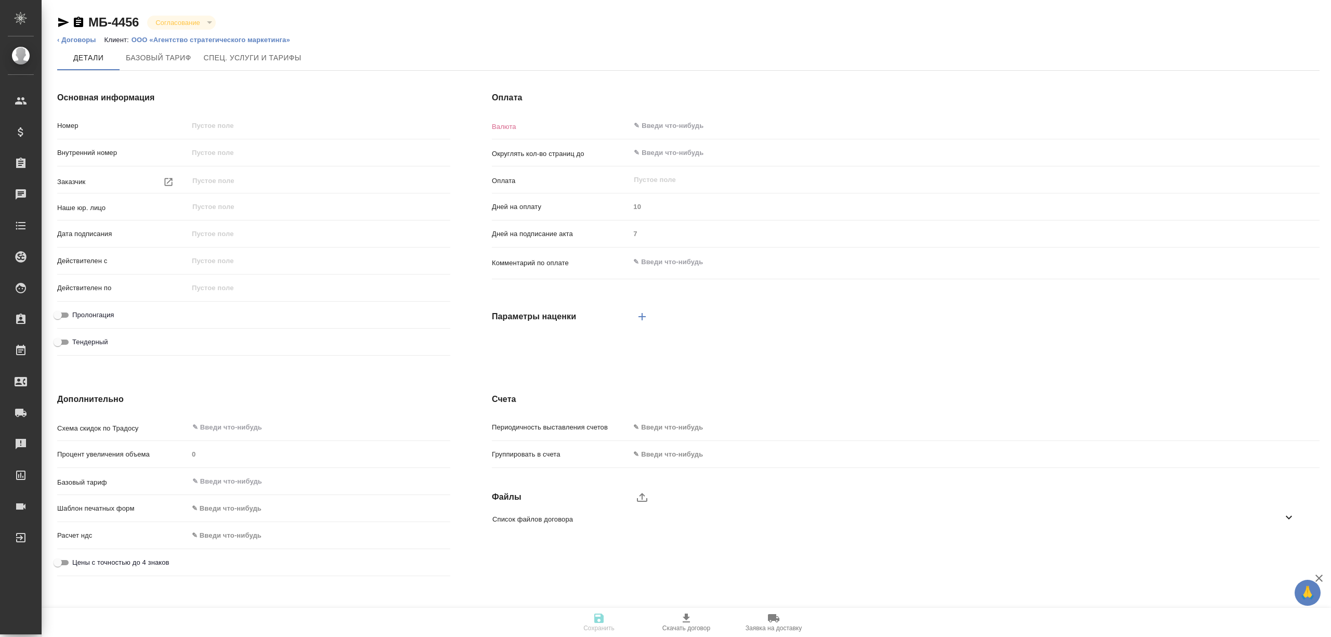
type input "31.08.2025 09:00"
type input "RUB"
type input "С даты подписания акта"
type input "russian2"
type input "basic"
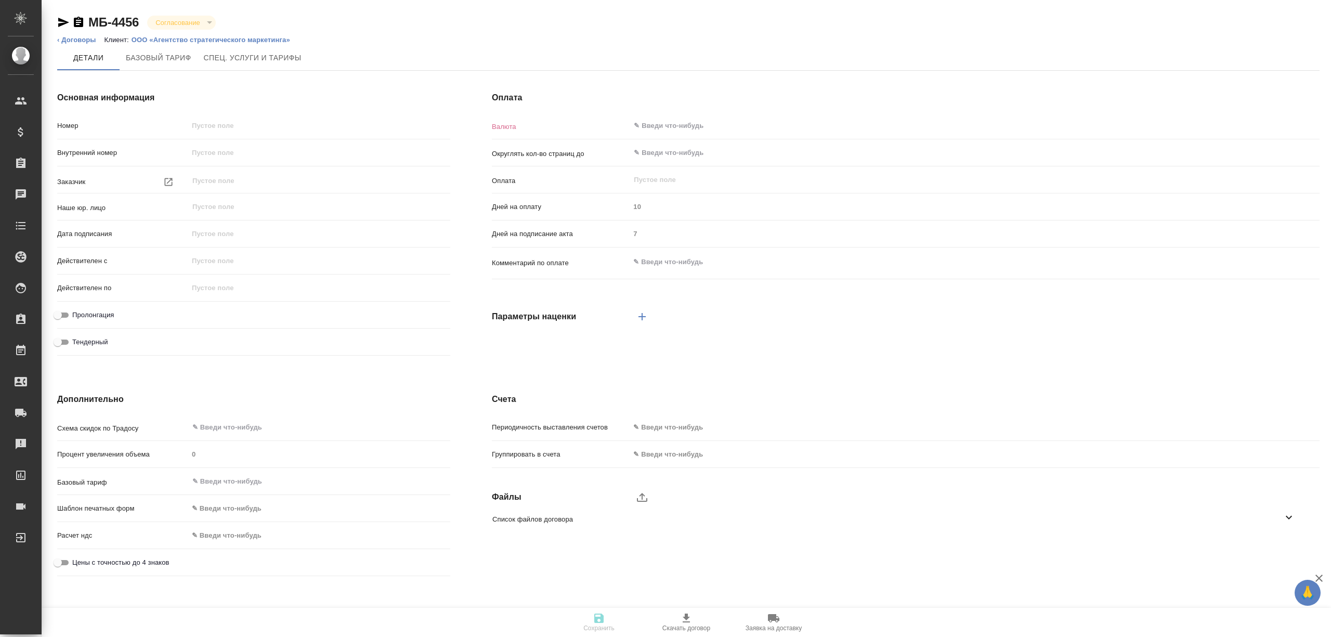
type input "manual"
type input "client"
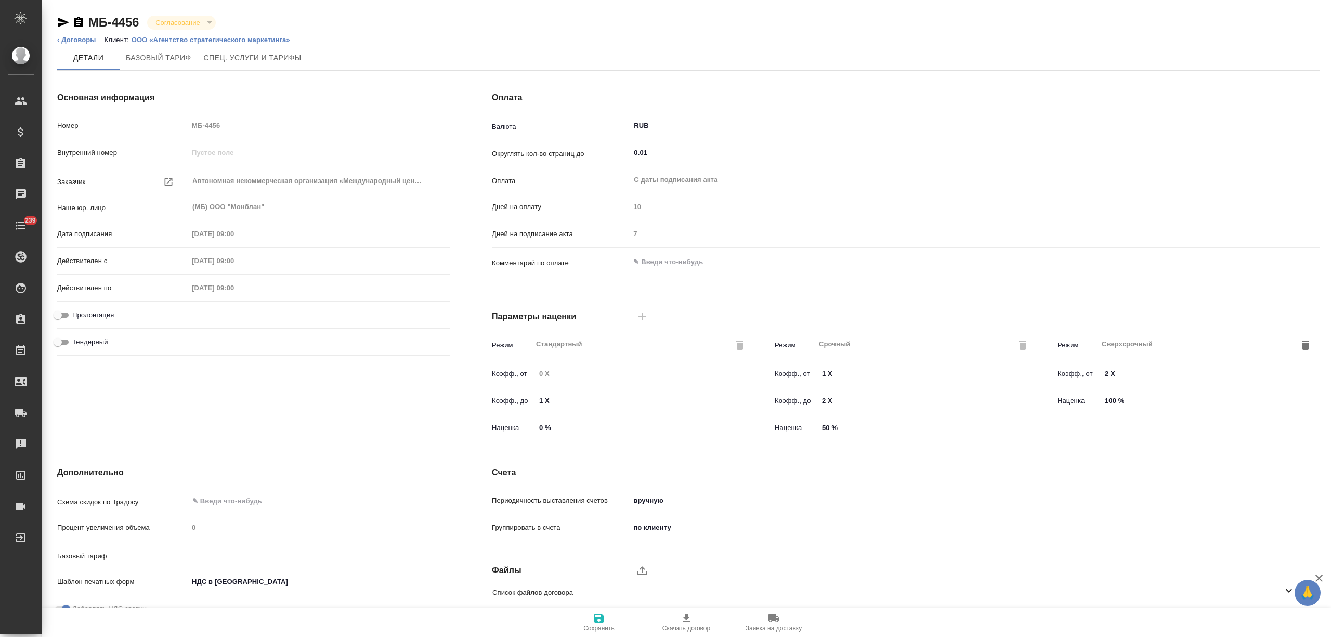
type input "0.01"
type input "ТП оптимальный Филиалы"
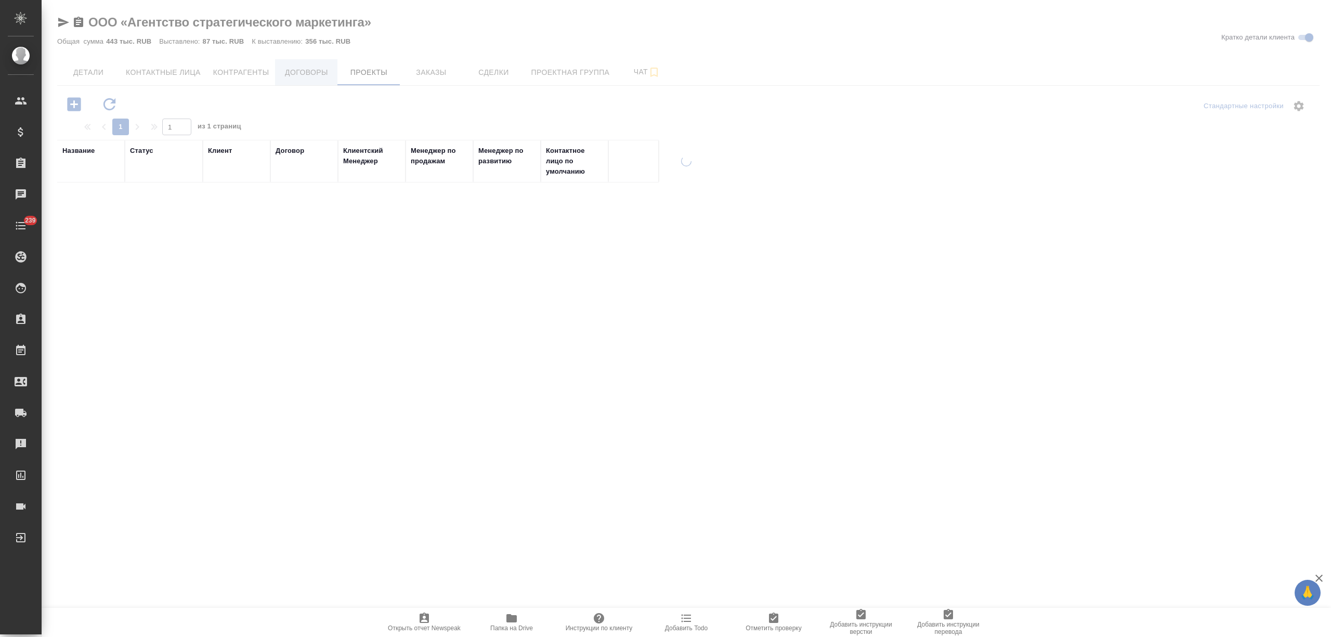
click at [315, 73] on span "Договоры" at bounding box center [306, 72] width 50 height 13
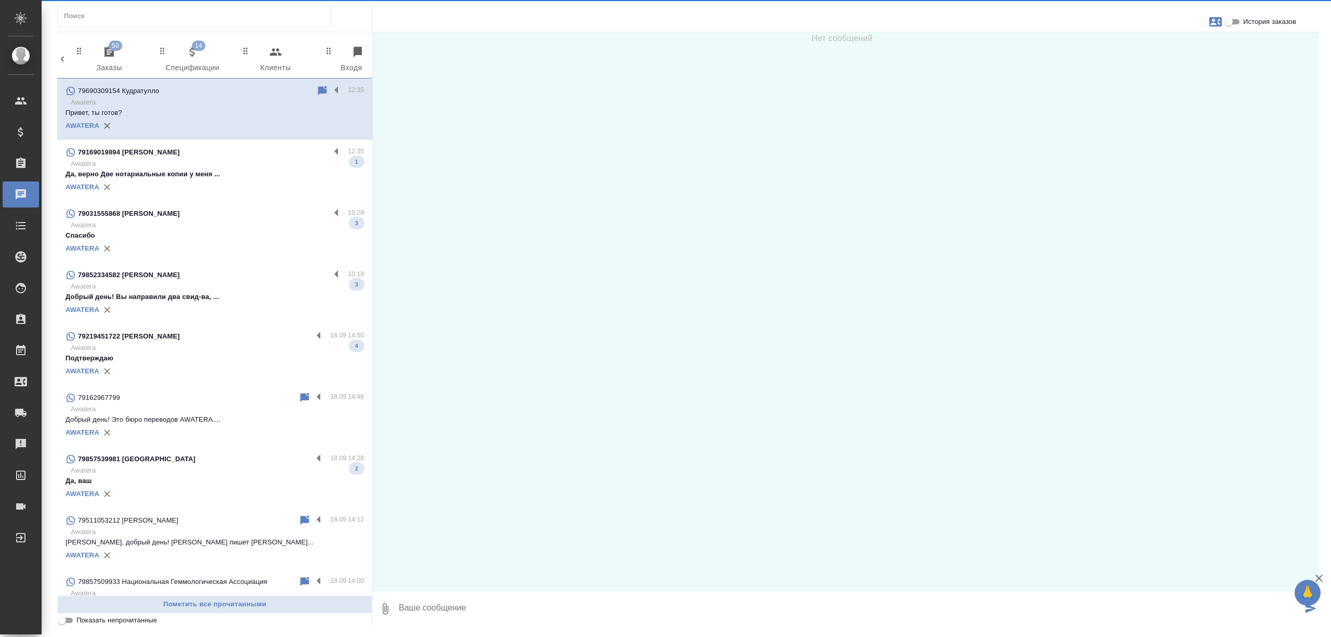
scroll to position [0, 463]
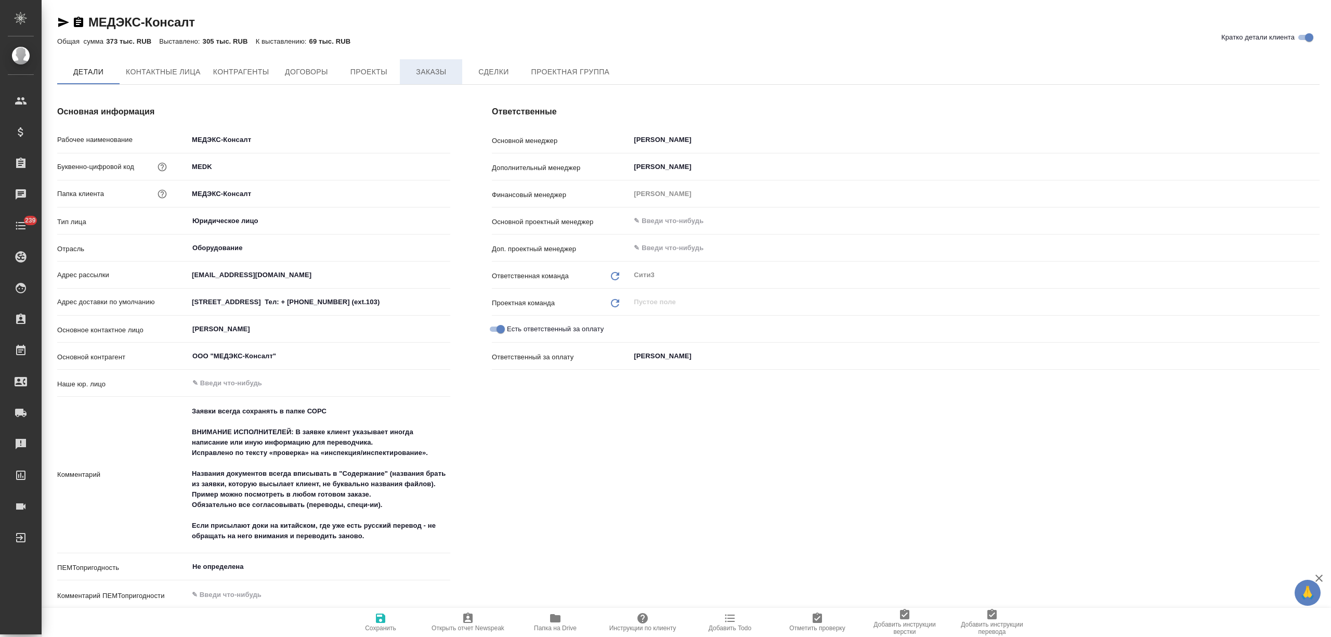
click at [430, 75] on span "Заказы" at bounding box center [431, 71] width 50 height 13
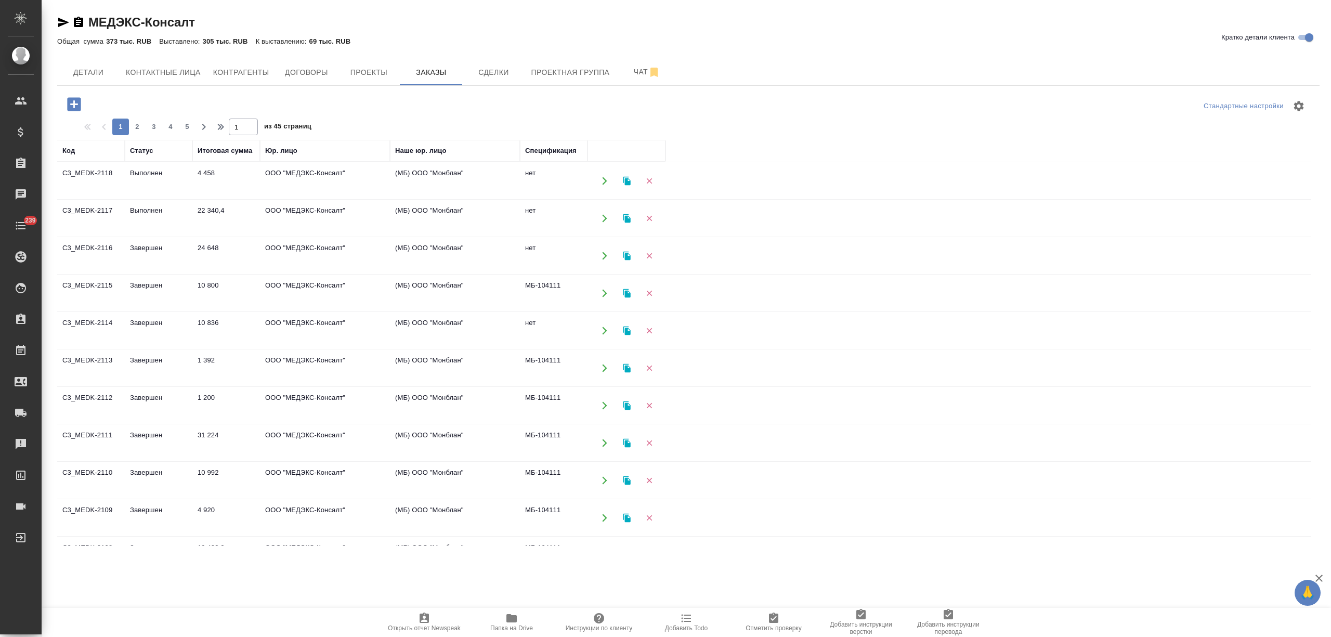
click at [230, 219] on td "22 340,4" at bounding box center [226, 218] width 68 height 36
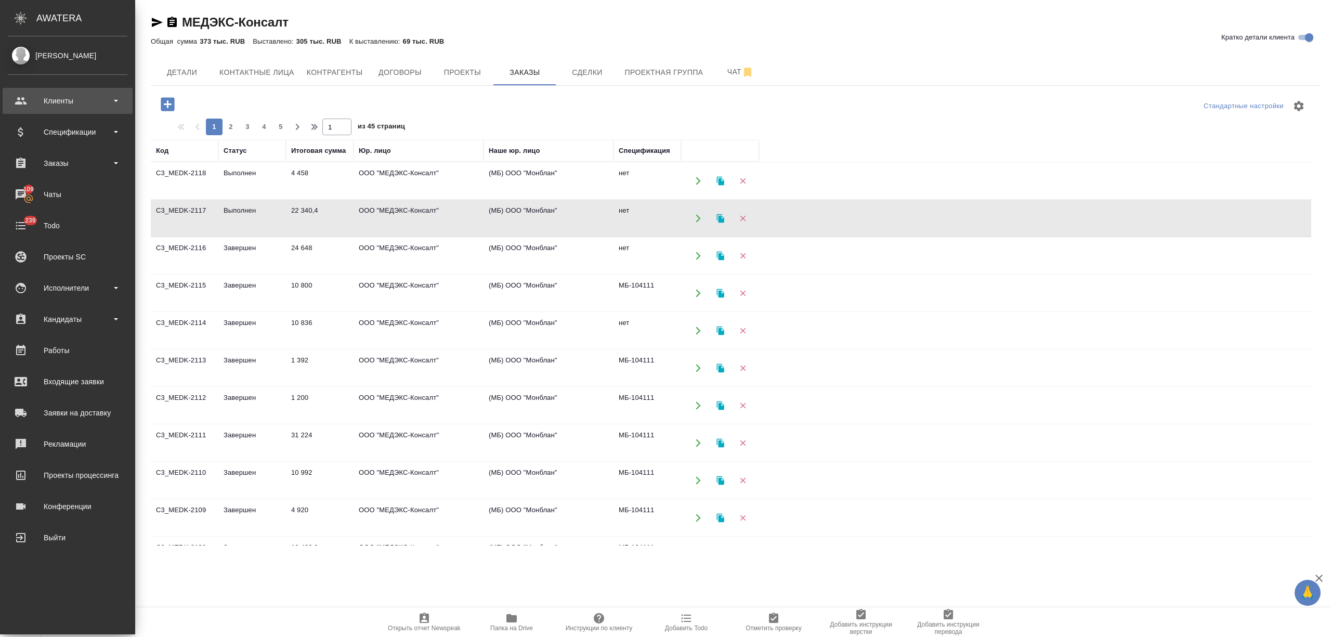
click at [49, 101] on div "Клиенты" at bounding box center [68, 101] width 120 height 16
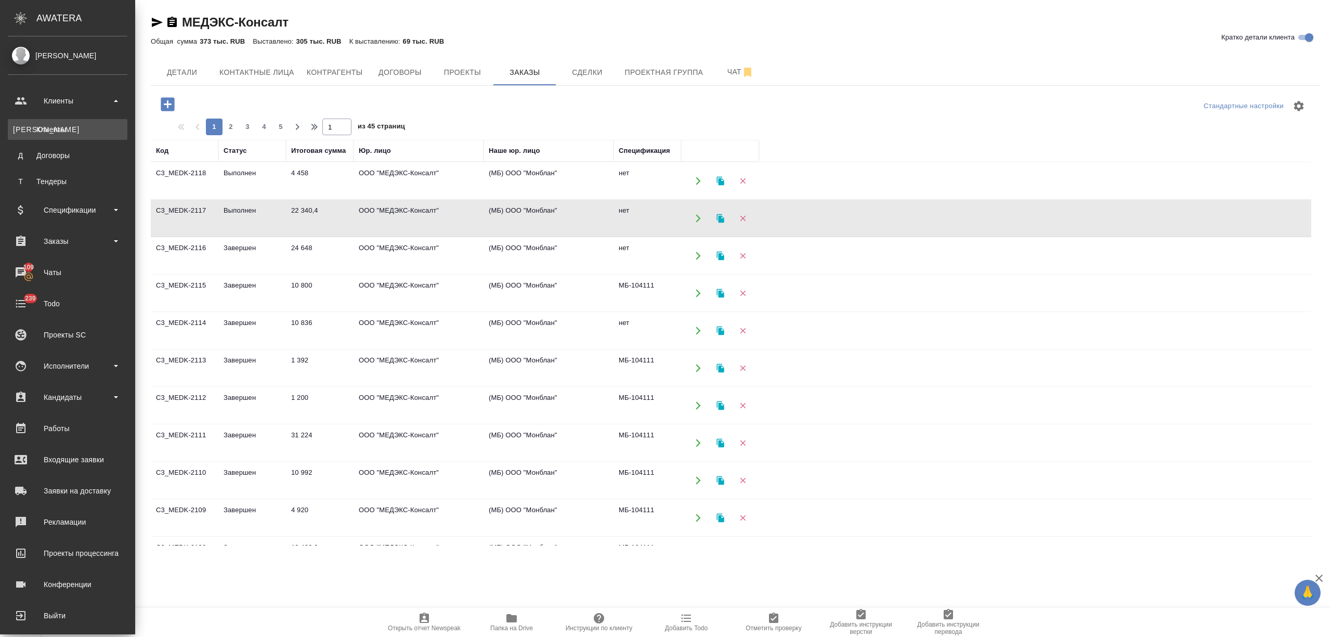
click at [52, 123] on link "К Клиенты" at bounding box center [68, 129] width 120 height 21
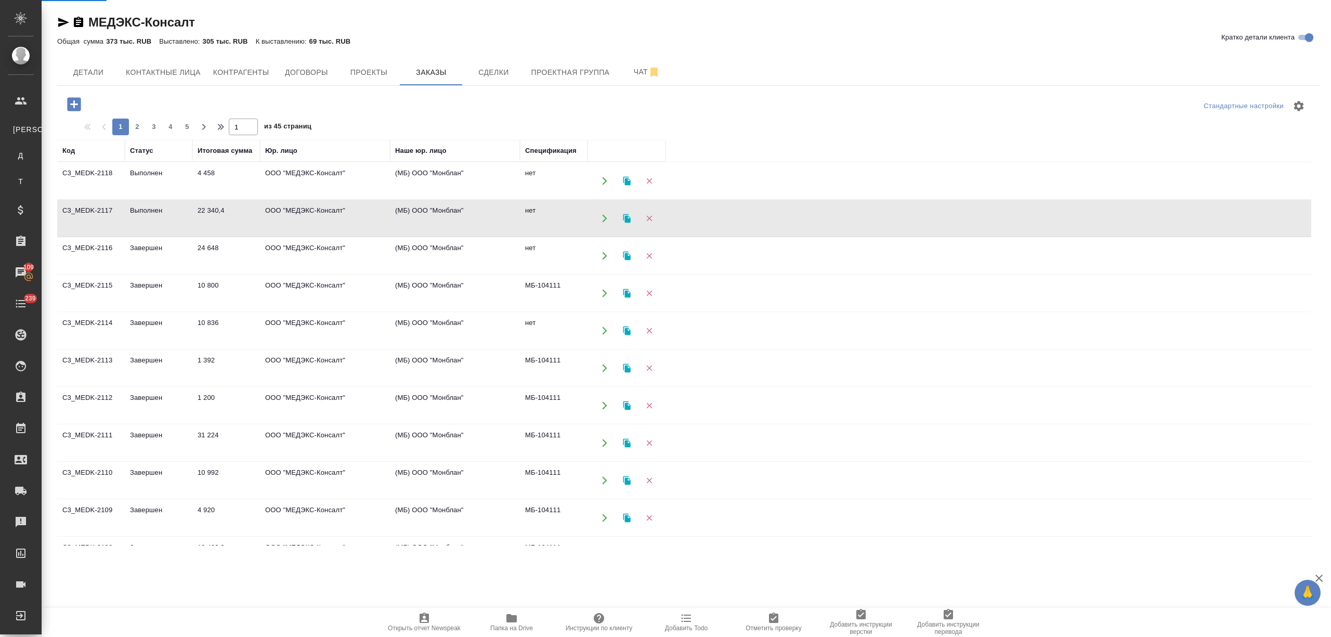
select select "RU"
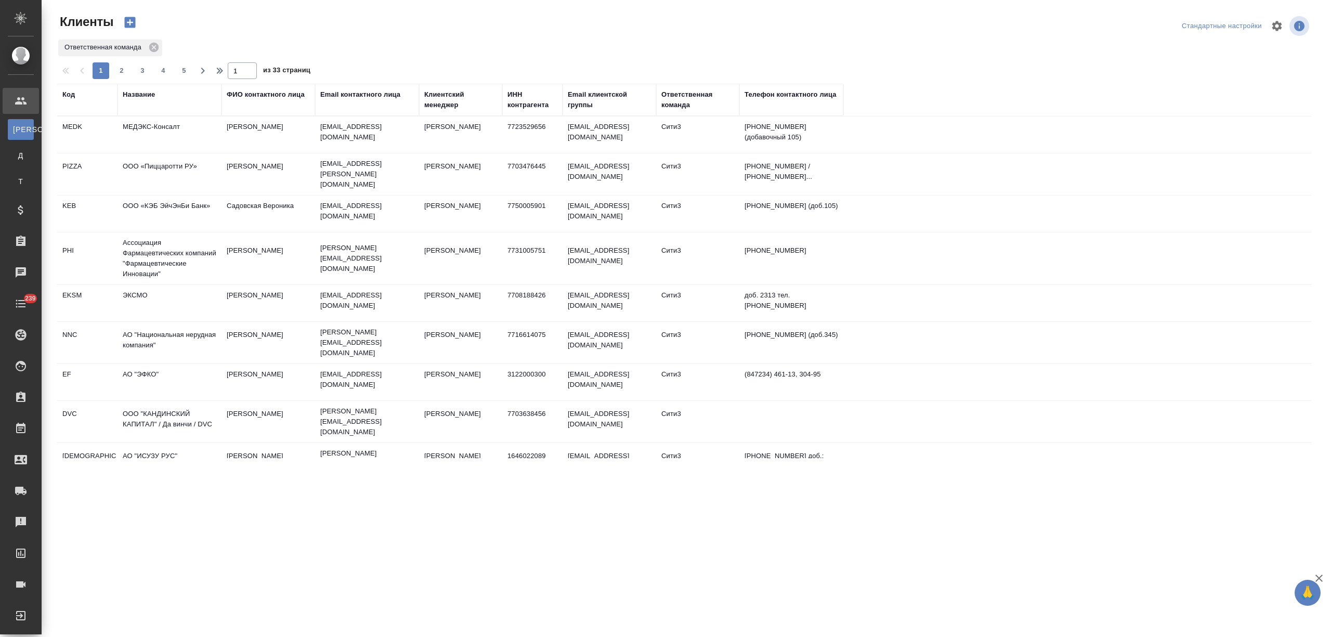
click at [142, 90] on div "Название" at bounding box center [139, 94] width 32 height 10
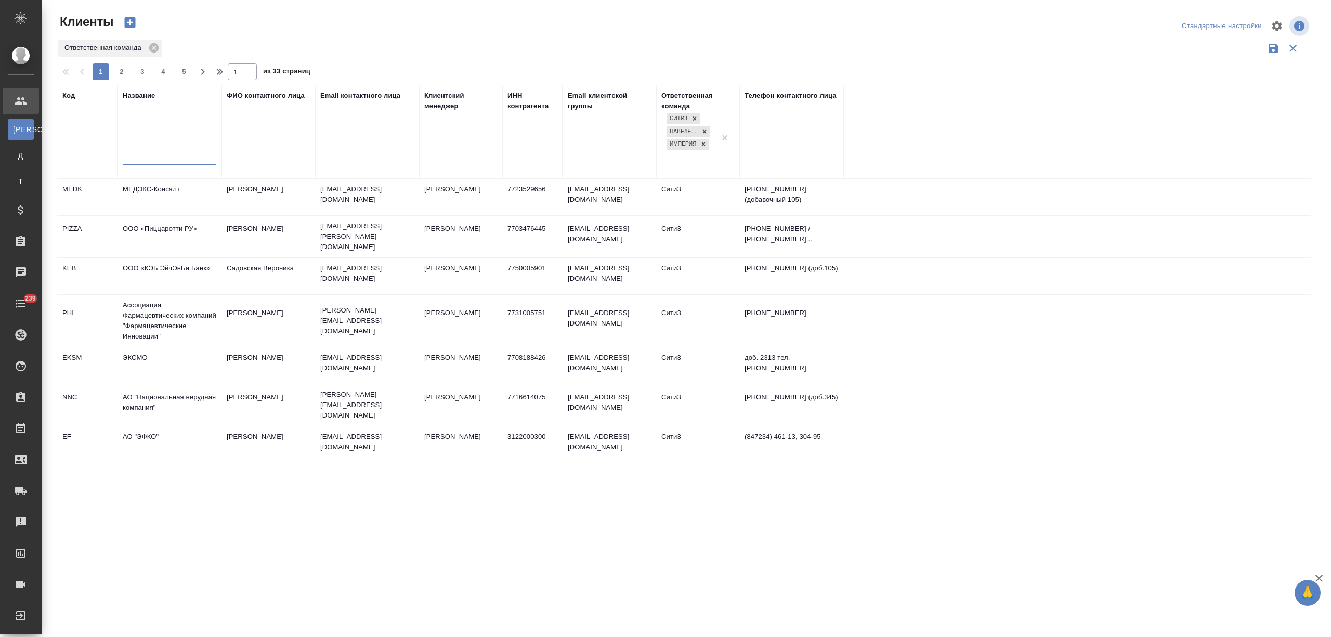
click at [144, 152] on input "text" at bounding box center [170, 158] width 94 height 13
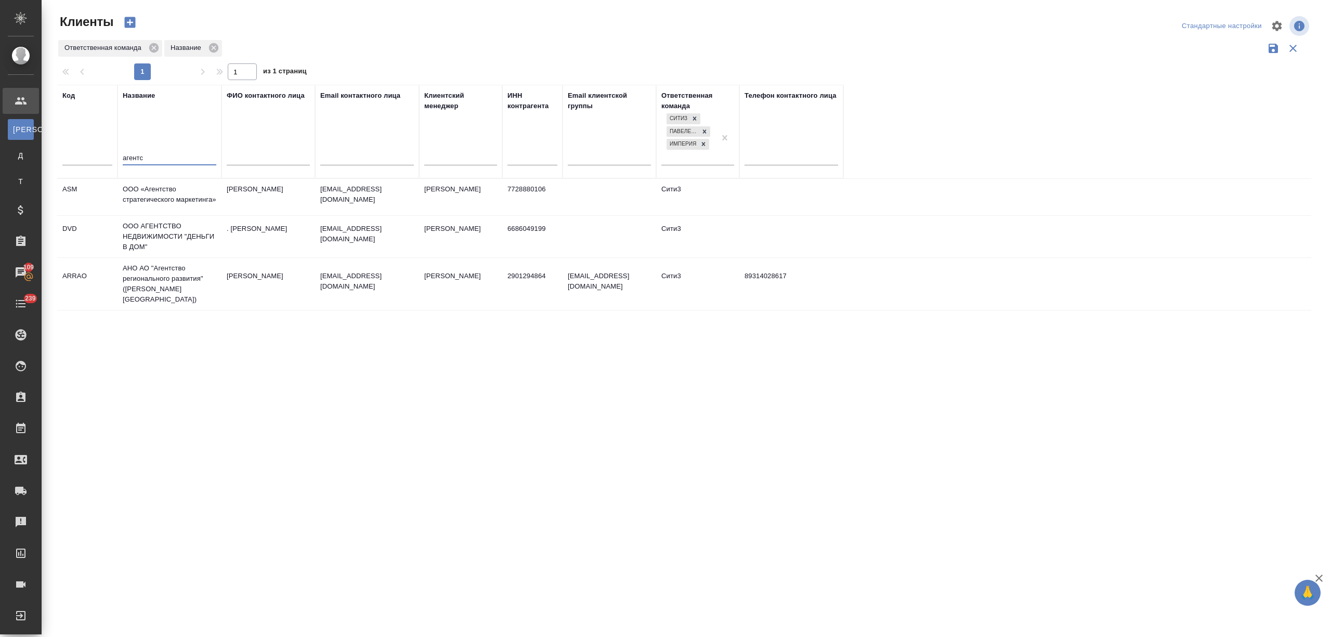
type input "агентс"
click at [184, 192] on td "ООО «Агентство стратегического маркетинга»" at bounding box center [169, 197] width 104 height 36
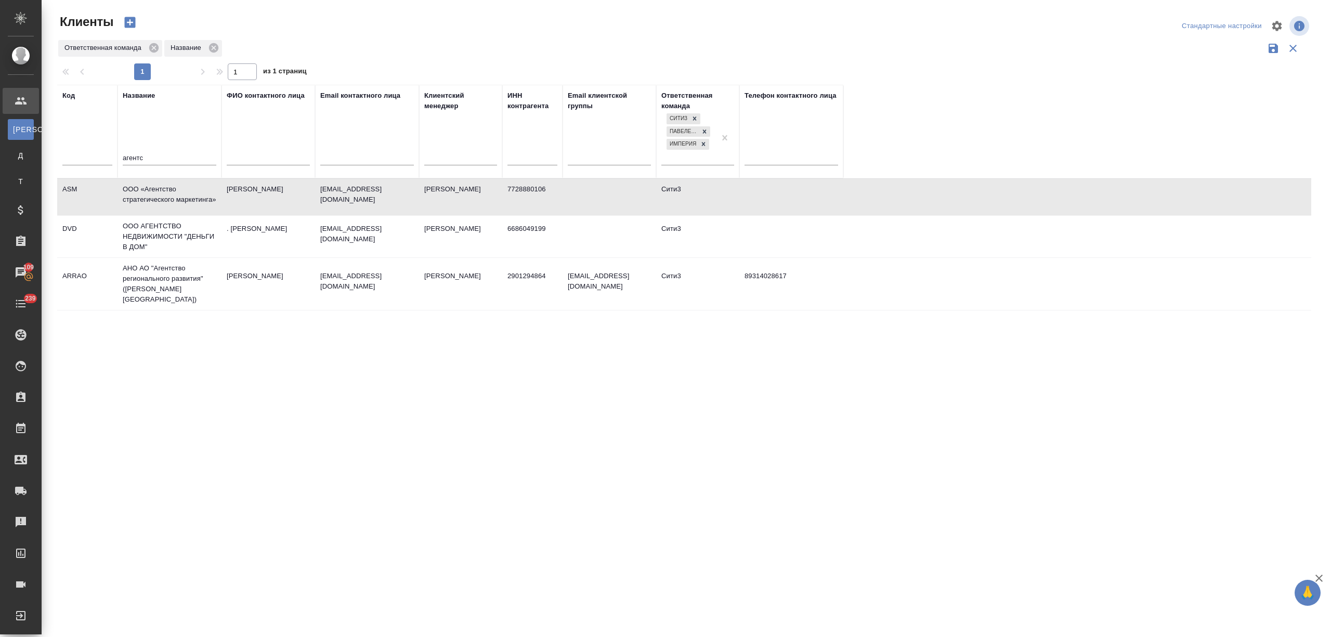
click at [184, 192] on td "ООО «Агентство стратегического маркетинга»" at bounding box center [169, 197] width 104 height 36
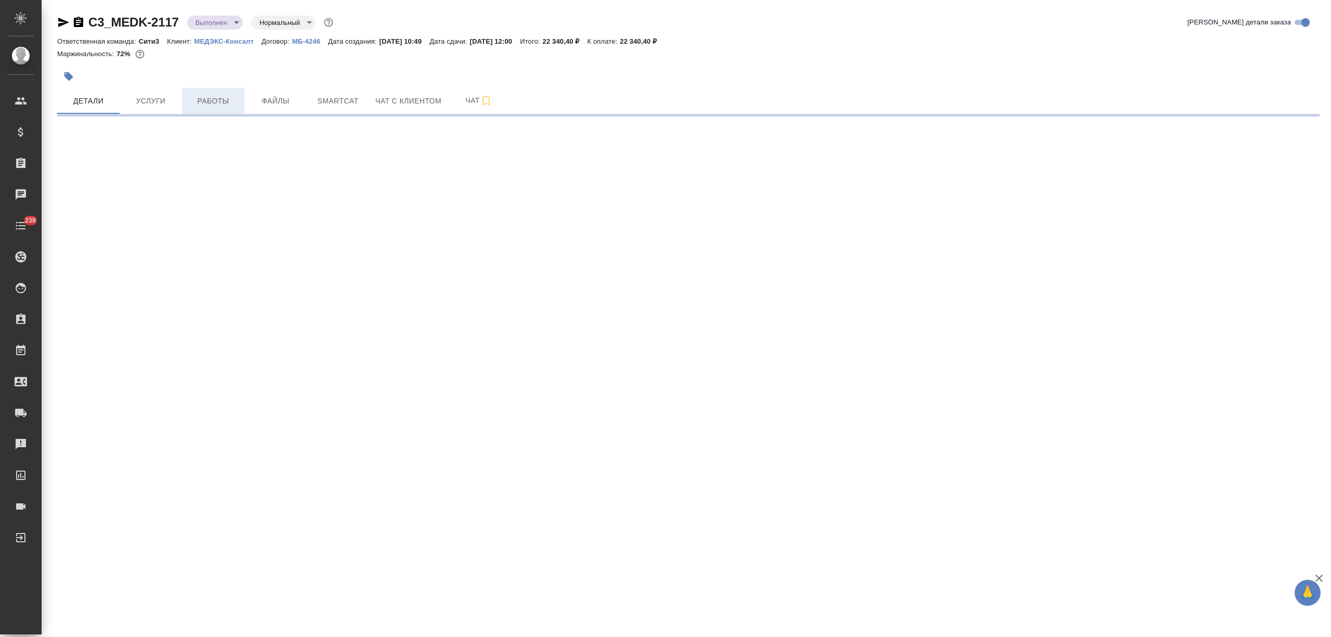
select select "RU"
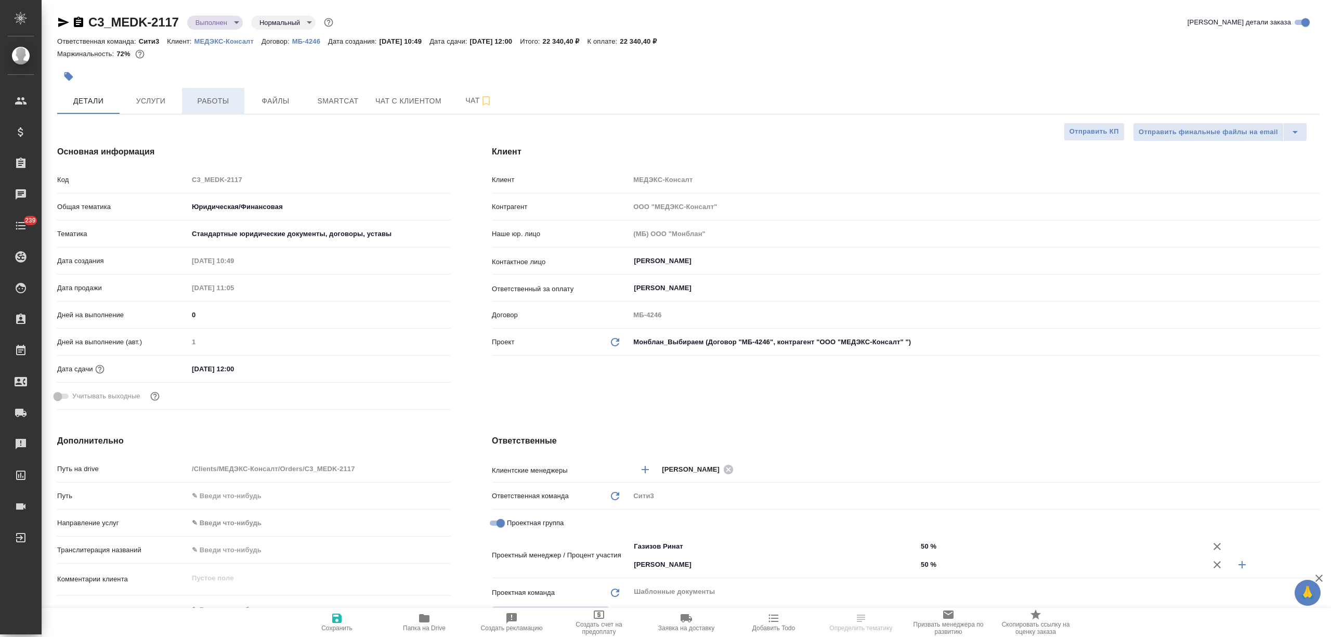
type textarea "x"
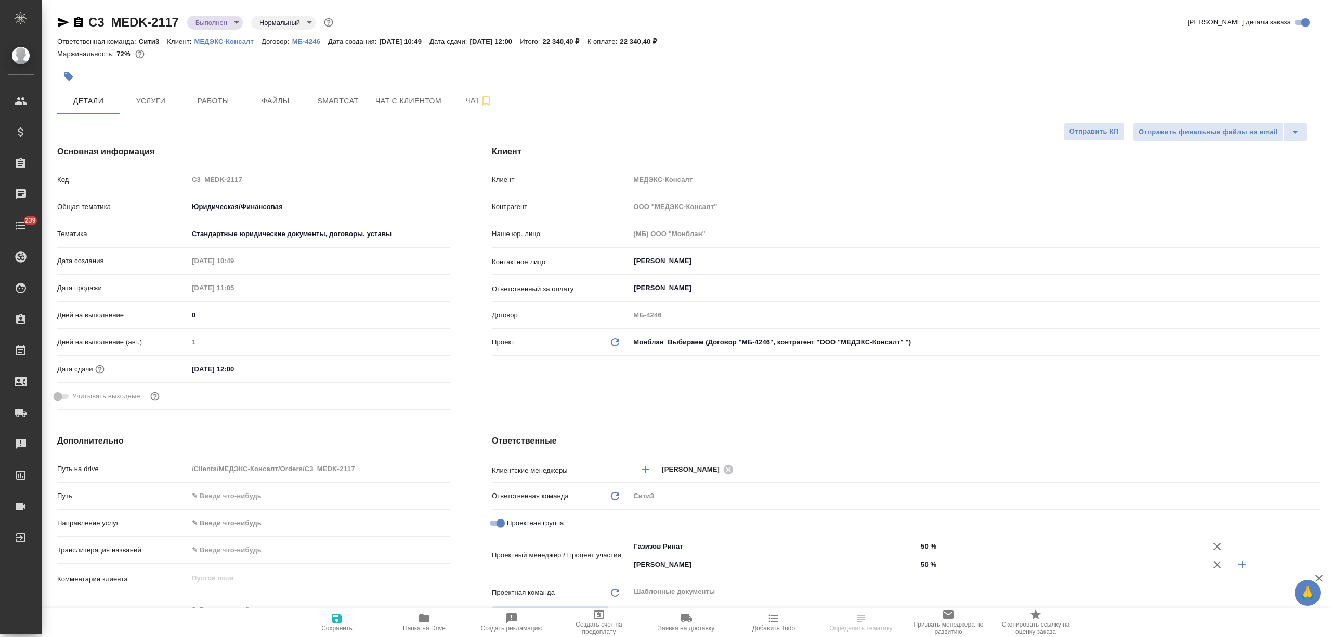
type textarea "x"
click at [200, 369] on input "[DATE] 12:00" at bounding box center [234, 368] width 91 height 15
type input "[DATE] 12:00"
type textarea "x"
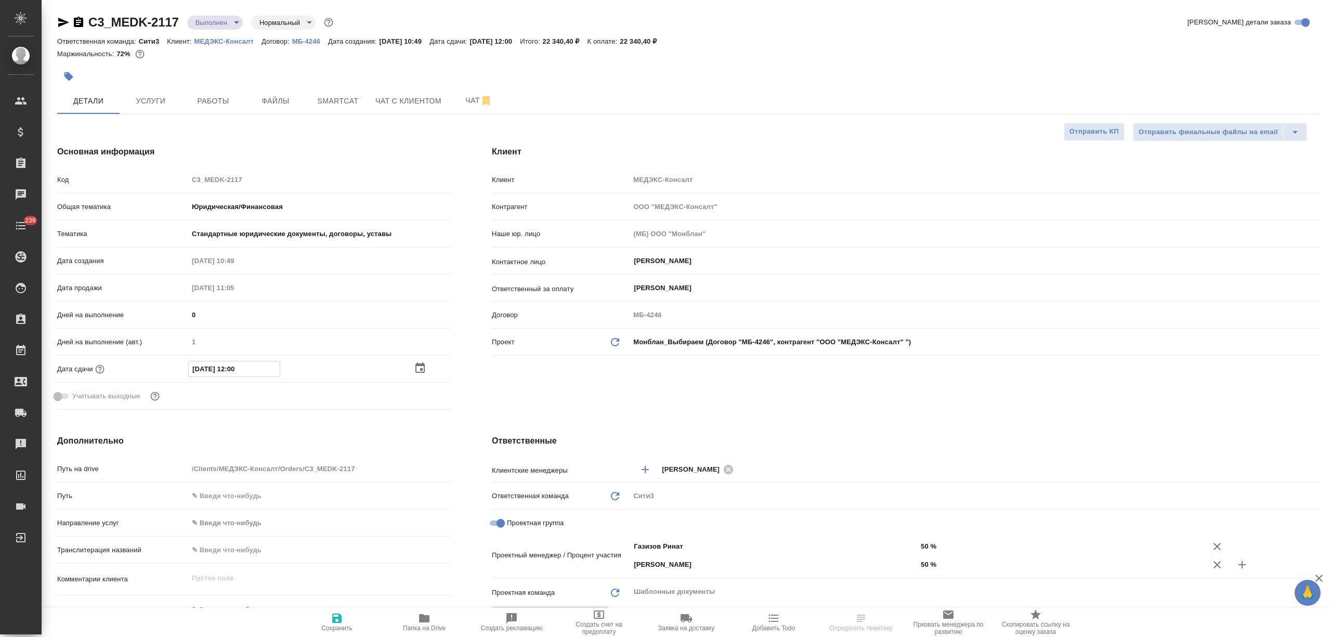
type textarea "x"
type input "[DATE] 12:00"
click at [347, 617] on span "Сохранить" at bounding box center [336, 622] width 75 height 20
type textarea "x"
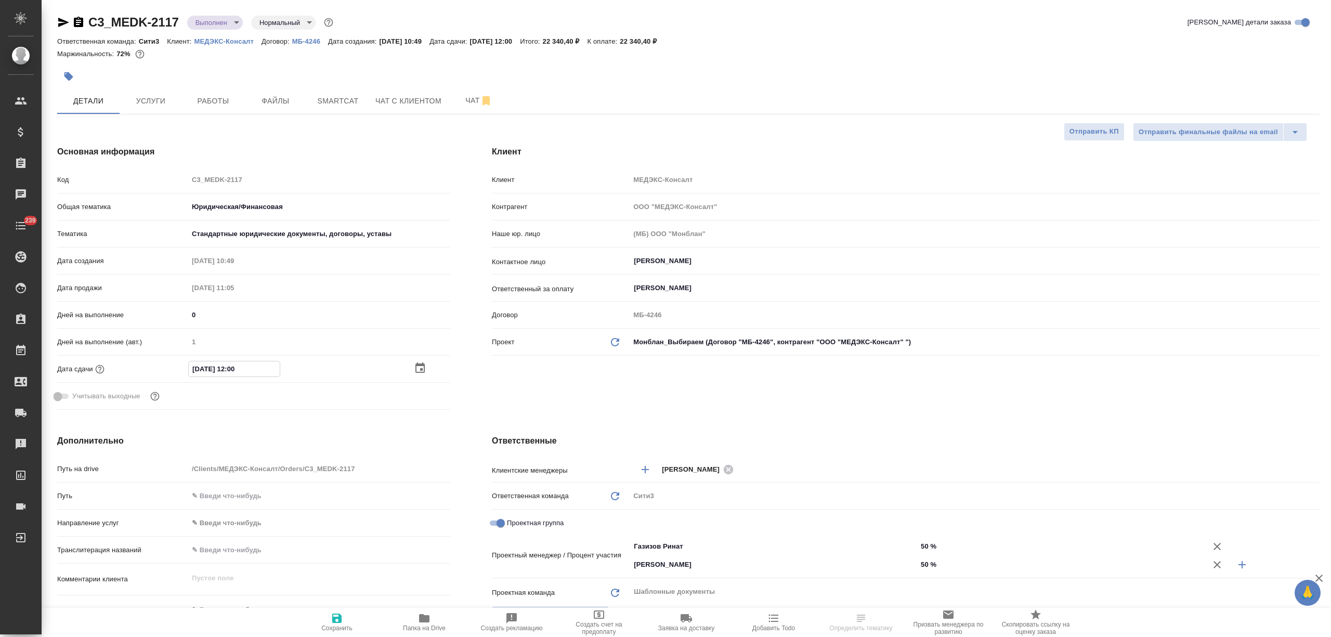
type textarea "x"
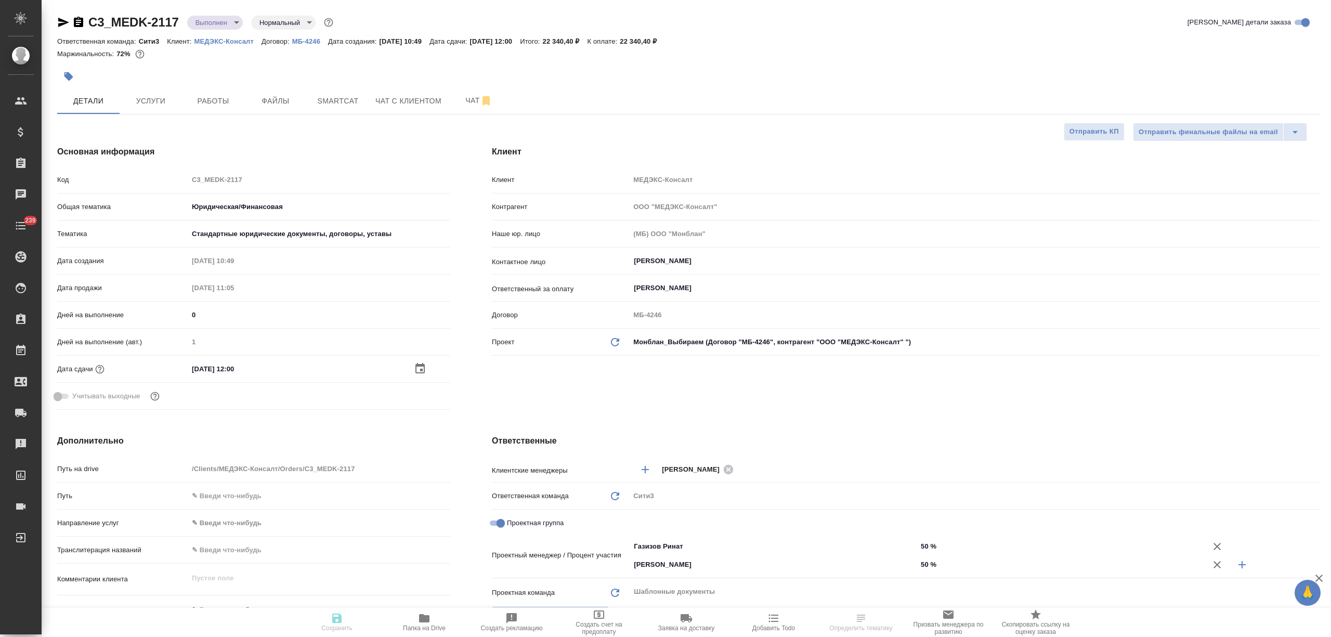
type textarea "x"
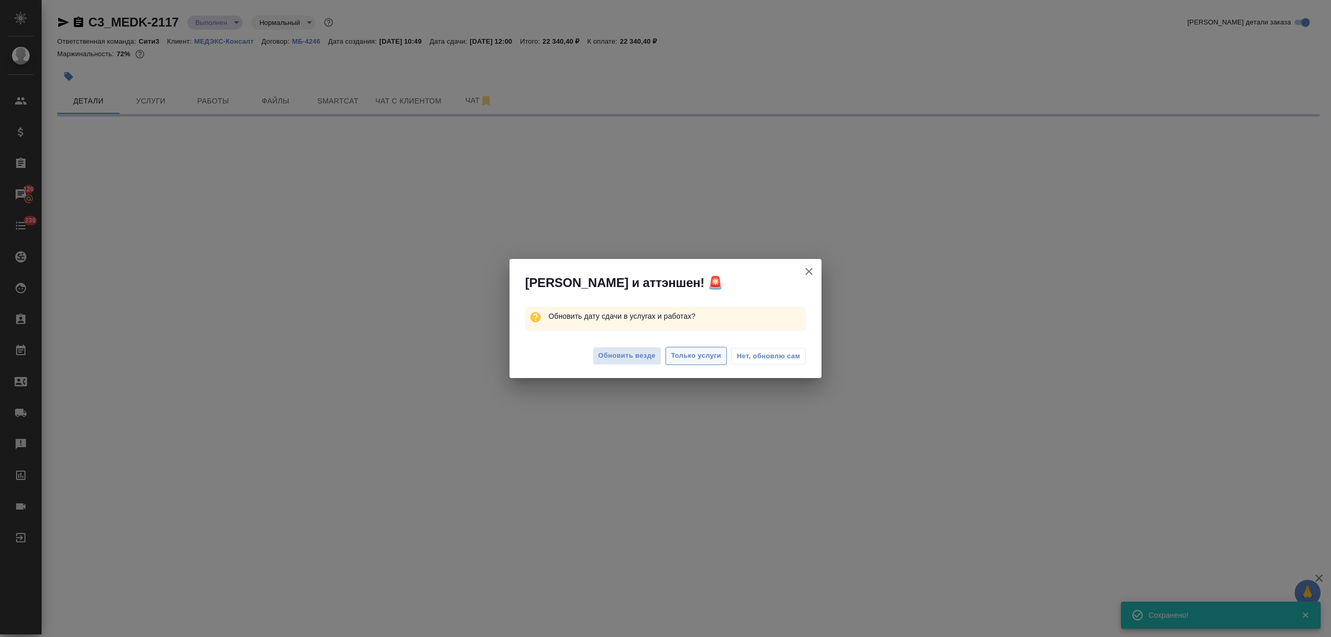
click at [699, 350] on span "Только услуги" at bounding box center [696, 356] width 50 height 12
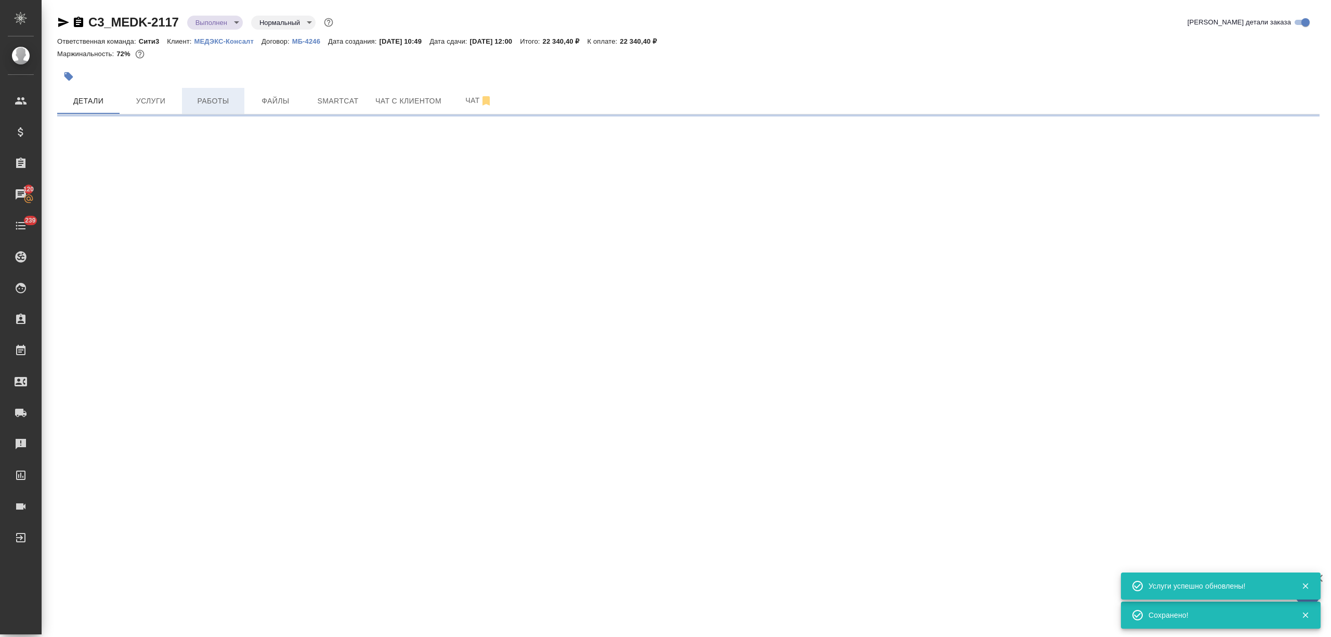
click at [206, 96] on span "Работы" at bounding box center [213, 101] width 50 height 13
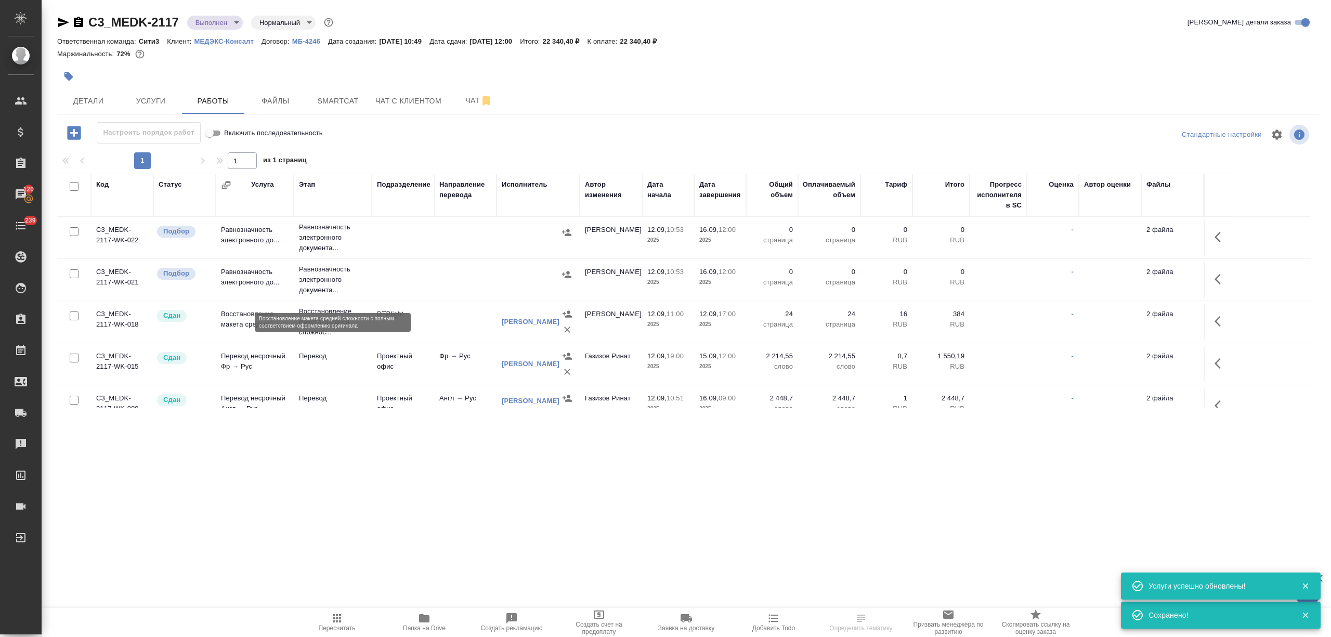
scroll to position [200, 0]
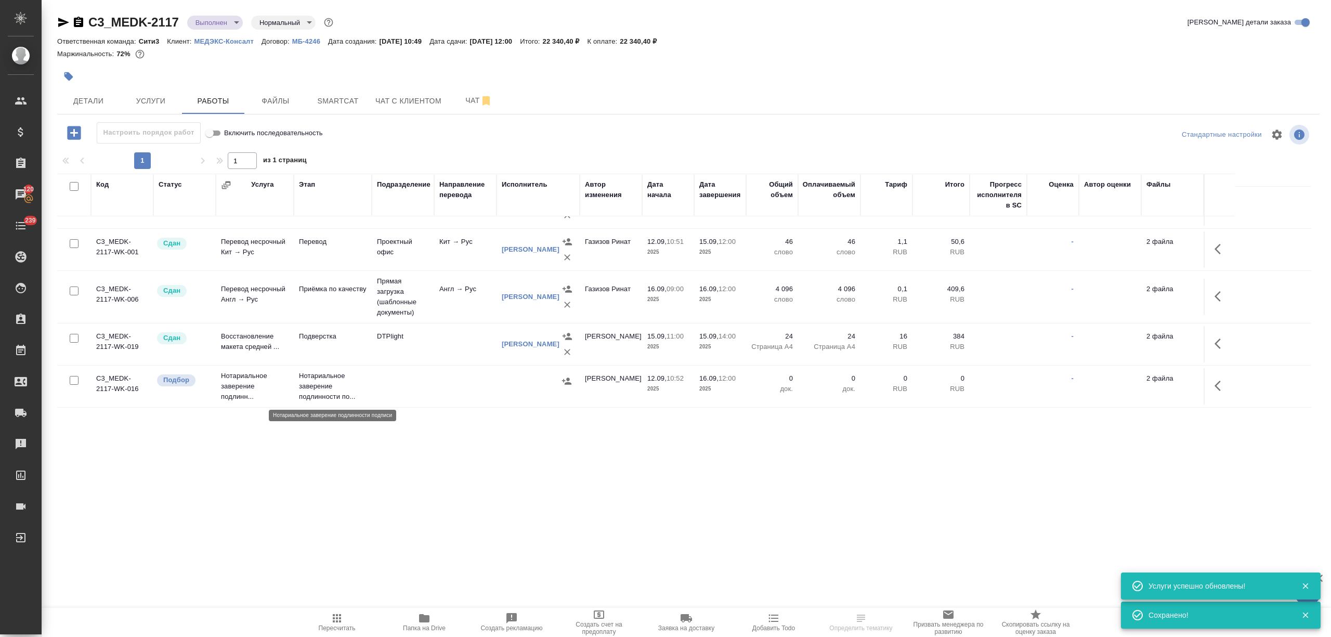
click at [335, 378] on p "Нотариальное заверение подлинности по..." at bounding box center [333, 386] width 68 height 31
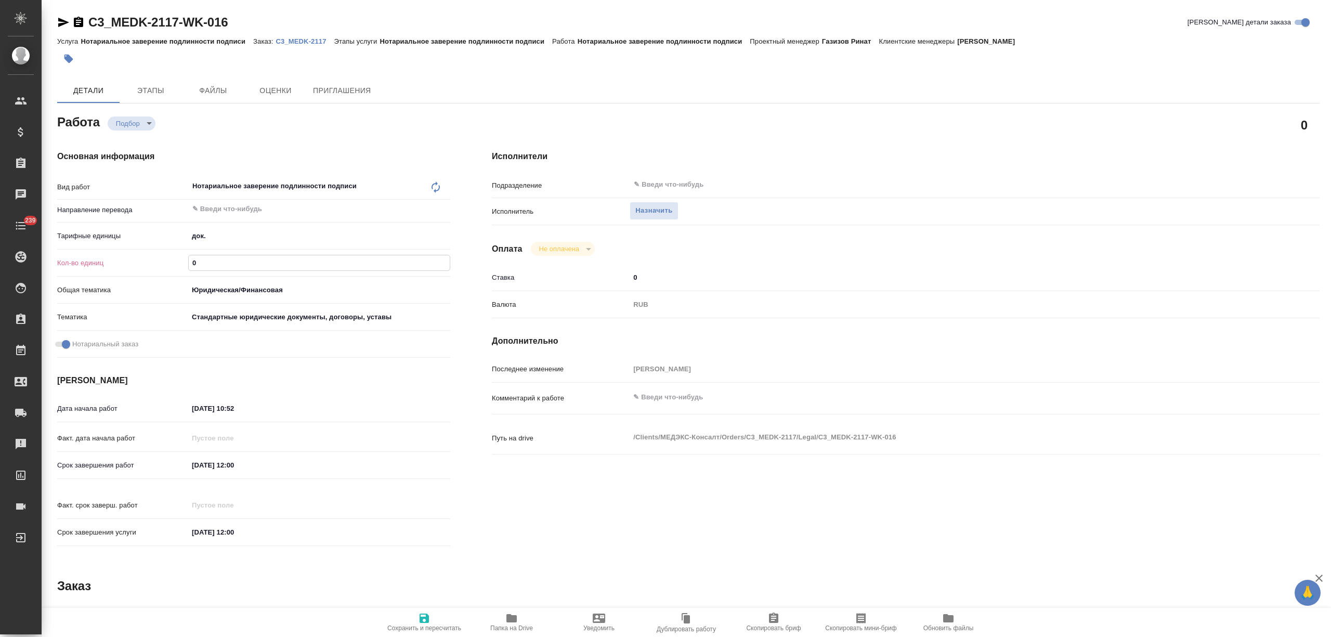
drag, startPoint x: 200, startPoint y: 267, endPoint x: 230, endPoint y: 288, distance: 36.9
click at [188, 266] on div "0" at bounding box center [319, 263] width 262 height 16
type input "2"
click at [201, 465] on input "[DATE] 12:00" at bounding box center [234, 464] width 91 height 15
type input "[DATE] 12:00"
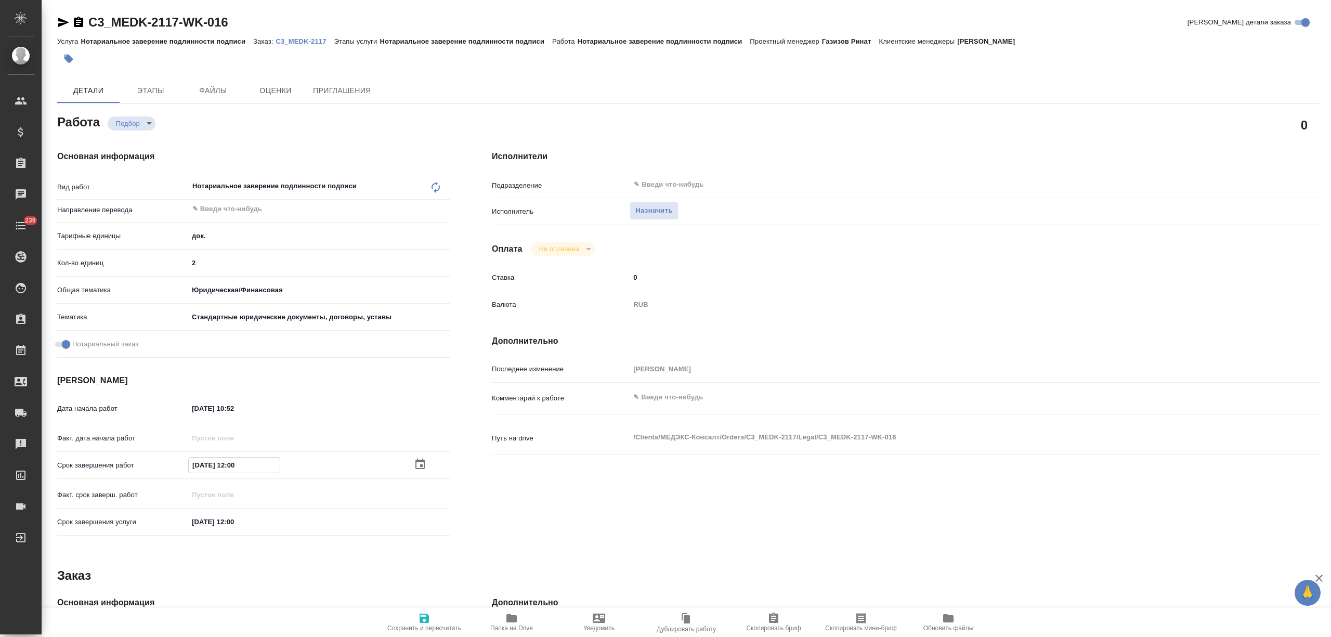
click at [429, 621] on icon "button" at bounding box center [424, 618] width 12 height 12
type input "recruiting"
type input "5a8b1489cc6b4906c91bfd8b"
type input "2"
type input "yr-fn"
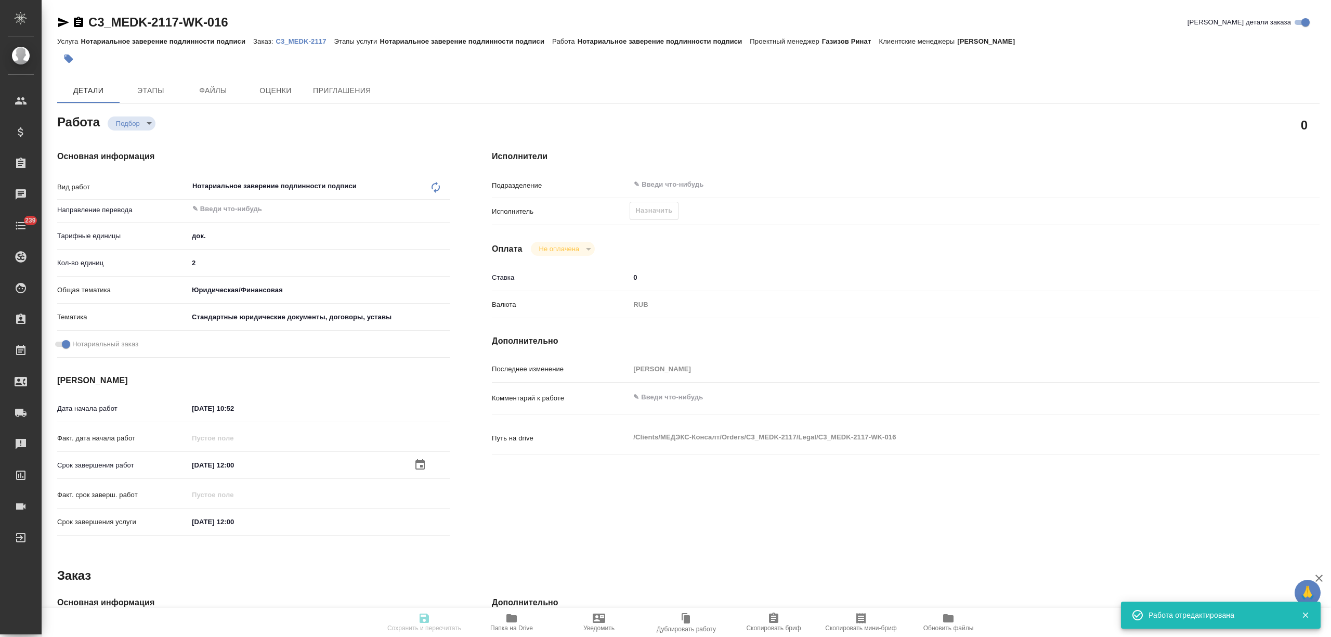
type input "5f647205b73bc97568ca66bf"
checkbox input "true"
type input "[DATE] 10:52"
type input "[DATE] 12:00"
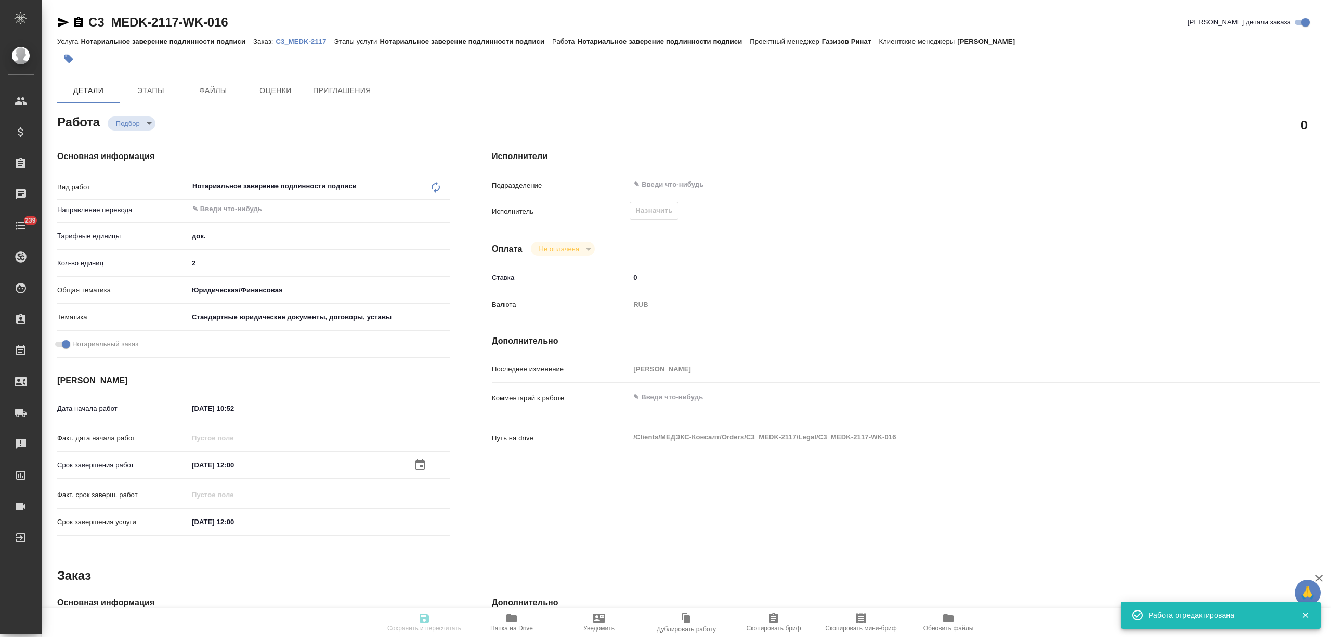
type input "notPayed"
type input "0"
type input "RUB"
type input "[PERSON_NAME]"
type input "C3_MEDK-2117"
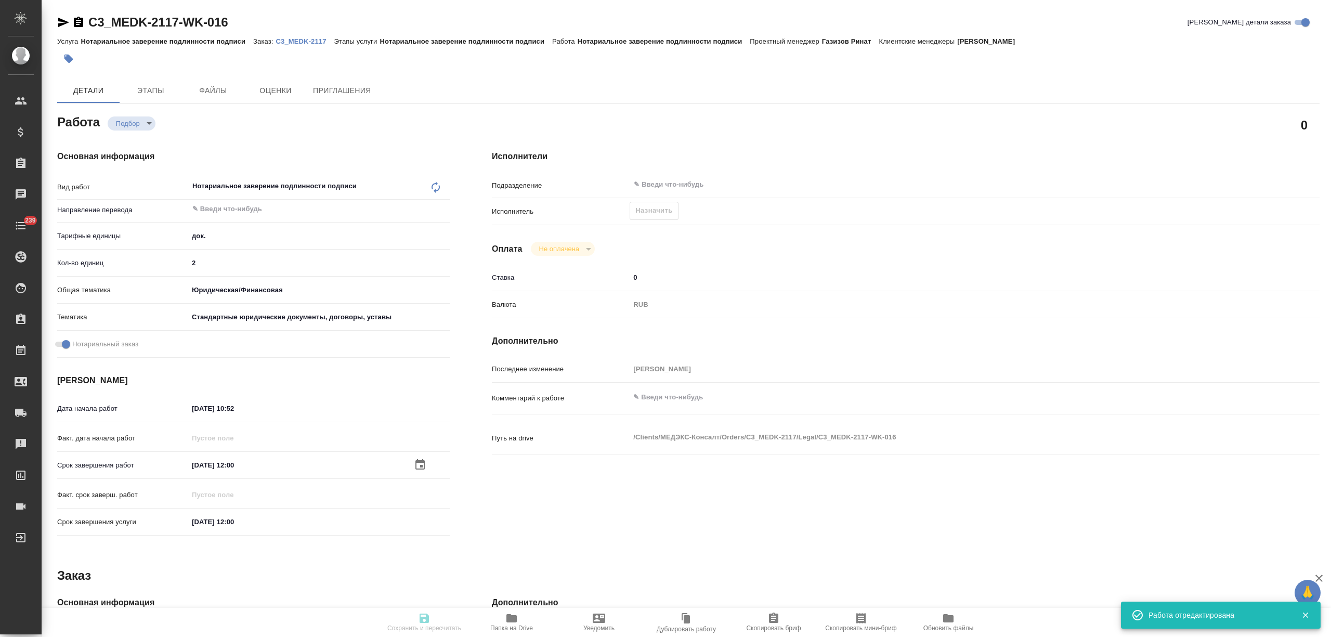
type input "Нотариальное заверение подлинности подписи"
type input "[PERSON_NAME]"
type input "/Clients/МЕДЭКС-Консалт/Orders/C3_MEDK-2117"
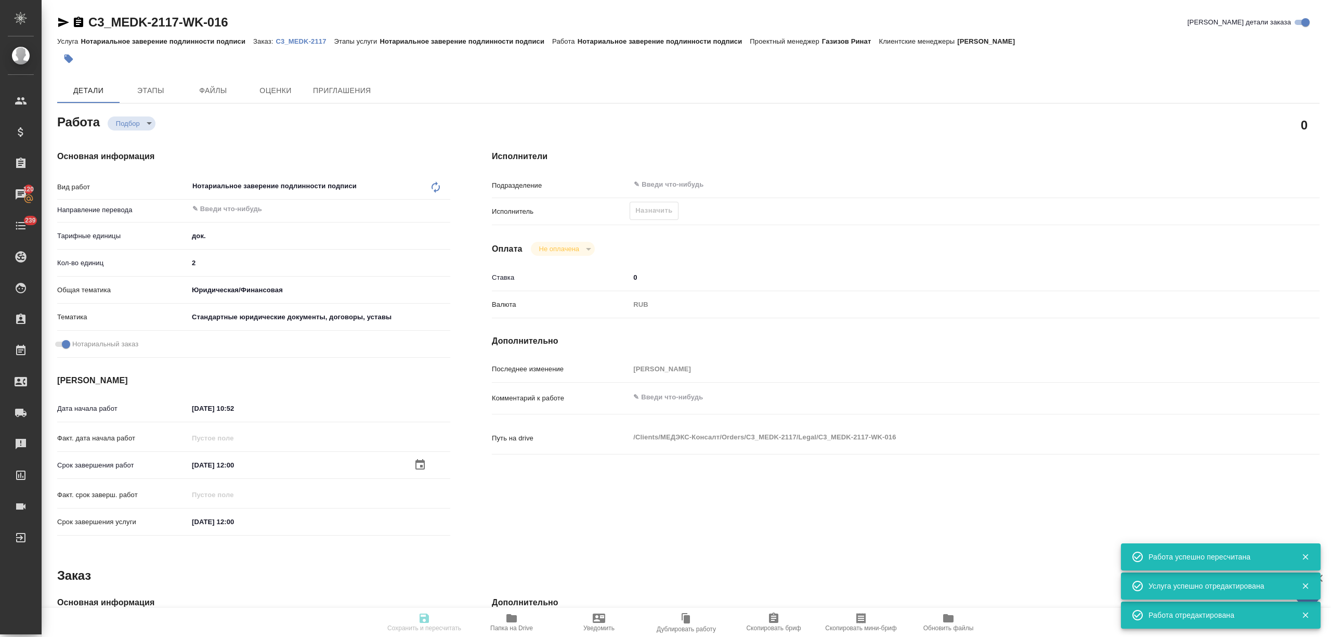
type input "recruiting"
type input "5a8b1489cc6b4906c91bfd8b"
type input "2"
type input "yr-fn"
type input "5f647205b73bc97568ca66bf"
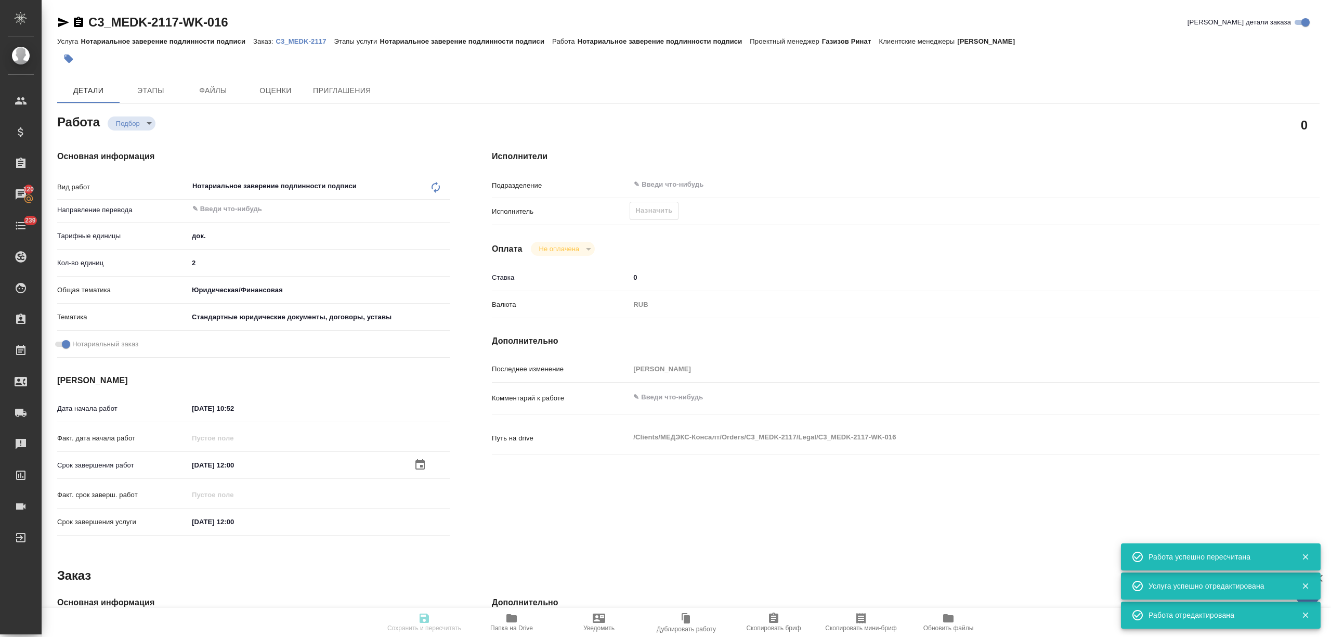
checkbox input "true"
type input "[DATE] 10:52"
type input "[DATE] 12:00"
type input "notPayed"
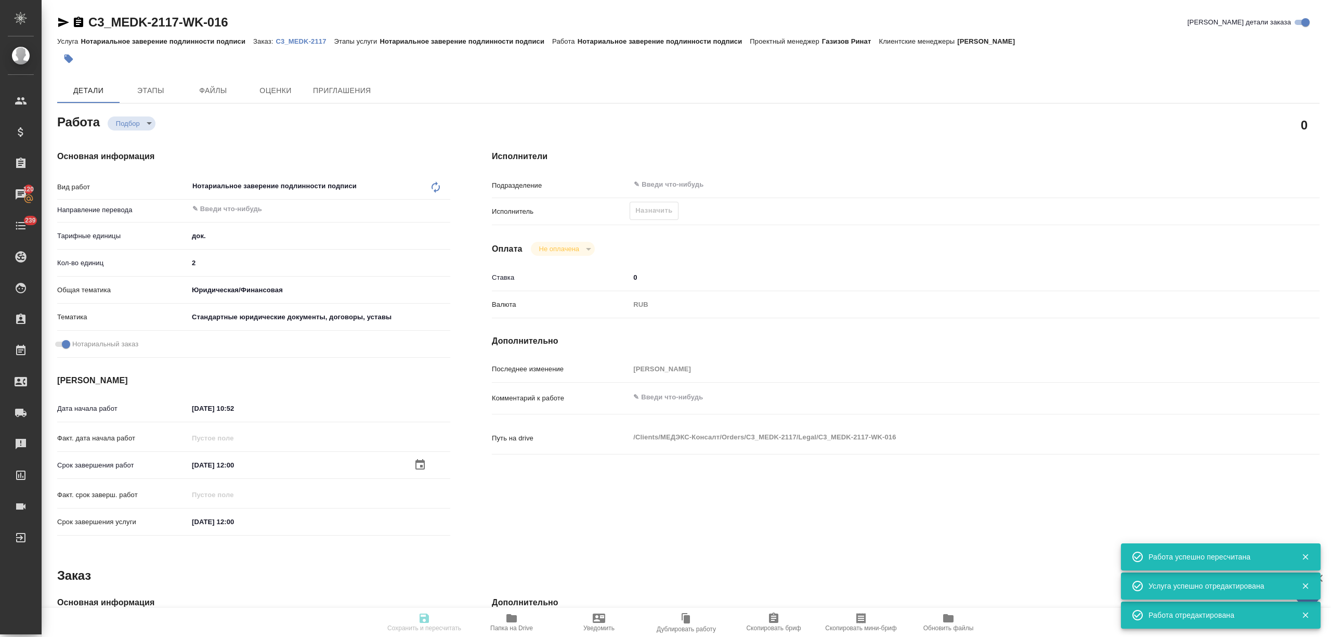
type input "0"
type input "RUB"
type input "[PERSON_NAME]"
type input "C3_MEDK-2117"
type input "Нотариальное заверение подлинности подписи"
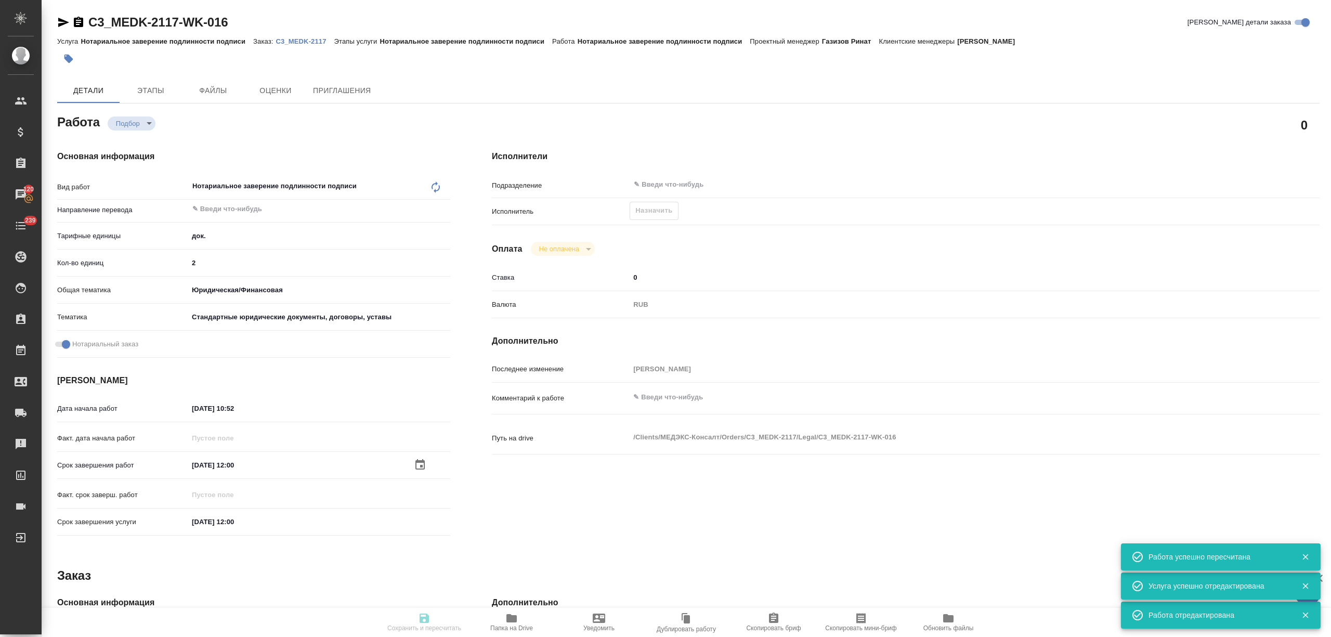
type input "Нотариальное заверение подлинности подписи"
type input "[PERSON_NAME]"
type input "/Clients/МЕДЭКС-Консалт/Orders/C3_MEDK-2117"
click at [658, 215] on span "Назначить" at bounding box center [653, 211] width 37 height 12
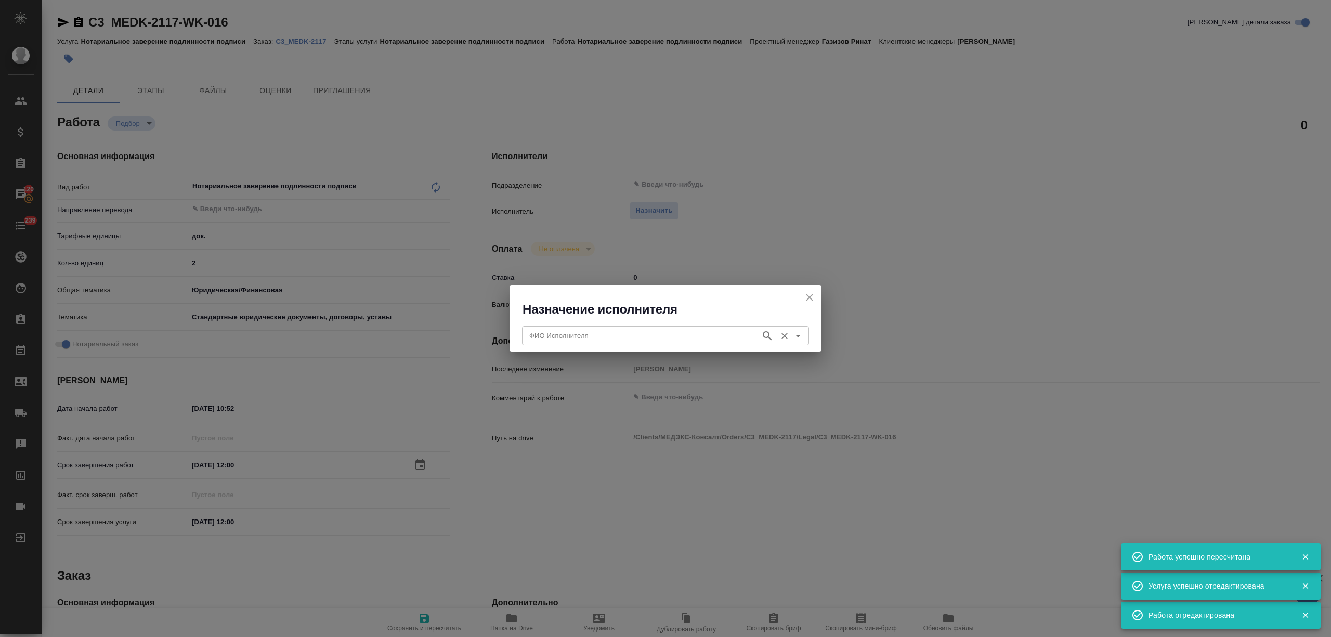
click at [639, 326] on div "ФИО Исполнителя" at bounding box center [665, 335] width 287 height 19
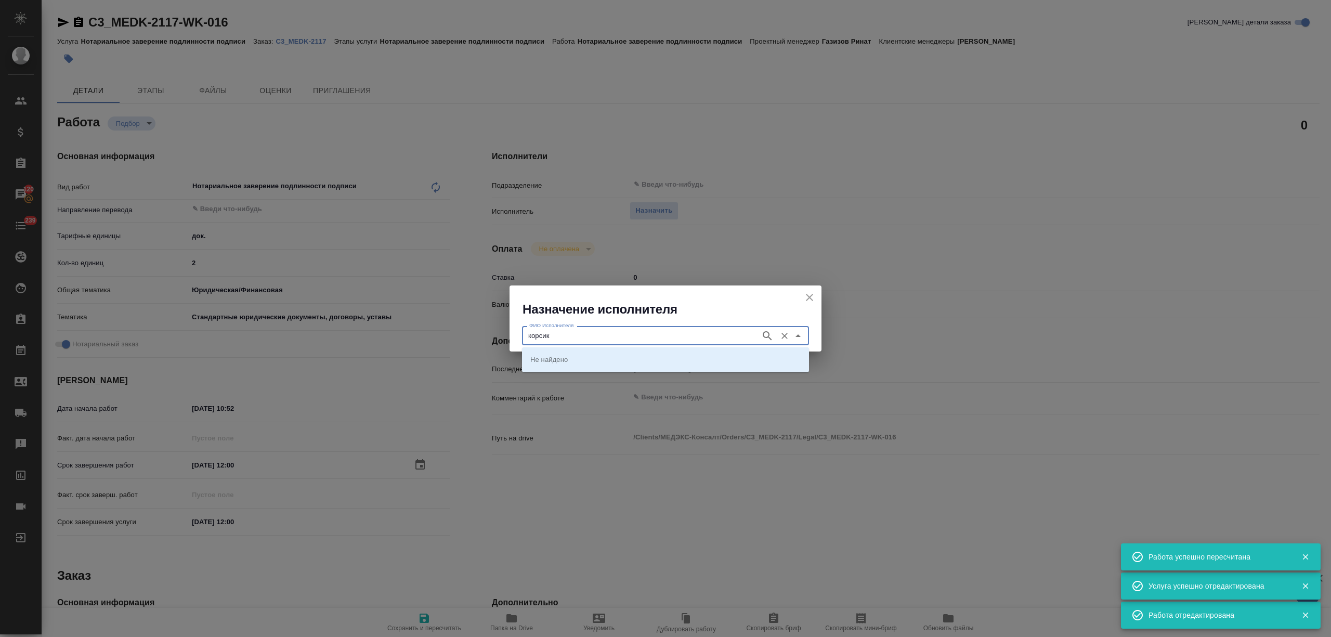
type input "корсик"
click at [587, 354] on p "[PERSON_NAME]" at bounding box center [558, 359] width 57 height 10
type input "[PERSON_NAME]"
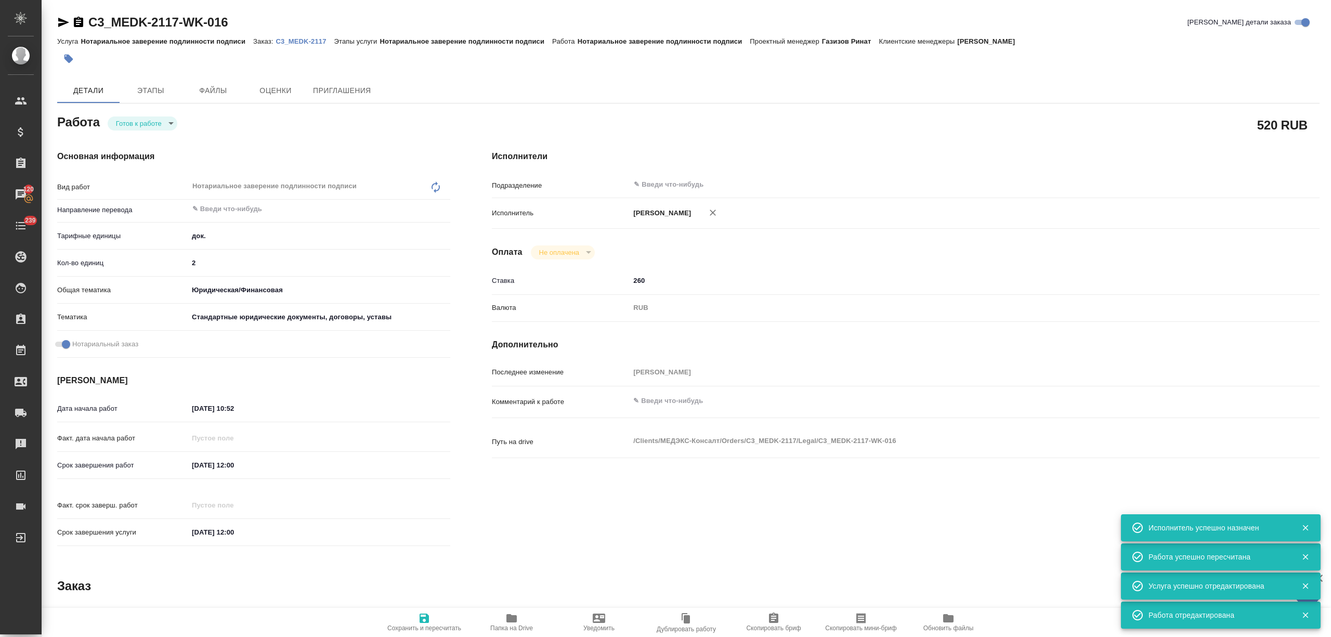
type textarea "x"
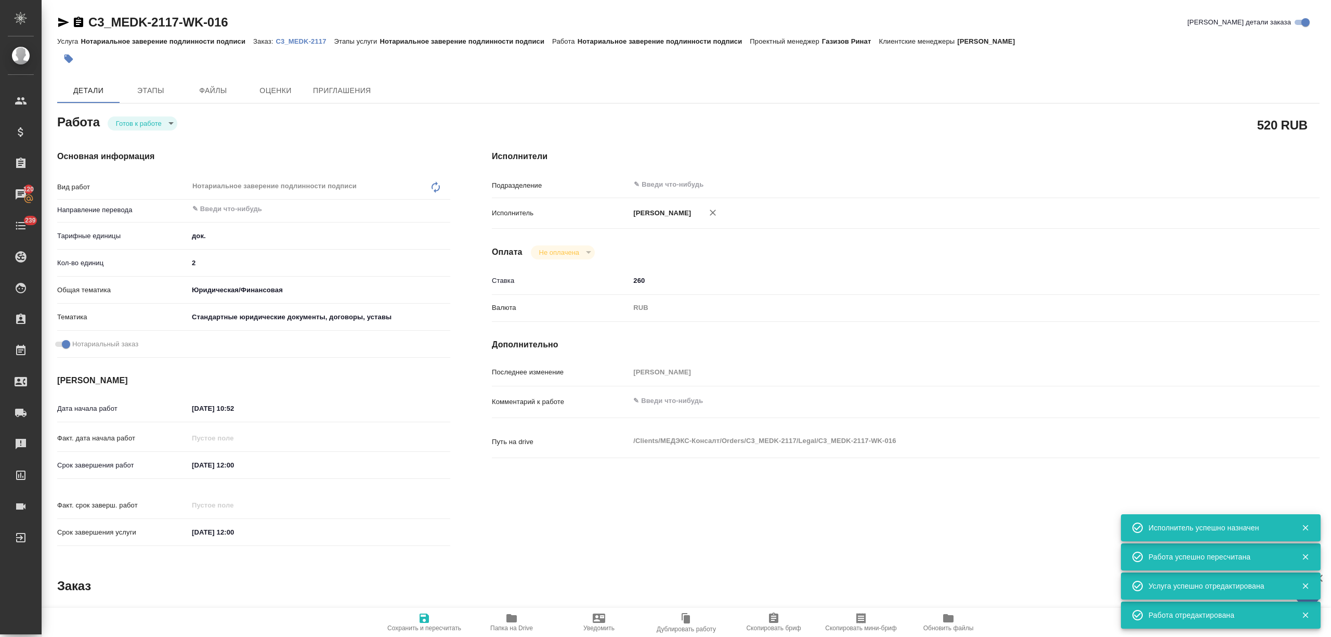
type textarea "x"
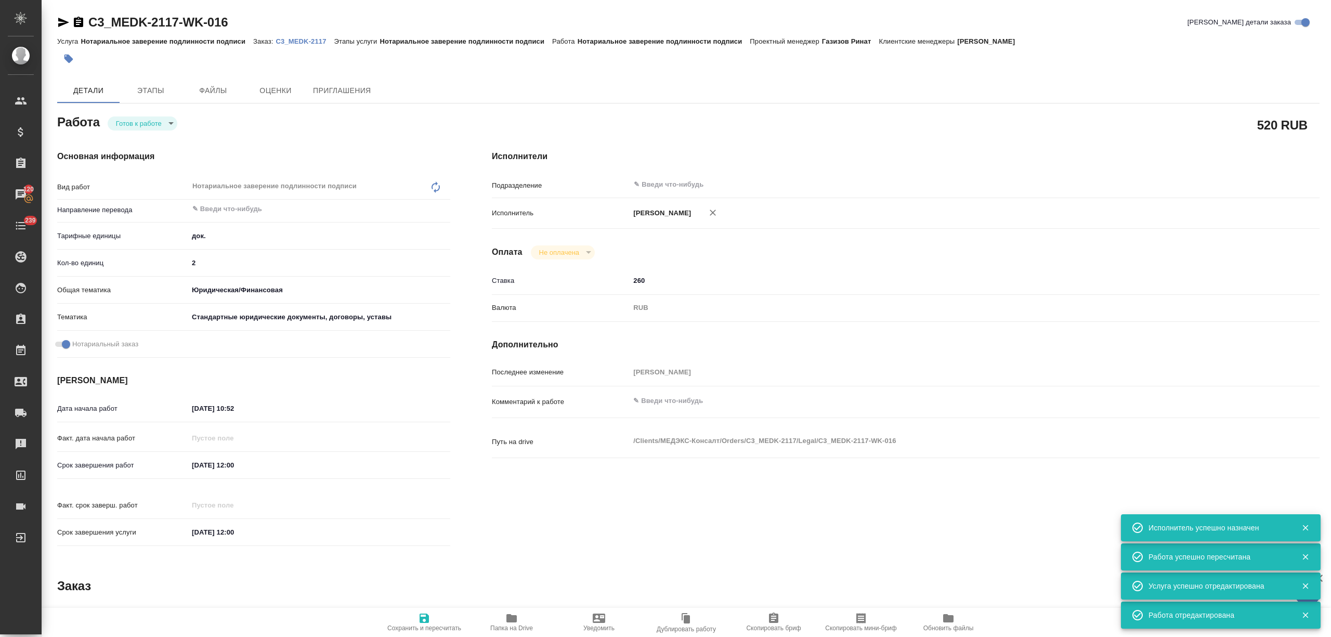
type textarea "x"
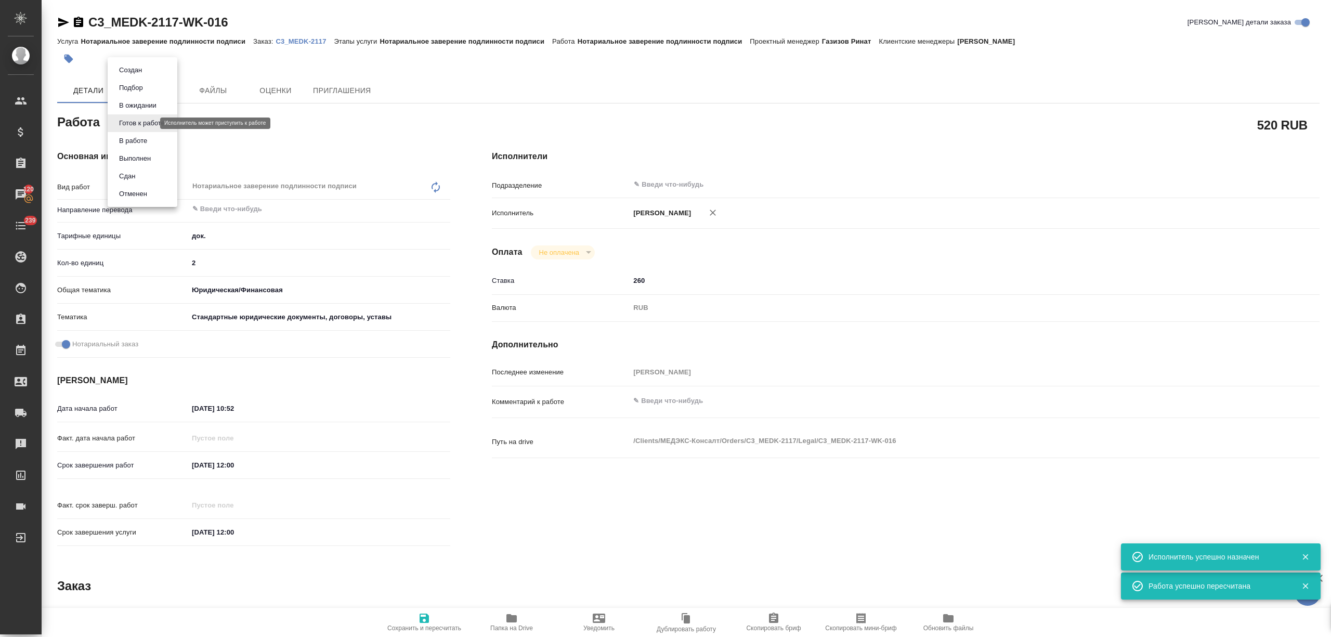
click at [147, 125] on body "🙏 .cls-1 fill:#fff; AWATERA Nikitina Tatiana Клиенты Спецификации Заказы 120 Ча…" at bounding box center [665, 360] width 1331 height 720
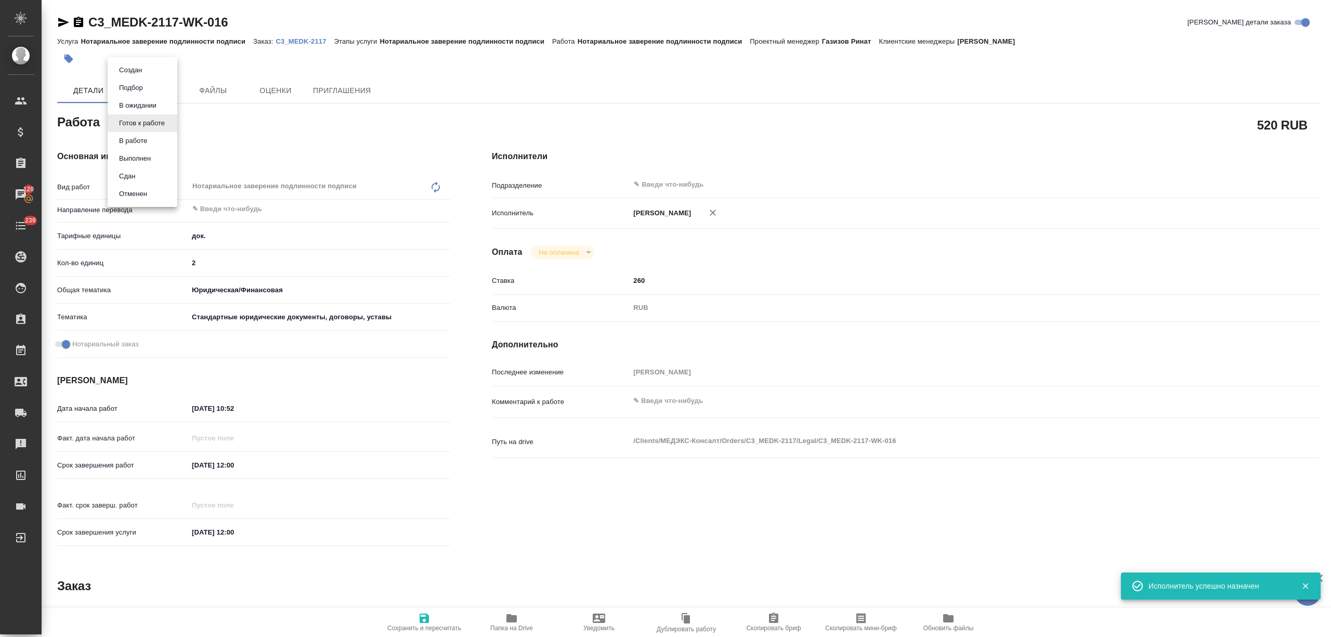
click at [149, 168] on li "Сдан" at bounding box center [143, 176] width 70 height 18
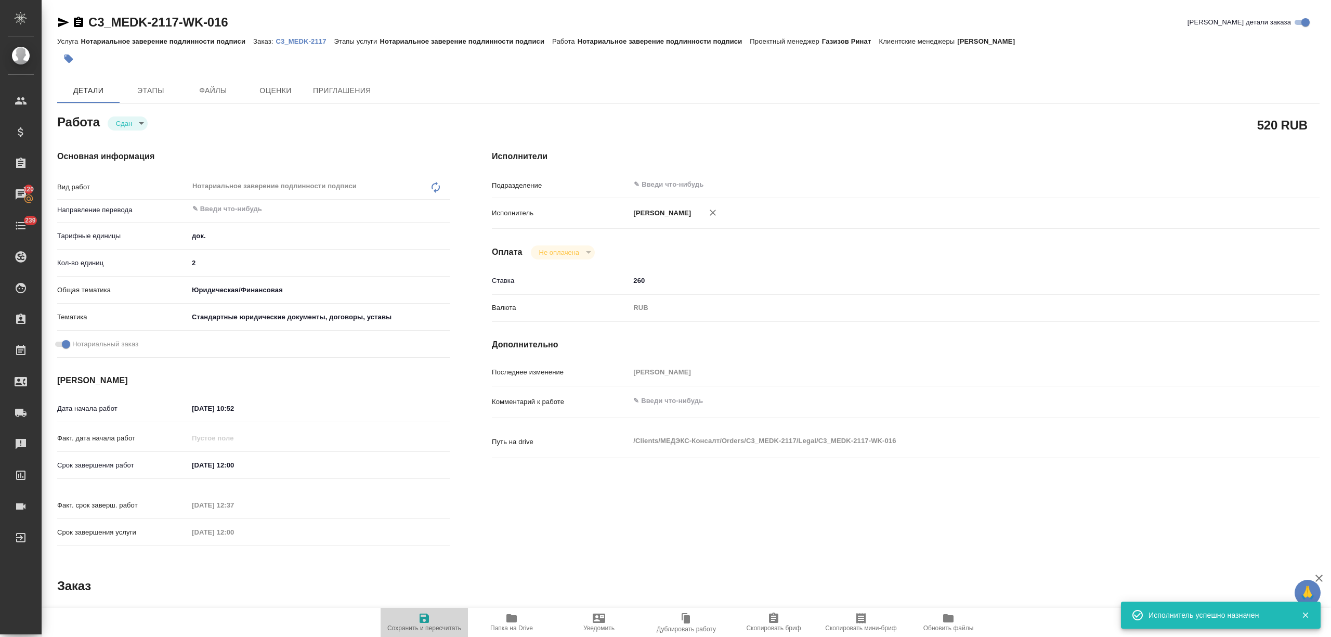
click at [440, 615] on span "Сохранить и пересчитать" at bounding box center [424, 622] width 75 height 20
type textarea "x"
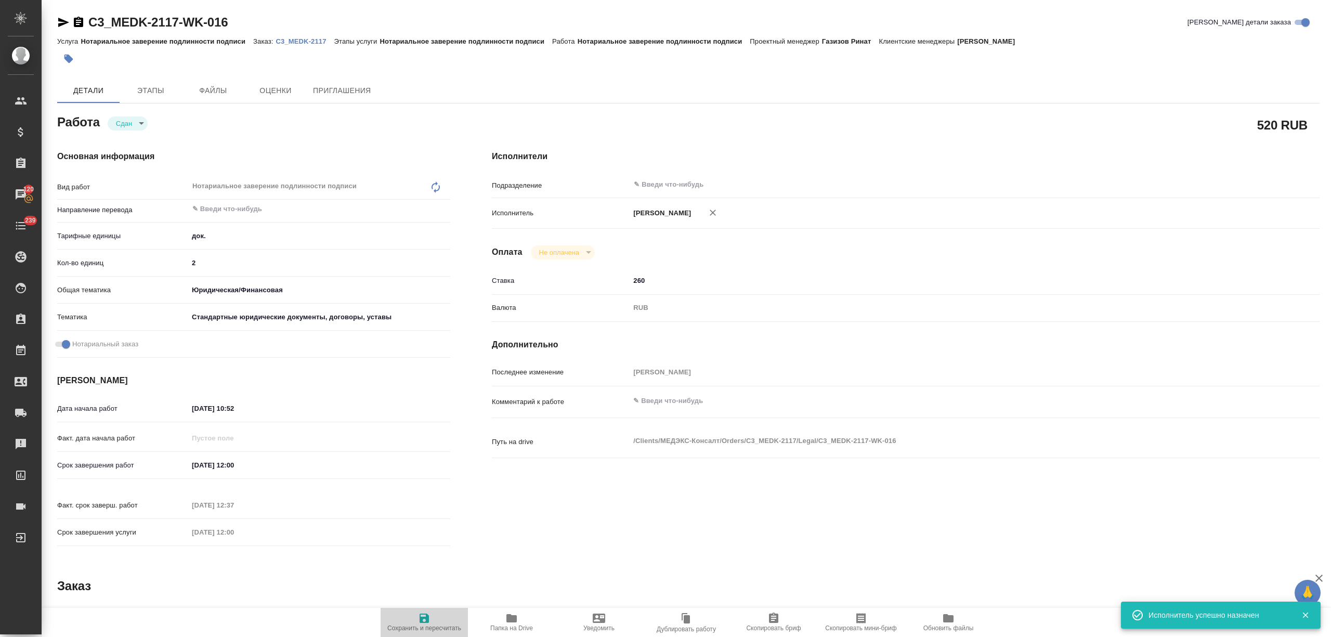
type textarea "x"
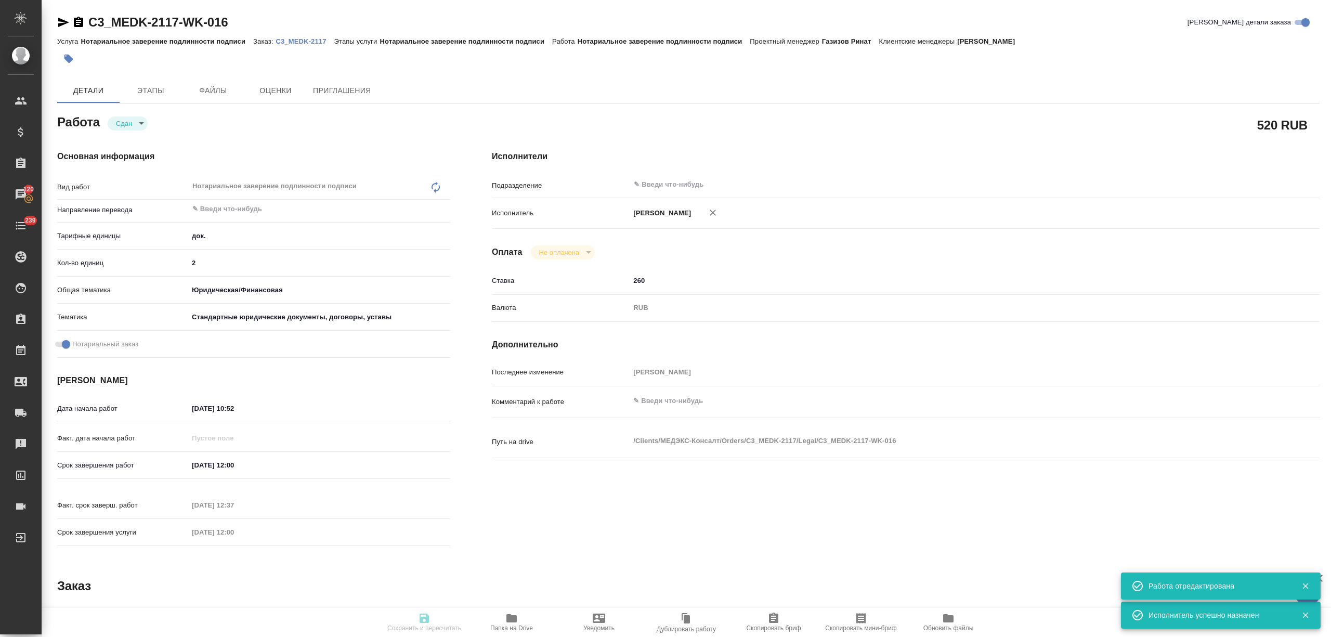
type textarea "x"
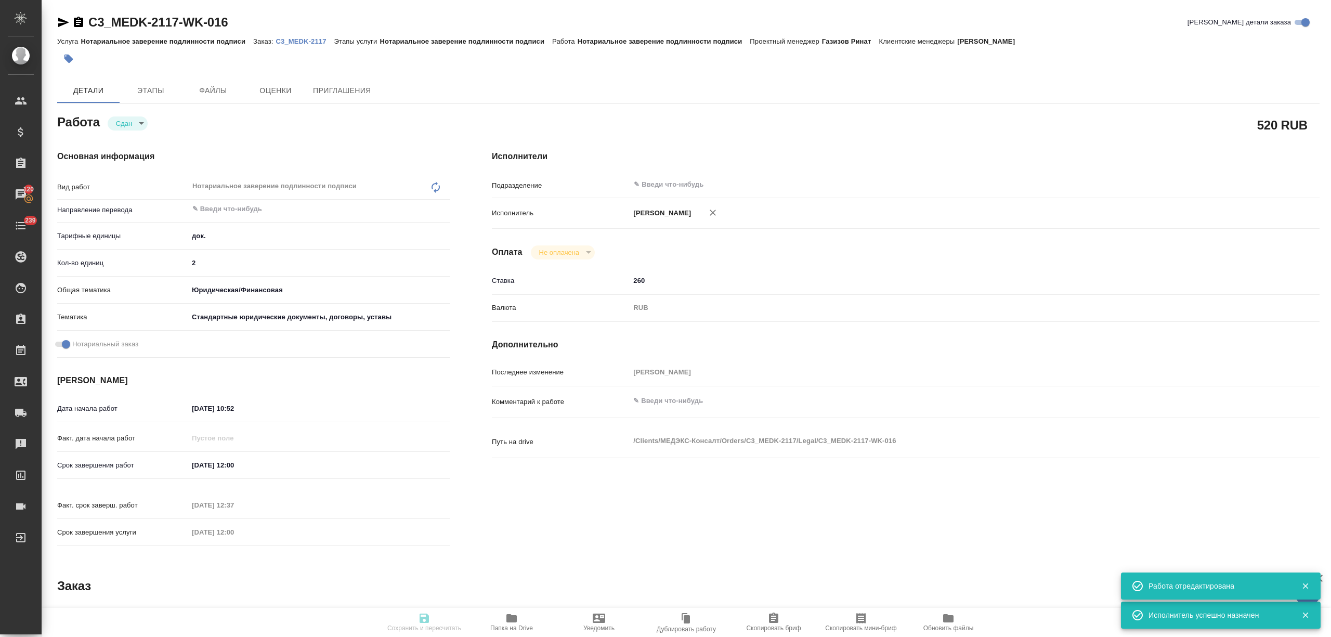
type textarea "x"
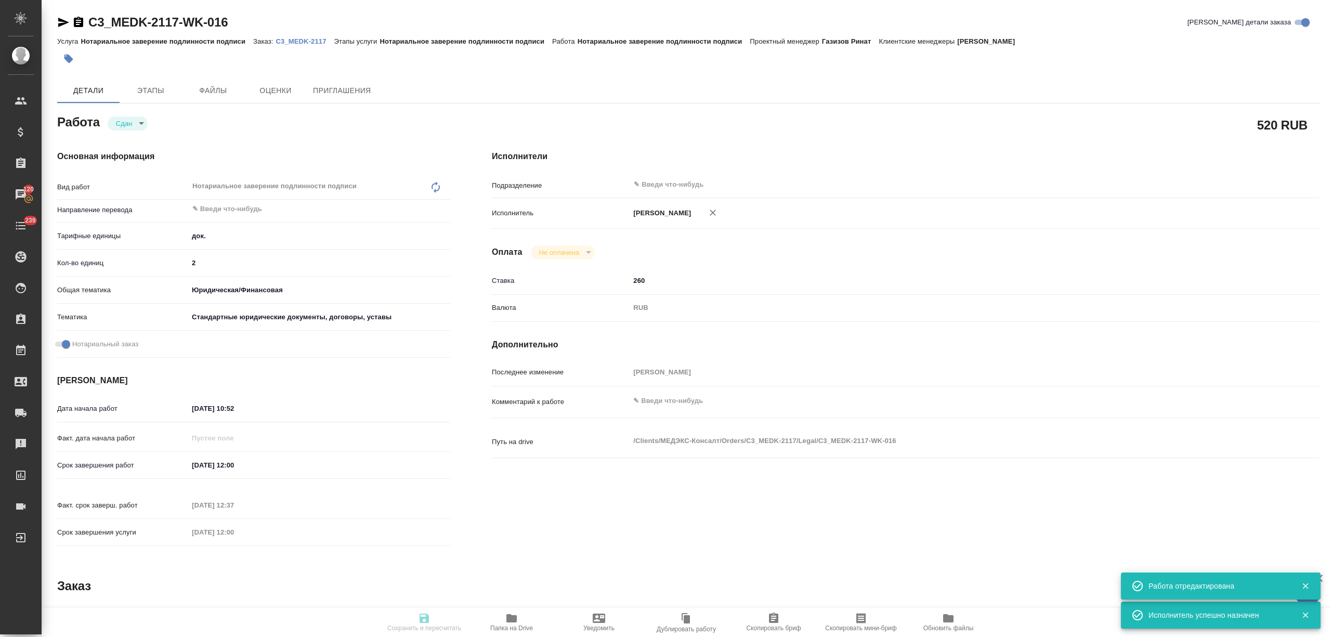
type input "closed"
type textarea "Нотариальное заверение подлинности подписи"
type textarea "x"
type input "5a8b1489cc6b4906c91bfd8b"
type input "2"
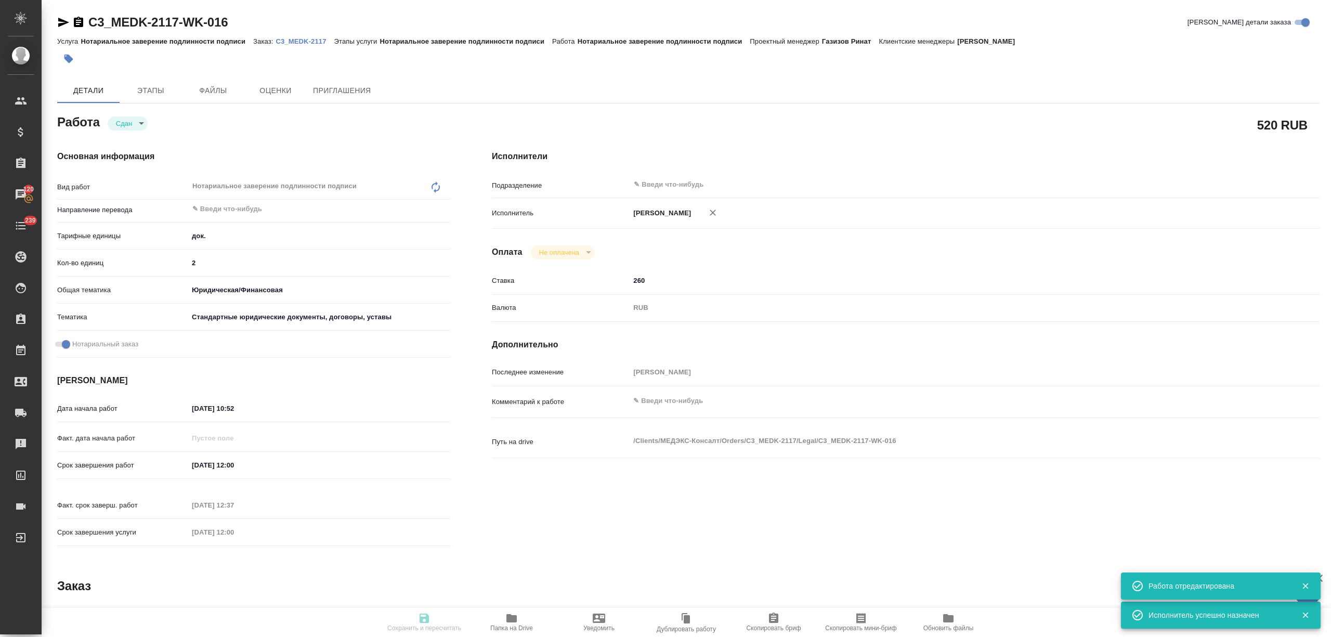
type input "yr-fn"
type input "5f647205b73bc97568ca66bf"
checkbox input "true"
type input "12.09.2025 10:52"
type input "[DATE] 12:00"
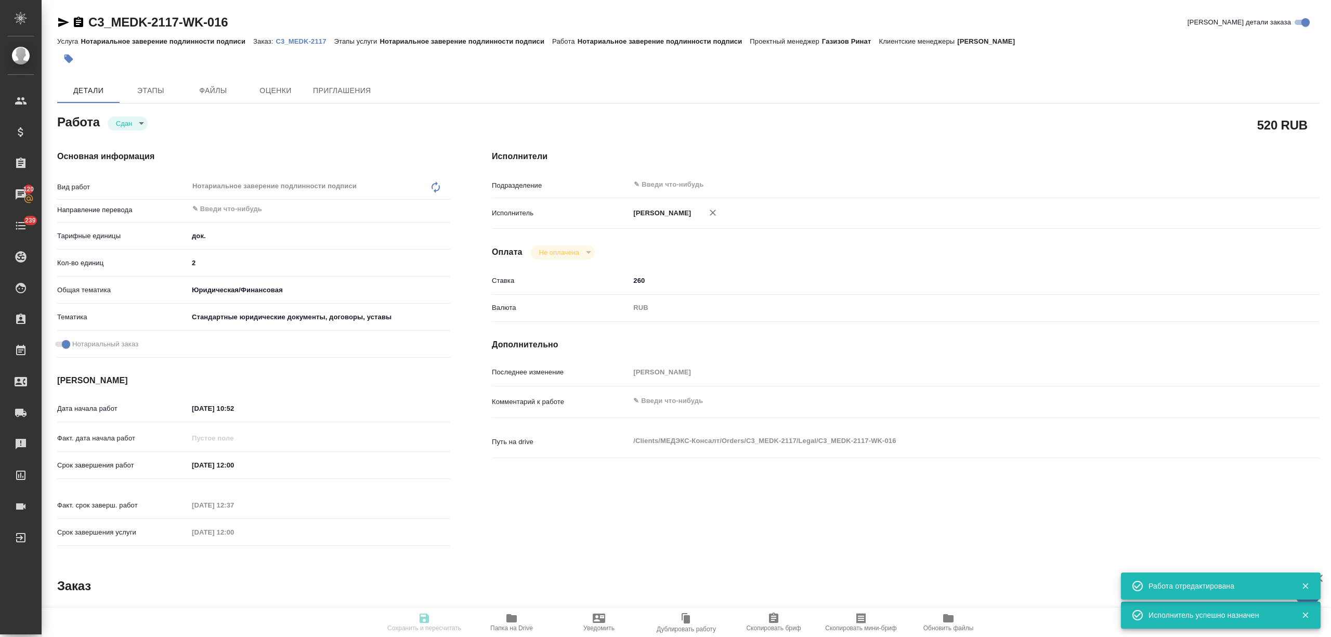
type input "19.09.2025 12:37"
type input "[DATE] 12:00"
type input "notPayed"
type input "260"
type input "RUB"
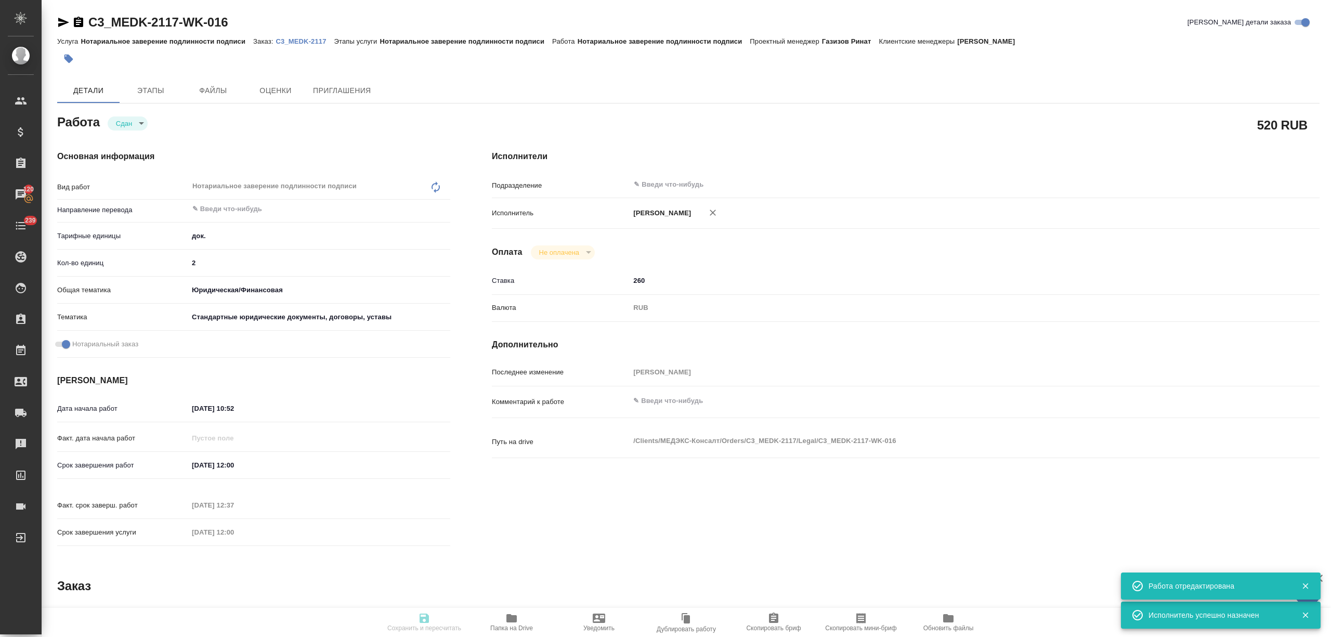
type input "[PERSON_NAME]"
type textarea "x"
type textarea "/Clients/МЕДЭКС-Консалт/Orders/C3_MEDK-2117/Legal/C3_MEDK-2117-WK-016"
type textarea "x"
type input "C3_MEDK-2117"
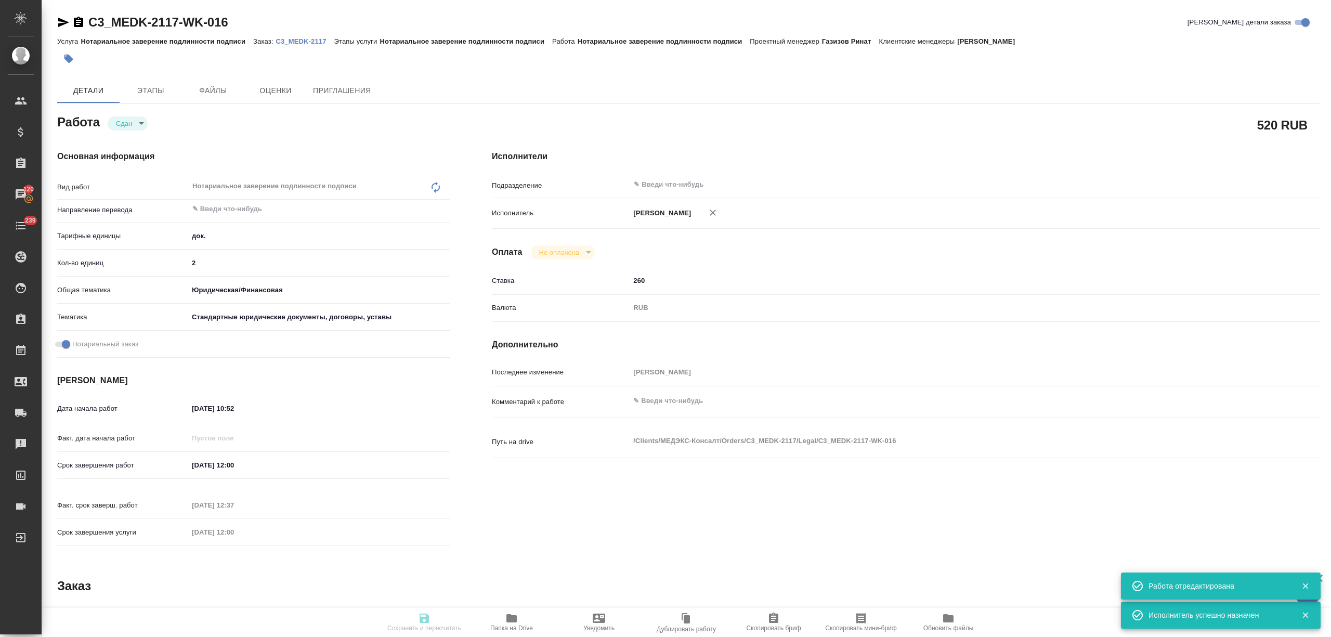
type input "Нотариальное заверение подлинности подписи"
type input "[PERSON_NAME]"
type input "/Clients/МЕДЭКС-Консалт/Orders/C3_MEDK-2117"
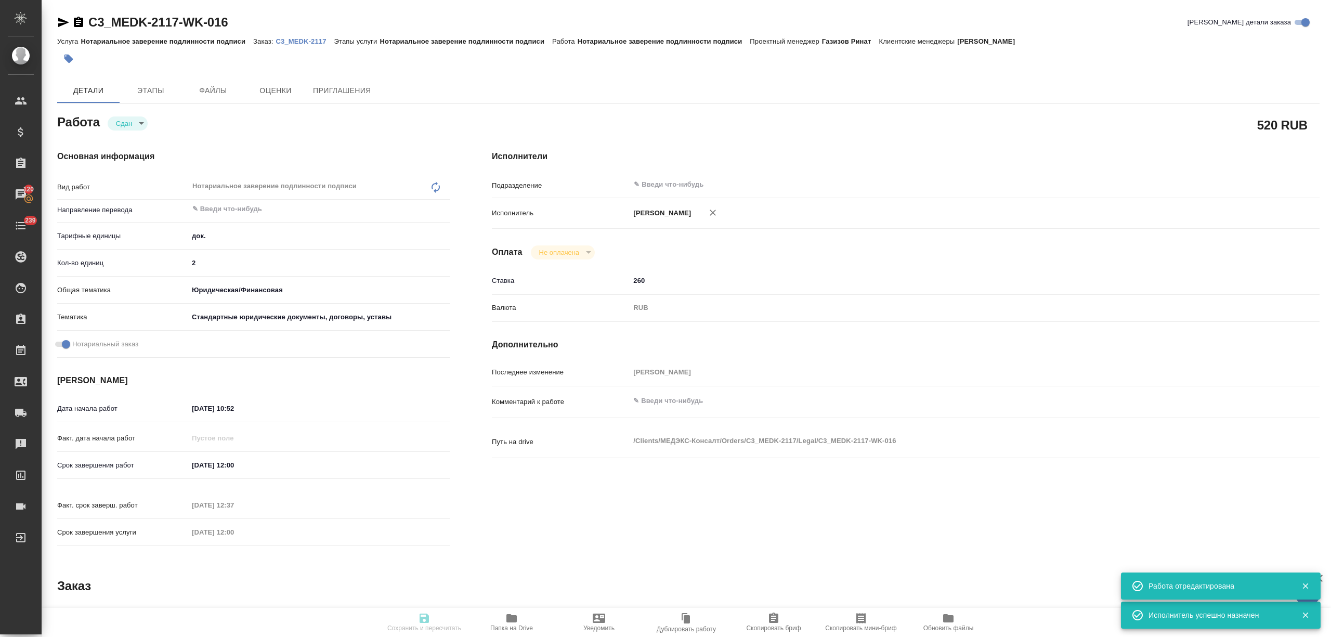
type textarea "x"
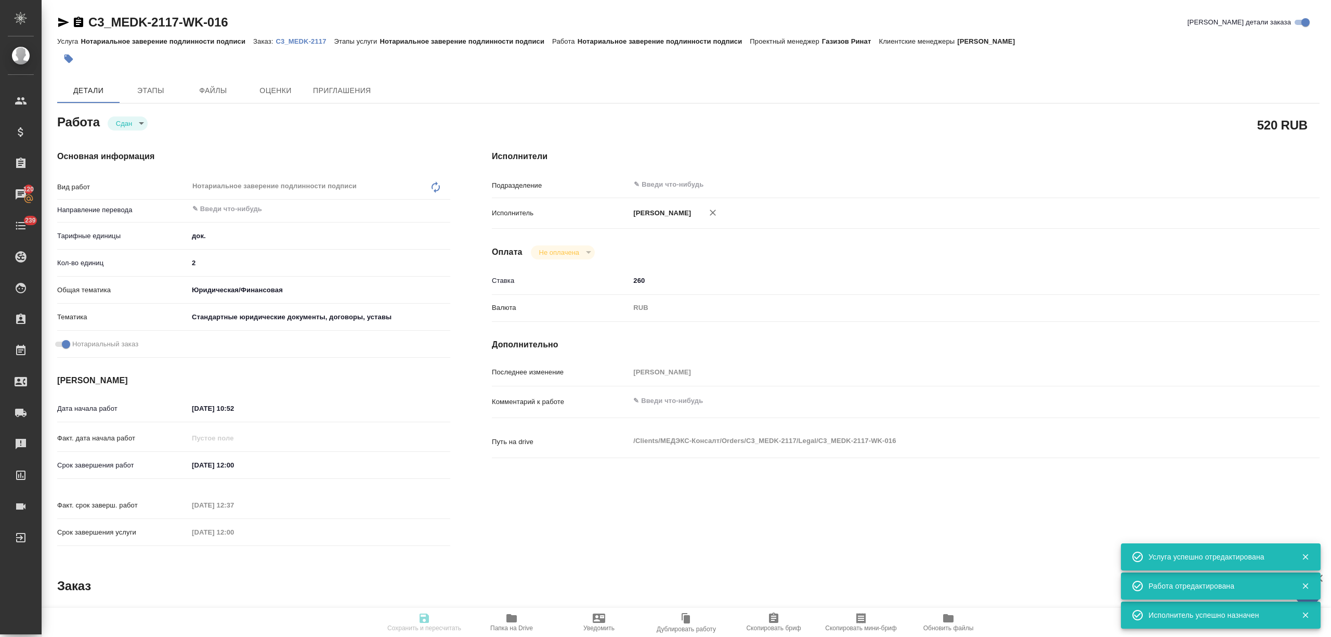
type textarea "x"
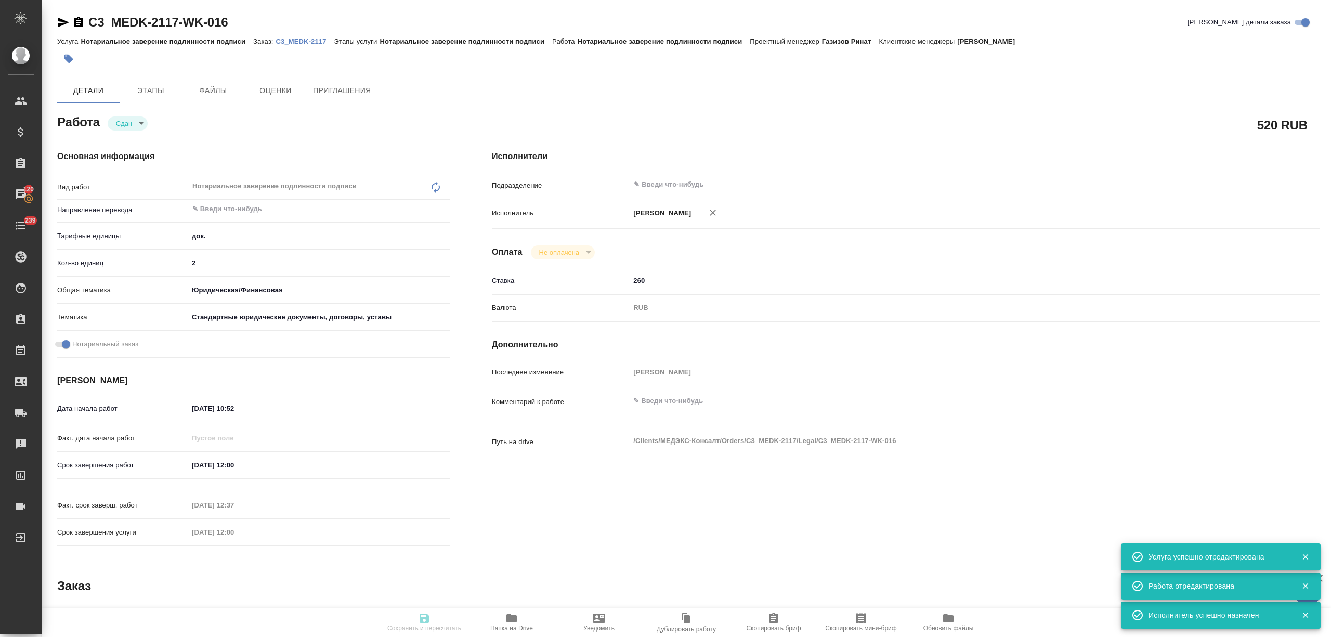
type textarea "x"
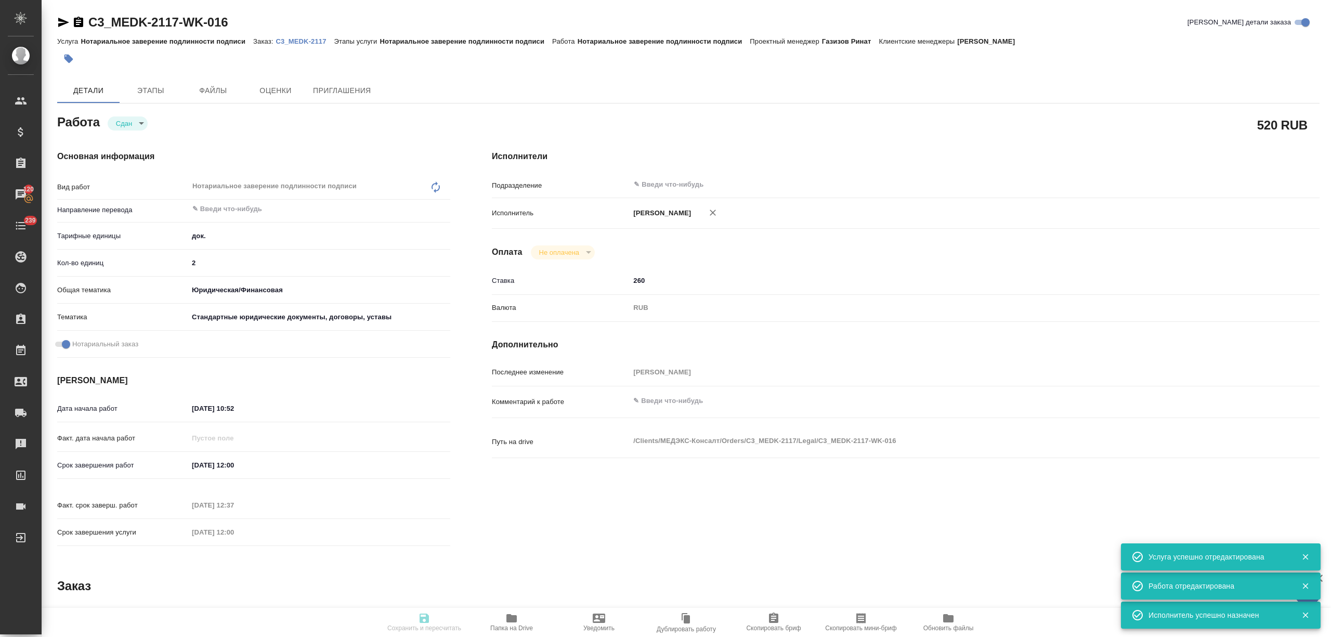
type textarea "x"
type input "closed"
type textarea "Нотариальное заверение подлинности подписи"
type textarea "x"
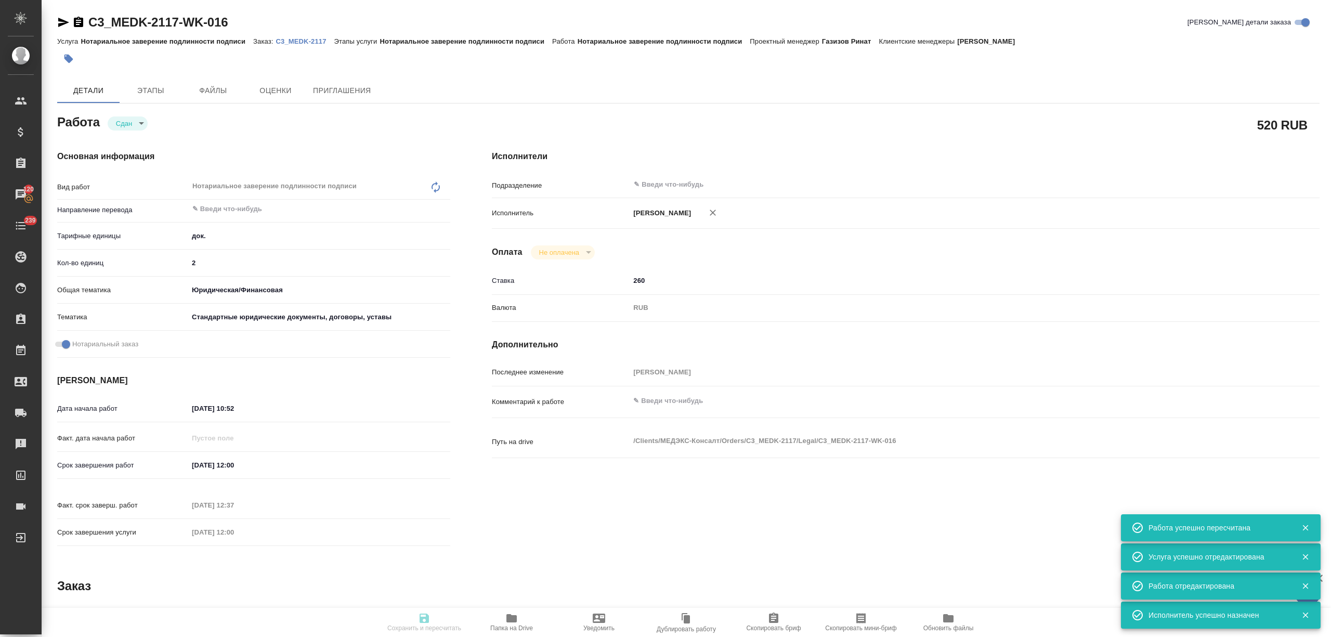
type input "5a8b1489cc6b4906c91bfd8b"
type input "2"
type input "yr-fn"
type input "5f647205b73bc97568ca66bf"
checkbox input "true"
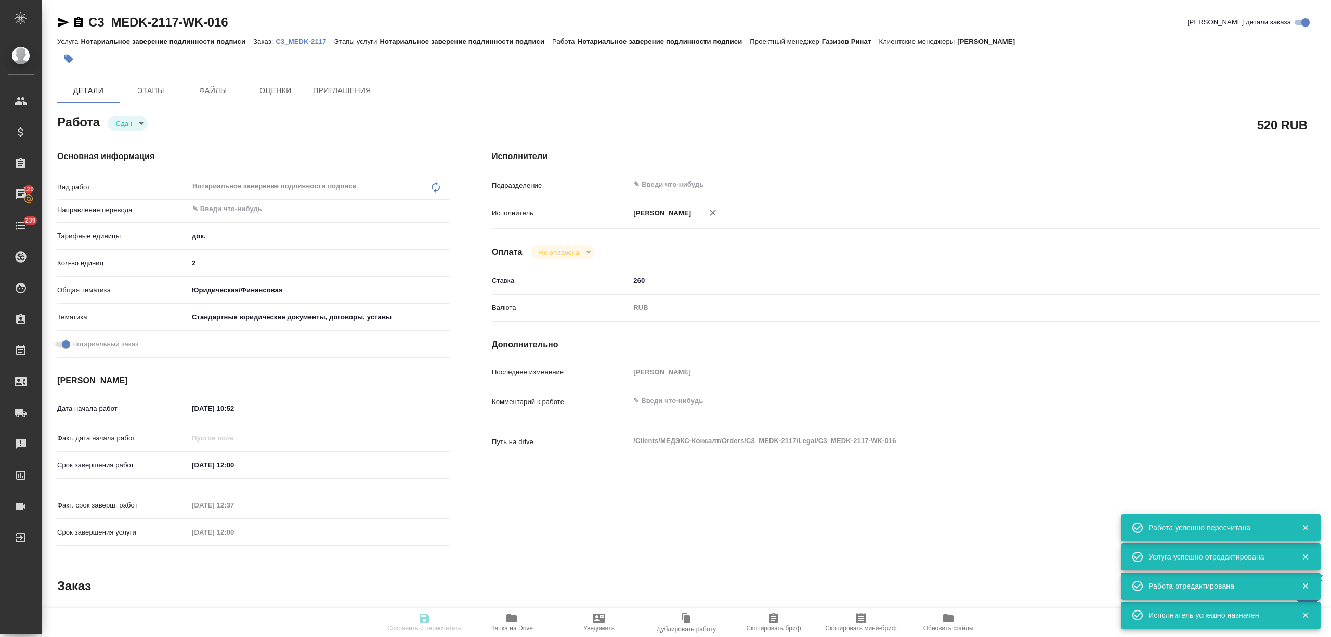
type input "12.09.2025 10:52"
type input "[DATE] 12:00"
type input "19.09.2025 12:37"
type input "[DATE] 12:00"
type input "notPayed"
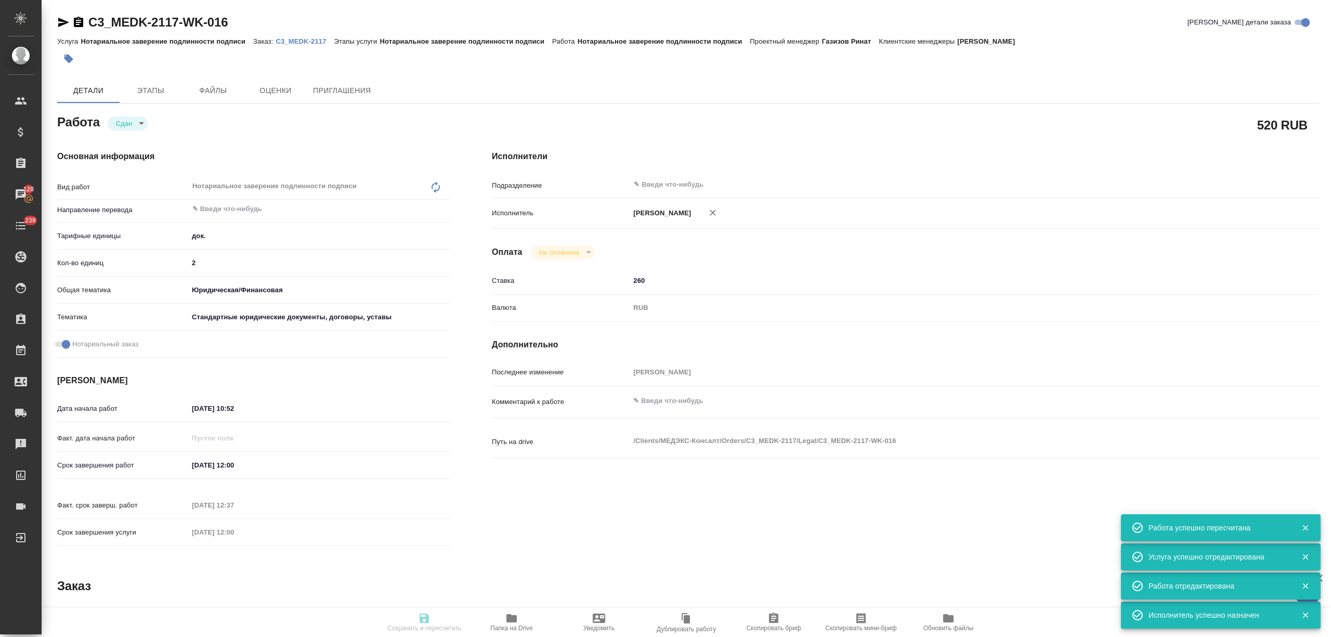
type input "260"
type input "RUB"
type input "[PERSON_NAME]"
type textarea "x"
type textarea "/Clients/МЕДЭКС-Консалт/Orders/C3_MEDK-2117/Legal/C3_MEDK-2117-WK-016"
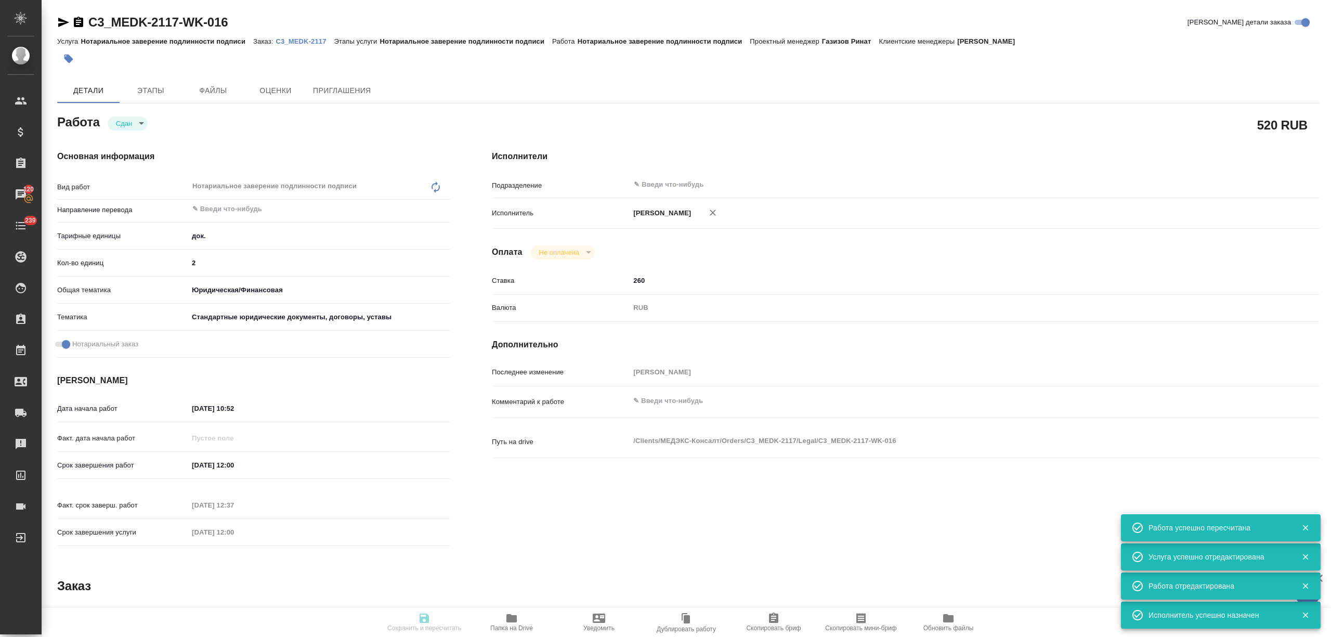
type textarea "x"
type input "C3_MEDK-2117"
type input "Нотариальное заверение подлинности подписи"
type input "[PERSON_NAME]"
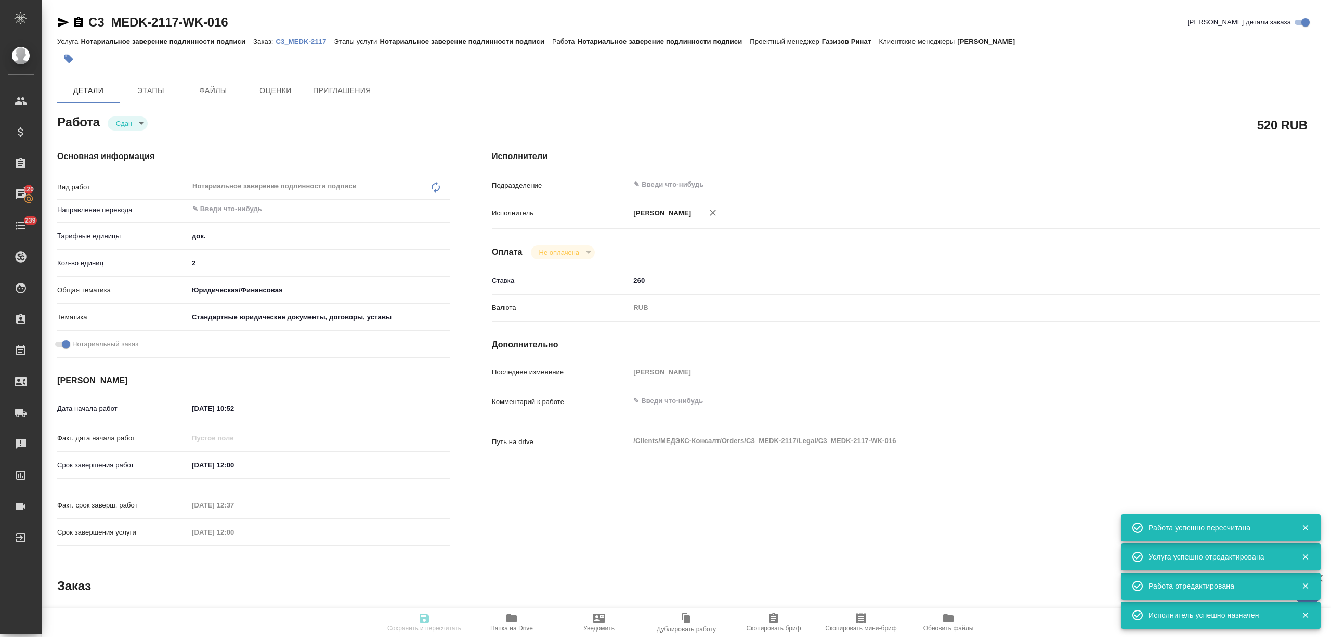
type input "[PERSON_NAME]"
type input "/Clients/МЕДЭКС-Консалт/Orders/C3_MEDK-2117"
type textarea "x"
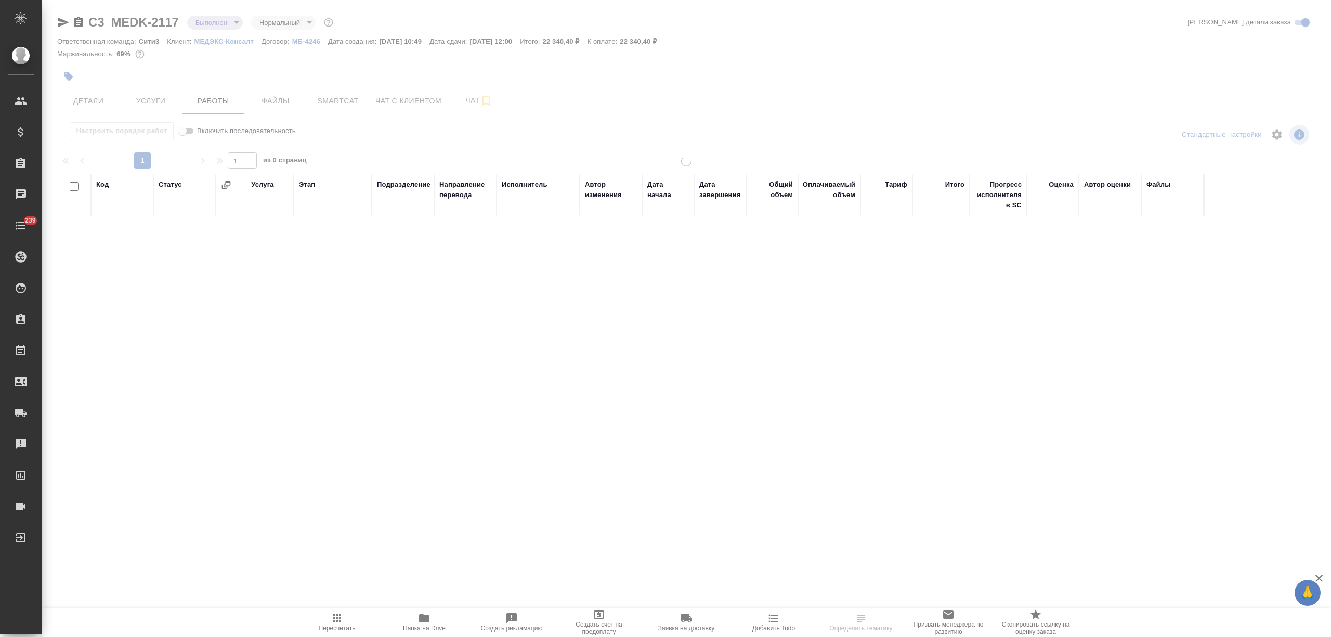
click at [146, 95] on span "Услуги" at bounding box center [151, 101] width 50 height 13
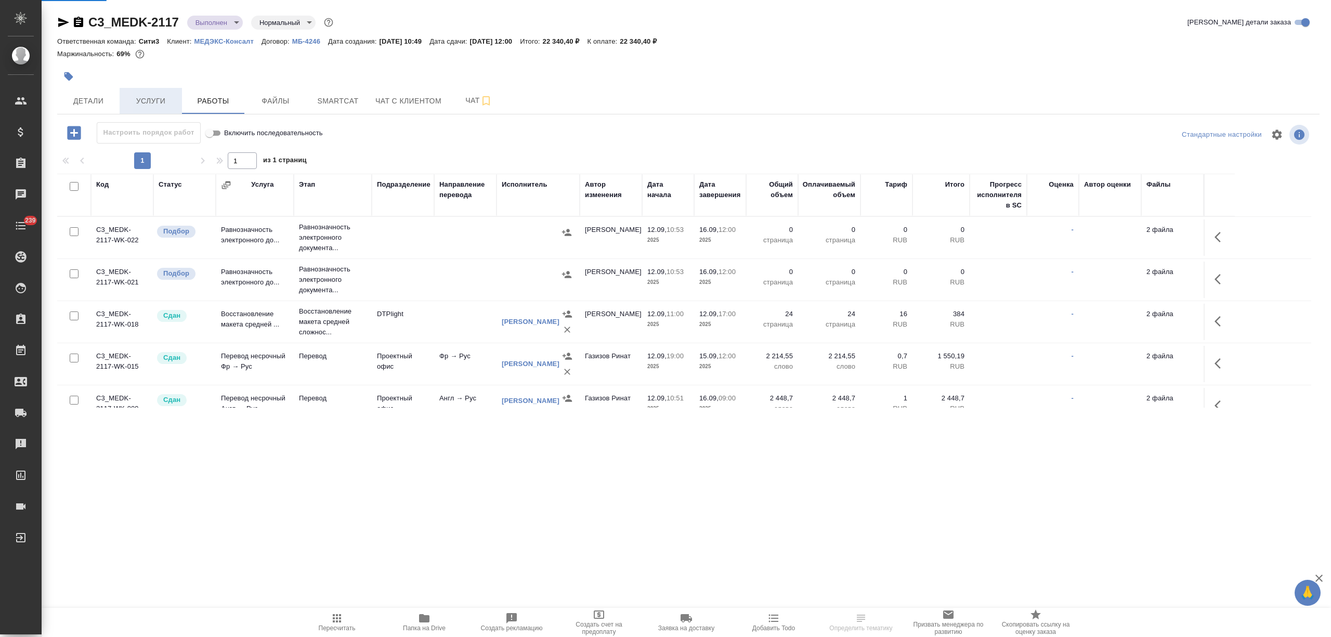
click at [151, 98] on span "Услуги" at bounding box center [151, 101] width 50 height 13
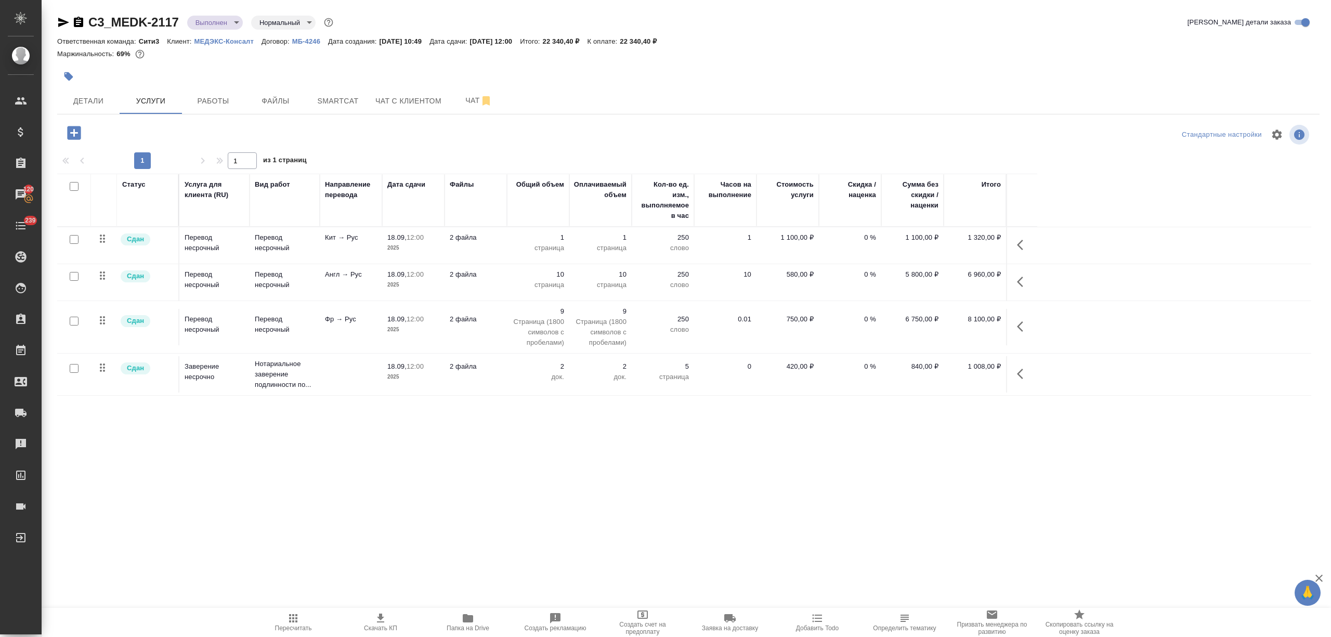
scroll to position [126, 0]
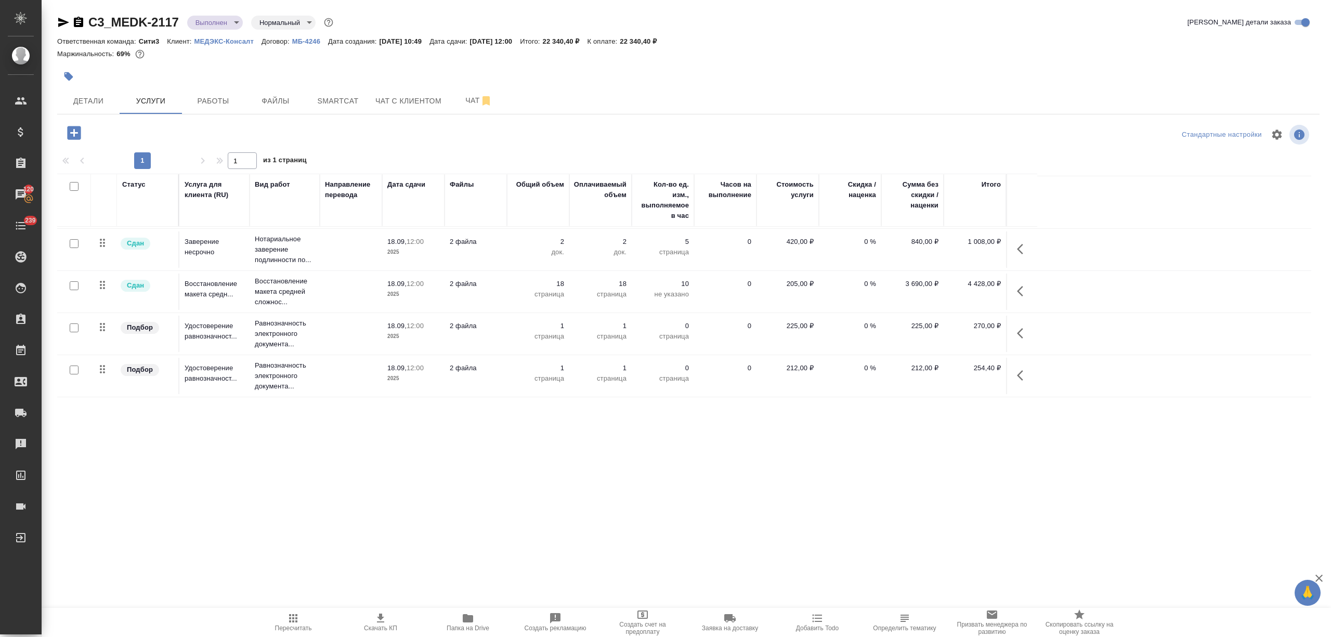
click at [339, 333] on td at bounding box center [351, 333] width 62 height 36
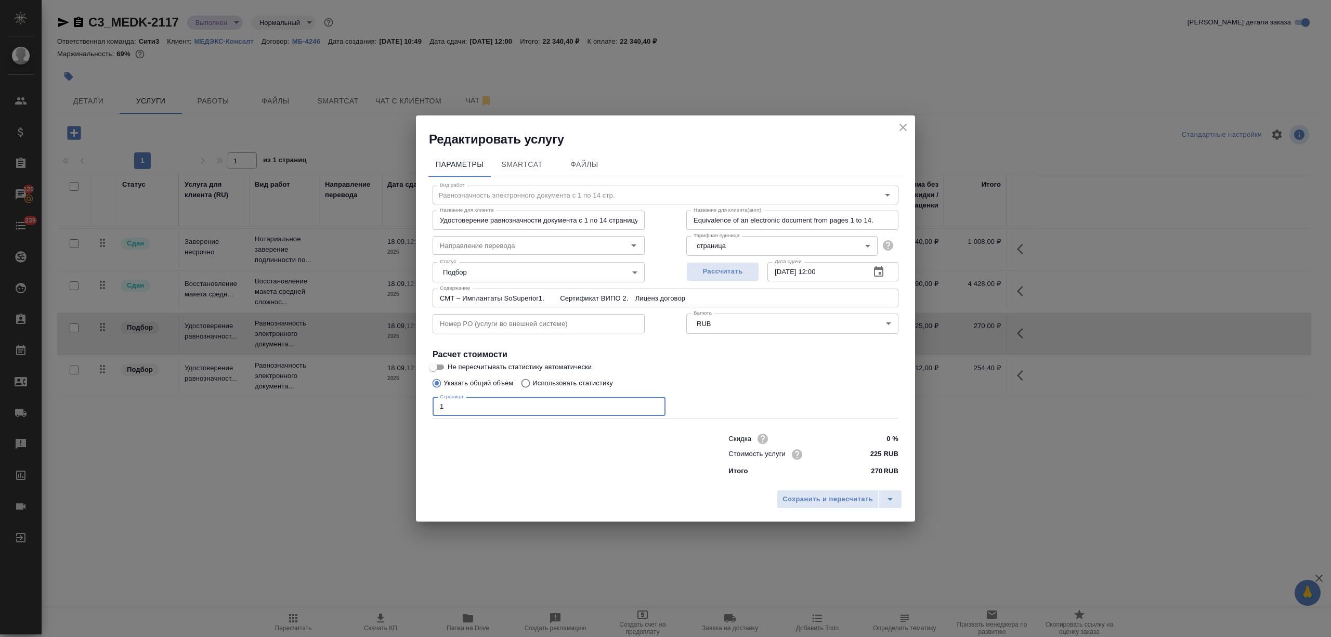
click at [430, 409] on div "Вид работ Равнозначность электронного документа с 1 по 14 стр. Вид работ Назван…" at bounding box center [665, 328] width 474 height 303
type input "СМТ – Имплантаты SoSuperior1. Сертификат ВИПО 2. Лиценз.договор"
type input "13"
type input "СМТ – Имплантаты SoSuperior1. Сертификат ВИПО 2. Лиценз.договор"
type input "13"
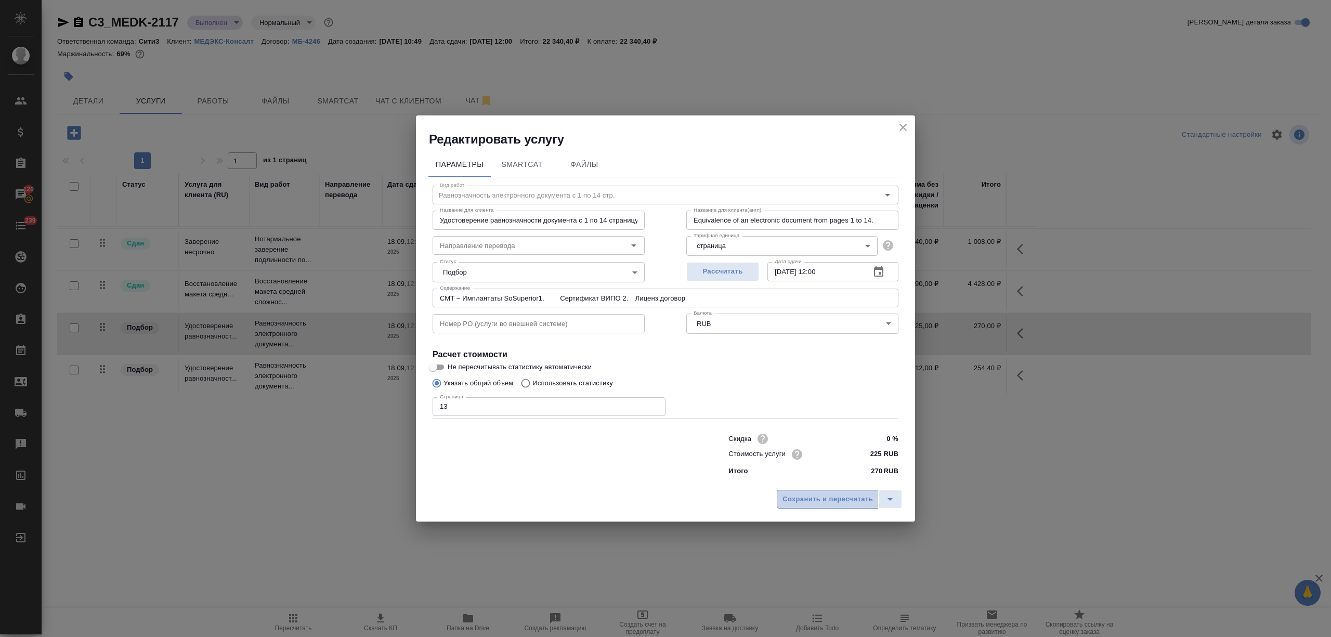
click at [838, 503] on span "Сохранить и пересчитать" at bounding box center [827, 499] width 90 height 12
type input "СМТ – Имплантаты SoSuperior1. Сертификат ВИПО 2. Лиценз.договор"
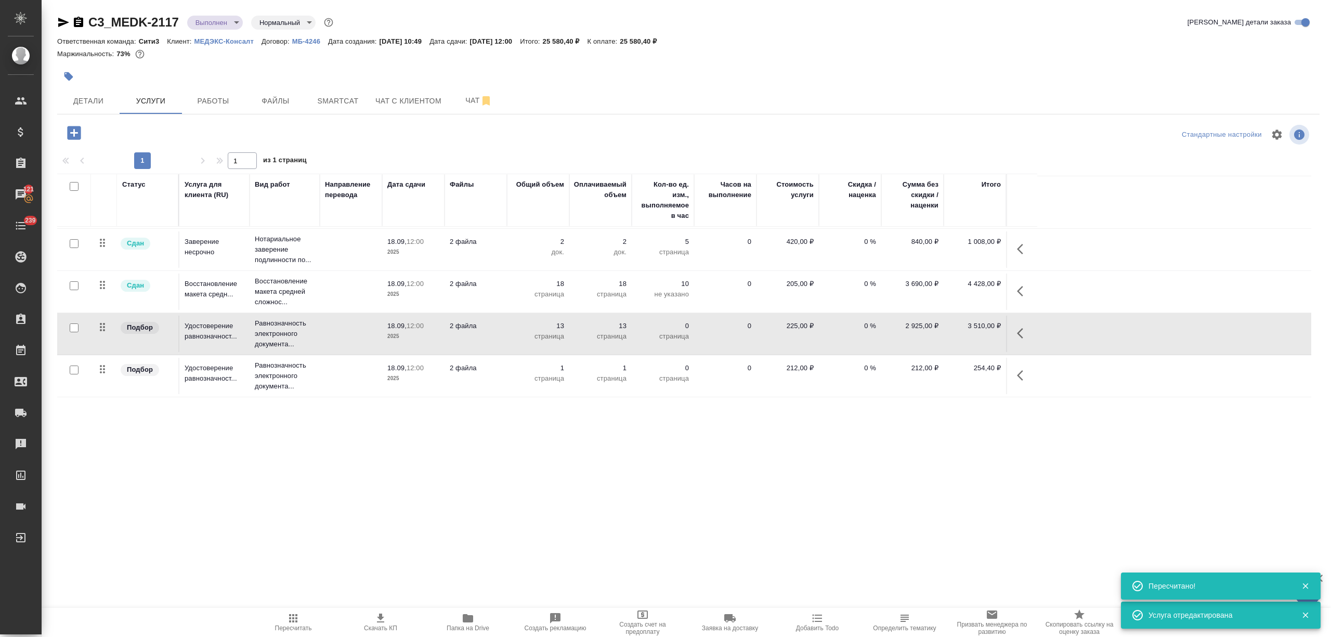
click at [498, 383] on td "2 файла" at bounding box center [475, 376] width 62 height 36
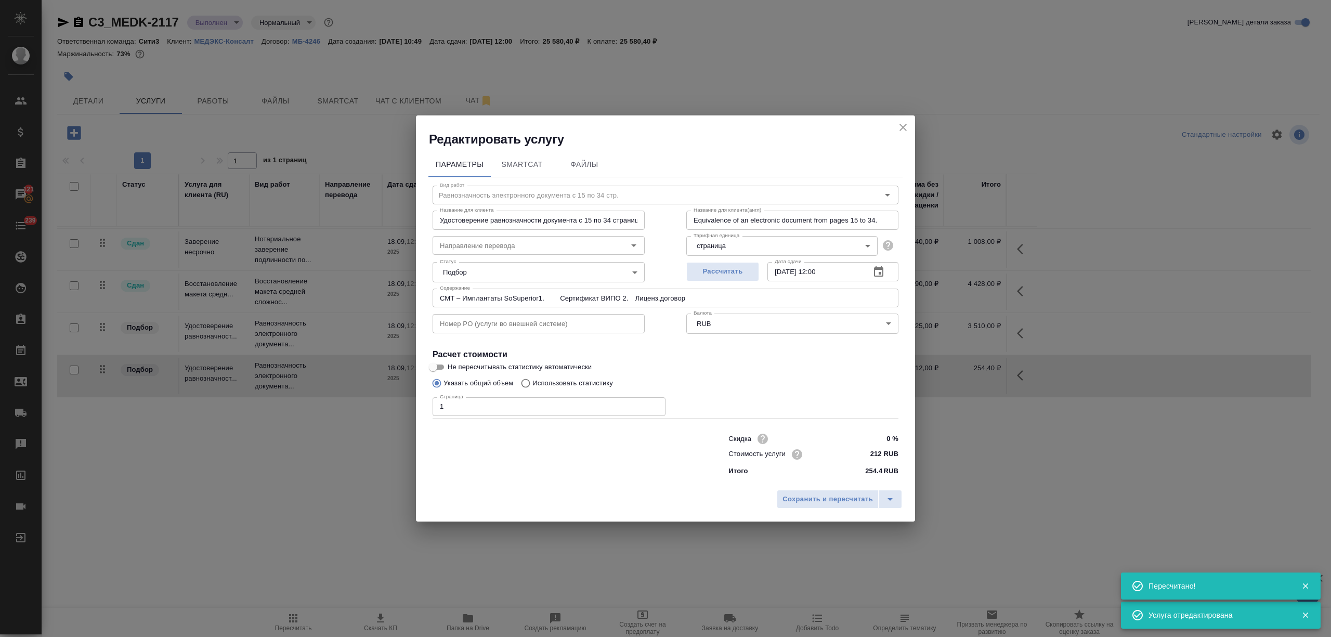
type input "СМТ – Имплантаты SoSuperior1. Сертификат ВИПО 2. Лиценз.договор"
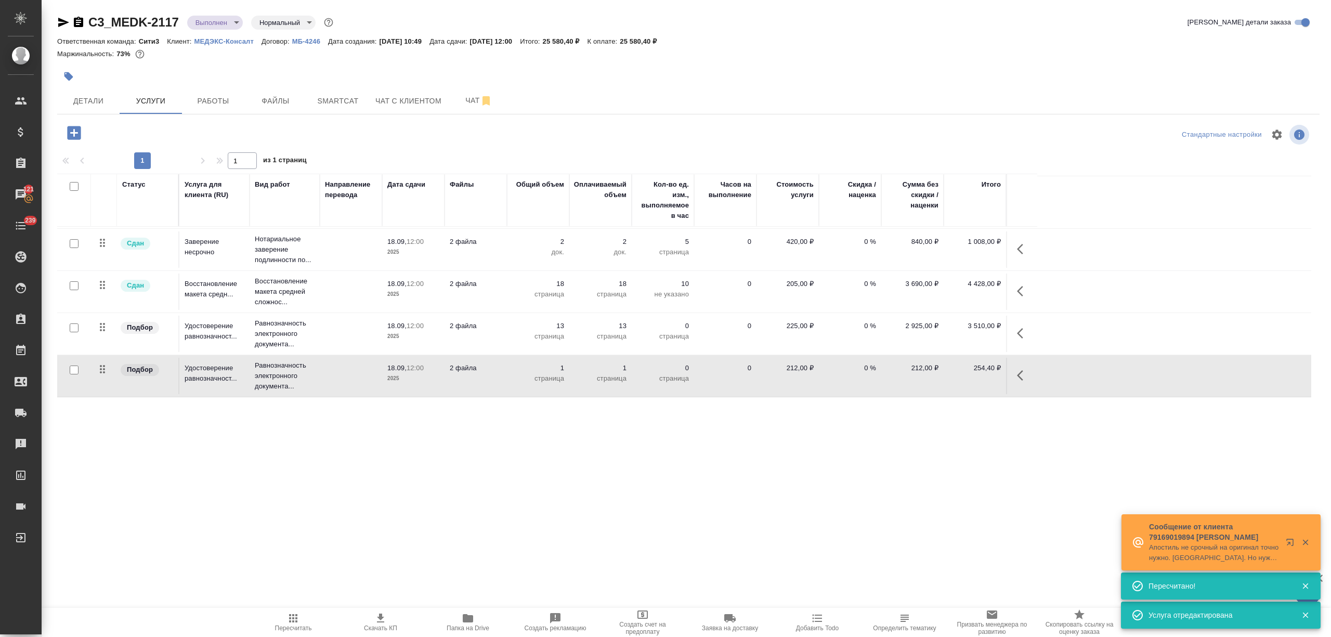
click at [409, 340] on p "2025" at bounding box center [413, 336] width 52 height 10
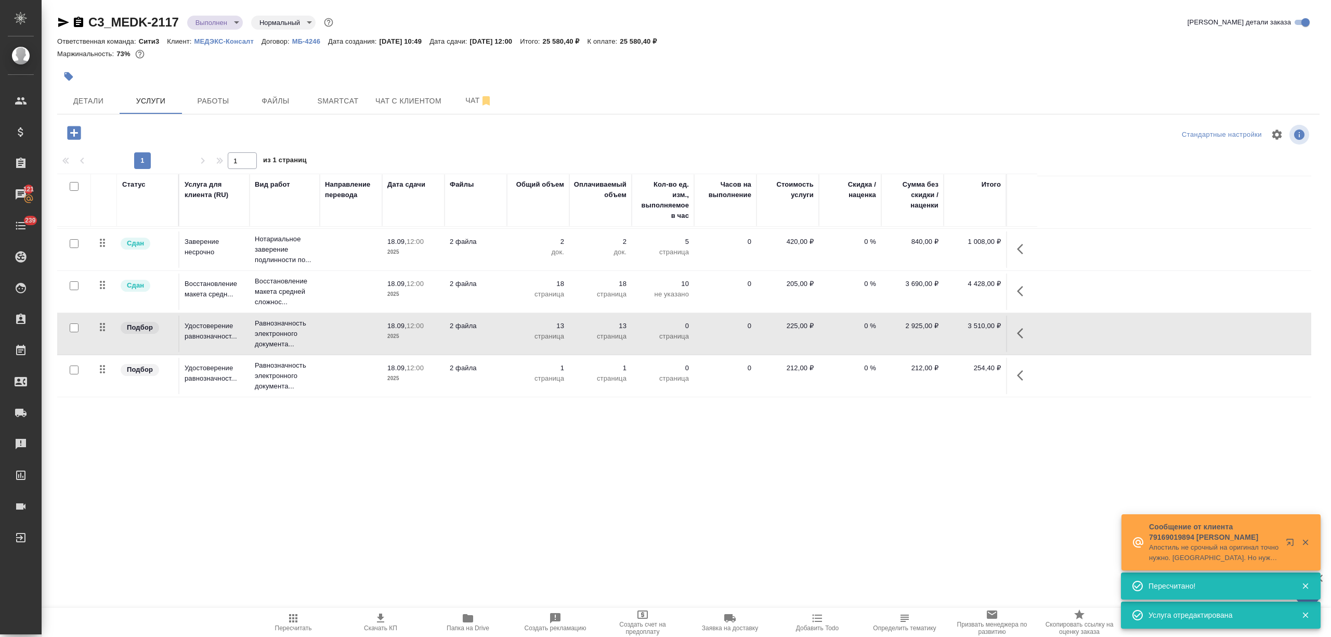
click at [409, 340] on p "2025" at bounding box center [413, 336] width 52 height 10
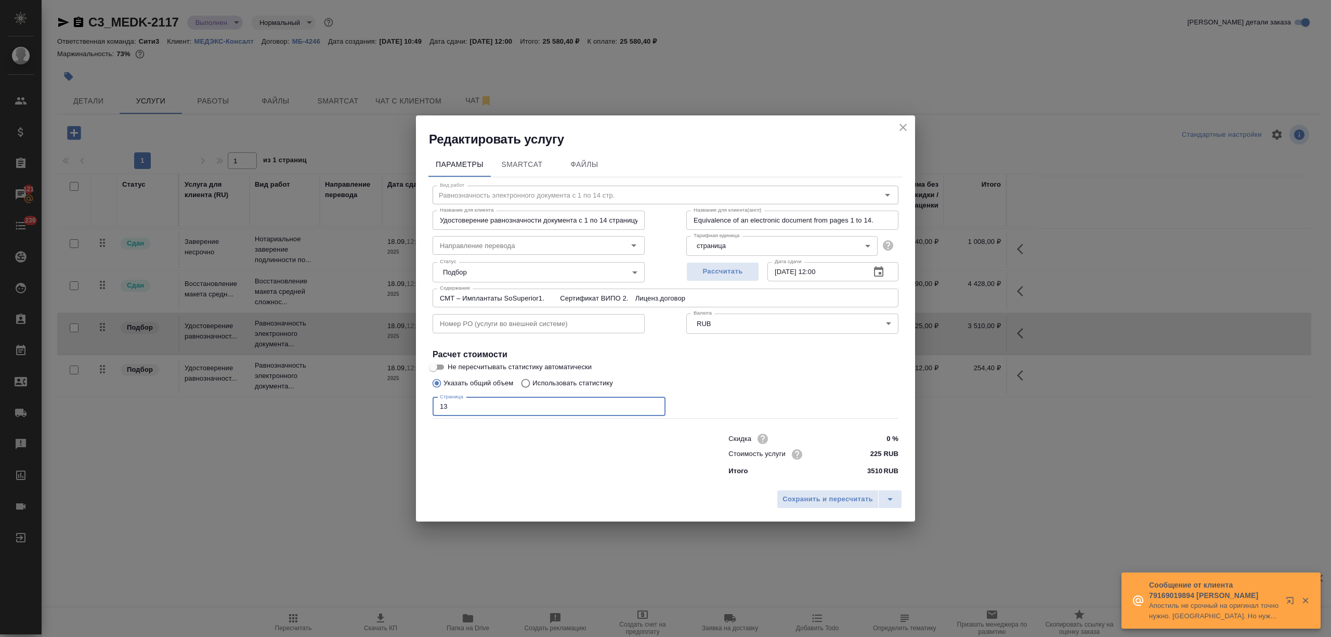
drag, startPoint x: 456, startPoint y: 406, endPoint x: 433, endPoint y: 407, distance: 22.4
click at [433, 407] on input "13" at bounding box center [548, 406] width 233 height 19
type input "СМТ – Имплантаты SoSuperior1. Сертификат ВИПО 2. Лиценз.договор"
type input "2"
type input "СМТ – Имплантаты SoSuperior1. Сертификат ВИПО 2. Лиценз.договор"
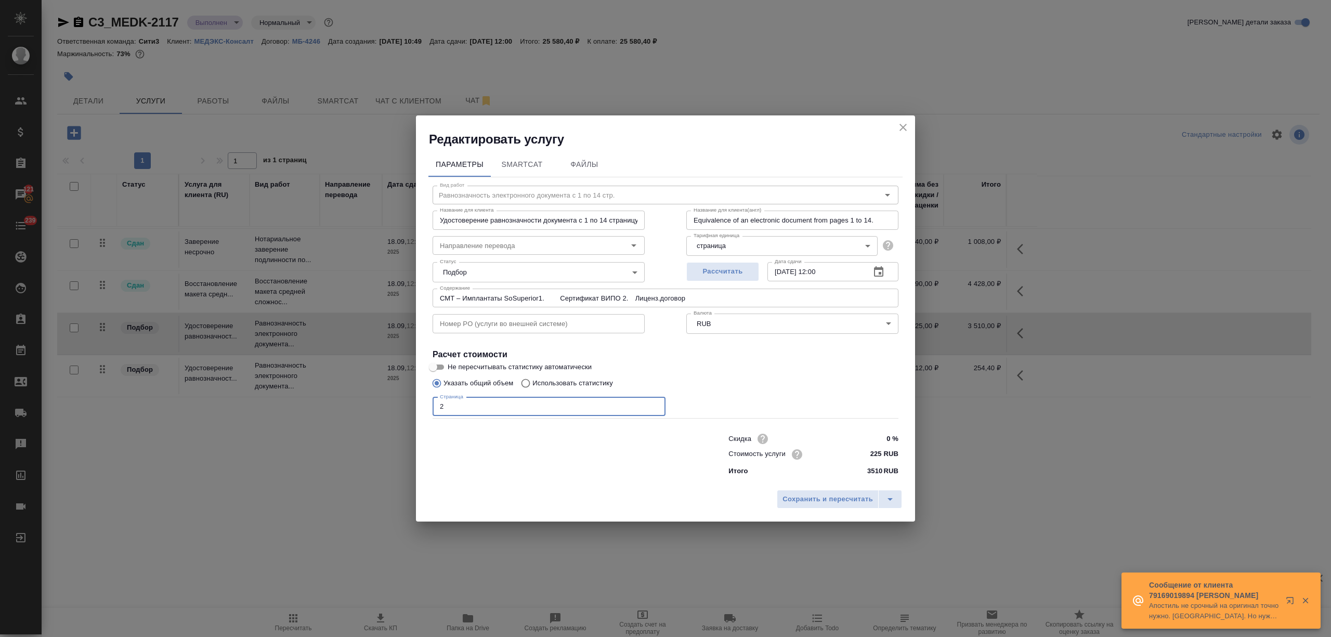
type input "27"
type input "СМТ – Имплантаты SoSuperior1. Сертификат ВИПО 2. Лиценз.договор"
type input "27"
click at [852, 495] on span "Сохранить и пересчитать" at bounding box center [827, 499] width 90 height 12
type input "СМТ – Имплантаты SoSuperior1. Сертификат ВИПО 2. Лиценз.договор"
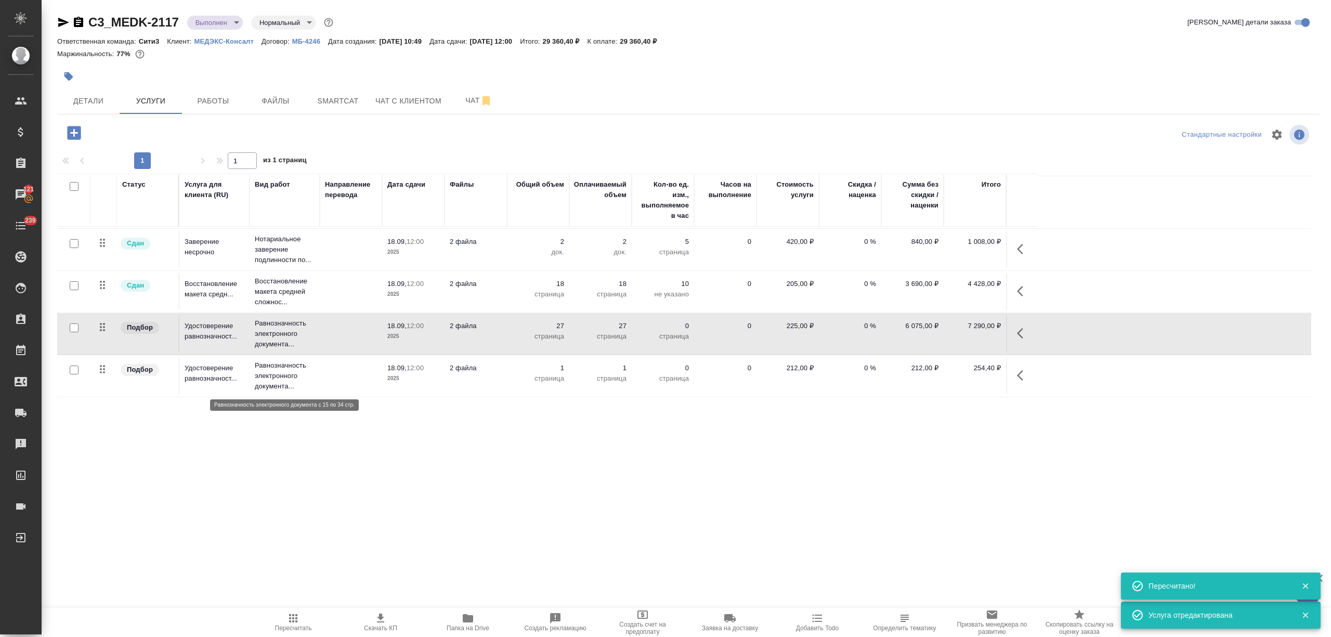
click at [274, 376] on p "Равнозначность электронного документа..." at bounding box center [285, 375] width 60 height 31
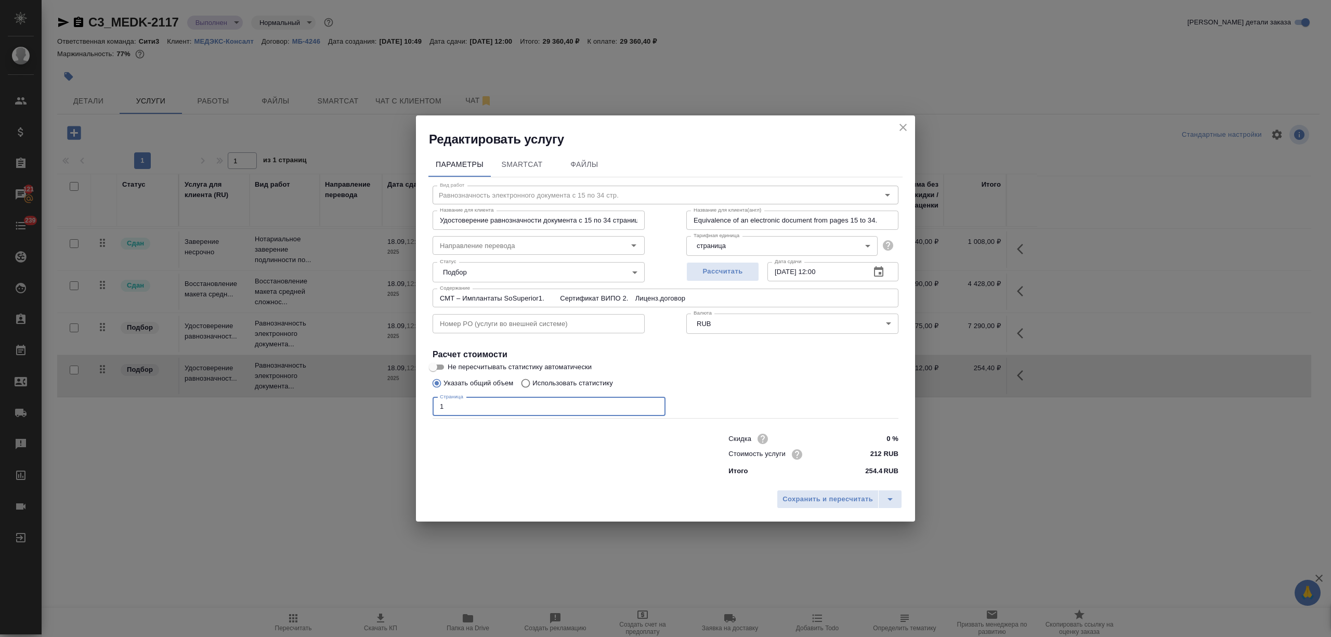
drag, startPoint x: 442, startPoint y: 404, endPoint x: 425, endPoint y: 408, distance: 17.6
click at [425, 408] on div "Параметры SmartCat Файлы Вид работ Равнозначность электронного документа с 15 п…" at bounding box center [665, 316] width 499 height 337
type input "СМТ – Имплантаты SoSuperior1. Сертификат ВИПО 2. Лиценз.договор"
type input "2"
type input "СМТ – Имплантаты SoSuperior1. Сертификат ВИПО 2. Лиценз.договор"
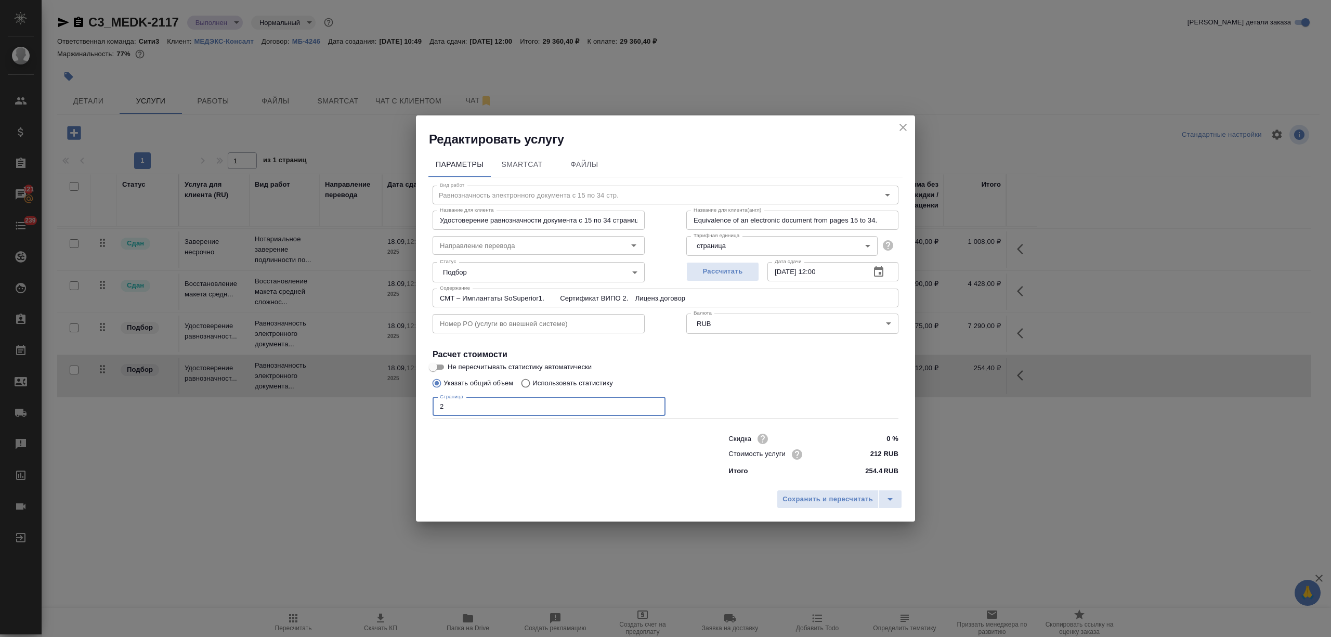
type input "20"
type input "СМТ – Имплантаты SoSuperior1. Сертификат ВИПО 2. Лиценз.договор"
type input "20"
click at [811, 501] on span "Сохранить и пересчитать" at bounding box center [827, 499] width 90 height 12
type input "СМТ – Имплантаты SoSuperior1. Сертификат ВИПО 2. Лиценз.договор"
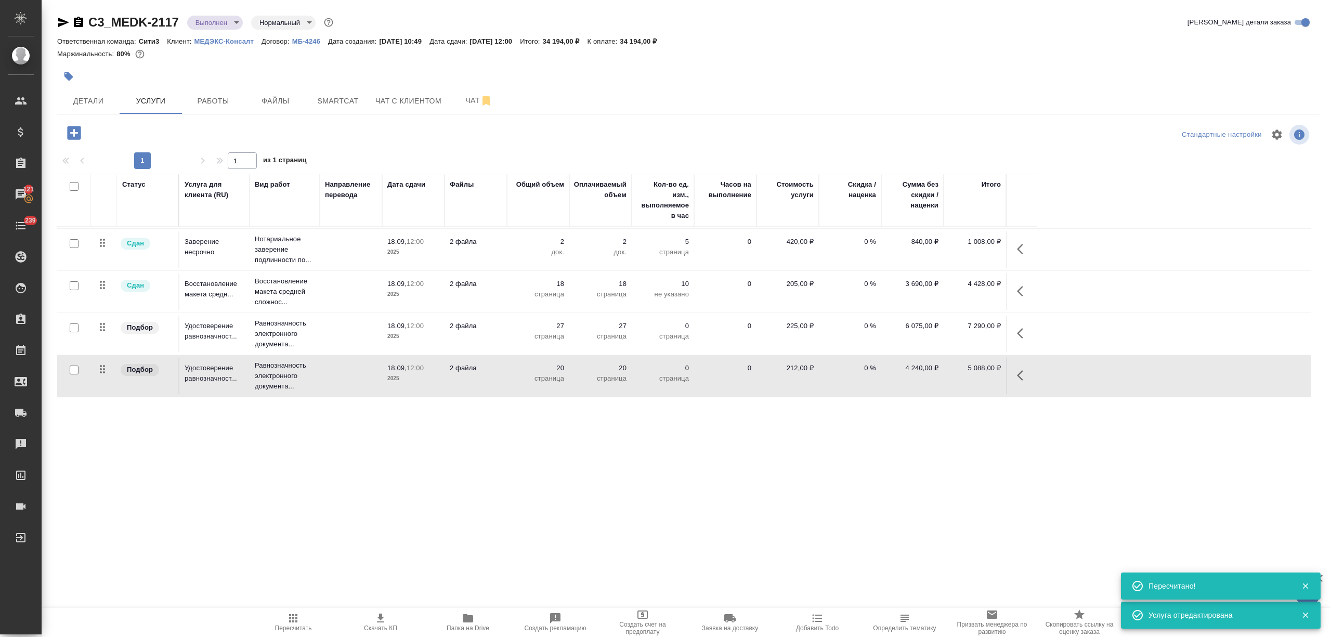
click at [79, 131] on icon "button" at bounding box center [74, 133] width 14 height 14
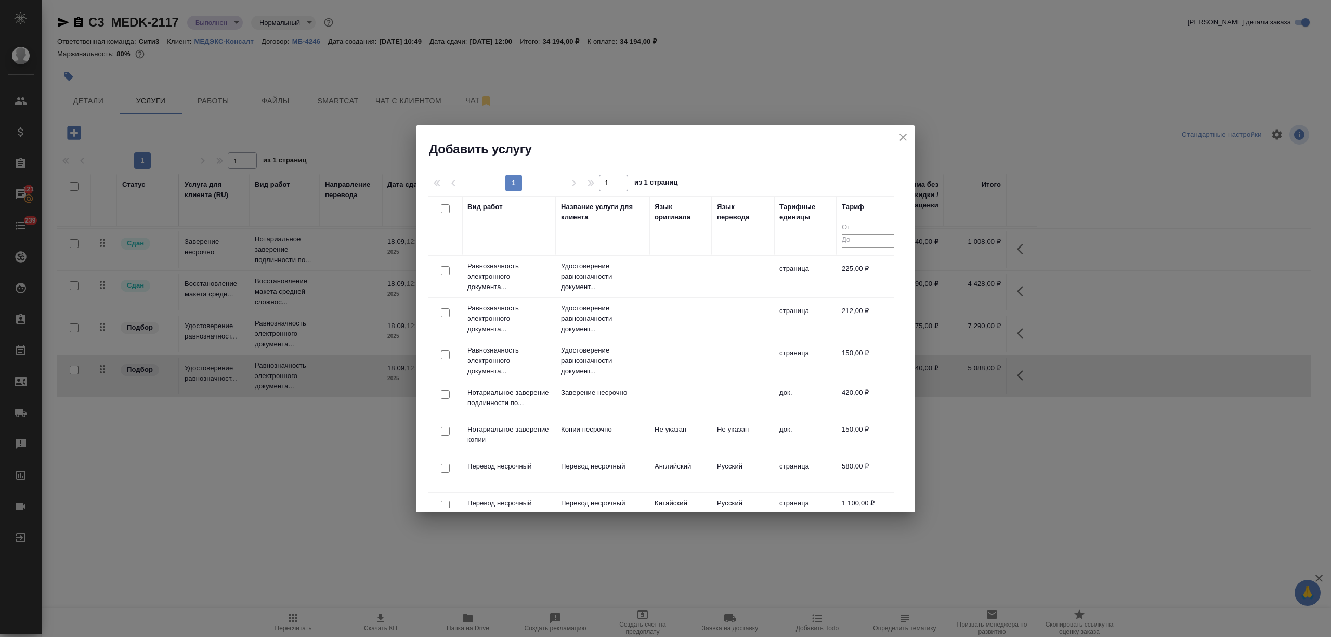
click at [707, 357] on td at bounding box center [680, 361] width 62 height 36
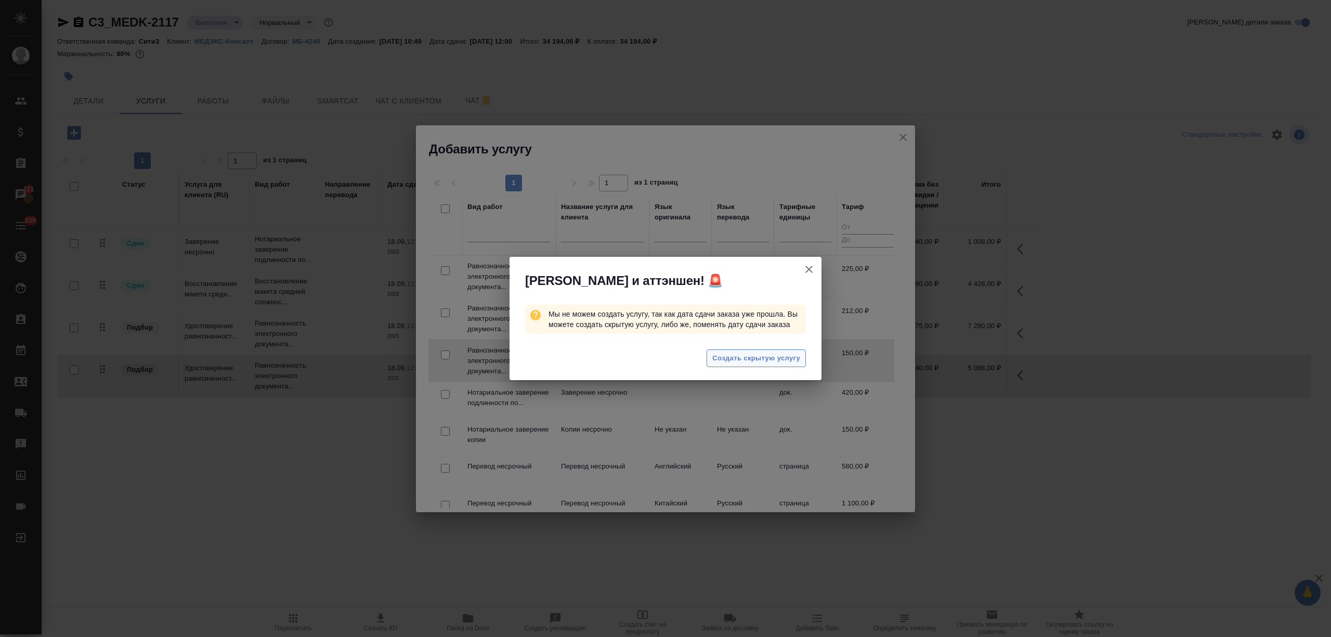
click at [760, 362] on span "Создать скрытую услугу" at bounding box center [756, 358] width 88 height 12
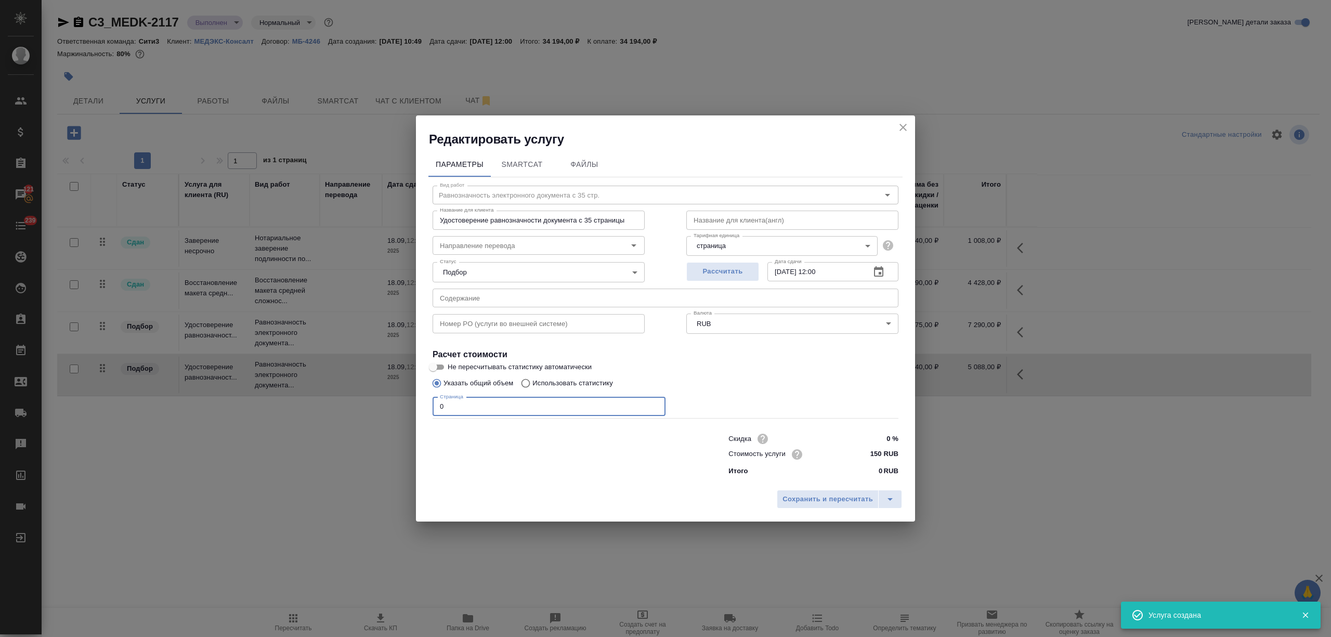
click at [416, 400] on div "Параметры SmartCat Файлы Вид работ Равнозначность электронного документа с 35 с…" at bounding box center [665, 316] width 499 height 337
type input "3"
click at [854, 498] on span "Сохранить и пересчитать" at bounding box center [827, 499] width 90 height 12
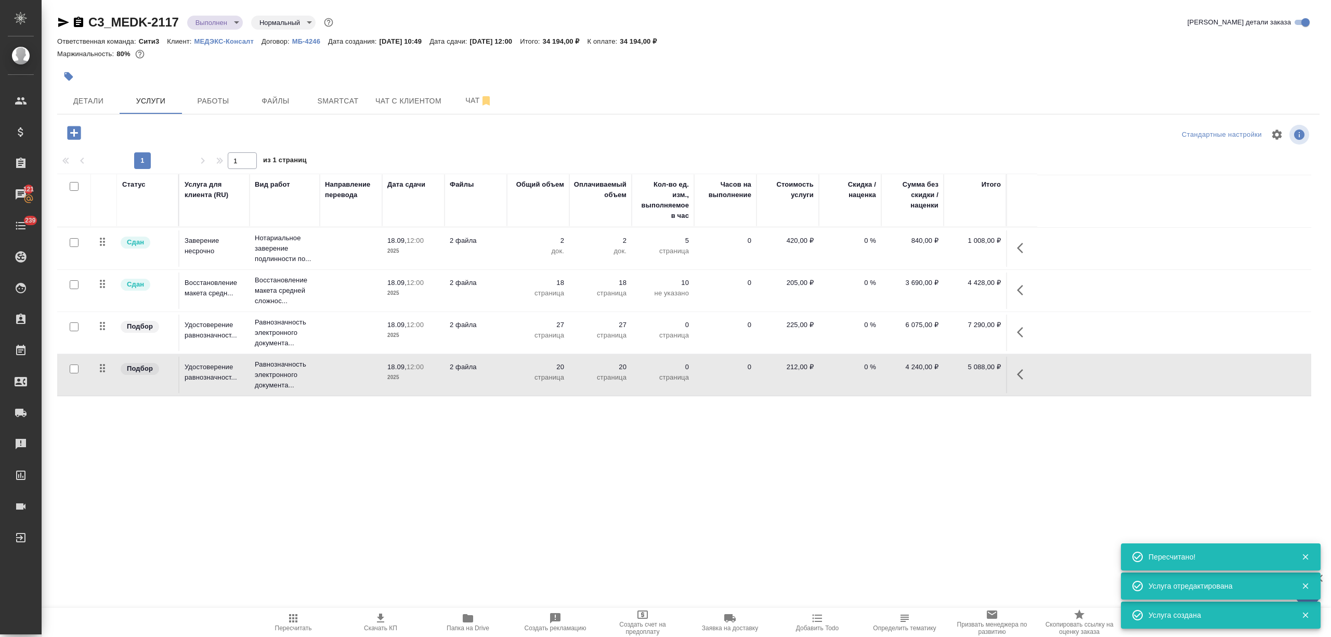
scroll to position [168, 0]
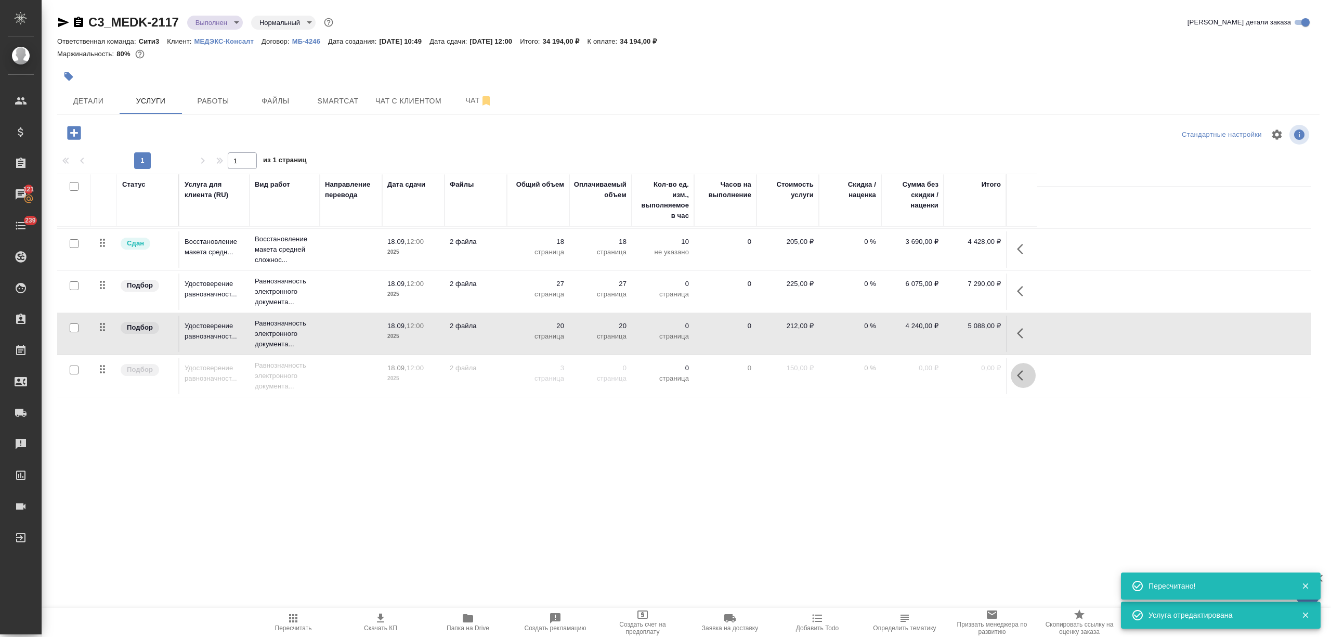
click at [1020, 372] on icon "button" at bounding box center [1020, 375] width 6 height 10
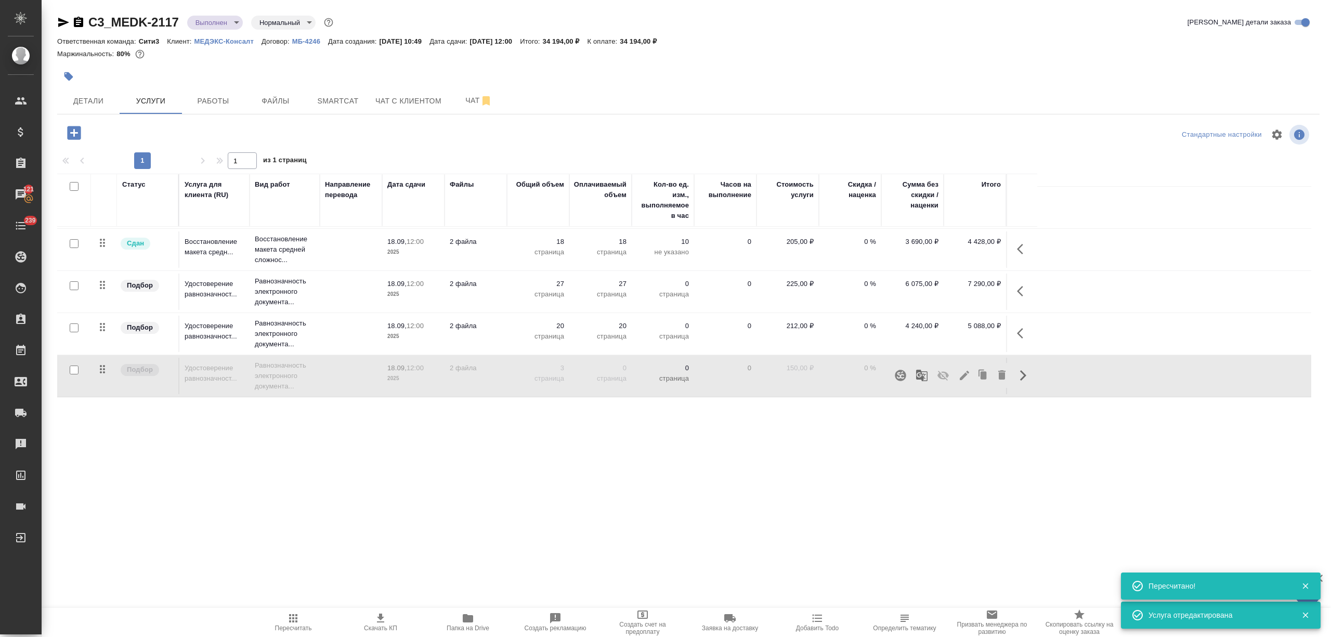
click at [944, 375] on icon "button" at bounding box center [943, 375] width 12 height 12
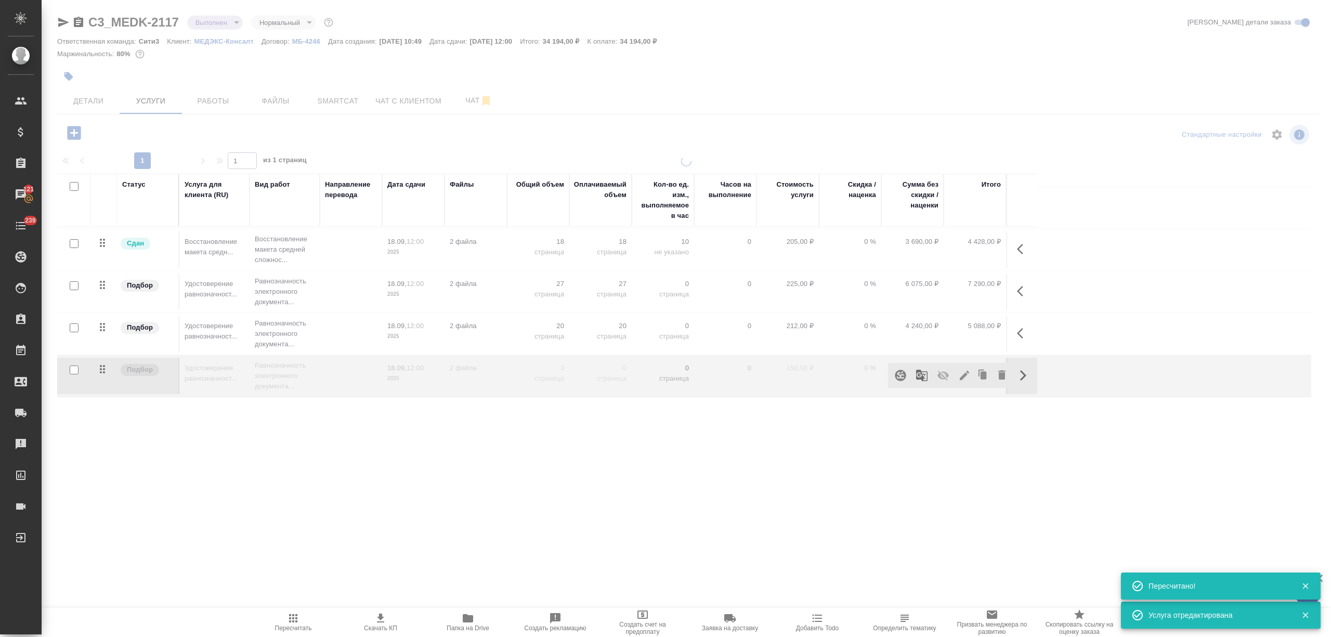
click at [300, 622] on span "Пересчитать" at bounding box center [293, 622] width 75 height 20
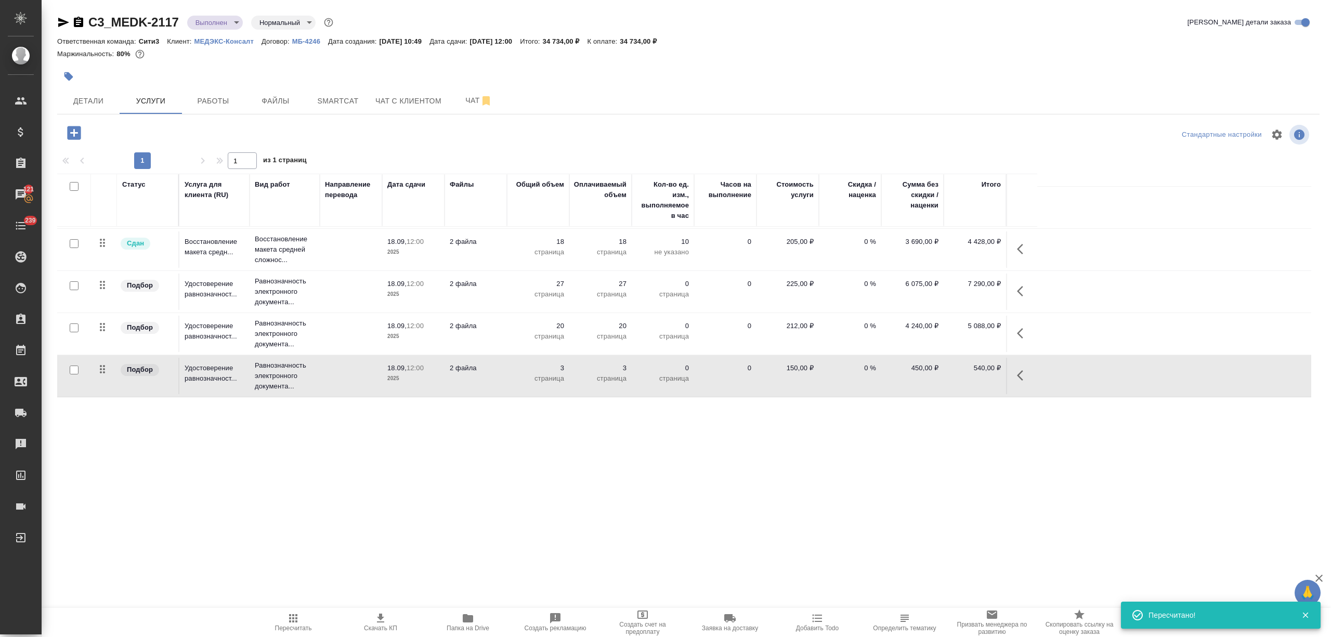
click at [322, 293] on td at bounding box center [351, 291] width 62 height 36
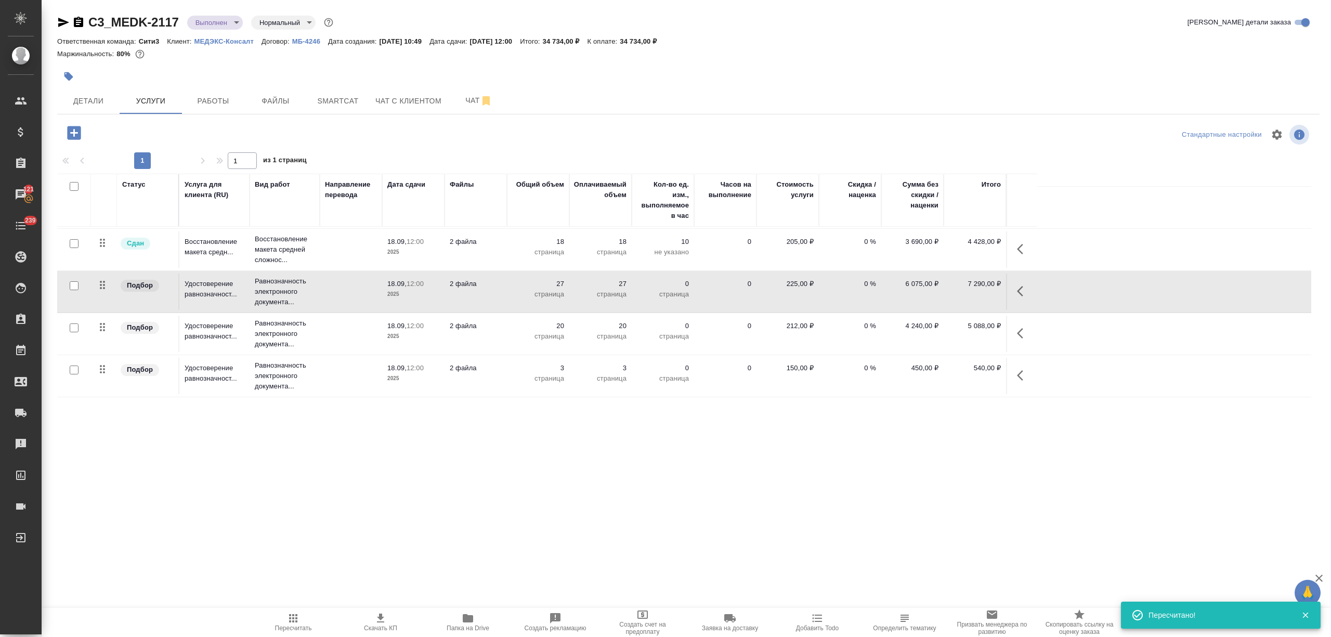
click at [322, 293] on td at bounding box center [351, 291] width 62 height 36
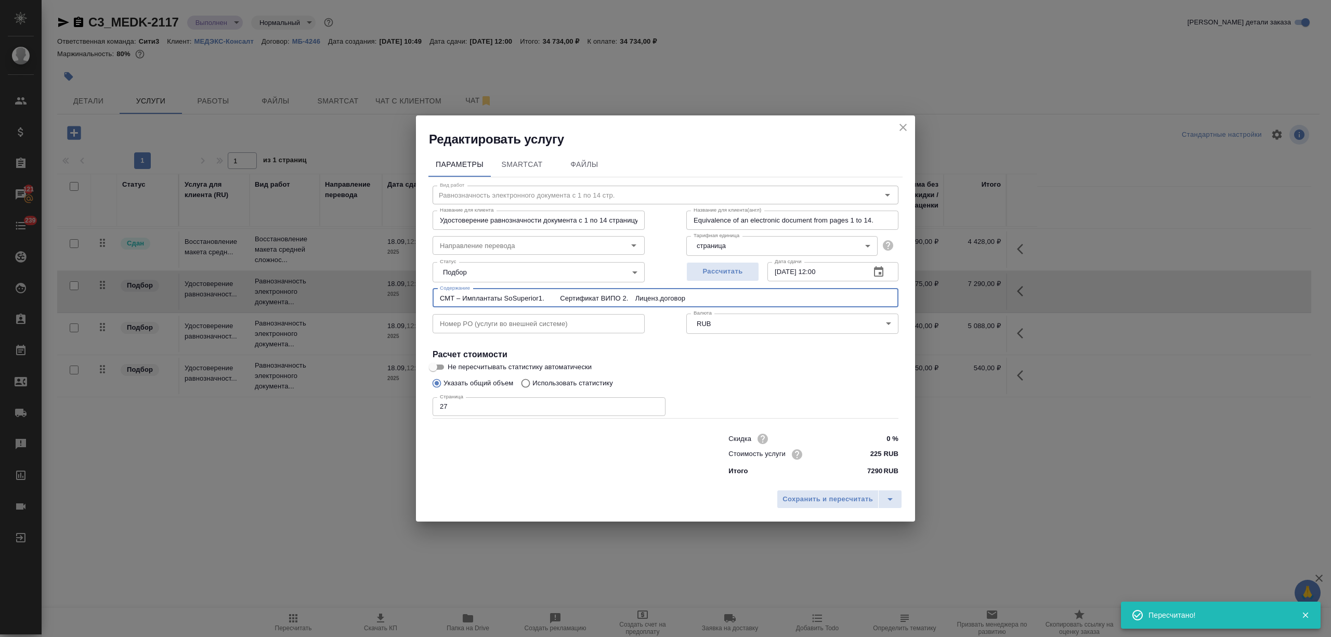
drag, startPoint x: 700, startPoint y: 292, endPoint x: 354, endPoint y: 292, distance: 345.6
click at [354, 292] on div "Редактировать услугу Параметры SmartCat Файлы Вид работ Равнозначность электрон…" at bounding box center [665, 318] width 1331 height 637
type input "СМТ – Имплантаты SoSuperior1. Сертификат ВИПО 2. Лиценз.договор"
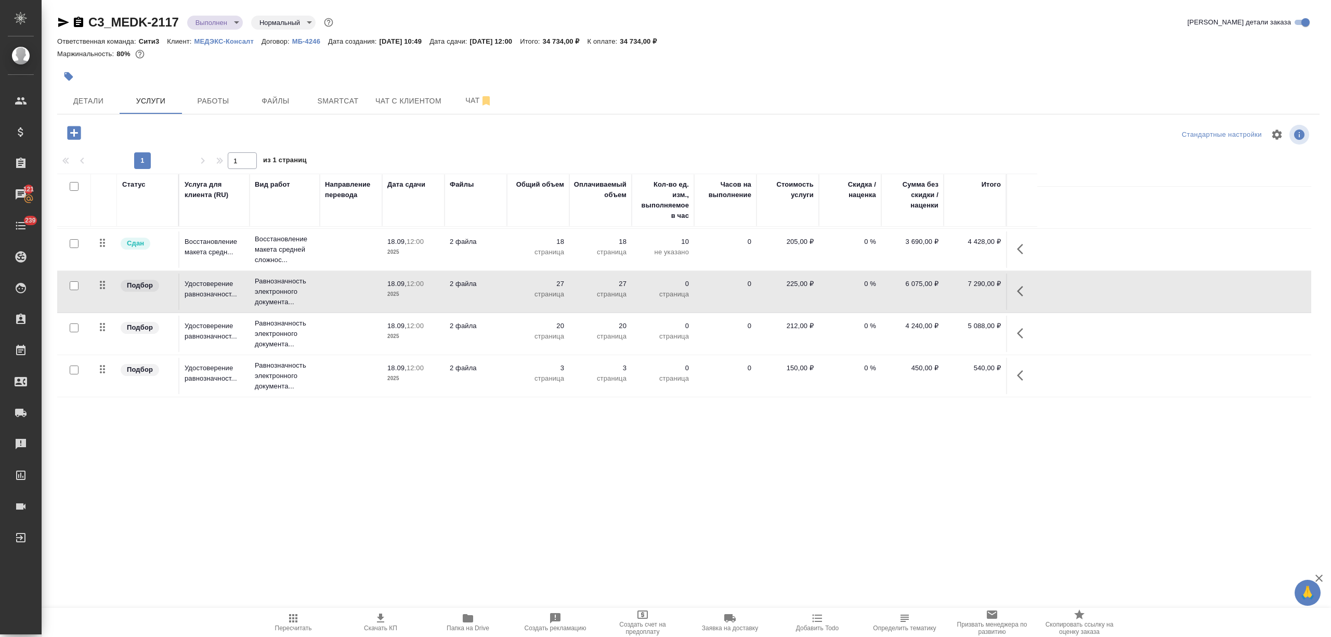
click at [75, 186] on input "checkbox" at bounding box center [74, 186] width 9 height 9
checkbox input "true"
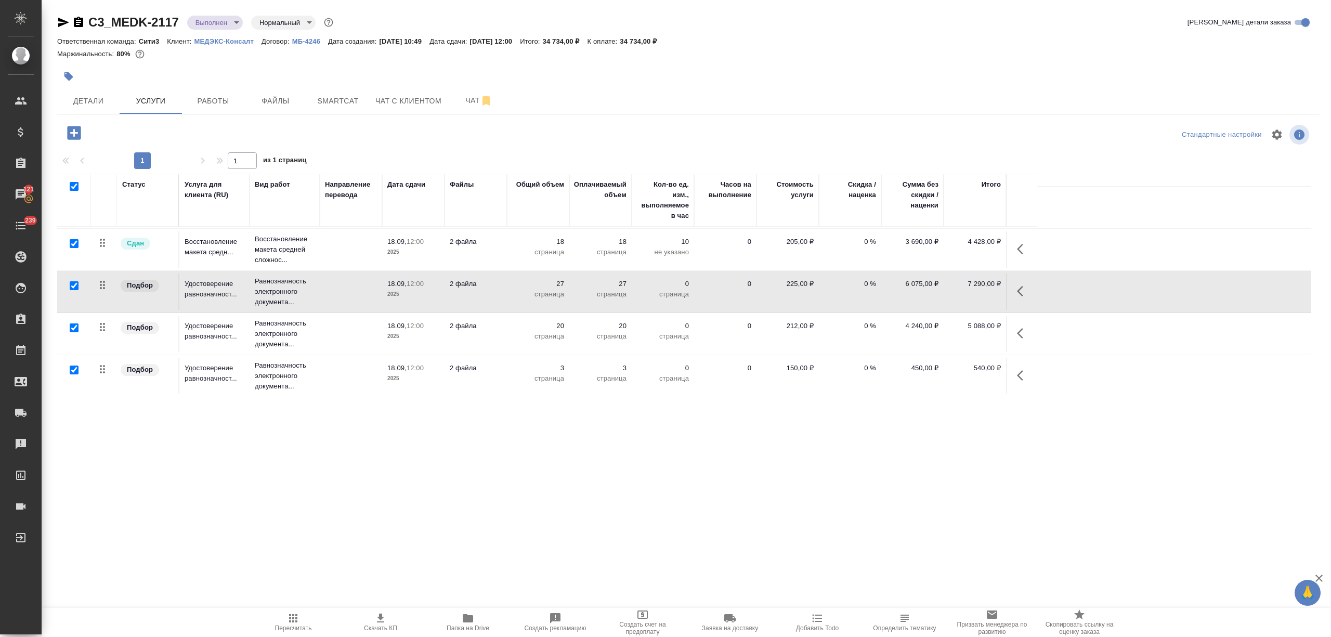
checkbox input "true"
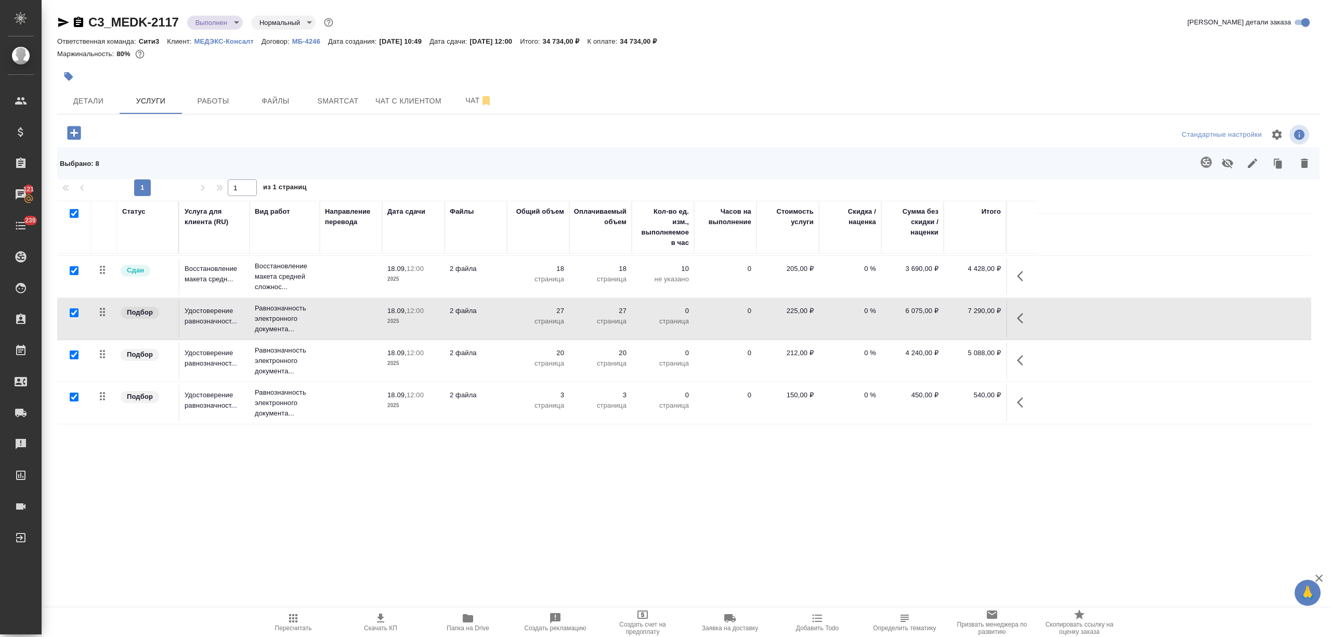
click at [1254, 165] on icon "button" at bounding box center [1252, 163] width 12 height 12
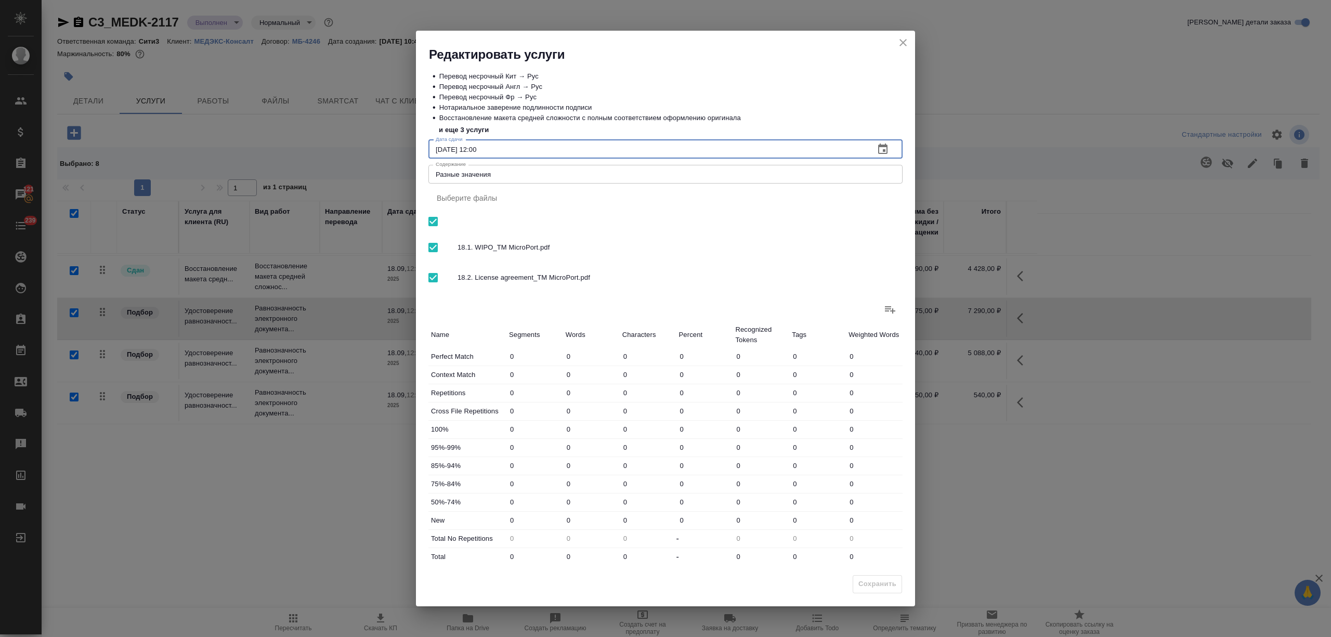
click at [560, 148] on input "18.09.2025 12:00" at bounding box center [647, 149] width 438 height 19
drag, startPoint x: 554, startPoint y: 179, endPoint x: 308, endPoint y: 177, distance: 245.8
click at [308, 177] on div "Редактировать услуги • Перевод несрочный Кит → Рус • Перевод несрочный Англ → Р…" at bounding box center [665, 318] width 1331 height 637
click at [262, 175] on div "Редактировать услуги • Перевод несрочный Кит → Рус • Перевод несрочный Англ → Р…" at bounding box center [665, 318] width 1331 height 637
paste textarea "МТ – Имплантаты SoSuperior1. Сертификат ВИПО 2. Лиценз.договор"
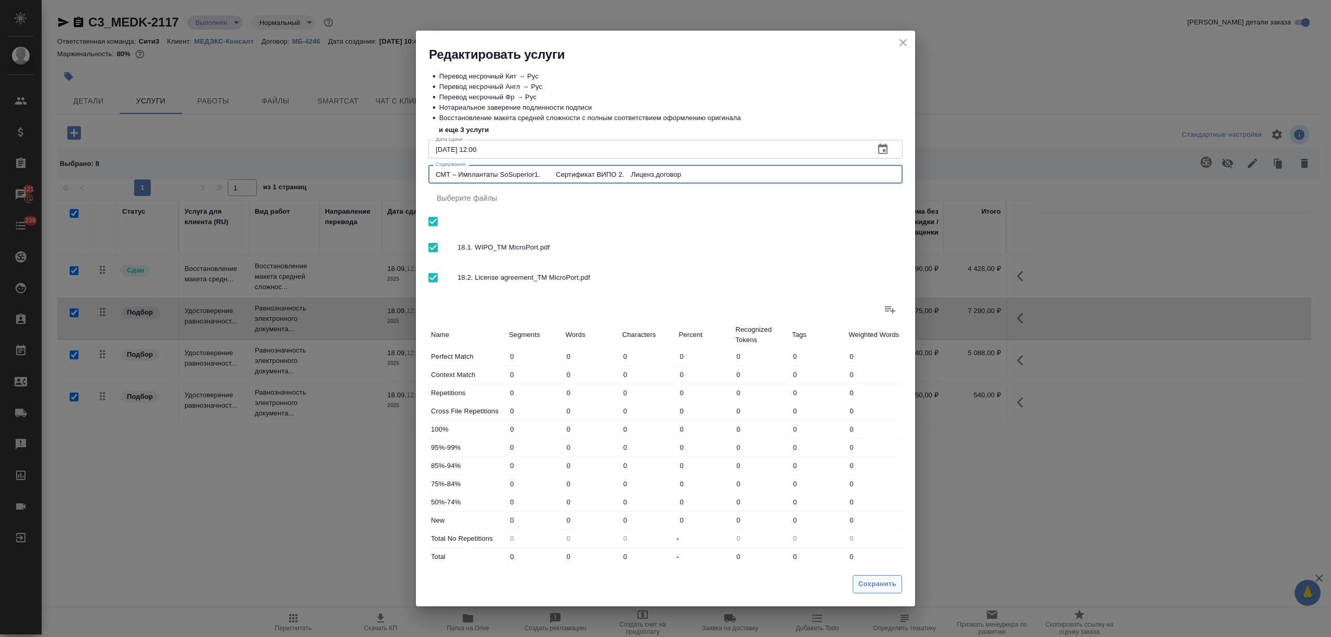
type textarea "СМТ – Имплантаты SoSuperior1. Сертификат ВИПО 2. Лиценз.договор"
click at [864, 584] on span "Сохранить" at bounding box center [877, 584] width 38 height 12
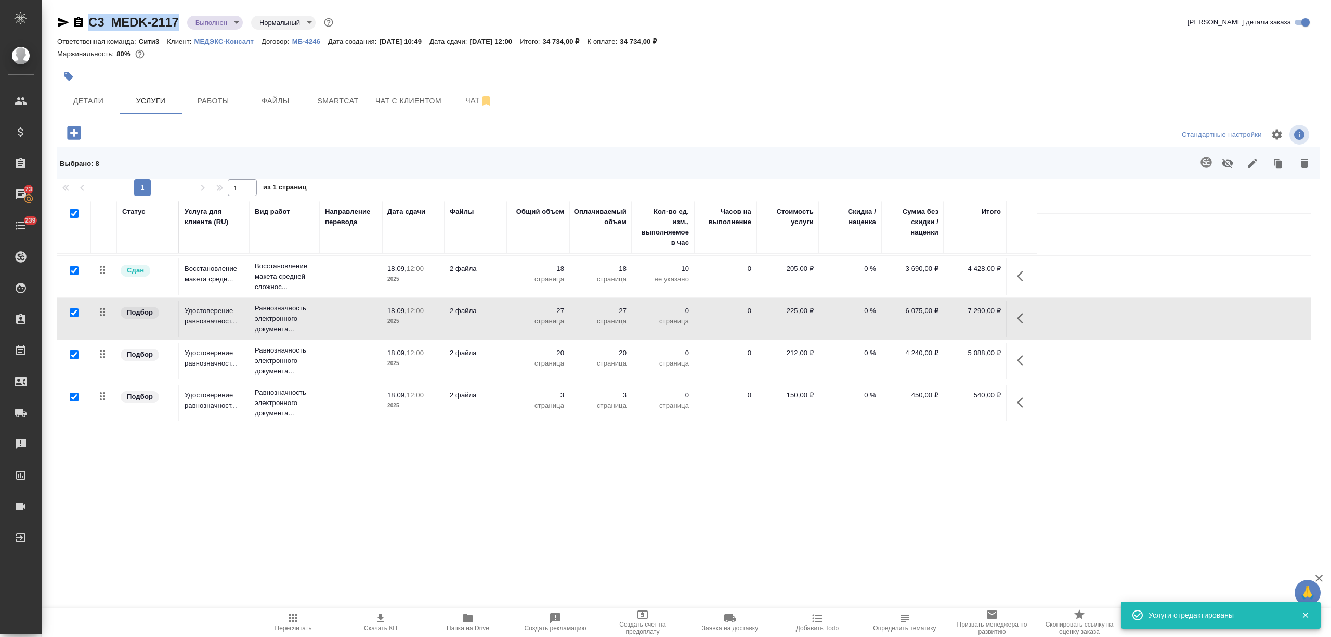
drag, startPoint x: 144, startPoint y: 24, endPoint x: 86, endPoint y: 31, distance: 58.7
click at [86, 31] on div "C3_MEDK-2117 Выполнен completed Нормальный normal Кратко детали заказа" at bounding box center [688, 24] width 1262 height 21
copy link "C3_MEDK-2117"
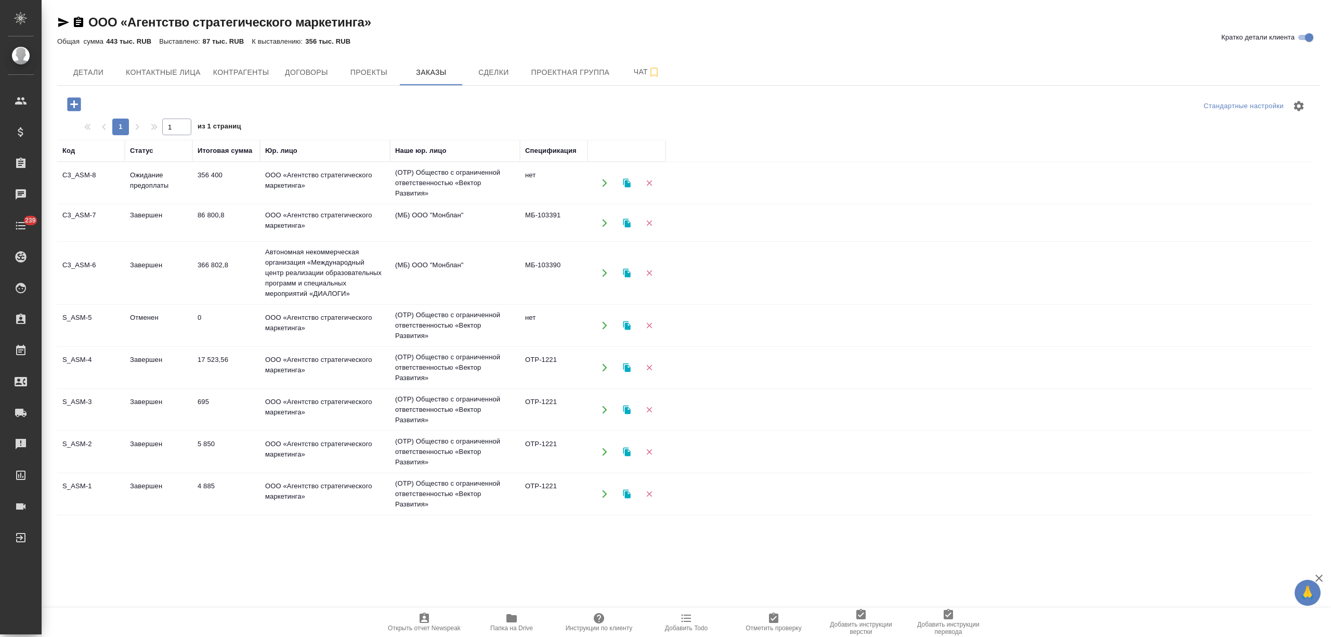
click at [202, 181] on td "356 400" at bounding box center [226, 183] width 68 height 36
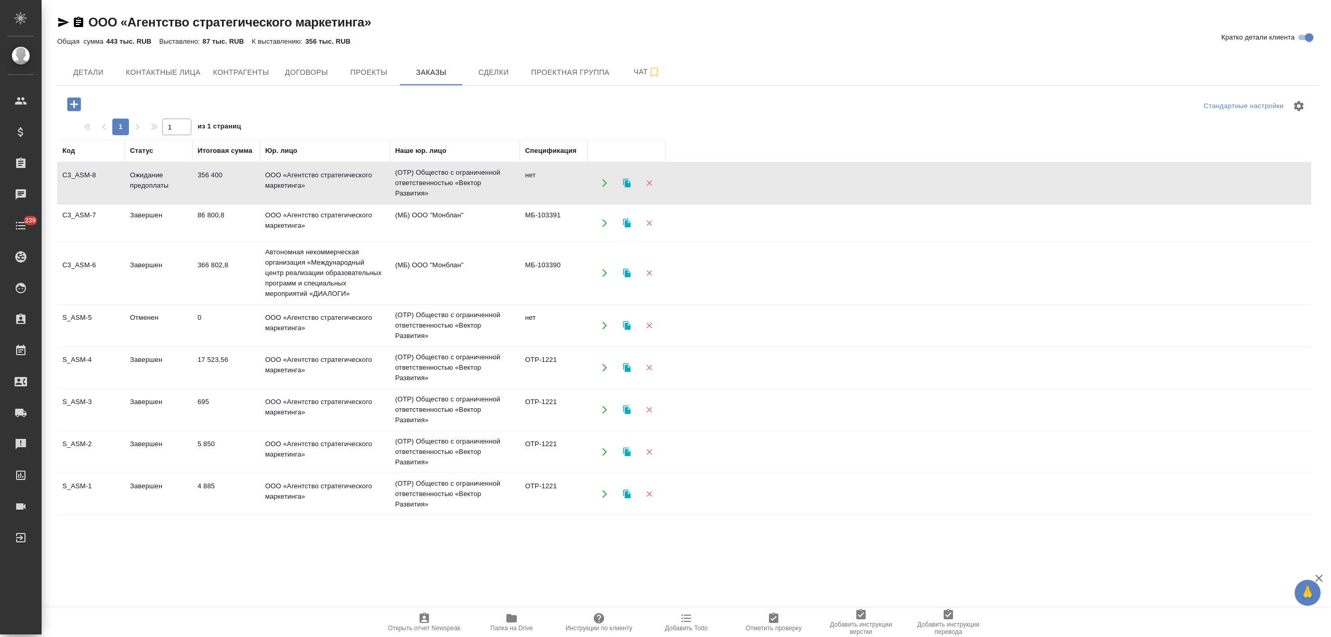
click at [202, 181] on td "356 400" at bounding box center [226, 183] width 68 height 36
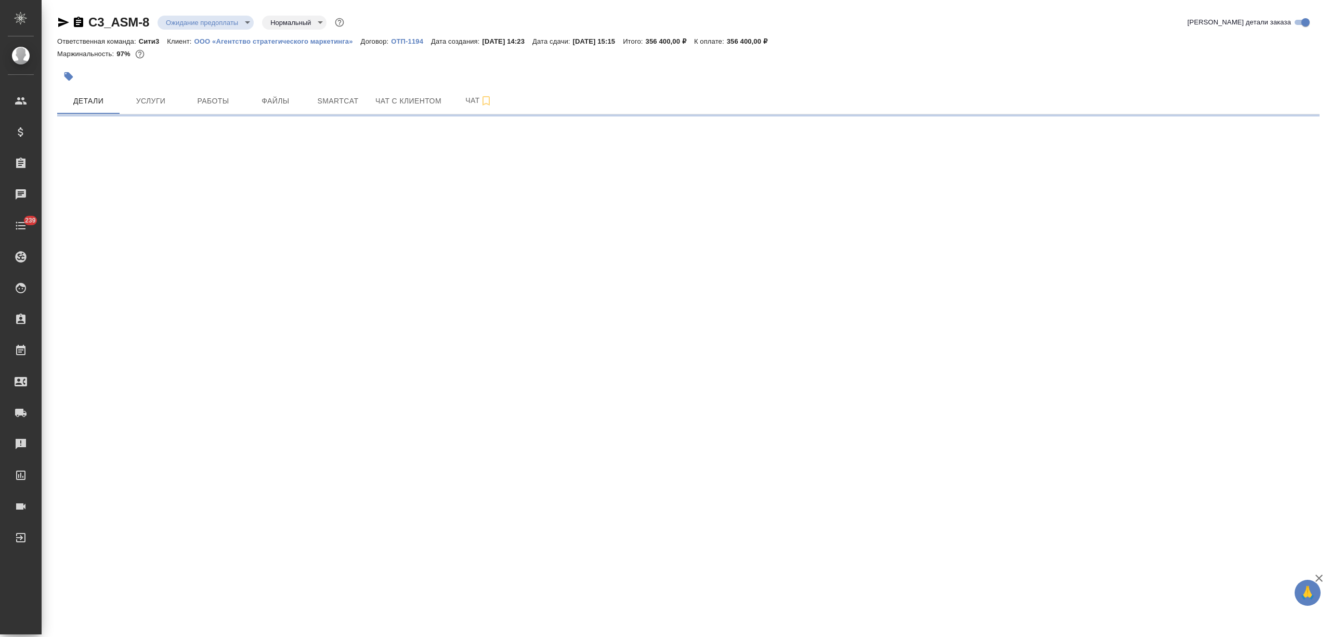
select select "RU"
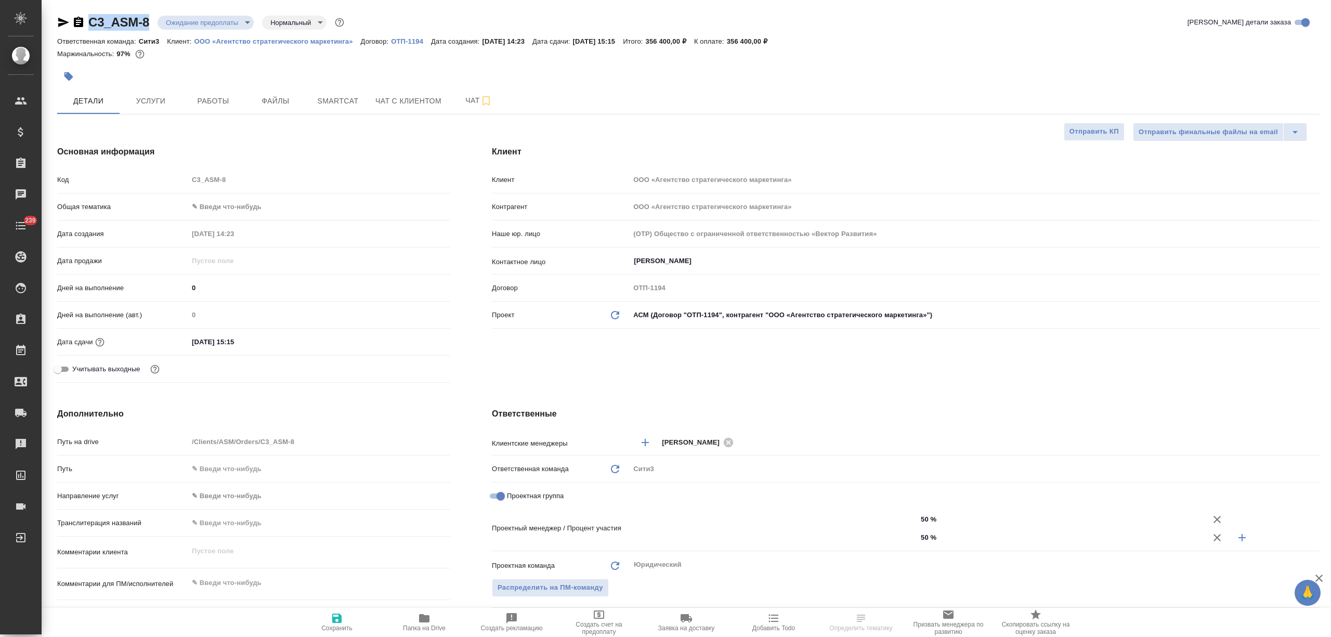
drag, startPoint x: 153, startPoint y: 19, endPoint x: 91, endPoint y: 19, distance: 61.3
click at [91, 19] on div "C3_ASM-8 Ожидание предоплаты waitingForPrepayment Нормальный normal" at bounding box center [201, 22] width 289 height 17
copy link "C3_ASM-8"
type textarea "x"
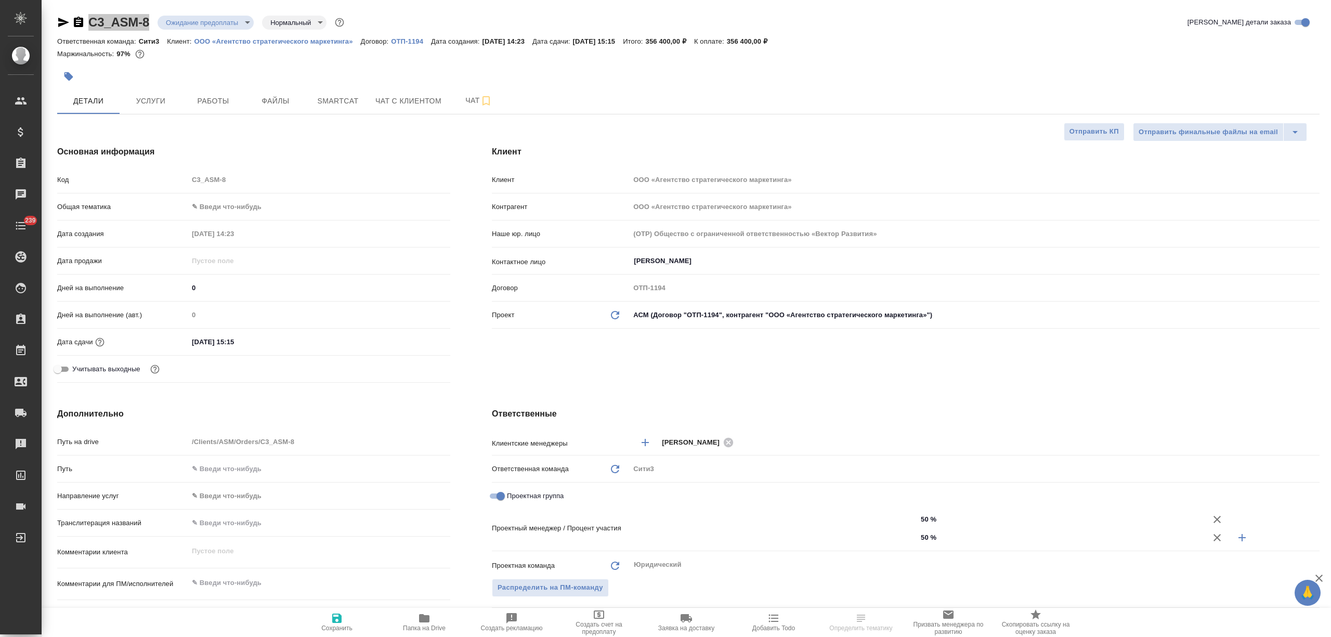
type textarea "x"
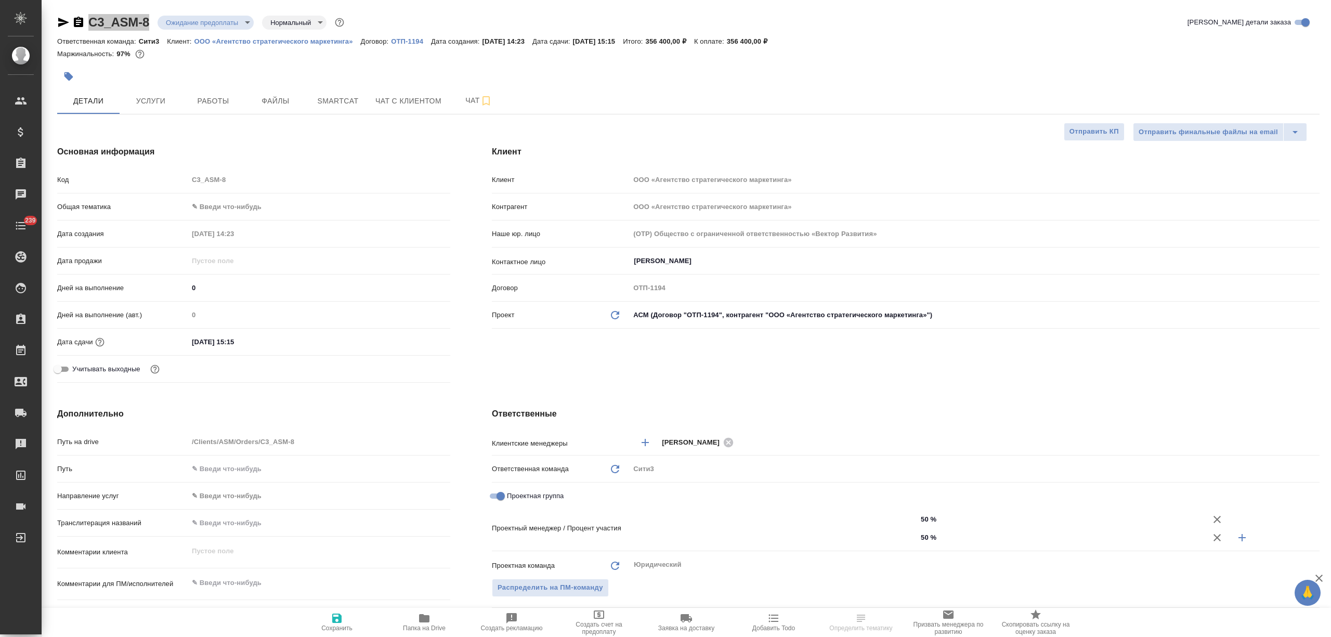
type textarea "x"
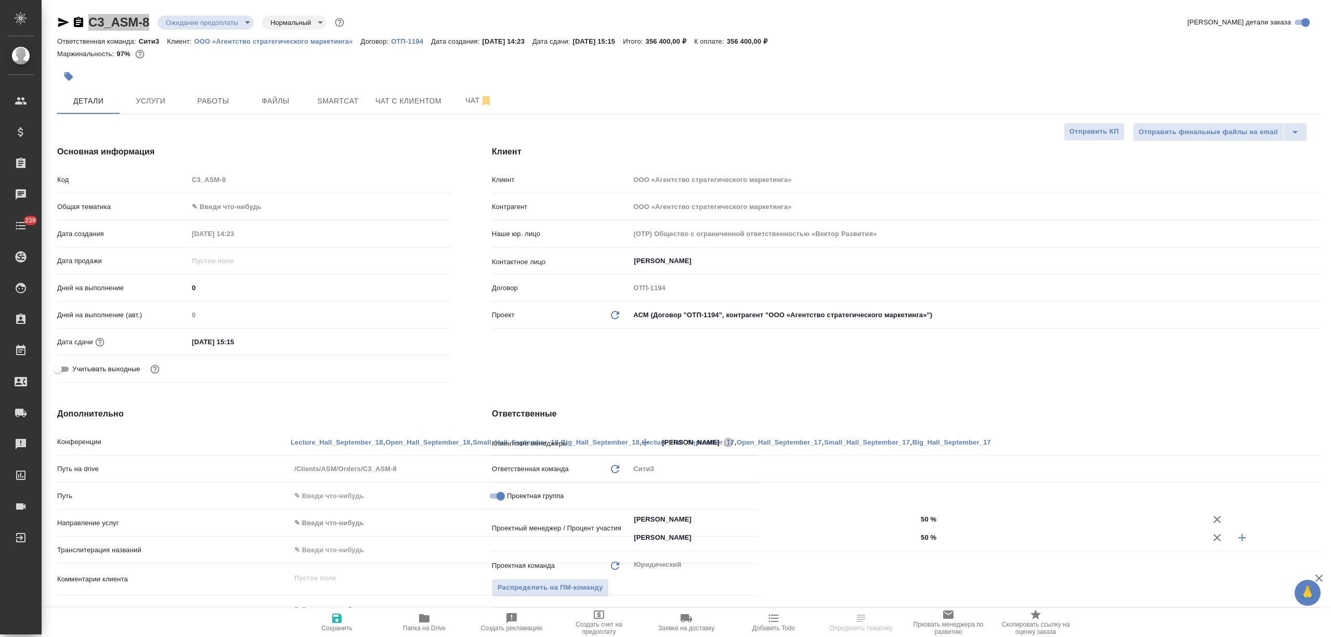
type input "Федотова Ирина"
type input "Баданян Артак"
select select "RU"
type textarea "x"
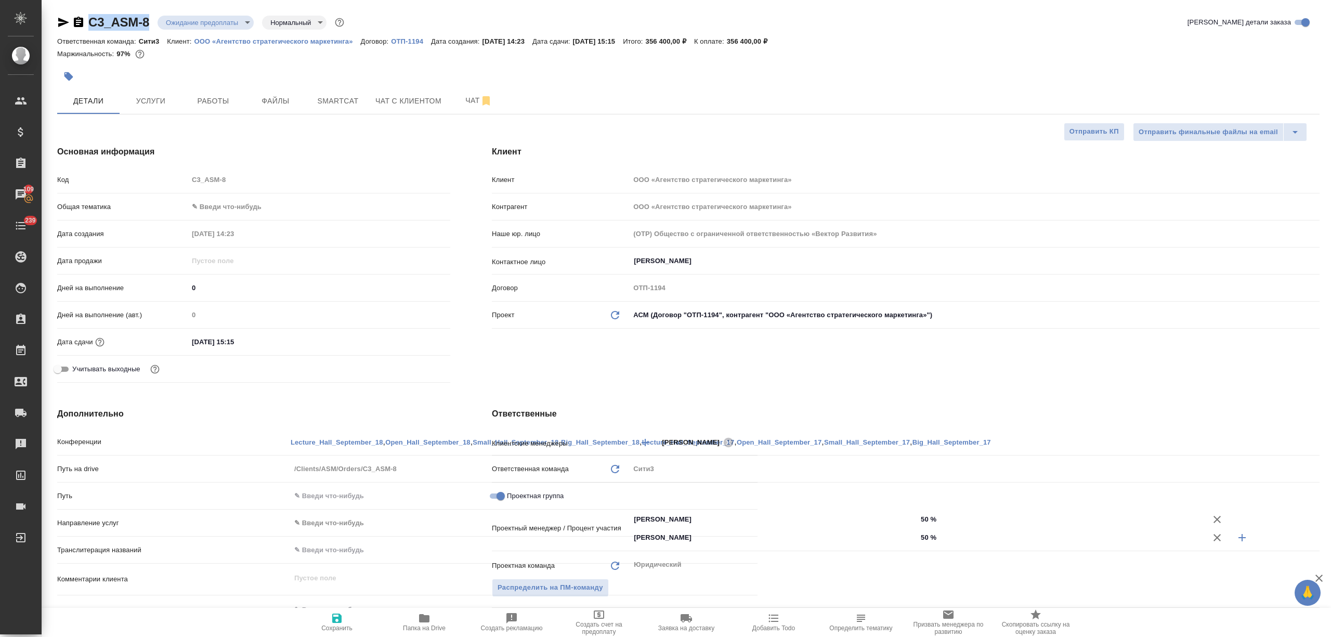
type textarea "x"
click at [314, 40] on p "ООО «Агентство стратегического маркетинга»" at bounding box center [277, 41] width 166 height 8
type textarea "x"
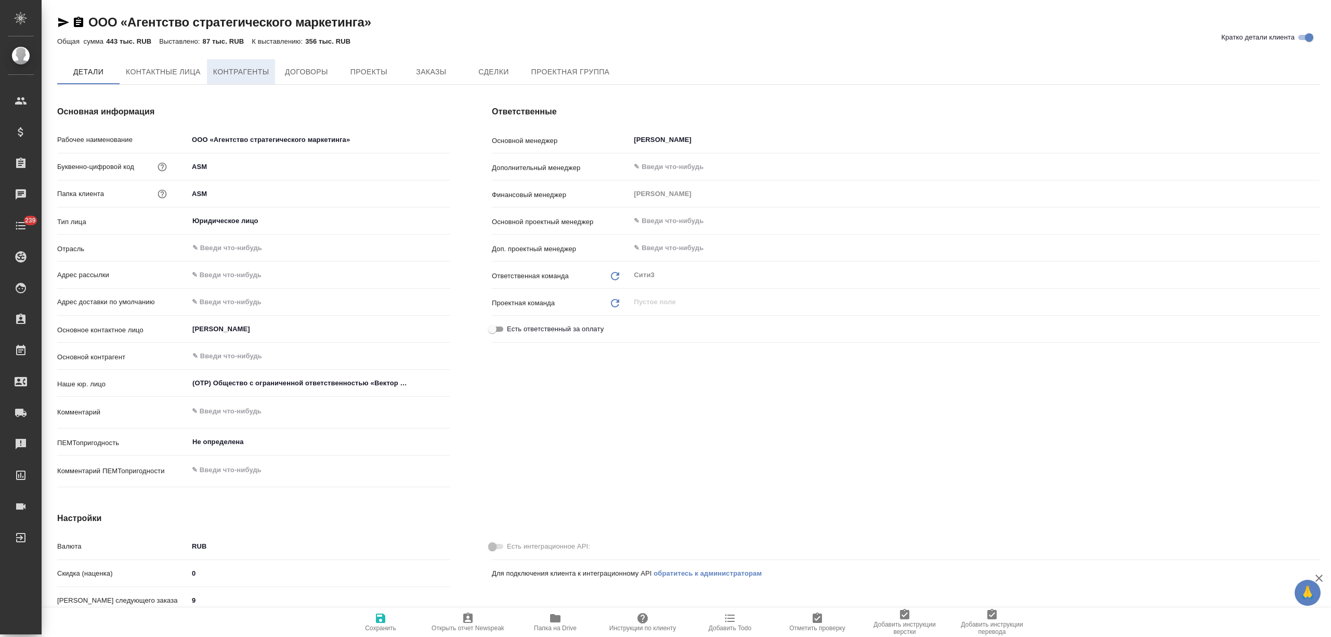
click at [240, 77] on span "Контрагенты" at bounding box center [241, 71] width 56 height 13
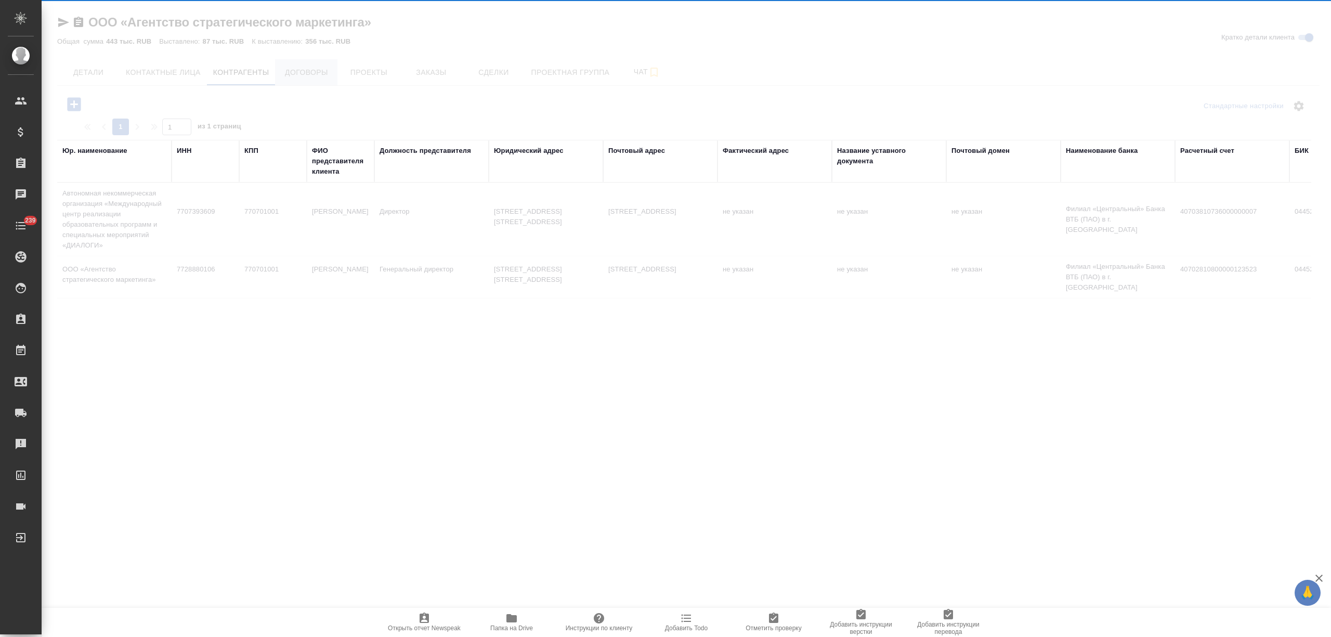
click at [297, 75] on div at bounding box center [686, 318] width 1289 height 637
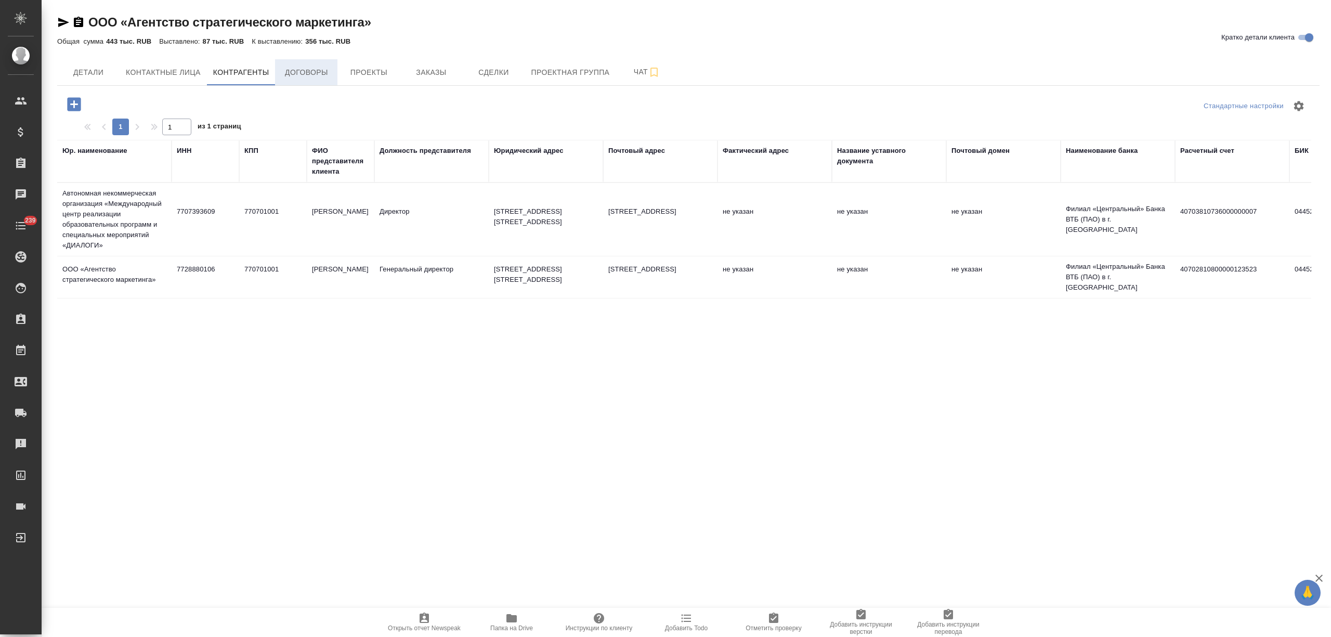
click at [304, 75] on span "Договоры" at bounding box center [306, 72] width 50 height 13
